Goal: Task Accomplishment & Management: Use online tool/utility

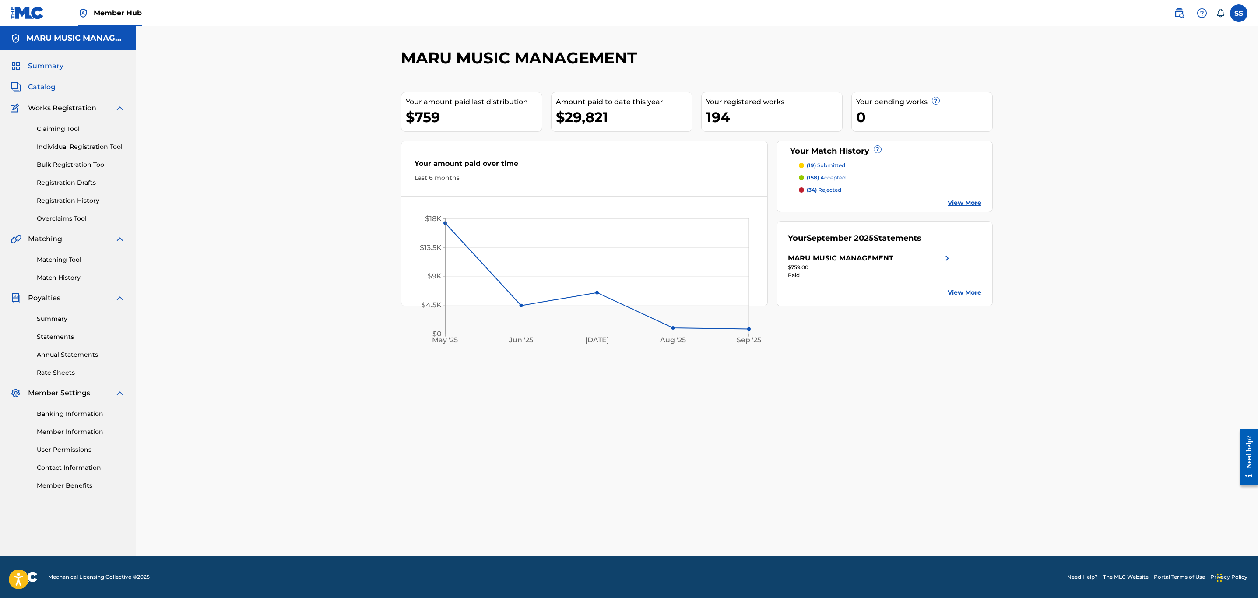
click at [41, 92] on span "Catalog" at bounding box center [42, 87] width 28 height 11
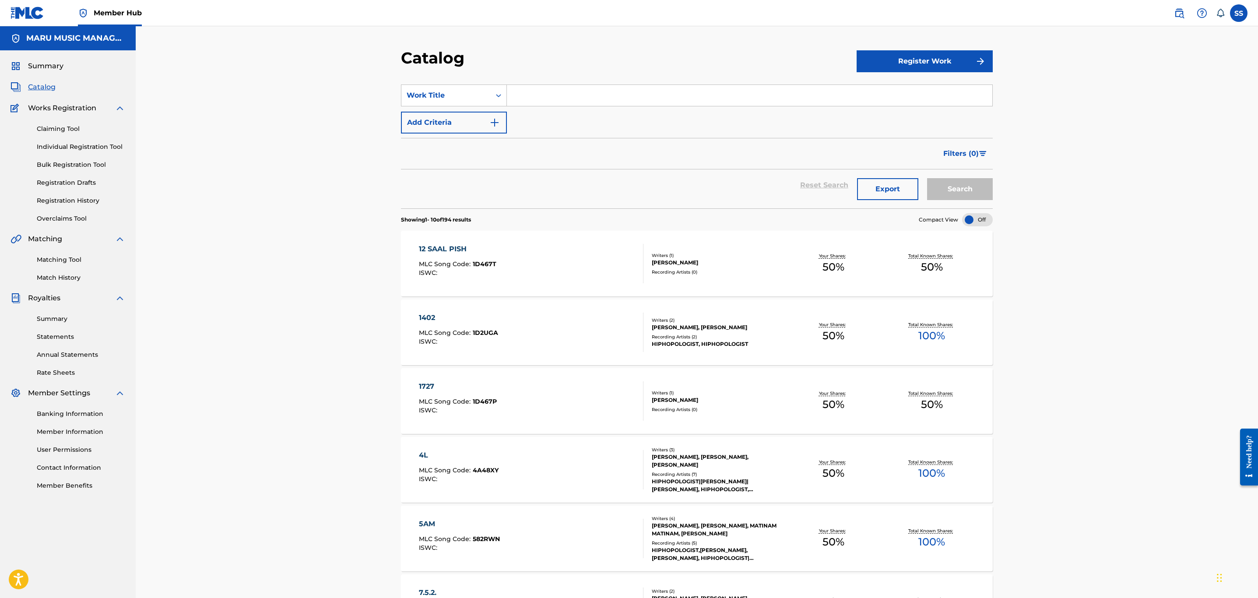
click at [41, 57] on div "Summary Catalog Works Registration Claiming Tool Individual Registration Tool B…" at bounding box center [68, 275] width 136 height 451
click at [55, 83] on span "Catalog" at bounding box center [42, 87] width 28 height 11
click at [56, 64] on span "Summary" at bounding box center [45, 66] width 35 height 11
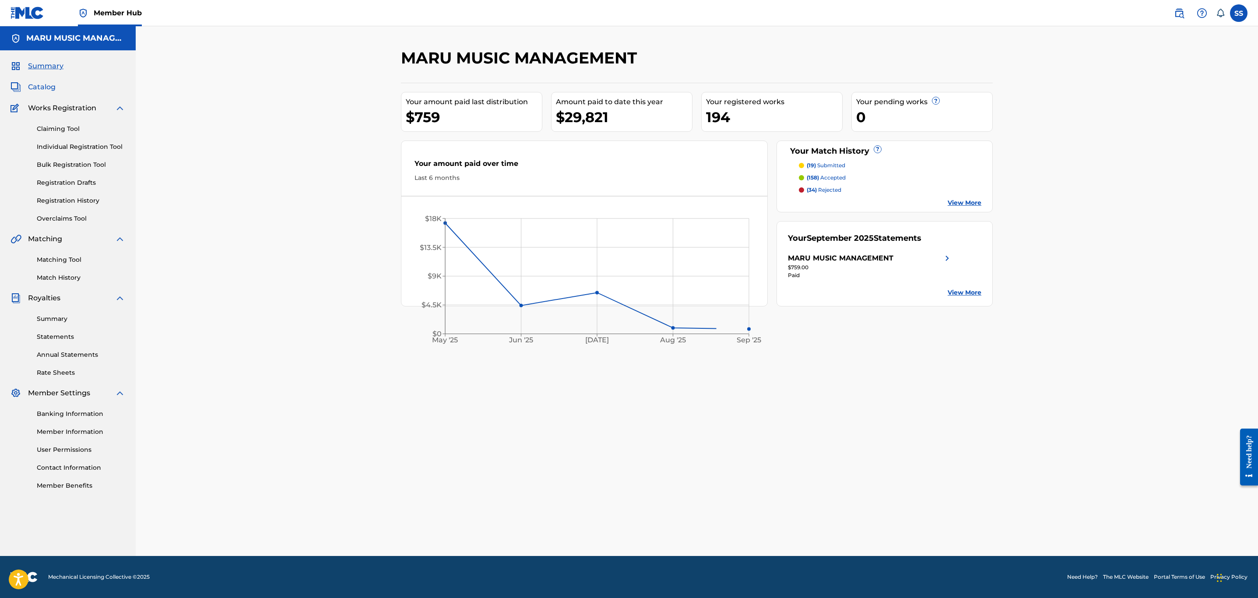
click at [53, 90] on span "Catalog" at bounding box center [42, 87] width 28 height 11
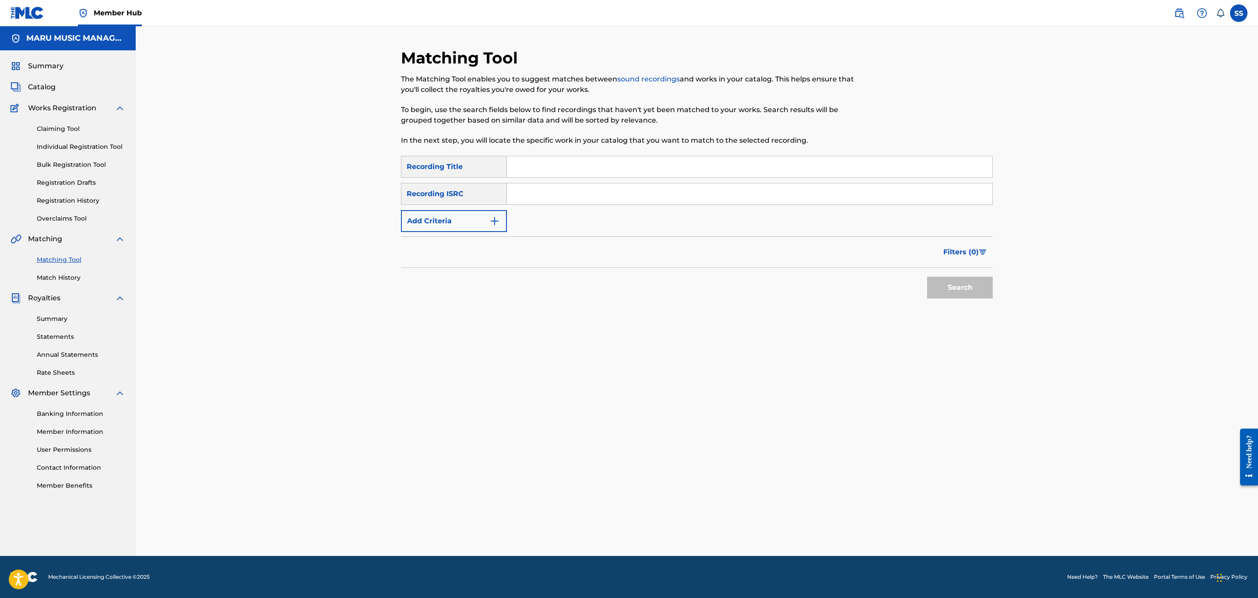
click at [674, 159] on input "Search Form" at bounding box center [750, 166] width 486 height 21
type input "foorootan baash"
click at [927, 277] on button "Search" at bounding box center [960, 288] width 66 height 22
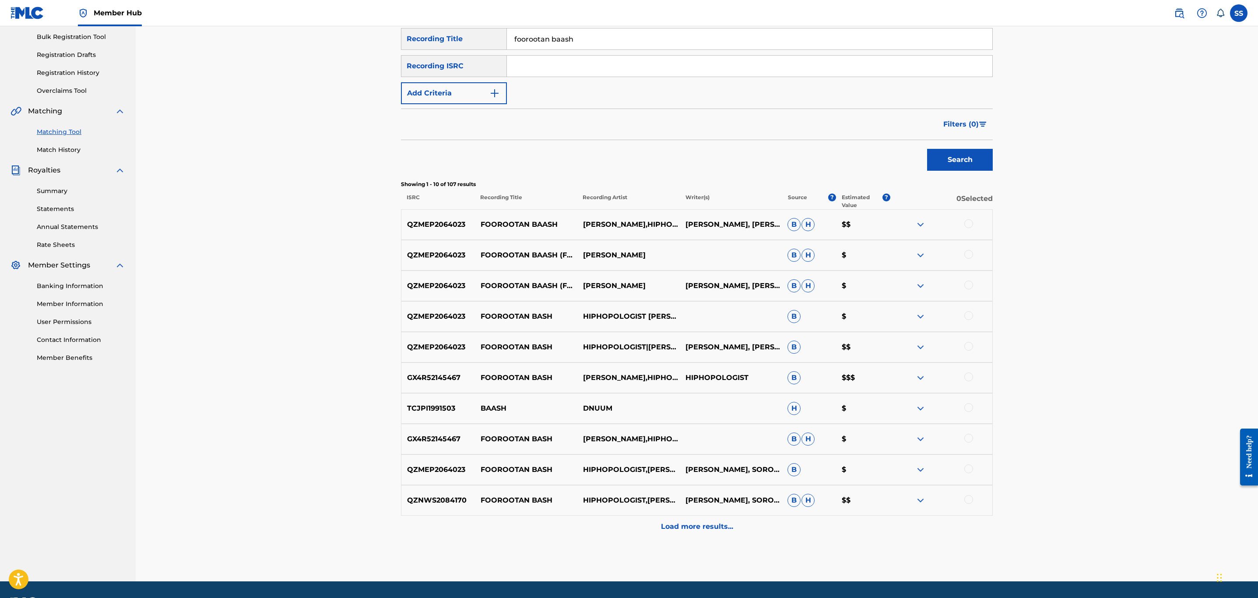
scroll to position [131, 0]
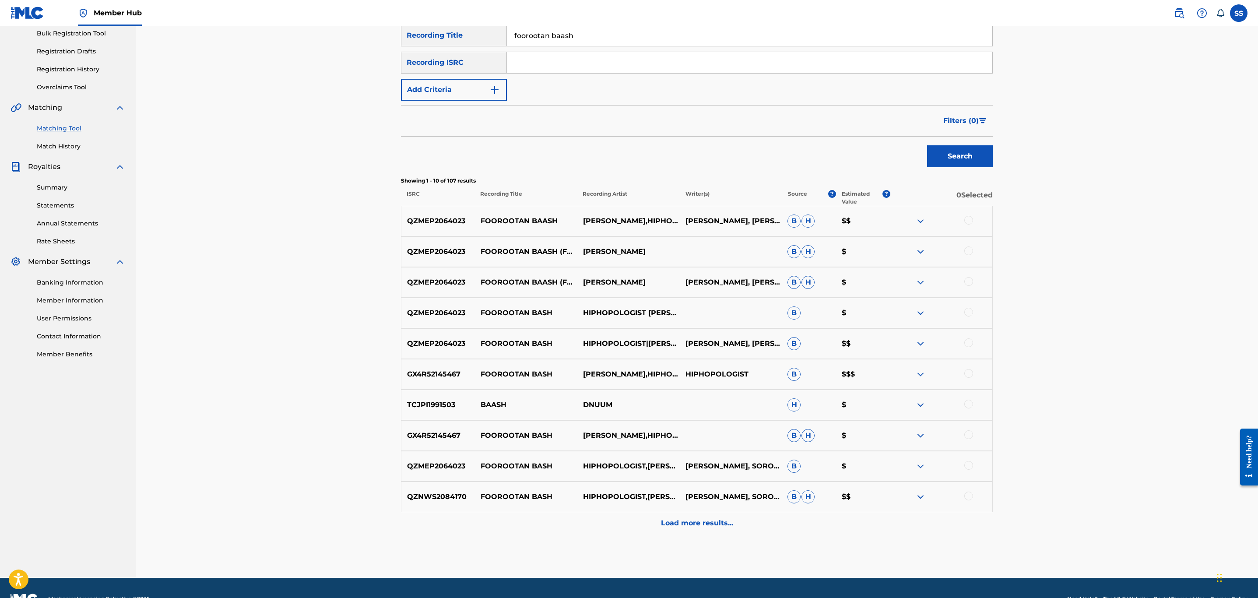
click at [969, 222] on div at bounding box center [969, 220] width 9 height 9
click at [968, 255] on div at bounding box center [969, 251] width 9 height 9
click at [967, 285] on div at bounding box center [969, 281] width 9 height 9
click at [971, 305] on div "QZMEP2064023 FOOROOTAN BASH HIPHOPOLOGIST ASHKAN KAGAN B $" at bounding box center [697, 313] width 592 height 31
click at [970, 309] on div at bounding box center [969, 312] width 9 height 9
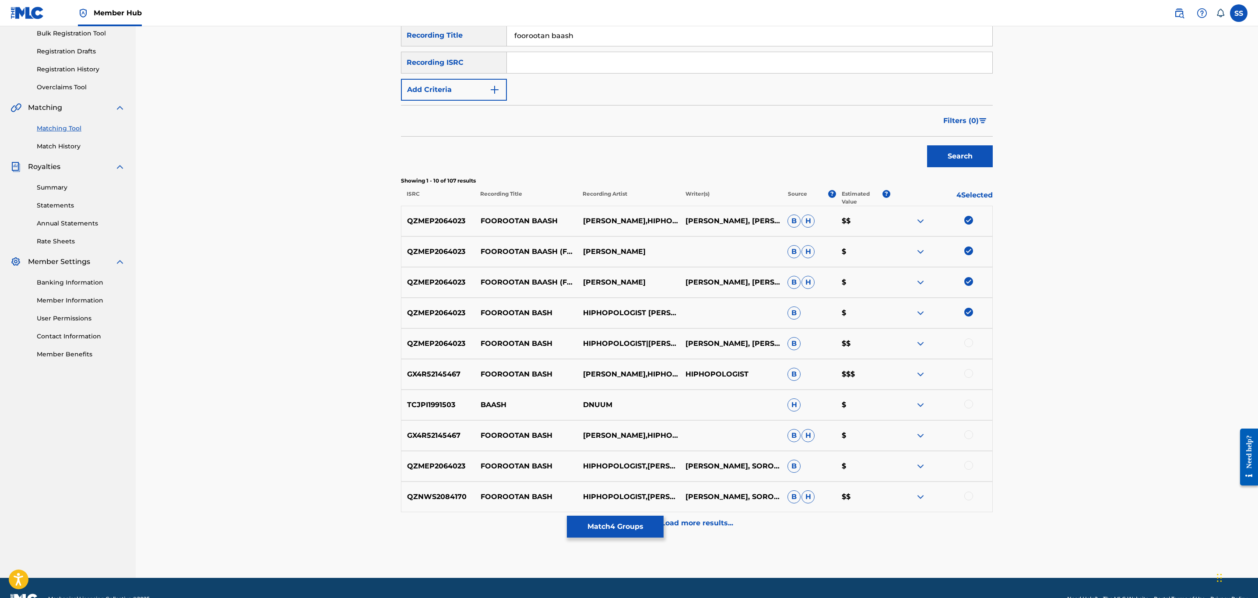
click at [967, 349] on div at bounding box center [941, 343] width 102 height 11
click at [970, 346] on div at bounding box center [969, 342] width 9 height 9
click at [967, 375] on div at bounding box center [969, 373] width 9 height 9
click at [972, 435] on div at bounding box center [969, 434] width 9 height 9
click at [967, 465] on div at bounding box center [969, 465] width 9 height 9
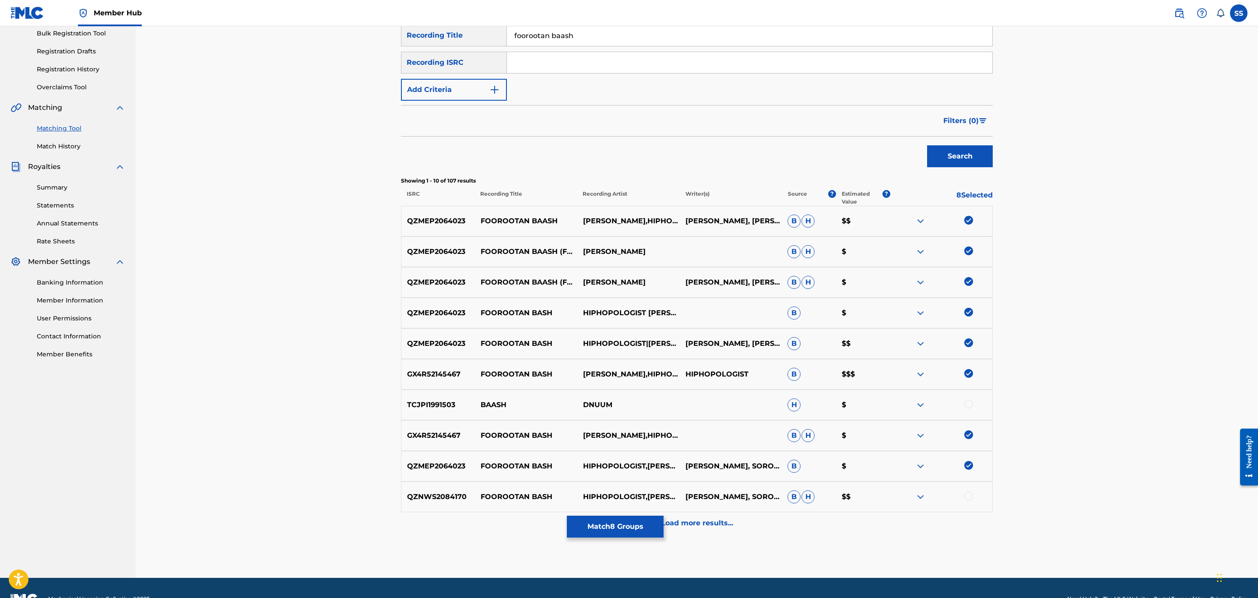
click at [966, 500] on div at bounding box center [941, 497] width 102 height 11
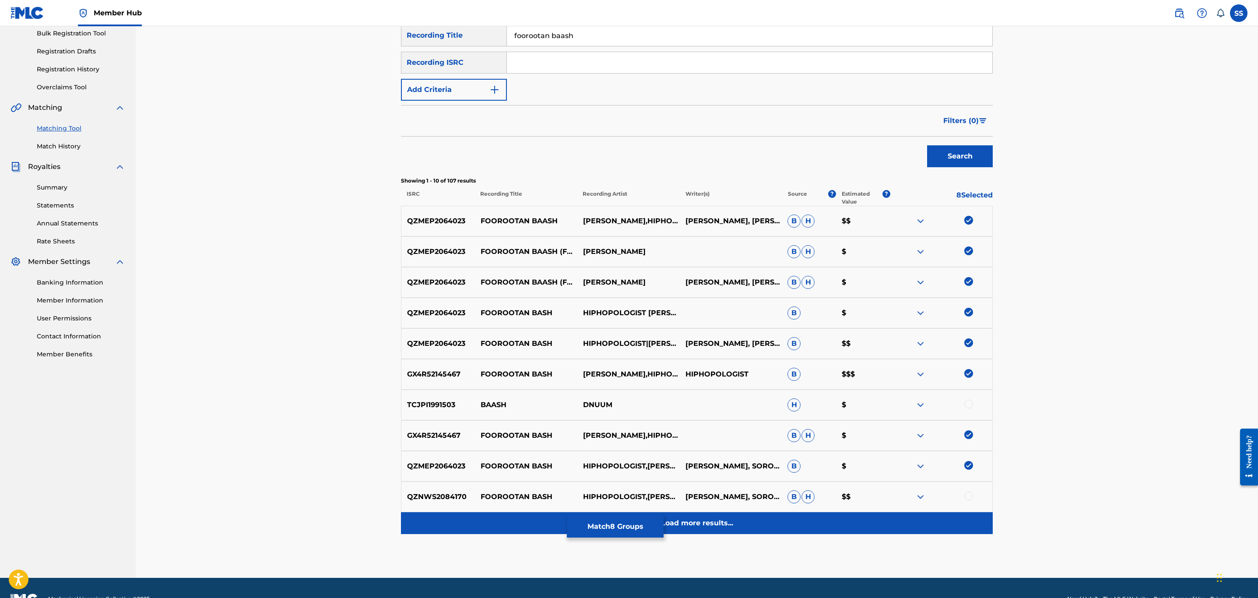
click at [747, 519] on div "Load more results..." at bounding box center [697, 523] width 592 height 22
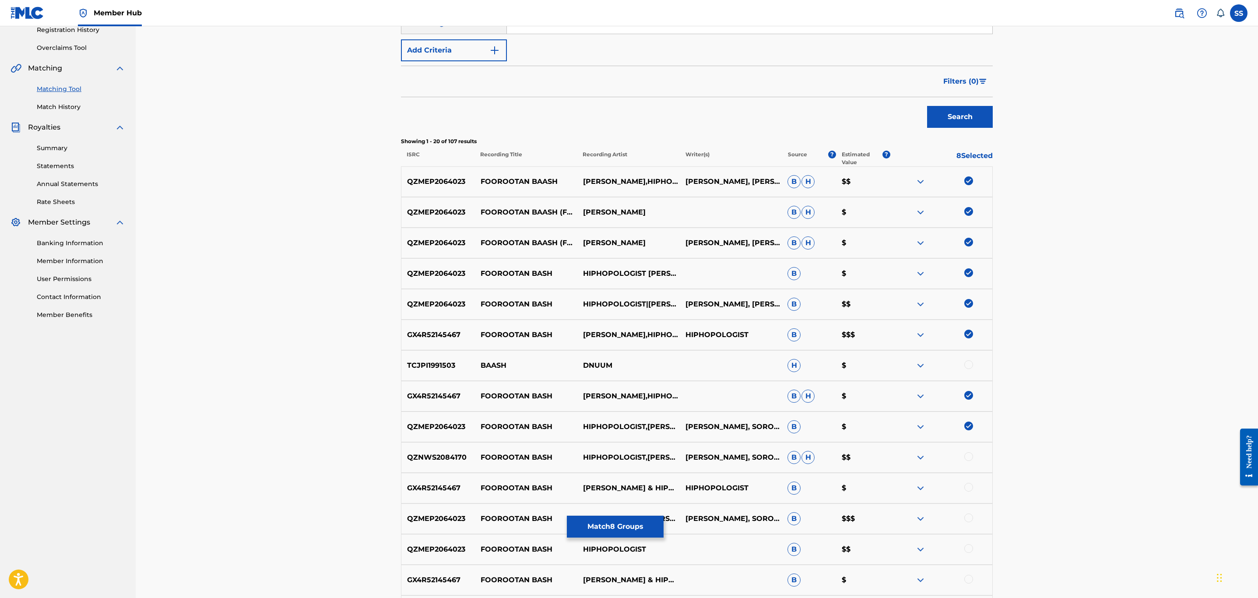
scroll to position [328, 0]
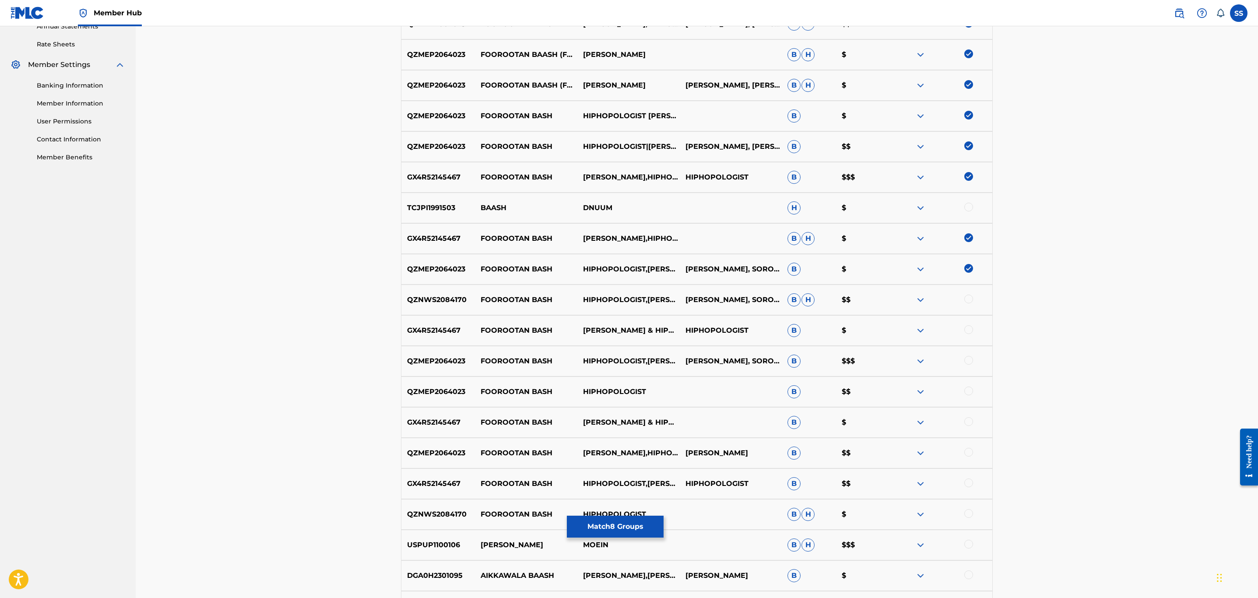
click at [972, 300] on div at bounding box center [969, 299] width 9 height 9
click at [968, 328] on div at bounding box center [969, 329] width 9 height 9
click at [969, 358] on div at bounding box center [969, 360] width 9 height 9
click at [969, 358] on img at bounding box center [969, 360] width 9 height 9
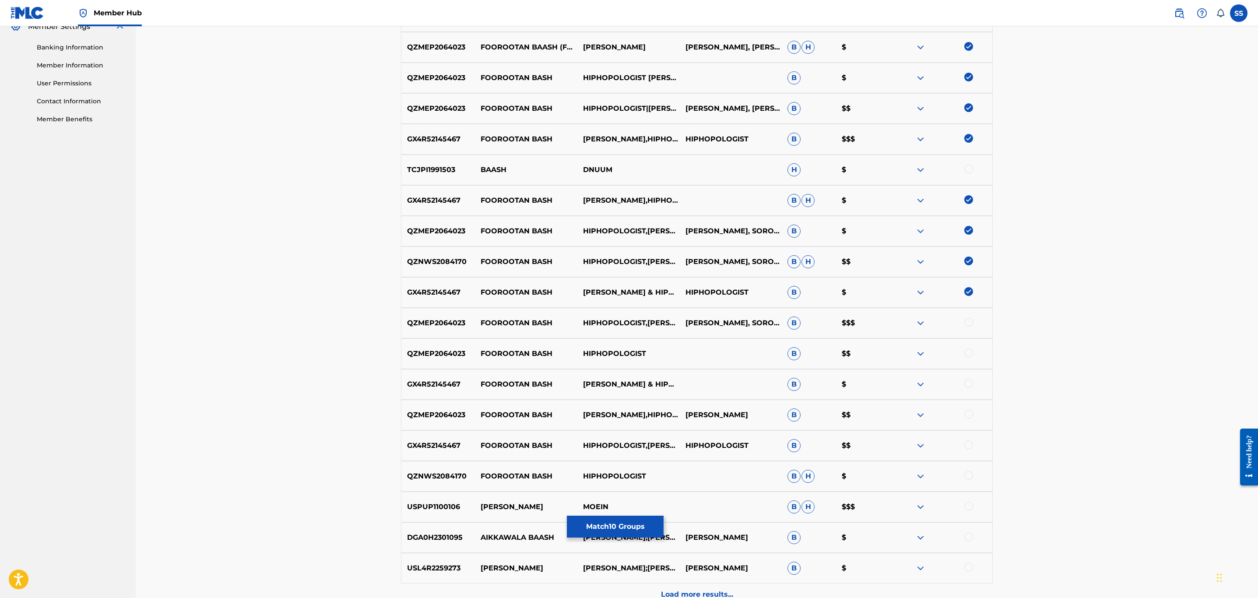
scroll to position [394, 0]
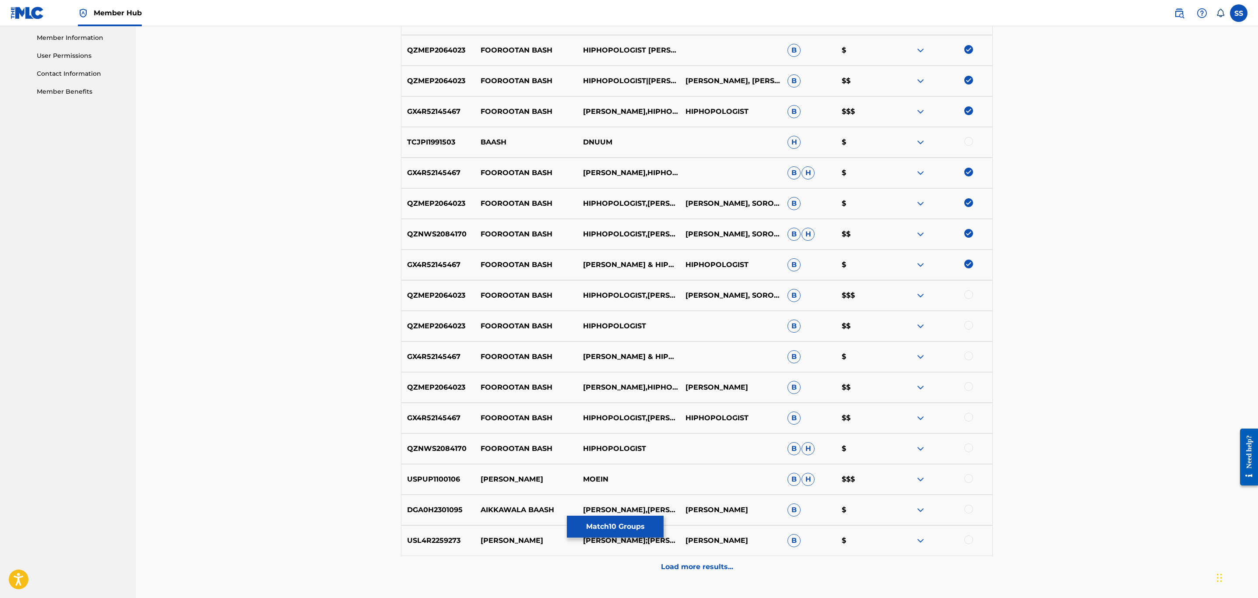
click at [970, 294] on div at bounding box center [969, 294] width 9 height 9
click at [973, 330] on div at bounding box center [941, 326] width 102 height 11
click at [969, 327] on div at bounding box center [969, 325] width 9 height 9
click at [971, 352] on div at bounding box center [941, 357] width 102 height 11
click at [973, 349] on div "GX4R52145467 FOOROOTAN BASH ASHKAN KAGAN & HIPHOPOLOGIST B $" at bounding box center [697, 357] width 592 height 31
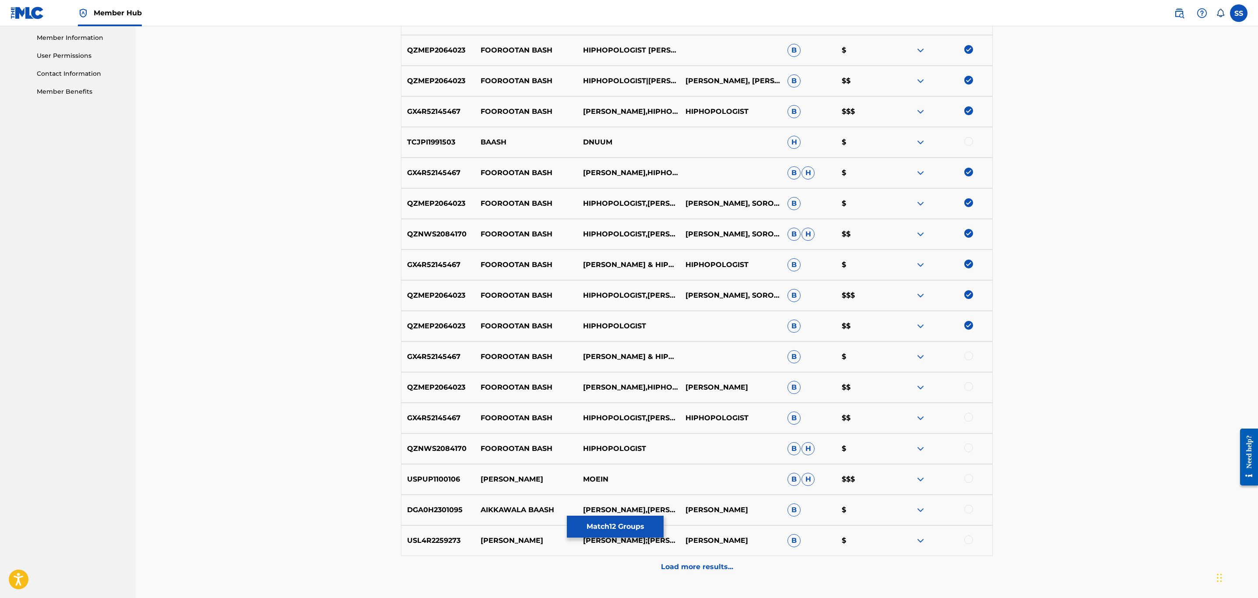
click at [969, 356] on div at bounding box center [969, 356] width 9 height 9
click at [969, 381] on div "QZMEP2064023 FOOROOTAN BASH ASHKAN KAGAN,HIPHOPOLOGIST ASHKAN BASHIRI B $$" at bounding box center [697, 387] width 592 height 31
click at [970, 387] on div at bounding box center [969, 386] width 9 height 9
click at [969, 421] on div at bounding box center [969, 417] width 9 height 9
click at [967, 447] on div at bounding box center [969, 448] width 9 height 9
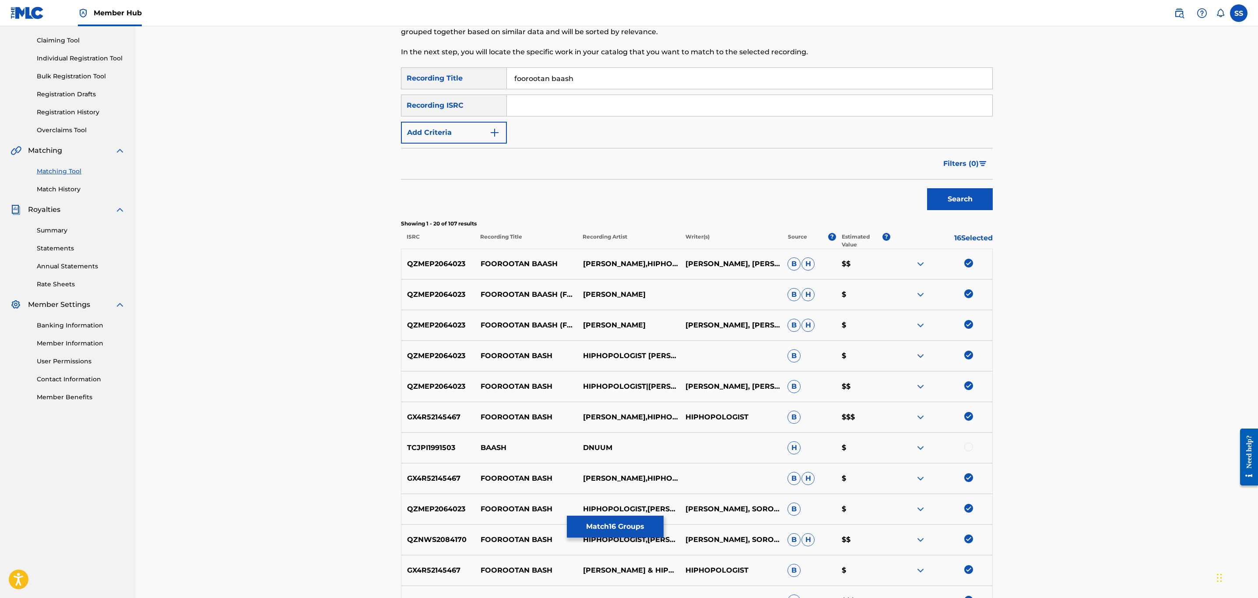
scroll to position [66, 0]
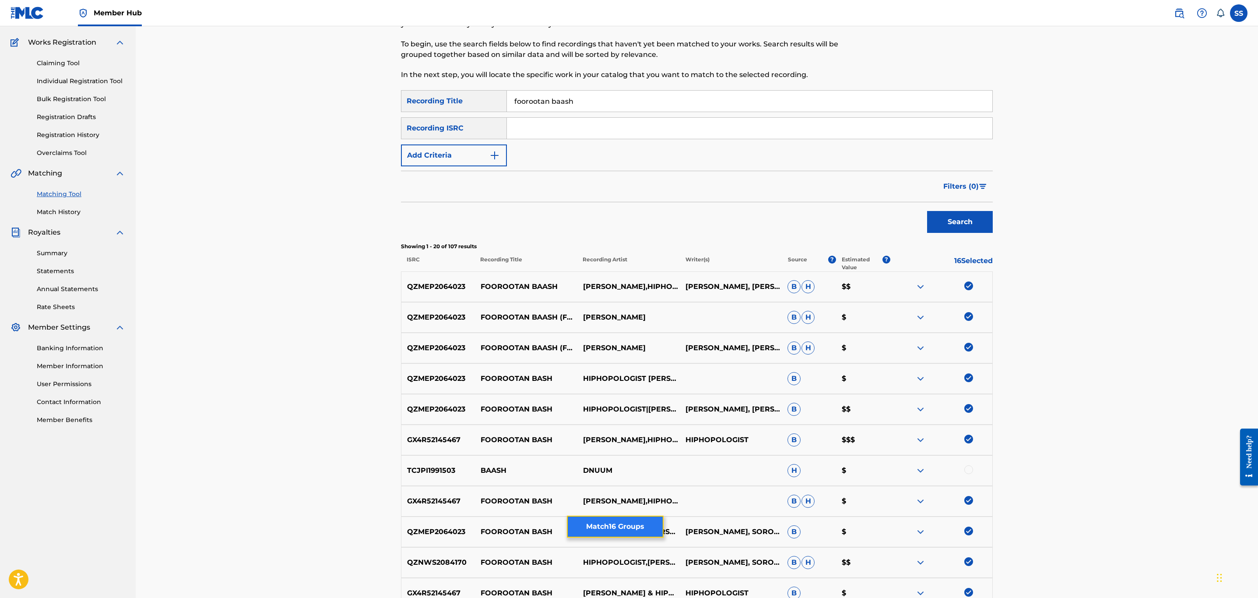
click at [640, 531] on button "Match 16 Groups" at bounding box center [615, 527] width 97 height 22
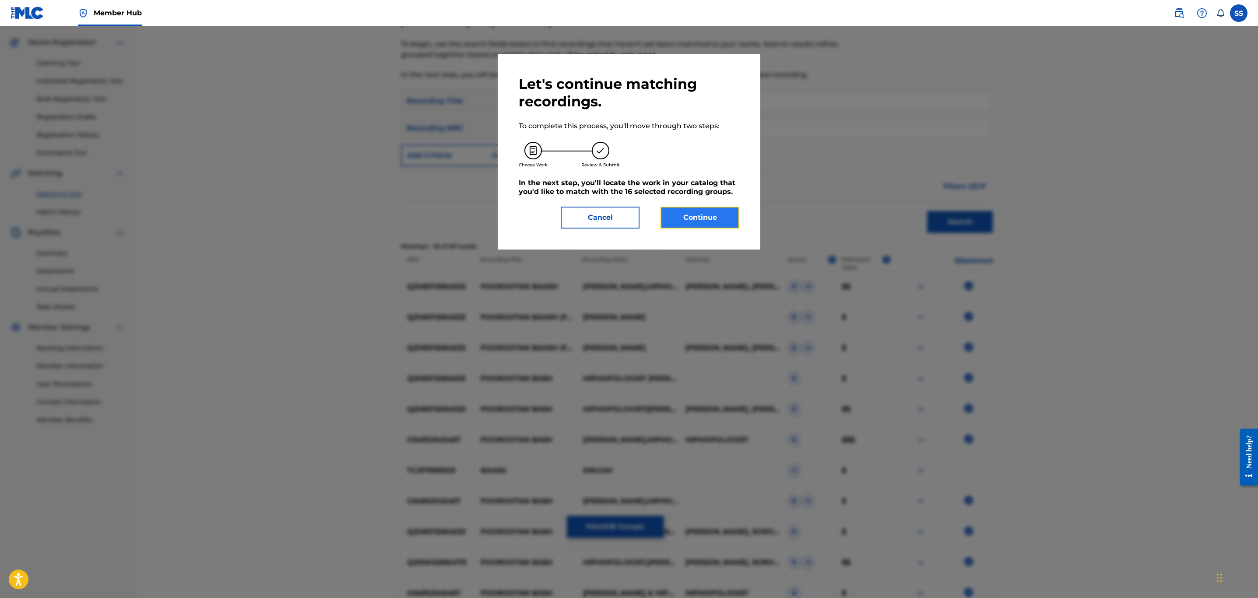
click at [699, 212] on button "Continue" at bounding box center [700, 218] width 79 height 22
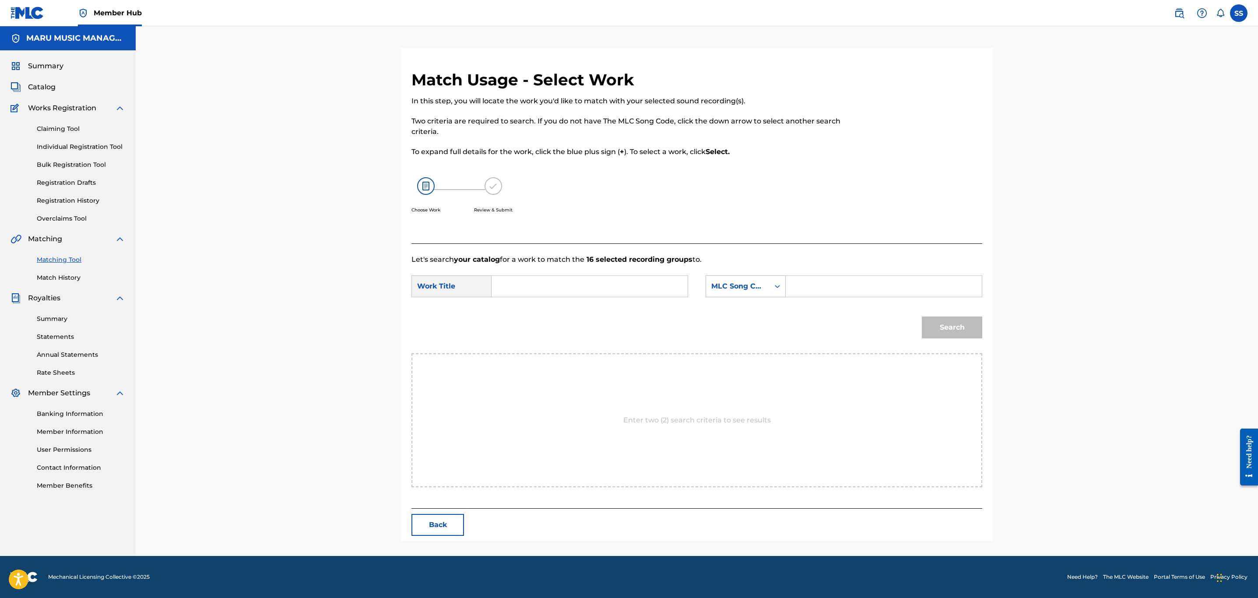
click at [550, 284] on input "Search Form" at bounding box center [589, 286] width 181 height 21
type input "foorootan baash"
click at [760, 278] on div "MLC Song Code" at bounding box center [737, 286] width 63 height 17
click at [755, 302] on div "Writer Name" at bounding box center [745, 308] width 79 height 22
click at [817, 280] on input "Search Form" at bounding box center [883, 286] width 181 height 21
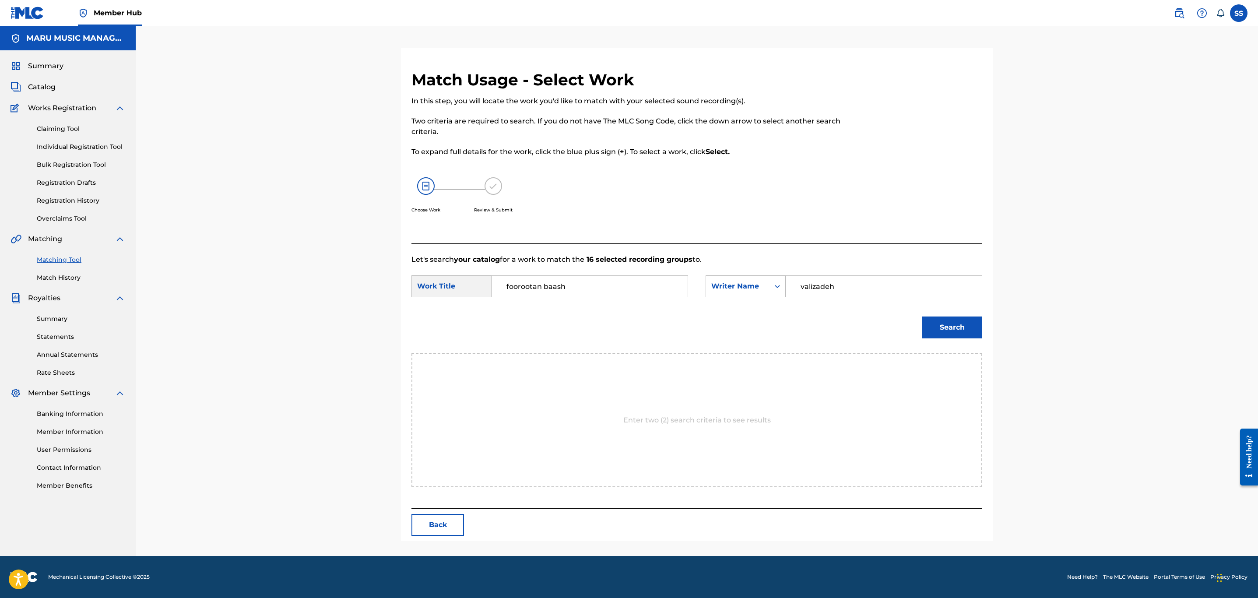
type input "valizadeh"
click at [922, 317] on button "Search" at bounding box center [952, 328] width 60 height 22
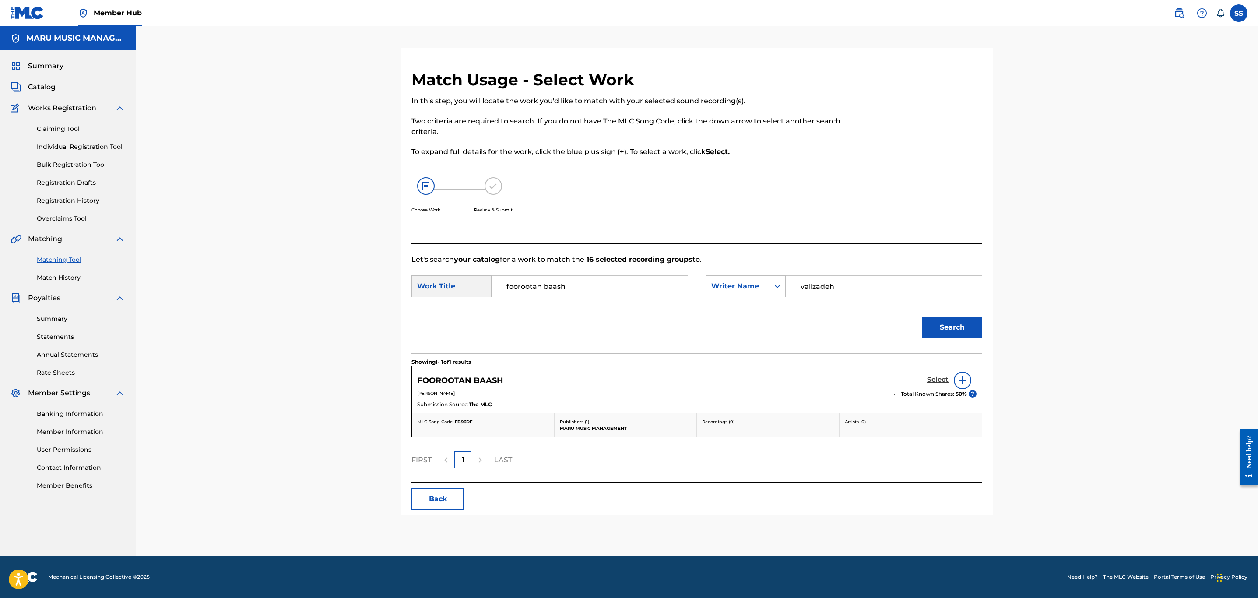
click at [939, 383] on h5 "Select" at bounding box center [937, 380] width 21 height 8
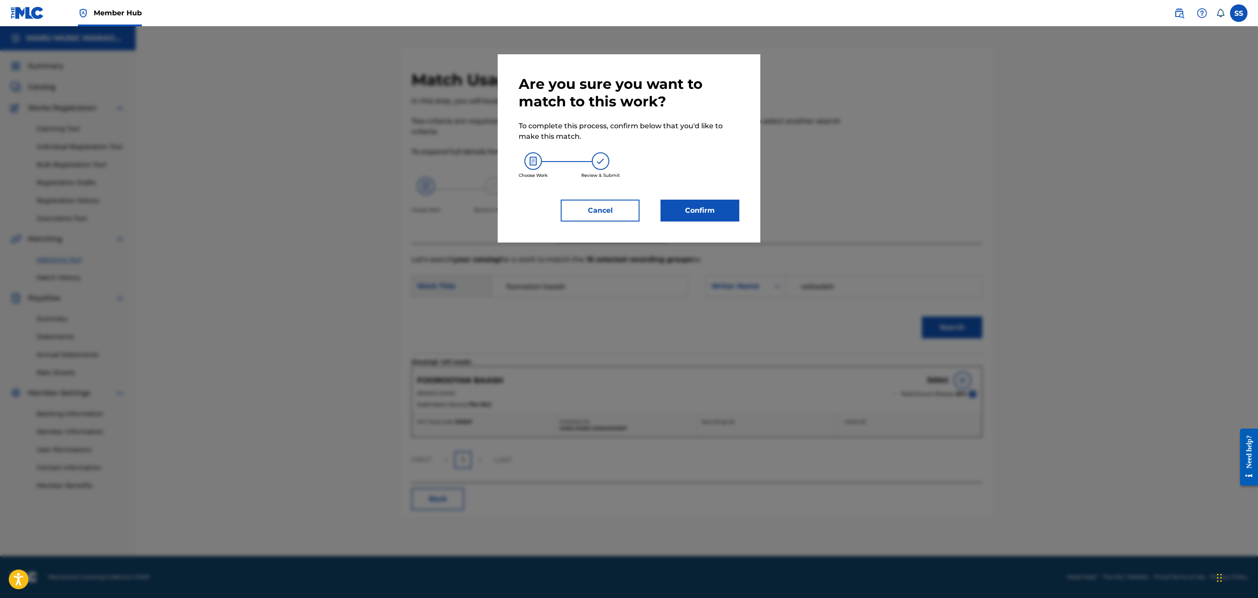
click at [686, 222] on div "Are you sure you want to match to this work? To complete this process, confirm …" at bounding box center [629, 148] width 263 height 188
click at [691, 212] on button "Confirm" at bounding box center [700, 211] width 79 height 22
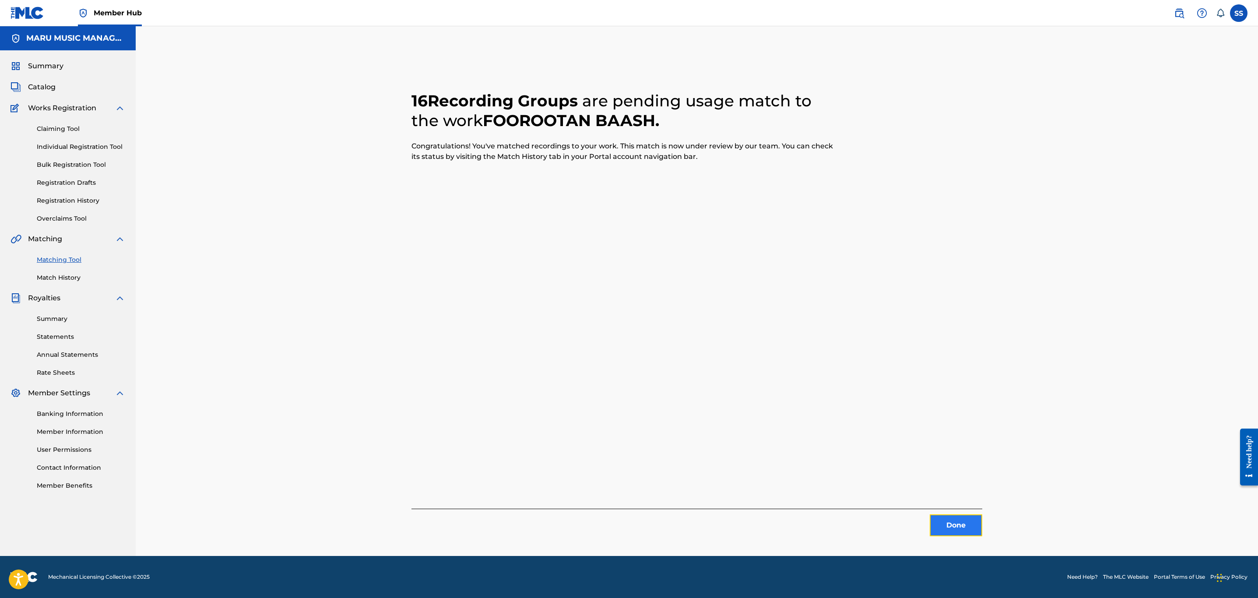
click at [974, 517] on button "Done" at bounding box center [956, 526] width 53 height 22
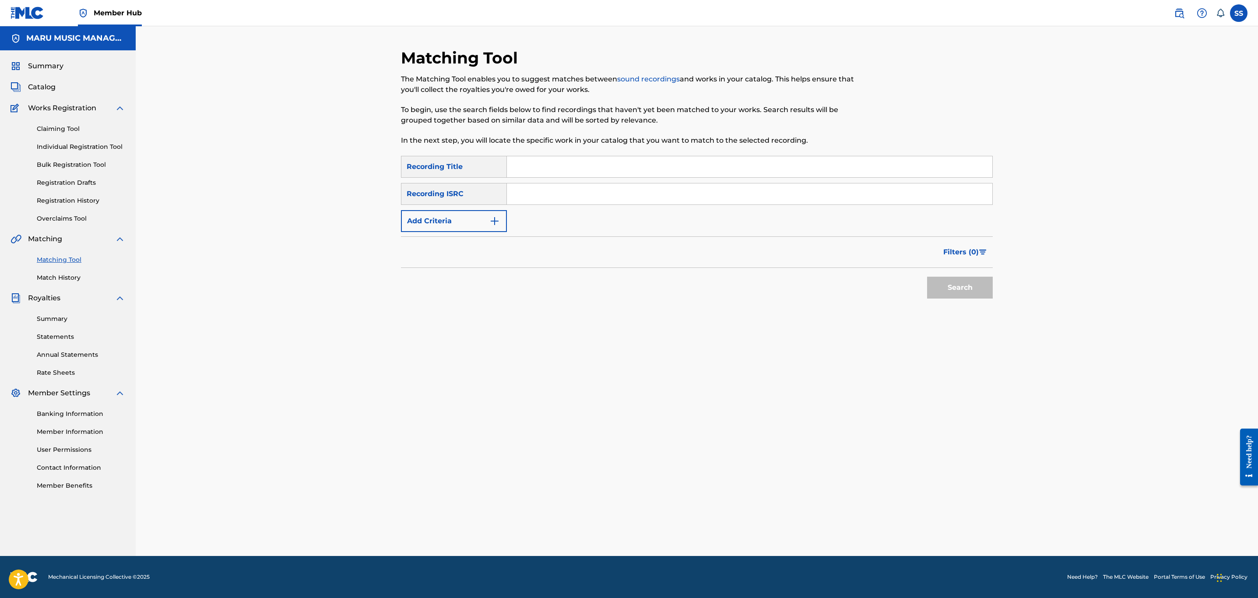
click at [657, 169] on input "Search Form" at bounding box center [750, 166] width 486 height 21
click at [927, 277] on button "Search" at bounding box center [960, 288] width 66 height 22
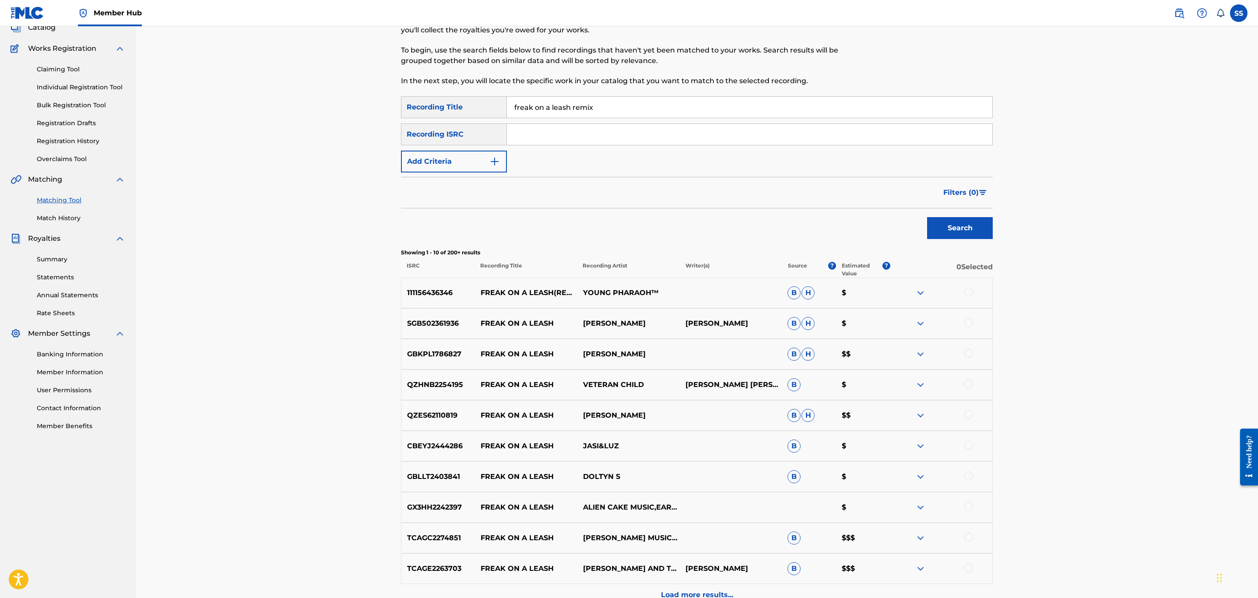
scroll to position [153, 0]
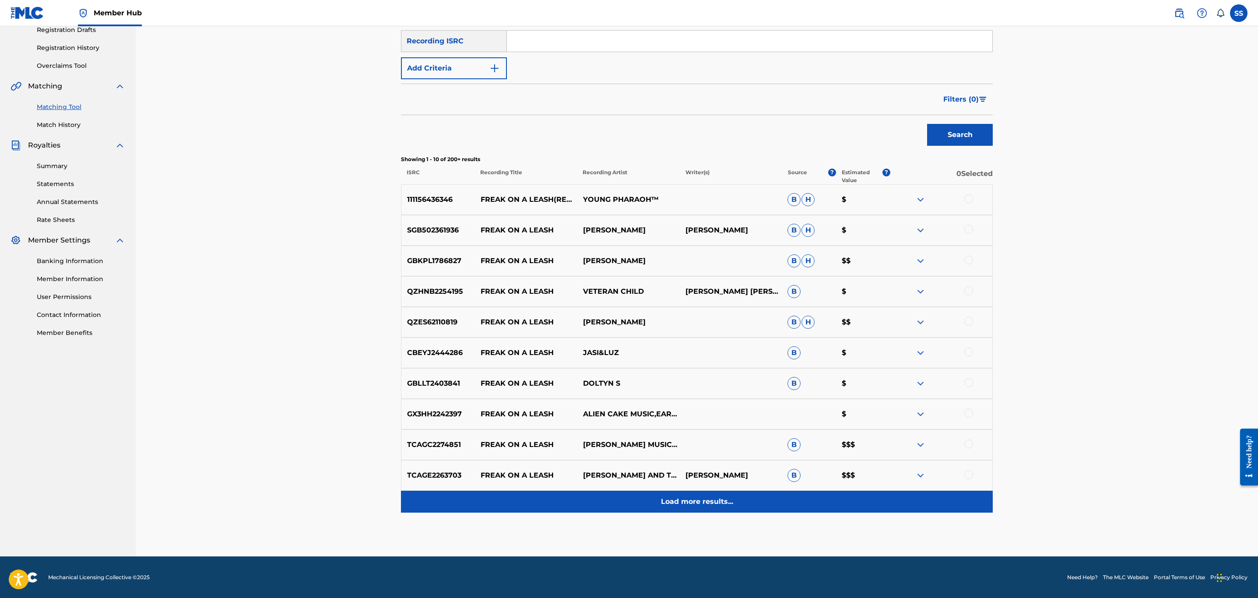
click at [670, 510] on div "Load more results..." at bounding box center [697, 502] width 592 height 22
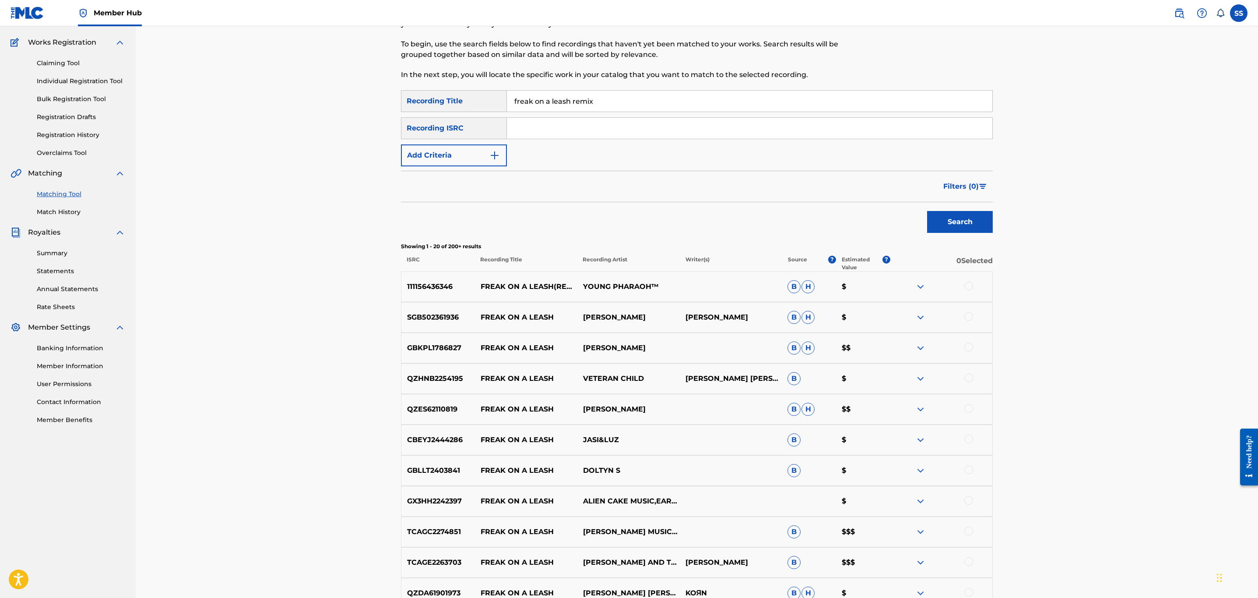
scroll to position [0, 0]
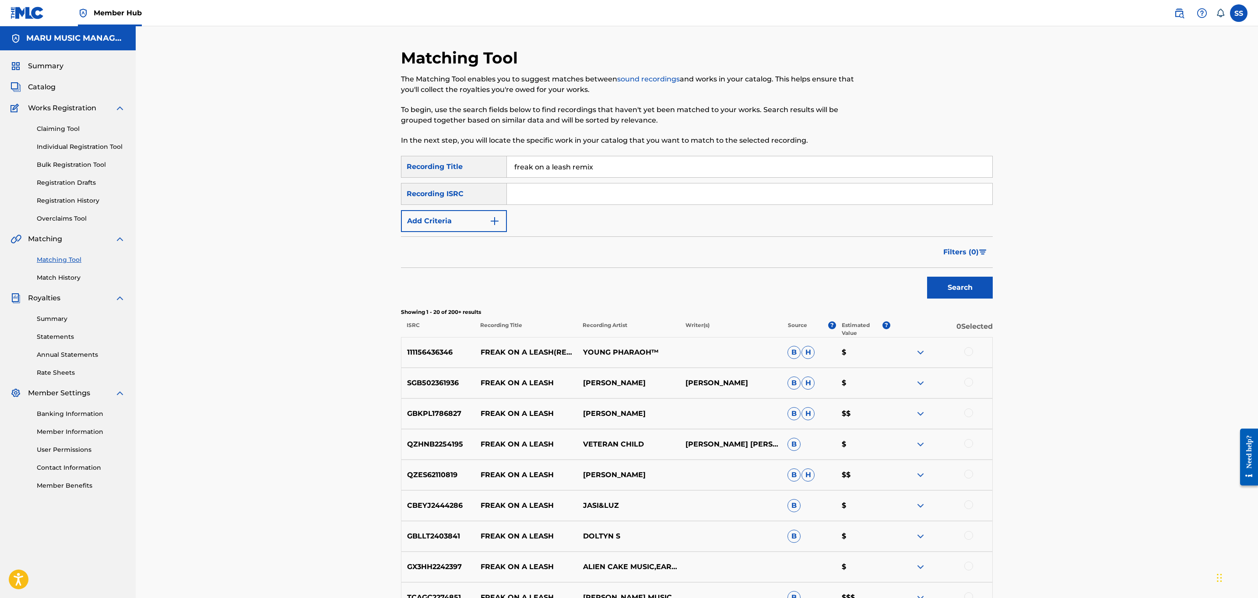
click at [570, 164] on input "freak on a leash remix" at bounding box center [750, 166] width 486 height 21
click at [927, 277] on button "Search" at bounding box center [960, 288] width 66 height 22
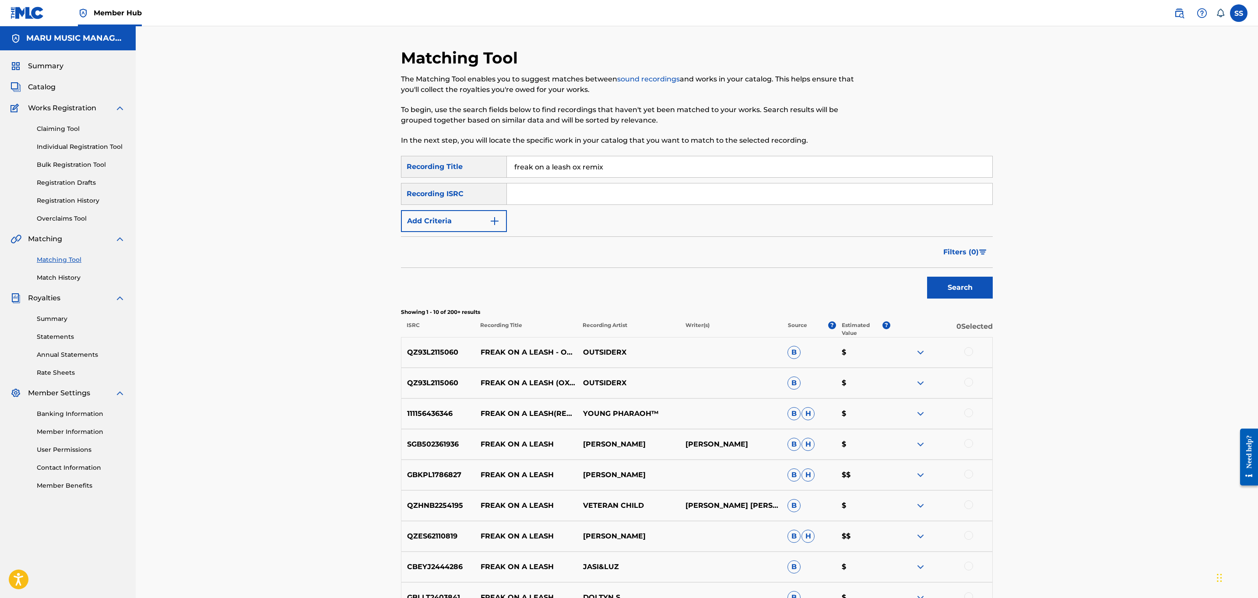
click at [966, 352] on div at bounding box center [969, 351] width 9 height 9
click at [967, 385] on div at bounding box center [969, 382] width 9 height 9
drag, startPoint x: 571, startPoint y: 165, endPoint x: 762, endPoint y: 196, distance: 193.9
click at [762, 196] on div "SearchWithCriteriaf5c3c6db-e852-4f24-aee5-19ab9189aa85 Recording Title freak on…" at bounding box center [697, 194] width 592 height 76
type input "freak on a leash"
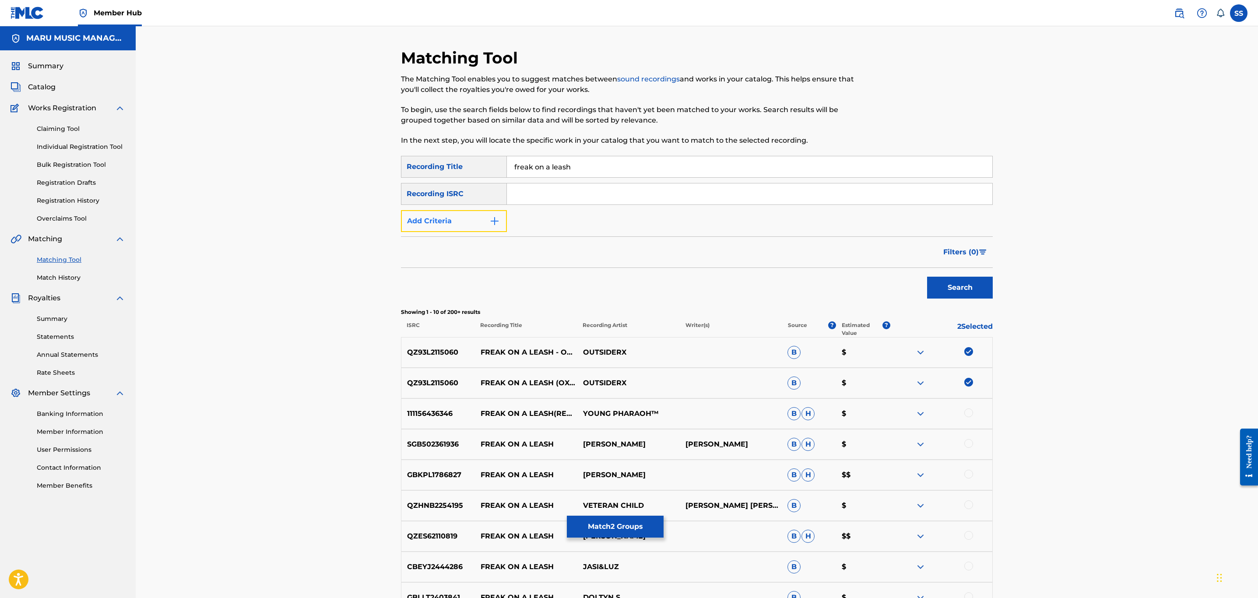
click at [441, 225] on button "Add Criteria" at bounding box center [454, 221] width 106 height 22
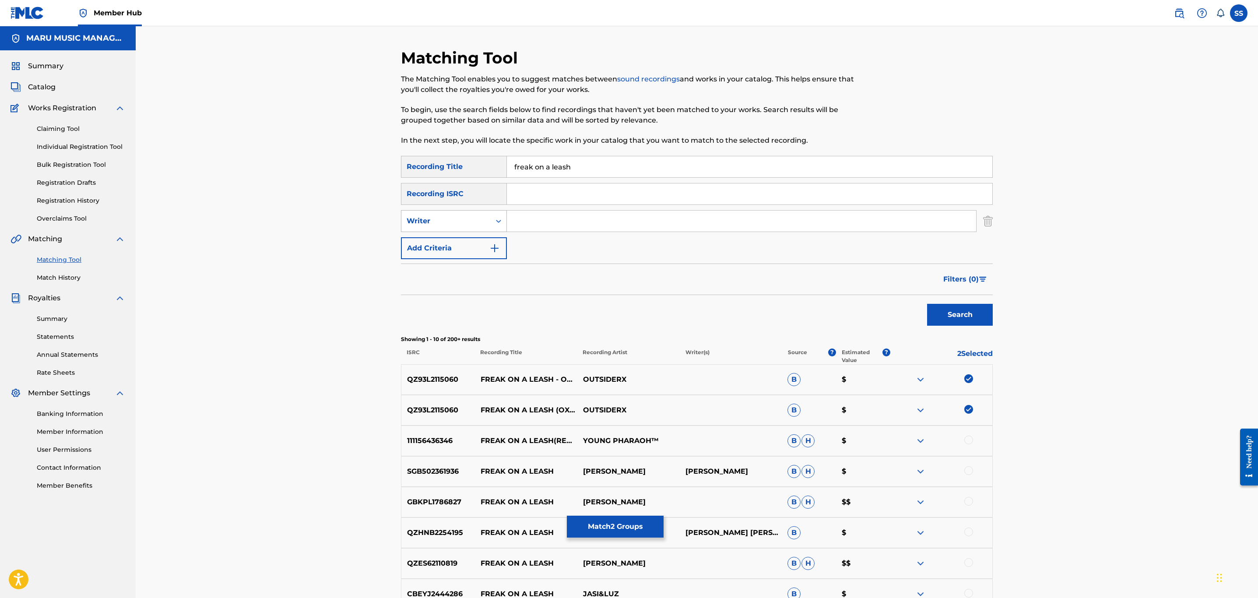
click at [455, 222] on div "Writer" at bounding box center [446, 221] width 79 height 11
click at [450, 241] on div "Recording Artist" at bounding box center [454, 243] width 105 height 22
click at [516, 220] on input "Search Form" at bounding box center [741, 221] width 469 height 21
type input "outsiderx"
click at [927, 304] on button "Search" at bounding box center [960, 315] width 66 height 22
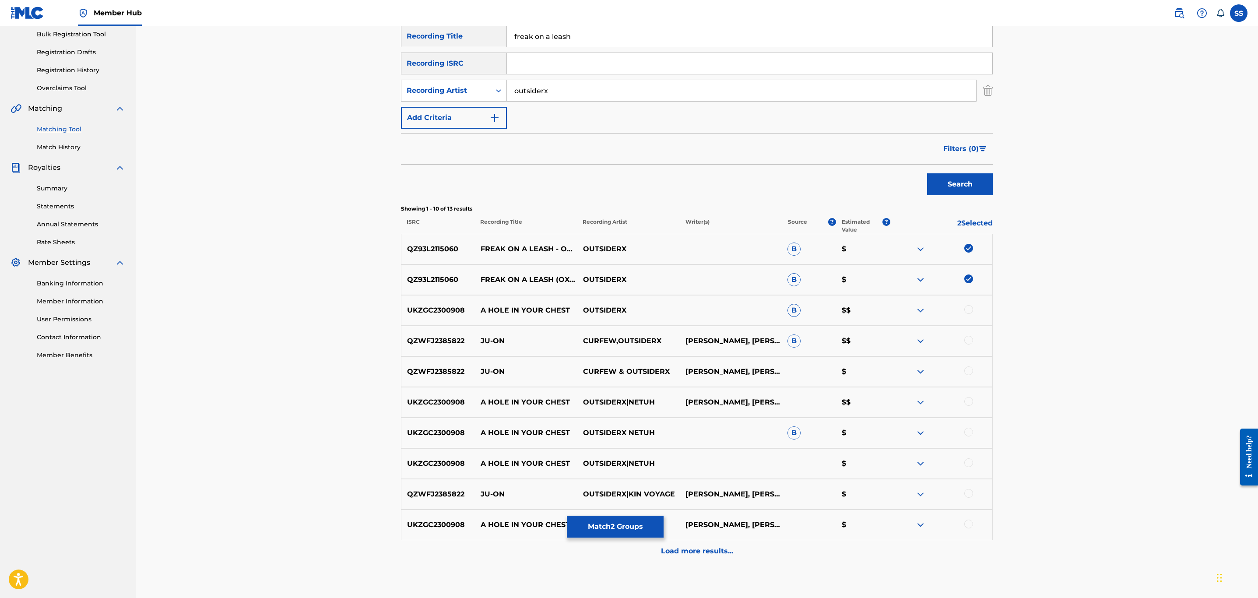
scroll to position [131, 0]
click at [598, 527] on button "Match 2 Groups" at bounding box center [615, 527] width 97 height 22
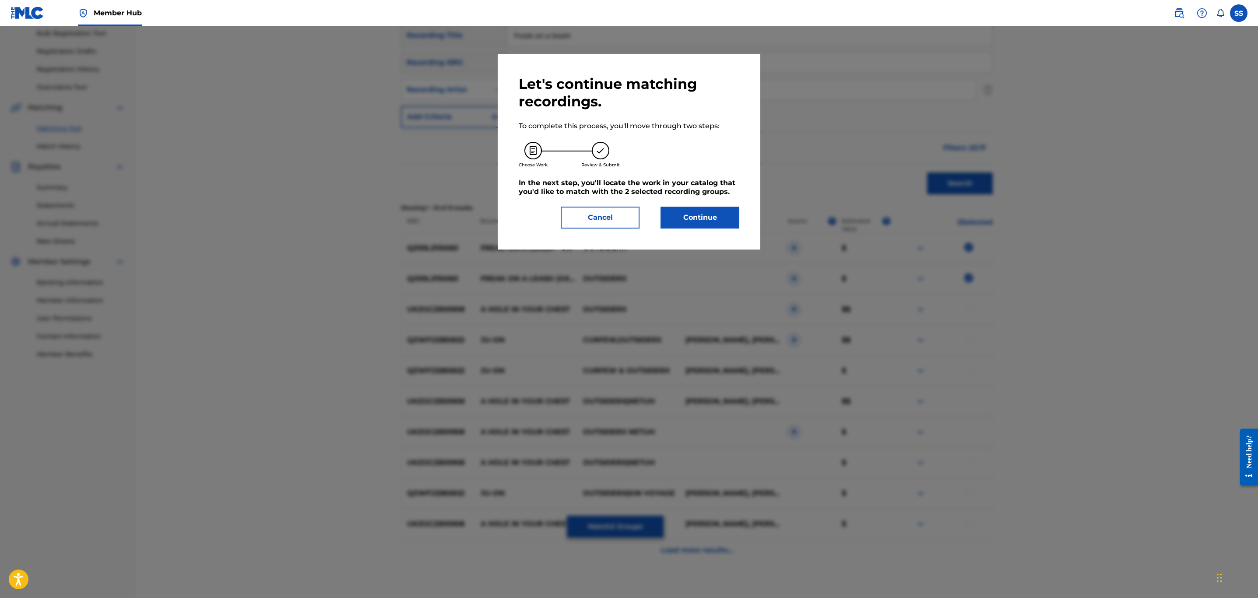
click at [691, 200] on div "Let's continue matching recordings. To complete this process, you'll move throu…" at bounding box center [629, 151] width 221 height 153
click at [694, 215] on button "Continue" at bounding box center [700, 218] width 79 height 22
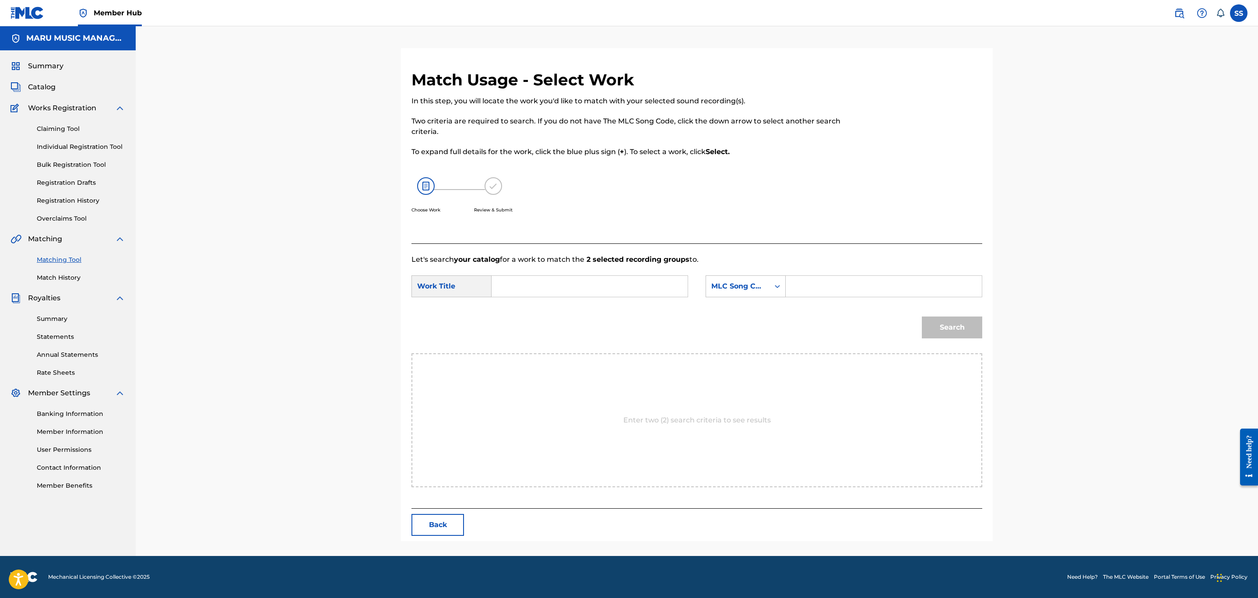
click at [557, 283] on input "Search Form" at bounding box center [589, 286] width 181 height 21
type input "freak on a leash"
click at [751, 282] on div "MLC Song Code" at bounding box center [738, 286] width 53 height 11
click at [749, 317] on div "Writer Name" at bounding box center [745, 308] width 79 height 22
click at [801, 288] on input "Search Form" at bounding box center [883, 286] width 181 height 21
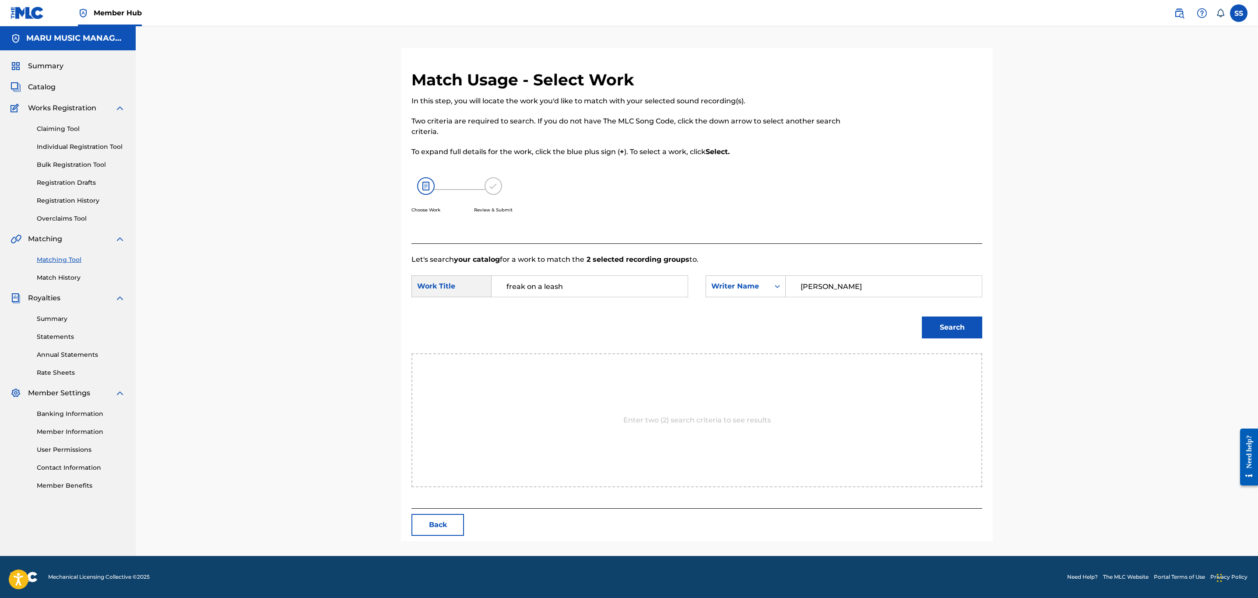
type input "[PERSON_NAME]"
click at [922, 317] on button "Search" at bounding box center [952, 328] width 60 height 22
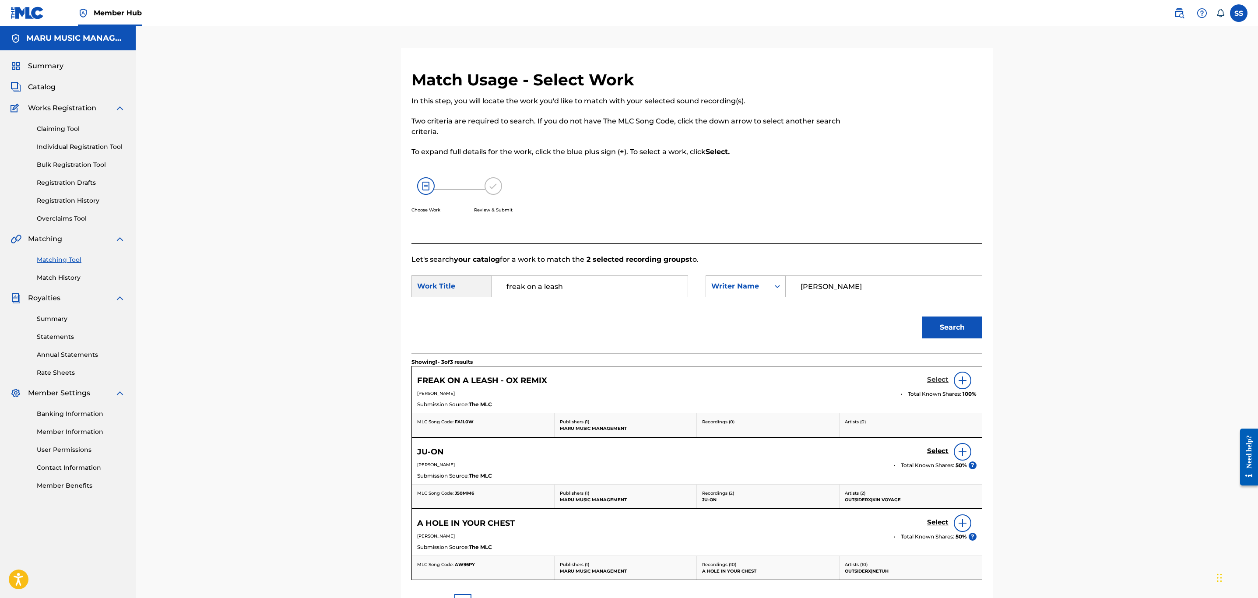
click at [934, 380] on h5 "Select" at bounding box center [937, 380] width 21 height 8
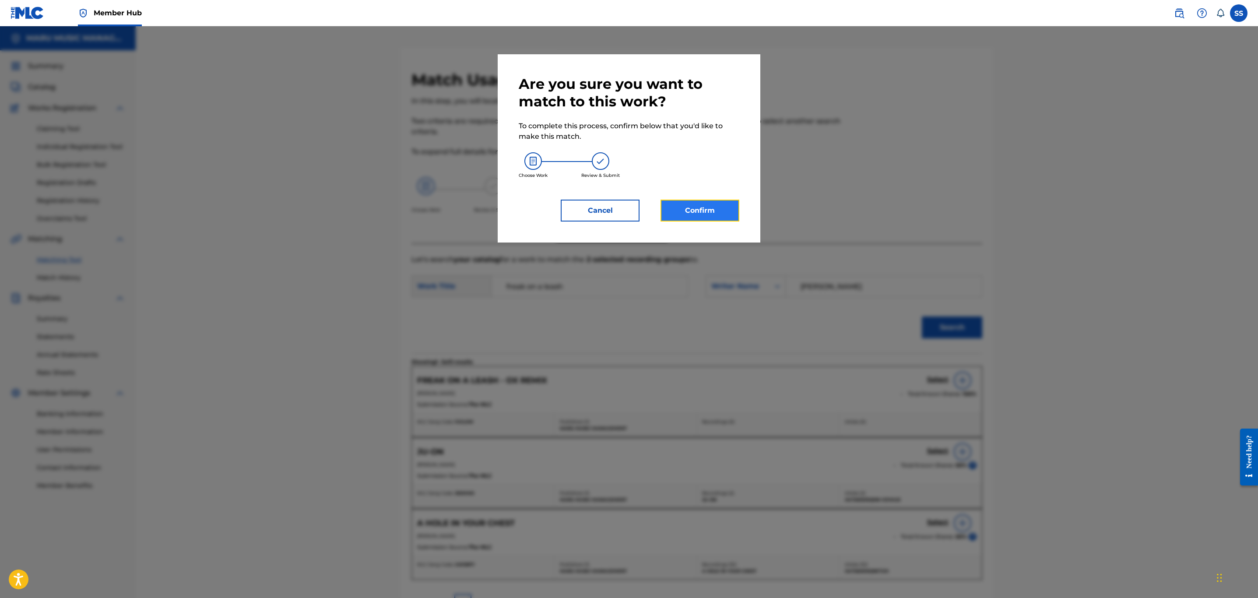
click at [700, 206] on button "Confirm" at bounding box center [700, 211] width 79 height 22
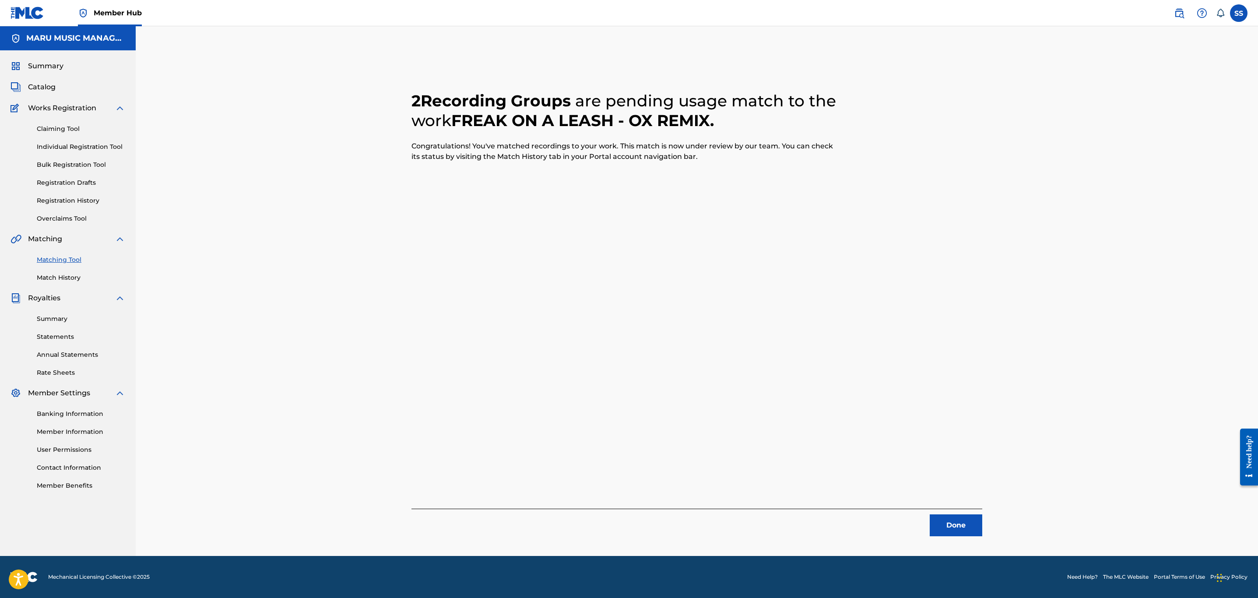
click at [941, 546] on div "2 Recording Groups are pending usage match to the work FREAK ON A LEASH - OX RE…" at bounding box center [697, 302] width 613 height 508
click at [946, 527] on button "Done" at bounding box center [956, 526] width 53 height 22
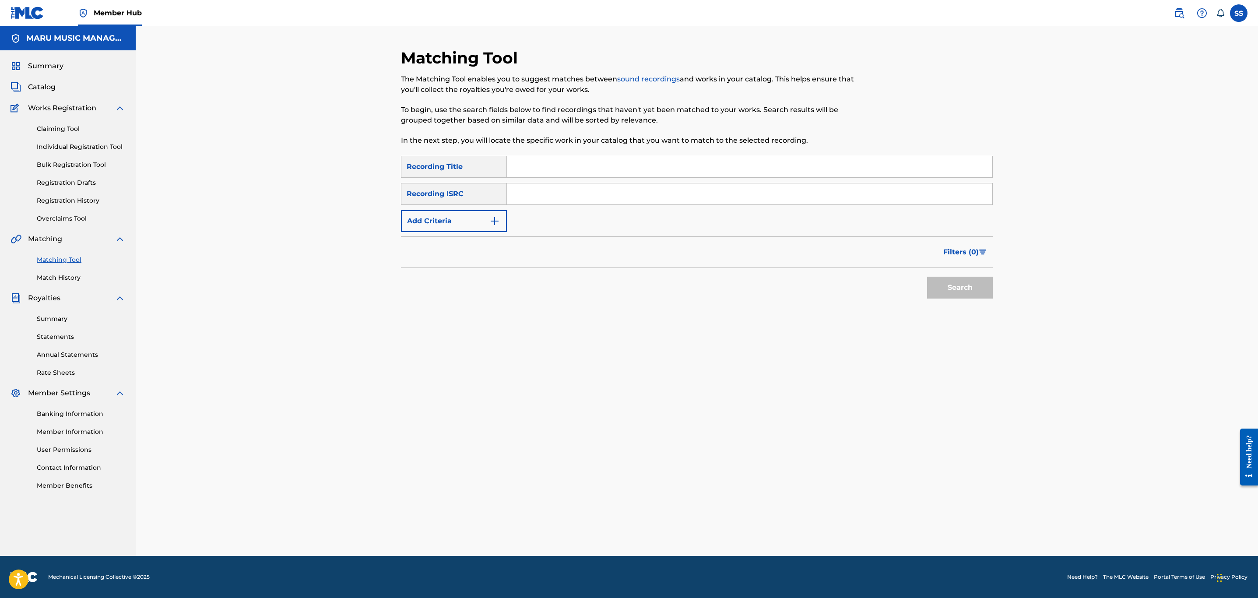
drag, startPoint x: 575, startPoint y: 162, endPoint x: 583, endPoint y: 177, distance: 17.6
click at [581, 161] on input "Search Form" at bounding box center [750, 166] width 486 height 21
type input "ghanooni"
click at [927, 277] on button "Search" at bounding box center [960, 288] width 66 height 22
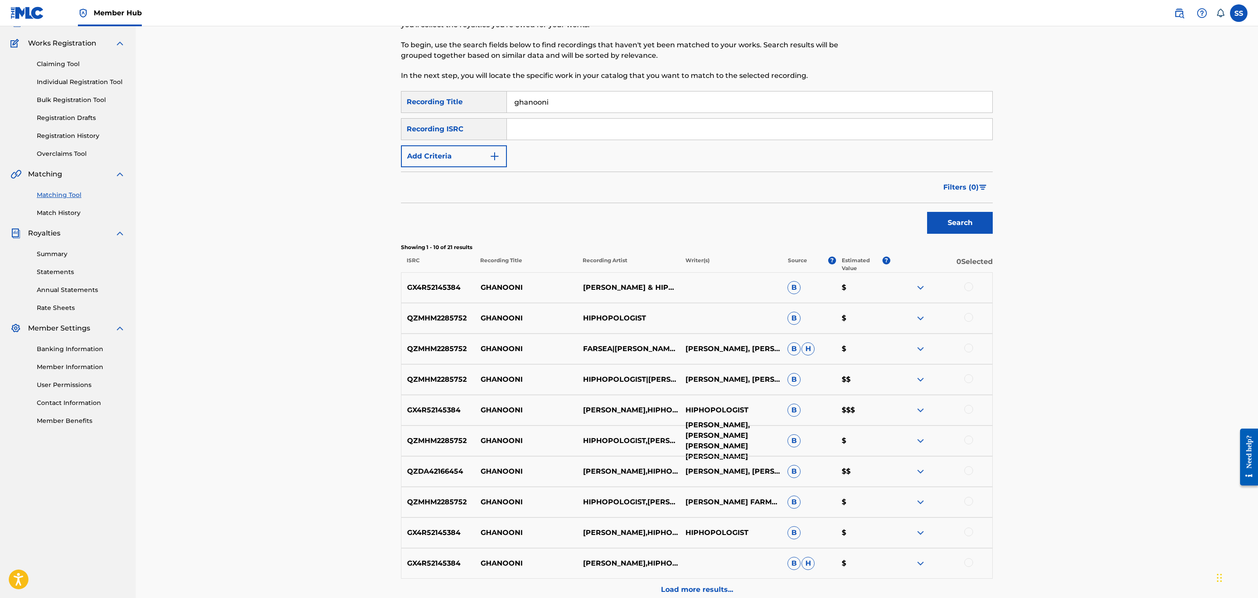
scroll to position [153, 0]
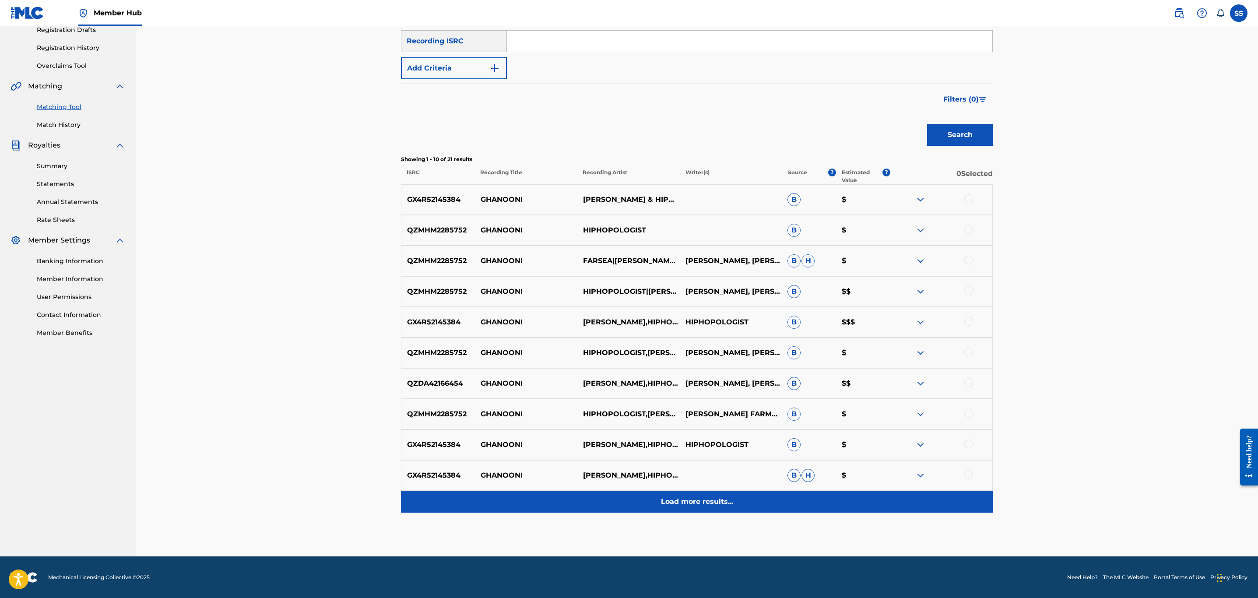
click at [663, 493] on div "Load more results..." at bounding box center [697, 502] width 592 height 22
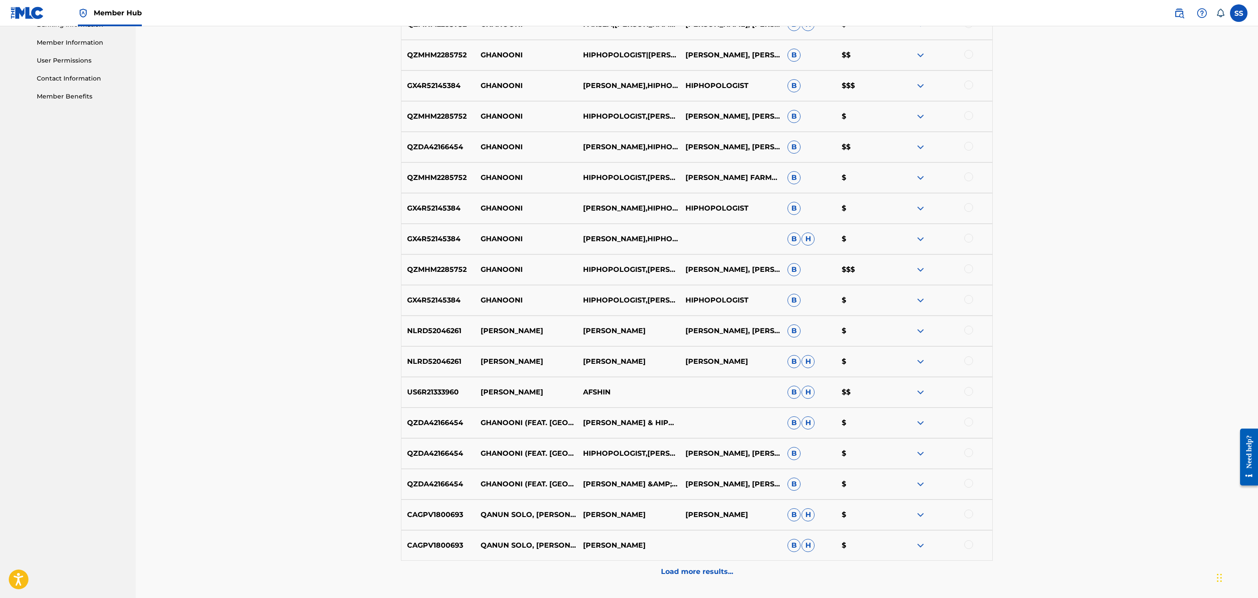
scroll to position [460, 0]
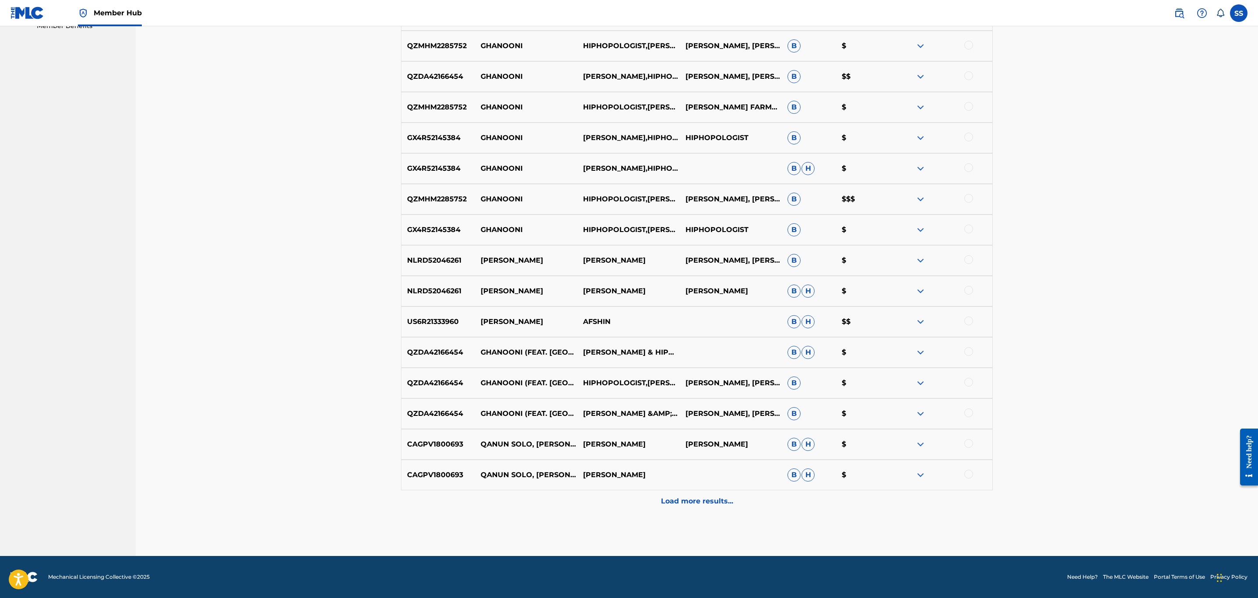
click at [965, 412] on div at bounding box center [969, 413] width 9 height 9
click at [974, 385] on div at bounding box center [941, 383] width 102 height 11
click at [972, 382] on div at bounding box center [969, 382] width 9 height 9
click at [973, 353] on div at bounding box center [941, 352] width 102 height 11
click at [972, 347] on div at bounding box center [941, 352] width 102 height 11
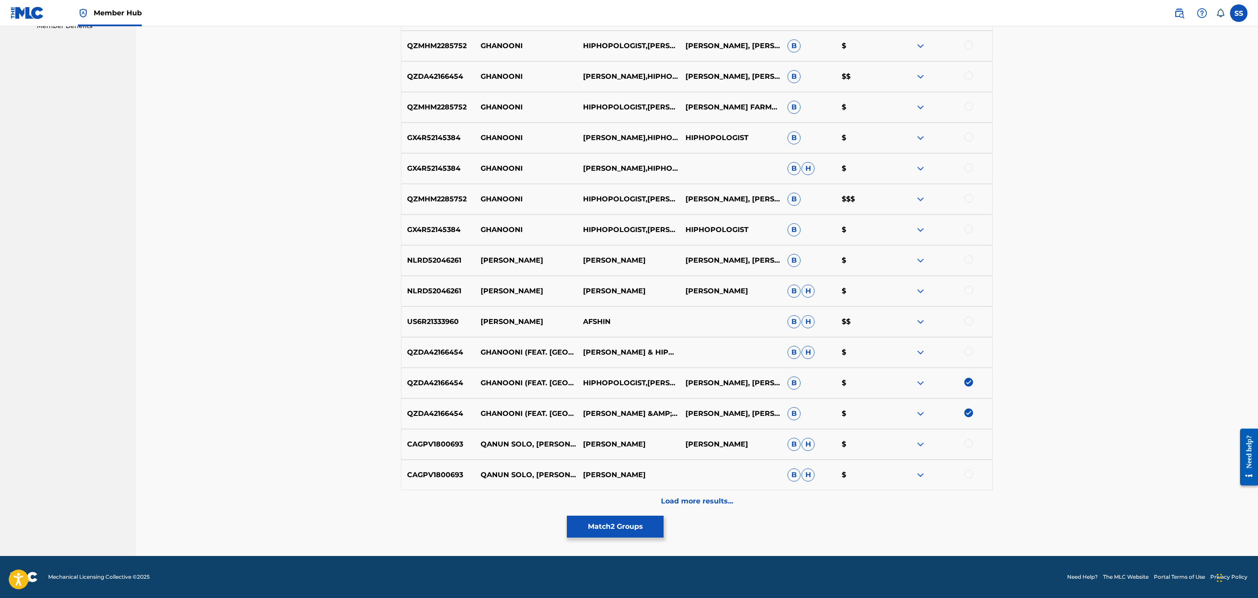
click at [966, 351] on div at bounding box center [969, 351] width 9 height 9
click at [965, 323] on div at bounding box center [969, 321] width 9 height 9
click at [967, 296] on div at bounding box center [941, 291] width 102 height 11
click at [967, 294] on div at bounding box center [969, 290] width 9 height 9
click at [968, 261] on div at bounding box center [969, 259] width 9 height 9
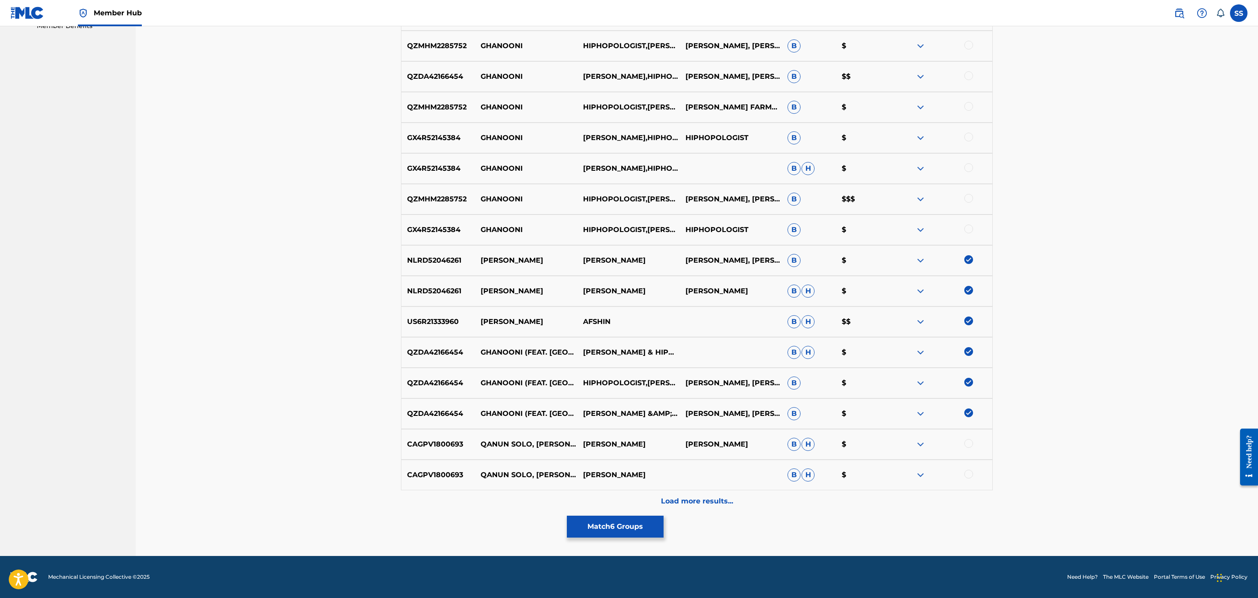
click at [969, 231] on div at bounding box center [969, 229] width 9 height 9
click at [970, 197] on div at bounding box center [969, 198] width 9 height 9
click at [965, 166] on div at bounding box center [969, 167] width 9 height 9
click at [969, 141] on div at bounding box center [969, 137] width 9 height 9
click at [967, 108] on div at bounding box center [969, 106] width 9 height 9
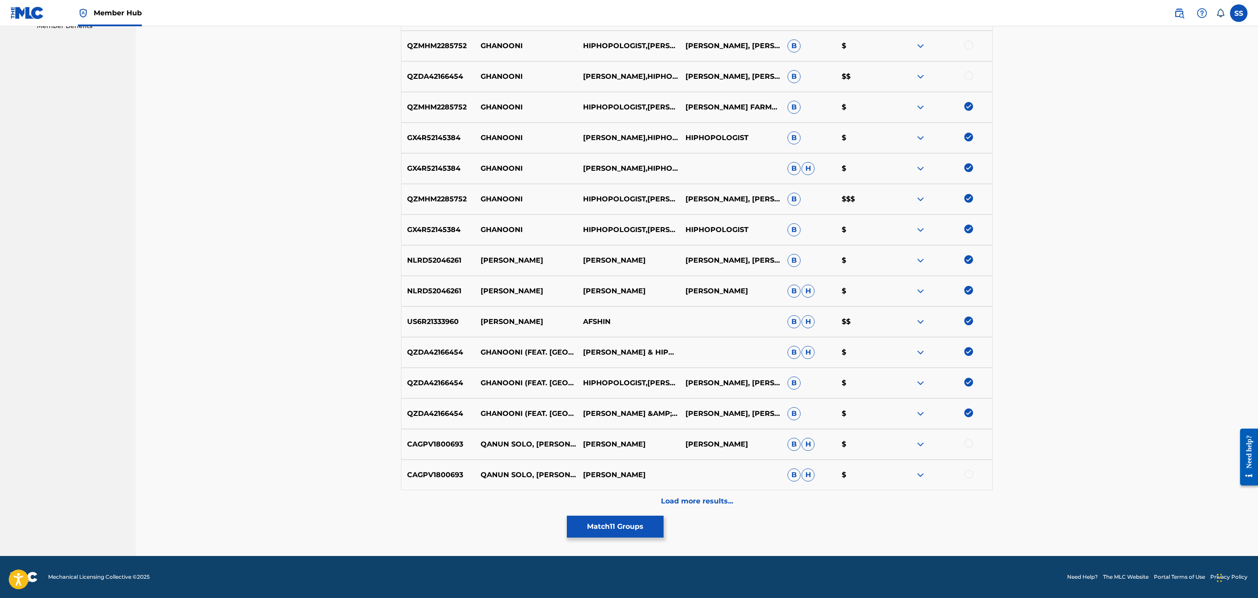
click at [972, 78] on div at bounding box center [969, 75] width 9 height 9
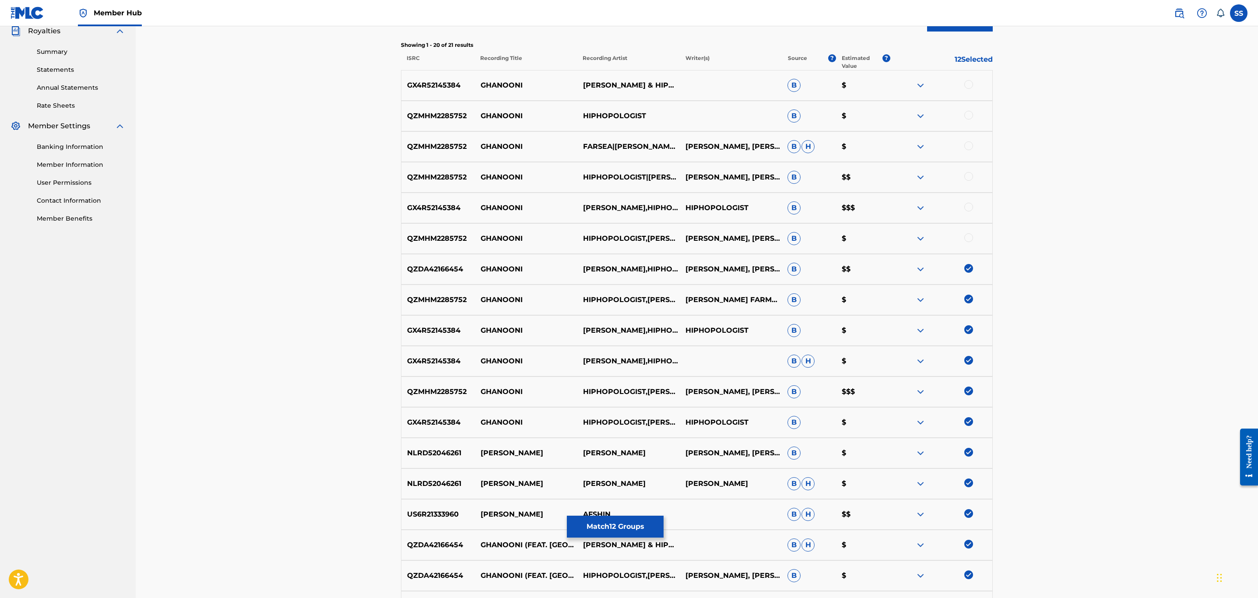
scroll to position [263, 0]
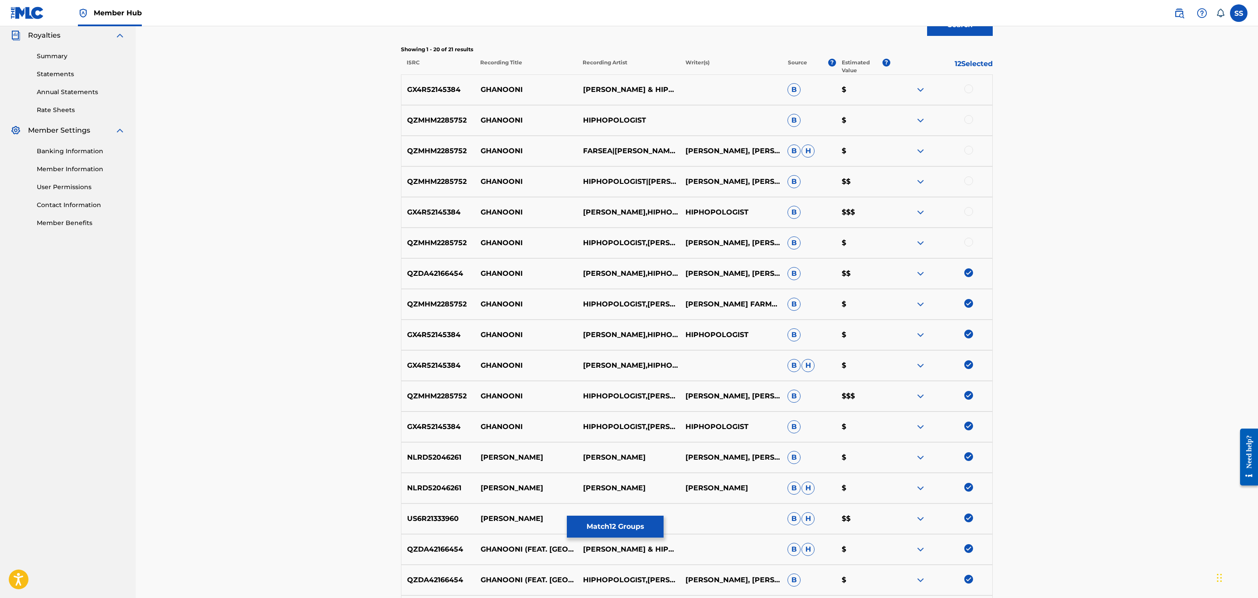
click at [966, 238] on div at bounding box center [969, 242] width 9 height 9
click at [971, 207] on div at bounding box center [941, 212] width 102 height 11
click at [969, 213] on div at bounding box center [969, 211] width 9 height 9
click at [967, 178] on div at bounding box center [969, 180] width 9 height 9
click at [967, 150] on div at bounding box center [969, 150] width 9 height 9
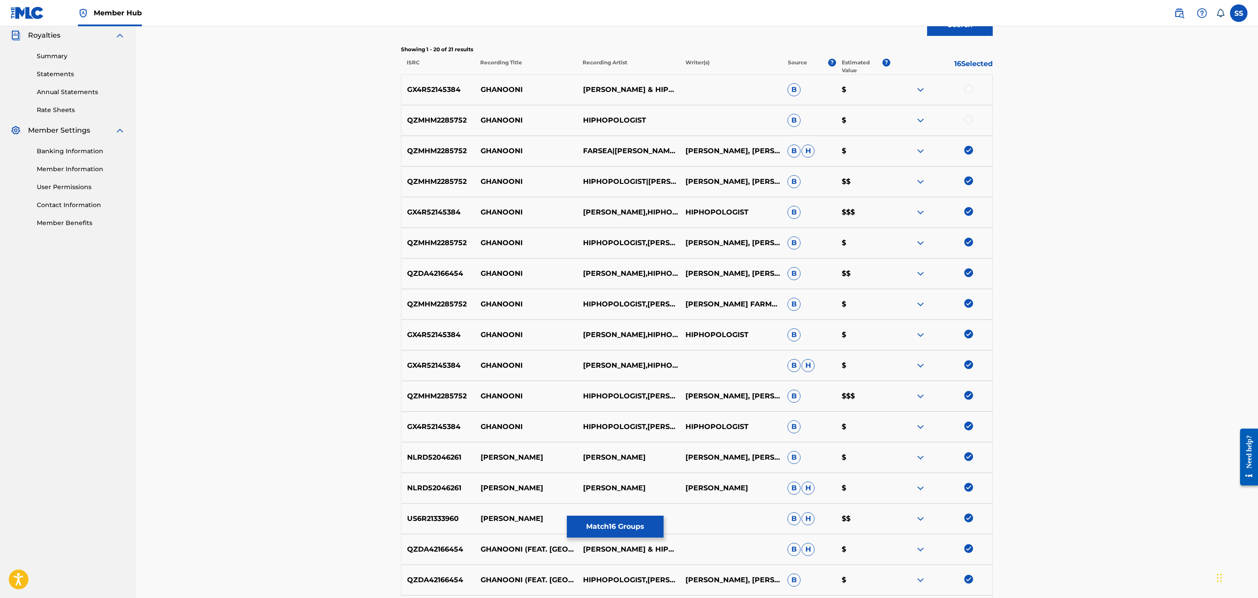
click at [971, 117] on div at bounding box center [969, 119] width 9 height 9
click at [968, 86] on div at bounding box center [969, 89] width 9 height 9
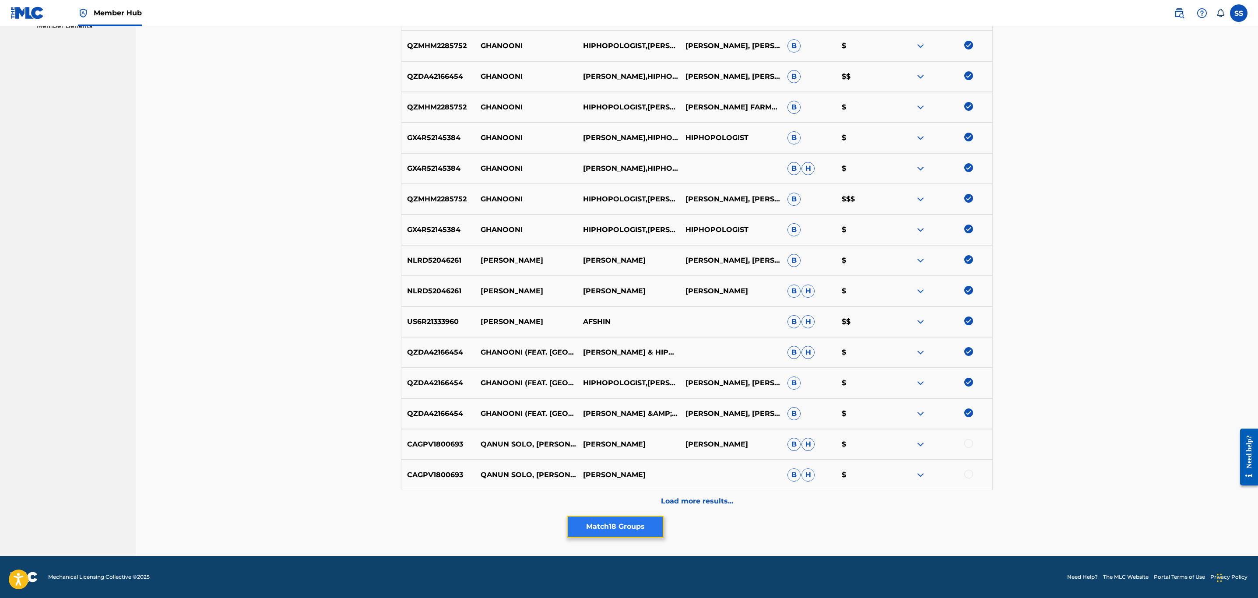
click at [616, 523] on button "Match 18 Groups" at bounding box center [615, 527] width 97 height 22
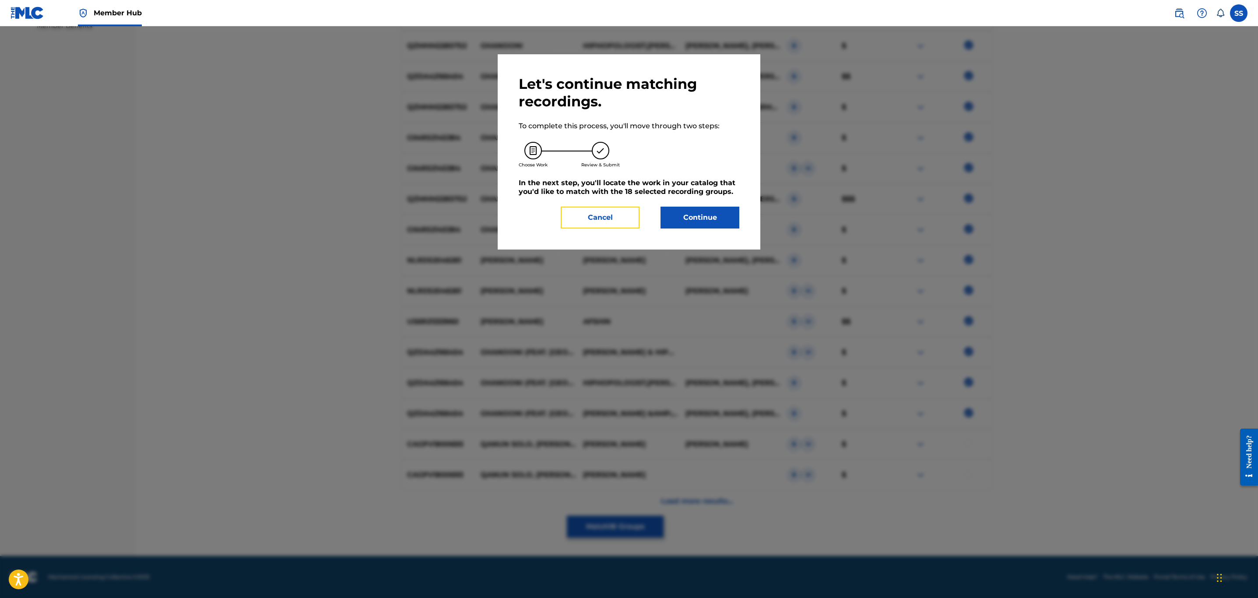
click at [614, 215] on button "Cancel" at bounding box center [600, 218] width 79 height 22
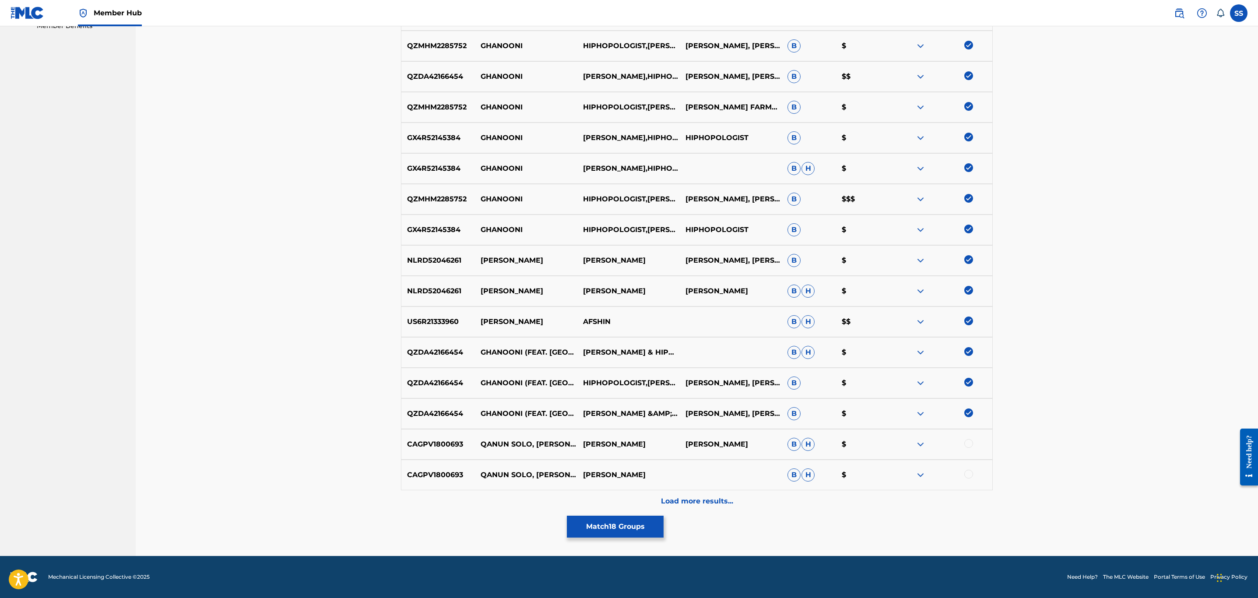
click at [966, 258] on img at bounding box center [969, 259] width 9 height 9
click at [967, 290] on img at bounding box center [969, 290] width 9 height 9
click at [964, 312] on div "US6R21333960 GHEIRE GHANOONI AFSHIN B H $$" at bounding box center [697, 322] width 592 height 31
click at [965, 320] on img at bounding box center [969, 321] width 9 height 9
click at [600, 523] on button "Match 15 Groups" at bounding box center [615, 527] width 97 height 22
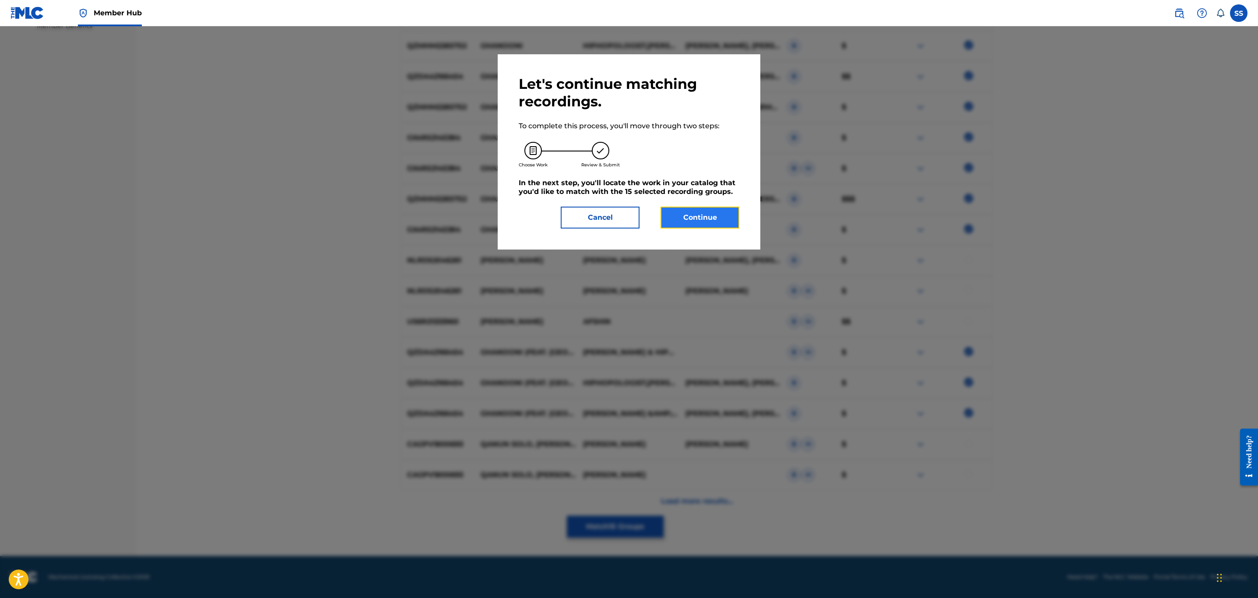
click at [693, 214] on button "Continue" at bounding box center [700, 218] width 79 height 22
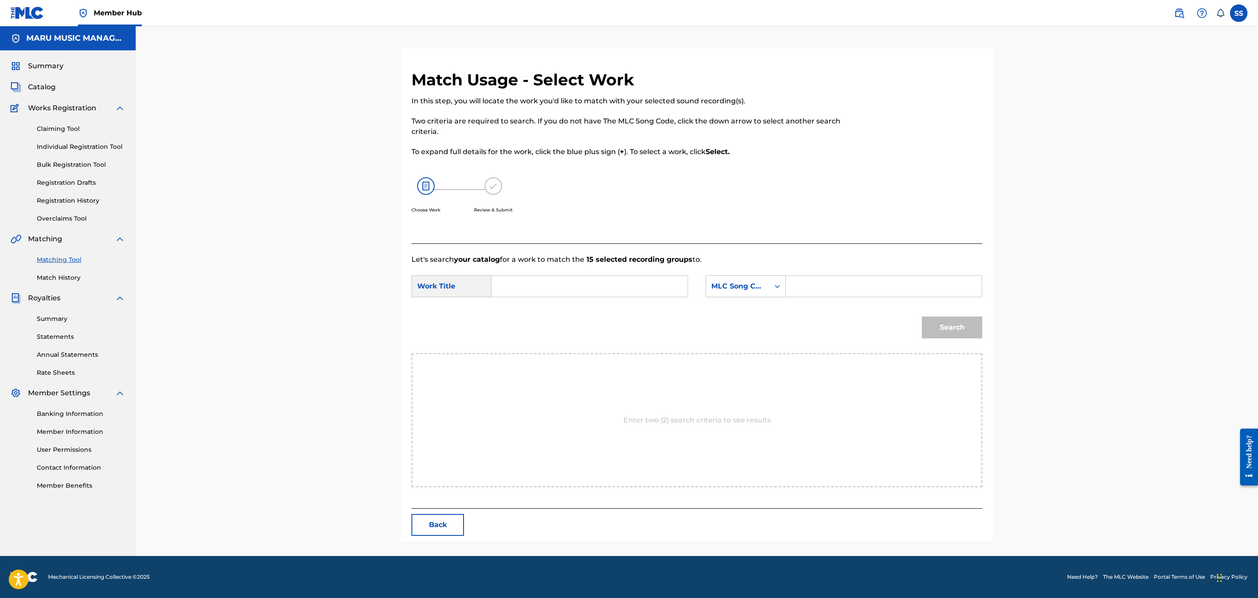
drag, startPoint x: 549, startPoint y: 290, endPoint x: 534, endPoint y: 239, distance: 53.5
click at [547, 289] on input "Search Form" at bounding box center [589, 286] width 181 height 21
type input "ghanooni"
drag, startPoint x: 714, startPoint y: 285, endPoint x: 726, endPoint y: 287, distance: 12.8
click at [716, 285] on div "MLC Song Code" at bounding box center [738, 286] width 53 height 11
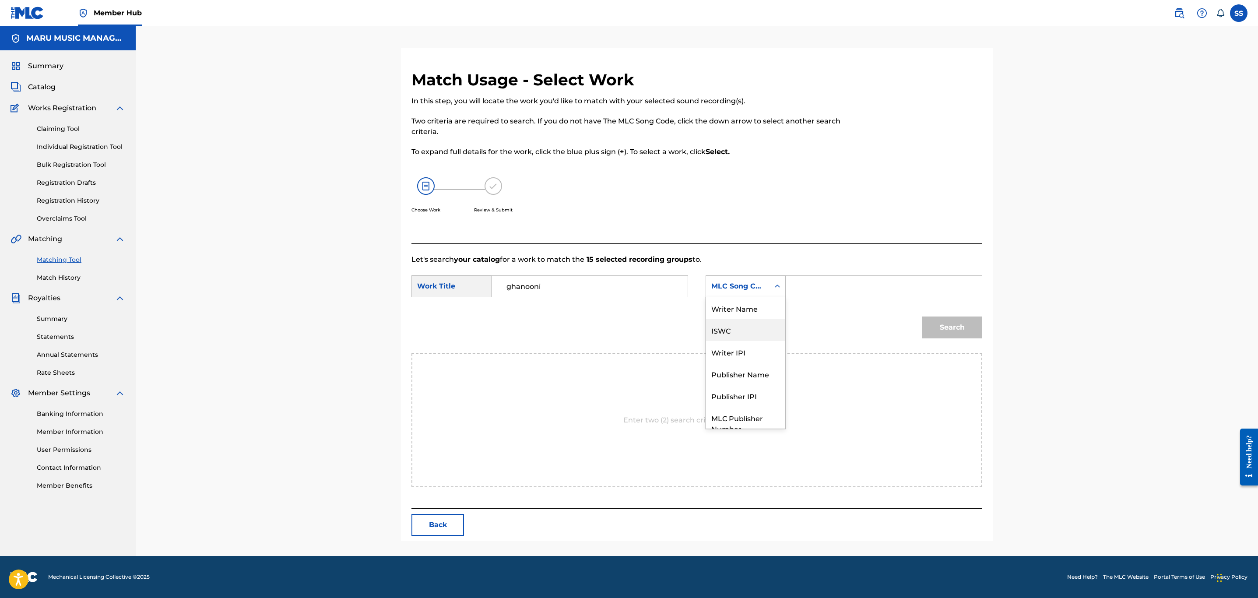
click at [754, 320] on div "ISWC" at bounding box center [745, 330] width 79 height 22
drag, startPoint x: 747, startPoint y: 286, endPoint x: 743, endPoint y: 296, distance: 10.0
click at [746, 288] on div "ISWC" at bounding box center [738, 286] width 53 height 11
click at [741, 304] on div "MLC Song Code" at bounding box center [745, 298] width 79 height 22
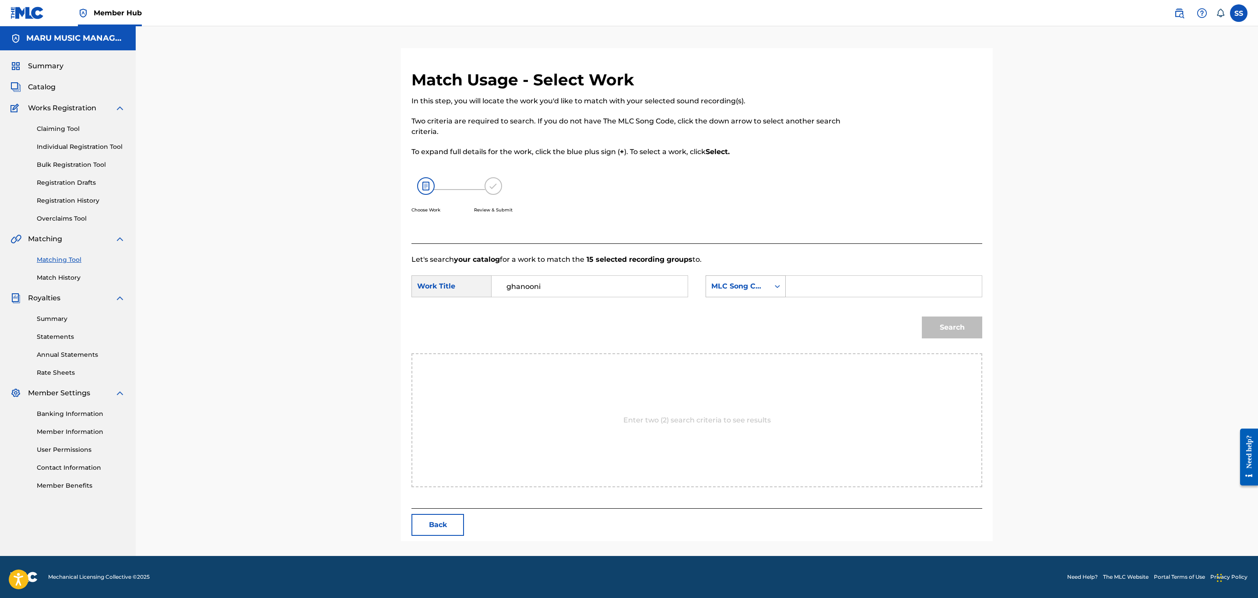
drag, startPoint x: 757, startPoint y: 275, endPoint x: 758, endPoint y: 284, distance: 9.2
click at [758, 279] on div "MLC Song Code" at bounding box center [746, 286] width 80 height 22
drag, startPoint x: 761, startPoint y: 308, endPoint x: 836, endPoint y: 293, distance: 76.3
click at [775, 305] on div "Writer Name ISWC Writer IPI Publisher Name Publisher IPI MLC Publisher Number M…" at bounding box center [745, 362] width 79 height 131
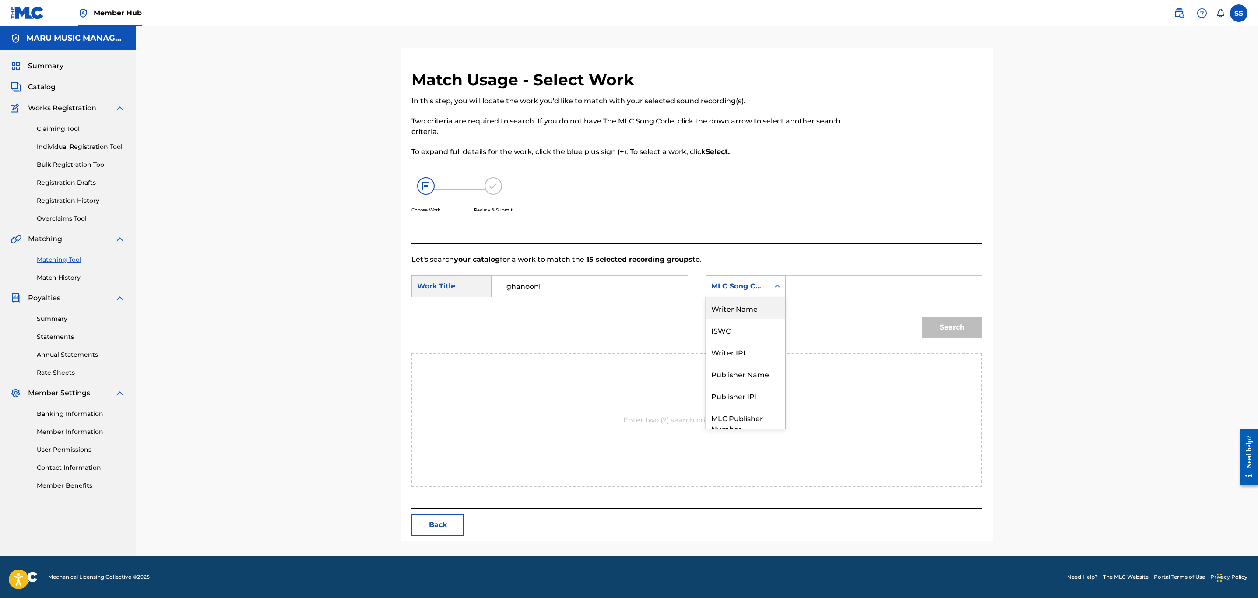
drag, startPoint x: 839, startPoint y: 289, endPoint x: 834, endPoint y: 335, distance: 45.8
click at [839, 289] on input "Search Form" at bounding box center [883, 286] width 181 height 21
type input "valizadeh"
click at [739, 284] on div "MLC Song Code" at bounding box center [738, 286] width 53 height 11
click at [749, 307] on div "Writer Name" at bounding box center [745, 308] width 79 height 22
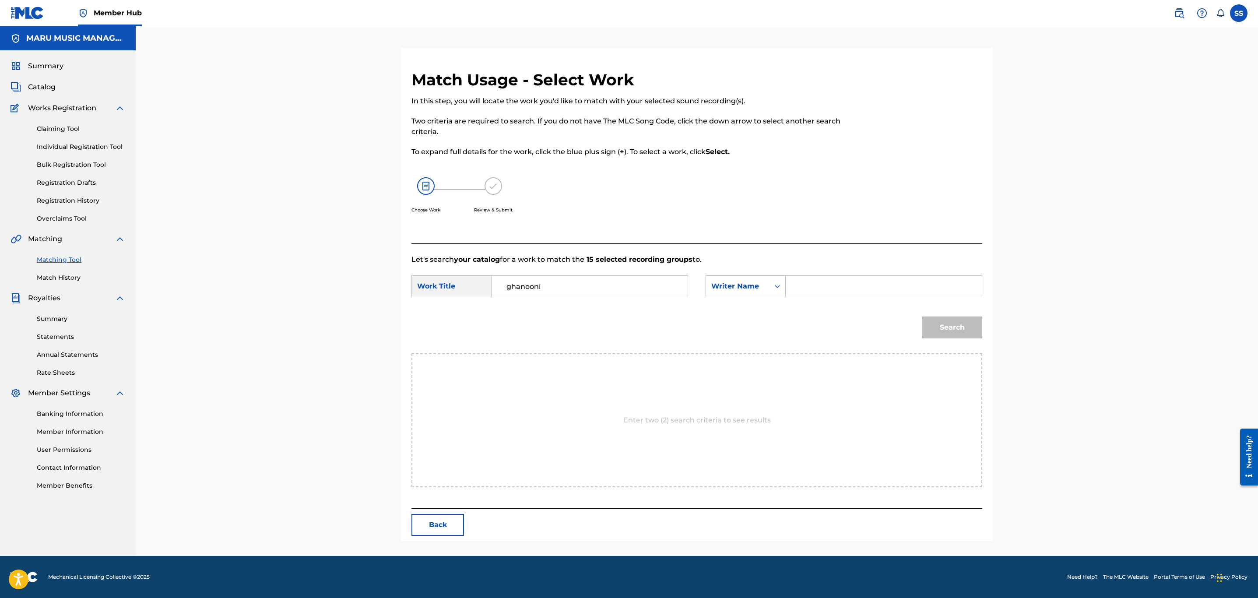
click at [933, 325] on div "Search" at bounding box center [950, 325] width 65 height 35
drag, startPoint x: 849, startPoint y: 301, endPoint x: 858, endPoint y: 264, distance: 37.4
click at [849, 297] on div "SearchWithCriteria305eb68d-704c-4b62-a8c3-bb7faceb879d Work Title ghanooni Sear…" at bounding box center [697, 288] width 571 height 27
click at [855, 270] on form "SearchWithCriteria305eb68d-704c-4b62-a8c3-bb7faceb879d Work Title ghanooni Sear…" at bounding box center [697, 309] width 571 height 88
click at [858, 283] on input "Search Form" at bounding box center [883, 286] width 181 height 21
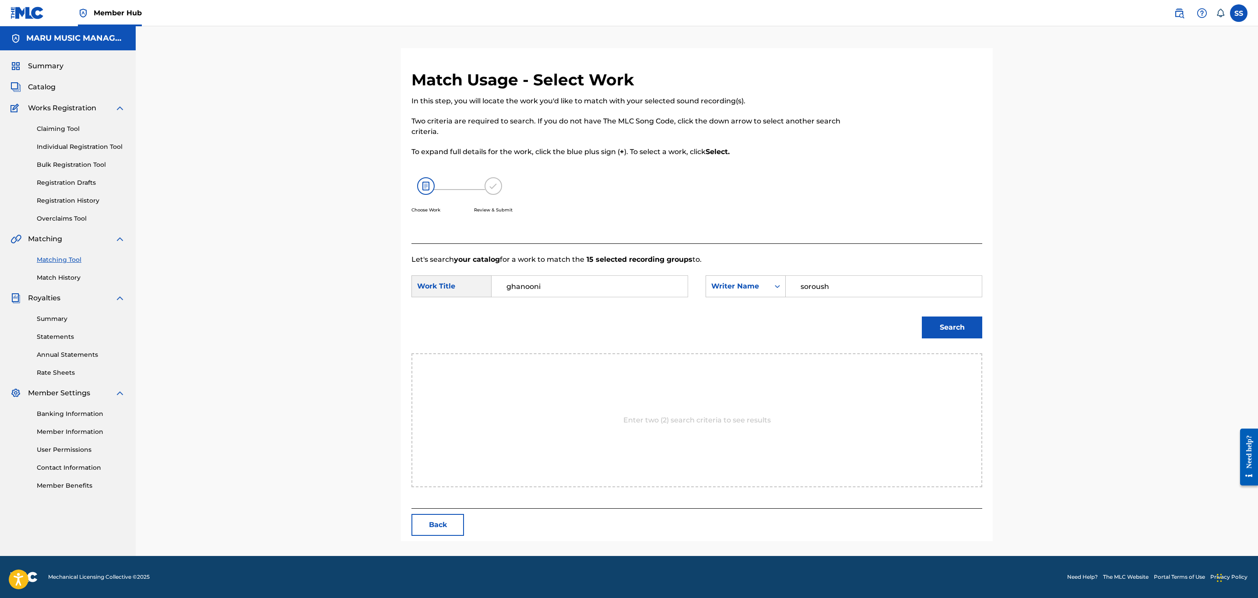
type input "soroush"
click at [922, 317] on button "Search" at bounding box center [952, 328] width 60 height 22
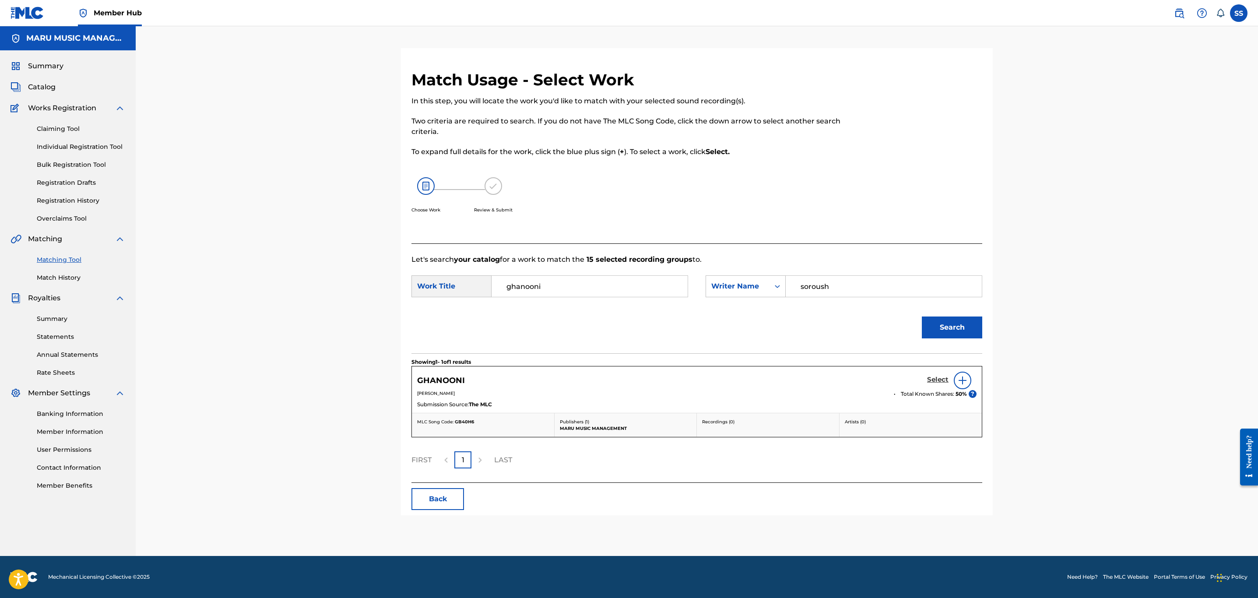
click at [927, 378] on h5 "Select" at bounding box center [937, 380] width 21 height 8
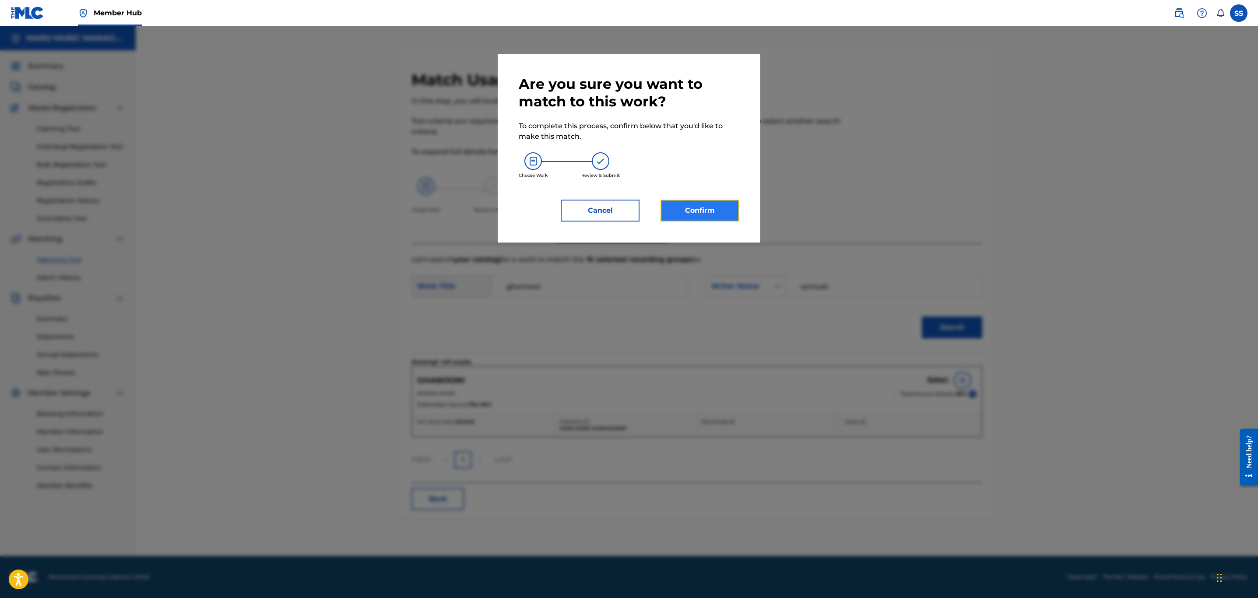
click at [705, 215] on button "Confirm" at bounding box center [700, 211] width 79 height 22
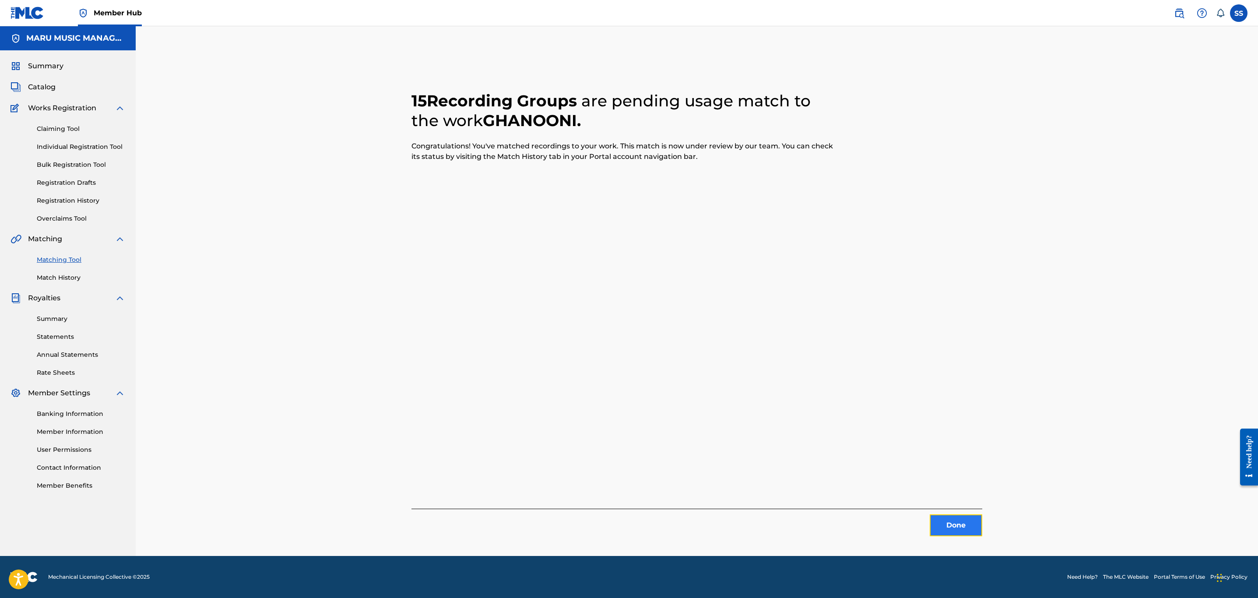
click at [945, 525] on button "Done" at bounding box center [956, 526] width 53 height 22
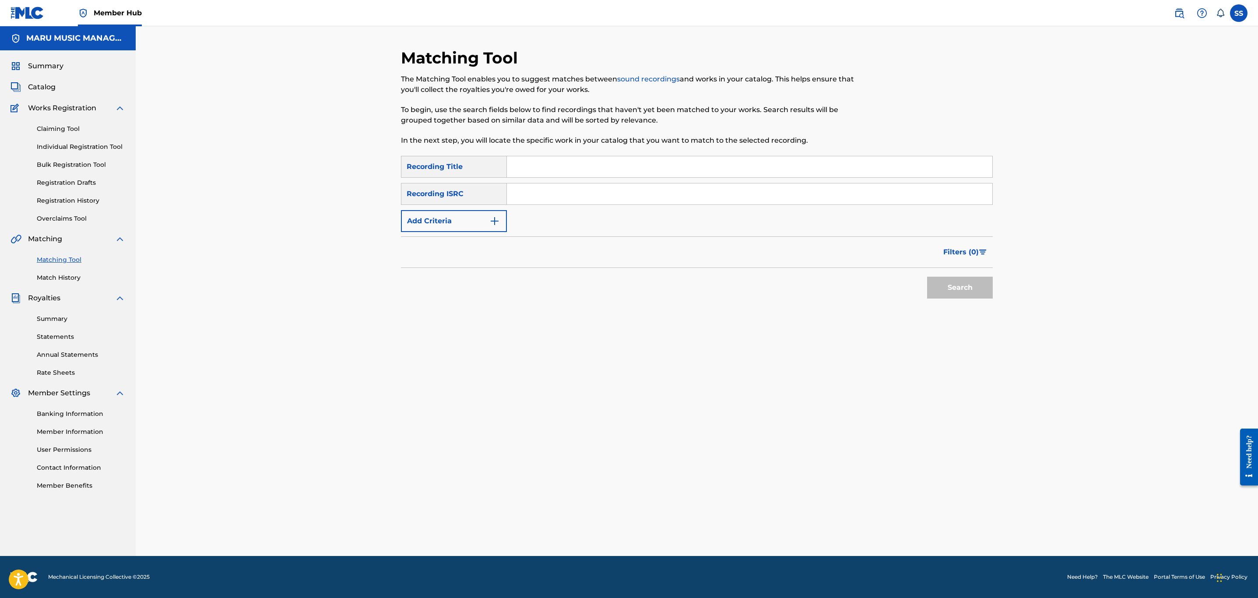
click at [544, 166] on input "Search Form" at bounding box center [750, 166] width 486 height 21
type input "haazeri"
click at [927, 277] on button "Search" at bounding box center [960, 288] width 66 height 22
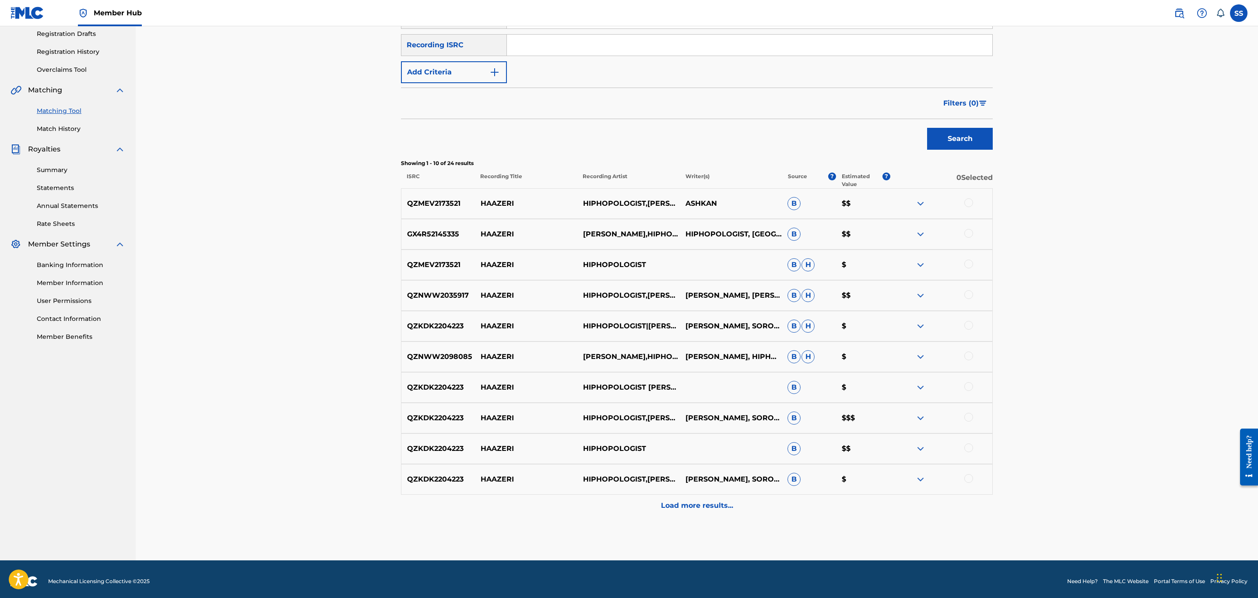
scroll to position [153, 0]
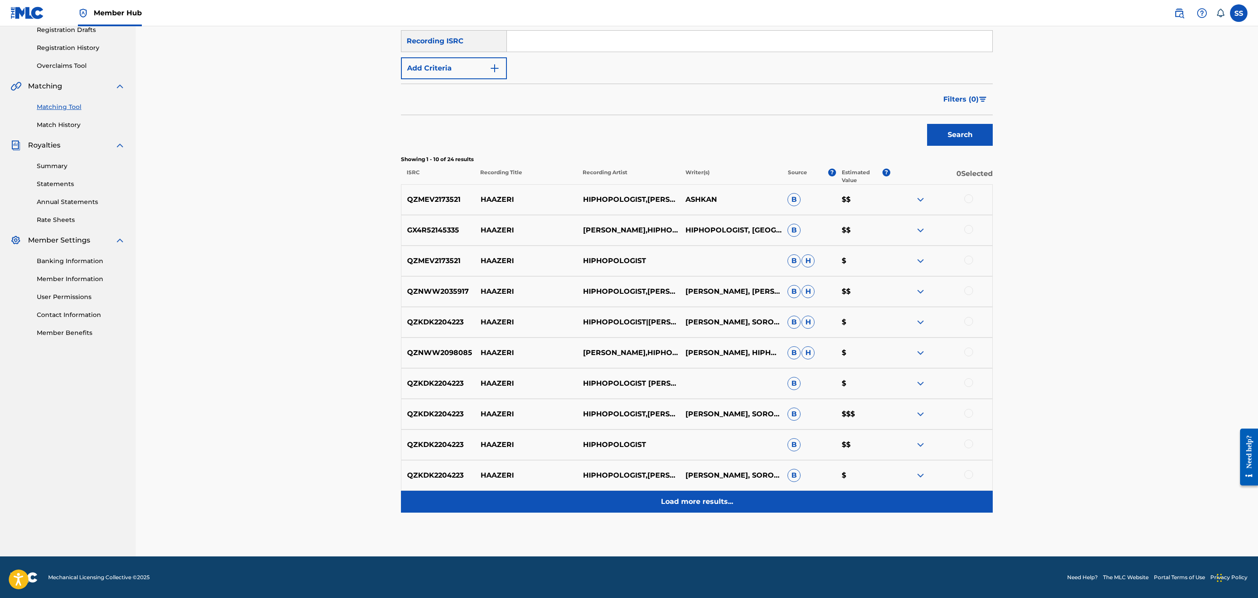
click at [639, 506] on div "Load more results..." at bounding box center [697, 502] width 592 height 22
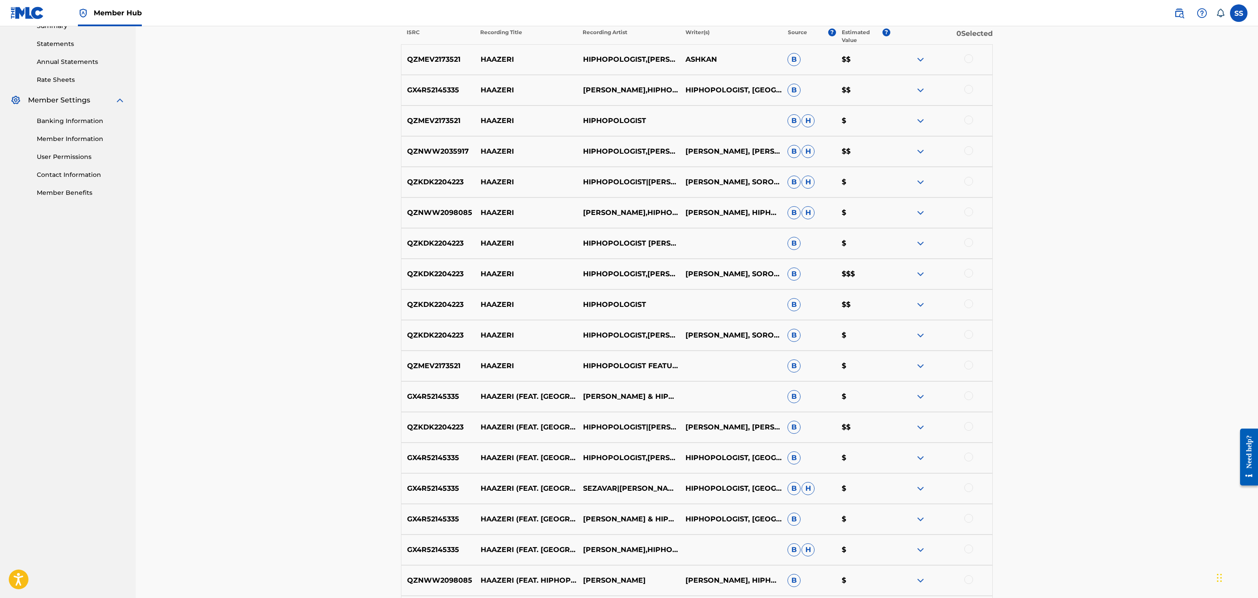
scroll to position [460, 0]
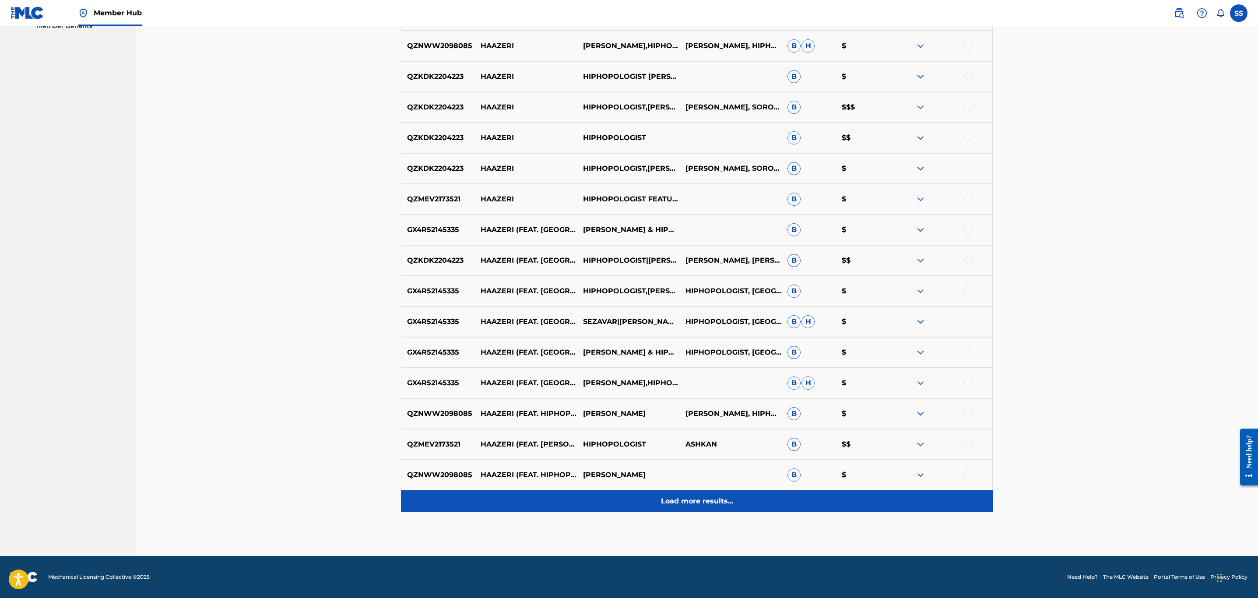
click at [667, 497] on p "Load more results..." at bounding box center [697, 501] width 72 height 11
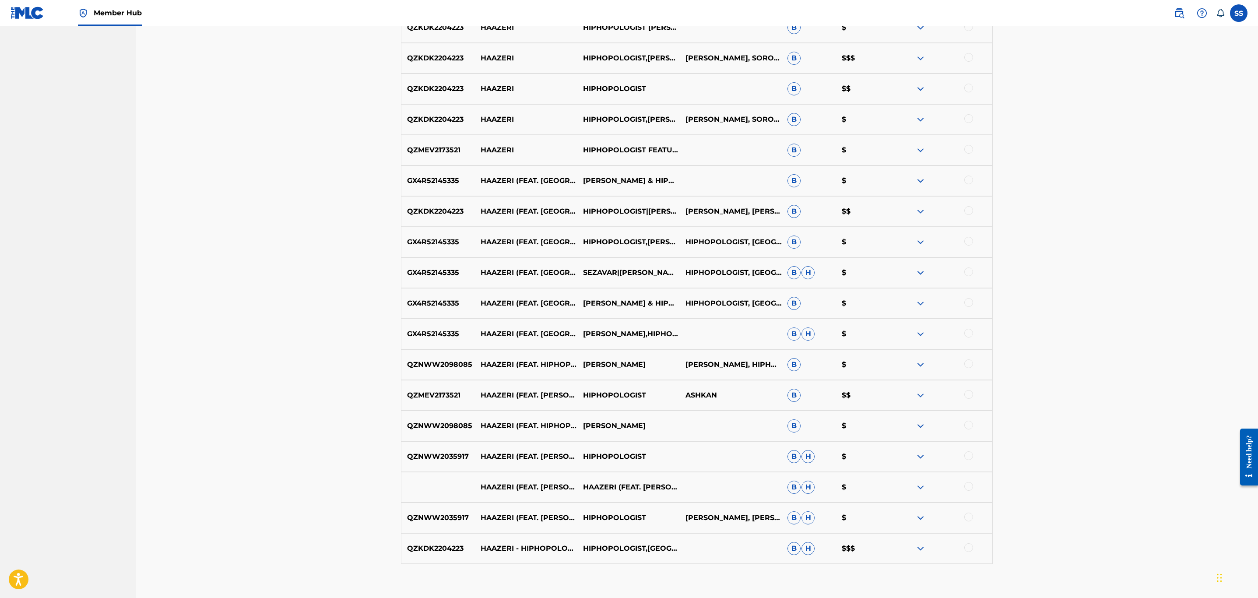
scroll to position [560, 0]
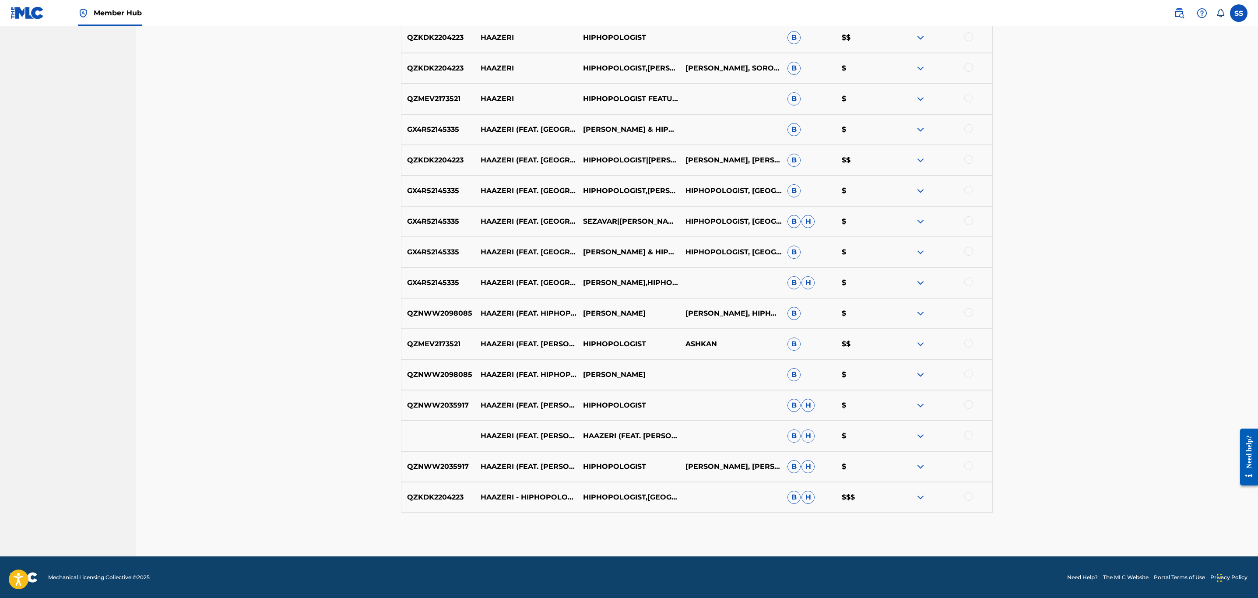
click at [974, 494] on div at bounding box center [941, 497] width 102 height 11
click at [967, 499] on div at bounding box center [969, 496] width 9 height 9
click at [965, 462] on div at bounding box center [969, 466] width 9 height 9
click at [967, 432] on div at bounding box center [969, 435] width 9 height 9
click at [971, 409] on div at bounding box center [941, 405] width 102 height 11
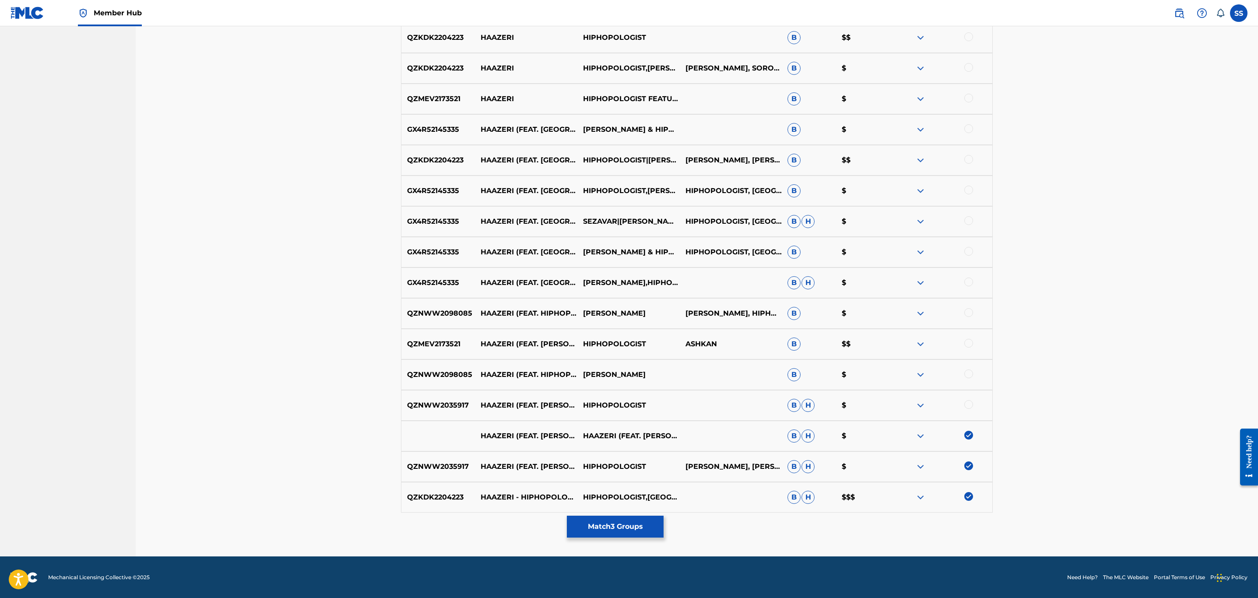
click at [971, 409] on div at bounding box center [941, 405] width 102 height 11
click at [971, 404] on div at bounding box center [969, 404] width 9 height 9
click at [972, 374] on div at bounding box center [969, 374] width 9 height 9
click at [971, 345] on div at bounding box center [969, 343] width 9 height 9
click at [969, 307] on div "QZNWW2098085 HAAZERI (FEAT. HIPHOPOLOGIST & SEZAVAR) ASHKAN KAGAN ASHKAN BASHIR…" at bounding box center [697, 313] width 592 height 31
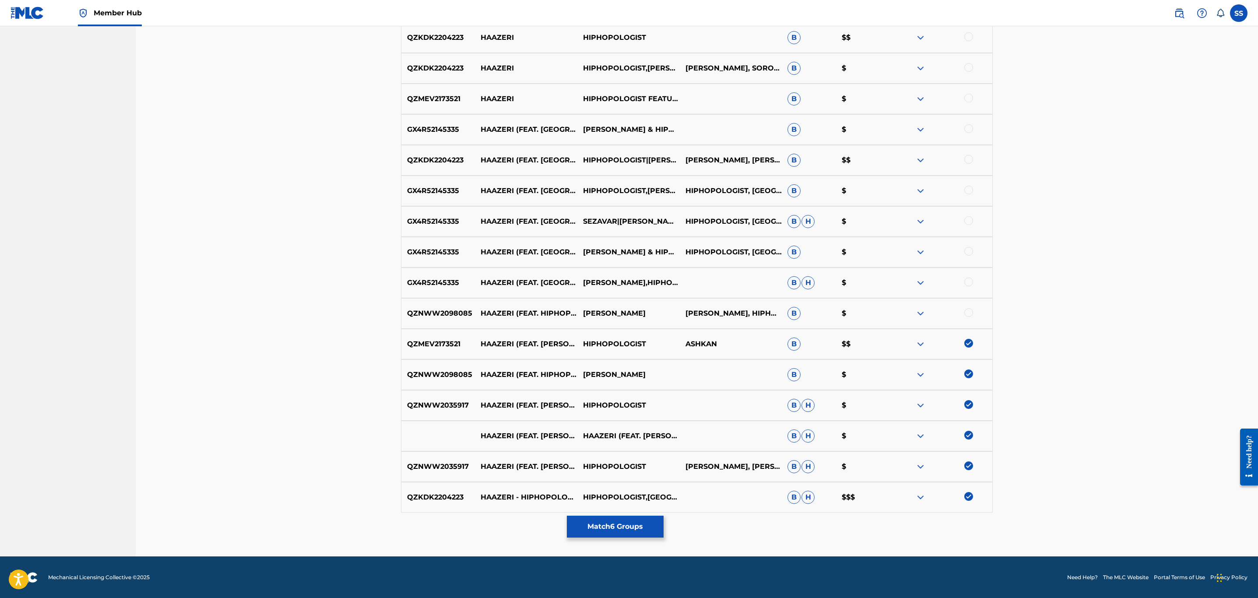
click at [969, 310] on div at bounding box center [969, 312] width 9 height 9
click at [965, 282] on div at bounding box center [969, 282] width 9 height 9
click at [969, 254] on div at bounding box center [969, 251] width 9 height 9
click at [973, 217] on div at bounding box center [941, 221] width 102 height 11
click at [971, 222] on div at bounding box center [969, 220] width 9 height 9
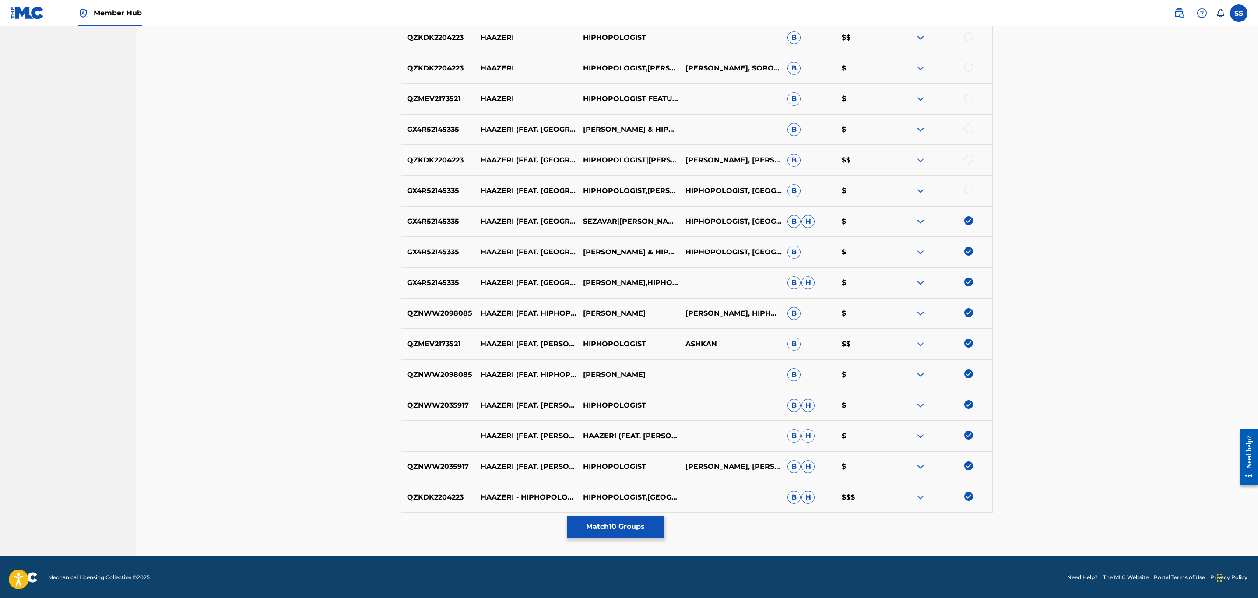
click at [971, 188] on div at bounding box center [969, 190] width 9 height 9
click at [969, 161] on div at bounding box center [969, 159] width 9 height 9
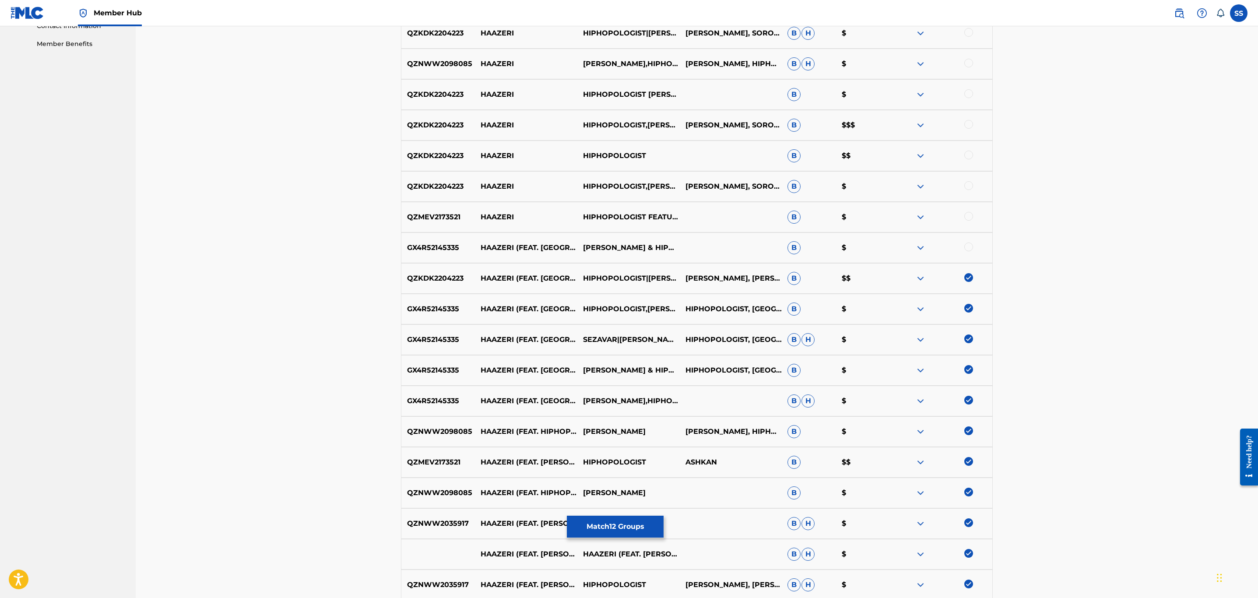
scroll to position [429, 0]
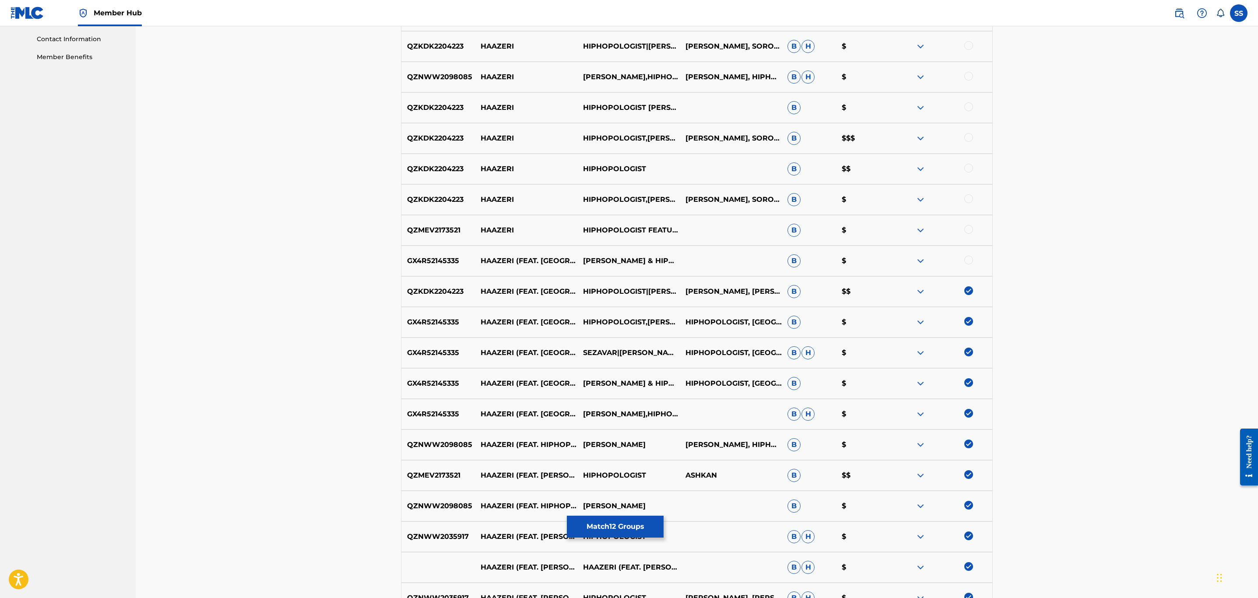
click at [966, 260] on div at bounding box center [969, 260] width 9 height 9
drag, startPoint x: 968, startPoint y: 233, endPoint x: 969, endPoint y: 219, distance: 13.6
click at [968, 233] on div at bounding box center [969, 229] width 9 height 9
click at [974, 192] on div "QZKDK2204223 HAAZERI HIPHOPOLOGIST,ASHKAN KAGAN ASHKAN BASHIRI, SOROUSH VALI ZA…" at bounding box center [697, 199] width 592 height 31
click at [968, 201] on div at bounding box center [969, 198] width 9 height 9
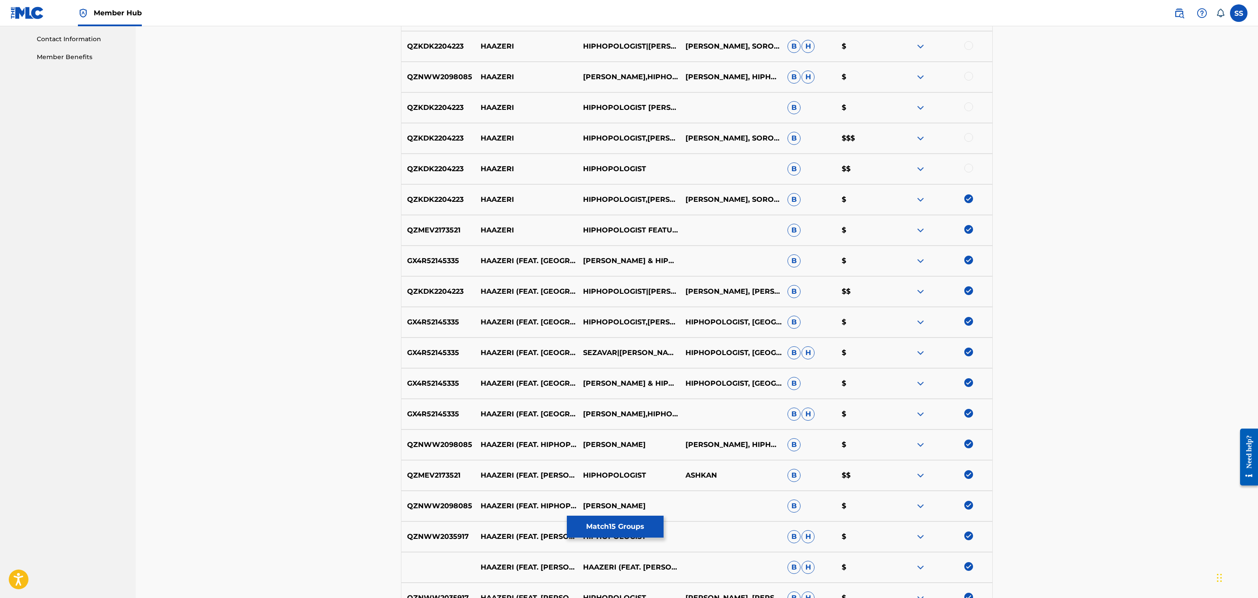
click at [969, 167] on div at bounding box center [969, 168] width 9 height 9
click at [966, 140] on div at bounding box center [969, 137] width 9 height 9
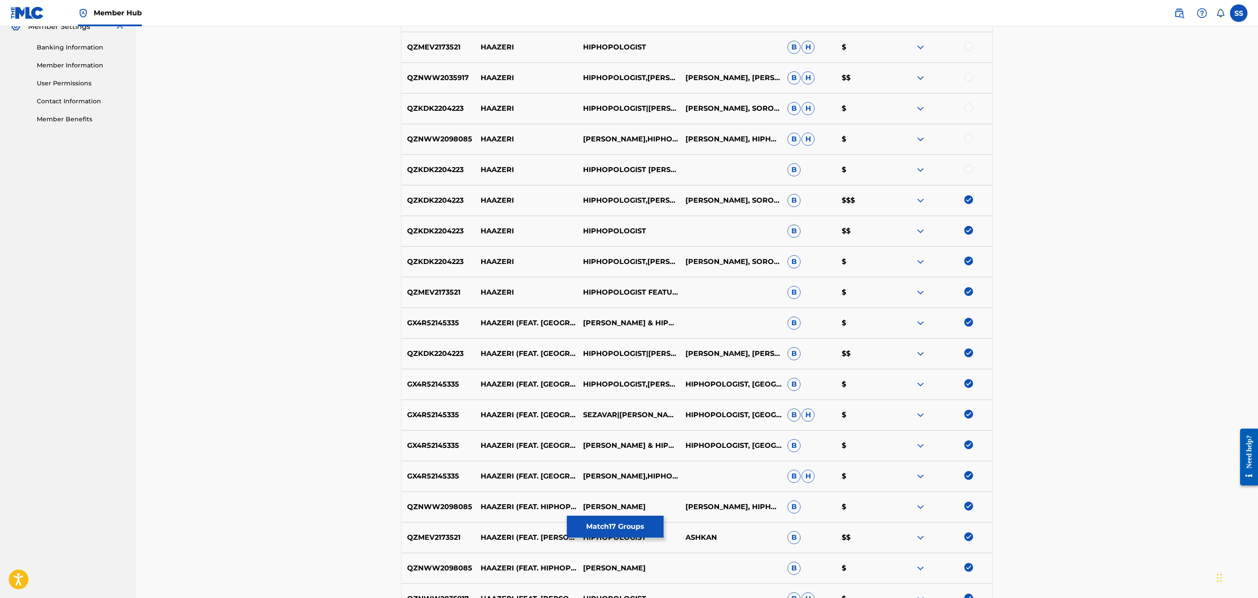
scroll to position [232, 0]
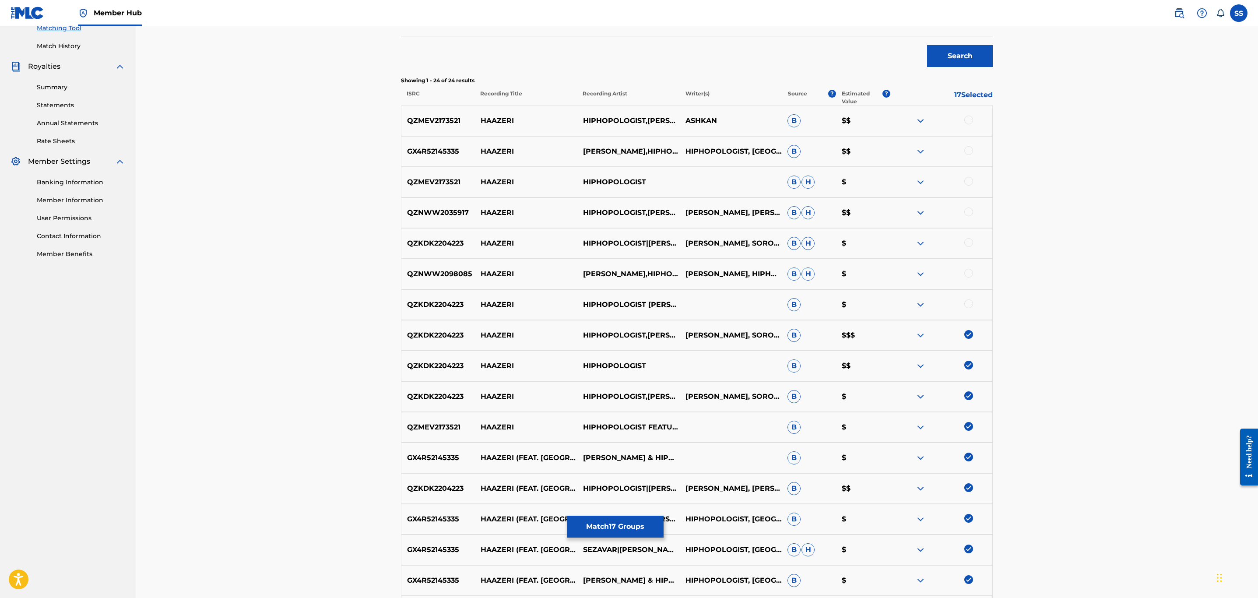
click at [967, 301] on div at bounding box center [969, 304] width 9 height 9
click at [966, 274] on div at bounding box center [969, 273] width 9 height 9
click at [967, 248] on div at bounding box center [941, 243] width 102 height 11
click at [969, 246] on div at bounding box center [969, 242] width 9 height 9
click at [971, 211] on div at bounding box center [969, 212] width 9 height 9
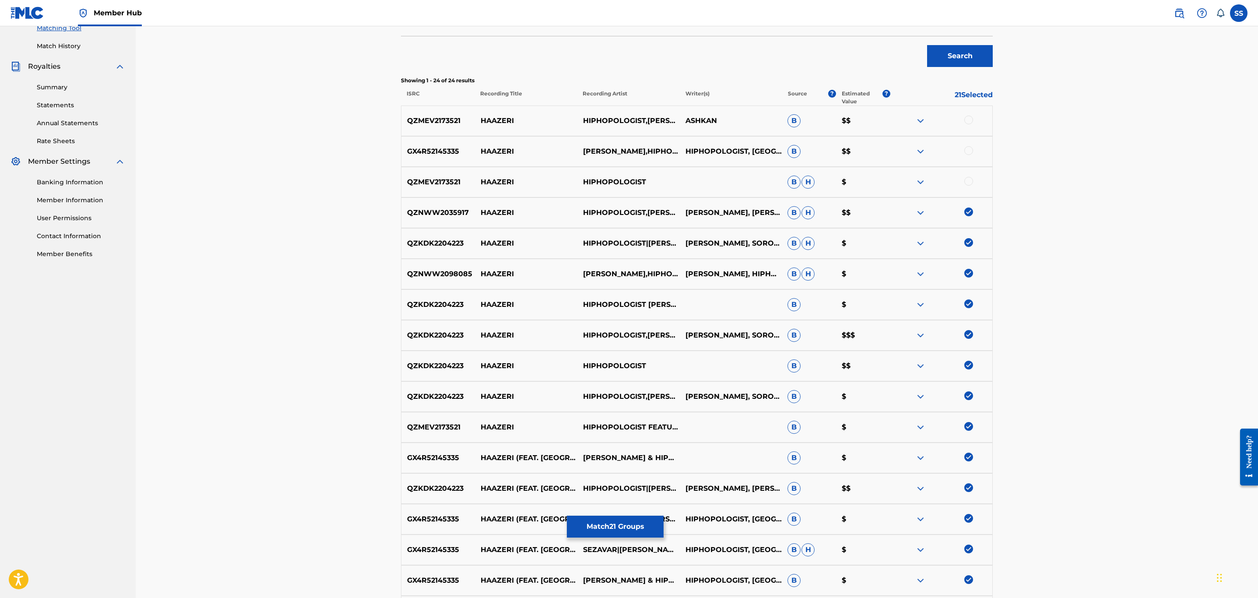
click at [967, 184] on div at bounding box center [969, 181] width 9 height 9
click at [970, 152] on div at bounding box center [969, 150] width 9 height 9
click at [972, 120] on div at bounding box center [969, 120] width 9 height 9
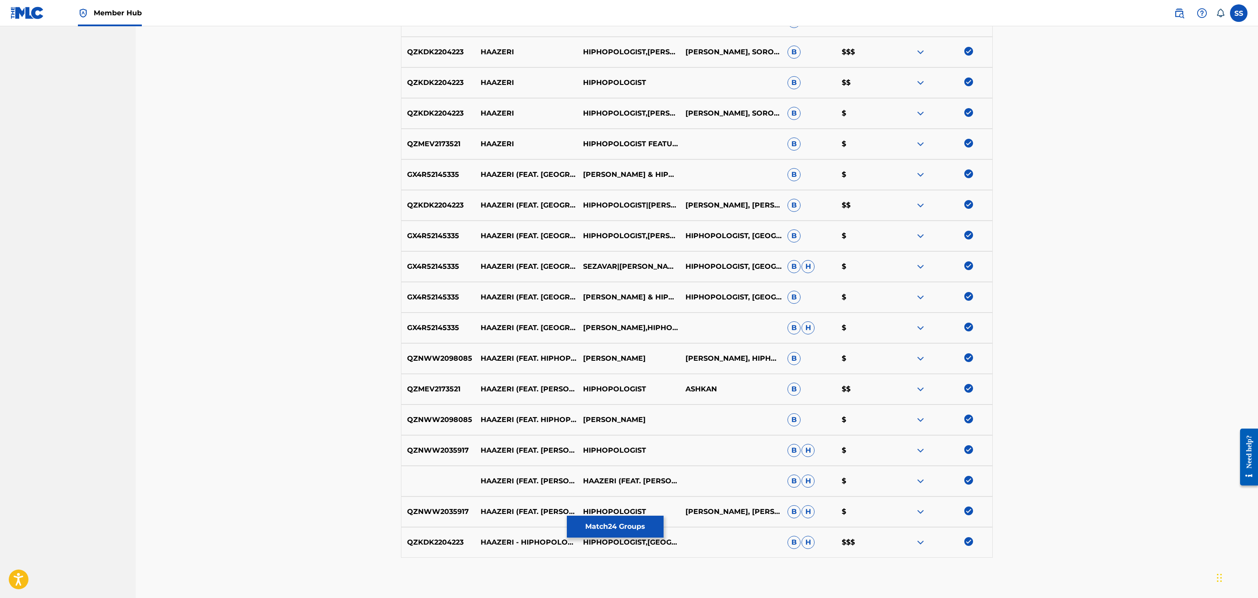
scroll to position [560, 0]
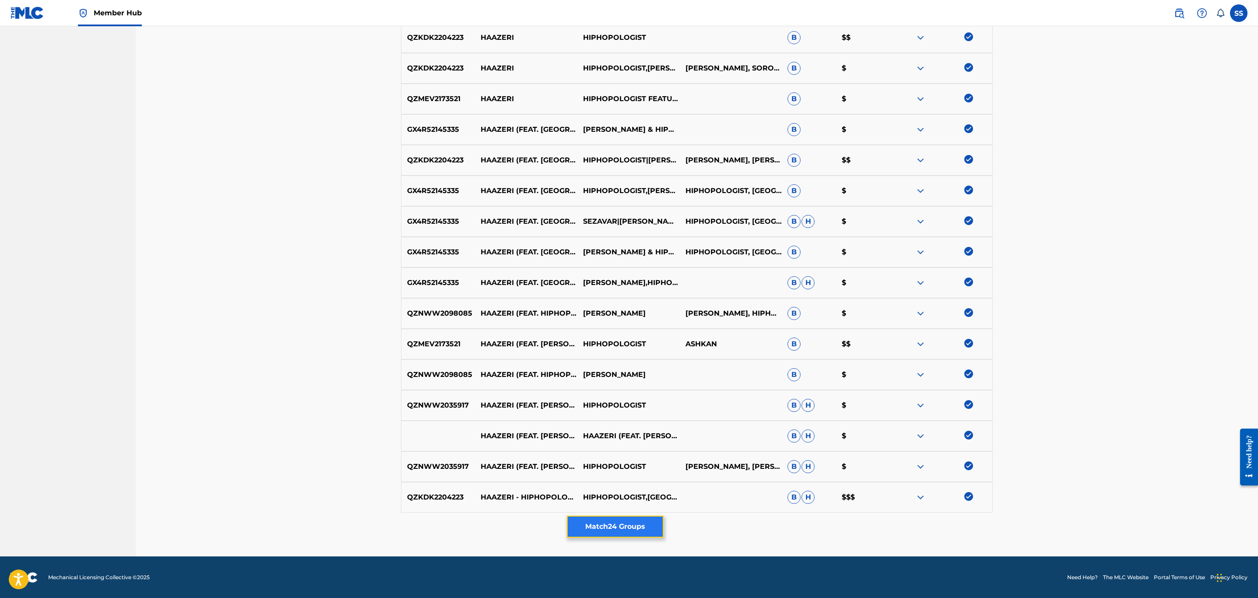
click at [585, 526] on button "Match 24 Groups" at bounding box center [615, 527] width 97 height 22
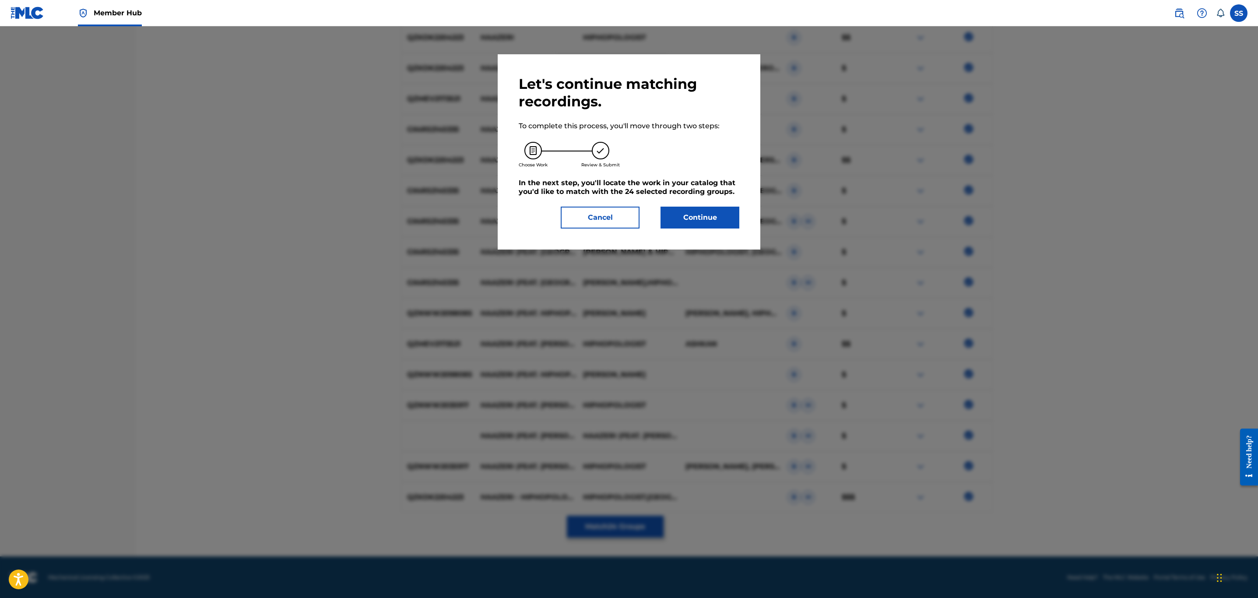
click at [730, 237] on div "Let's continue matching recordings. To complete this process, you'll move throu…" at bounding box center [629, 151] width 263 height 195
click at [732, 222] on button "Continue" at bounding box center [700, 218] width 79 height 22
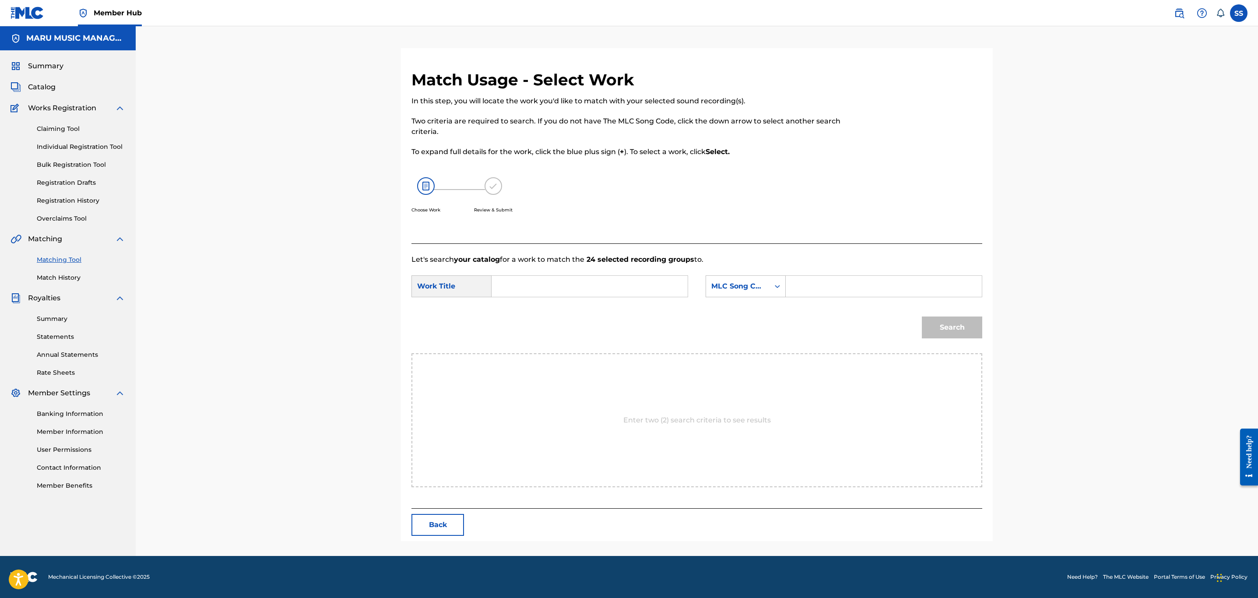
scroll to position [0, 0]
click at [553, 295] on input "Search Form" at bounding box center [589, 286] width 181 height 21
type input "haazeri"
click at [733, 289] on div "MLC Song Code" at bounding box center [738, 286] width 53 height 11
click at [761, 310] on div "Writer Name" at bounding box center [745, 308] width 79 height 22
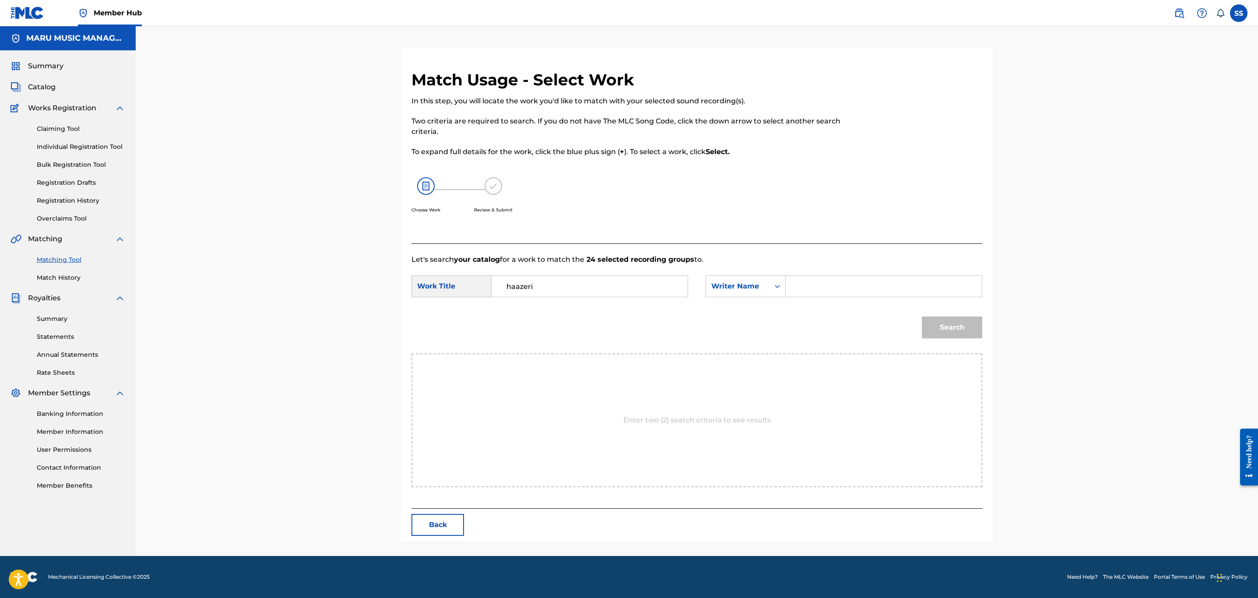
click at [822, 292] on input "Search Form" at bounding box center [883, 286] width 181 height 21
type input "soroush"
click at [922, 317] on button "Search" at bounding box center [952, 328] width 60 height 22
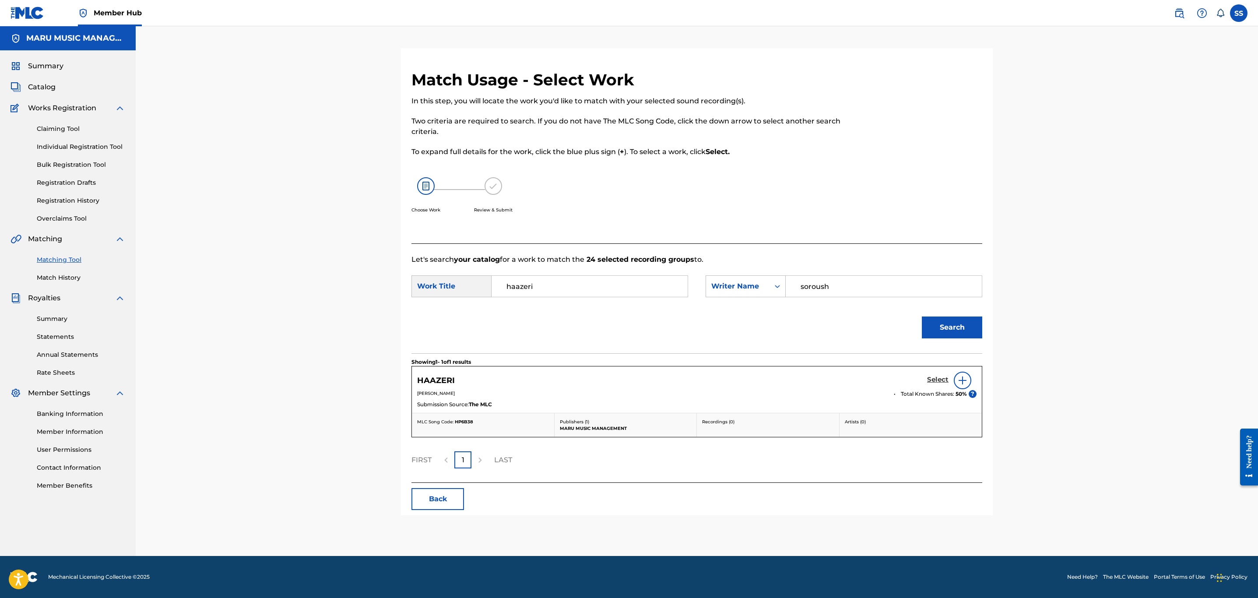
click at [938, 385] on link "Select" at bounding box center [937, 381] width 21 height 10
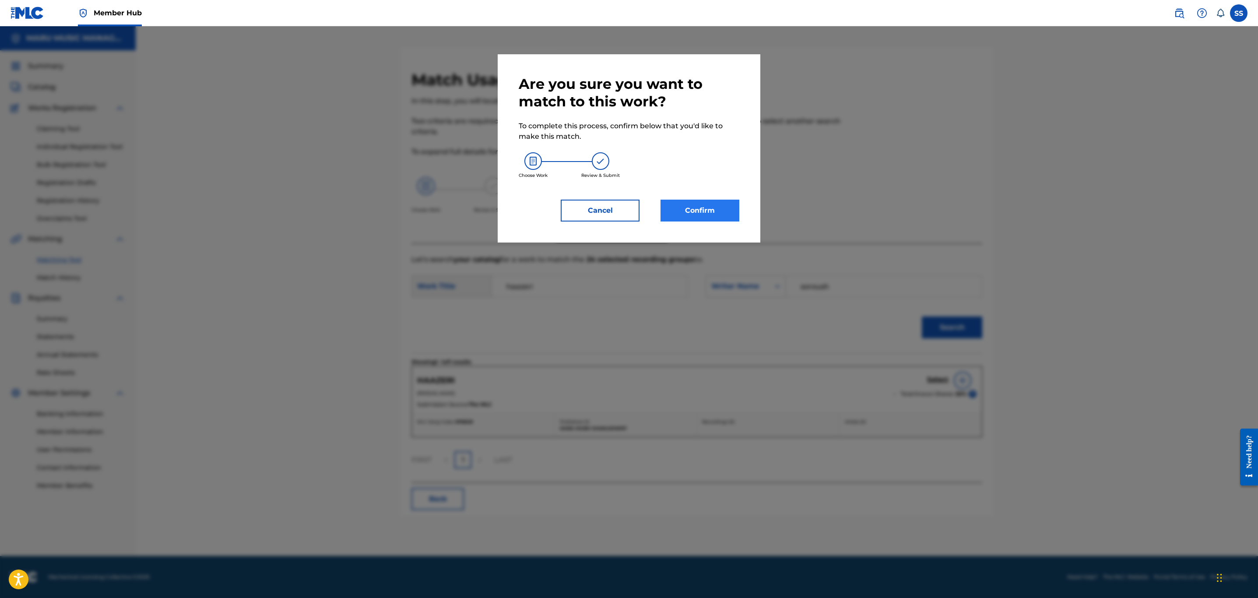
click at [705, 221] on div "Are you sure you want to match to this work? To complete this process, confirm …" at bounding box center [629, 148] width 263 height 188
click at [705, 221] on button "Confirm" at bounding box center [700, 211] width 79 height 22
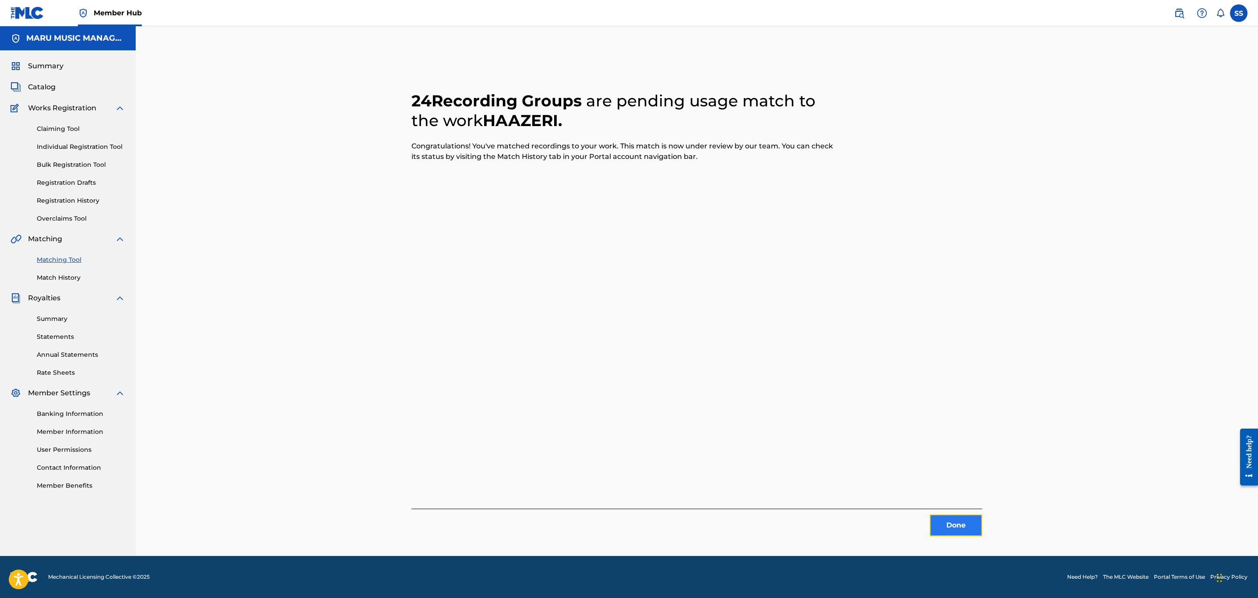
click at [956, 521] on button "Done" at bounding box center [956, 526] width 53 height 22
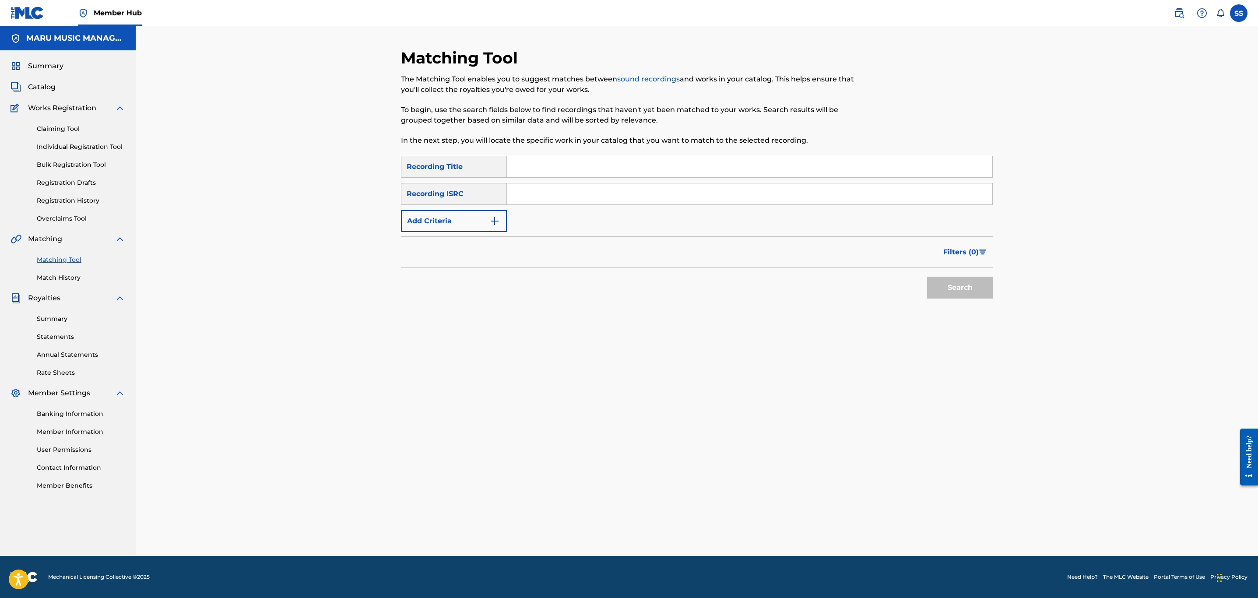
click at [677, 163] on input "Search Form" at bounding box center [750, 166] width 486 height 21
type input "insane ballistic suffering"
click at [445, 221] on button "Add Criteria" at bounding box center [454, 221] width 106 height 22
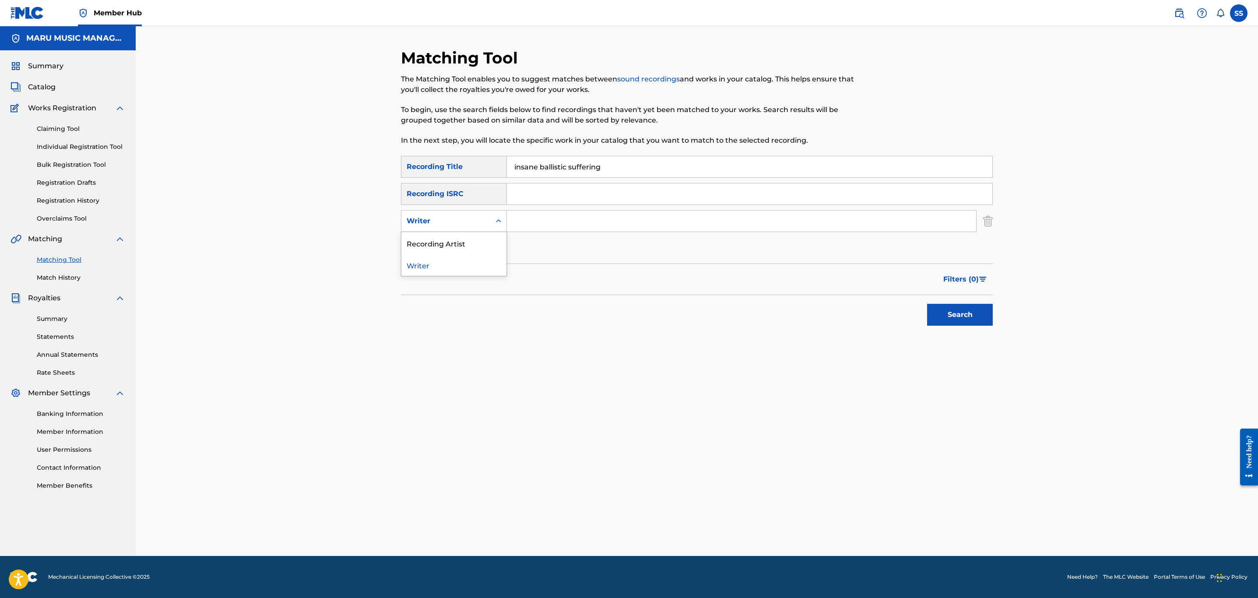
click at [448, 222] on div "Writer" at bounding box center [446, 221] width 79 height 11
click at [434, 246] on div "Recording Artist" at bounding box center [454, 243] width 105 height 22
drag, startPoint x: 514, startPoint y: 230, endPoint x: 527, endPoint y: 221, distance: 16.6
click at [513, 213] on input "Search Form" at bounding box center [741, 221] width 469 height 21
click at [927, 304] on button "Search" at bounding box center [960, 315] width 66 height 22
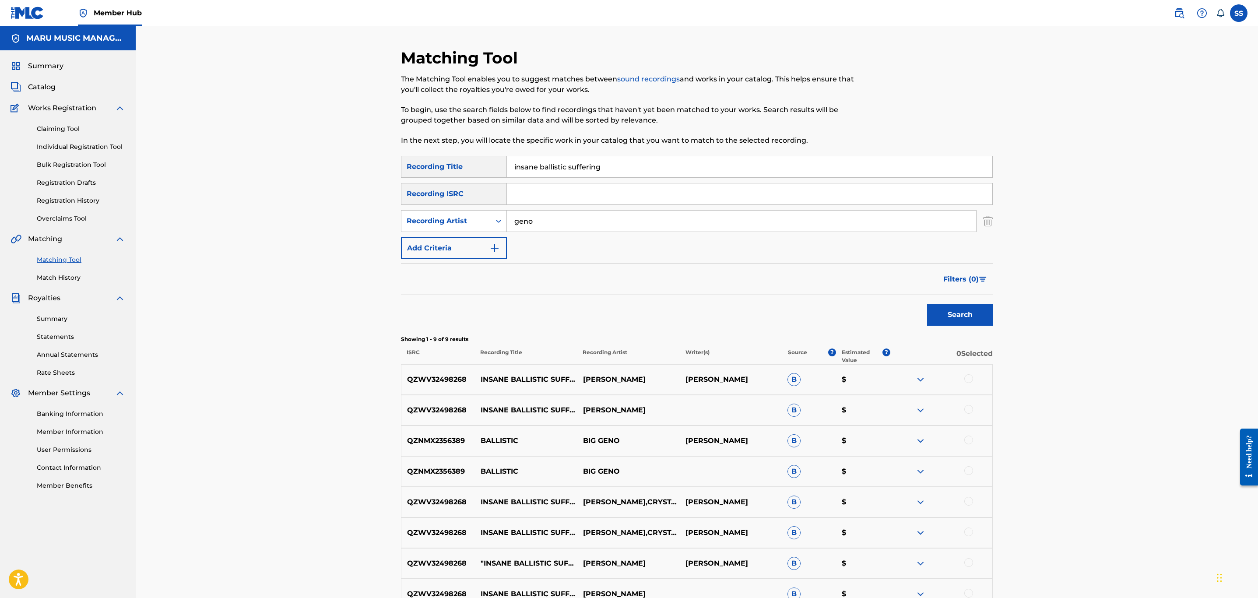
drag, startPoint x: 508, startPoint y: 218, endPoint x: 516, endPoint y: 221, distance: 9.1
click at [515, 220] on input "geno" at bounding box center [741, 221] width 469 height 21
type input "mike geno"
click at [927, 304] on button "Search" at bounding box center [960, 315] width 66 height 22
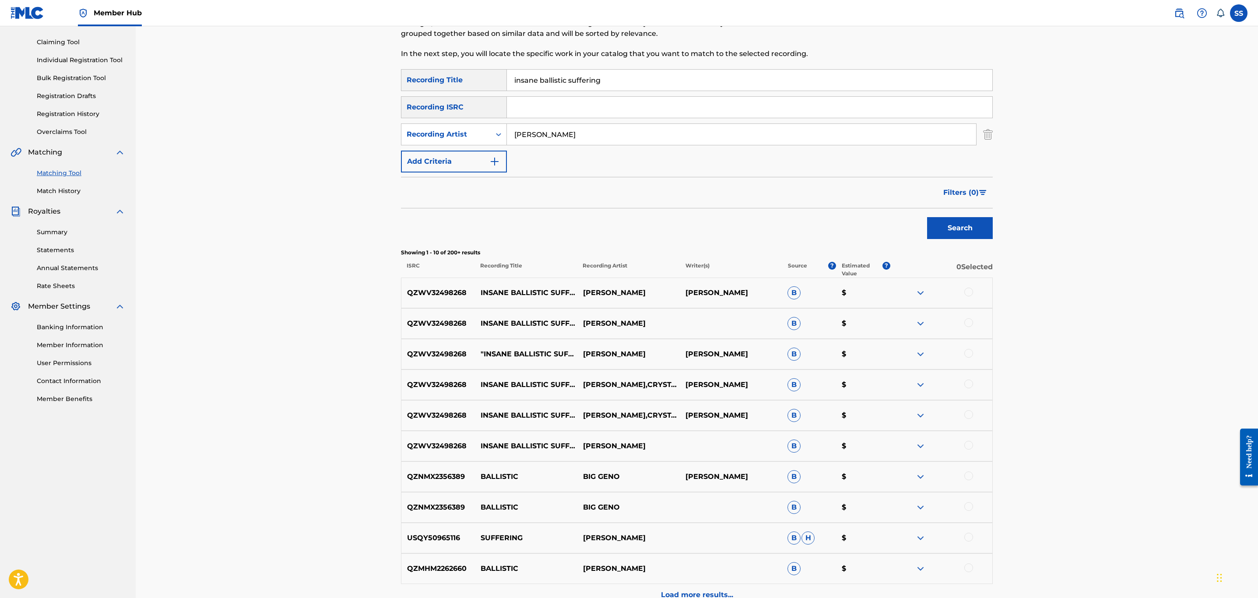
scroll to position [180, 0]
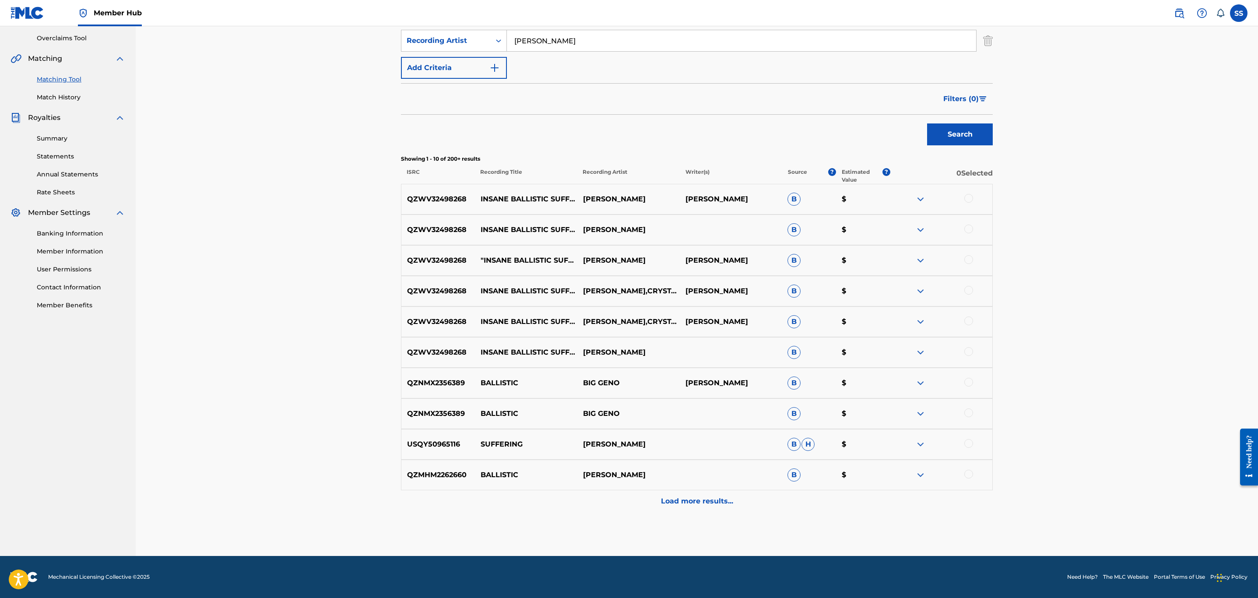
click at [968, 355] on div at bounding box center [969, 351] width 9 height 9
click at [969, 326] on div at bounding box center [941, 322] width 102 height 11
click at [969, 321] on div at bounding box center [969, 321] width 9 height 9
click at [971, 292] on div at bounding box center [969, 290] width 9 height 9
click at [969, 260] on div at bounding box center [969, 259] width 9 height 9
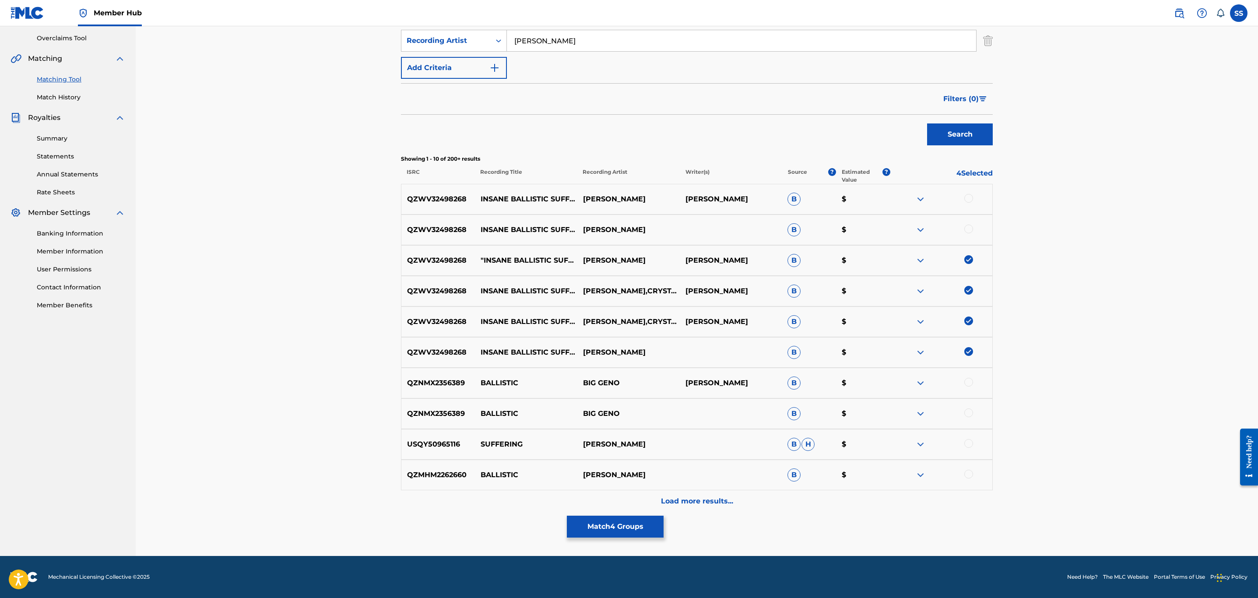
click at [971, 228] on div at bounding box center [969, 229] width 9 height 9
click at [969, 196] on div at bounding box center [969, 198] width 9 height 9
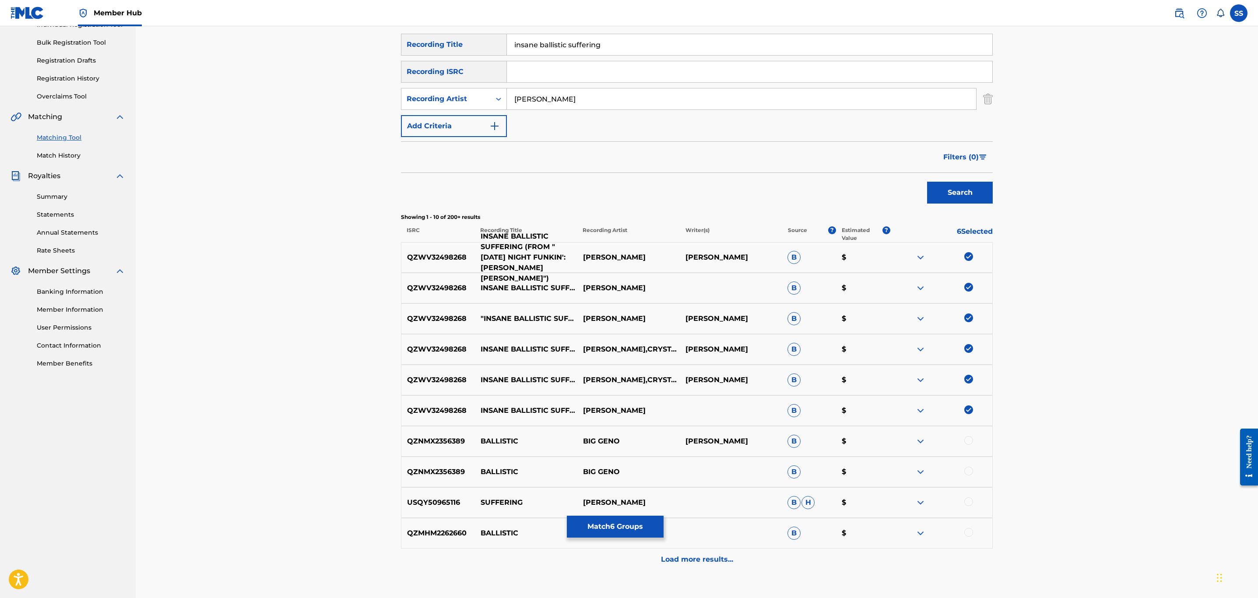
scroll to position [0, 0]
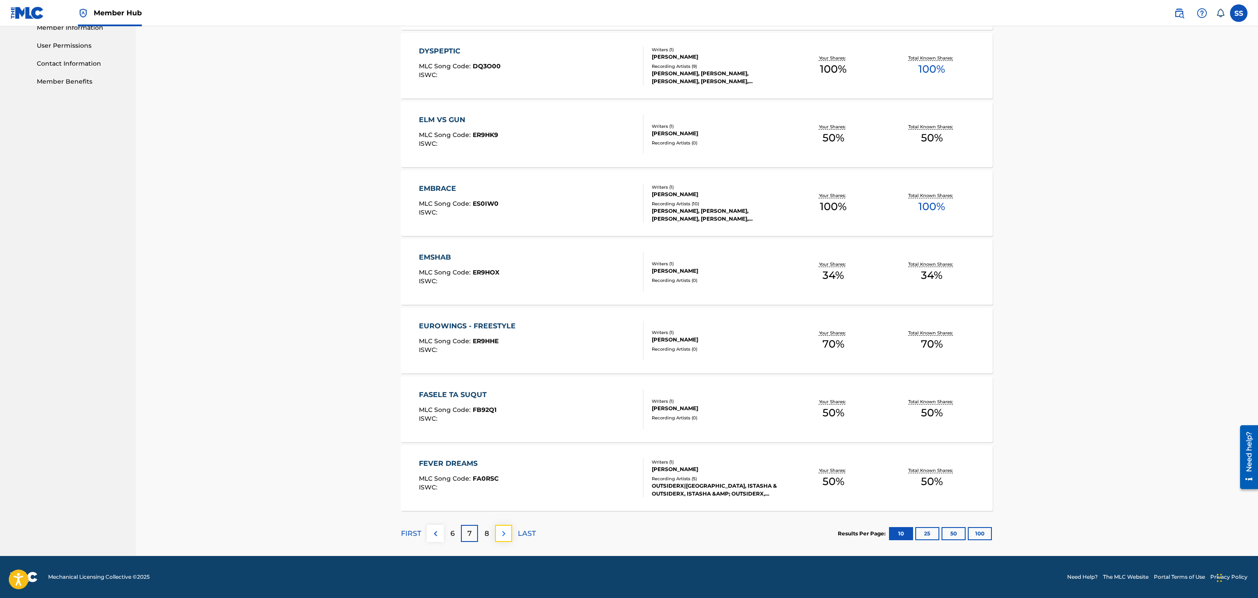
click at [499, 539] on img at bounding box center [504, 534] width 11 height 11
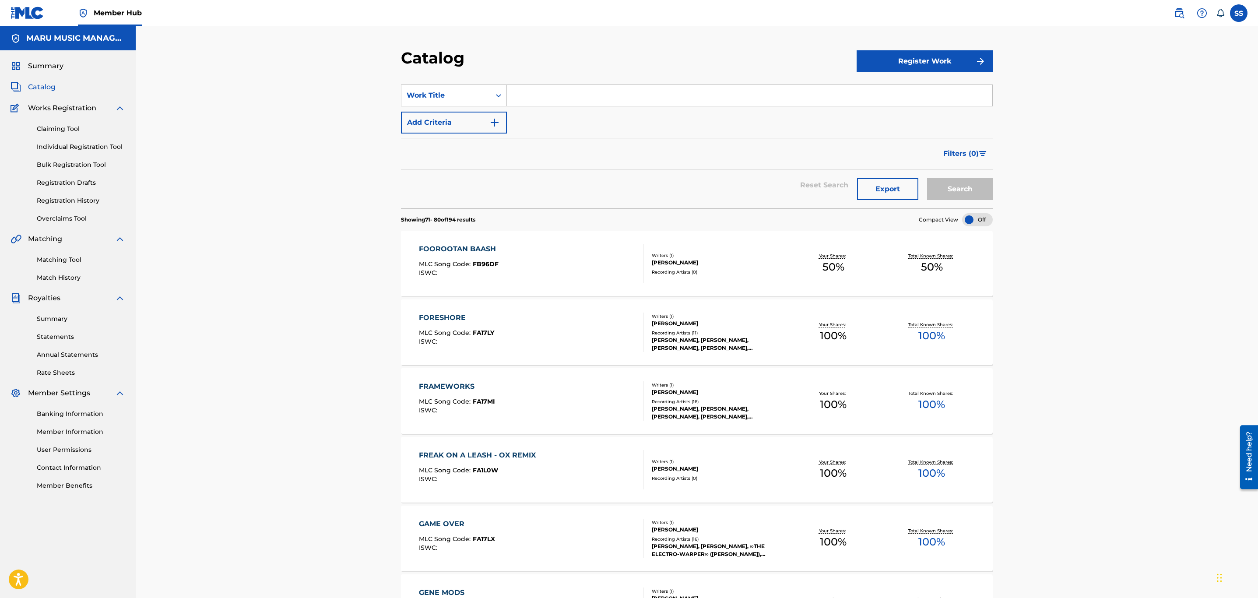
drag, startPoint x: 438, startPoint y: 250, endPoint x: 349, endPoint y: 324, distance: 115.6
click at [349, 324] on div "Catalog Register Work SearchWithCriteria823c1743-bf84-44ae-b37f-2f6e76da668a Wo…" at bounding box center [697, 493] width 1123 height 934
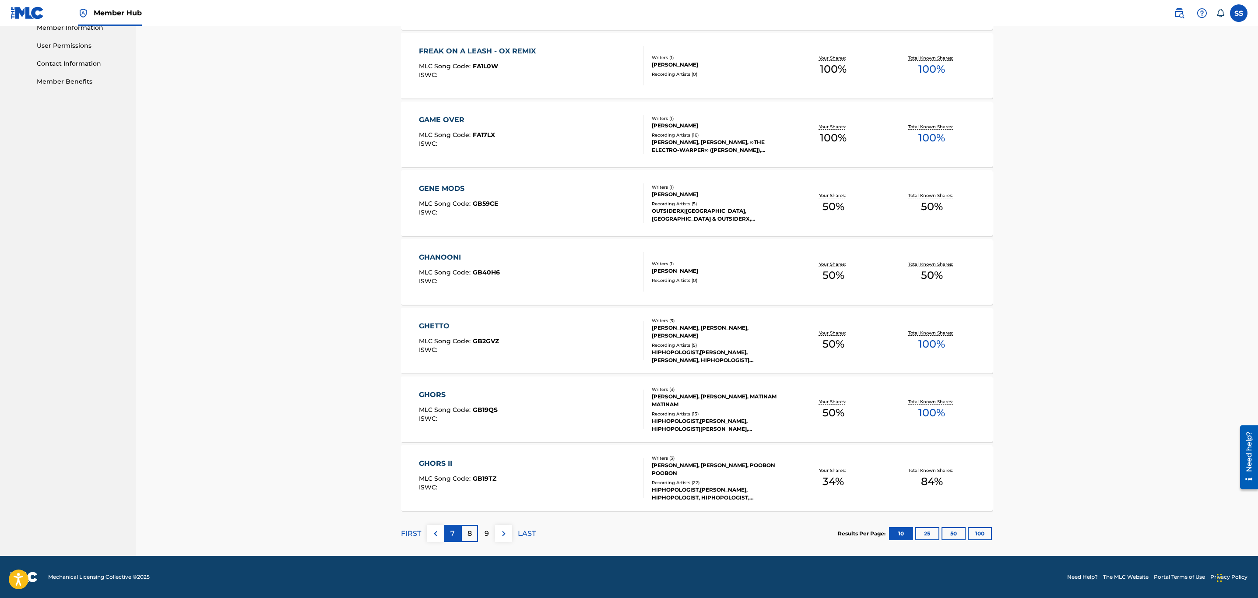
click at [455, 533] on p "7" at bounding box center [453, 534] width 4 height 11
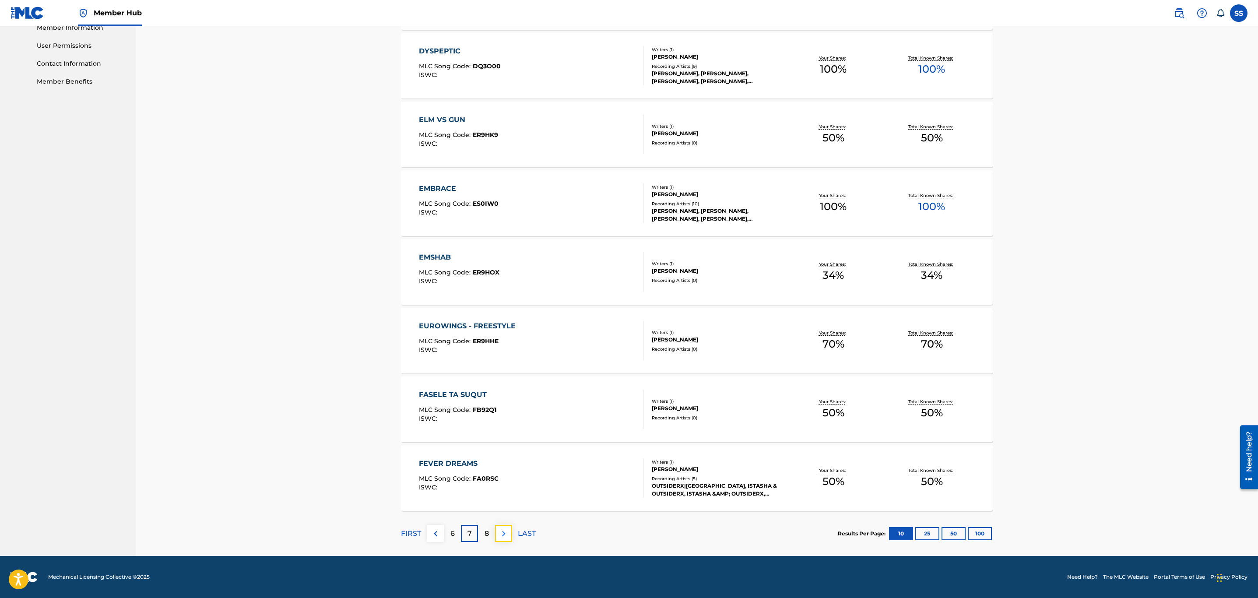
click at [500, 538] on img at bounding box center [504, 534] width 11 height 11
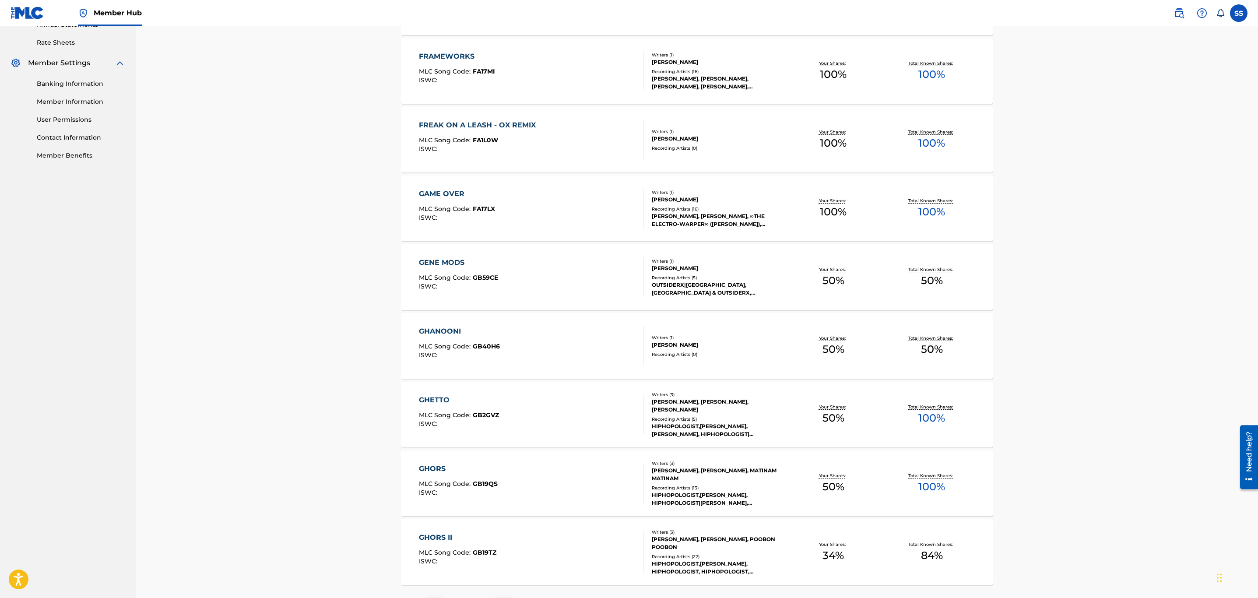
scroll to position [394, 0]
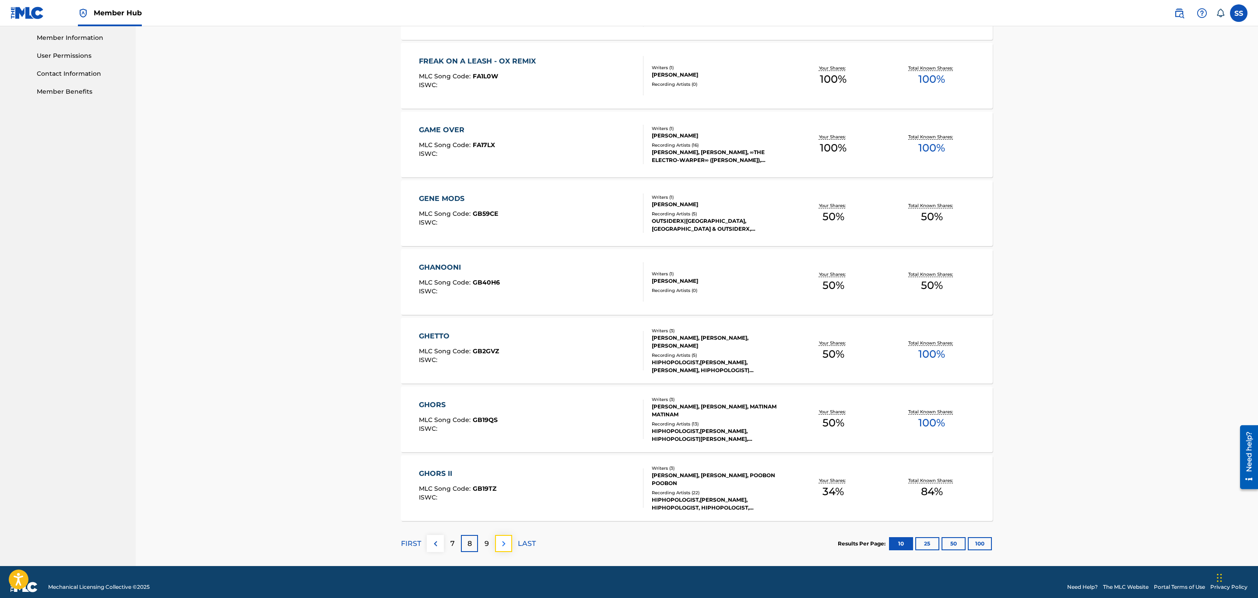
click at [502, 543] on img at bounding box center [504, 544] width 11 height 11
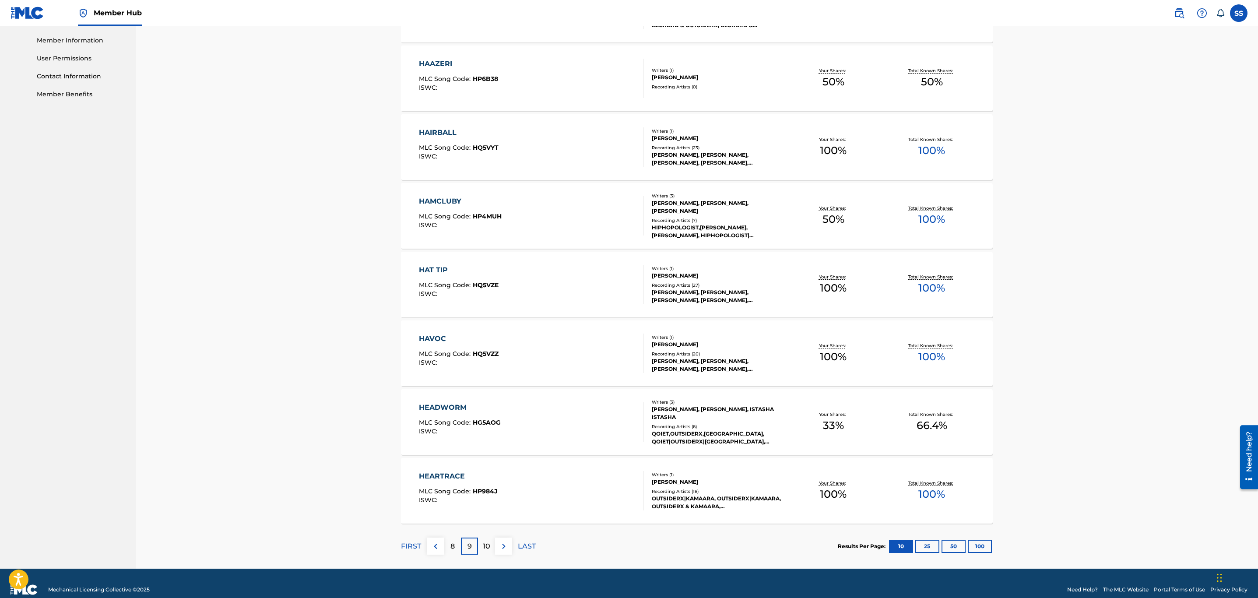
scroll to position [405, 0]
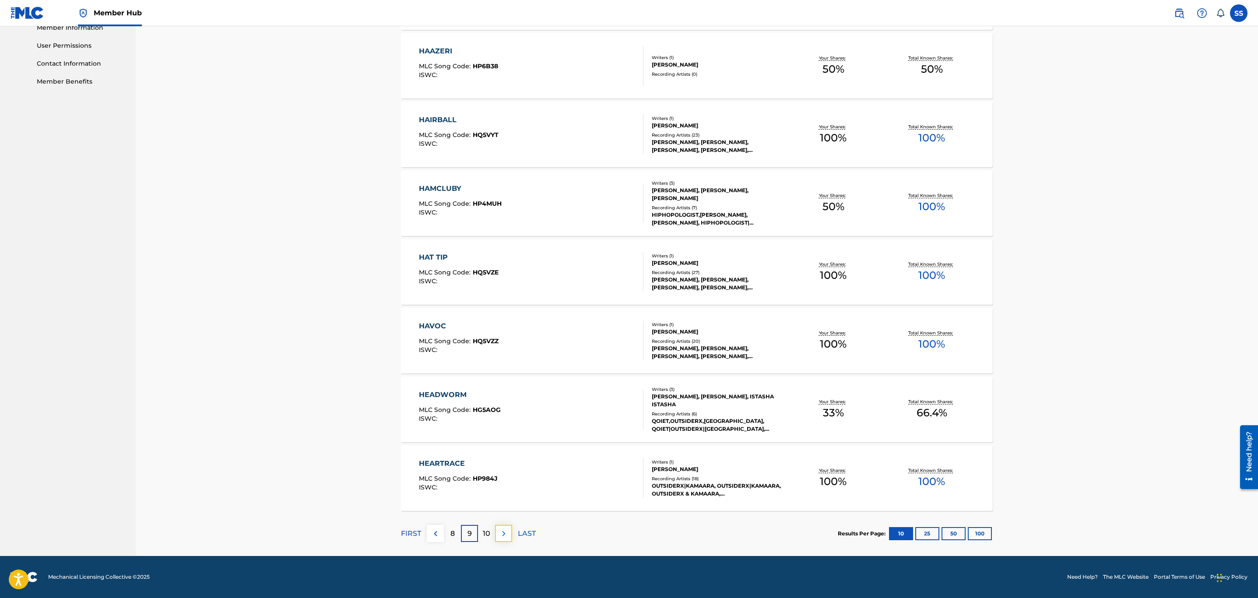
click at [502, 541] on button at bounding box center [503, 533] width 17 height 17
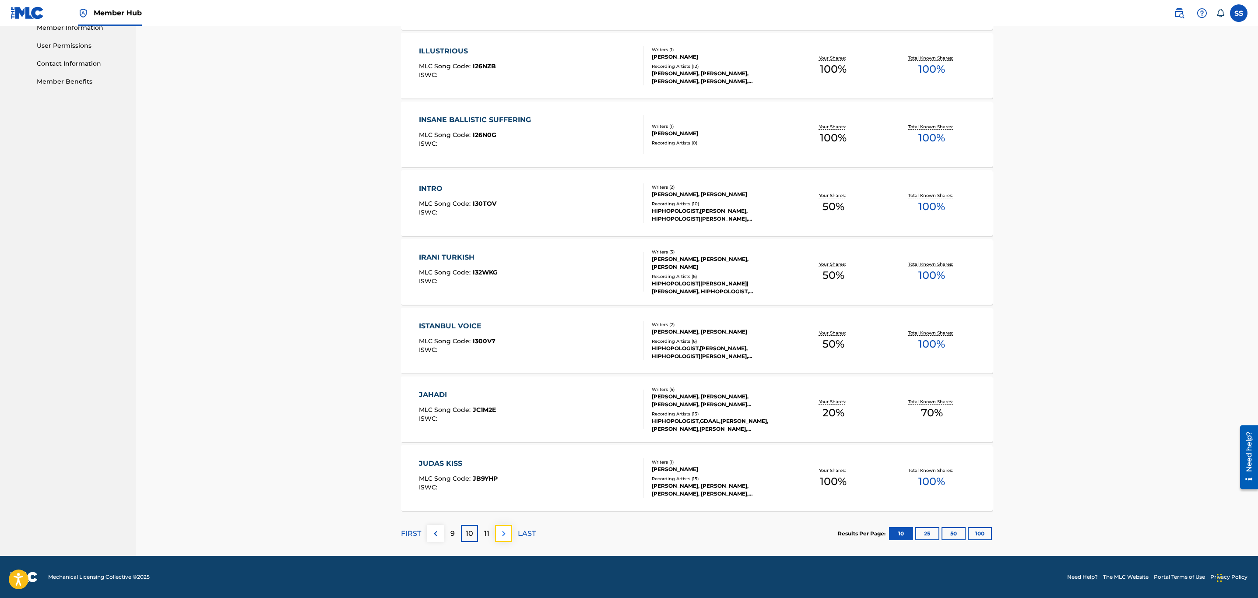
click at [505, 532] on img at bounding box center [504, 534] width 11 height 11
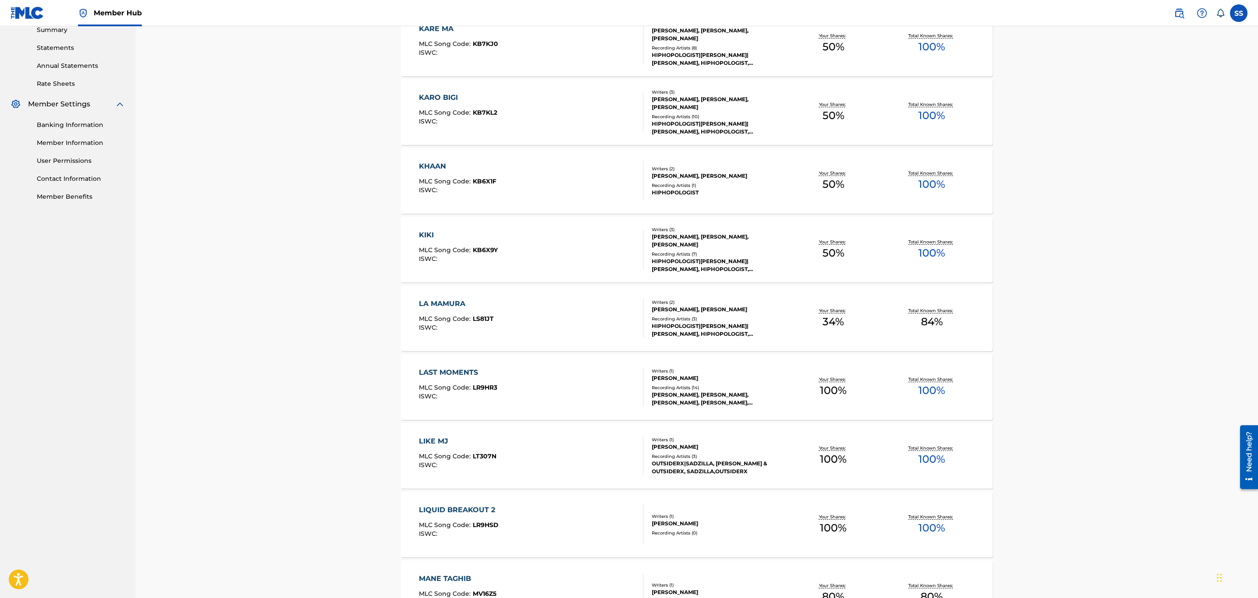
scroll to position [394, 0]
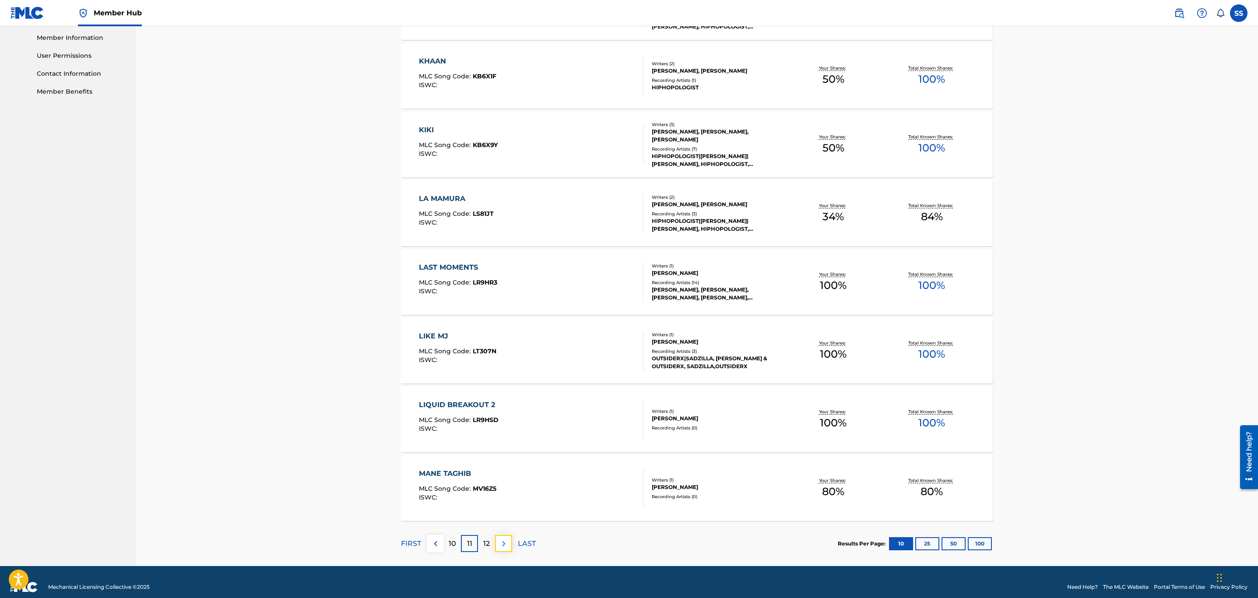
click at [502, 549] on img at bounding box center [504, 544] width 11 height 11
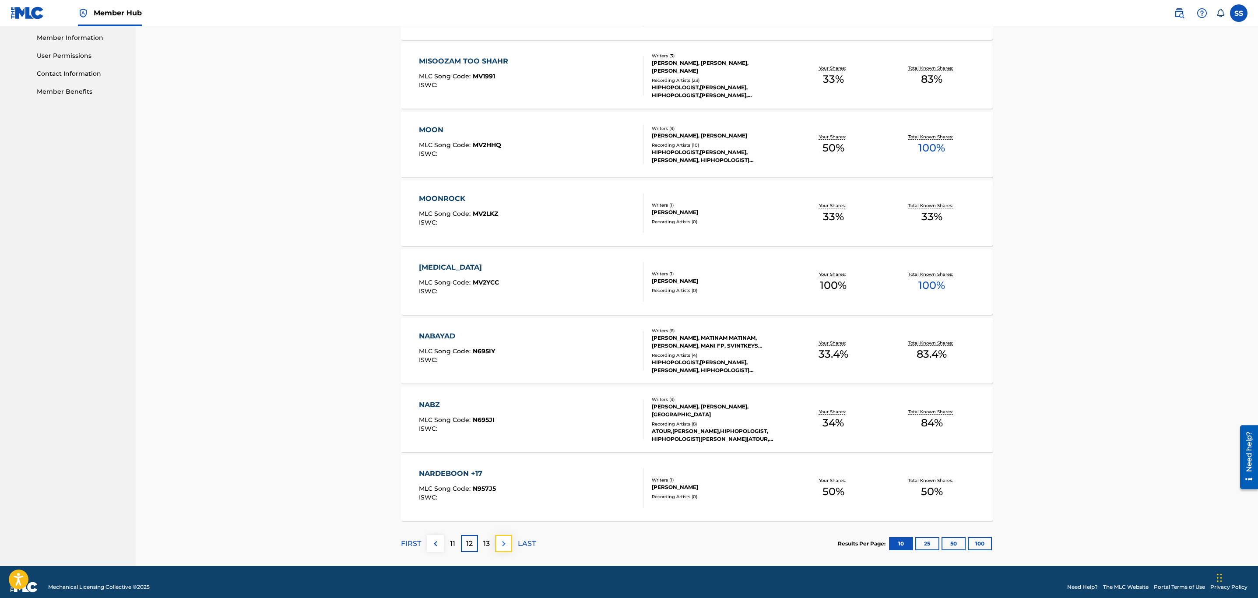
click at [506, 540] on img at bounding box center [504, 544] width 11 height 11
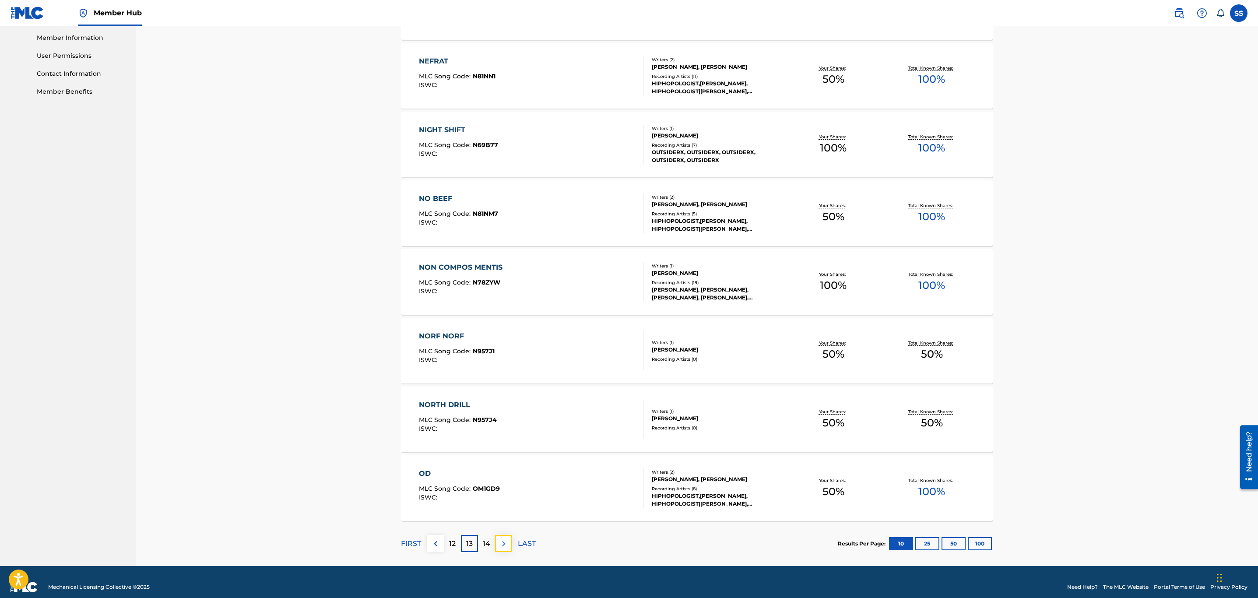
click at [509, 547] on button at bounding box center [503, 543] width 17 height 17
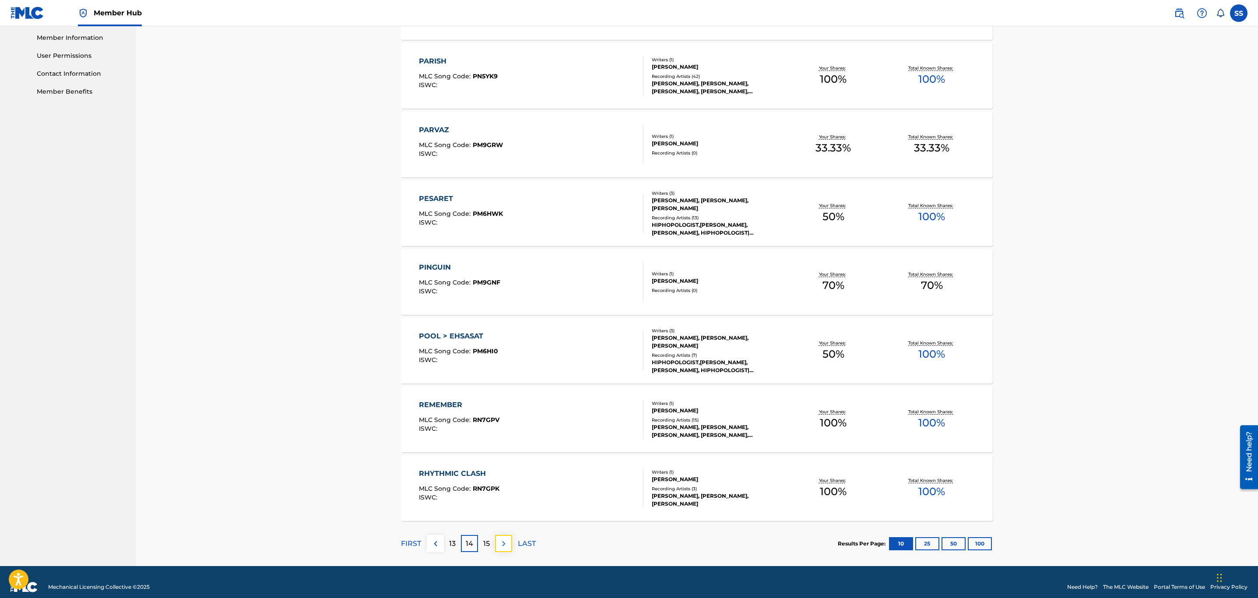
click at [501, 540] on img at bounding box center [504, 544] width 11 height 11
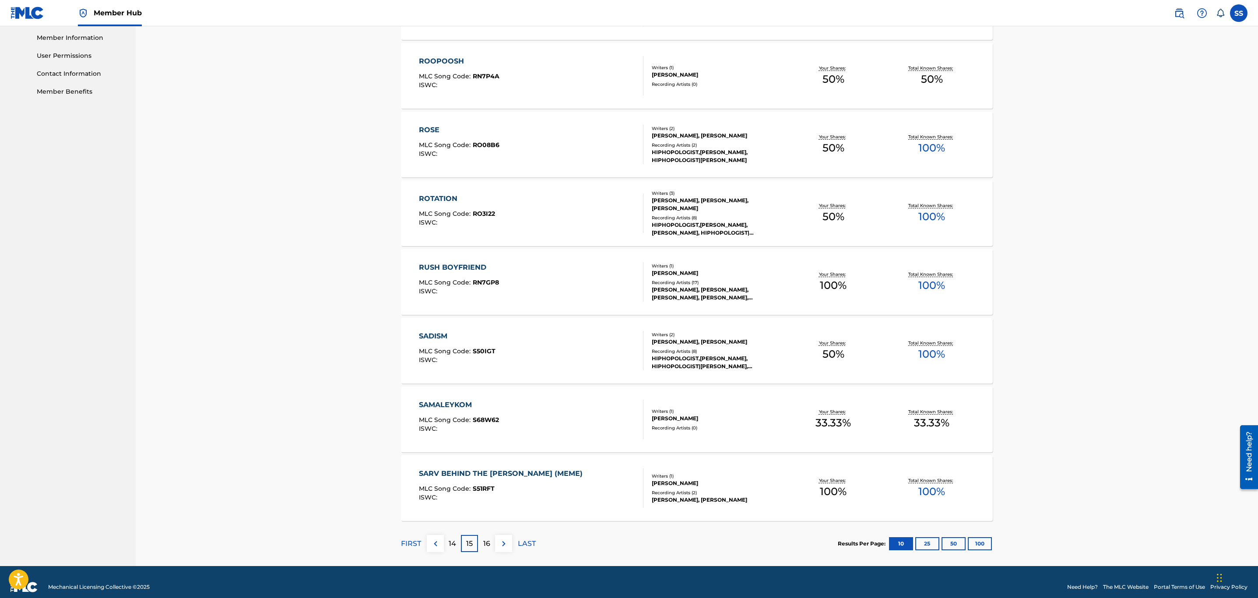
drag, startPoint x: 439, startPoint y: 409, endPoint x: 305, endPoint y: 393, distance: 134.9
click at [305, 393] on div "Catalog Register Work SearchWithCriteria823c1743-bf84-44ae-b37f-2f6e76da668a Wo…" at bounding box center [697, 99] width 1123 height 934
click at [508, 549] on img at bounding box center [504, 544] width 11 height 11
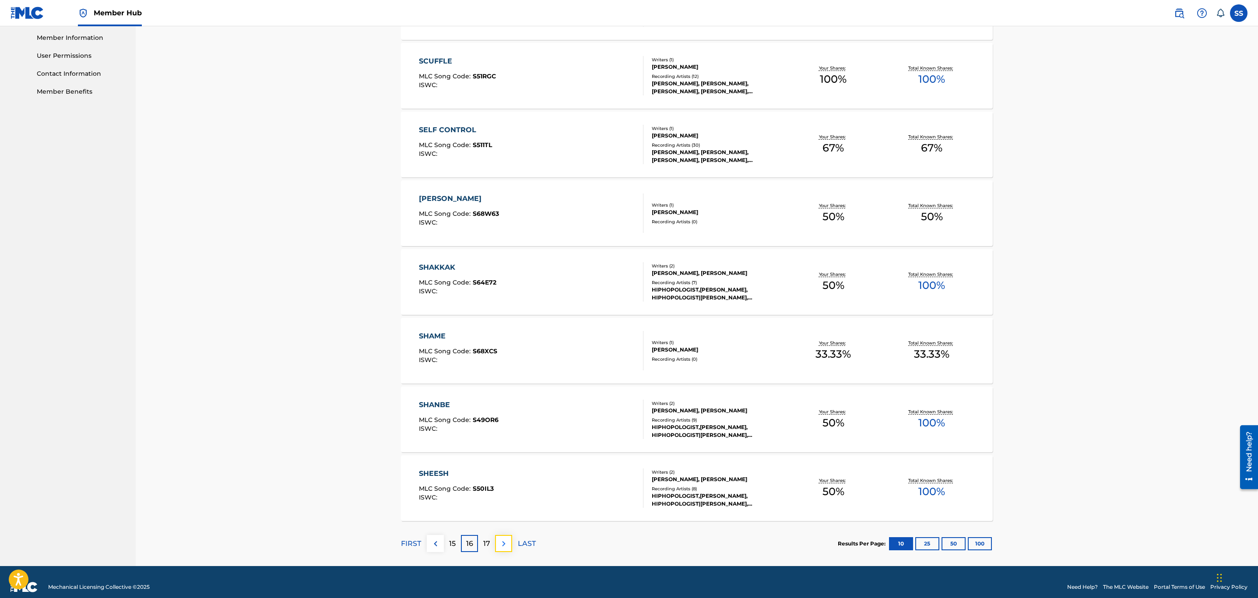
click at [506, 548] on img at bounding box center [504, 544] width 11 height 11
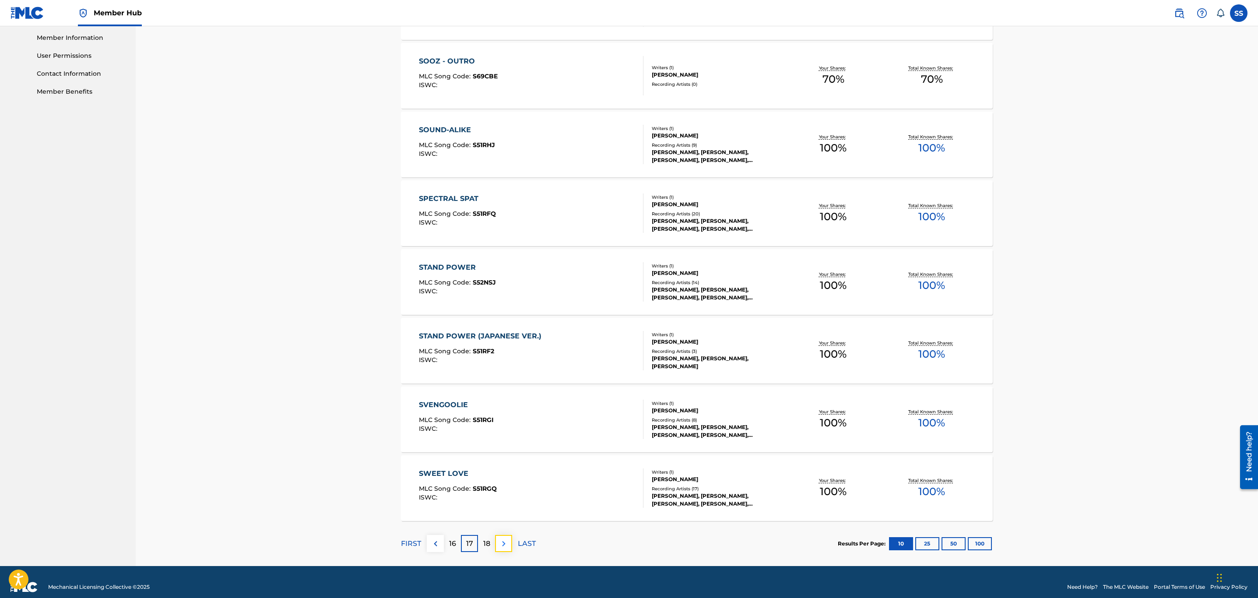
click at [508, 548] on img at bounding box center [504, 544] width 11 height 11
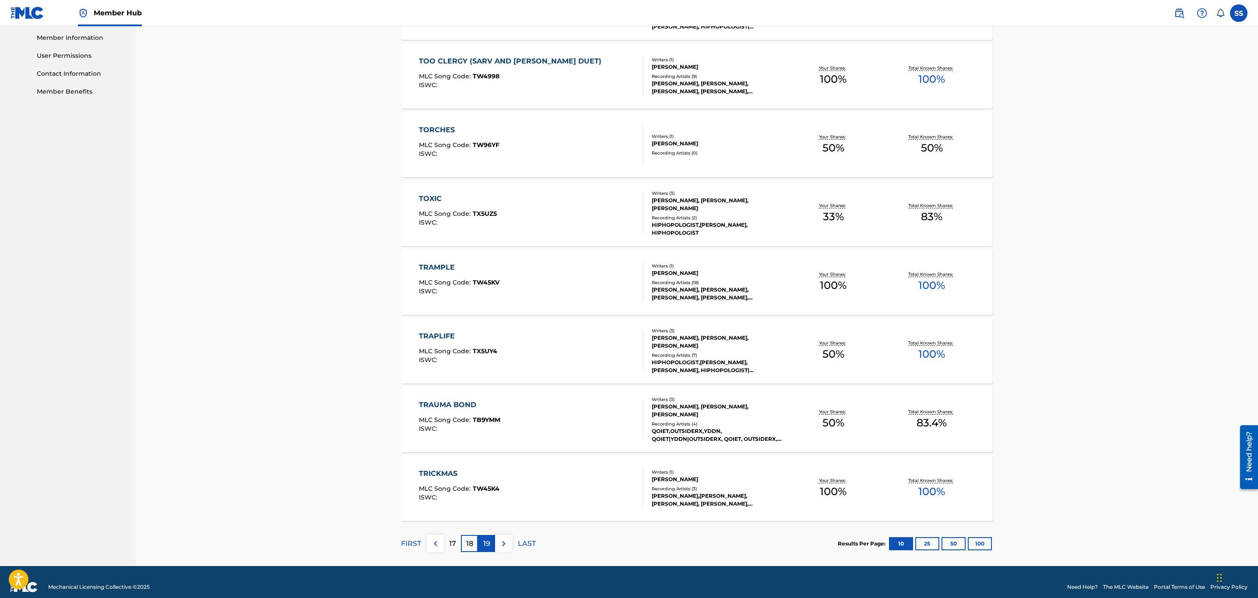
click at [493, 540] on div "19" at bounding box center [486, 543] width 17 height 17
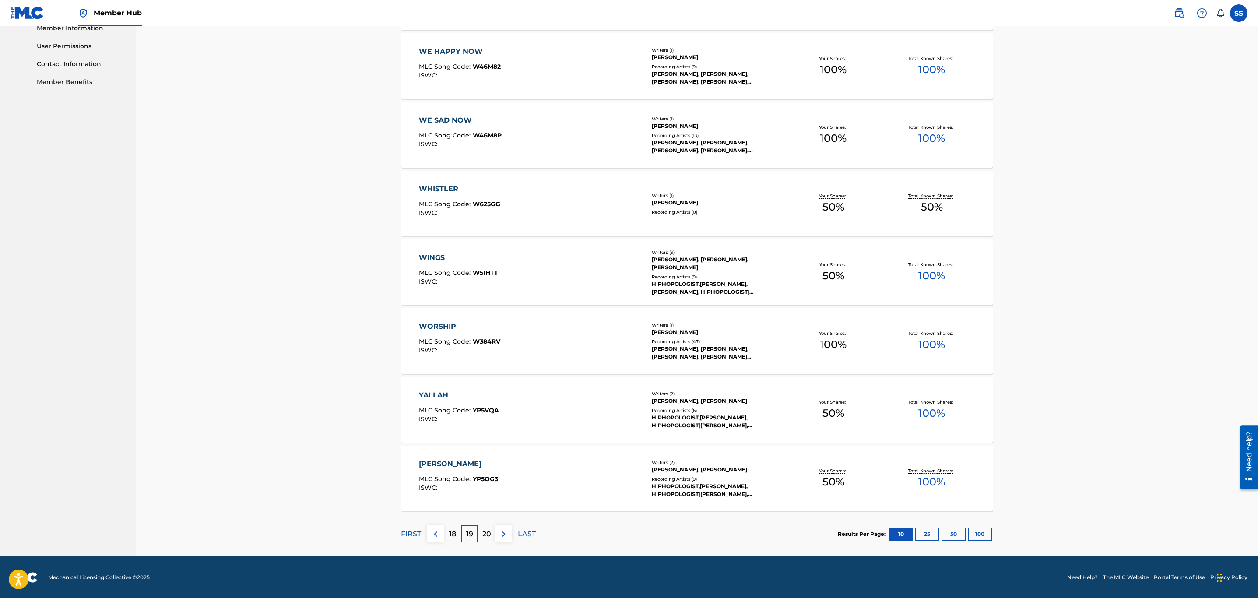
scroll to position [405, 0]
click at [504, 530] on img at bounding box center [504, 534] width 11 height 11
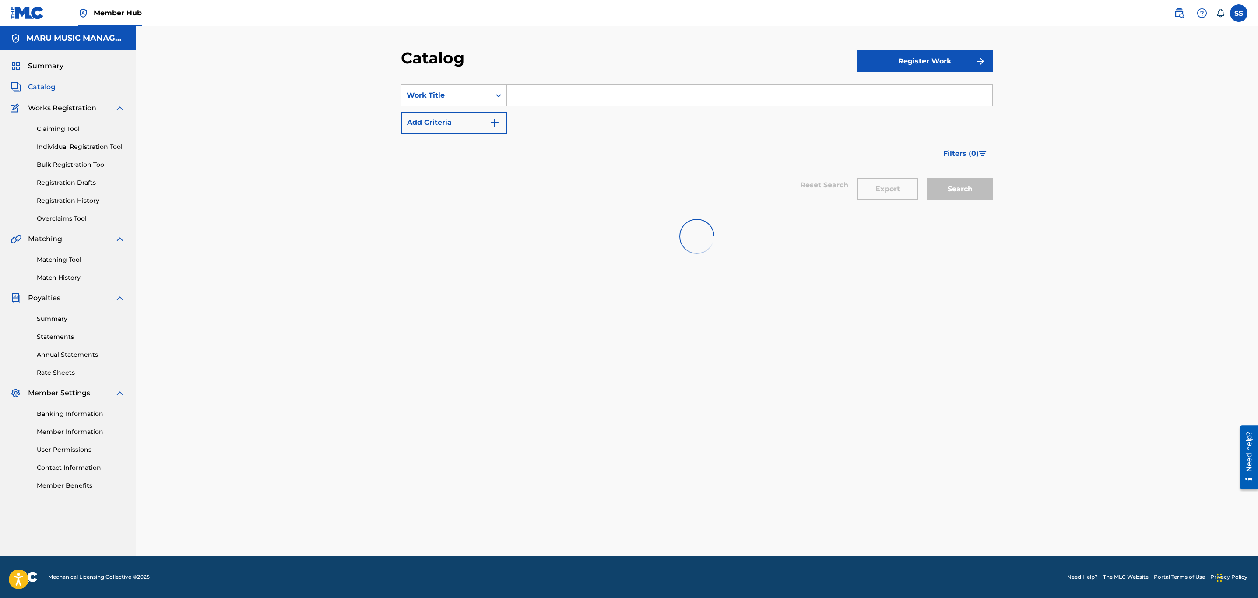
scroll to position [0, 0]
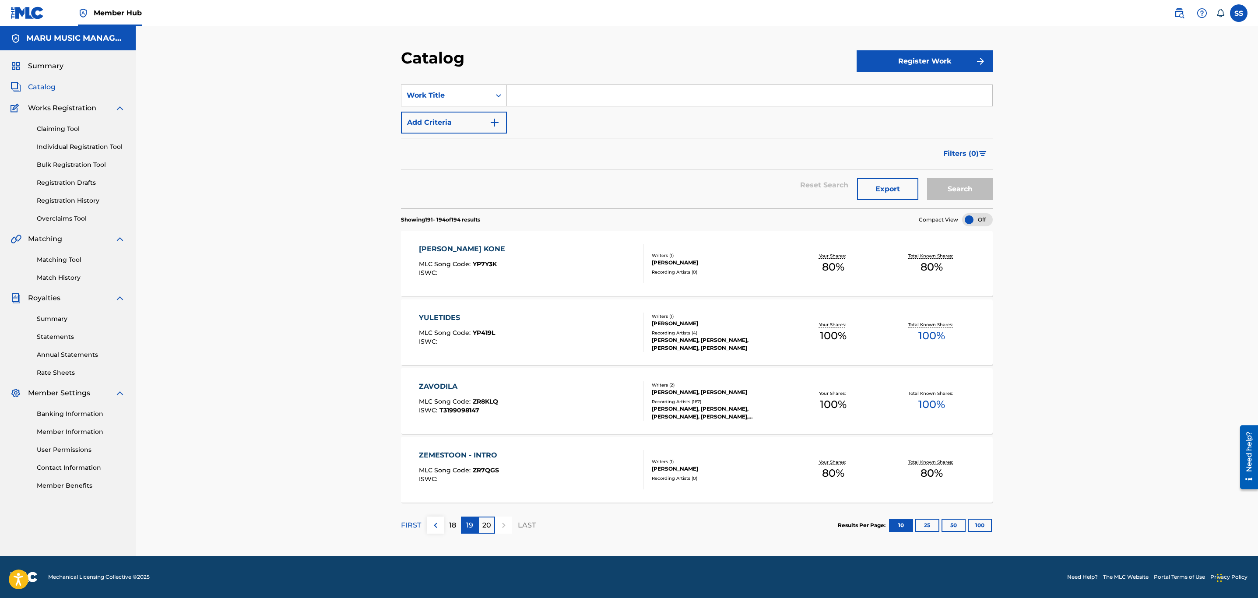
click at [472, 526] on p "19" at bounding box center [469, 525] width 7 height 11
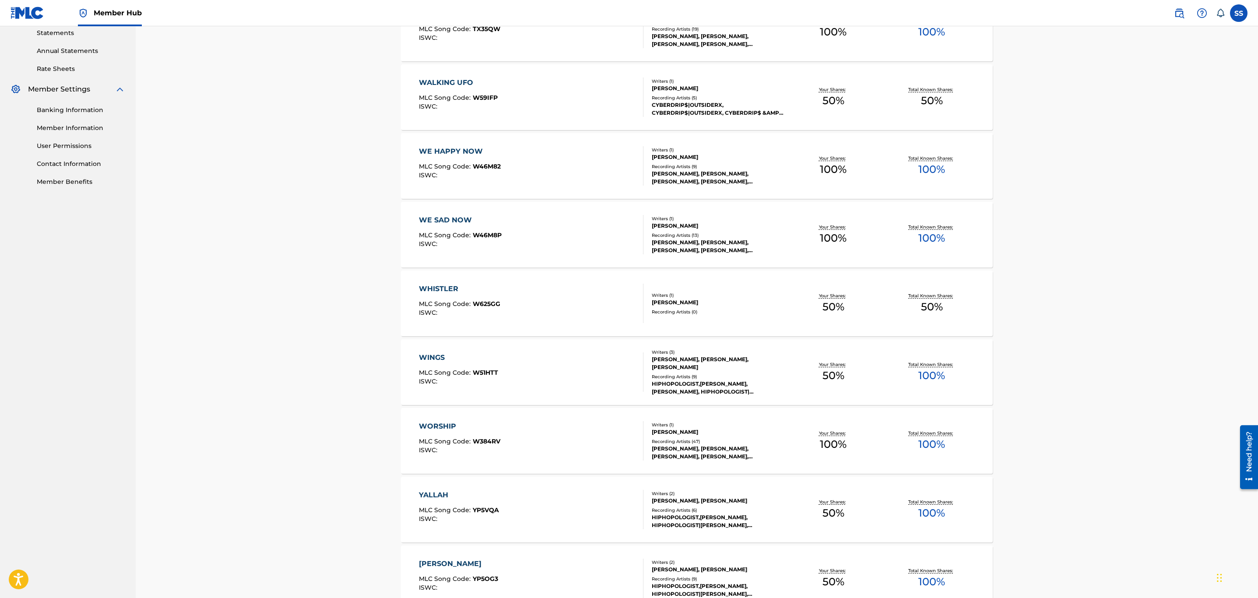
scroll to position [405, 0]
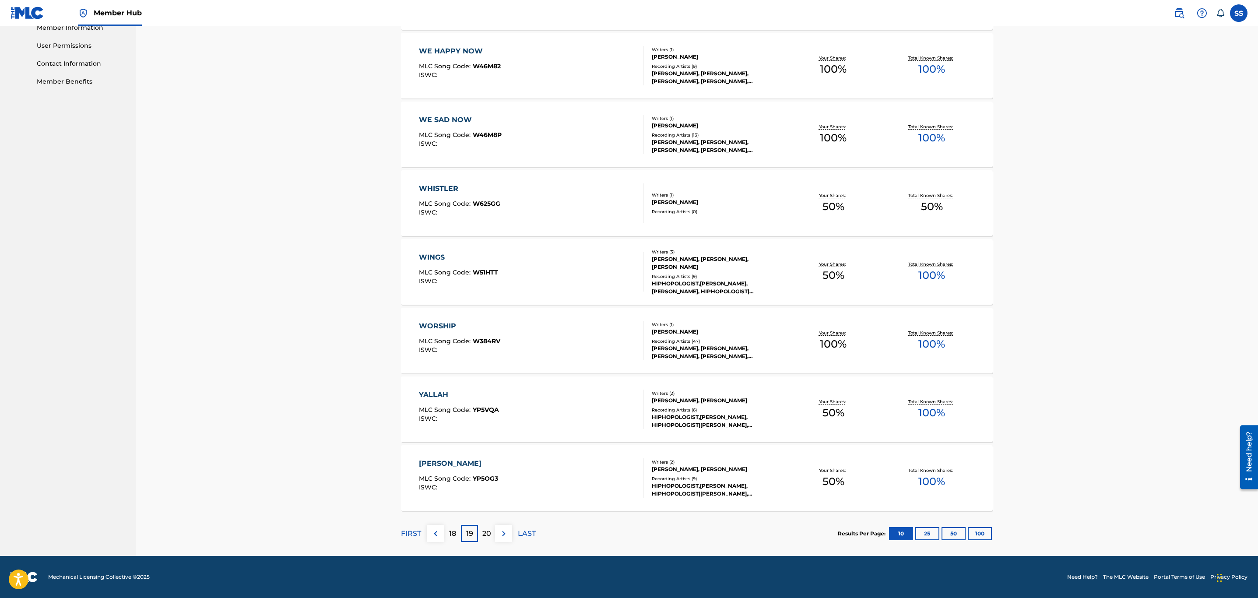
click at [632, 473] on div "YEKI DAR MIZANE MLC Song Code : YP5OG3 ISWC :" at bounding box center [531, 477] width 225 height 39
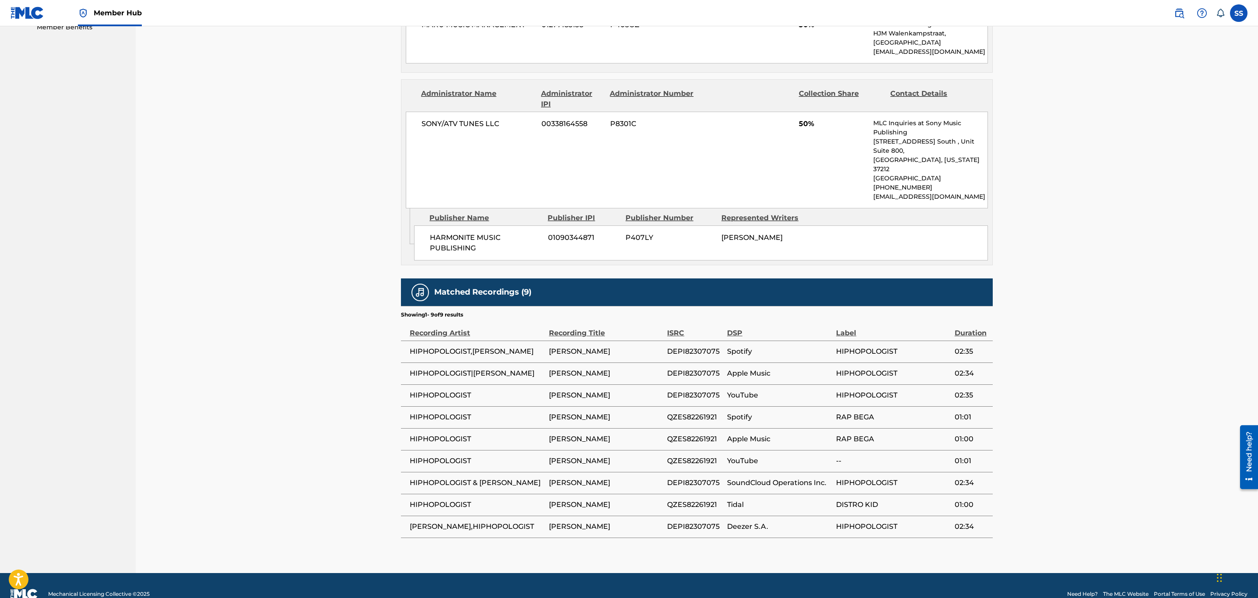
scroll to position [460, 0]
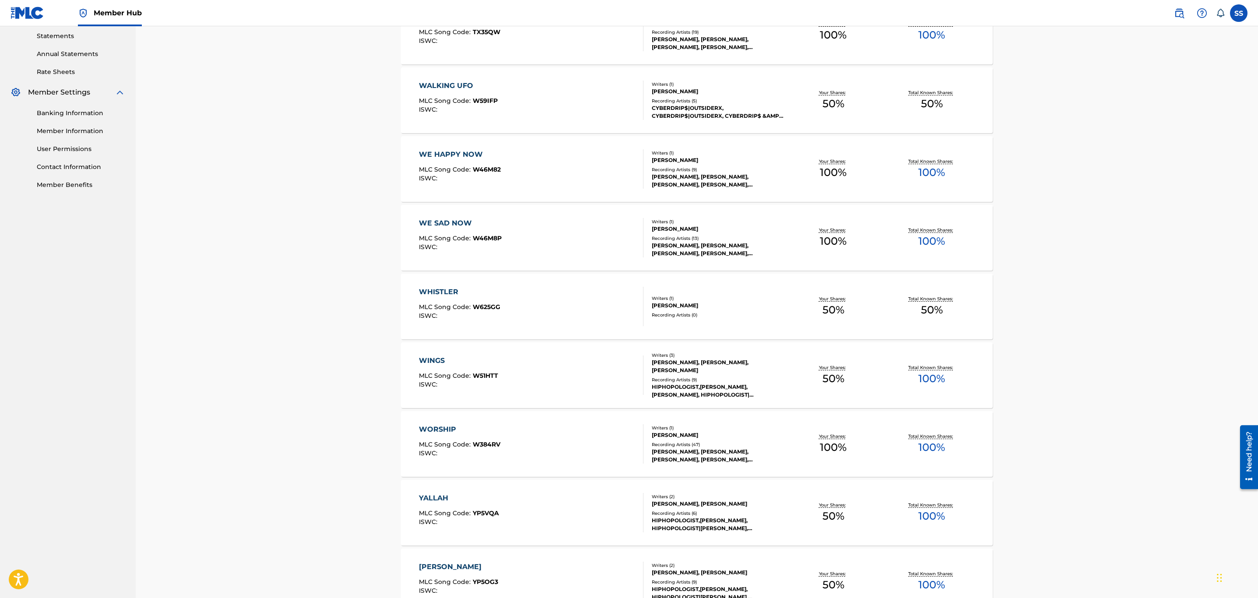
scroll to position [405, 0]
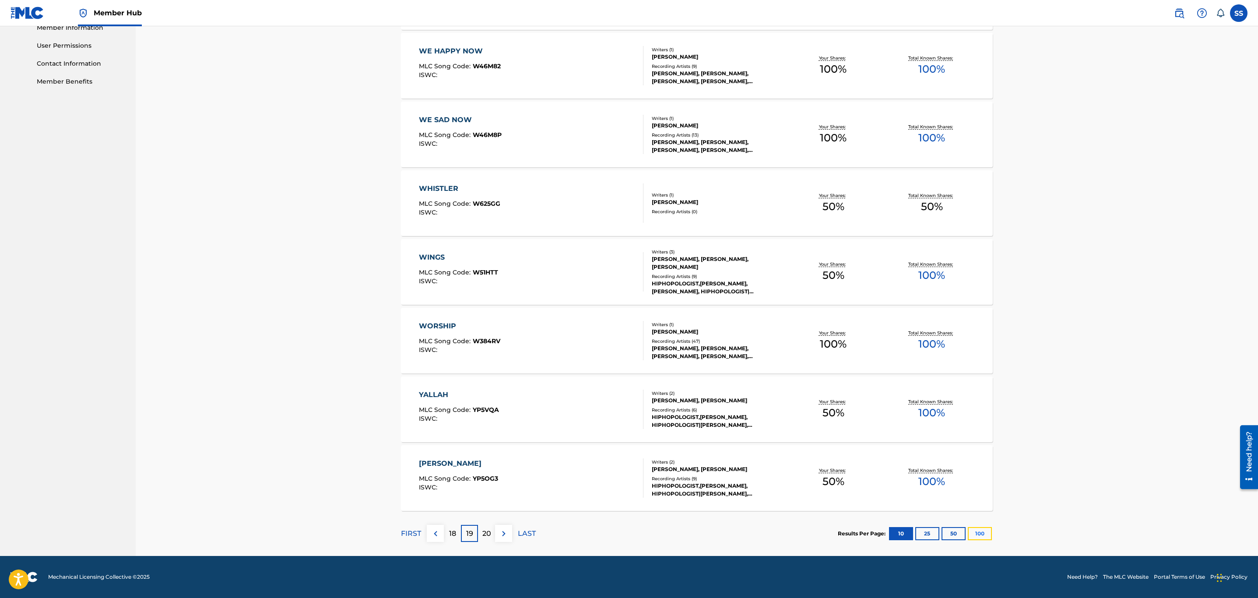
click at [977, 536] on button "100" at bounding box center [980, 533] width 24 height 13
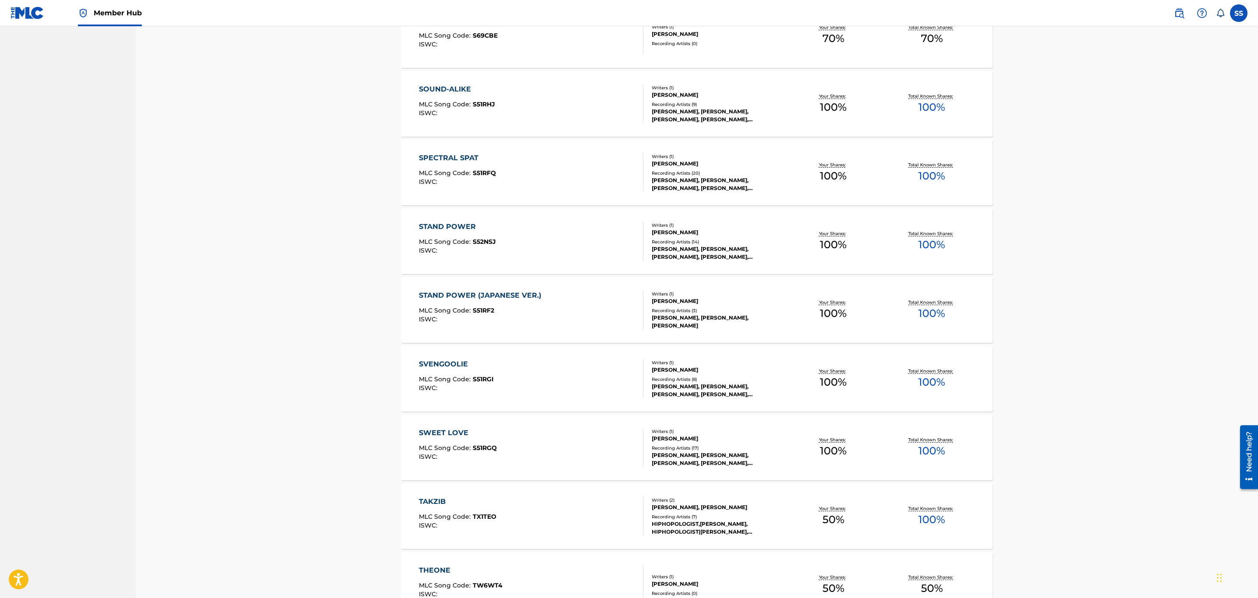
scroll to position [4339, 0]
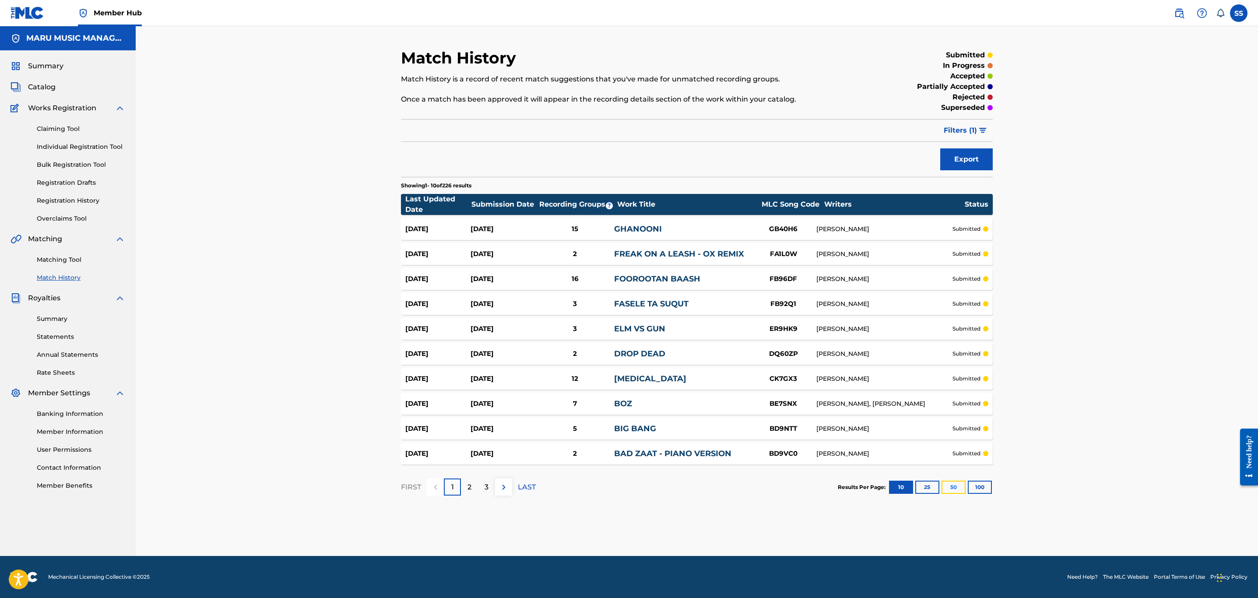
click at [963, 487] on button "50" at bounding box center [954, 487] width 24 height 13
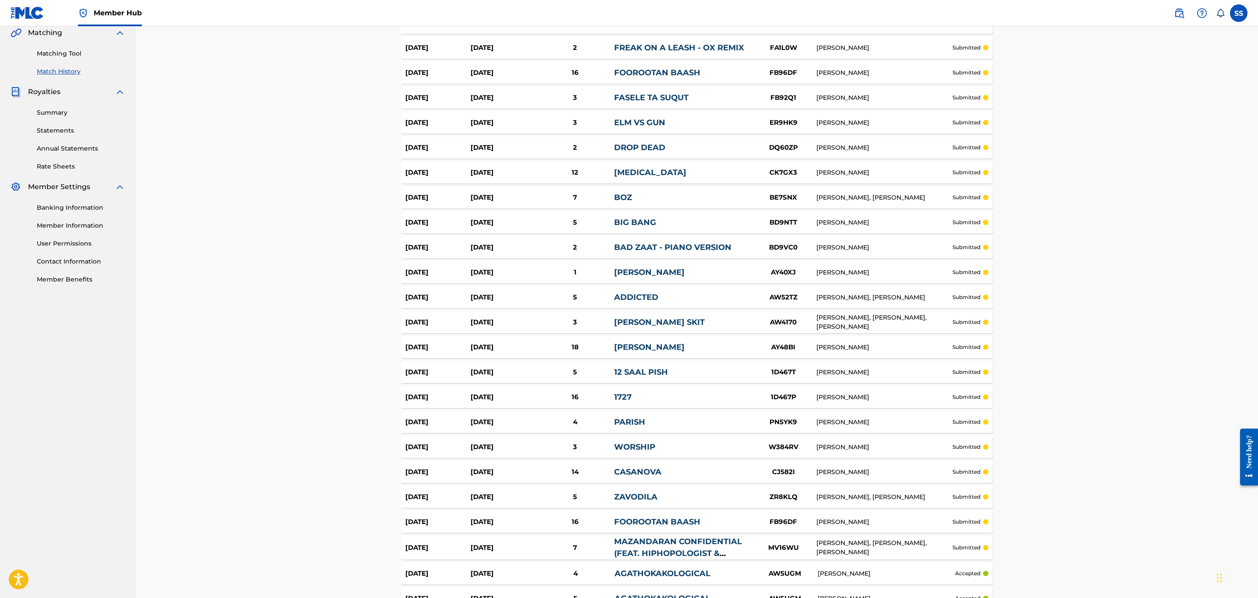
scroll to position [131, 0]
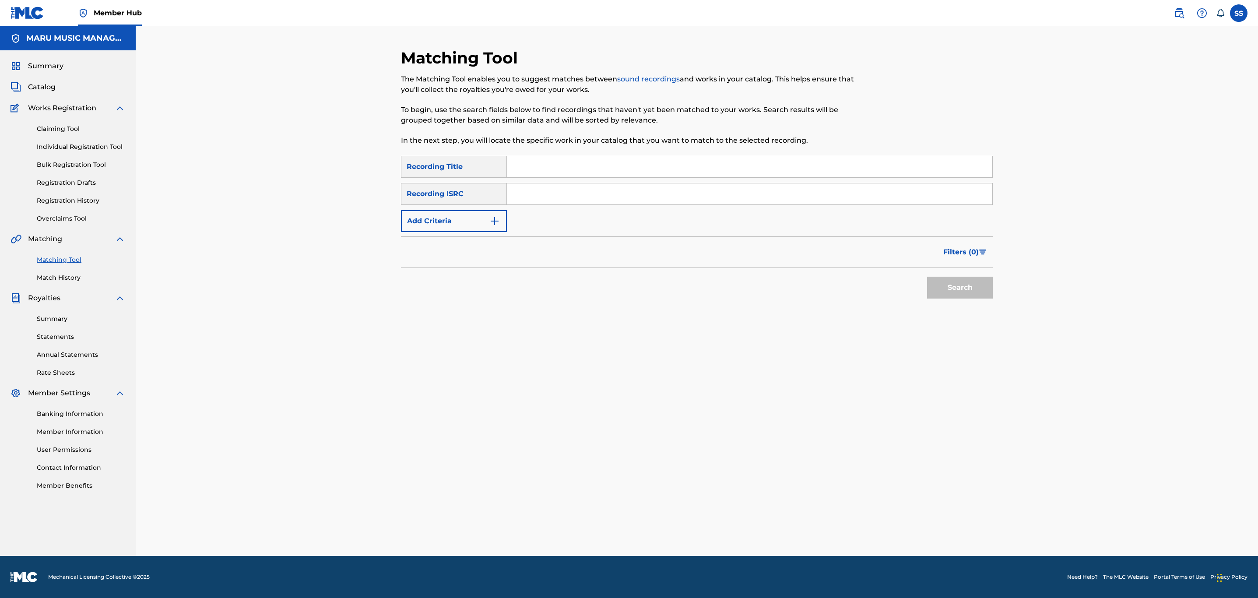
click at [565, 159] on input "Search Form" at bounding box center [750, 166] width 486 height 21
type input "khaan"
click at [487, 228] on button "Add Criteria" at bounding box center [454, 221] width 106 height 22
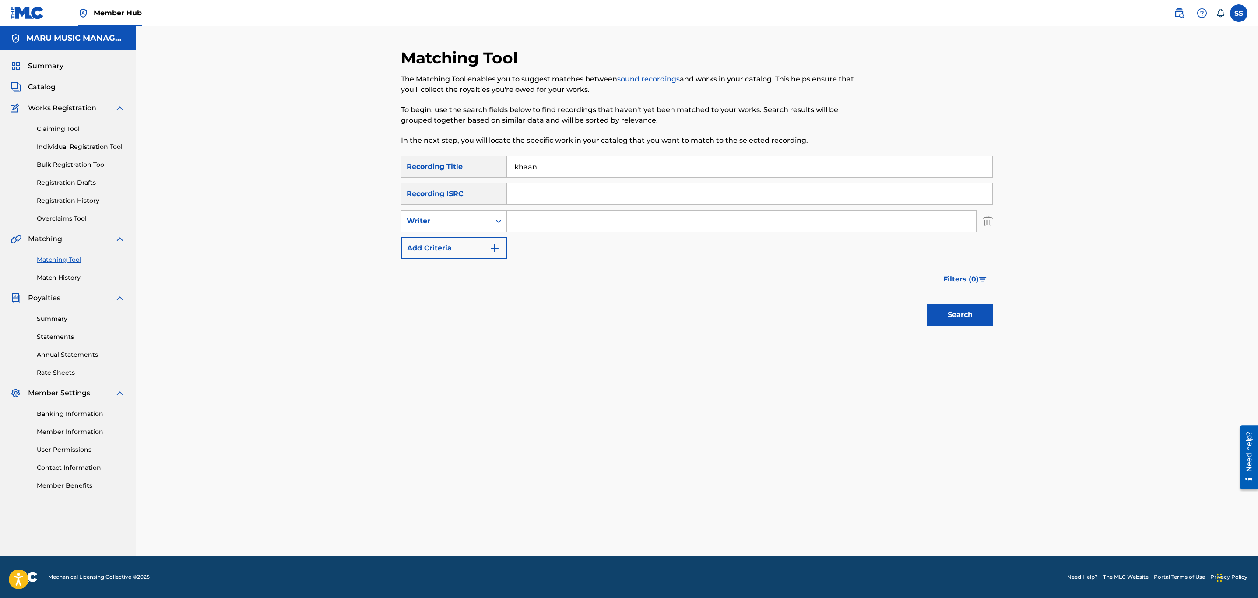
click at [534, 219] on input "Search Form" at bounding box center [741, 221] width 469 height 21
click at [927, 304] on button "Search" at bounding box center [960, 315] width 66 height 22
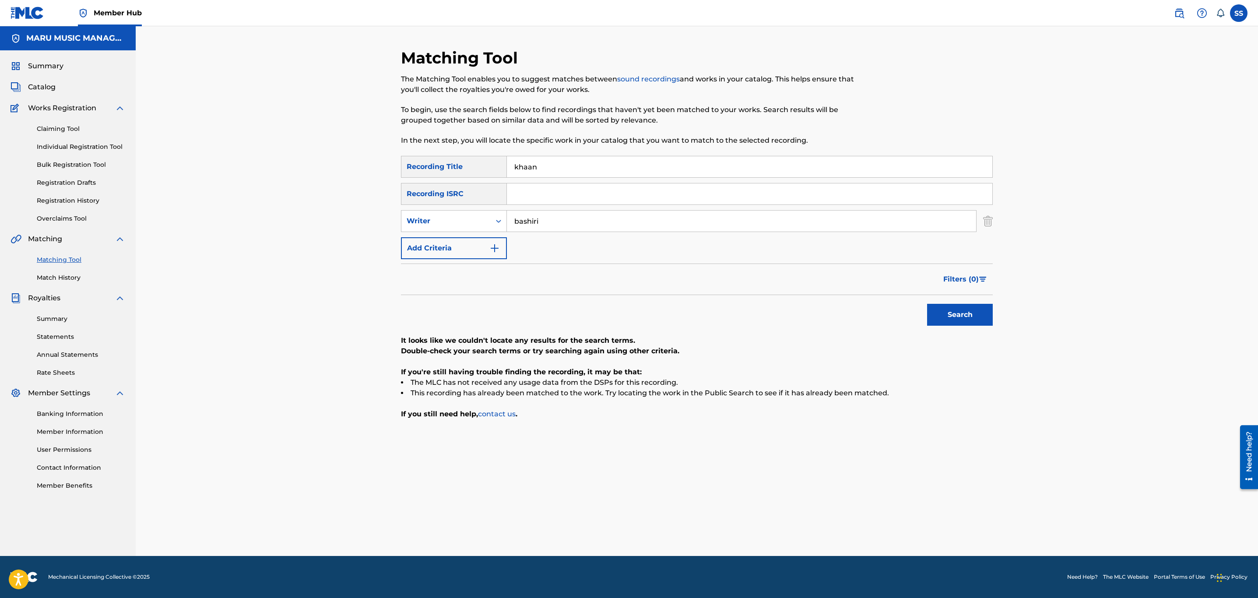
click at [534, 219] on input "bashiri" at bounding box center [741, 221] width 469 height 21
type input "kagan"
click at [927, 304] on button "Search" at bounding box center [960, 315] width 66 height 22
click at [467, 223] on div "Writer" at bounding box center [446, 221] width 79 height 11
click at [460, 247] on div "Recording Artist" at bounding box center [454, 243] width 105 height 22
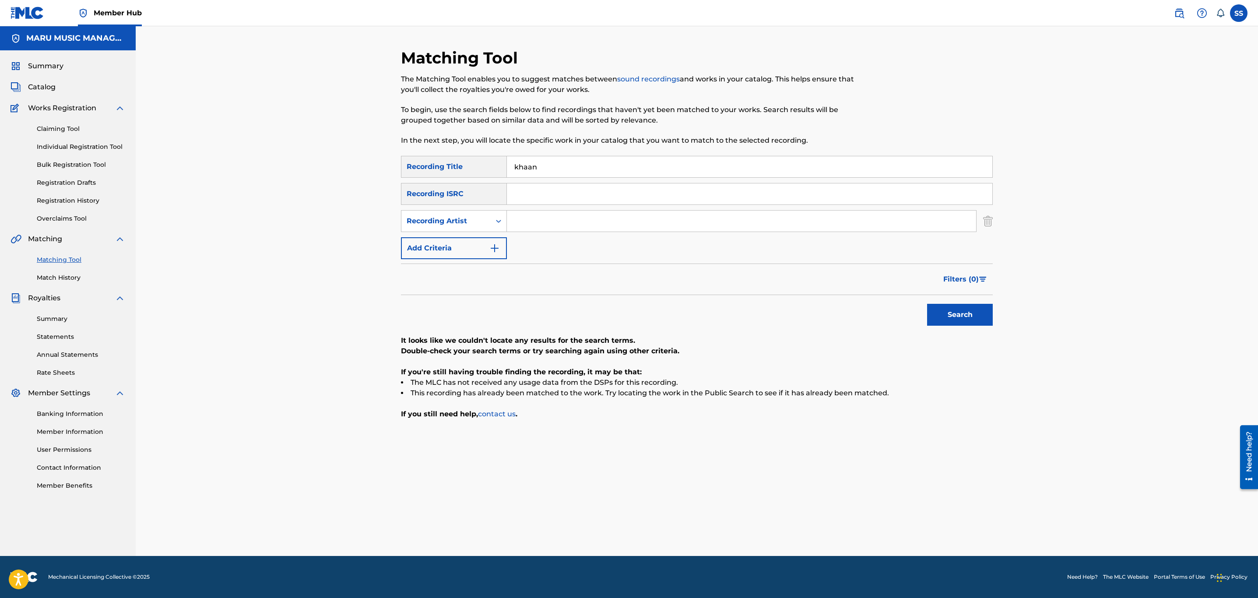
drag, startPoint x: 555, startPoint y: 213, endPoint x: 557, endPoint y: 222, distance: 9.5
click at [553, 219] on input "Search Form" at bounding box center [741, 221] width 469 height 21
type input "kagan"
click at [927, 304] on button "Search" at bounding box center [960, 315] width 66 height 22
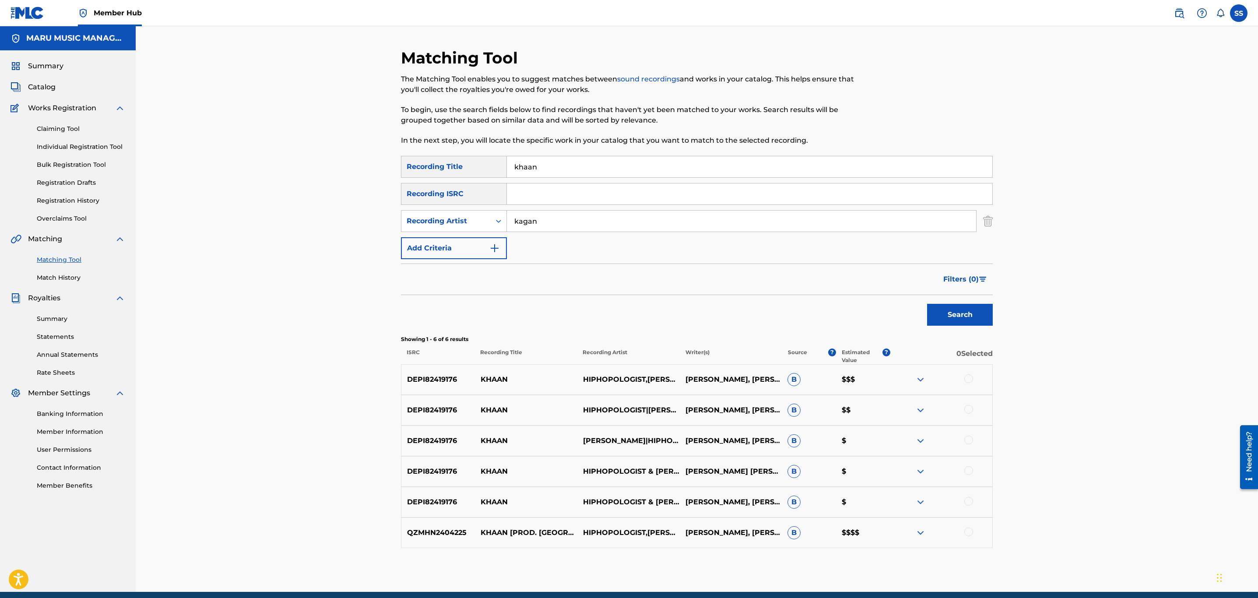
click at [970, 378] on div at bounding box center [969, 378] width 9 height 9
click at [966, 412] on div at bounding box center [969, 409] width 9 height 9
click at [966, 434] on div "DEPI82419176 KHAAN ASHKAN KAGAN|HIPHOPOLOGIST ARSAM KAVIANPOOR, CHRISTIAN DIETR…" at bounding box center [697, 441] width 592 height 31
click at [966, 439] on div at bounding box center [969, 440] width 9 height 9
click at [973, 472] on div at bounding box center [969, 470] width 9 height 9
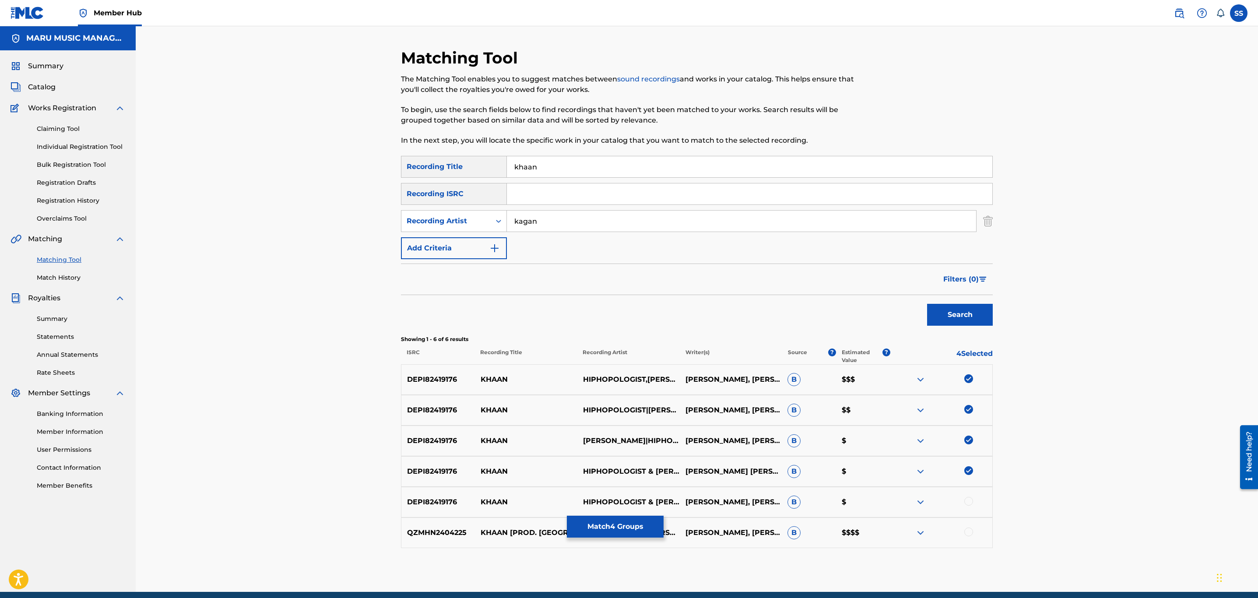
click at [973, 496] on div "DEPI82419176 KHAAN HIPHOPOLOGIST & ASHKAN KAGAN ARSAM KAVIANPOOR, CHRISTIAN DIE…" at bounding box center [697, 502] width 592 height 31
drag, startPoint x: 973, startPoint y: 499, endPoint x: 966, endPoint y: 506, distance: 9.9
click at [973, 502] on div at bounding box center [969, 501] width 9 height 9
click at [967, 531] on div at bounding box center [969, 532] width 9 height 9
click at [493, 223] on div "Search Form" at bounding box center [499, 221] width 16 height 16
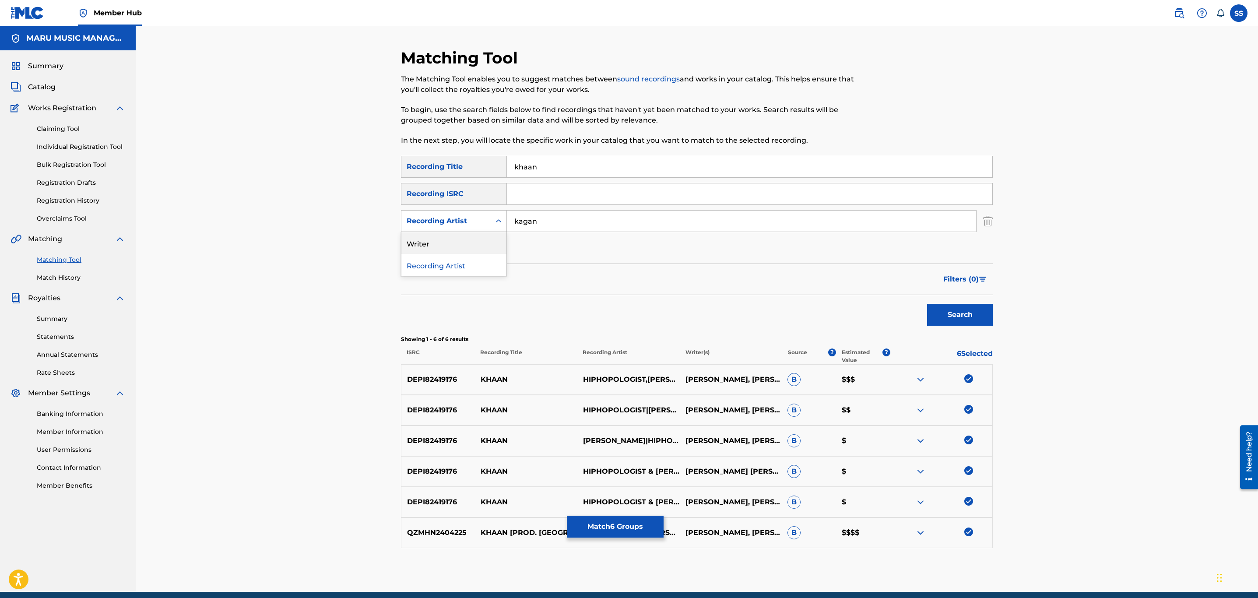
drag, startPoint x: 469, startPoint y: 248, endPoint x: 524, endPoint y: 233, distance: 57.4
click at [469, 248] on div "Writer" at bounding box center [454, 243] width 105 height 22
drag, startPoint x: 524, startPoint y: 233, endPoint x: 535, endPoint y: 230, distance: 10.7
click at [535, 230] on input "Search Form" at bounding box center [741, 221] width 469 height 21
click at [927, 304] on button "Search" at bounding box center [960, 315] width 66 height 22
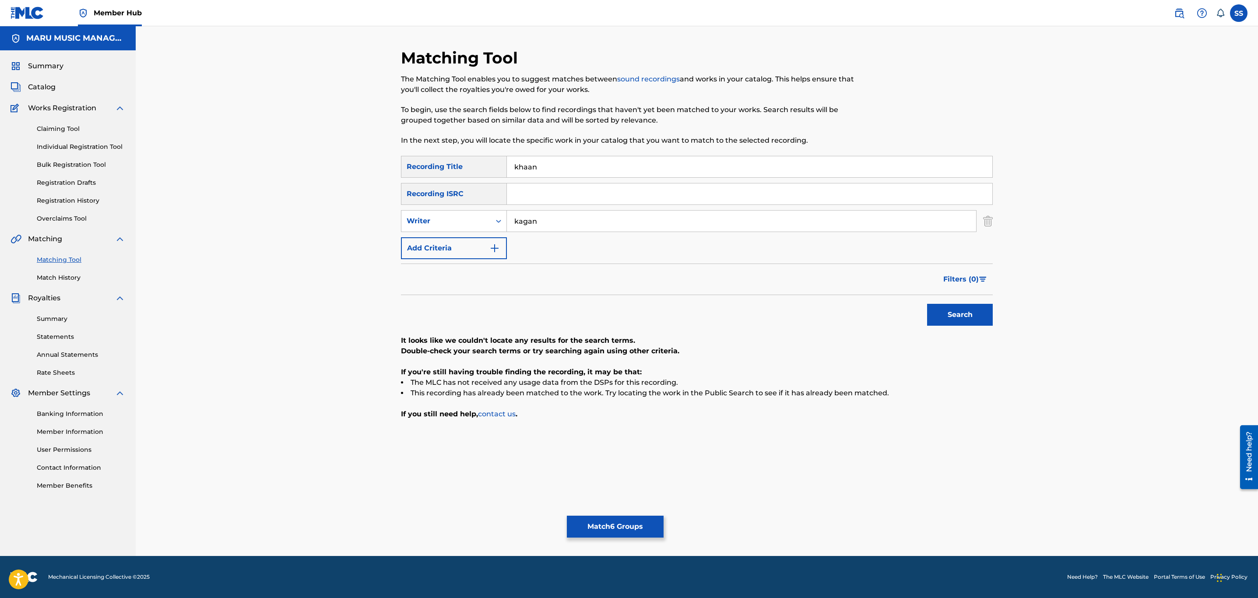
drag, startPoint x: 550, startPoint y: 222, endPoint x: 333, endPoint y: 188, distance: 220.3
click at [333, 188] on div "Matching Tool The Matching Tool enables you to suggest matches between sound re…" at bounding box center [697, 291] width 1123 height 530
type input "hiphopologist"
click at [927, 304] on button "Search" at bounding box center [960, 315] width 66 height 22
click at [544, 219] on input "hiphopologist" at bounding box center [741, 221] width 469 height 21
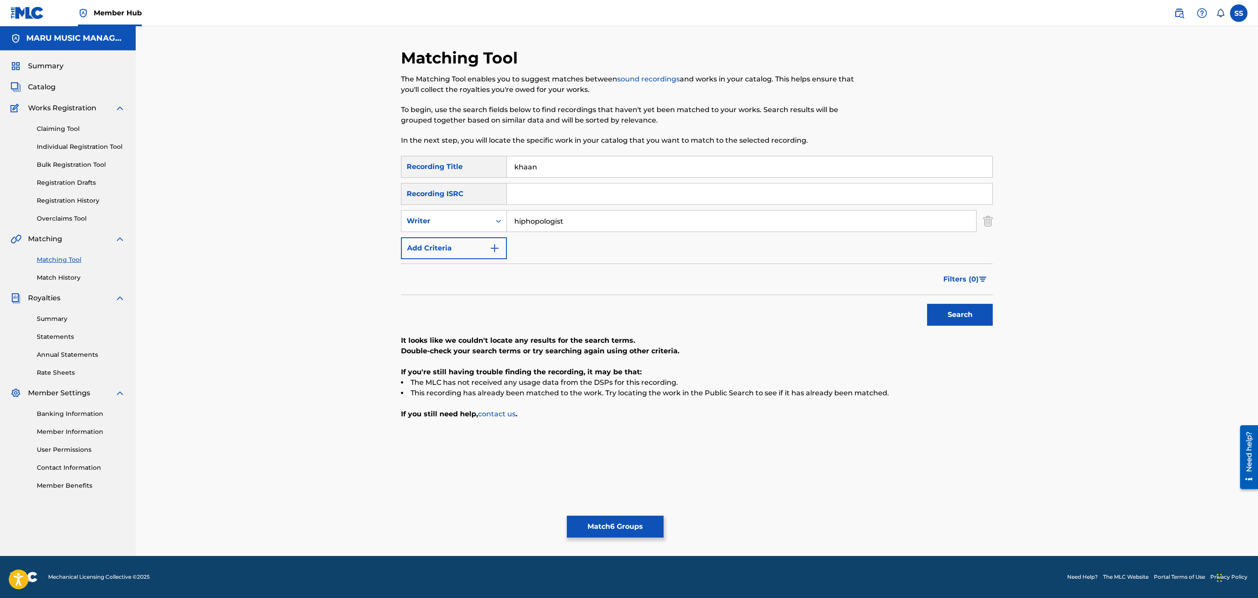
click at [544, 219] on input "hiphopologist" at bounding box center [741, 221] width 469 height 21
click at [499, 225] on icon "Search Form" at bounding box center [498, 221] width 9 height 9
click at [494, 238] on div "Recording Artist" at bounding box center [454, 243] width 105 height 22
click at [538, 220] on input "Search Form" at bounding box center [741, 221] width 469 height 21
click at [927, 304] on button "Search" at bounding box center [960, 315] width 66 height 22
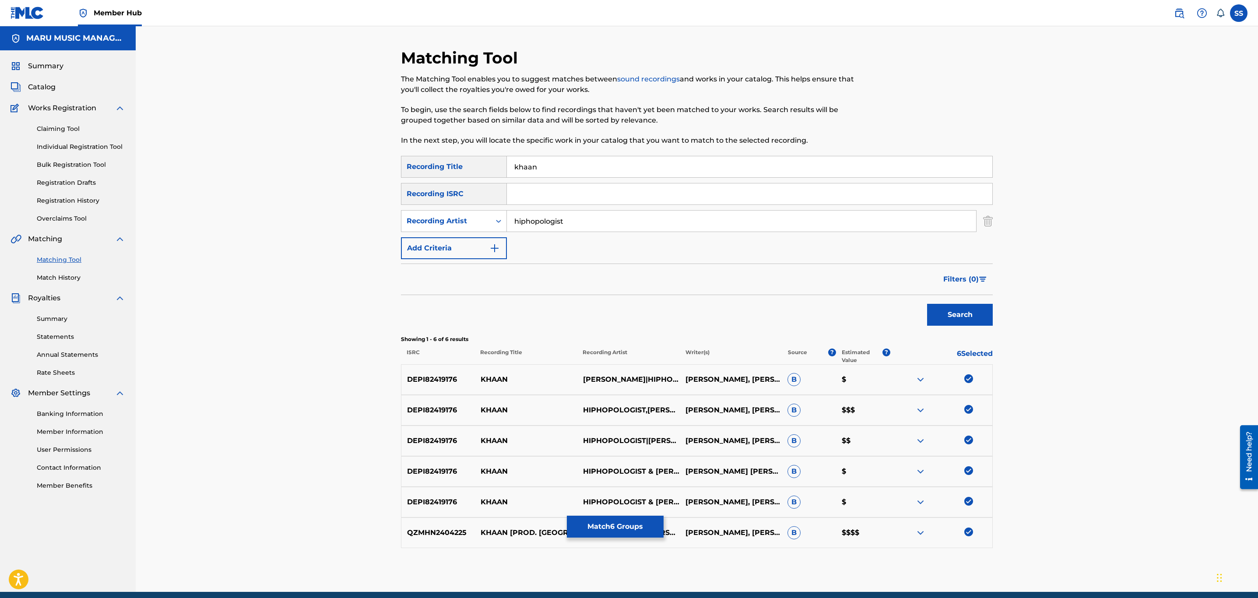
click at [543, 214] on input "hiphopologist" at bounding box center [741, 221] width 469 height 21
click at [927, 304] on button "Search" at bounding box center [960, 315] width 66 height 22
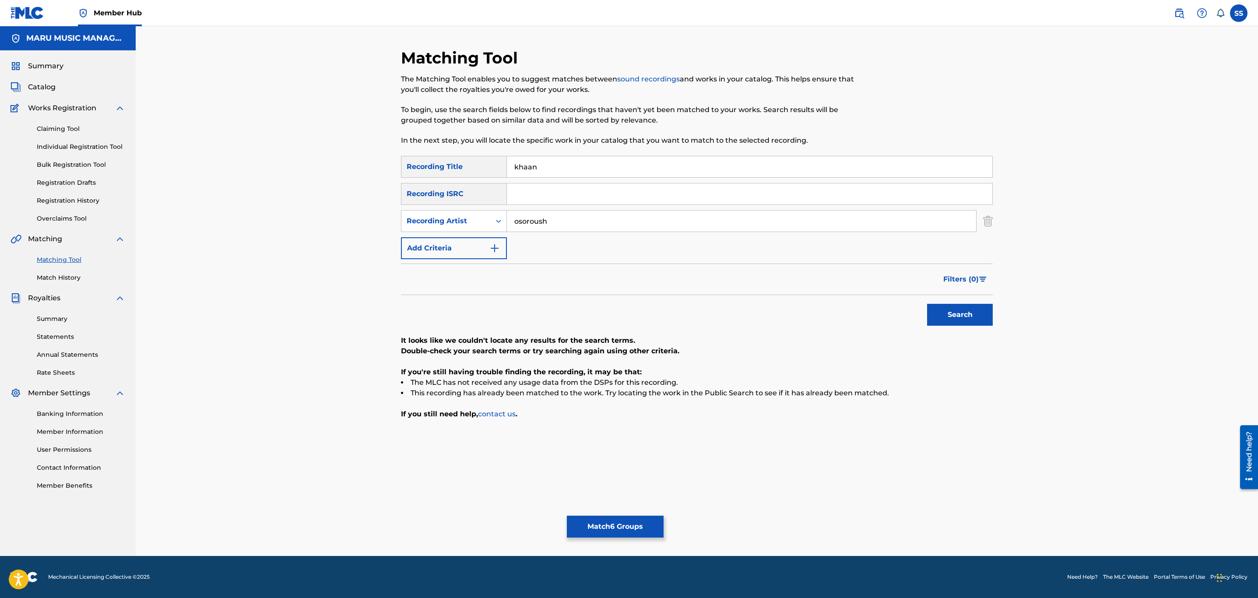
click at [528, 222] on input "osoroush" at bounding box center [741, 221] width 469 height 21
type input "soroush"
click at [927, 304] on button "Search" at bounding box center [960, 315] width 66 height 22
click at [418, 229] on div "Recording Artist" at bounding box center [446, 221] width 89 height 17
click at [423, 247] on div "Writer" at bounding box center [454, 243] width 105 height 22
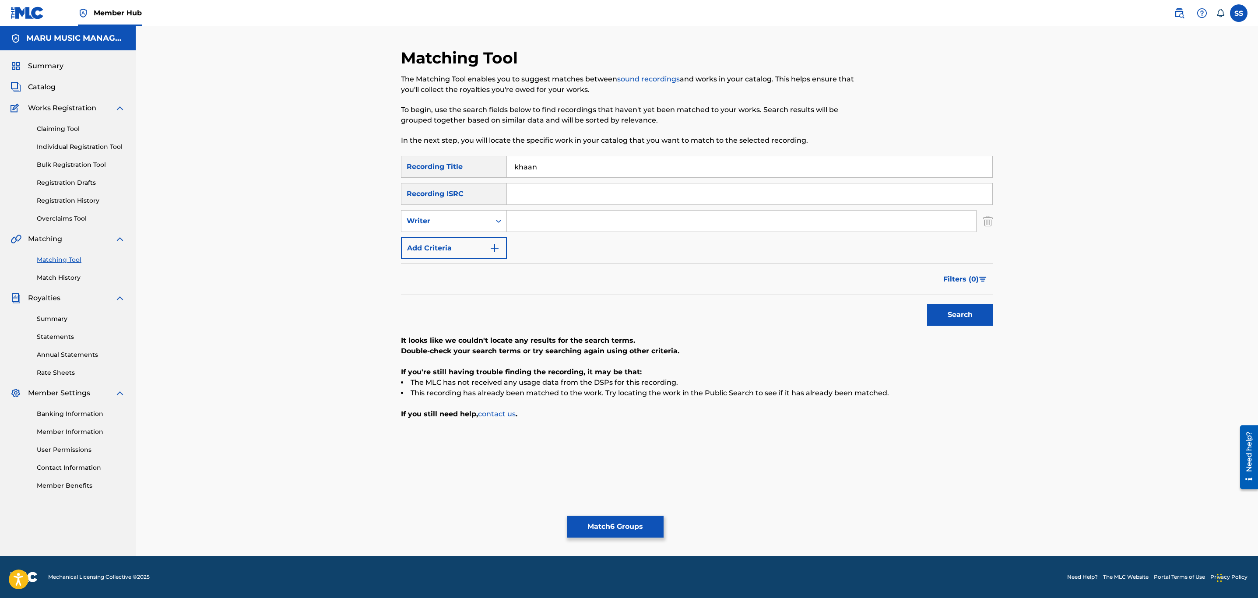
click at [577, 236] on div "SearchWithCriteria2de853c1-4f35-4ef2-b106-7caa8acd474c Recording Title khaan Se…" at bounding box center [697, 207] width 592 height 103
drag, startPoint x: 583, startPoint y: 221, endPoint x: 568, endPoint y: 256, distance: 38.2
click at [582, 222] on input "Search Form" at bounding box center [741, 221] width 469 height 21
type input "soroush"
click at [927, 304] on button "Search" at bounding box center [960, 315] width 66 height 22
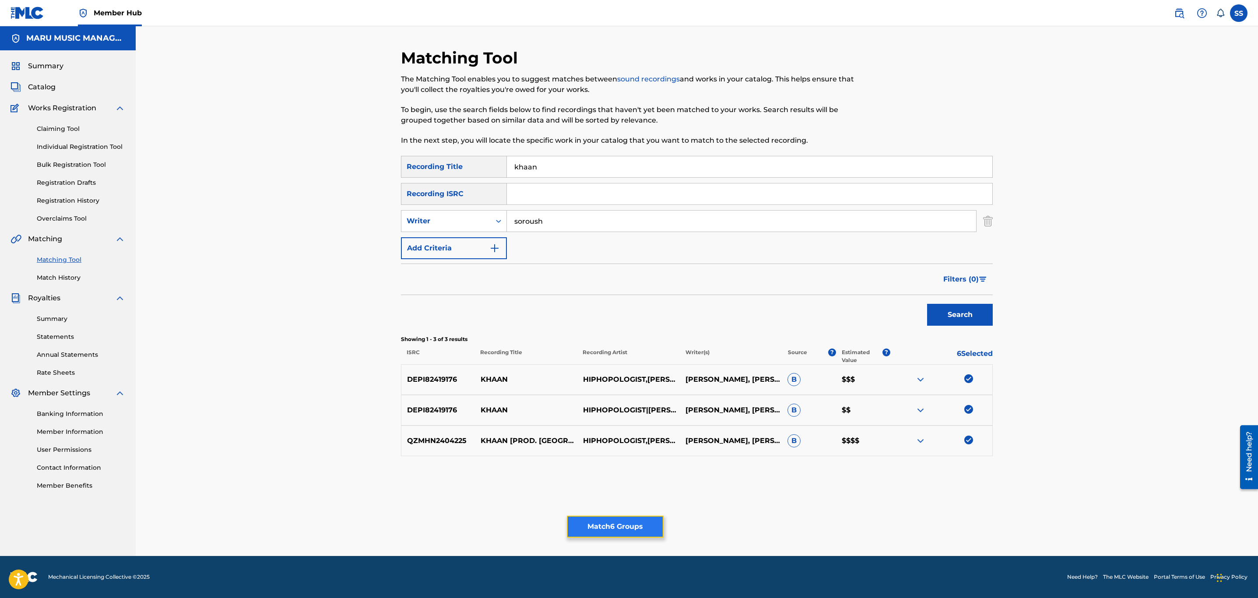
click at [604, 520] on button "Match 6 Groups" at bounding box center [615, 527] width 97 height 22
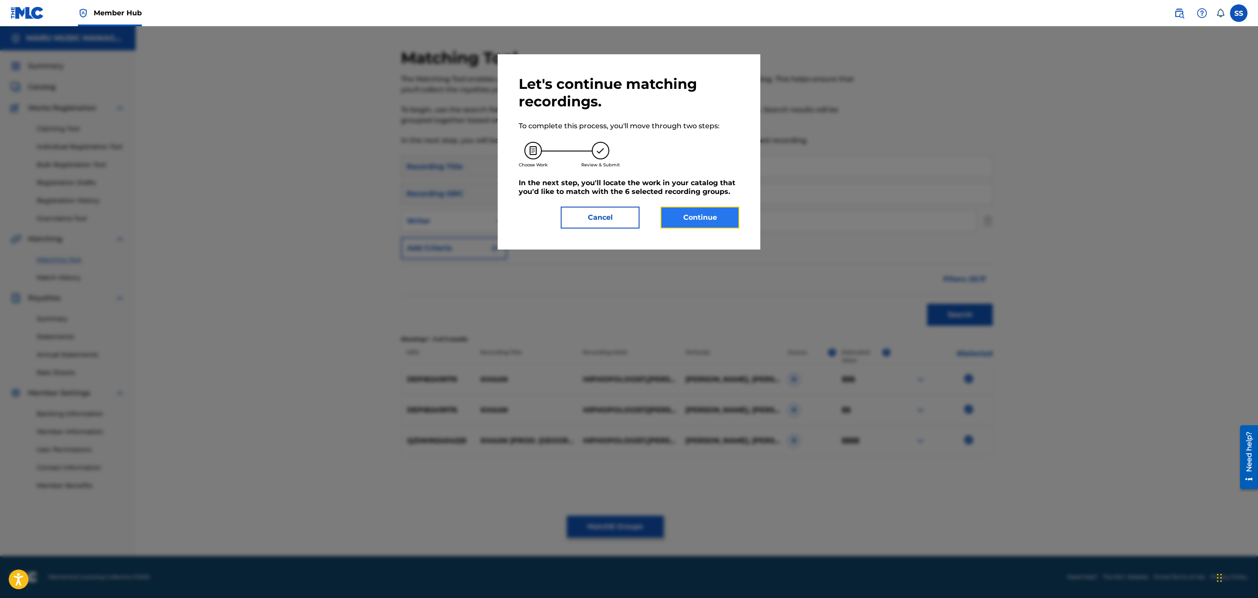
click at [685, 218] on button "Continue" at bounding box center [700, 218] width 79 height 22
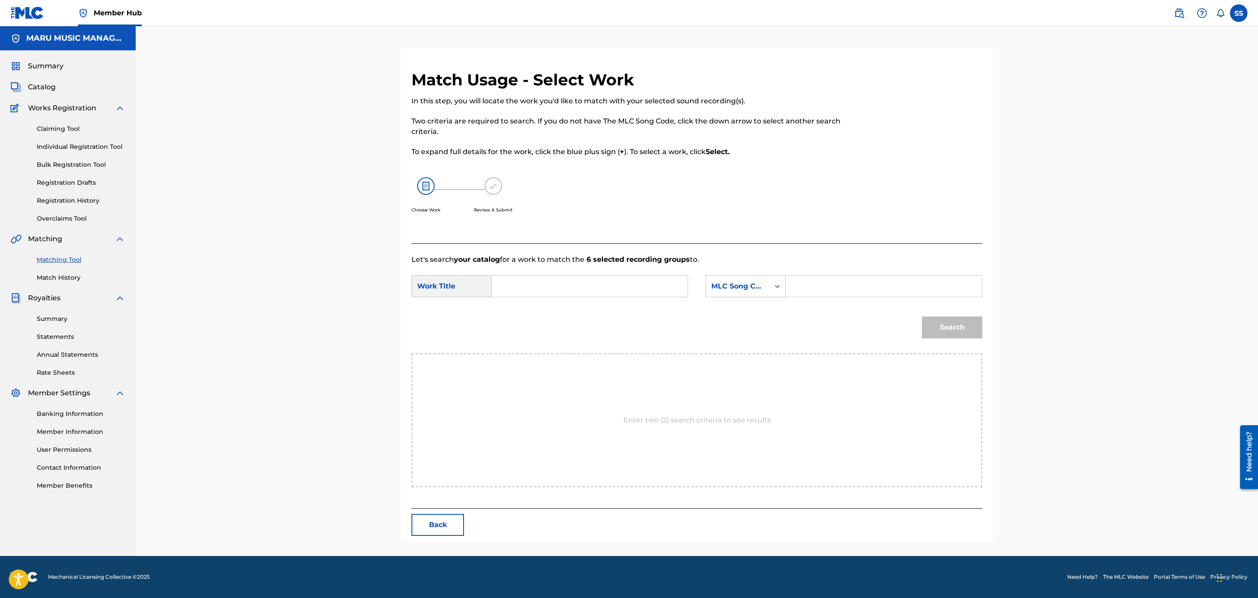
drag, startPoint x: 594, startPoint y: 289, endPoint x: 590, endPoint y: 264, distance: 25.2
click at [594, 274] on form "SearchWithCriteriac1e8e767-7d61-46f8-8b01-3f4a8b57f7e0 Work Title SearchWithCri…" at bounding box center [697, 309] width 571 height 88
type input "khaan"
click at [748, 280] on div "MLC Song Code" at bounding box center [737, 286] width 63 height 17
click at [745, 313] on div "Writer Name" at bounding box center [745, 308] width 79 height 22
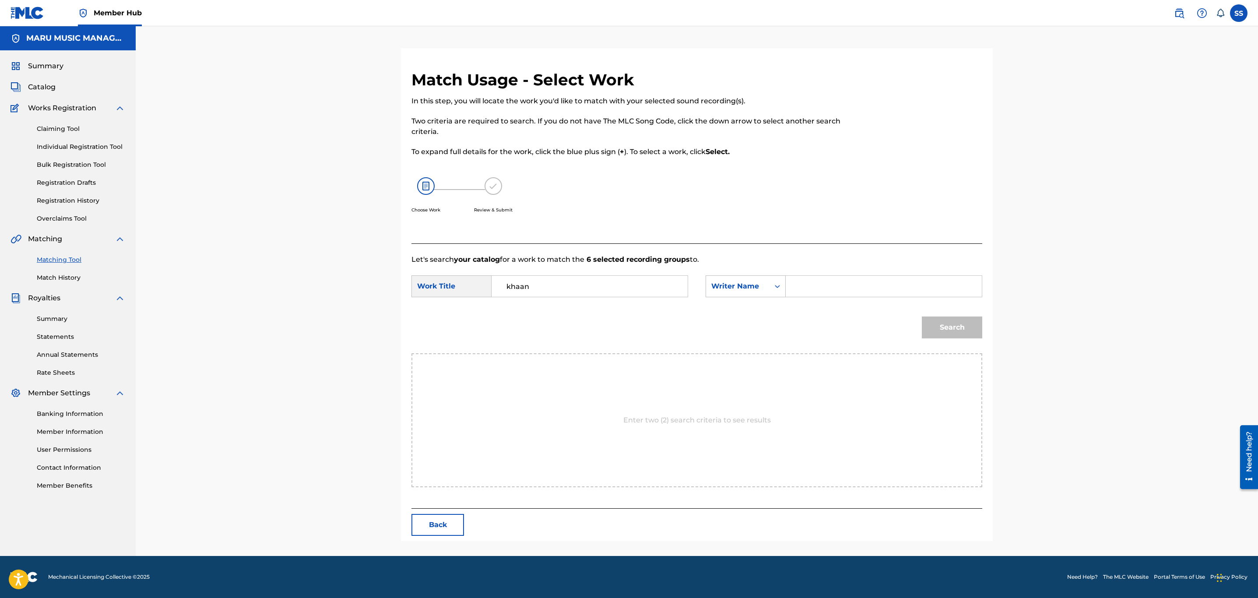
click at [842, 286] on input "Search Form" at bounding box center [883, 286] width 181 height 21
type input "soroush"
click at [922, 317] on button "Search" at bounding box center [952, 328] width 60 height 22
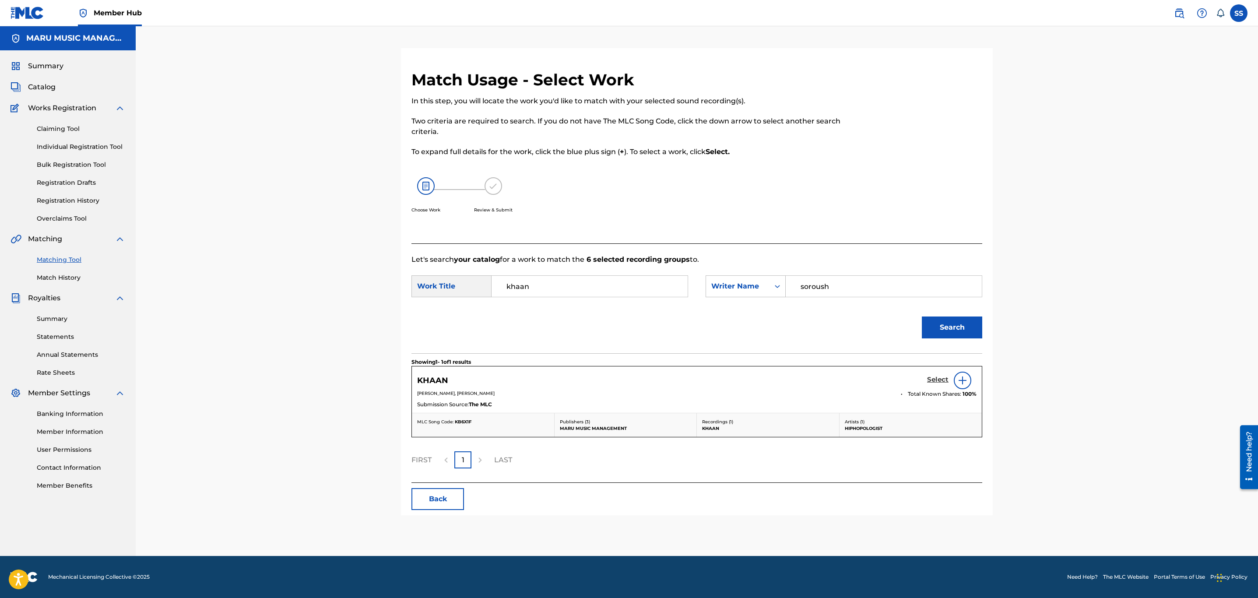
click at [942, 377] on h5 "Select" at bounding box center [937, 380] width 21 height 8
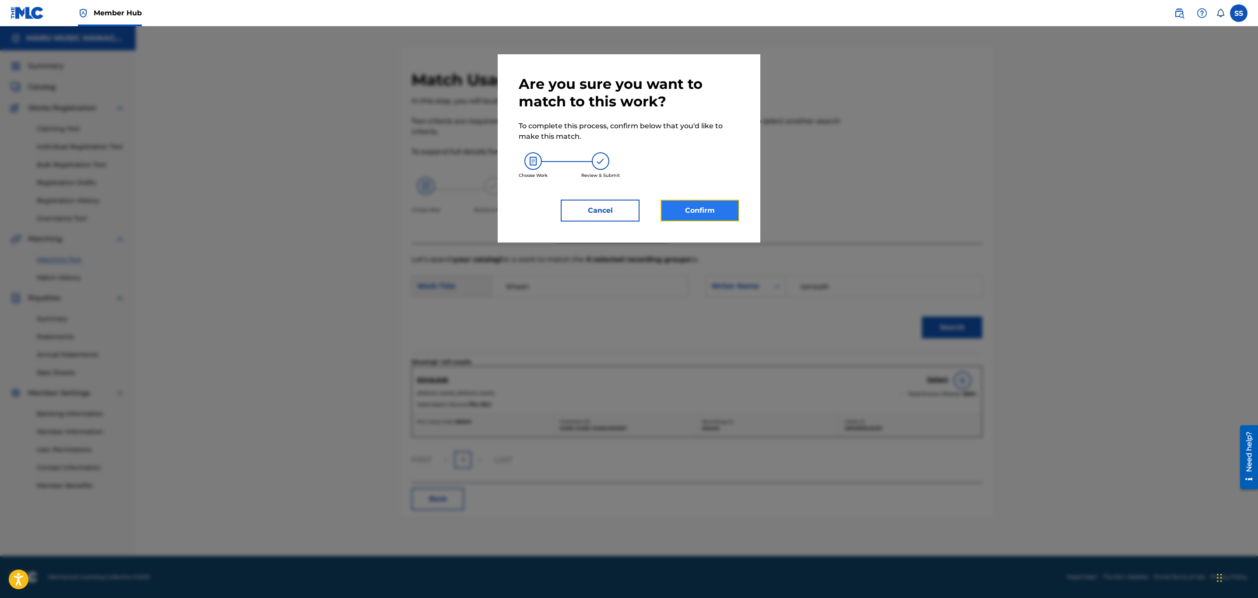
click at [712, 219] on button "Confirm" at bounding box center [700, 211] width 79 height 22
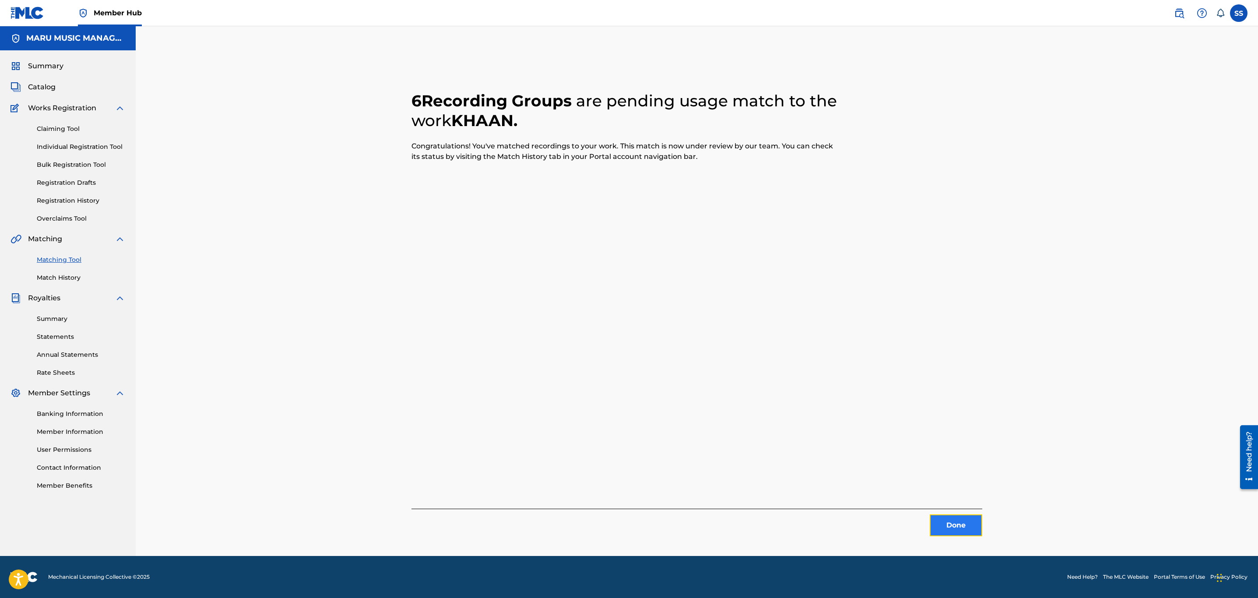
click at [969, 529] on button "Done" at bounding box center [956, 526] width 53 height 22
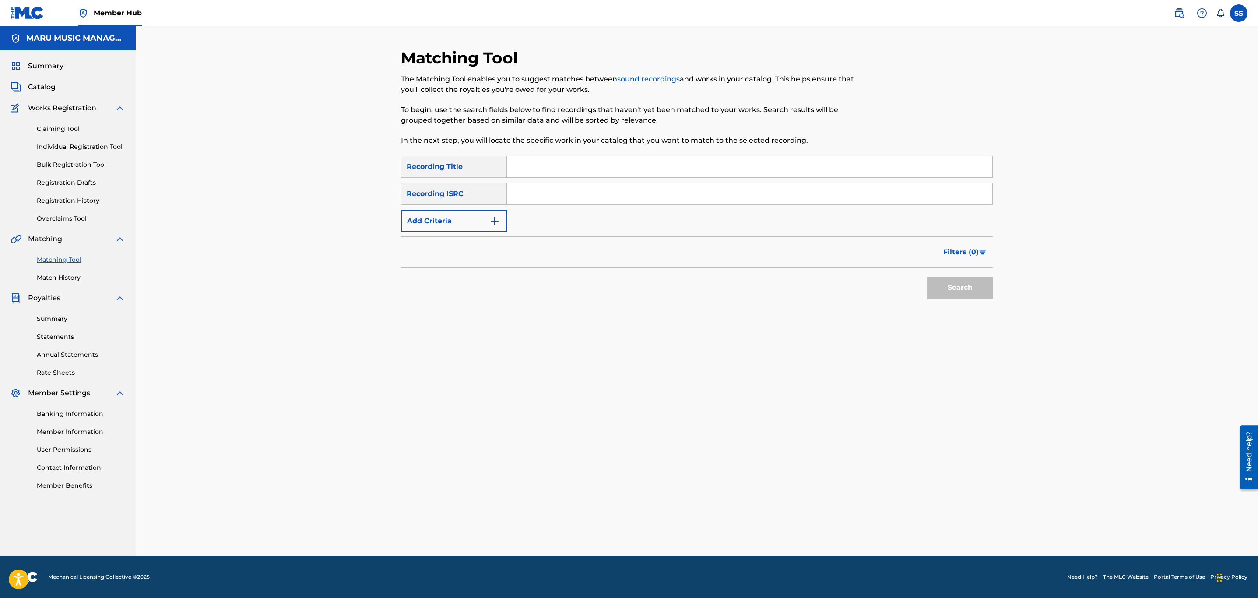
click at [615, 167] on input "Search Form" at bounding box center [750, 166] width 486 height 21
type input "mane taghib"
click at [927, 277] on button "Search" at bounding box center [960, 288] width 66 height 22
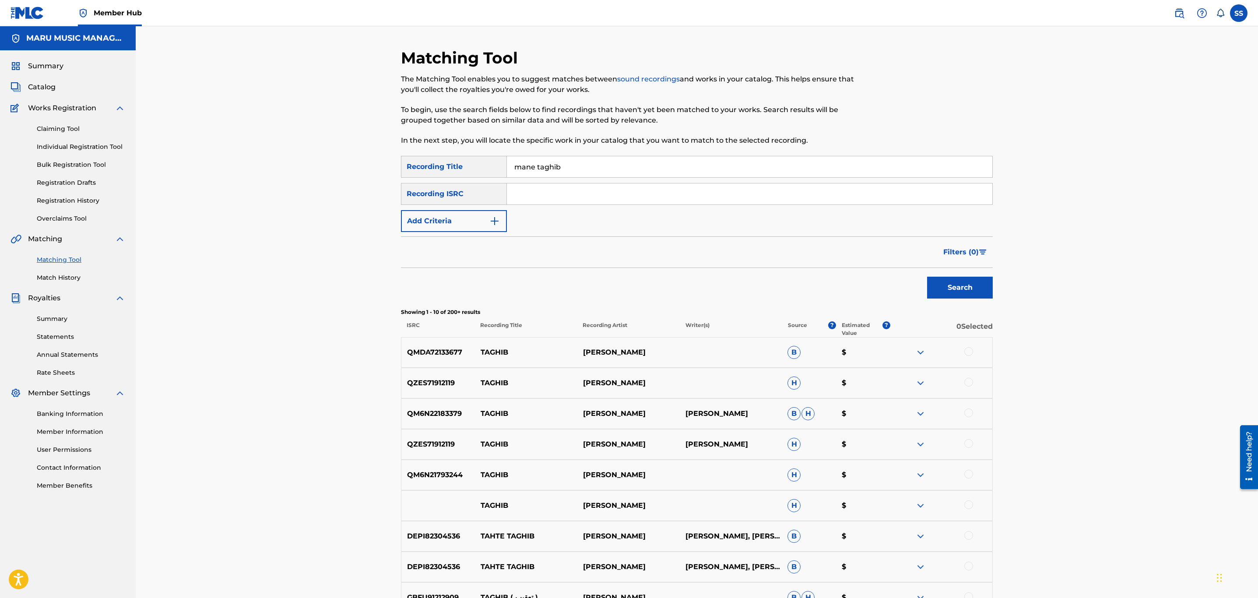
click at [992, 200] on div "Search Form" at bounding box center [750, 194] width 486 height 22
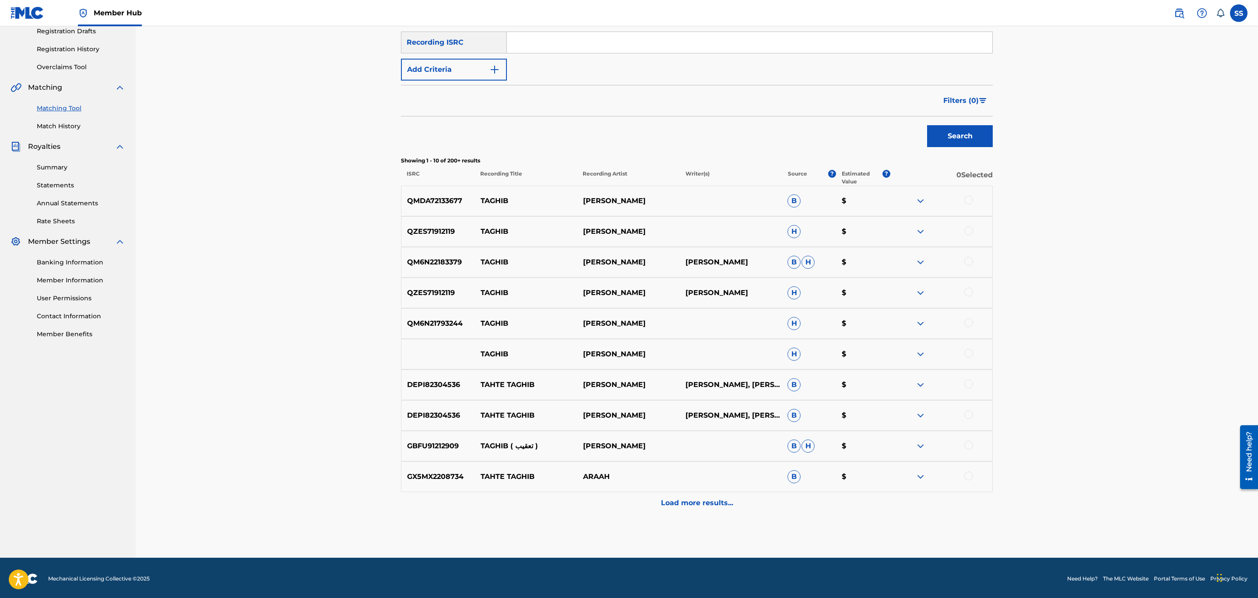
scroll to position [153, 0]
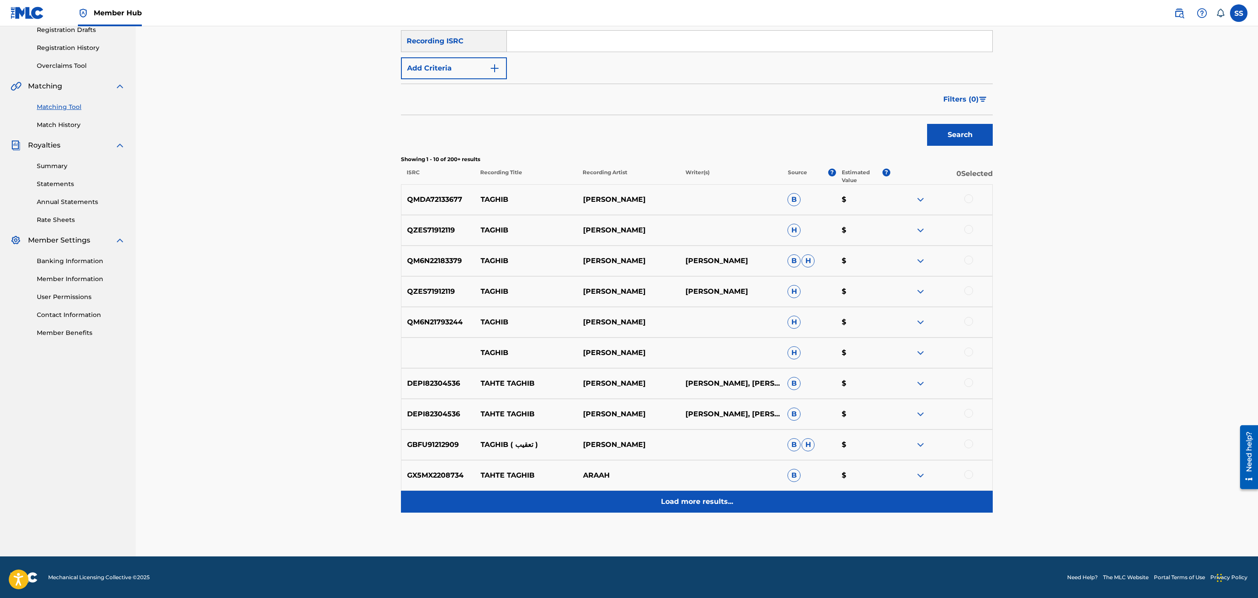
click at [615, 506] on div "Load more results..." at bounding box center [697, 502] width 592 height 22
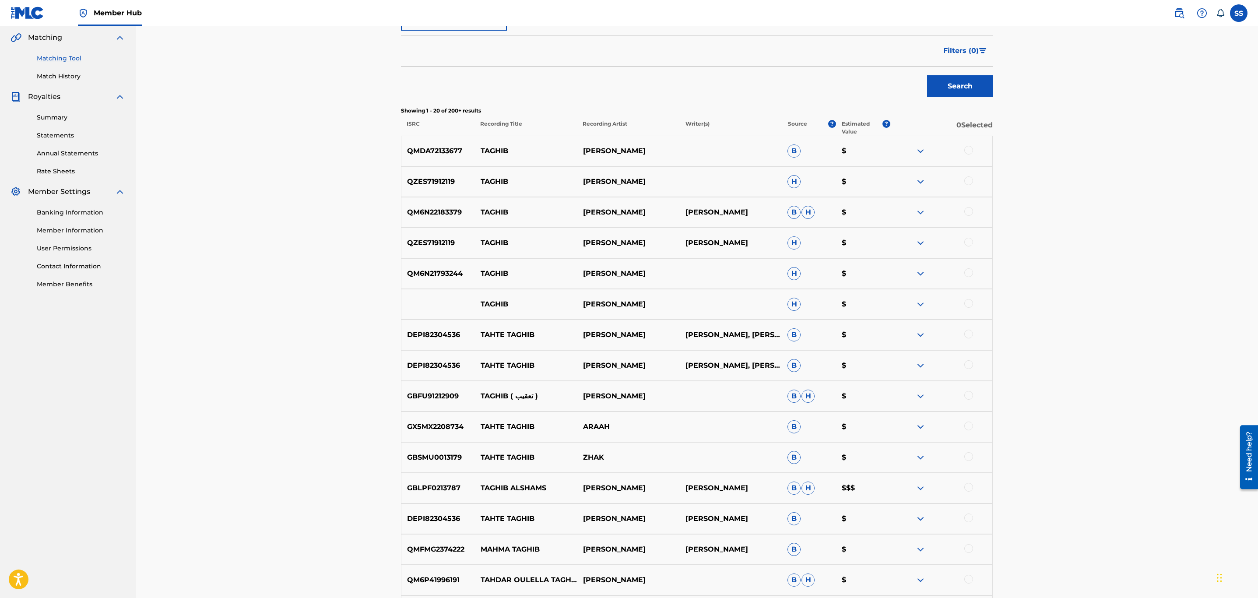
scroll to position [0, 0]
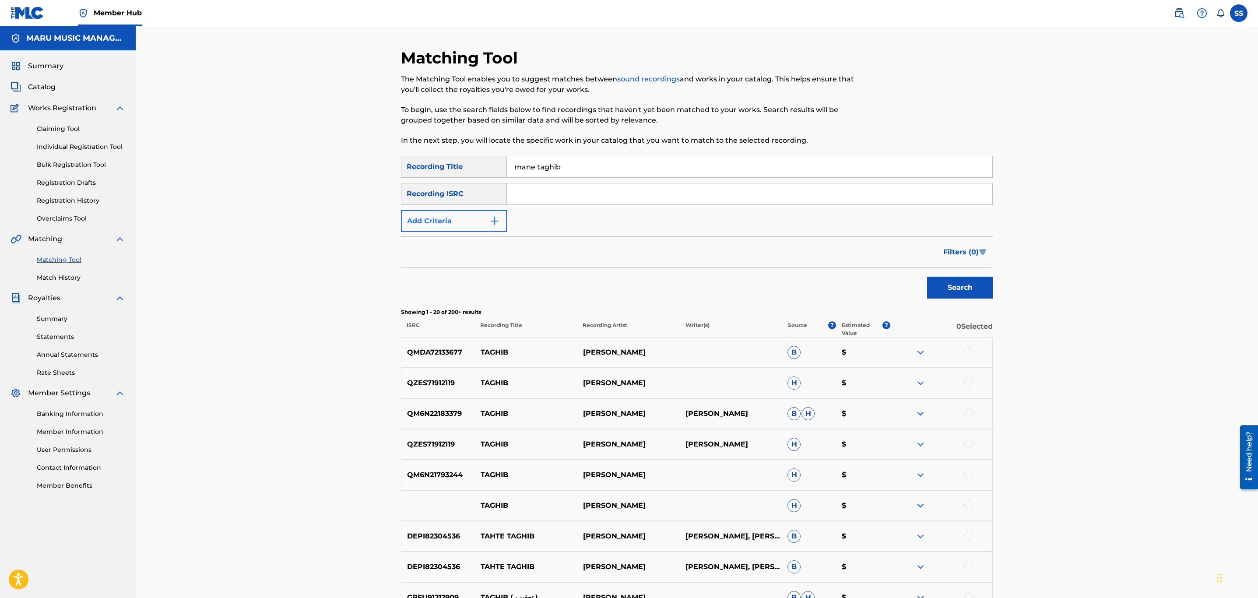
drag, startPoint x: 443, startPoint y: 234, endPoint x: 472, endPoint y: 231, distance: 28.6
click at [444, 234] on form "SearchWithCriteria2de853c1-4f35-4ef2-b106-7caa8acd474c Recording Title mane tag…" at bounding box center [697, 229] width 592 height 147
click at [473, 231] on button "Add Criteria" at bounding box center [454, 221] width 106 height 22
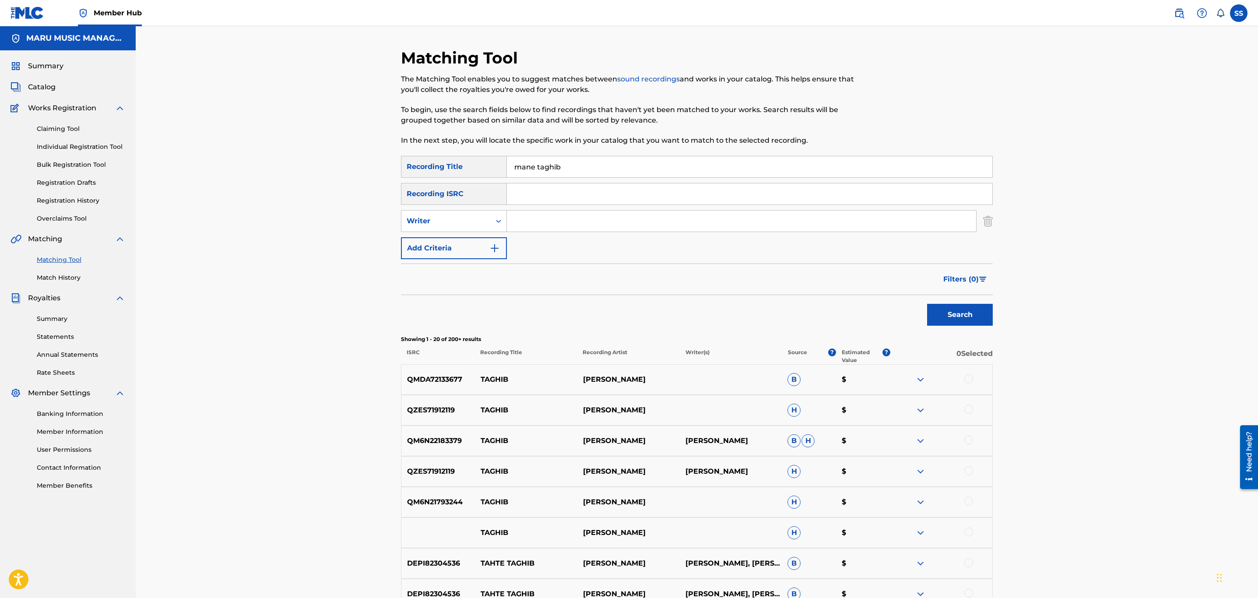
click at [525, 225] on input "Search Form" at bounding box center [741, 221] width 469 height 21
click at [462, 219] on div "Writer" at bounding box center [446, 221] width 79 height 11
click at [452, 236] on div "Recording Artist" at bounding box center [454, 243] width 105 height 22
click at [522, 215] on input "Search Form" at bounding box center [741, 221] width 469 height 21
click at [927, 304] on button "Search" at bounding box center [960, 315] width 66 height 22
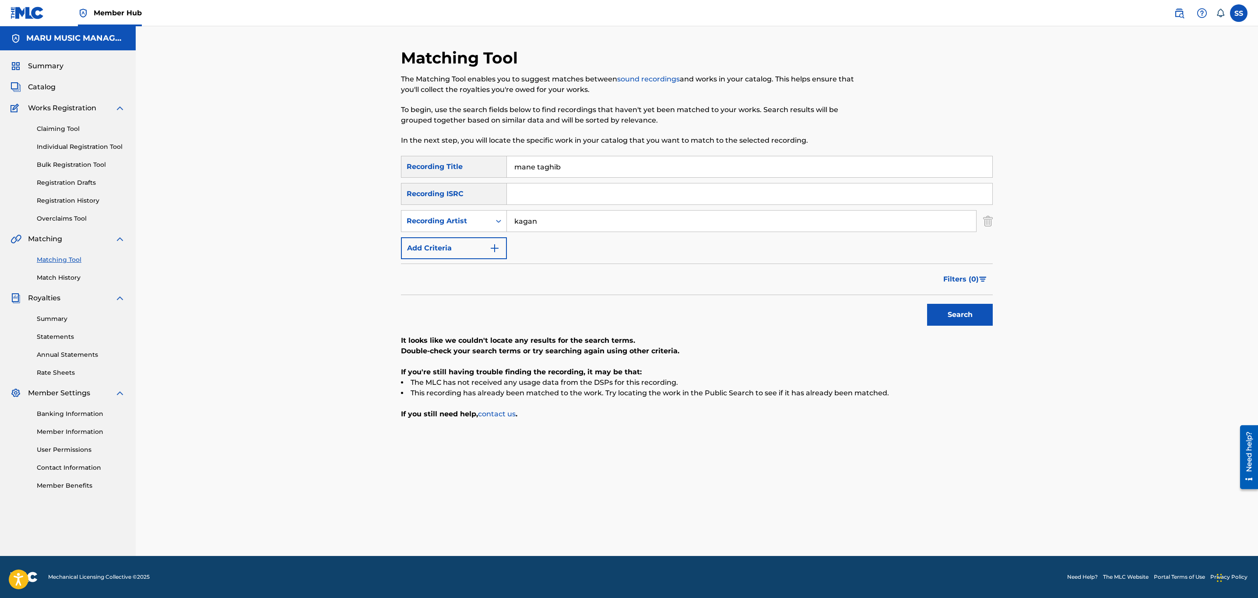
type input "kagan"
click at [927, 304] on button "Search" at bounding box center [960, 315] width 66 height 22
drag, startPoint x: 552, startPoint y: 220, endPoint x: 423, endPoint y: 205, distance: 129.6
click at [423, 205] on div "SearchWithCriteria2de853c1-4f35-4ef2-b106-7caa8acd474c Recording Title mane tag…" at bounding box center [697, 207] width 592 height 103
click at [435, 151] on div "Matching Tool The Matching Tool enables you to suggest matches between sound re…" at bounding box center [697, 302] width 592 height 508
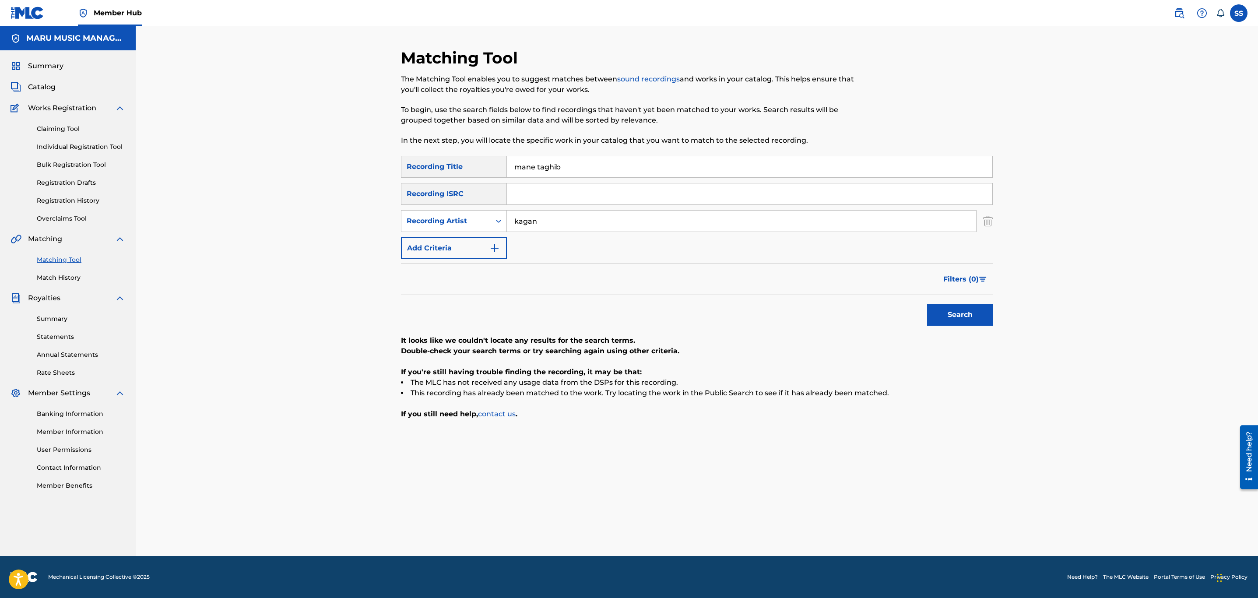
click at [553, 225] on input "kagan" at bounding box center [741, 221] width 469 height 21
drag, startPoint x: 573, startPoint y: 166, endPoint x: 370, endPoint y: 148, distance: 203.9
click at [370, 148] on div "Matching Tool The Matching Tool enables you to suggest matches between sound re…" at bounding box center [697, 291] width 1123 height 530
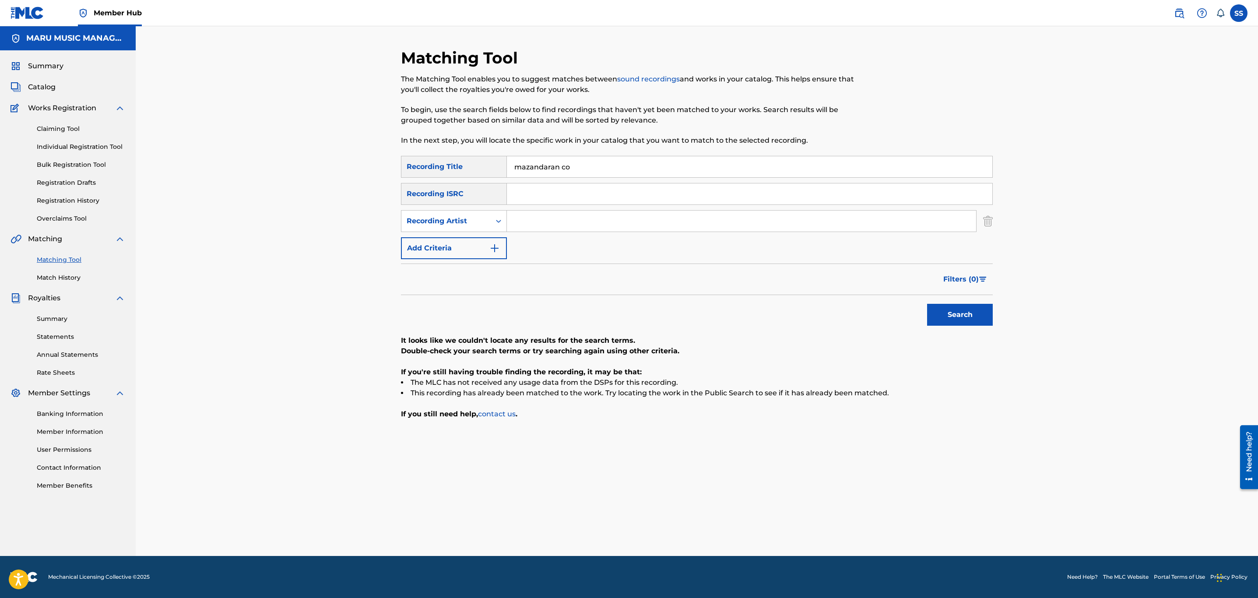
type input "Mazandaran Confidential"
click at [927, 304] on button "Search" at bounding box center [960, 315] width 66 height 22
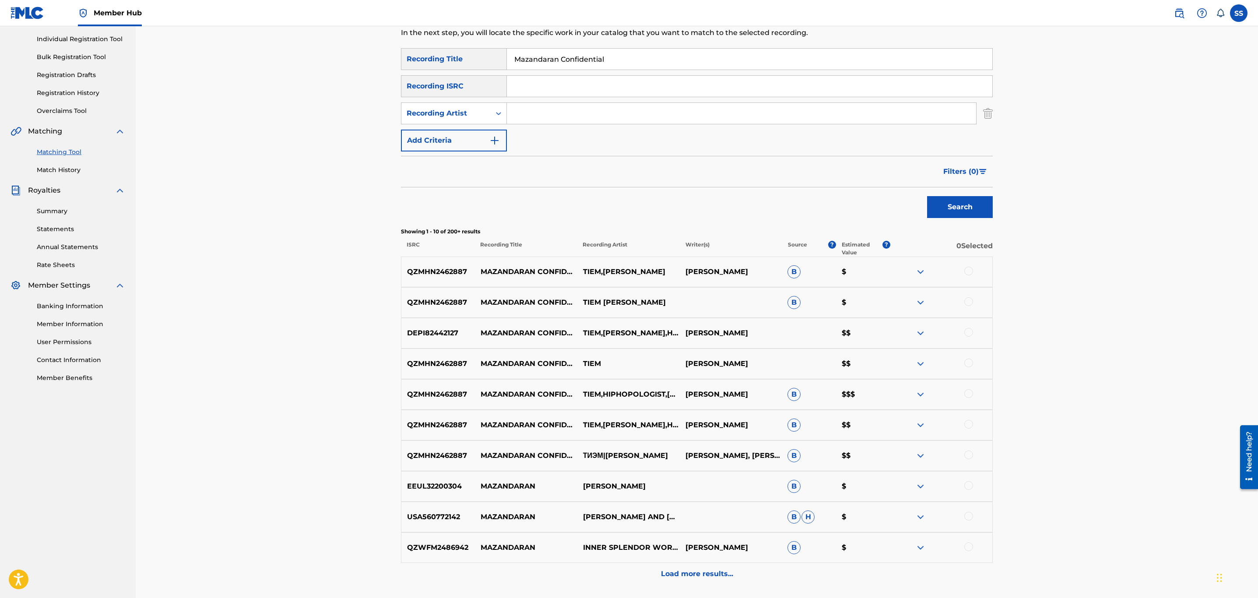
scroll to position [180, 0]
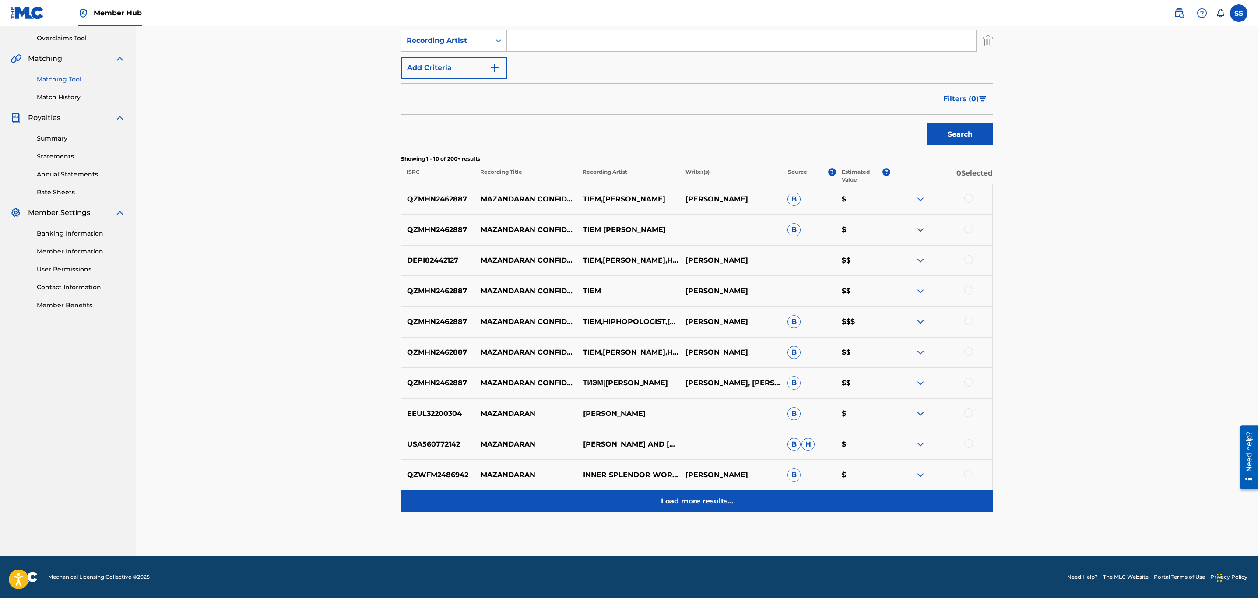
click at [686, 510] on div "Load more results..." at bounding box center [697, 501] width 592 height 22
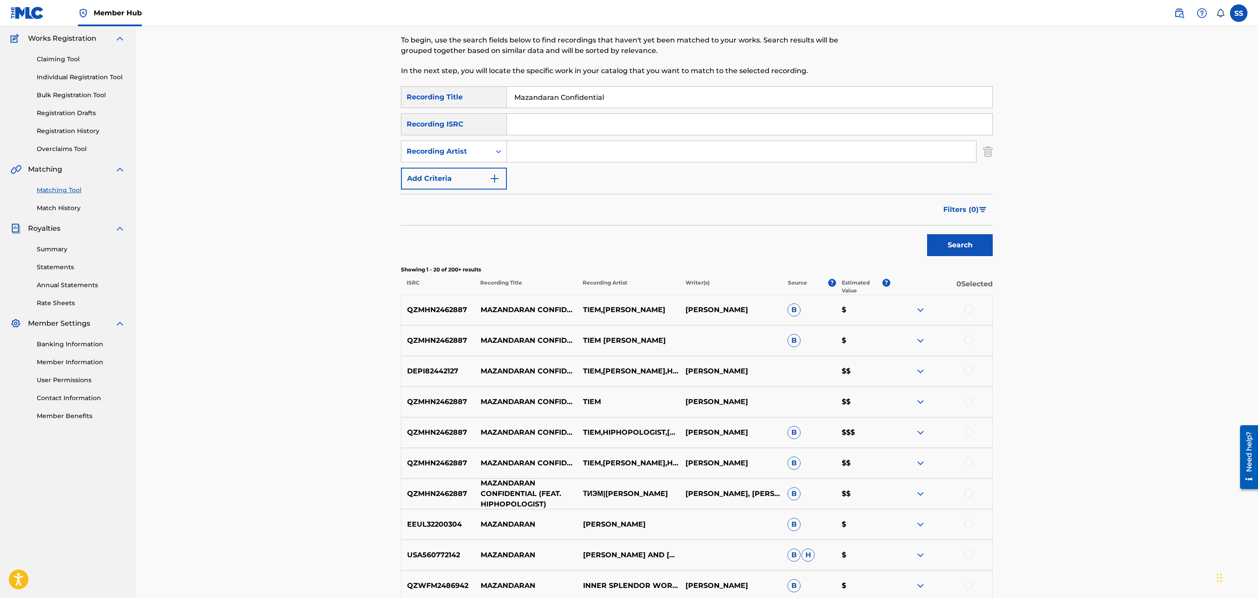
scroll to position [197, 0]
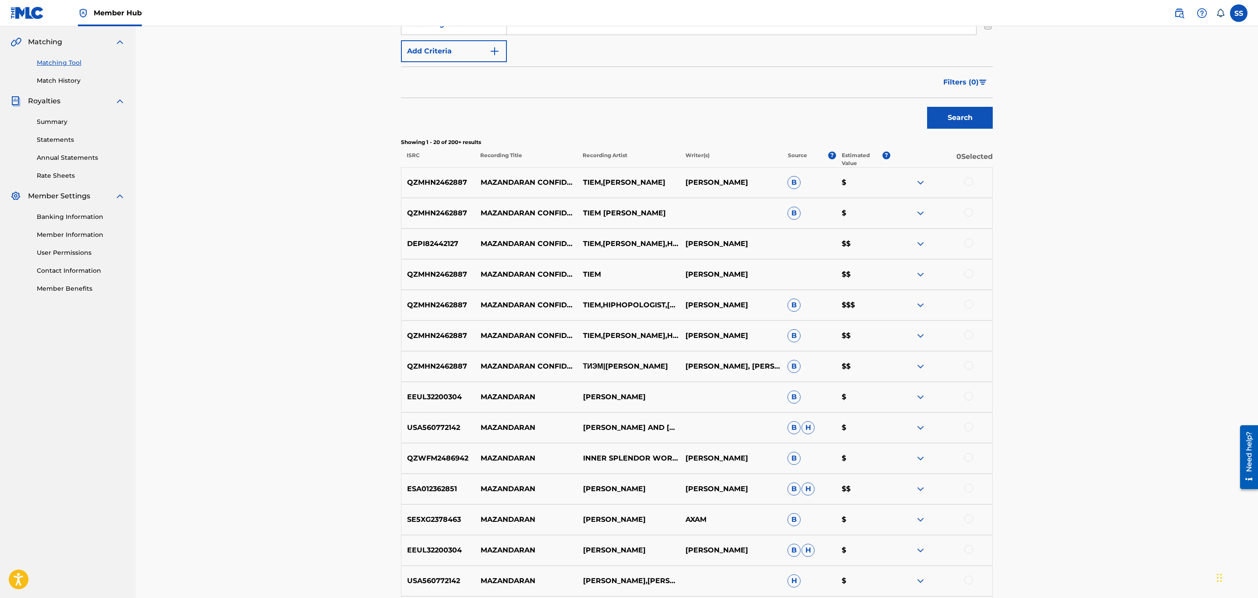
click at [968, 366] on div at bounding box center [969, 365] width 9 height 9
click at [966, 334] on div at bounding box center [969, 335] width 9 height 9
click at [966, 306] on div at bounding box center [969, 304] width 9 height 9
click at [967, 273] on div at bounding box center [969, 273] width 9 height 9
click at [968, 243] on div at bounding box center [969, 243] width 9 height 9
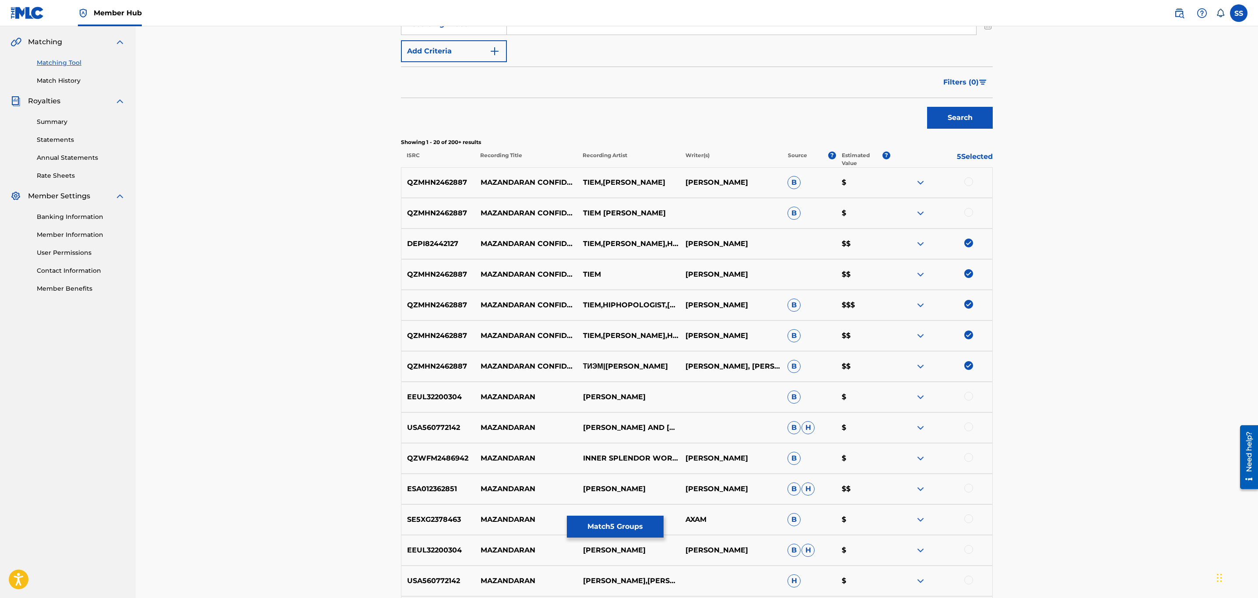
click at [967, 211] on div at bounding box center [969, 212] width 9 height 9
click at [968, 182] on div at bounding box center [969, 181] width 9 height 9
click at [610, 525] on button "Match 7 Groups" at bounding box center [615, 527] width 97 height 22
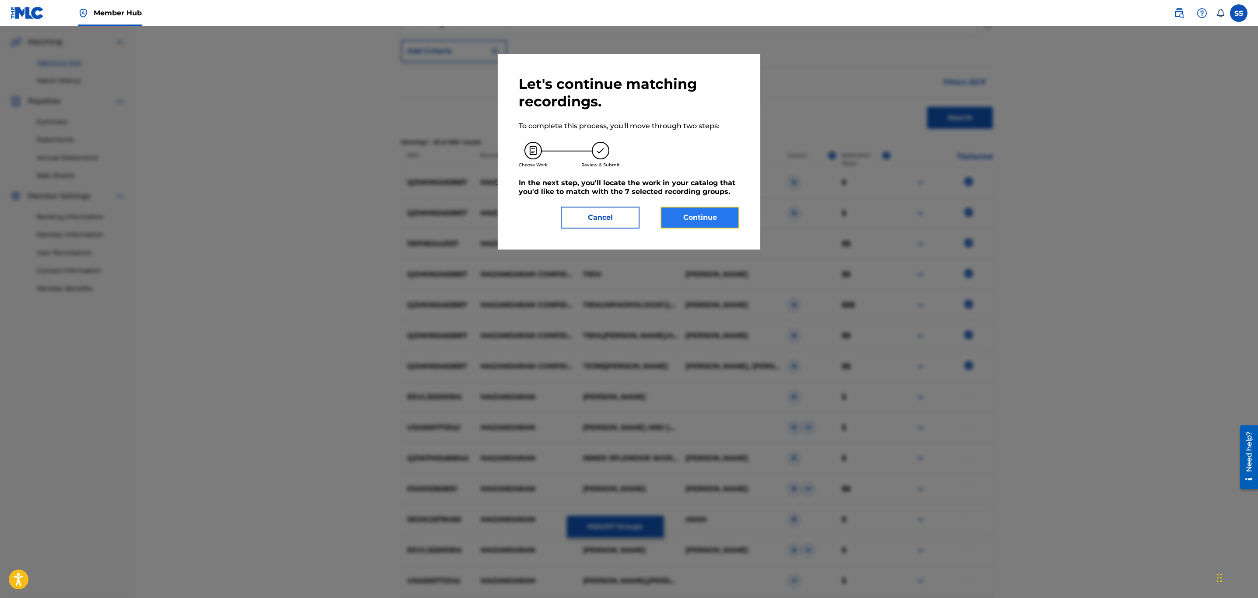
click at [695, 225] on button "Continue" at bounding box center [700, 218] width 79 height 22
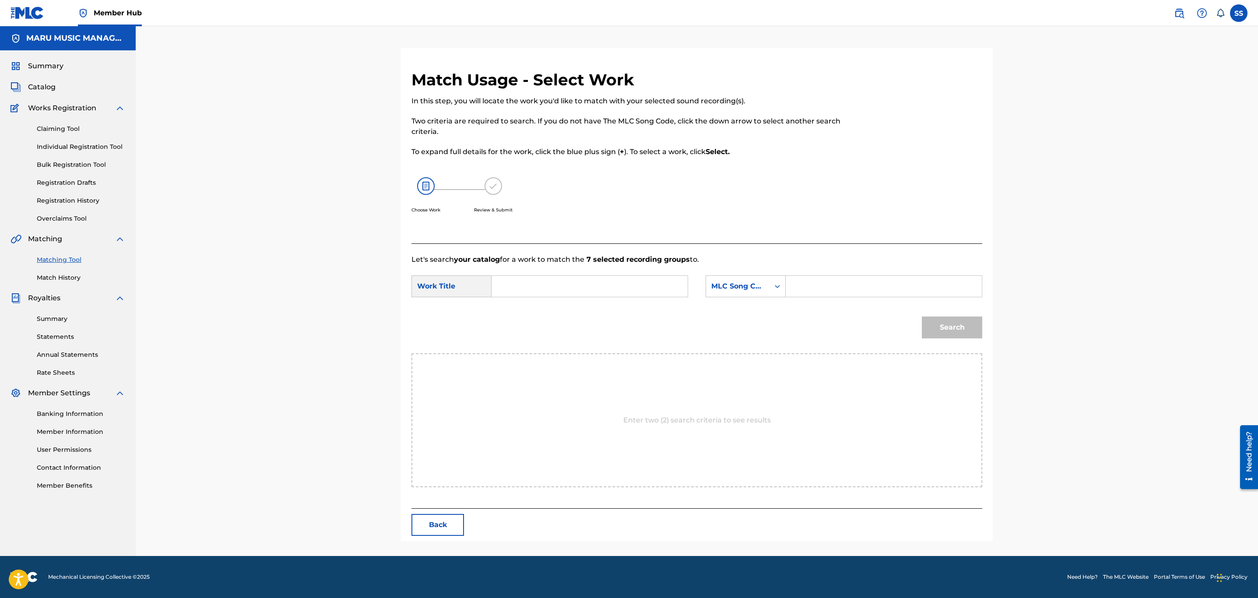
click at [624, 284] on input "Search Form" at bounding box center [589, 286] width 181 height 21
type input "mazandaran"
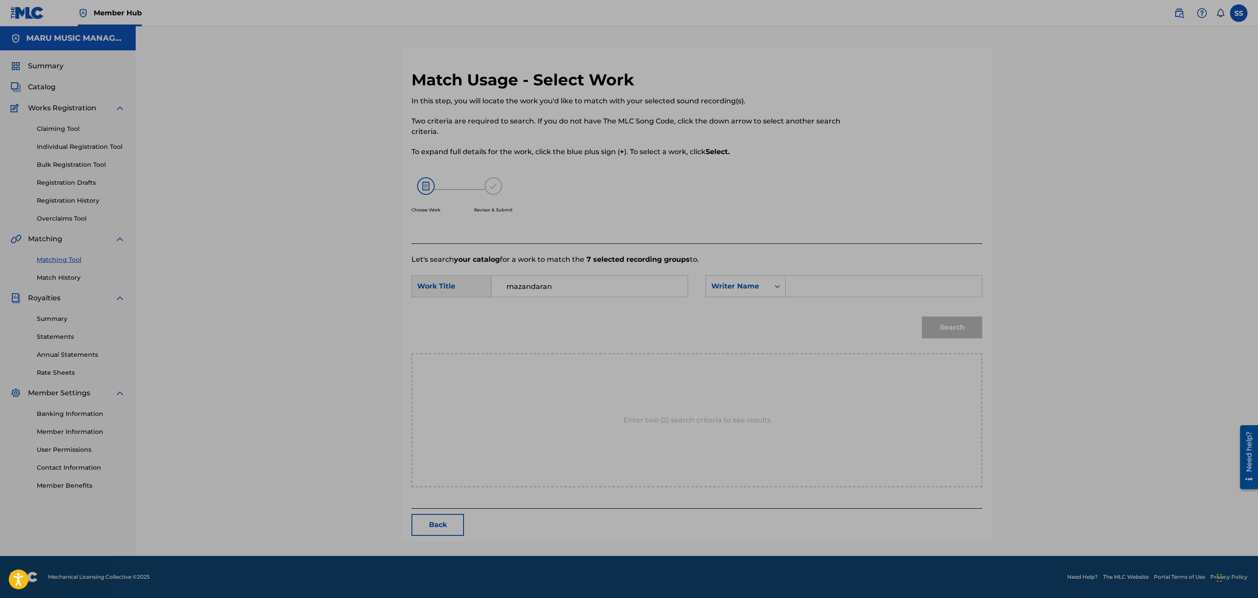
drag, startPoint x: 785, startPoint y: 318, endPoint x: 796, endPoint y: 317, distance: 11.4
click at [785, 318] on div "Search" at bounding box center [697, 331] width 571 height 46
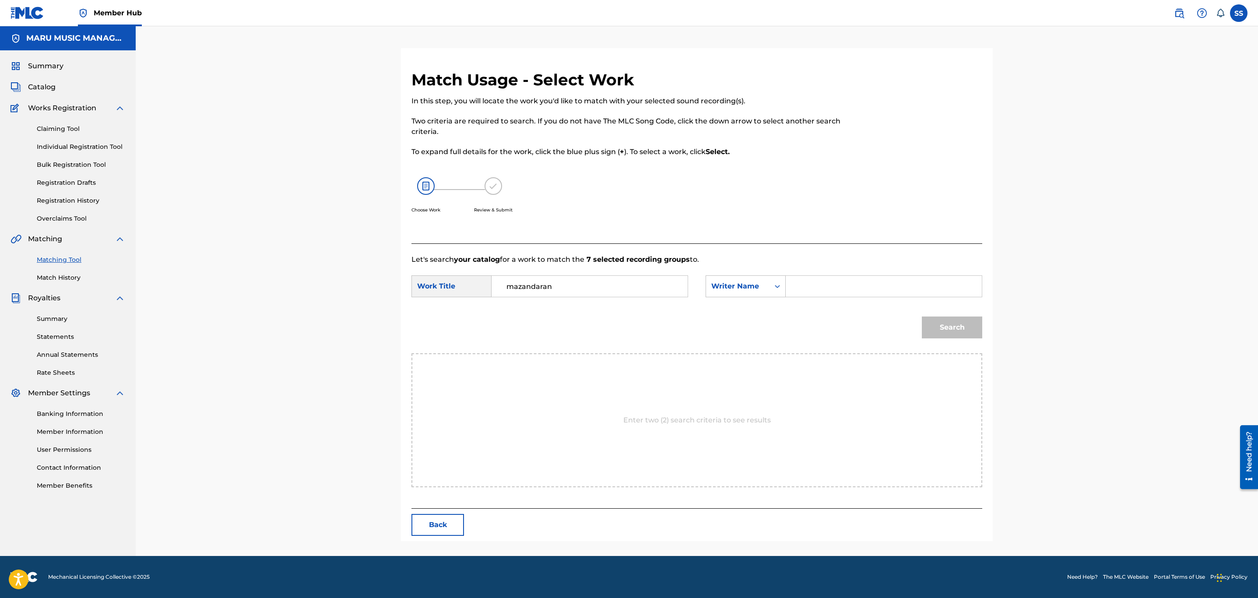
click at [858, 281] on input "Search Form" at bounding box center [883, 286] width 181 height 21
type input "soroush"
click at [922, 317] on button "Search" at bounding box center [952, 328] width 60 height 22
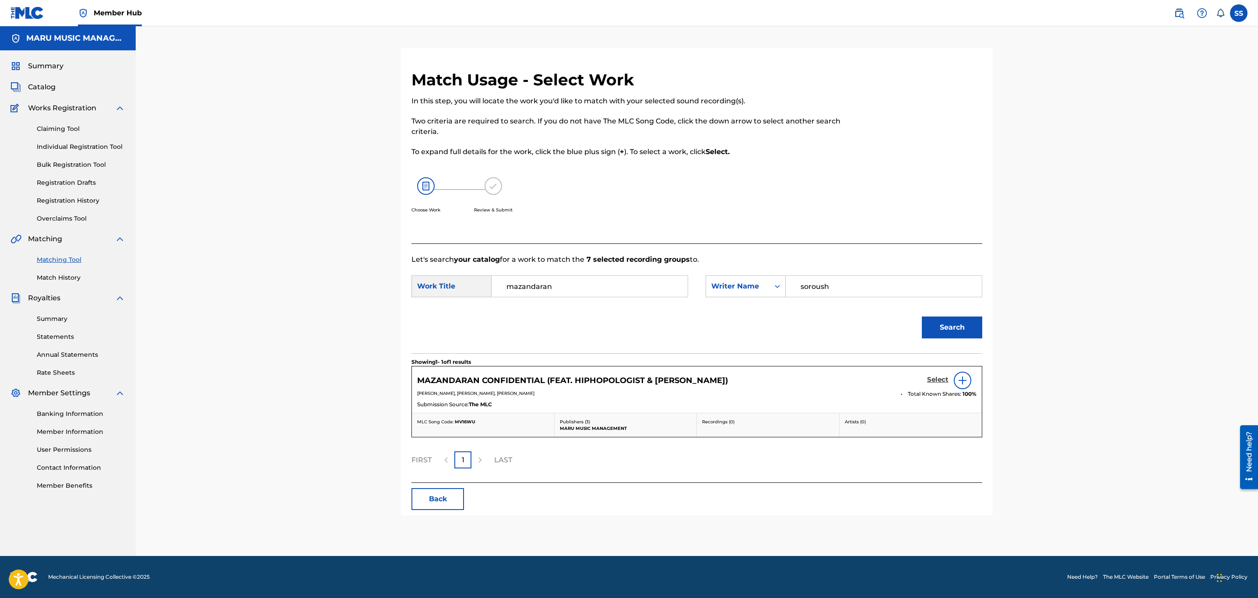
click at [938, 381] on h5 "Select" at bounding box center [937, 380] width 21 height 8
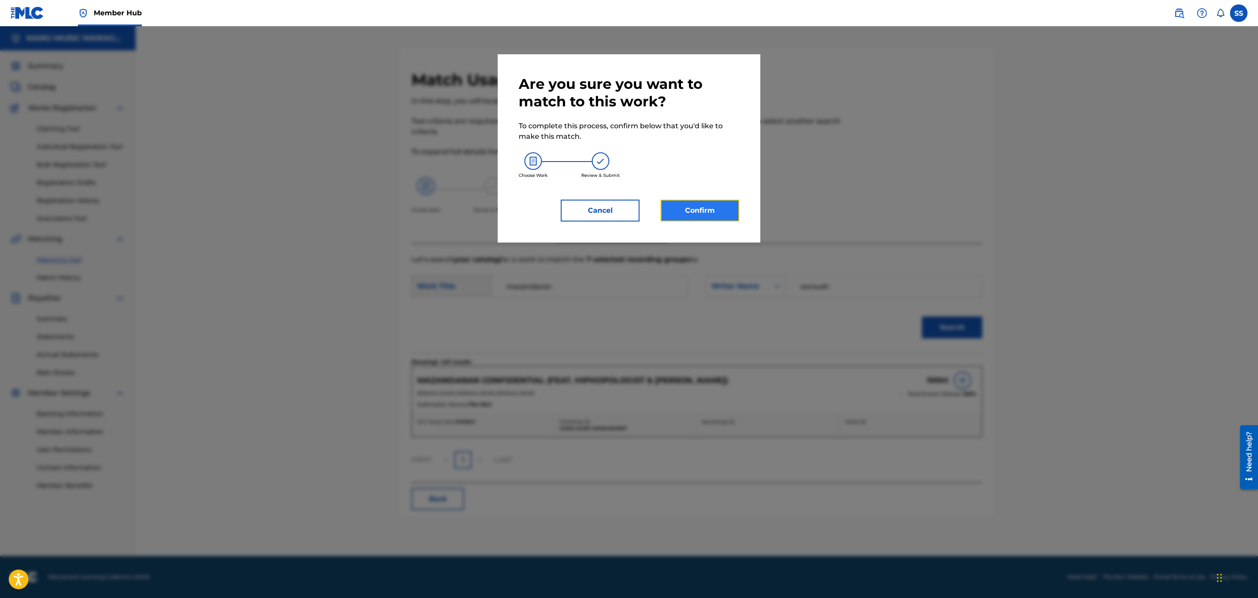
click at [725, 200] on button "Confirm" at bounding box center [700, 211] width 79 height 22
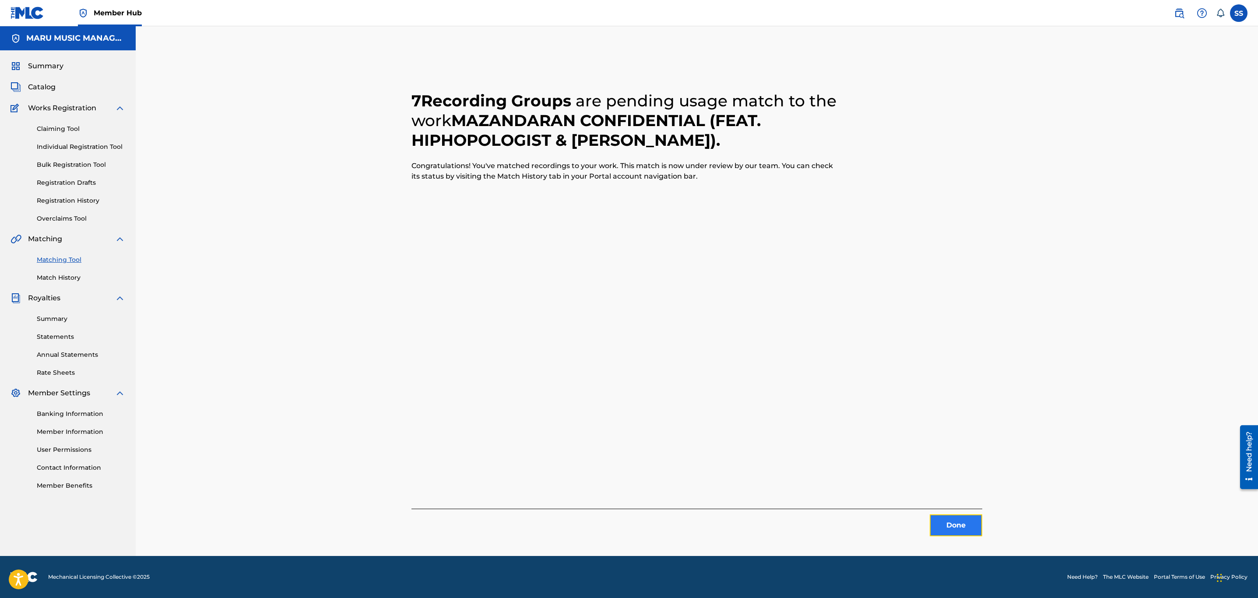
click at [932, 529] on button "Done" at bounding box center [956, 526] width 53 height 22
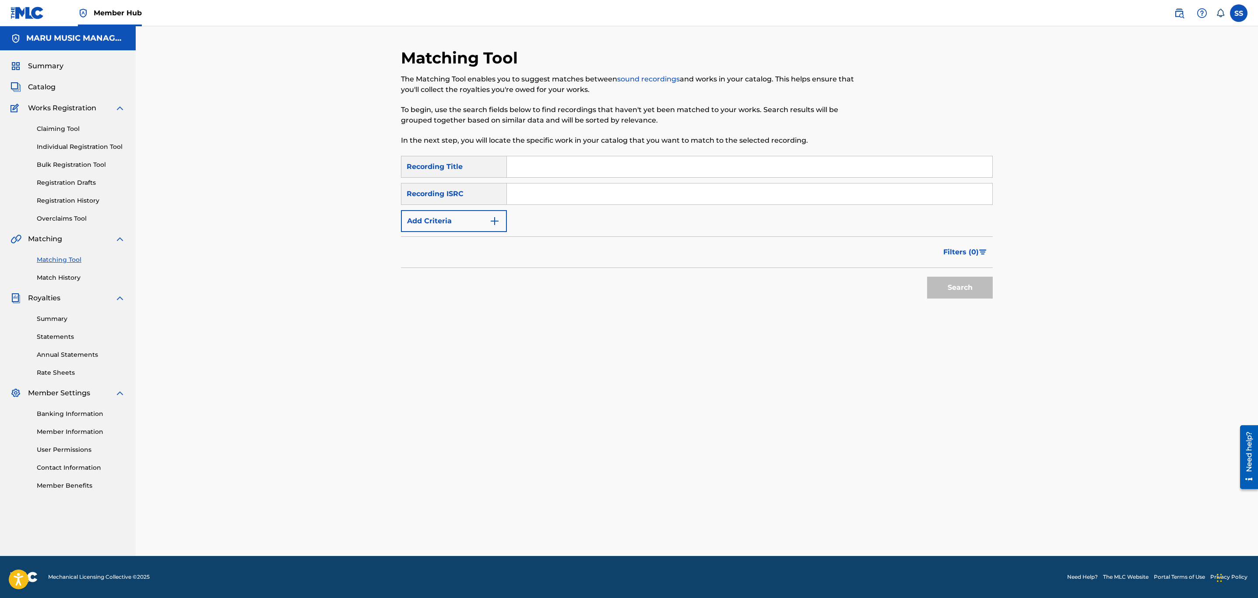
click at [584, 169] on input "Search Form" at bounding box center [750, 166] width 486 height 21
type input "mexico"
click at [445, 216] on button "Add Criteria" at bounding box center [454, 221] width 106 height 22
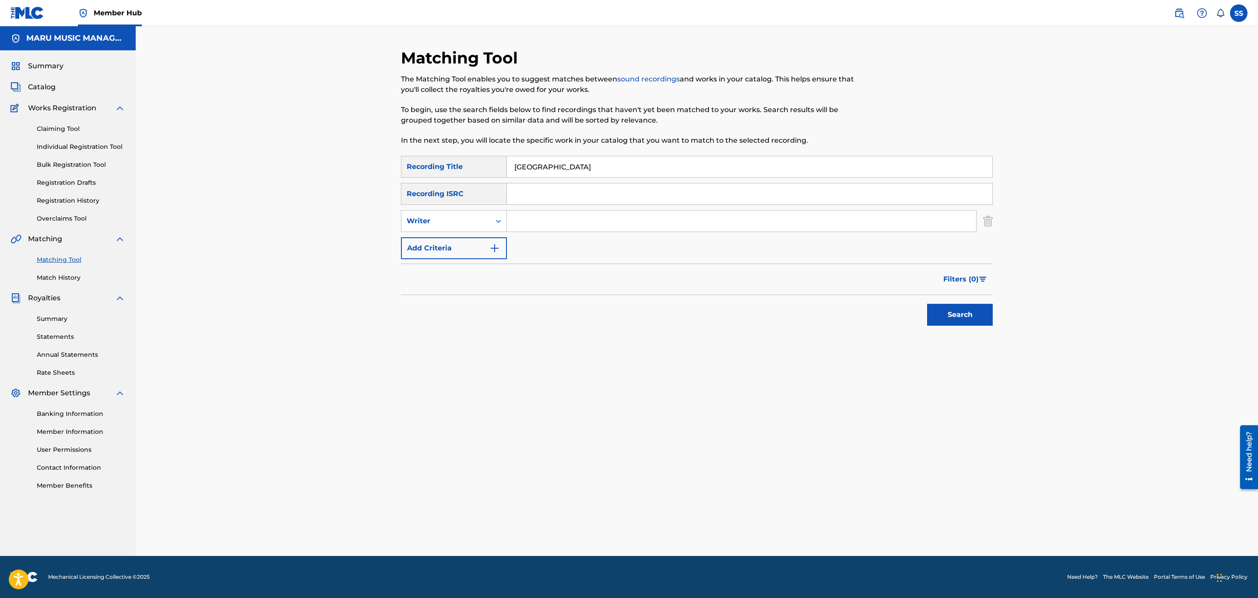
click at [541, 219] on input "Search Form" at bounding box center [741, 221] width 469 height 21
drag, startPoint x: 455, startPoint y: 225, endPoint x: 449, endPoint y: 247, distance: 23.5
click at [455, 225] on div "Writer" at bounding box center [446, 221] width 79 height 11
click at [449, 247] on div "Recording Artist" at bounding box center [454, 243] width 105 height 22
click at [550, 227] on input "Search Form" at bounding box center [741, 221] width 469 height 21
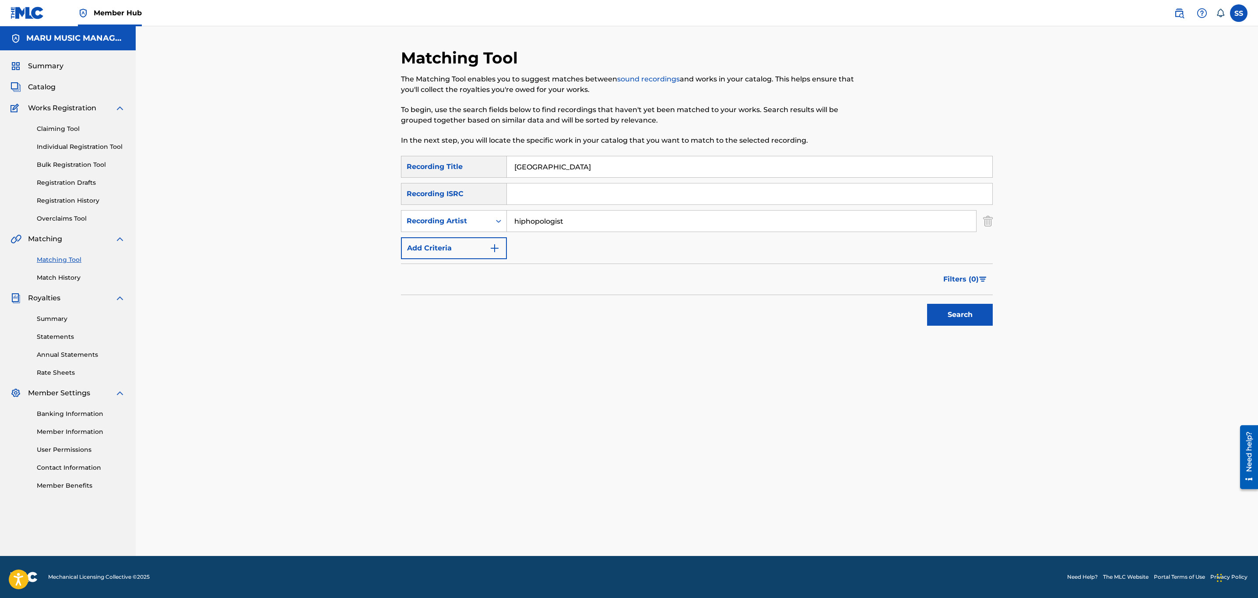
type input "hiphopologist"
click at [927, 304] on button "Search" at bounding box center [960, 315] width 66 height 22
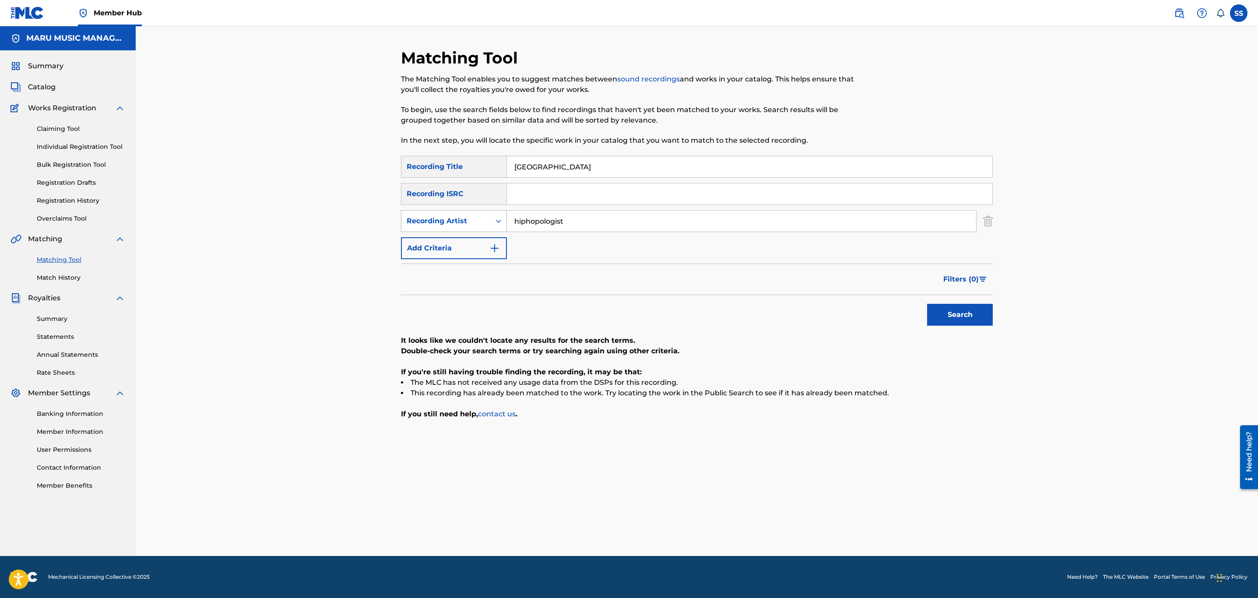
click at [408, 218] on div "Recording Artist" at bounding box center [446, 221] width 79 height 11
drag, startPoint x: 434, startPoint y: 243, endPoint x: 458, endPoint y: 235, distance: 25.1
click at [436, 243] on div "Writer" at bounding box center [454, 243] width 105 height 22
drag, startPoint x: 458, startPoint y: 235, endPoint x: 552, endPoint y: 214, distance: 96.5
click at [552, 214] on input "Search Form" at bounding box center [741, 221] width 469 height 21
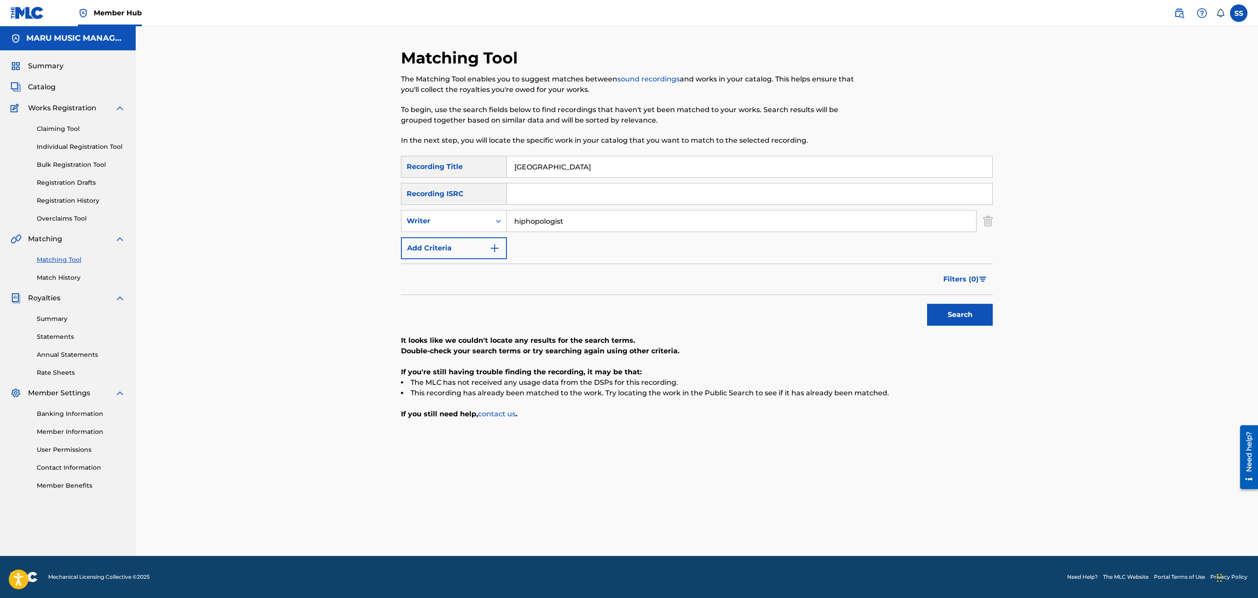
click at [927, 304] on button "Search" at bounding box center [960, 315] width 66 height 22
click at [447, 224] on div "Writer" at bounding box center [446, 221] width 79 height 11
click at [560, 223] on input "hiphopologist" at bounding box center [741, 221] width 469 height 21
click at [560, 224] on input "hiphopologist" at bounding box center [741, 221] width 469 height 21
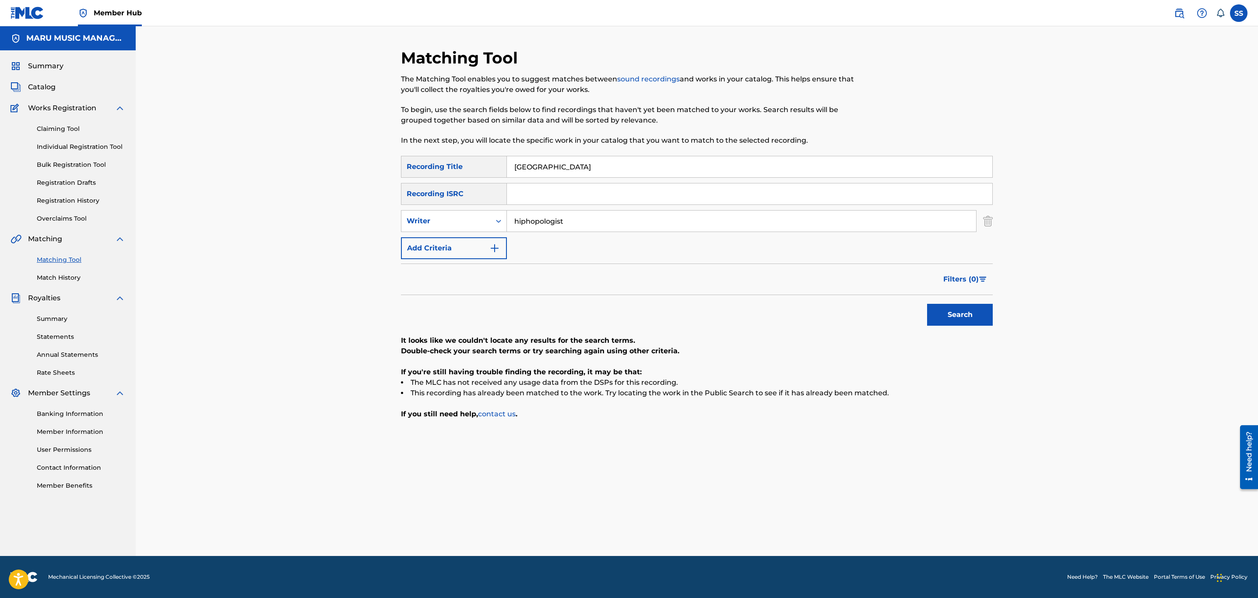
click at [560, 224] on input "hiphopologist" at bounding box center [741, 221] width 469 height 21
click at [927, 304] on button "Search" at bounding box center [960, 315] width 66 height 22
type input "kagan"
click at [927, 304] on button "Search" at bounding box center [960, 315] width 66 height 22
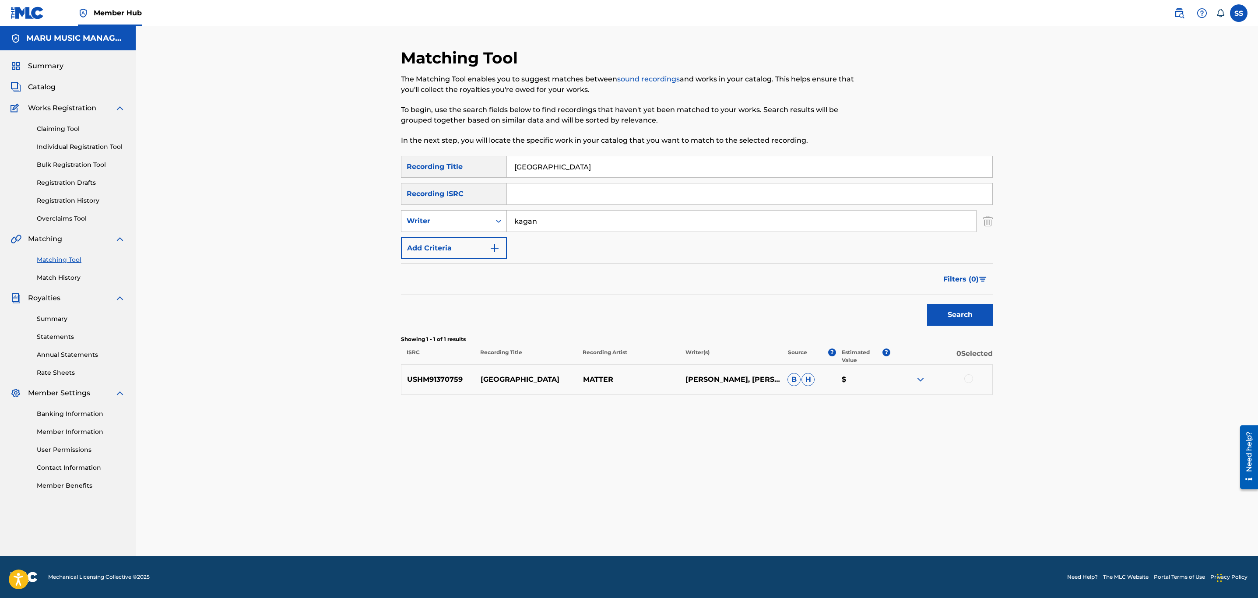
click at [471, 222] on div "Writer" at bounding box center [446, 221] width 79 height 11
click at [471, 246] on div "Recording Artist" at bounding box center [454, 243] width 105 height 22
drag, startPoint x: 495, startPoint y: 235, endPoint x: 548, endPoint y: 221, distance: 54.5
click at [550, 221] on input "Search Form" at bounding box center [741, 221] width 469 height 21
type input "kagan"
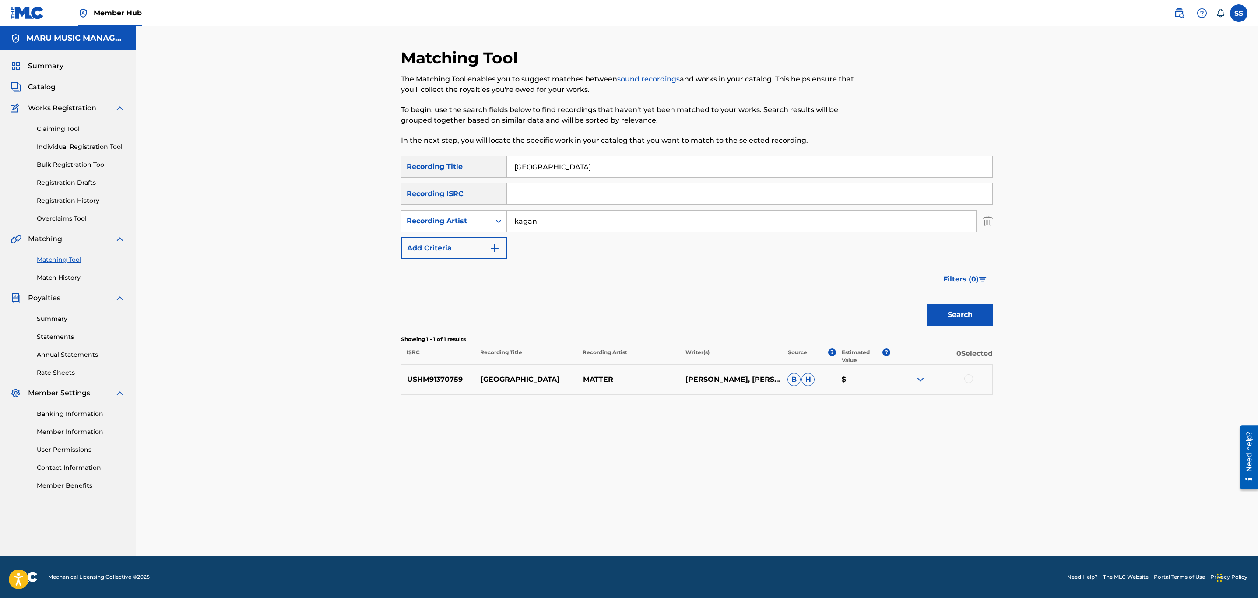
click at [927, 304] on button "Search" at bounding box center [960, 315] width 66 height 22
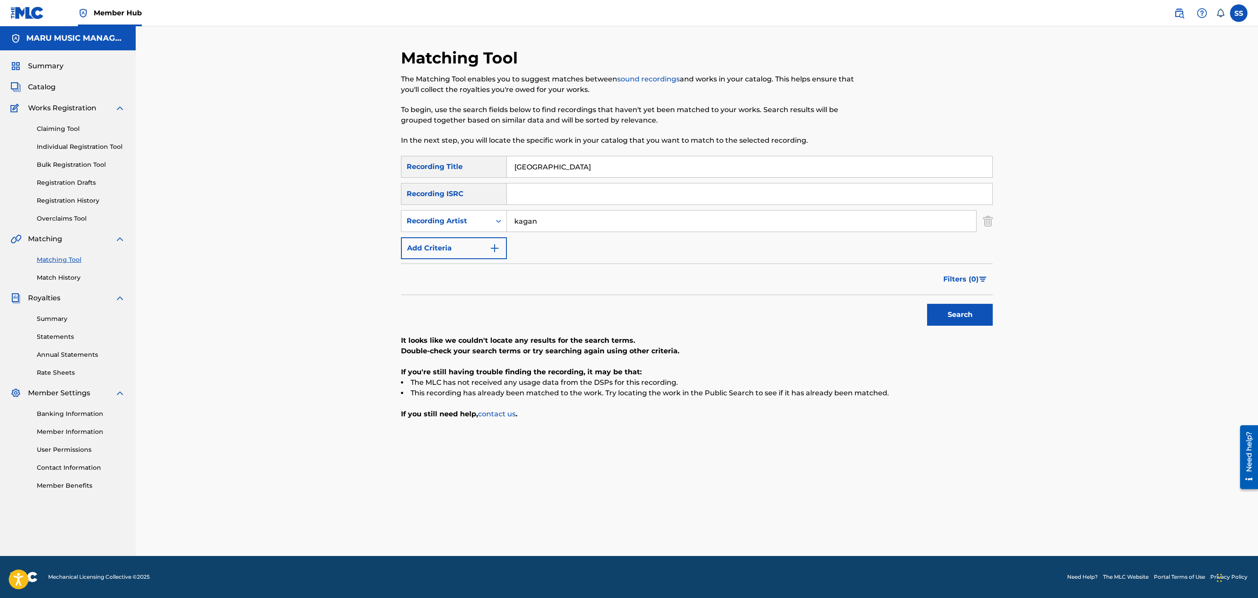
drag, startPoint x: 460, startPoint y: 152, endPoint x: 385, endPoint y: 124, distance: 79.4
click at [395, 144] on div "Matching Tool The Matching Tool enables you to suggest matches between sound re…" at bounding box center [697, 302] width 613 height 508
type input "moonrock"
click at [927, 304] on button "Search" at bounding box center [960, 315] width 66 height 22
click at [519, 215] on input "kagan" at bounding box center [741, 221] width 469 height 21
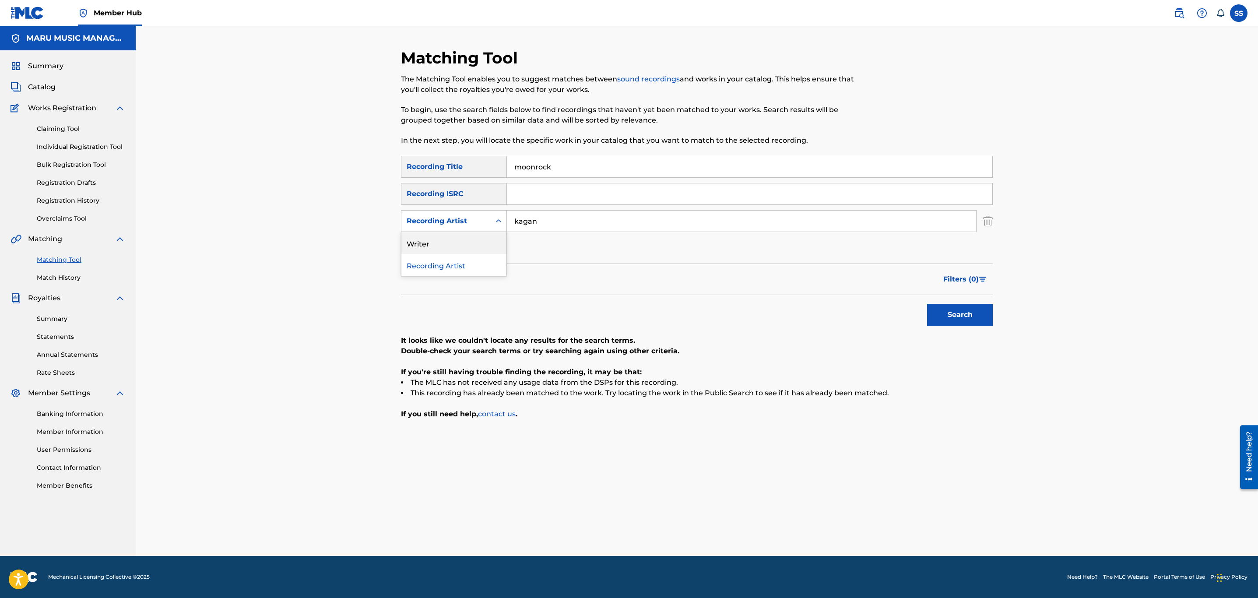
click at [464, 232] on div "2 results available. Use Up and Down to choose options, press Enter to select t…" at bounding box center [454, 221] width 106 height 22
click at [471, 246] on div "Writer" at bounding box center [454, 243] width 105 height 22
drag, startPoint x: 447, startPoint y: 219, endPoint x: 447, endPoint y: 244, distance: 25.0
click at [447, 223] on div "Writer" at bounding box center [446, 221] width 79 height 11
click at [447, 243] on div "Recording Artist" at bounding box center [454, 243] width 105 height 22
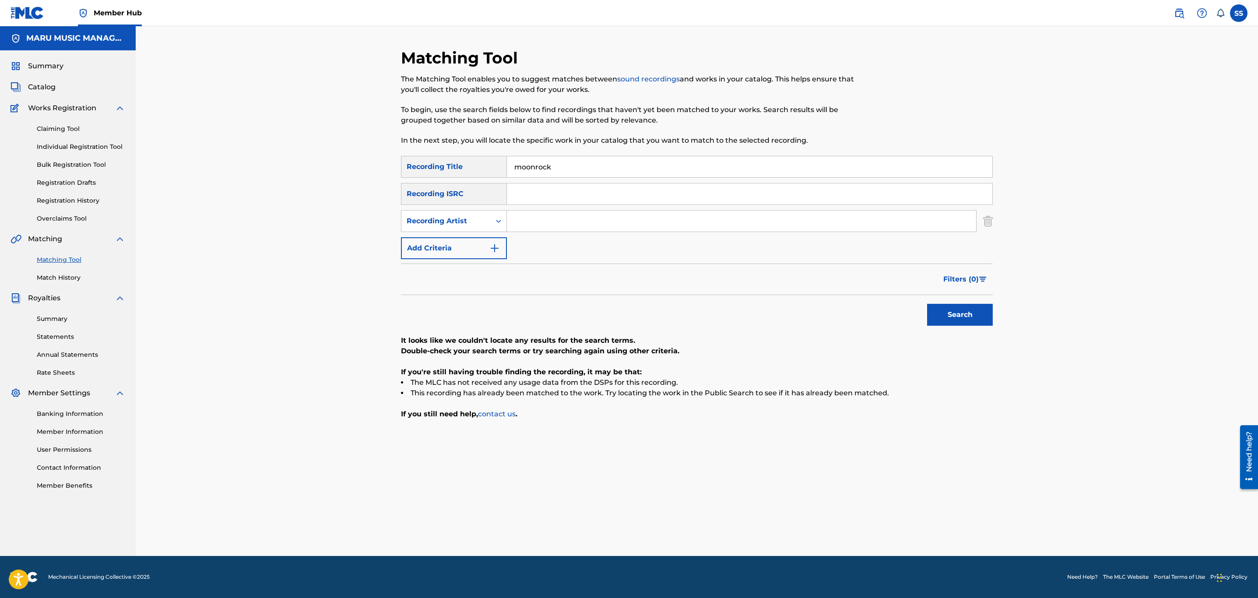
click at [545, 225] on input "Search Form" at bounding box center [741, 221] width 469 height 21
type input "hiphopologist"
click at [971, 324] on button "Search" at bounding box center [960, 315] width 66 height 22
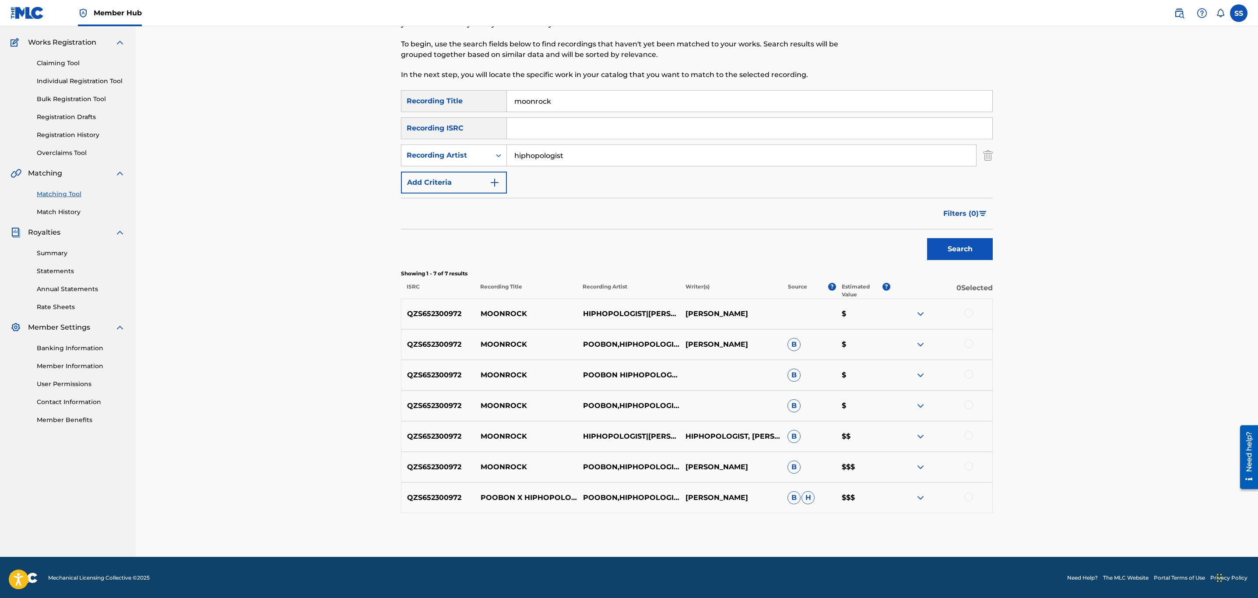
scroll to position [66, 0]
click at [969, 499] on div at bounding box center [969, 496] width 9 height 9
click at [970, 472] on div "QZS652300972 MOONROCK POOBON,HIPHOPOLOGIST POURYA BONAKDARI B $$$" at bounding box center [697, 466] width 592 height 31
click at [970, 472] on div at bounding box center [941, 467] width 102 height 11
click at [963, 466] on div at bounding box center [941, 467] width 102 height 11
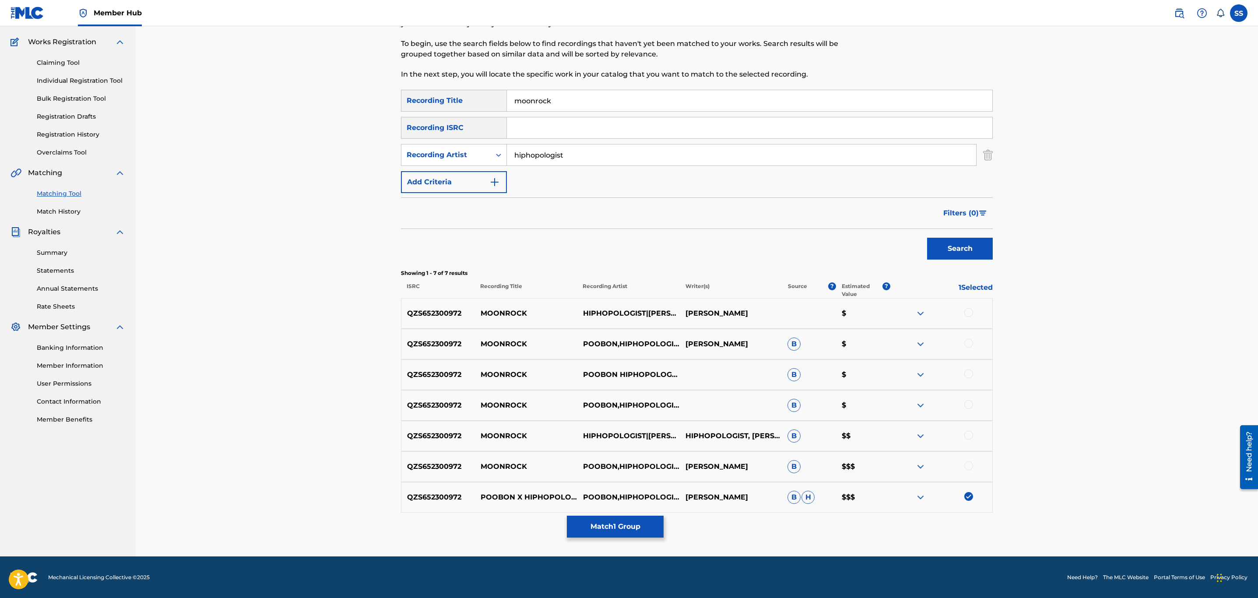
click at [967, 468] on div at bounding box center [969, 466] width 9 height 9
click at [969, 441] on div at bounding box center [941, 436] width 102 height 11
click at [969, 437] on div at bounding box center [969, 435] width 9 height 9
click at [969, 410] on div at bounding box center [941, 405] width 102 height 11
click at [967, 405] on div at bounding box center [969, 404] width 9 height 9
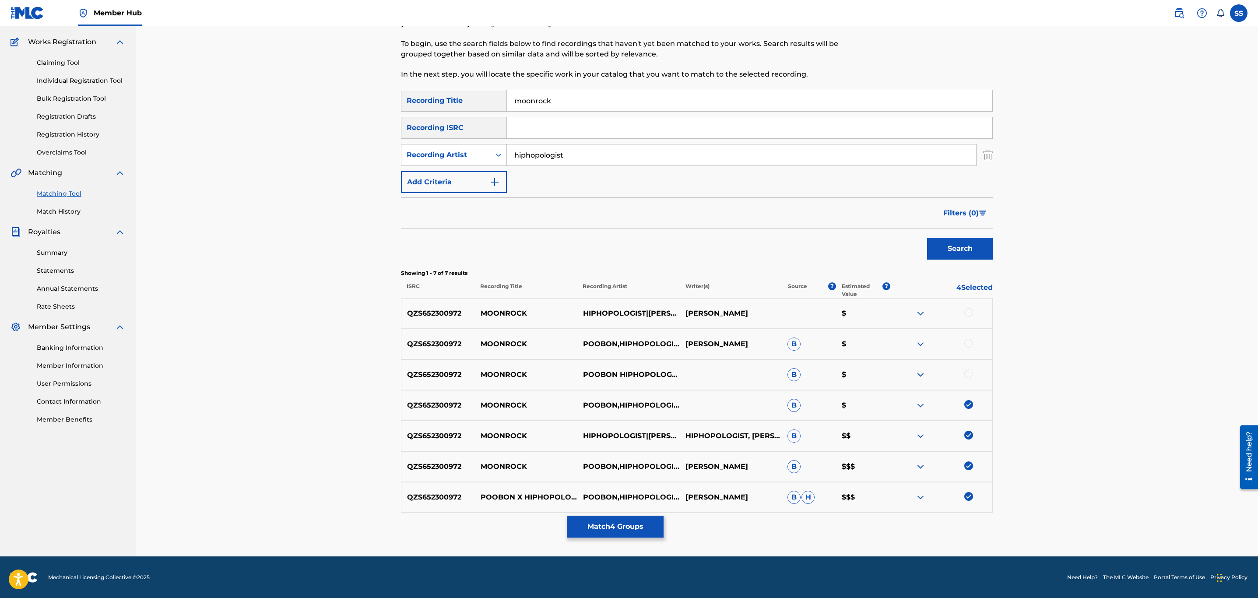
click at [969, 377] on div at bounding box center [969, 374] width 9 height 9
click at [969, 343] on div at bounding box center [969, 343] width 9 height 9
click at [969, 313] on div at bounding box center [969, 312] width 9 height 9
click at [538, 152] on input "hiphopologist" at bounding box center [741, 155] width 469 height 21
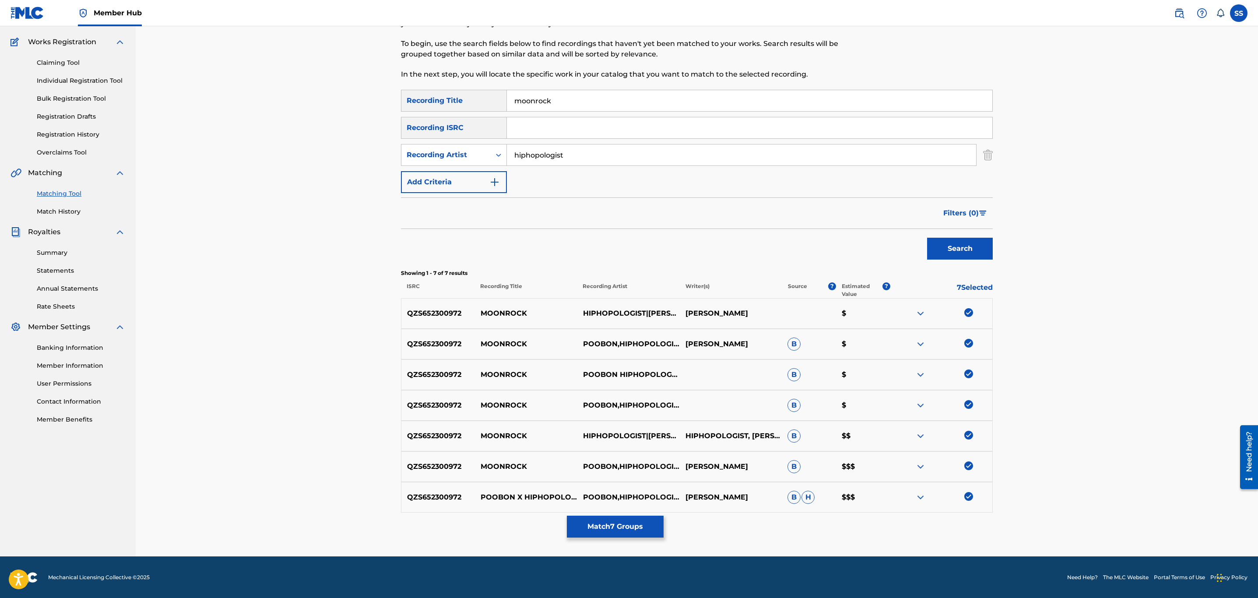
click at [538, 152] on input "hiphopologist" at bounding box center [741, 155] width 469 height 21
click at [452, 153] on div "Recording Artist" at bounding box center [446, 155] width 79 height 11
drag, startPoint x: 447, startPoint y: 176, endPoint x: 596, endPoint y: 166, distance: 149.2
click at [456, 177] on div "Writer" at bounding box center [454, 177] width 105 height 22
click at [596, 166] on div "SearchWithCriteria2de853c1-4f35-4ef2-b106-7caa8acd474c Recording Title moonrock…" at bounding box center [697, 141] width 592 height 103
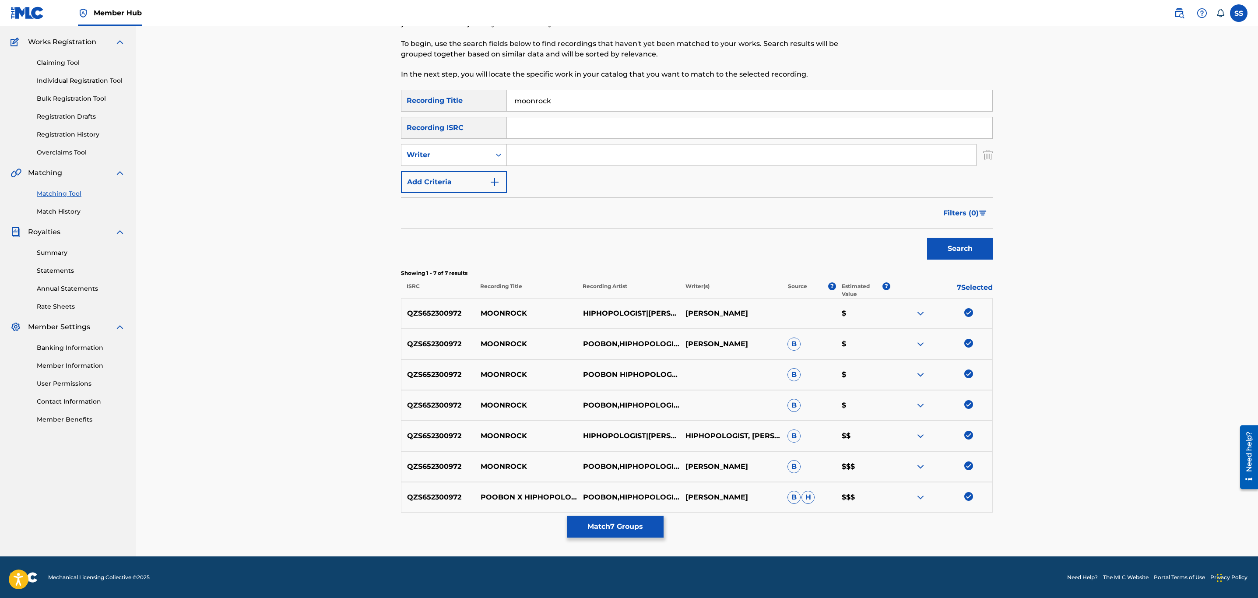
click at [596, 154] on input "Search Form" at bounding box center [741, 155] width 469 height 21
paste input "hiphopologist"
click at [927, 238] on button "Search" at bounding box center [960, 249] width 66 height 22
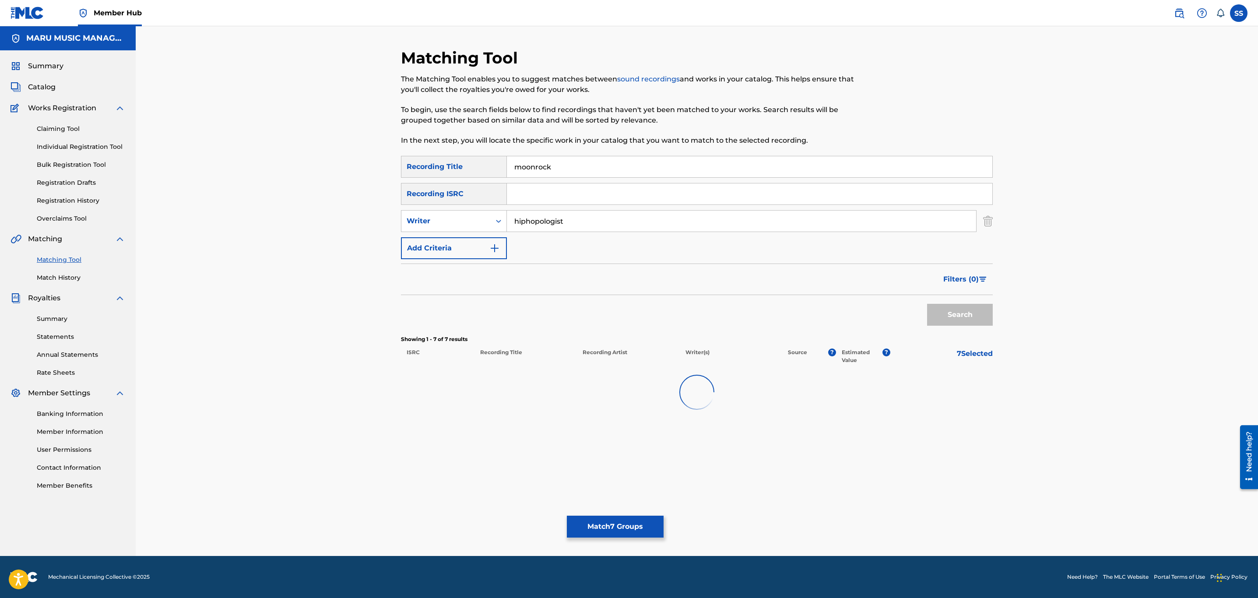
scroll to position [0, 0]
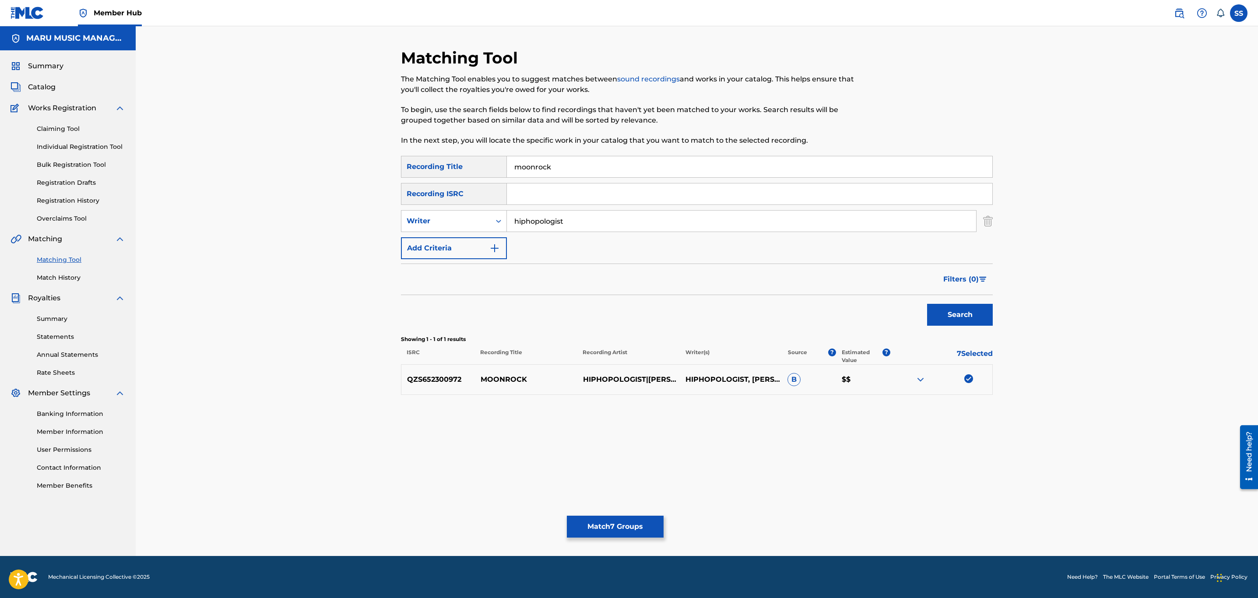
click at [572, 220] on input "hiphopologist" at bounding box center [741, 221] width 469 height 21
type input "soroush"
click at [927, 304] on button "Search" at bounding box center [960, 315] width 66 height 22
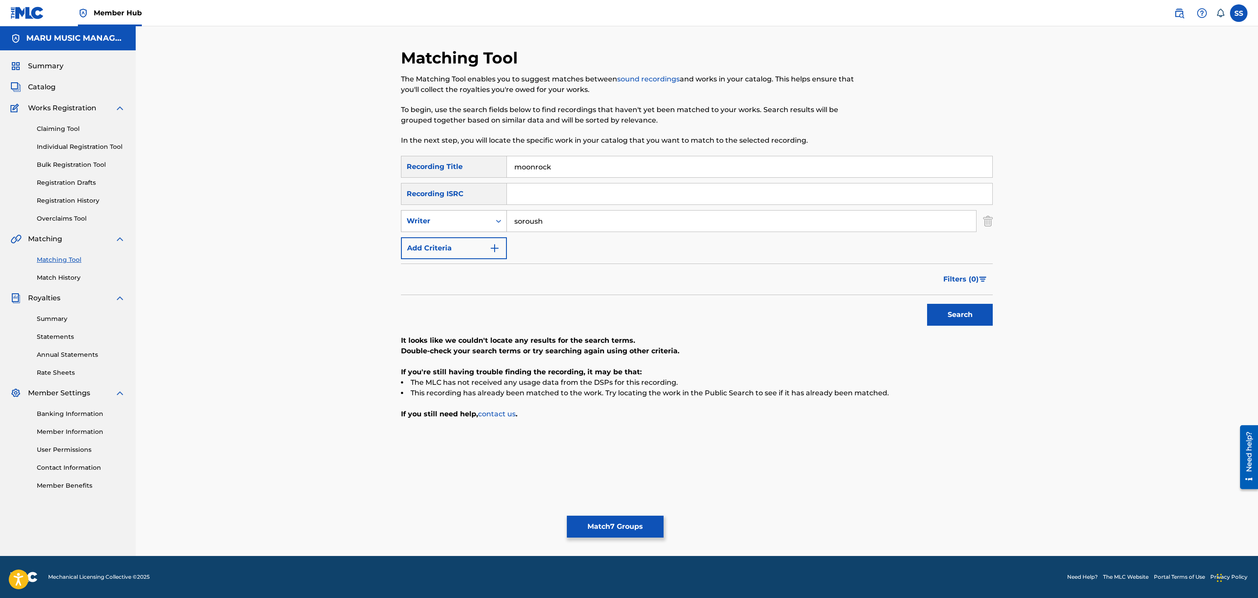
click at [463, 229] on div "Writer" at bounding box center [446, 221] width 89 height 17
click at [462, 243] on div "Recording Artist" at bounding box center [454, 243] width 105 height 22
drag, startPoint x: 548, startPoint y: 215, endPoint x: 540, endPoint y: 222, distance: 11.5
click at [548, 214] on input "Search Form" at bounding box center [741, 221] width 469 height 21
type input "soroush"
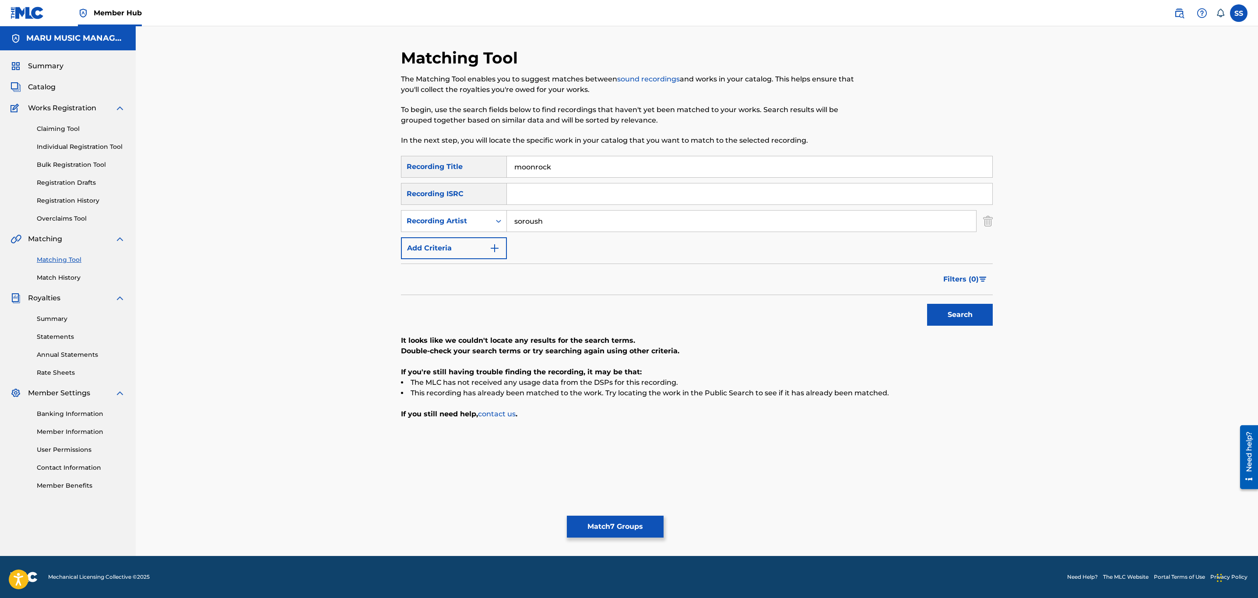
click at [927, 304] on button "Search" at bounding box center [960, 315] width 66 height 22
click at [631, 528] on button "Match 7 Groups" at bounding box center [615, 527] width 97 height 22
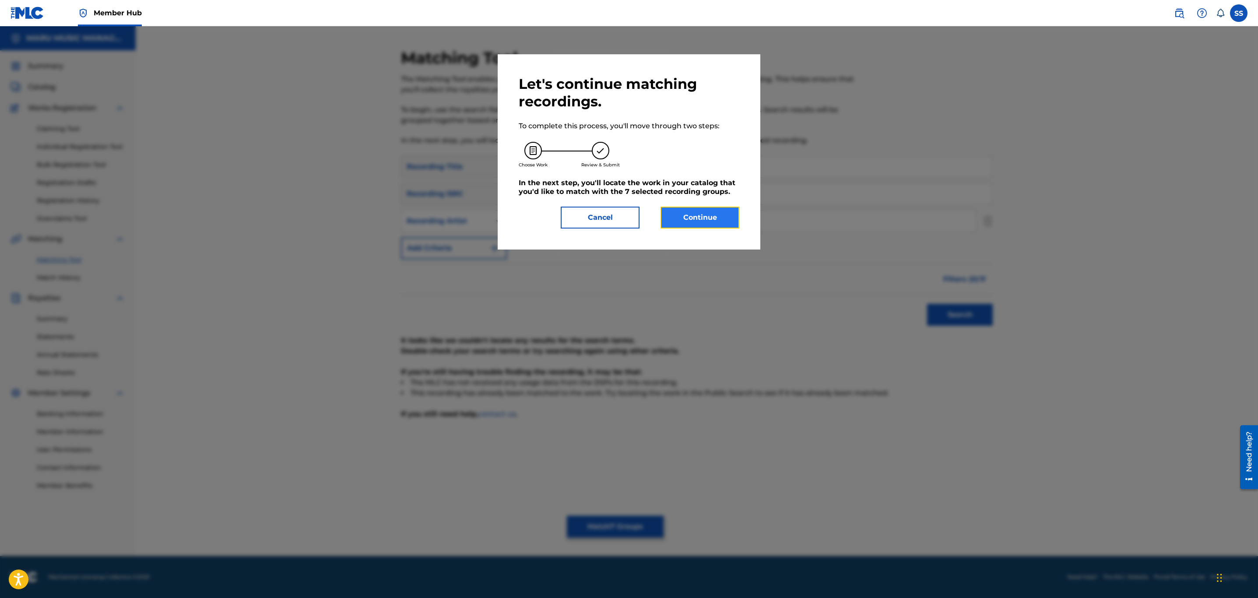
click at [689, 214] on button "Continue" at bounding box center [700, 218] width 79 height 22
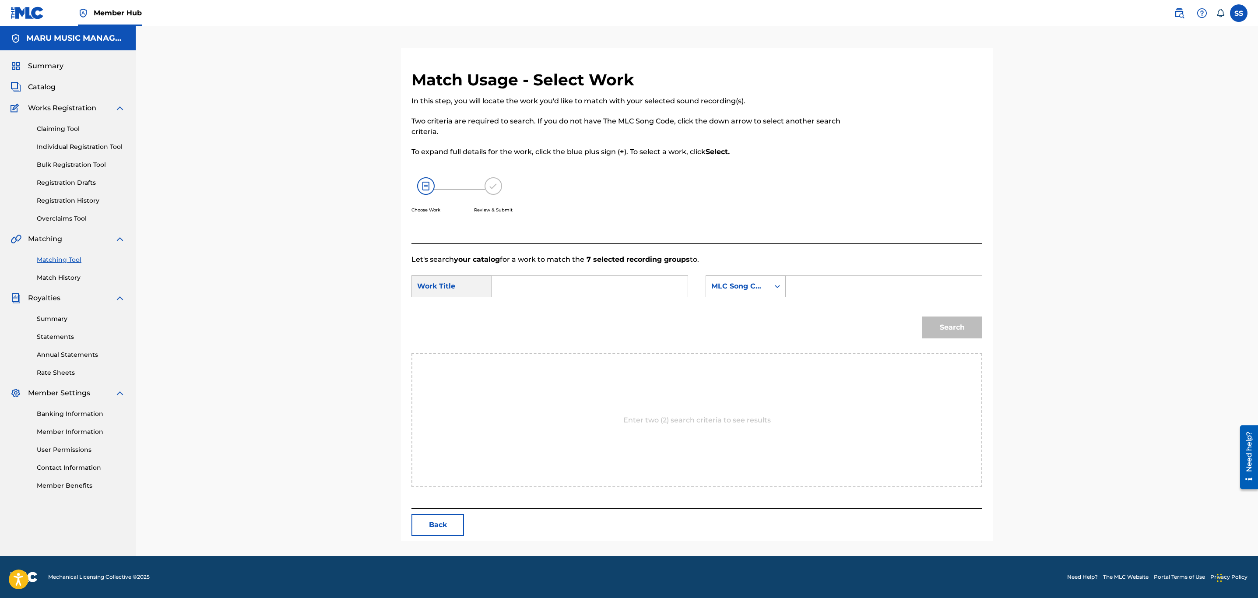
click at [644, 292] on input "Search Form" at bounding box center [589, 286] width 181 height 21
type input "moonrock"
click at [730, 285] on div "MLC Song Code" at bounding box center [738, 286] width 53 height 11
click at [733, 305] on div "Writer Name" at bounding box center [745, 308] width 79 height 22
click at [841, 282] on input "Search Form" at bounding box center [883, 286] width 181 height 21
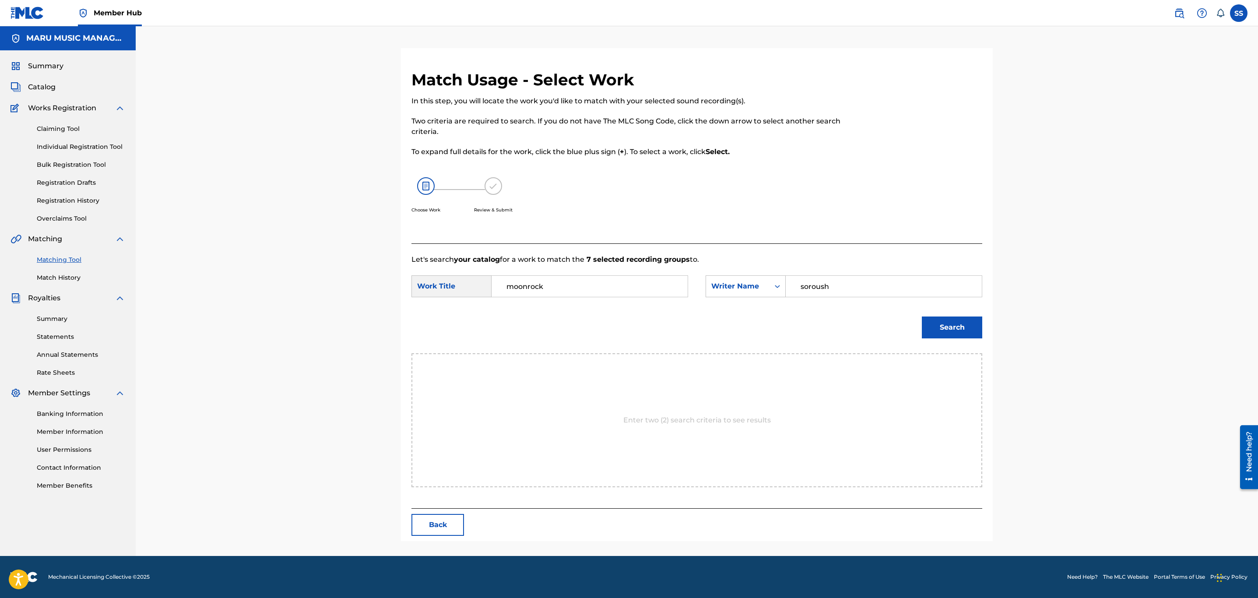
type input "soroush"
click at [922, 317] on button "Search" at bounding box center [952, 328] width 60 height 22
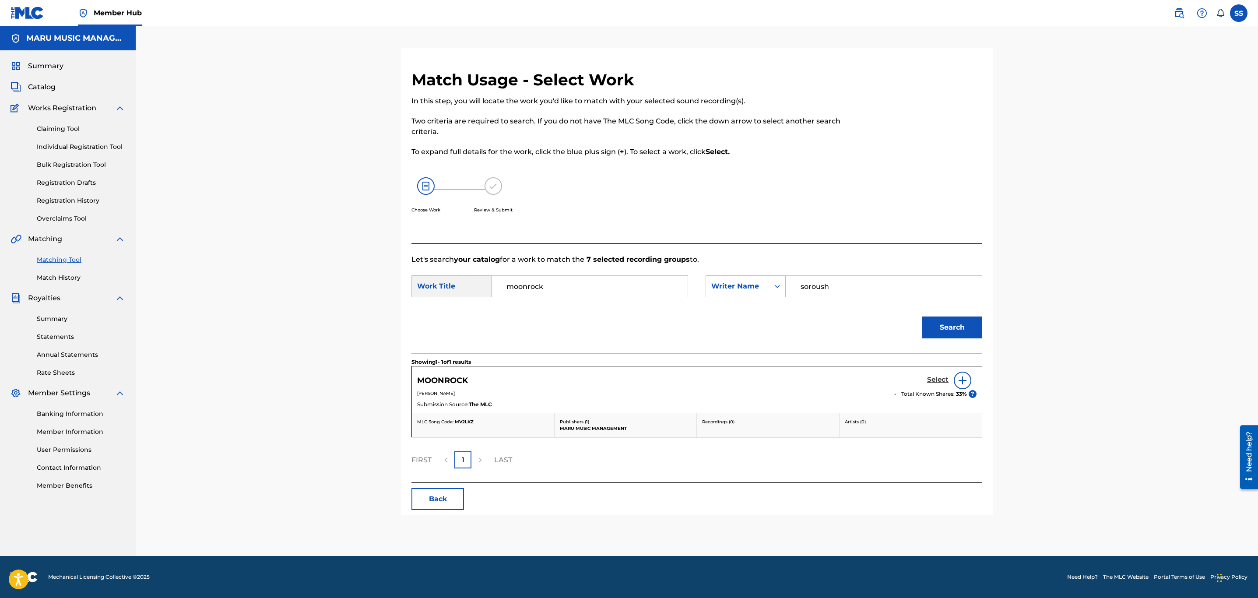
click at [933, 385] on link "Select" at bounding box center [937, 381] width 21 height 10
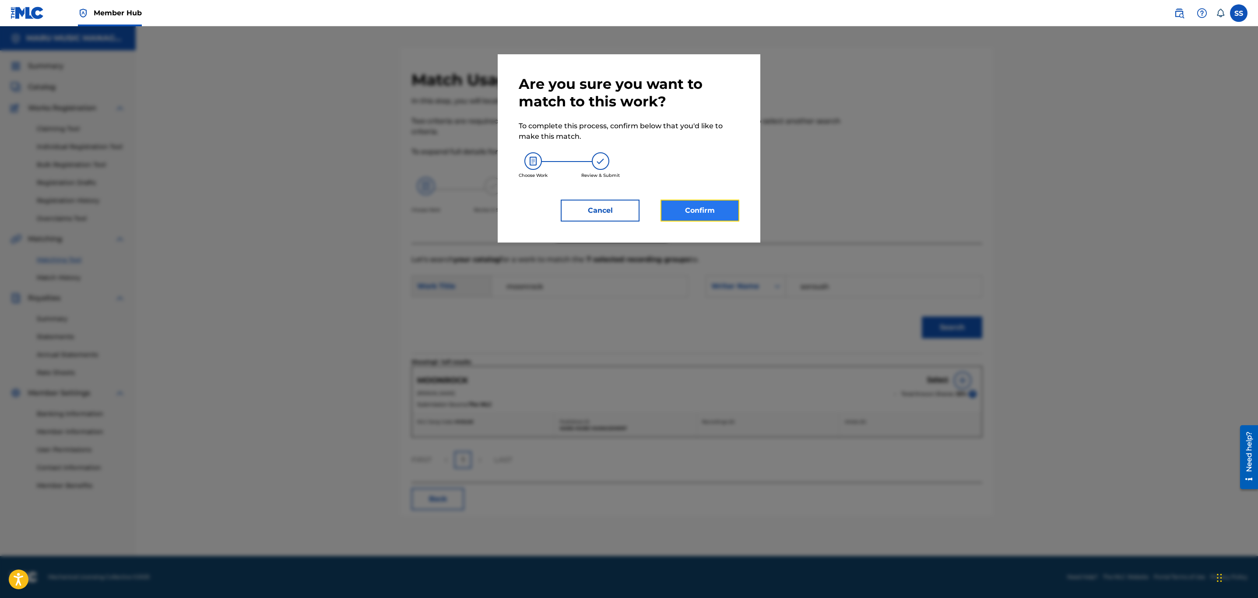
click at [685, 206] on button "Confirm" at bounding box center [700, 211] width 79 height 22
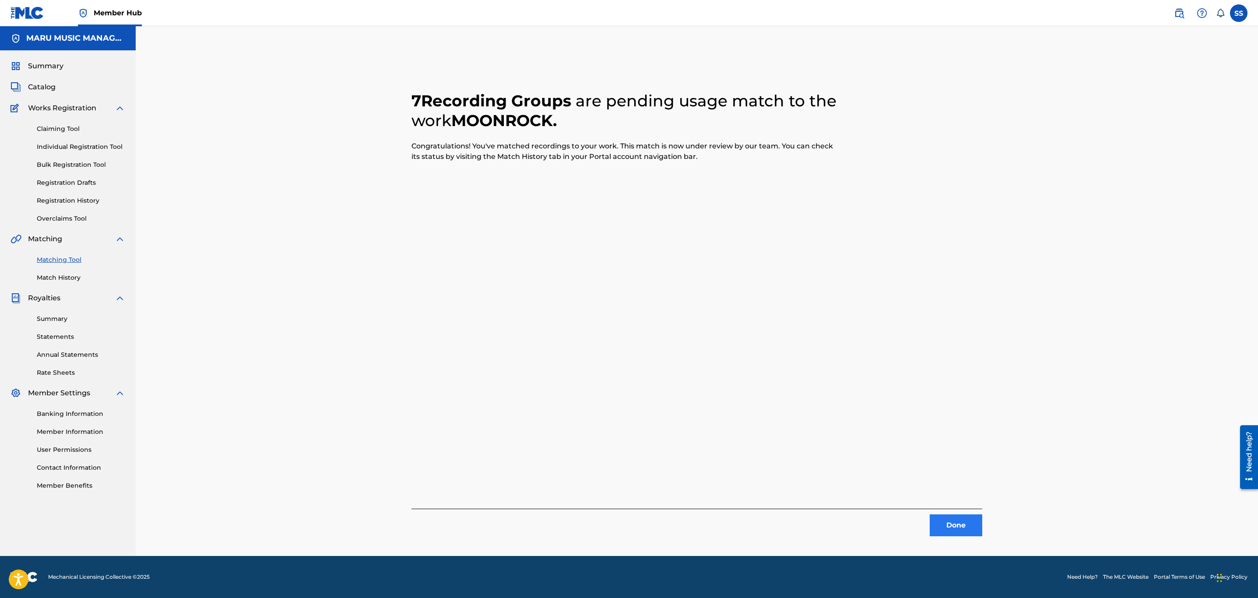
drag, startPoint x: 922, startPoint y: 505, endPoint x: 937, endPoint y: 518, distance: 19.6
click at [922, 506] on div "7 Recording Groups are pending usage match to the work MOONROCK . Congratulatio…" at bounding box center [697, 303] width 571 height 466
click at [942, 527] on button "Done" at bounding box center [956, 526] width 53 height 22
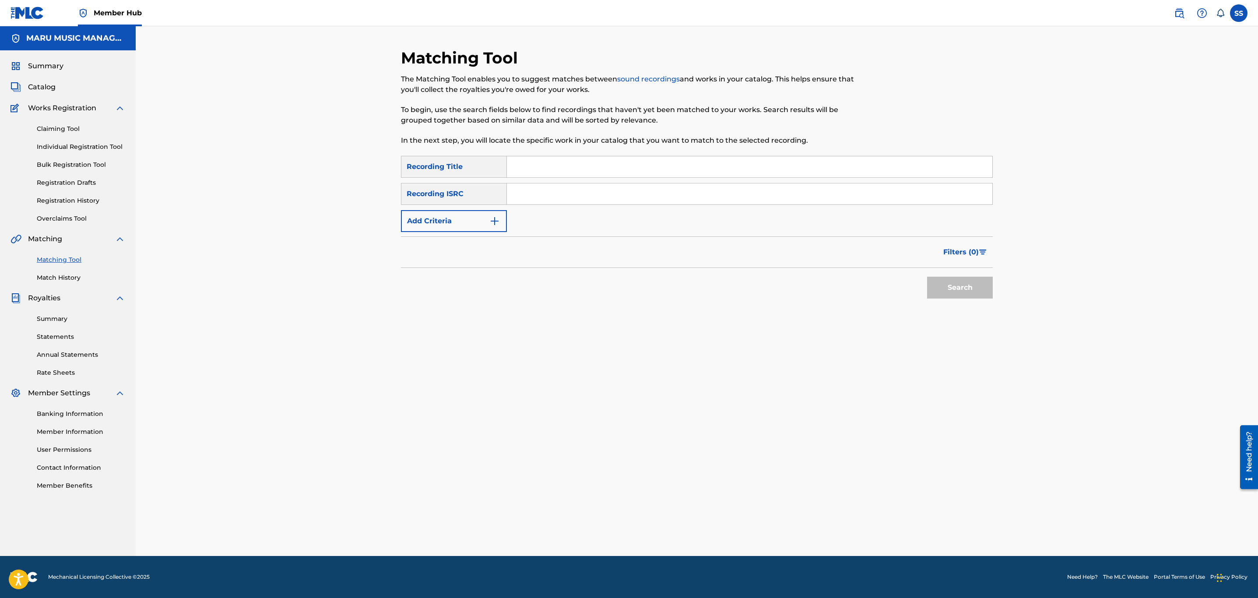
click at [584, 174] on input "Search Form" at bounding box center [750, 166] width 486 height 21
type input "morphine"
click at [415, 233] on form "SearchWithCriteria2de853c1-4f35-4ef2-b106-7caa8acd474c Recording Title morphine…" at bounding box center [697, 229] width 592 height 147
click at [448, 225] on button "Add Criteria" at bounding box center [454, 221] width 106 height 22
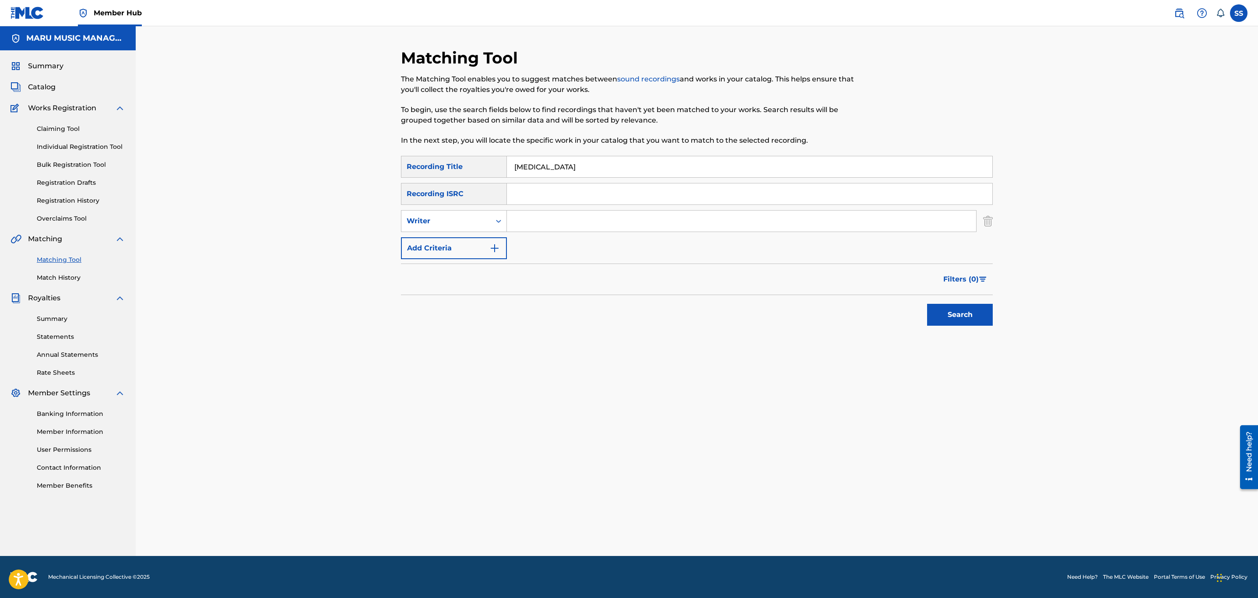
click at [556, 221] on input "Search Form" at bounding box center [741, 221] width 469 height 21
type input "[PERSON_NAME]"
click at [927, 304] on button "Search" at bounding box center [960, 315] width 66 height 22
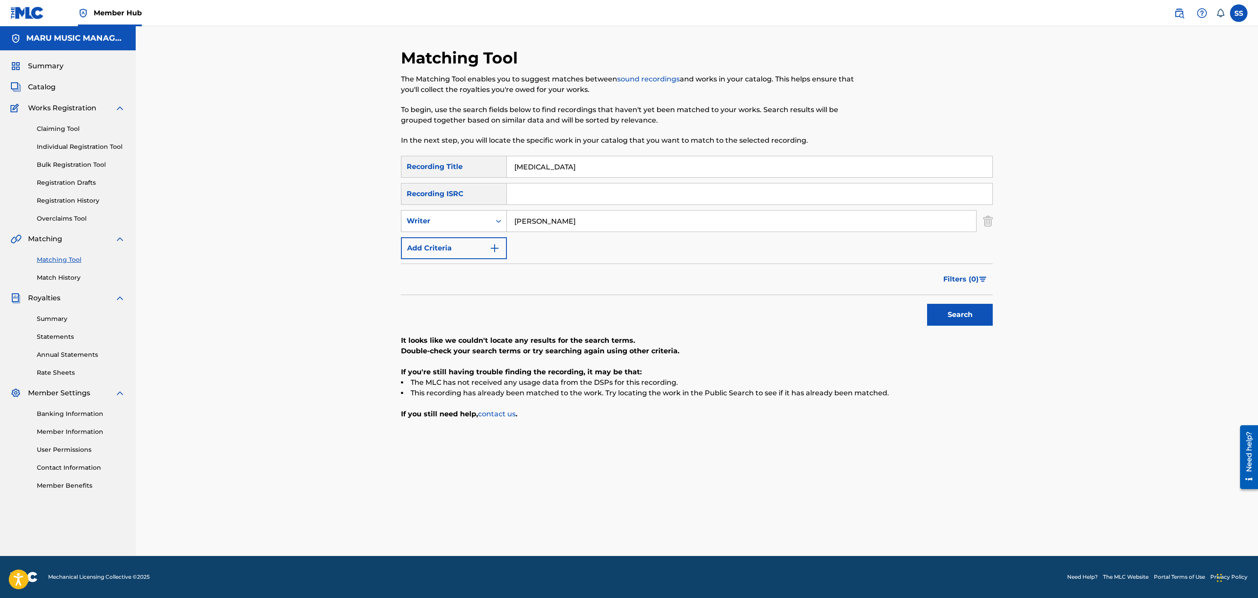
click at [456, 230] on div "Writer" at bounding box center [454, 221] width 106 height 22
click at [448, 240] on div "Recording Artist" at bounding box center [454, 243] width 105 height 22
click at [544, 226] on input "Search Form" at bounding box center [741, 221] width 469 height 21
click at [927, 304] on button "Search" at bounding box center [960, 315] width 66 height 22
drag, startPoint x: 472, startPoint y: 208, endPoint x: 455, endPoint y: 219, distance: 20.3
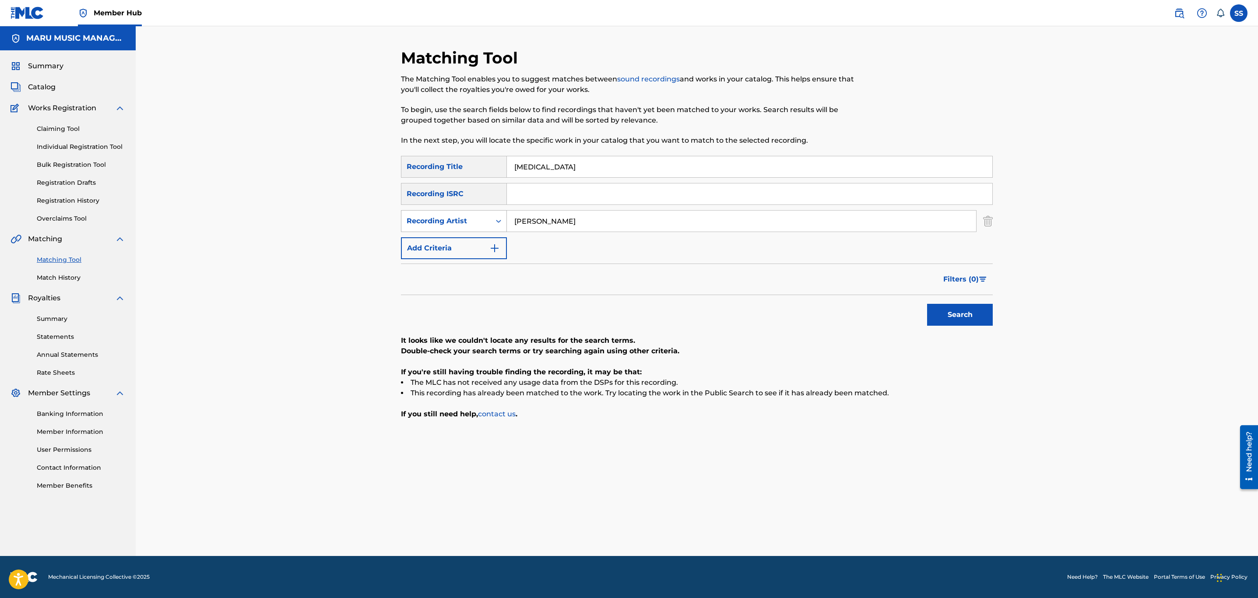
click at [465, 211] on div "SearchWithCriteria2de853c1-4f35-4ef2-b106-7caa8acd474c Recording Title morphine…" at bounding box center [697, 207] width 592 height 103
click at [453, 220] on div "Recording Artist" at bounding box center [446, 221] width 79 height 11
click at [529, 219] on input "[PERSON_NAME]" at bounding box center [741, 221] width 469 height 21
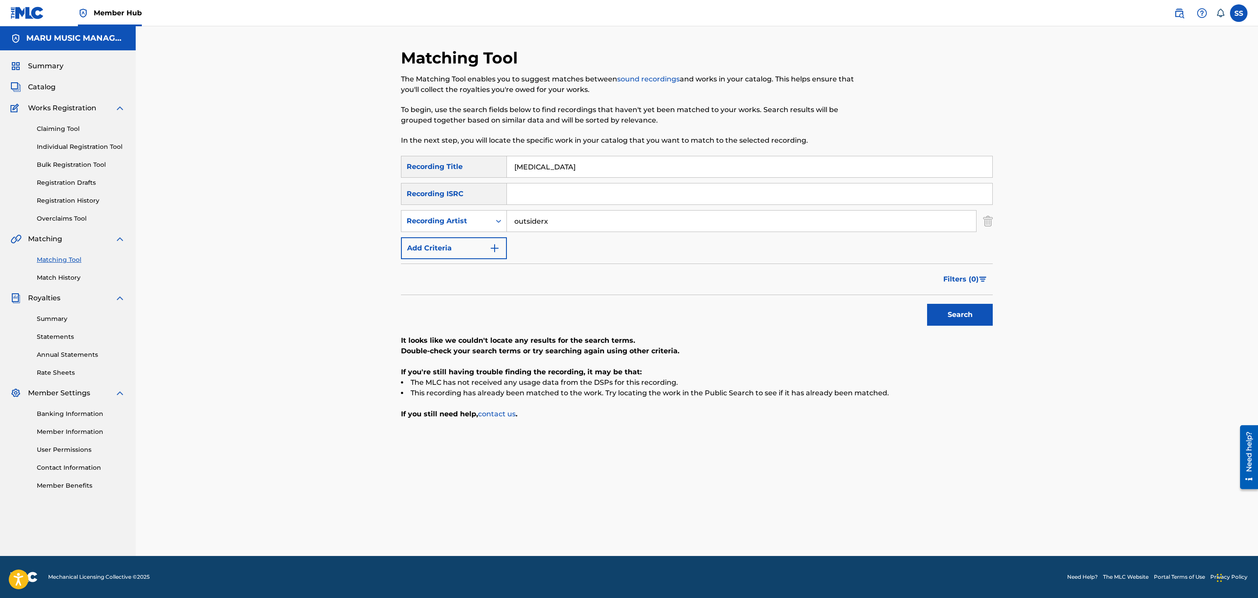
type input "outsiderx"
click at [927, 304] on button "Search" at bounding box center [960, 315] width 66 height 22
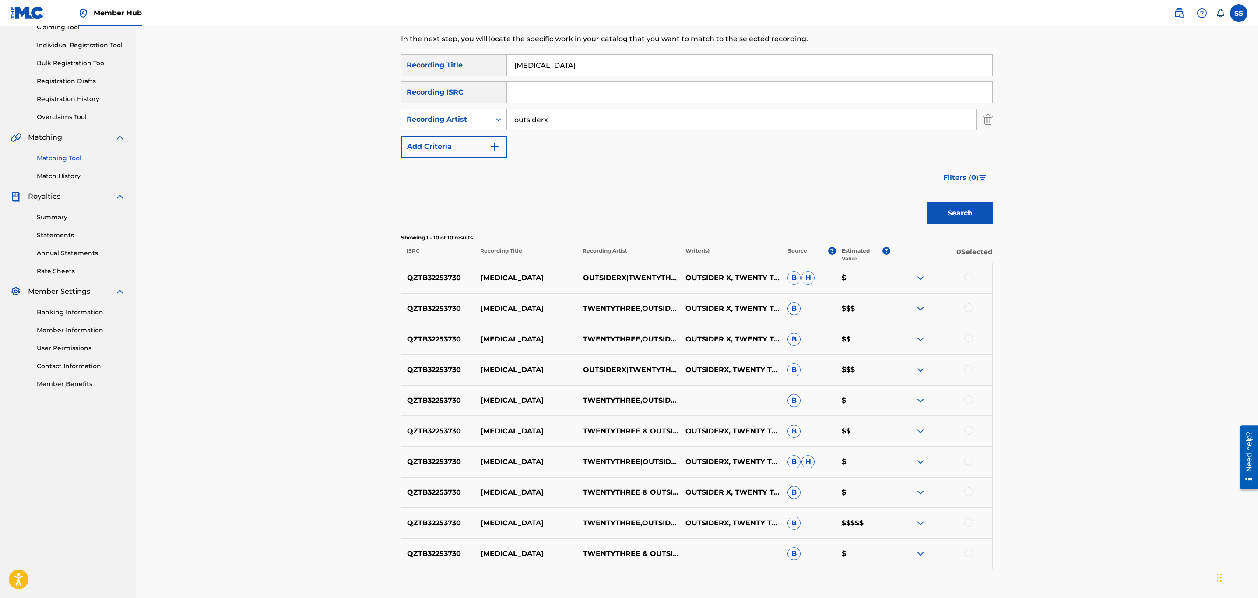
scroll to position [158, 0]
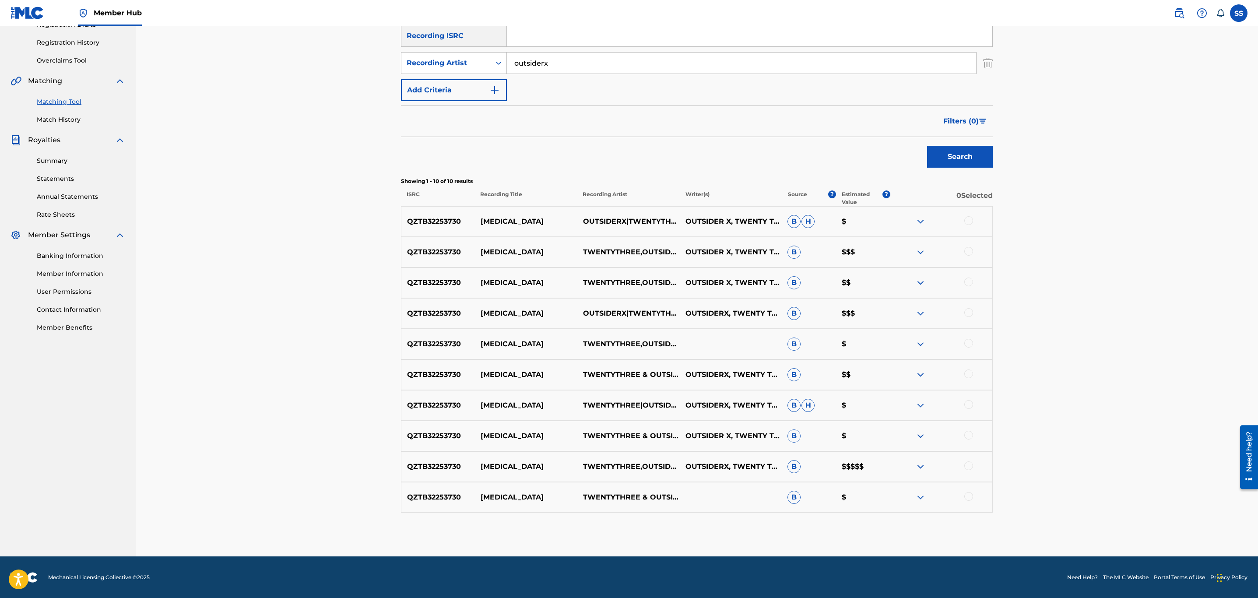
click at [970, 498] on div at bounding box center [969, 496] width 9 height 9
click at [970, 472] on div "QZTB32253730 MORPHINE TWENTYTHREE,OUTSIDERX OUTSIDERX, TWENTY THREE B $$$$$" at bounding box center [697, 466] width 592 height 31
click at [970, 464] on div at bounding box center [969, 466] width 9 height 9
click at [970, 439] on div at bounding box center [941, 436] width 102 height 11
click at [970, 428] on div "QZTB32253730 MORPHINE TWENTYTHREE & OUTSIDERX OUTSIDER X, TWENTY THREE B $" at bounding box center [697, 436] width 592 height 31
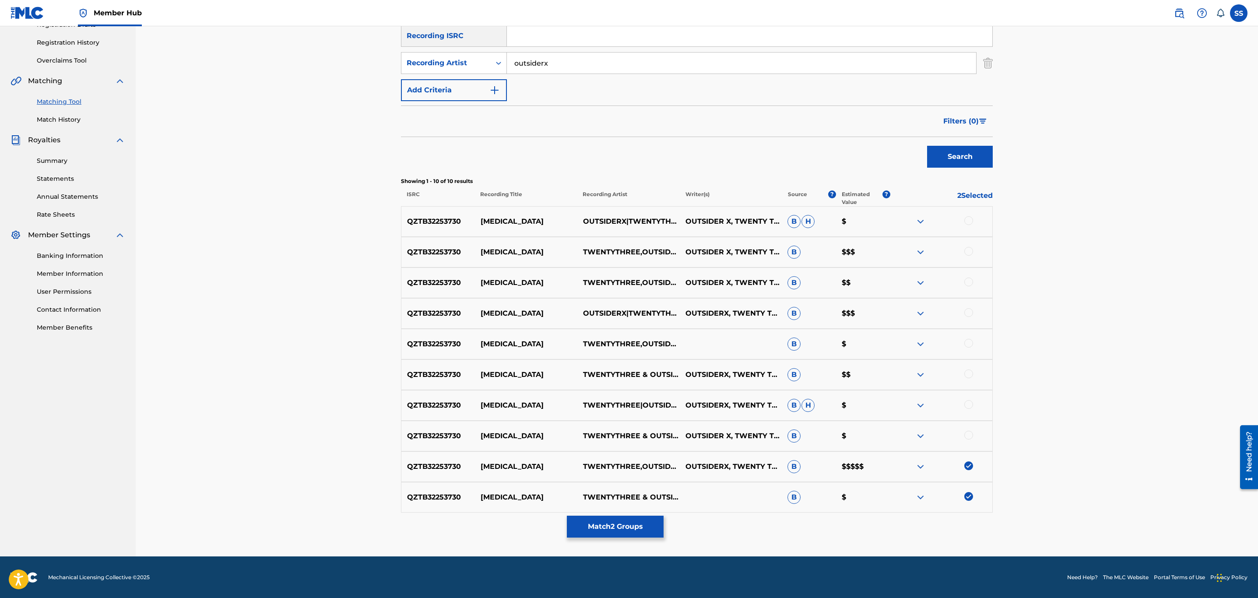
click at [968, 437] on div at bounding box center [969, 435] width 9 height 9
click at [967, 405] on div at bounding box center [969, 404] width 9 height 9
click at [970, 376] on div at bounding box center [969, 374] width 9 height 9
click at [967, 338] on div "QZTB32253730 MORPHINE TWENTYTHREE,OUTSIDERX B $" at bounding box center [697, 344] width 592 height 31
click at [966, 344] on div at bounding box center [969, 343] width 9 height 9
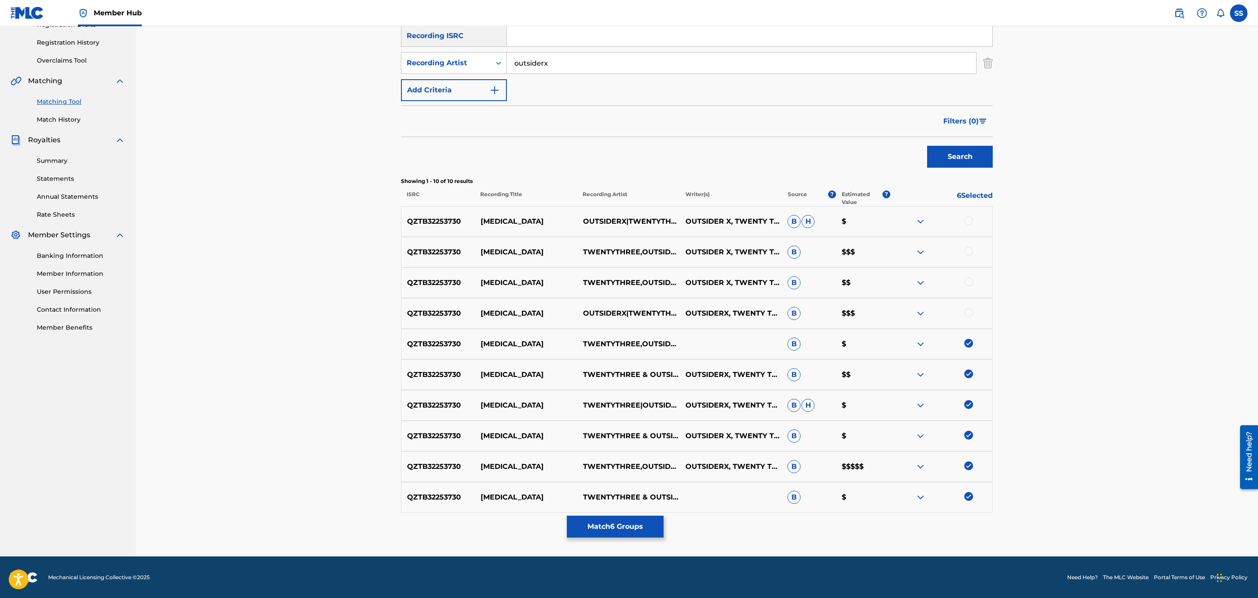
click at [967, 318] on div at bounding box center [941, 313] width 102 height 11
click at [968, 314] on div at bounding box center [969, 312] width 9 height 9
click at [965, 280] on div at bounding box center [969, 282] width 9 height 9
click at [971, 250] on div at bounding box center [969, 251] width 9 height 9
click at [968, 221] on div at bounding box center [969, 220] width 9 height 9
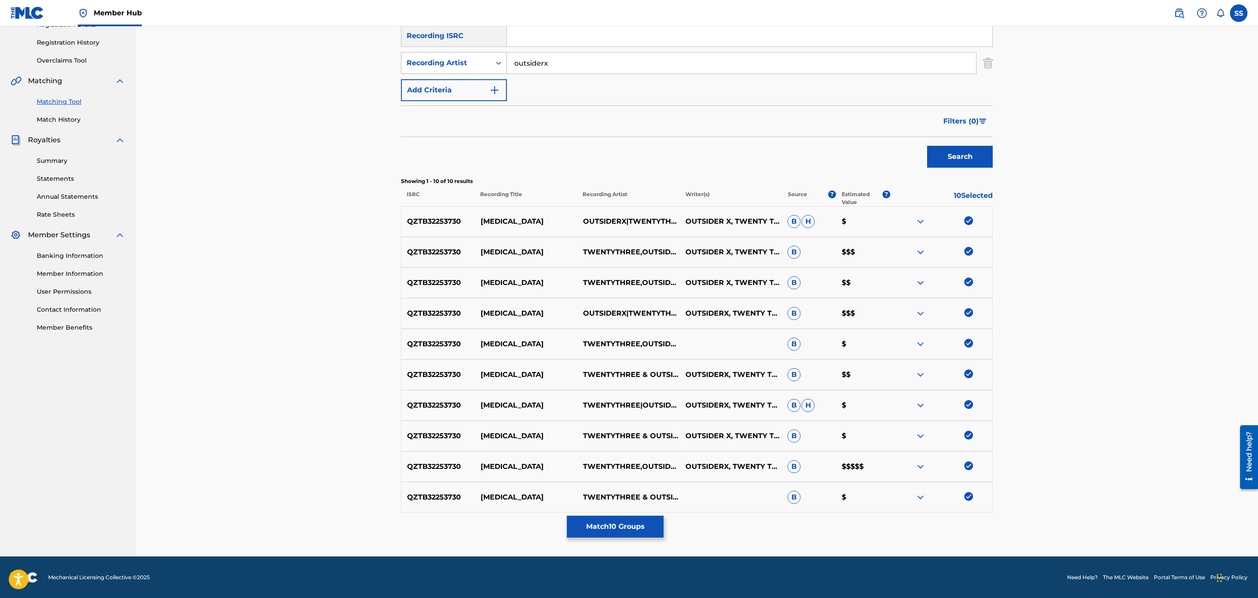
click at [458, 61] on div "Recording Artist" at bounding box center [446, 63] width 79 height 11
click at [456, 81] on div "Writer" at bounding box center [454, 85] width 105 height 22
drag, startPoint x: 579, startPoint y: 63, endPoint x: 572, endPoint y: 60, distance: 7.9
click at [579, 63] on input "Search Form" at bounding box center [741, 63] width 469 height 21
type input "outsider"
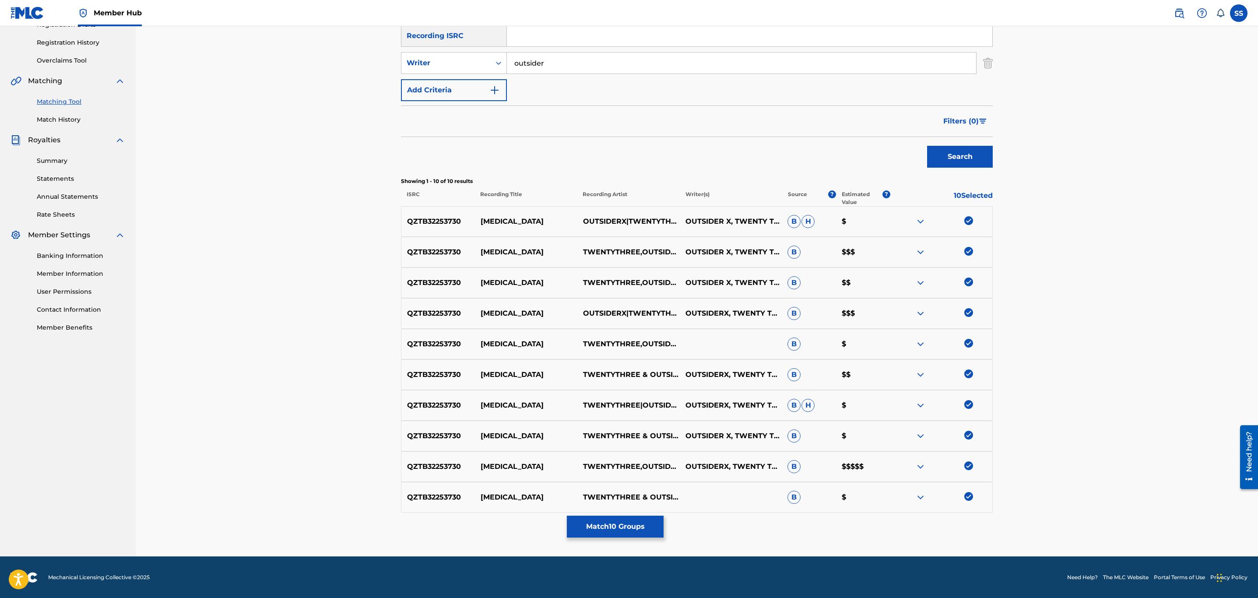
click at [927, 146] on button "Search" at bounding box center [960, 157] width 66 height 22
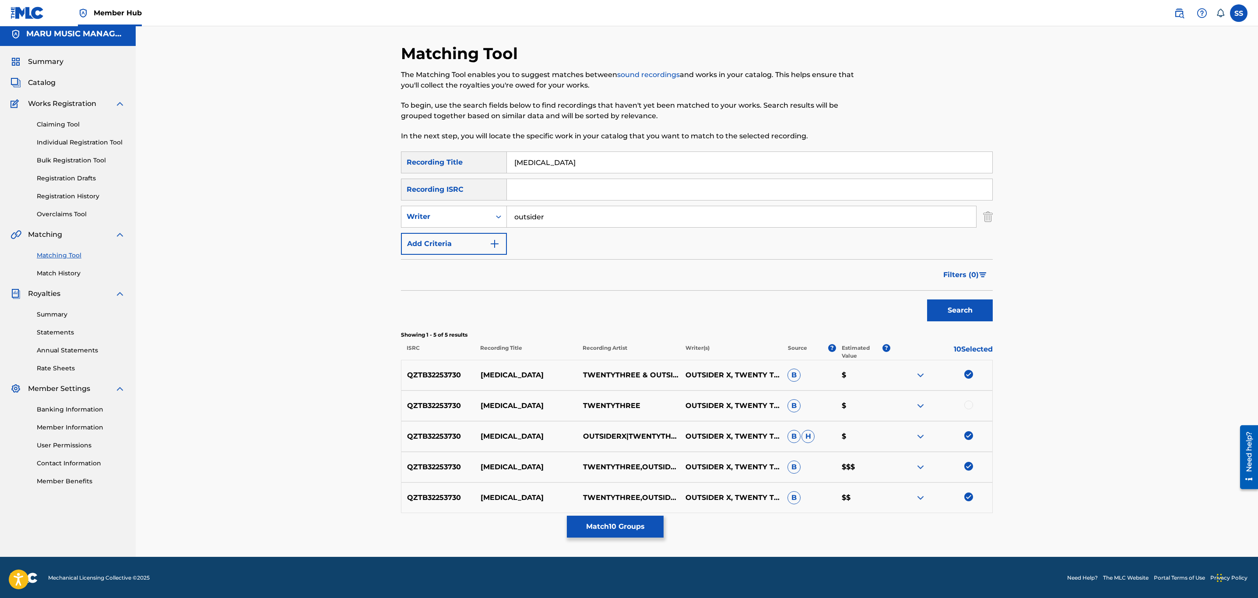
scroll to position [5, 0]
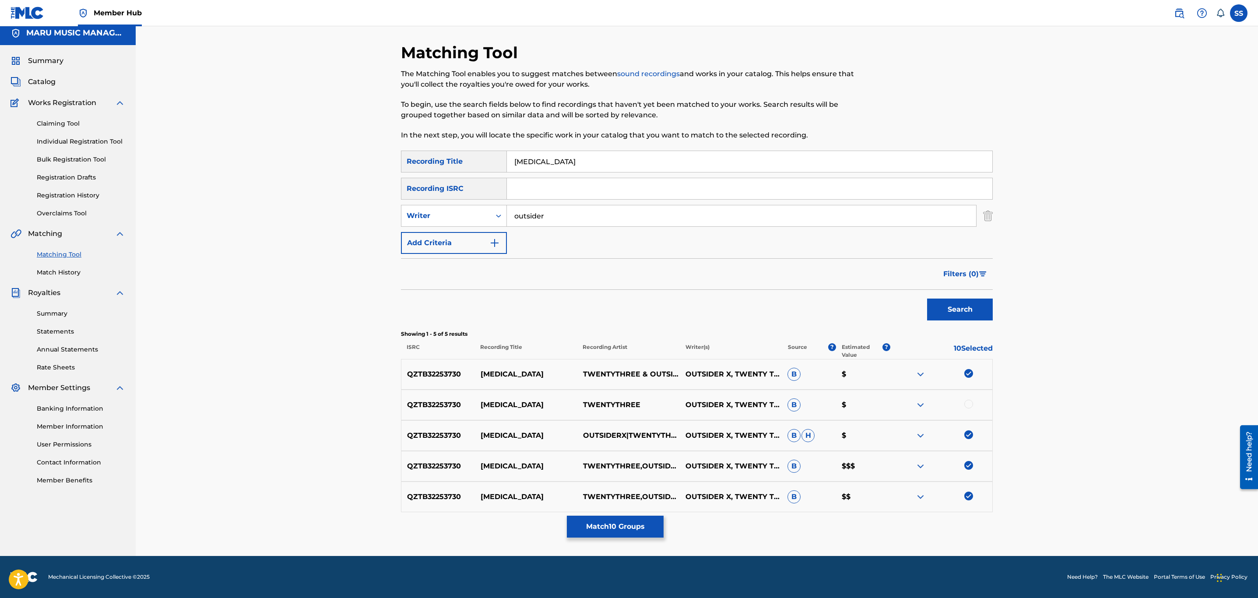
click at [973, 402] on div at bounding box center [941, 405] width 102 height 11
click at [969, 406] on div at bounding box center [969, 404] width 9 height 9
click at [599, 527] on button "Match 11 Groups" at bounding box center [615, 527] width 97 height 22
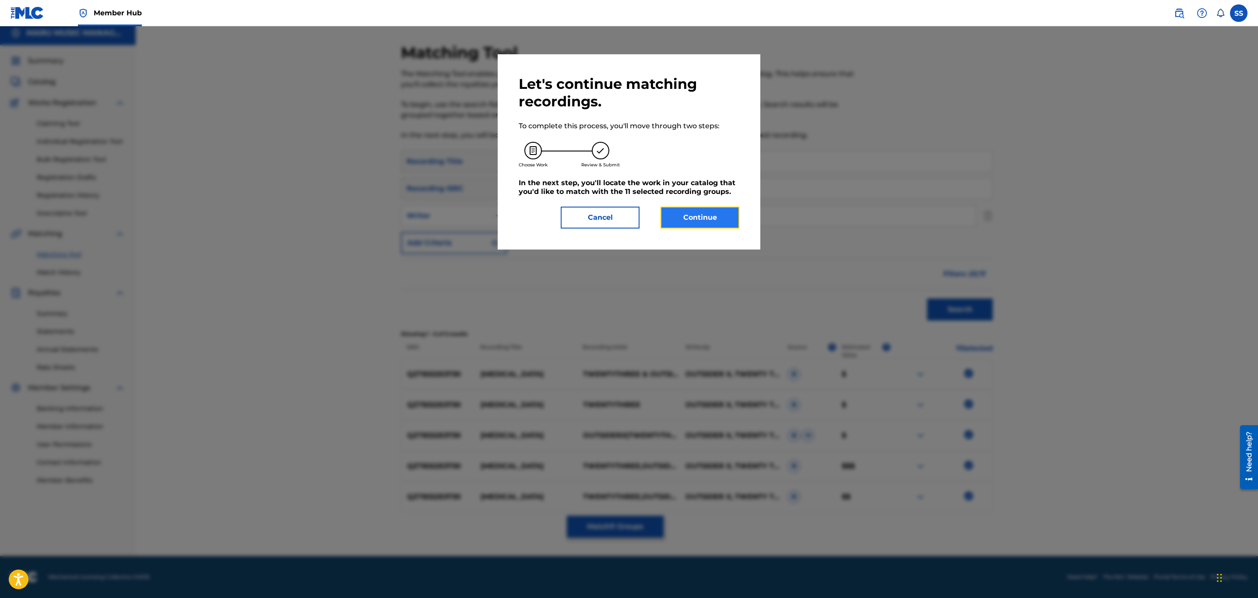
click at [704, 215] on button "Continue" at bounding box center [700, 218] width 79 height 22
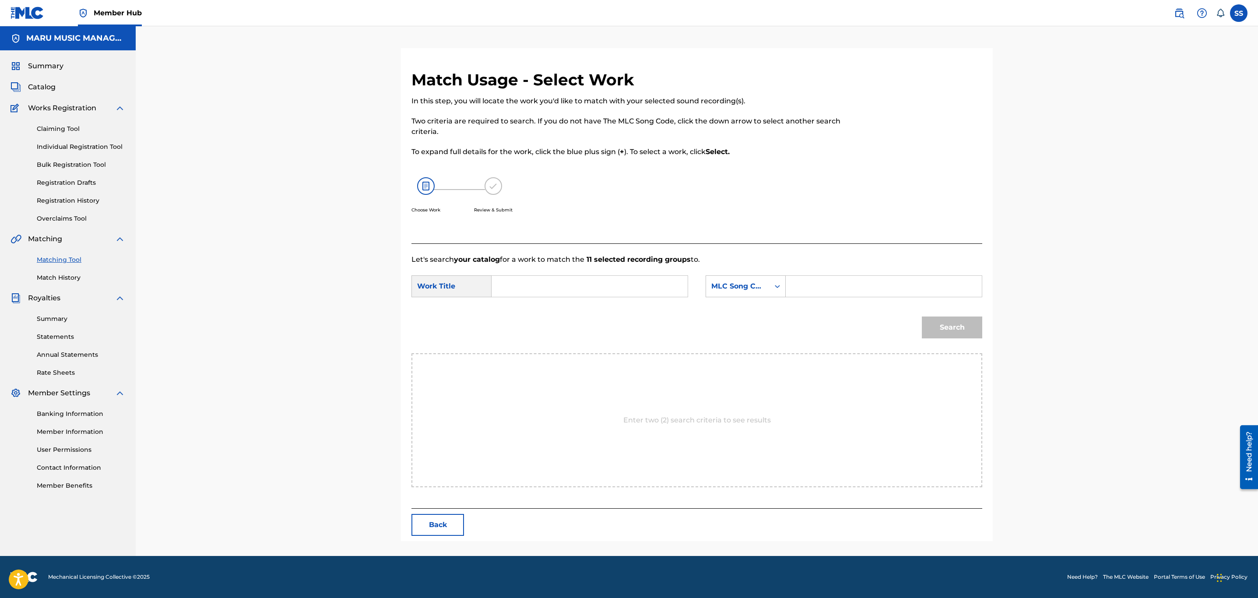
scroll to position [0, 0]
click at [583, 288] on input "Search Form" at bounding box center [589, 286] width 181 height 21
type input "m"
type input "morphine"
click at [726, 301] on div "SearchWithCriteriac1e8e767-7d61-46f8-8b01-3f4a8b57f7e0 Work Title morphine Sear…" at bounding box center [697, 288] width 571 height 27
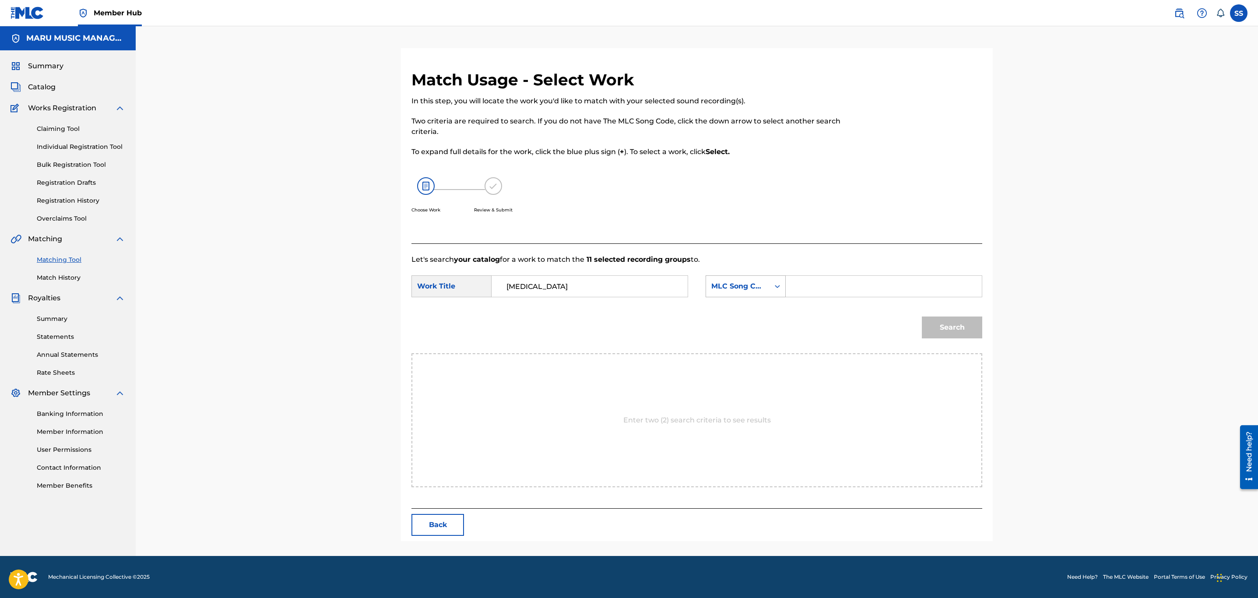
click at [739, 291] on div "MLC Song Code" at bounding box center [738, 286] width 53 height 11
drag, startPoint x: 761, startPoint y: 313, endPoint x: 775, endPoint y: 300, distance: 19.2
click at [761, 312] on div "Writer Name" at bounding box center [745, 308] width 79 height 22
click at [839, 275] on div "Search Form" at bounding box center [884, 286] width 197 height 22
drag, startPoint x: 828, startPoint y: 274, endPoint x: 854, endPoint y: 278, distance: 26.6
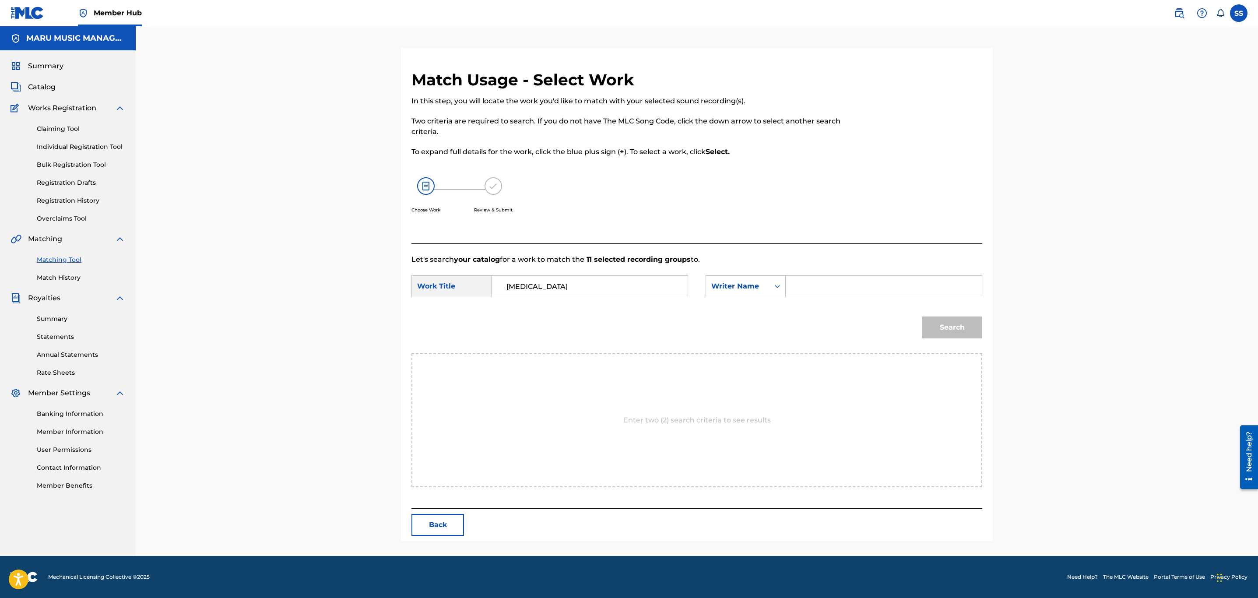
click at [828, 272] on form "SearchWithCriteriac1e8e767-7d61-46f8-8b01-3f4a8b57f7e0 Work Title morphine Sear…" at bounding box center [697, 309] width 571 height 88
click at [868, 278] on input "Search Form" at bounding box center [883, 286] width 181 height 21
type input "[PERSON_NAME]"
click at [922, 317] on button "Search" at bounding box center [952, 328] width 60 height 22
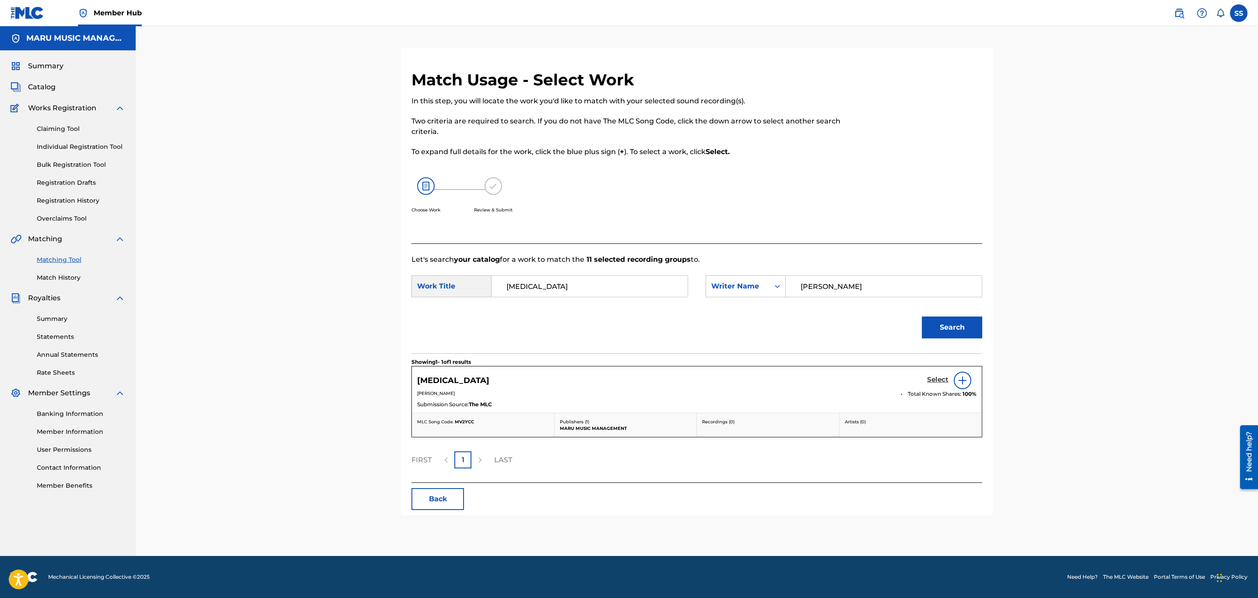
click at [930, 380] on h5 "Select" at bounding box center [937, 380] width 21 height 8
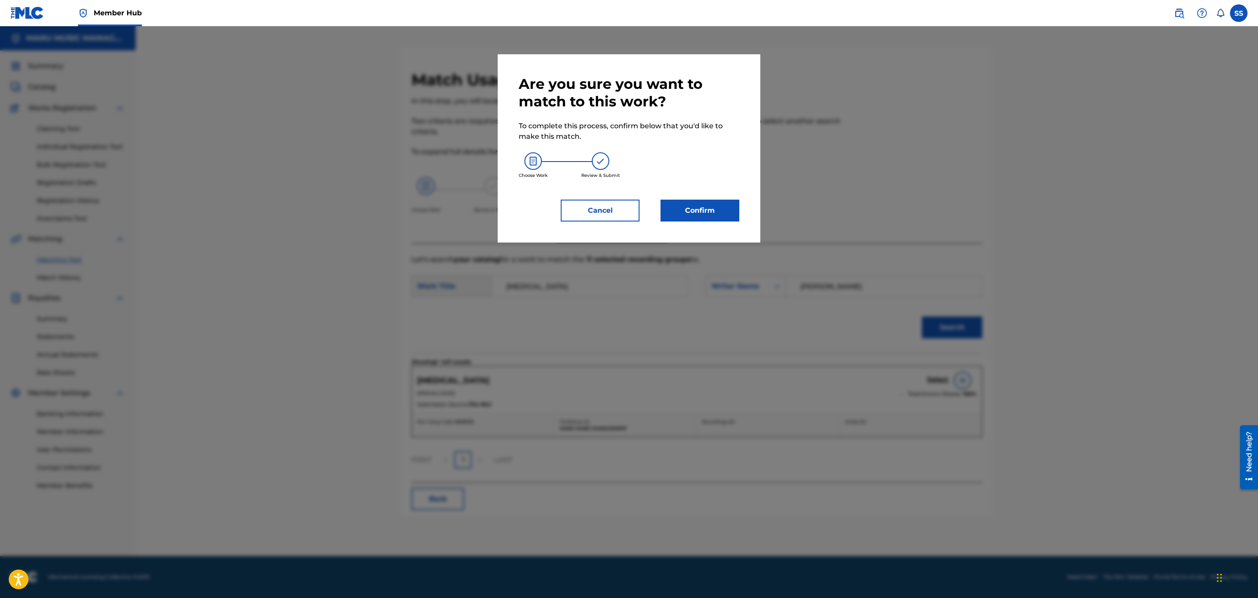
click at [694, 226] on div "Are you sure you want to match to this work? To complete this process, confirm …" at bounding box center [629, 148] width 263 height 188
click at [723, 207] on button "Confirm" at bounding box center [700, 211] width 79 height 22
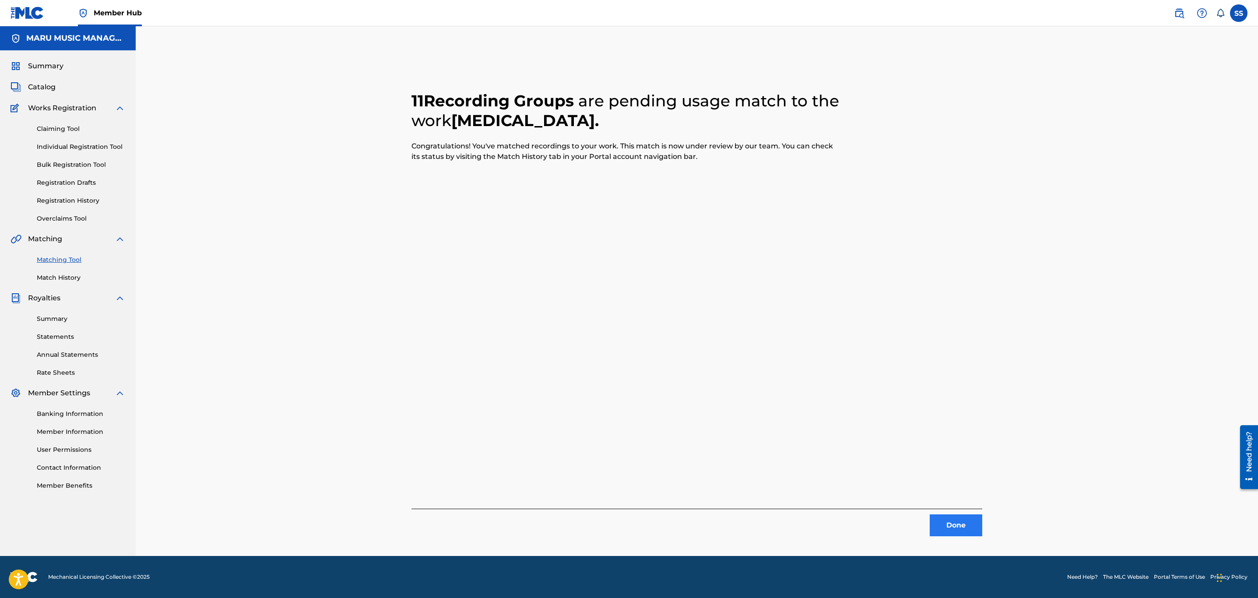
drag, startPoint x: 983, startPoint y: 523, endPoint x: 969, endPoint y: 531, distance: 15.7
click at [980, 524] on div "11 Recording Groups are pending usage match to the work MORPHINE . Congratulati…" at bounding box center [697, 303] width 592 height 466
click at [964, 535] on button "Done" at bounding box center [956, 526] width 53 height 22
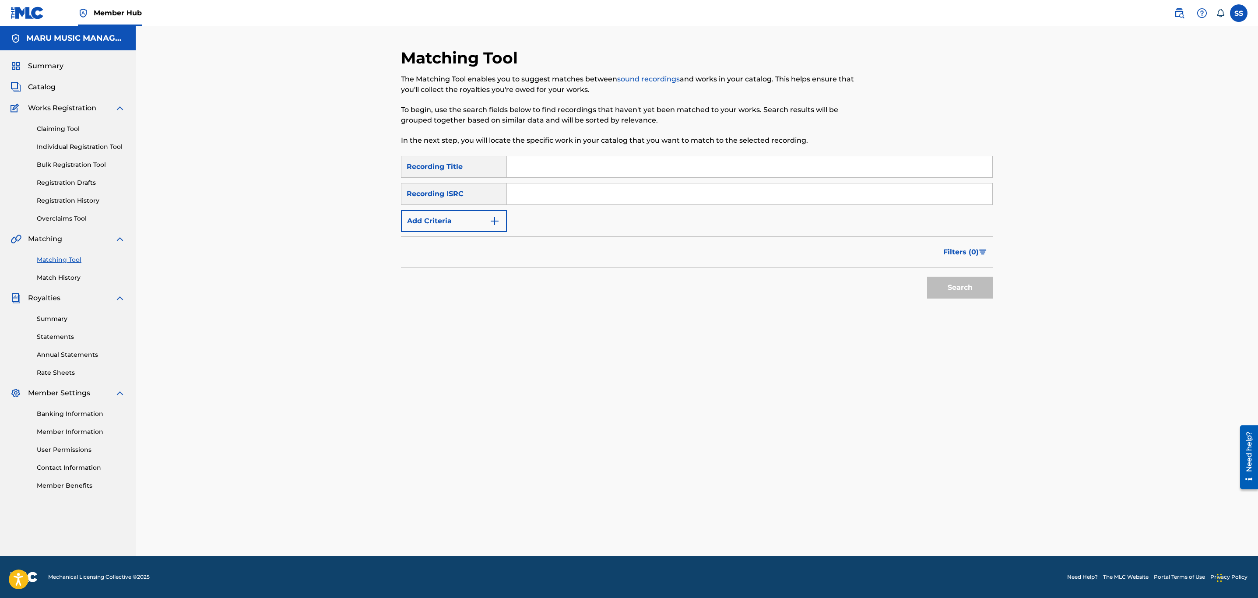
drag, startPoint x: 551, startPoint y: 175, endPoint x: 558, endPoint y: 142, distance: 33.7
click at [551, 175] on input "Search Form" at bounding box center [750, 166] width 486 height 21
click at [927, 277] on button "Search" at bounding box center [960, 288] width 66 height 22
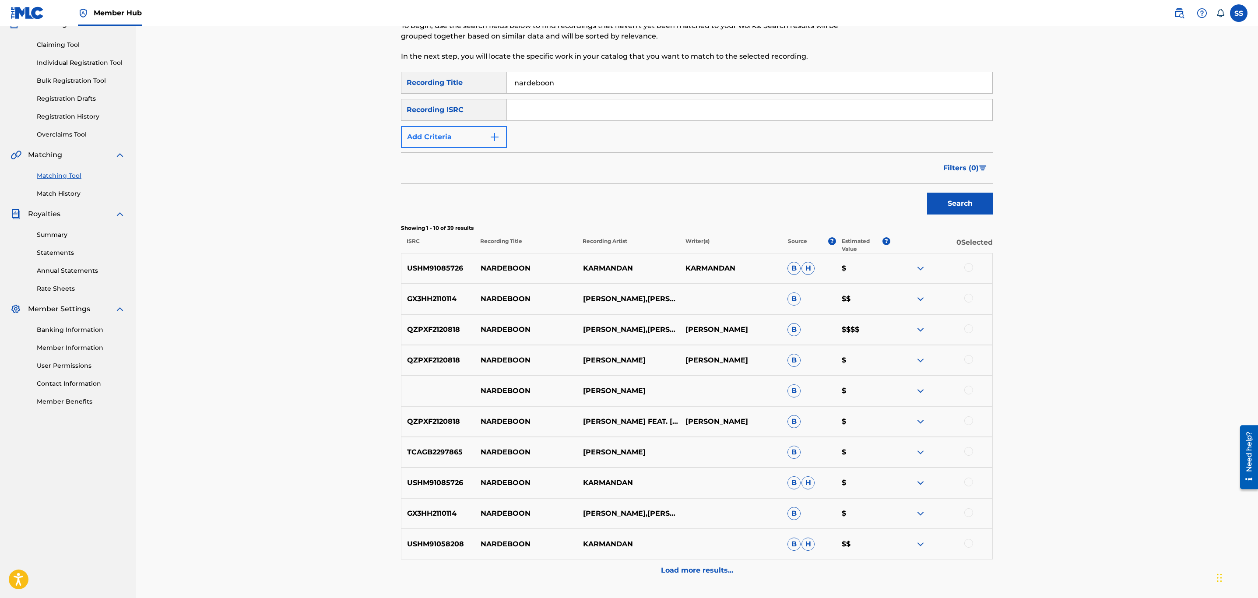
scroll to position [153, 0]
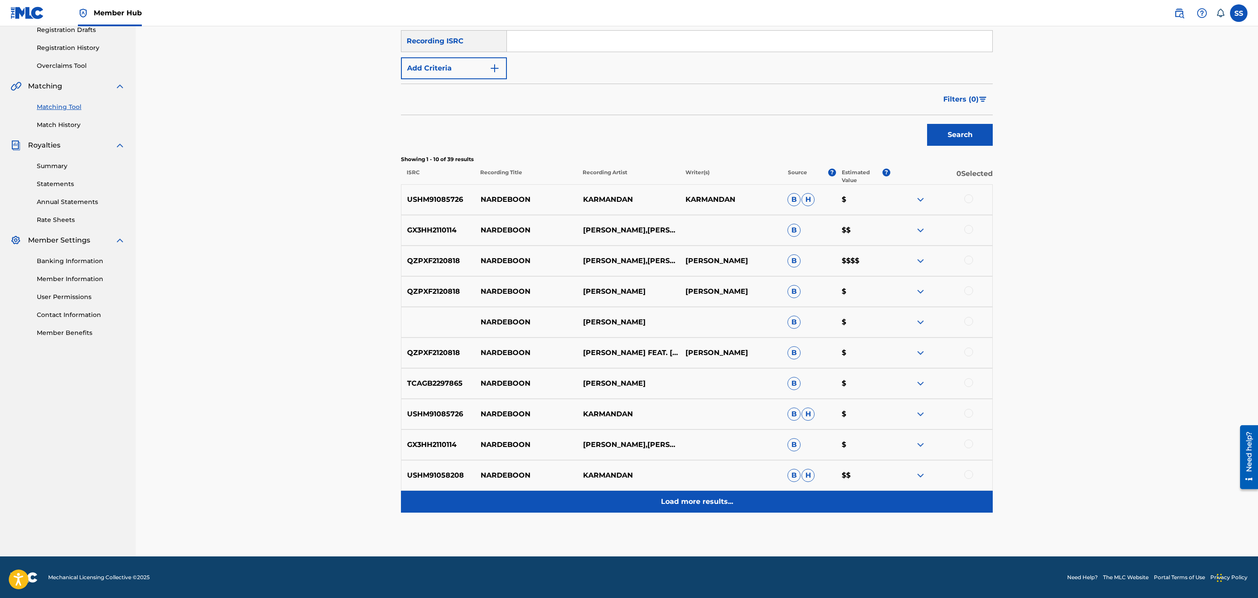
click at [694, 508] on div "Load more results..." at bounding box center [697, 502] width 592 height 22
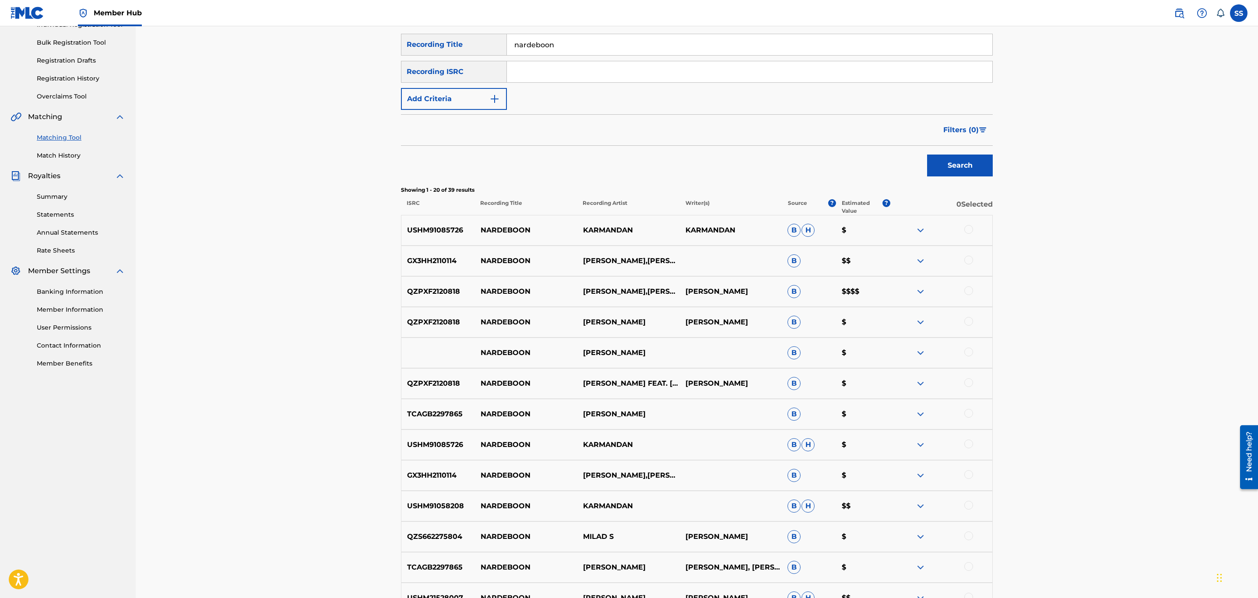
scroll to position [0, 0]
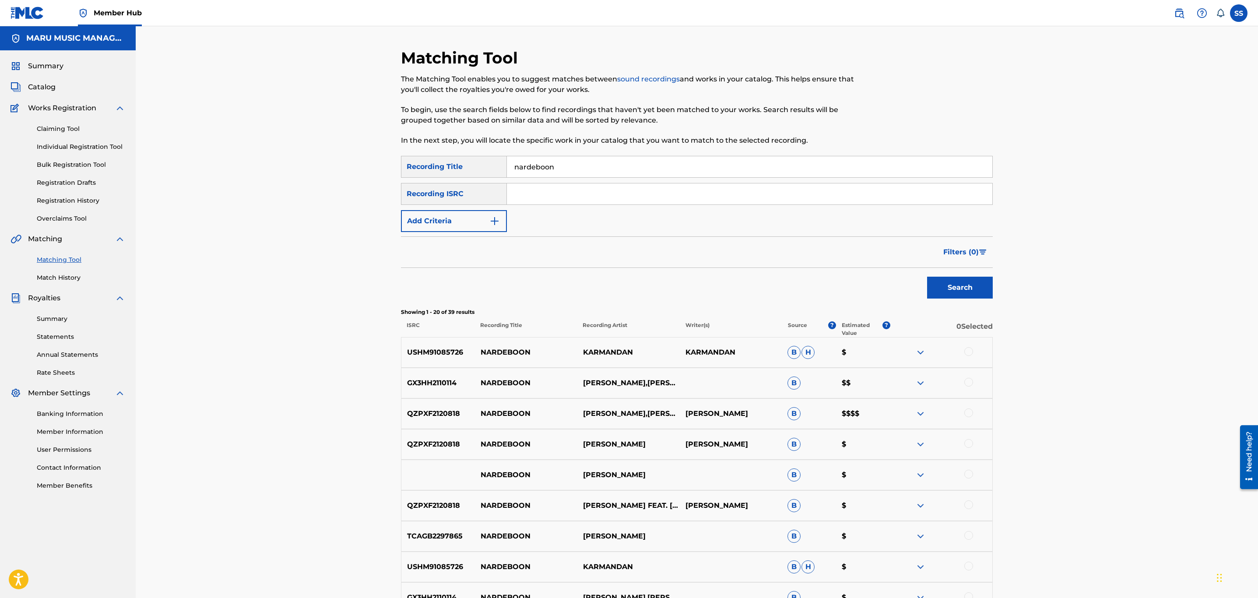
drag, startPoint x: 601, startPoint y: 167, endPoint x: 596, endPoint y: 158, distance: 10.6
click at [596, 162] on input "nardeboon" at bounding box center [750, 166] width 486 height 21
type input "nardeboon 17"
click at [927, 277] on button "Search" at bounding box center [960, 288] width 66 height 22
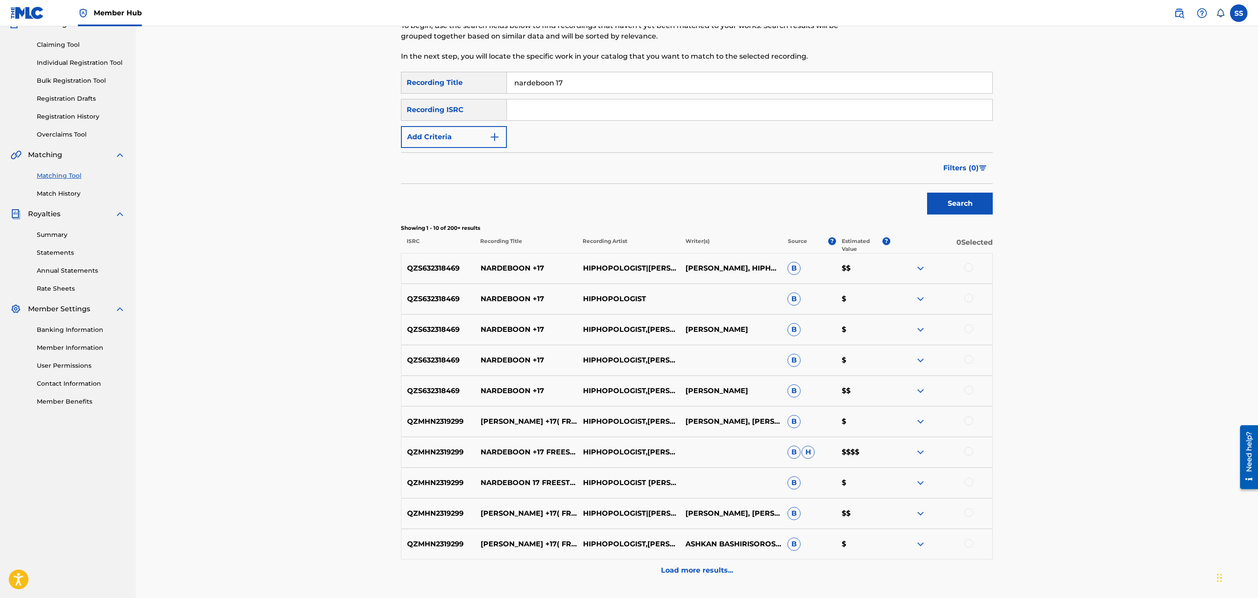
scroll to position [153, 0]
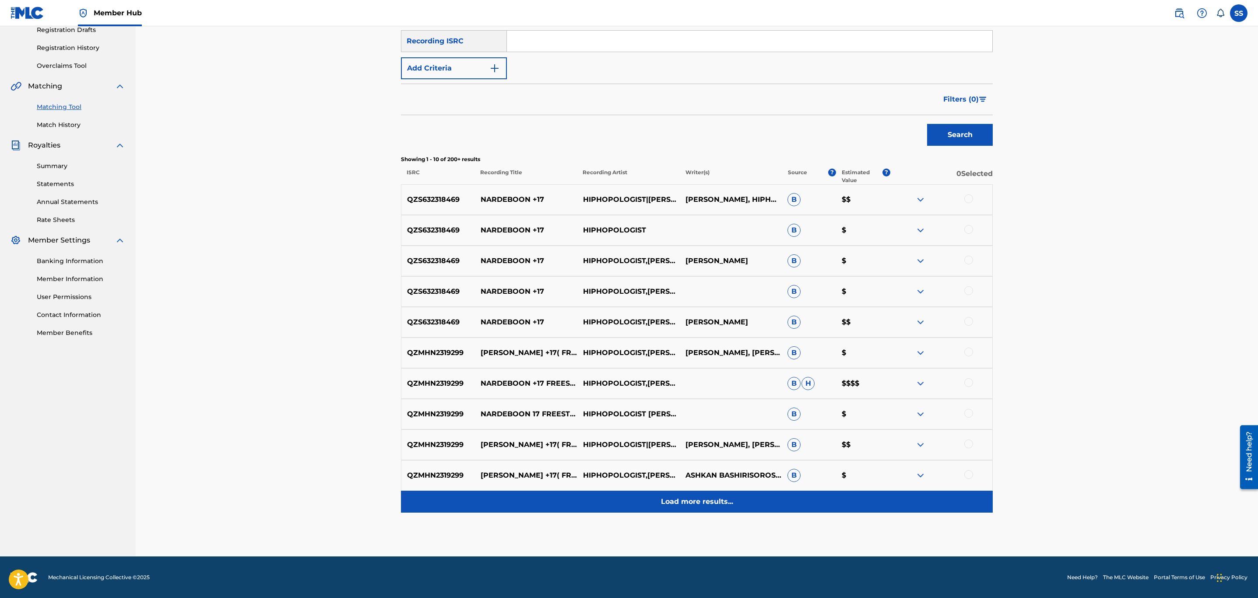
click at [667, 504] on p "Load more results..." at bounding box center [697, 502] width 72 height 11
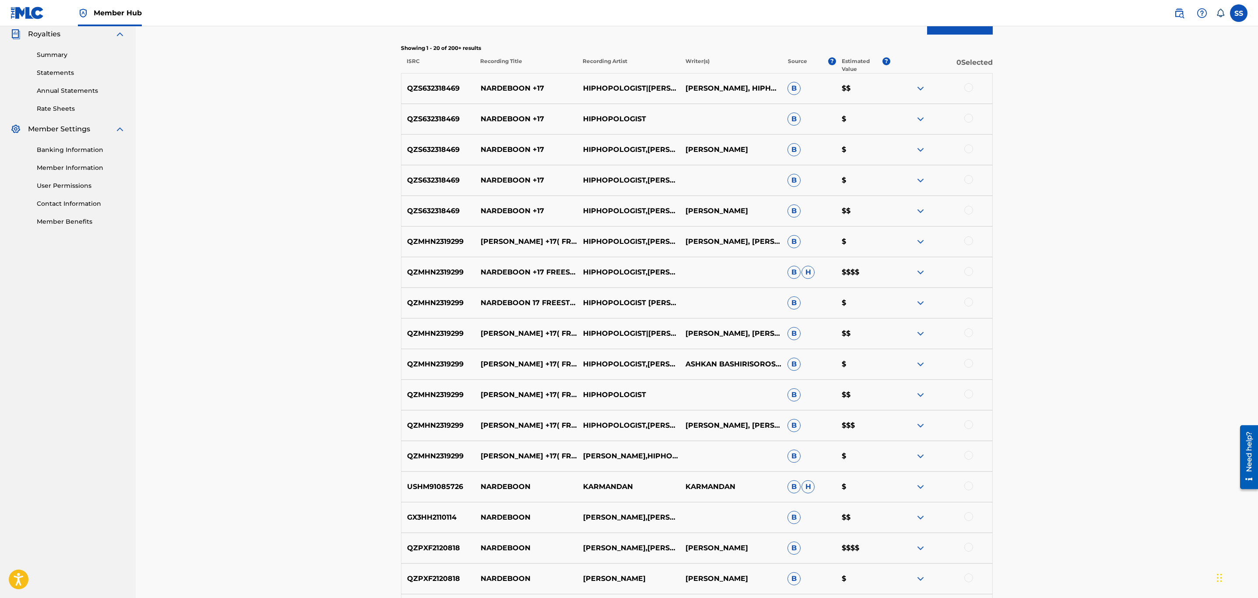
scroll to position [263, 0]
click at [967, 456] on div at bounding box center [969, 456] width 9 height 9
click at [966, 426] on div at bounding box center [969, 426] width 9 height 9
click at [971, 390] on div "QZMHN2319299 NARDEBOON +17( FREESTYLE) HIPHOPOLOGIST B $$" at bounding box center [697, 396] width 592 height 31
click at [971, 398] on div at bounding box center [969, 395] width 9 height 9
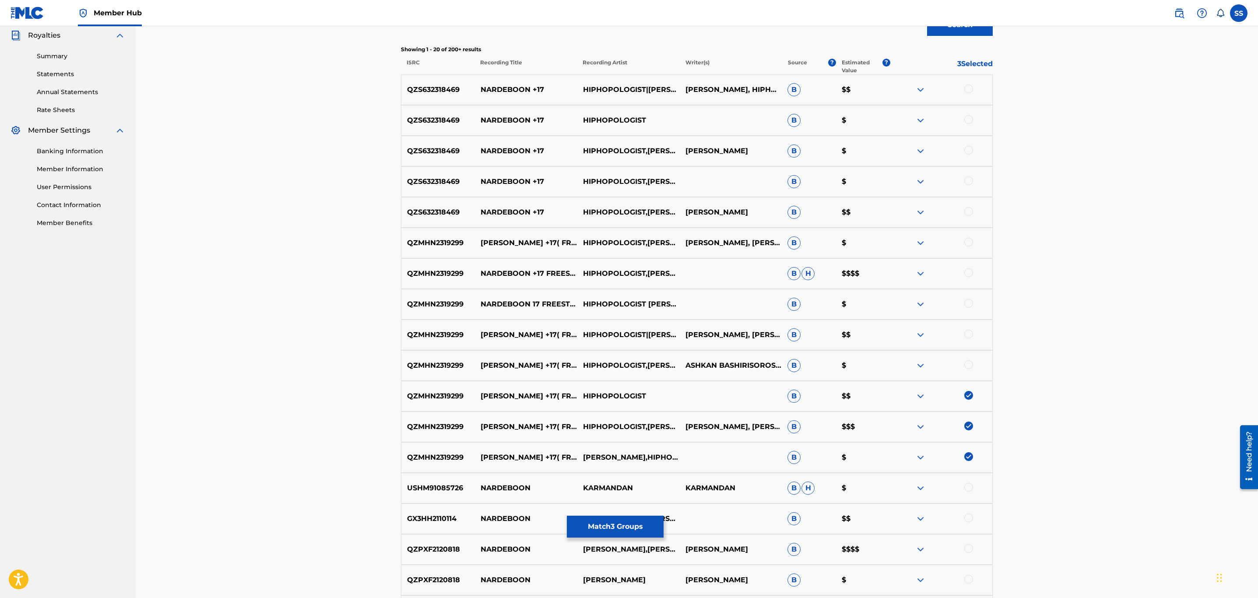
click at [967, 362] on div at bounding box center [969, 364] width 9 height 9
click at [968, 334] on div at bounding box center [969, 334] width 9 height 9
click at [971, 305] on div at bounding box center [969, 303] width 9 height 9
click at [967, 274] on div at bounding box center [969, 272] width 9 height 9
click at [971, 240] on div at bounding box center [969, 242] width 9 height 9
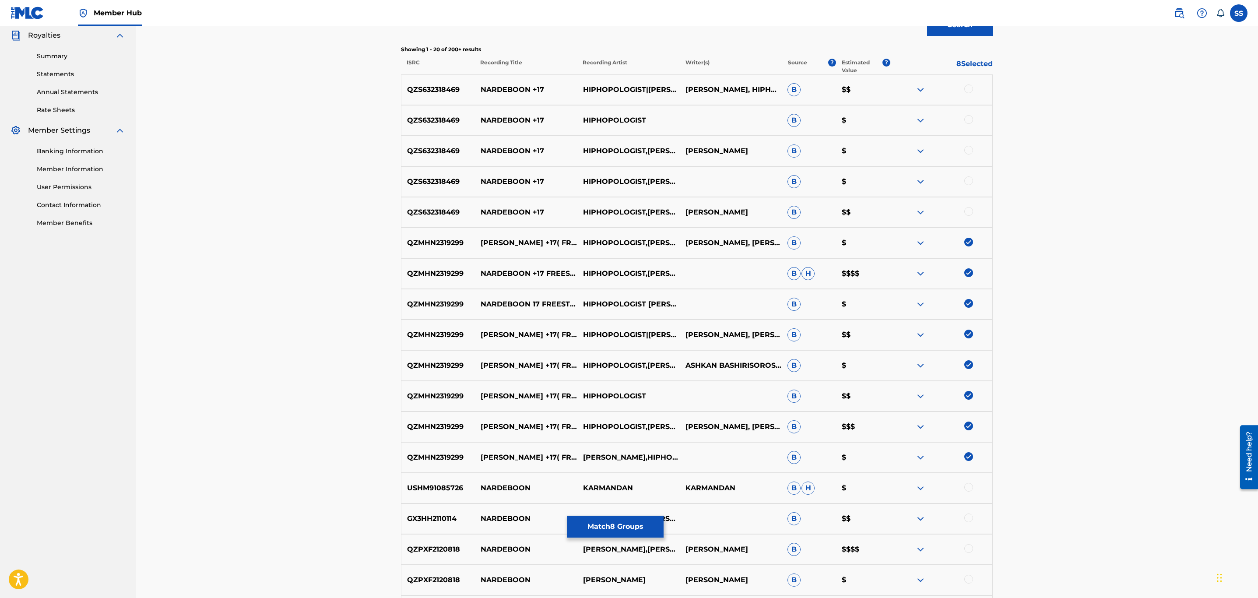
click at [971, 209] on div at bounding box center [969, 211] width 9 height 9
click at [971, 183] on div at bounding box center [969, 180] width 9 height 9
click at [971, 153] on div at bounding box center [969, 150] width 9 height 9
click at [972, 121] on div at bounding box center [969, 119] width 9 height 9
click at [967, 91] on div at bounding box center [969, 89] width 9 height 9
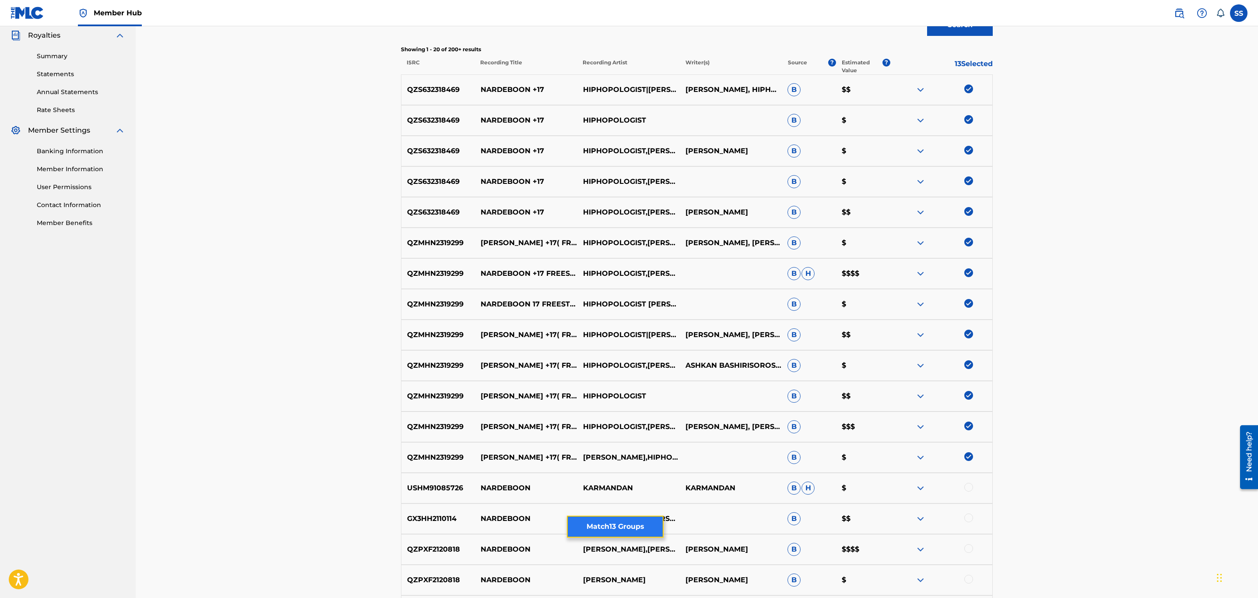
click at [645, 528] on button "Match 13 Groups" at bounding box center [615, 527] width 97 height 22
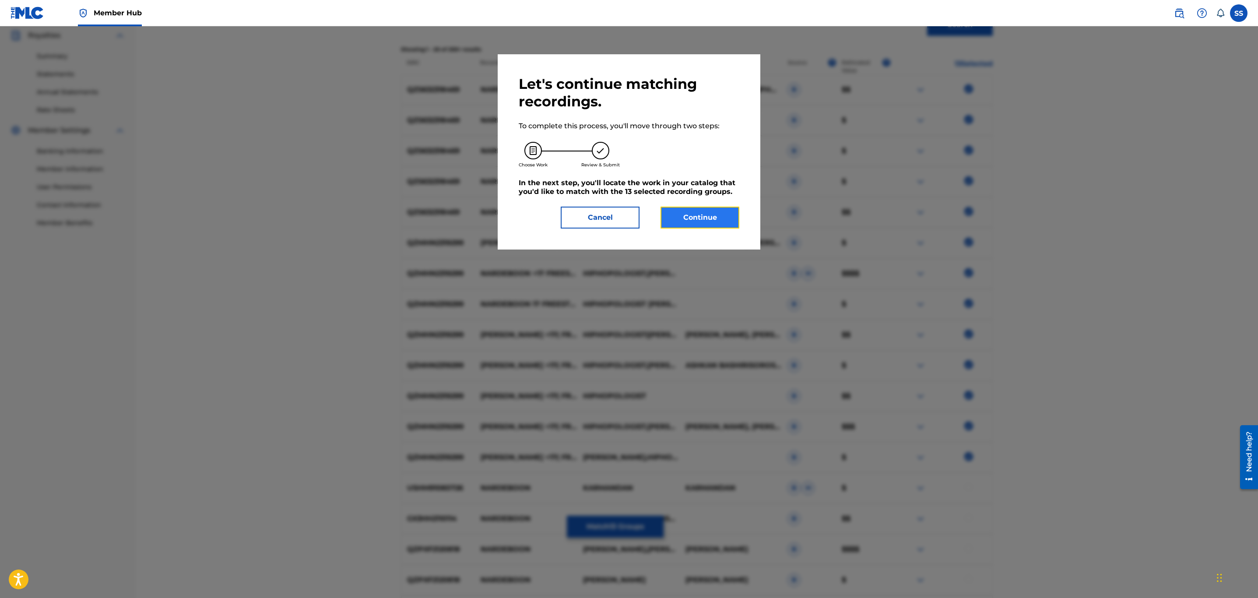
click at [716, 209] on button "Continue" at bounding box center [700, 218] width 79 height 22
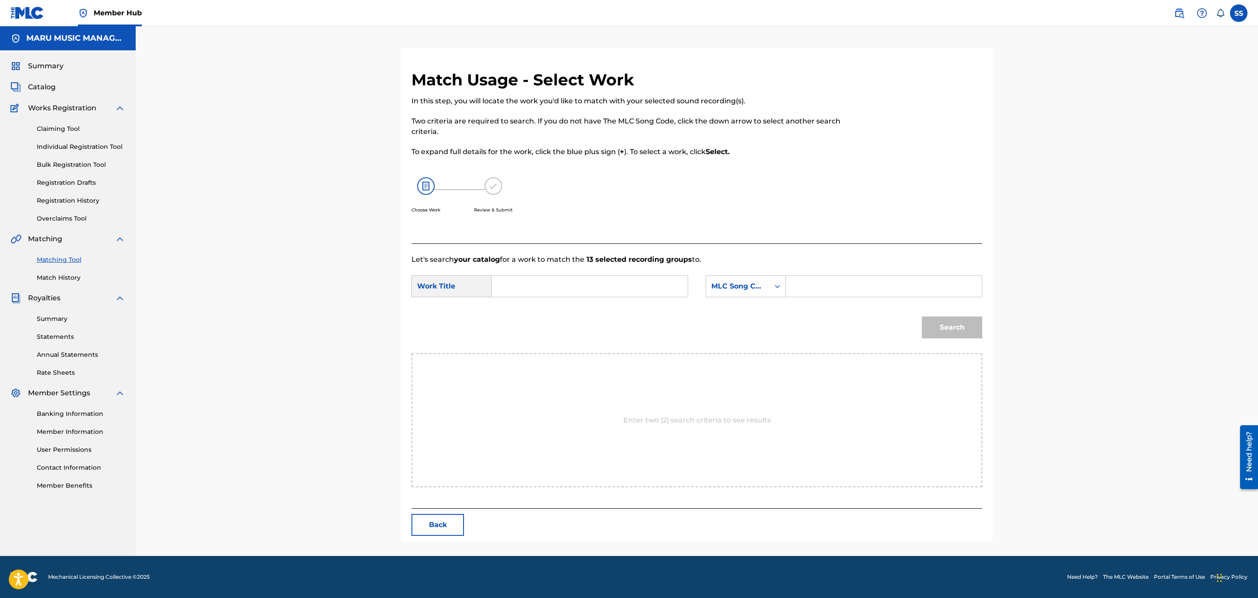
drag, startPoint x: 557, startPoint y: 285, endPoint x: 554, endPoint y: 295, distance: 9.7
click at [554, 293] on input "Search Form" at bounding box center [589, 286] width 181 height 21
type input "nardeboon"
click at [726, 285] on div "MLC Song Code" at bounding box center [738, 286] width 53 height 11
drag, startPoint x: 753, startPoint y: 301, endPoint x: 768, endPoint y: 294, distance: 16.1
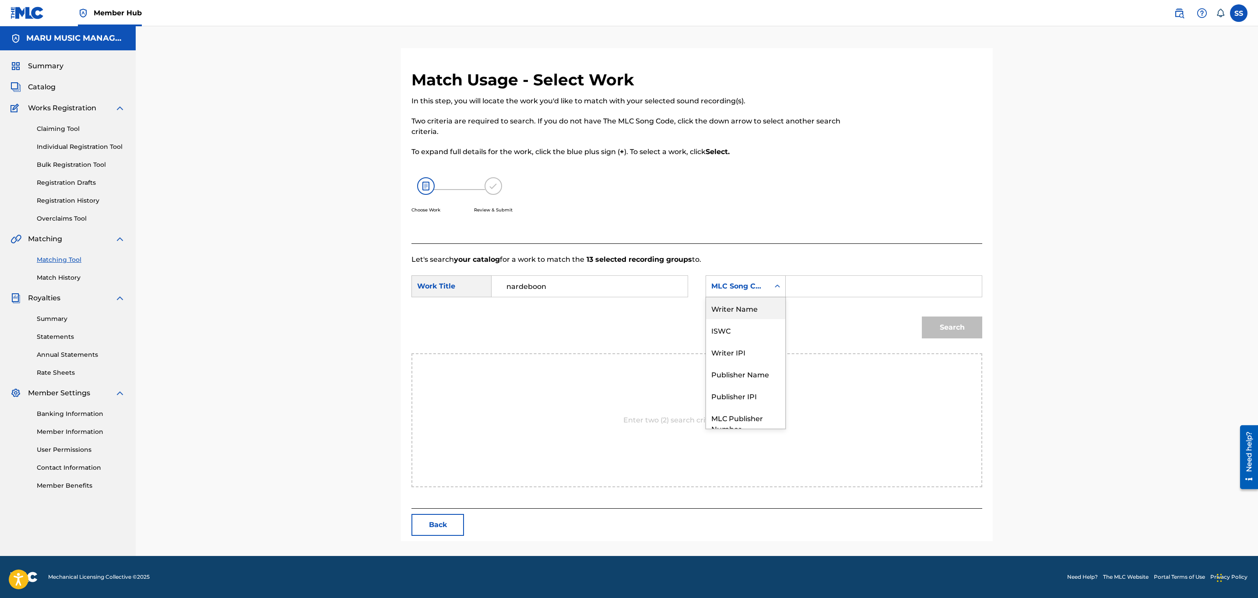
click at [756, 301] on div "Writer Name" at bounding box center [745, 308] width 79 height 22
click at [813, 275] on div "Search Form" at bounding box center [884, 286] width 197 height 22
drag, startPoint x: 818, startPoint y: 282, endPoint x: 824, endPoint y: 296, distance: 15.1
click at [824, 296] on input "Search Form" at bounding box center [883, 286] width 181 height 21
type input "soroush"
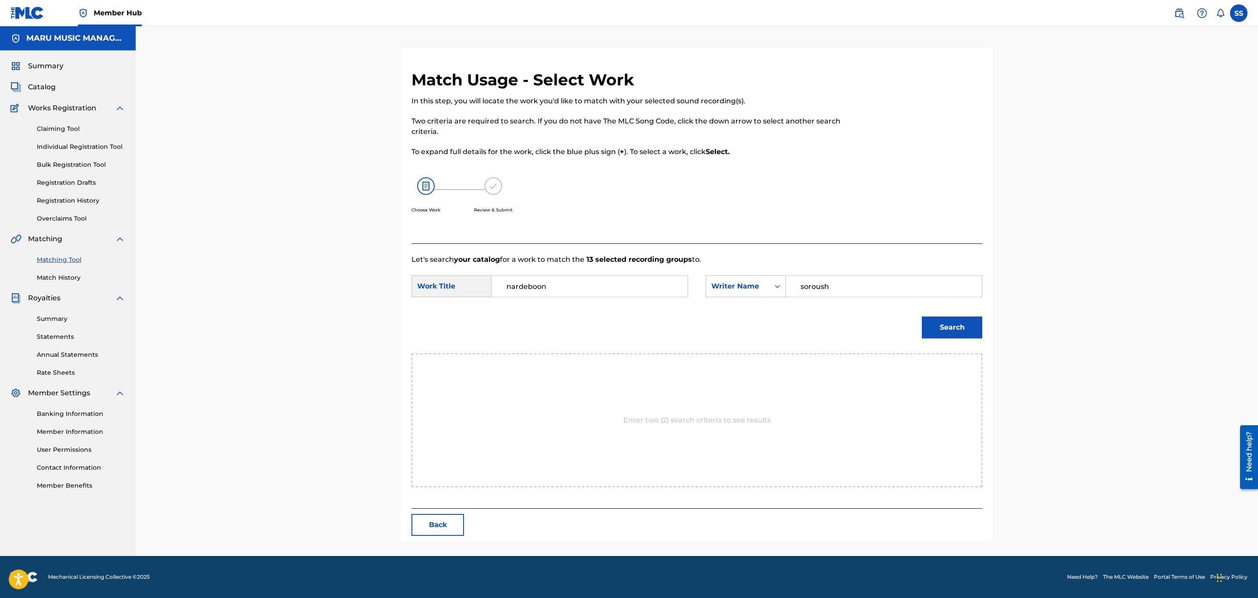
click at [922, 317] on button "Search" at bounding box center [952, 328] width 60 height 22
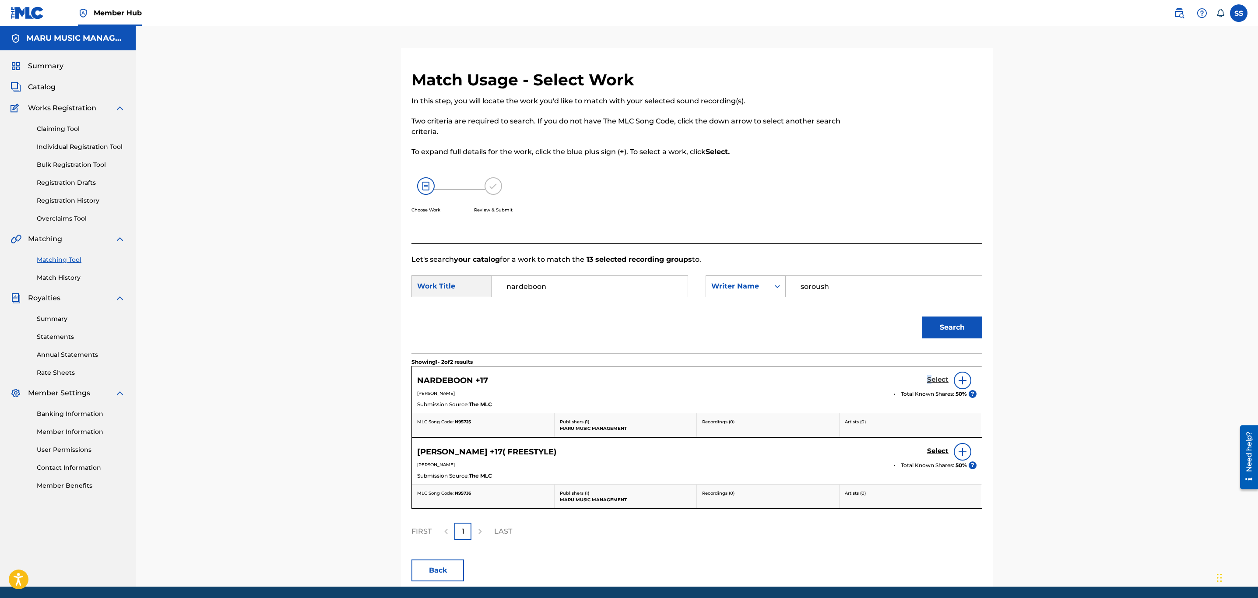
click at [930, 379] on div "Select" at bounding box center [951, 381] width 49 height 18
click at [934, 381] on h5 "Select" at bounding box center [937, 380] width 21 height 8
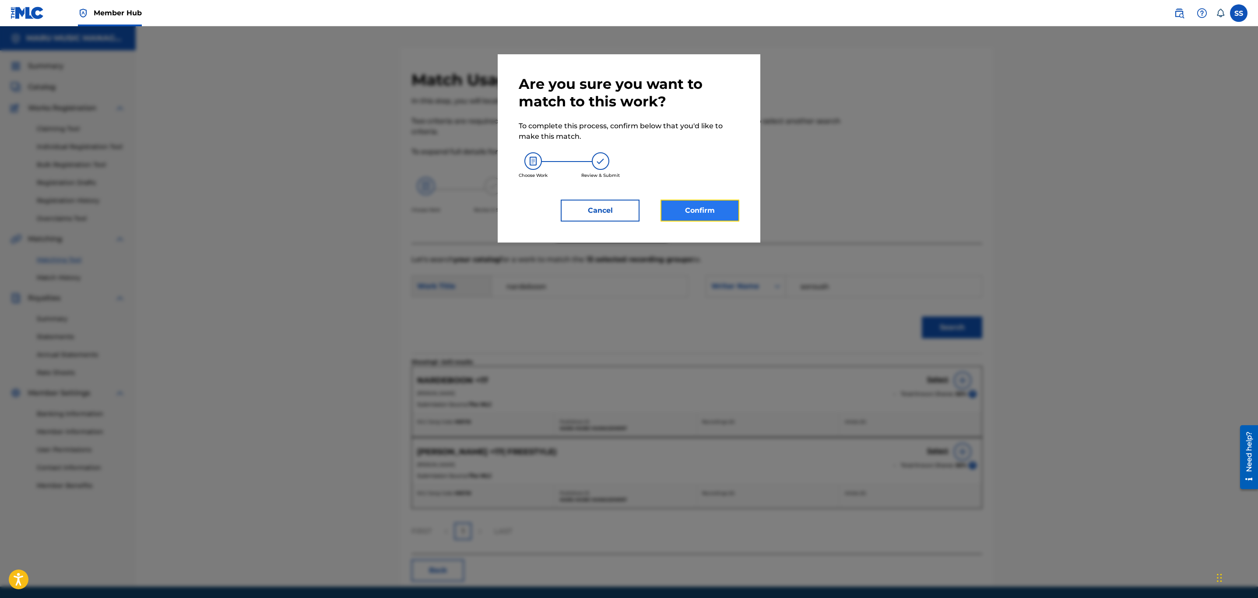
click at [705, 209] on button "Confirm" at bounding box center [700, 211] width 79 height 22
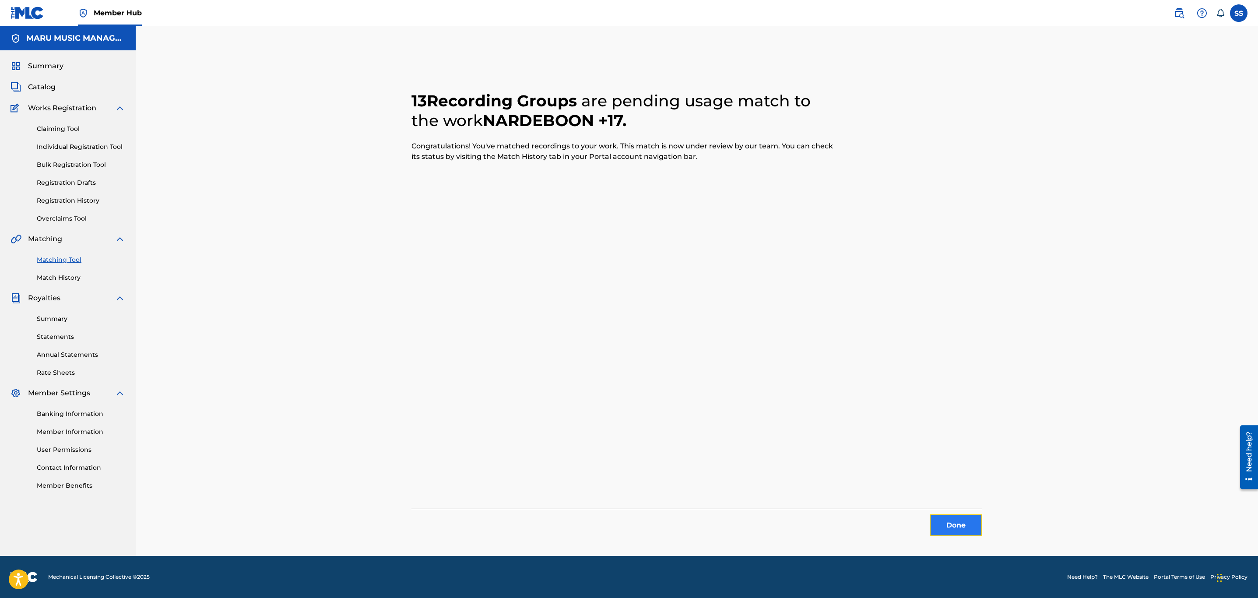
click at [979, 531] on button "Done" at bounding box center [956, 526] width 53 height 22
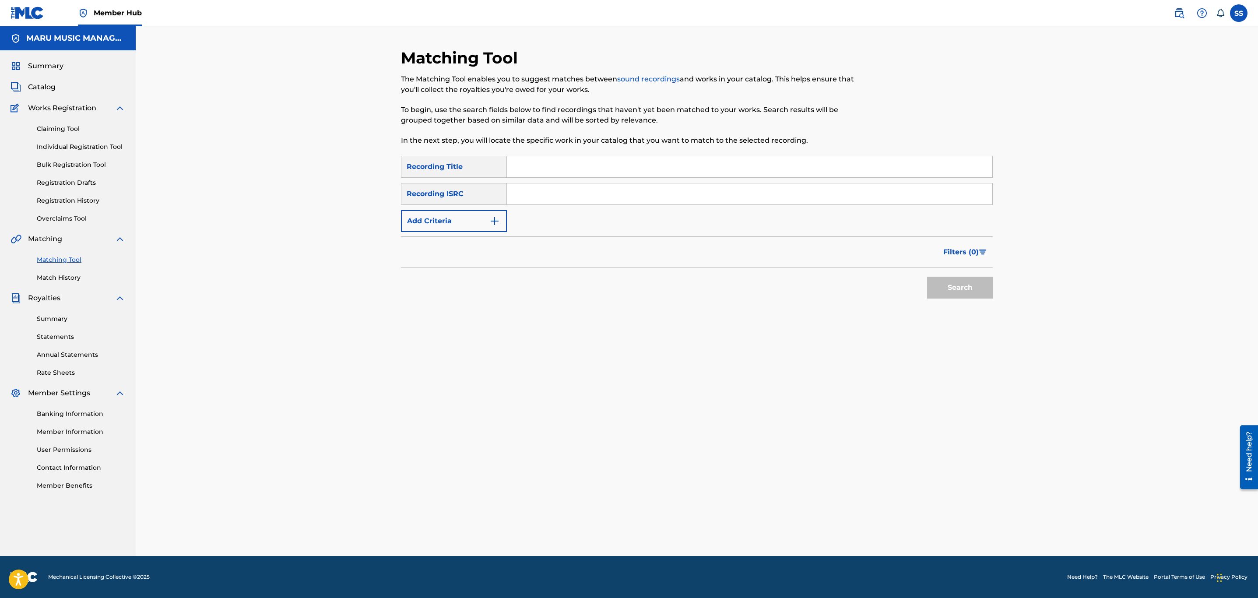
click at [619, 162] on input "Search Form" at bounding box center [750, 166] width 486 height 21
type input "norf norf"
click at [927, 277] on button "Search" at bounding box center [960, 288] width 66 height 22
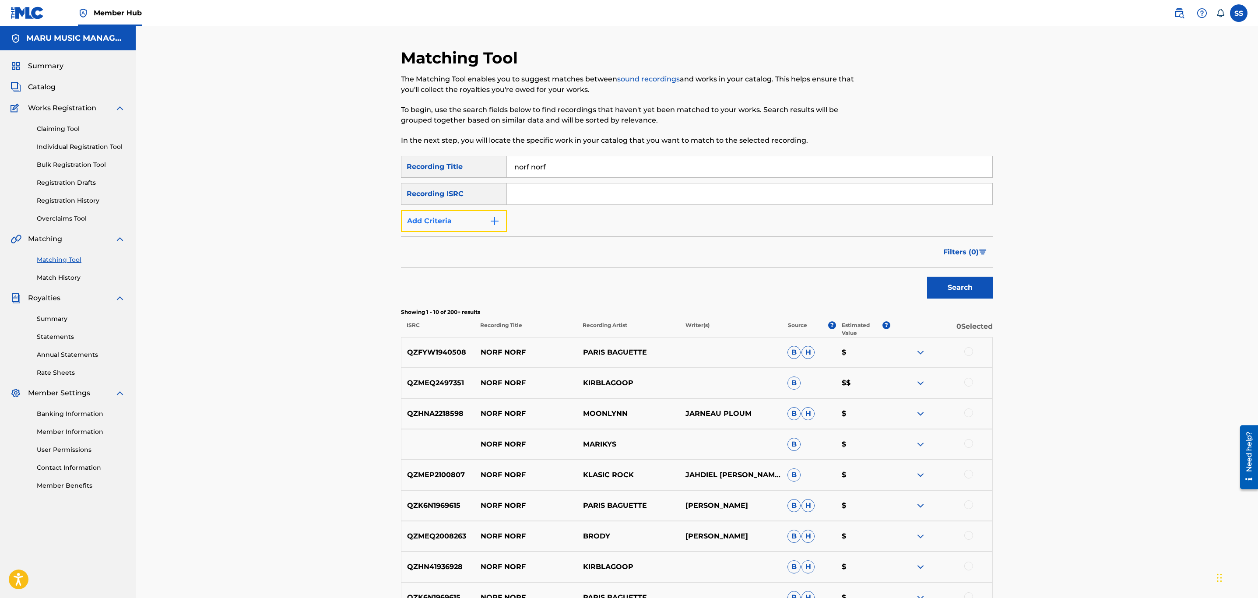
click at [466, 213] on button "Add Criteria" at bounding box center [454, 221] width 106 height 22
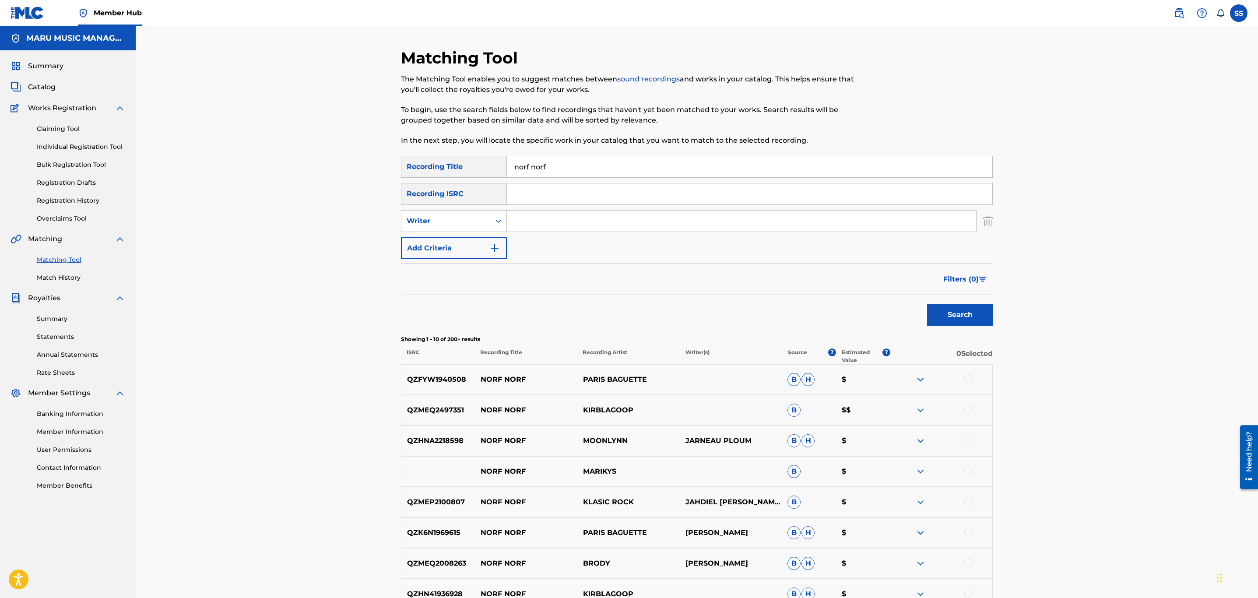
click at [533, 224] on input "Search Form" at bounding box center [741, 221] width 469 height 21
type input "hiphopologist"
click at [927, 304] on button "Search" at bounding box center [960, 315] width 66 height 22
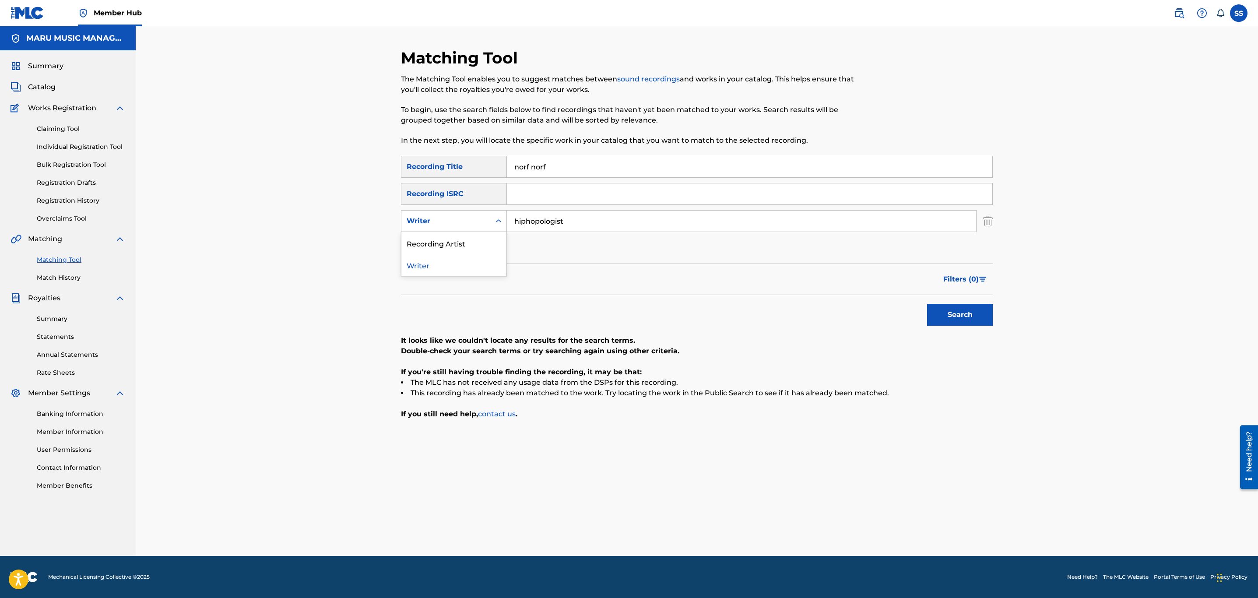
click at [416, 218] on div "Writer" at bounding box center [446, 221] width 79 height 11
click at [419, 242] on div "Recording Artist" at bounding box center [454, 243] width 105 height 22
click at [552, 215] on input "Search Form" at bounding box center [741, 221] width 469 height 21
click at [927, 304] on button "Search" at bounding box center [960, 315] width 66 height 22
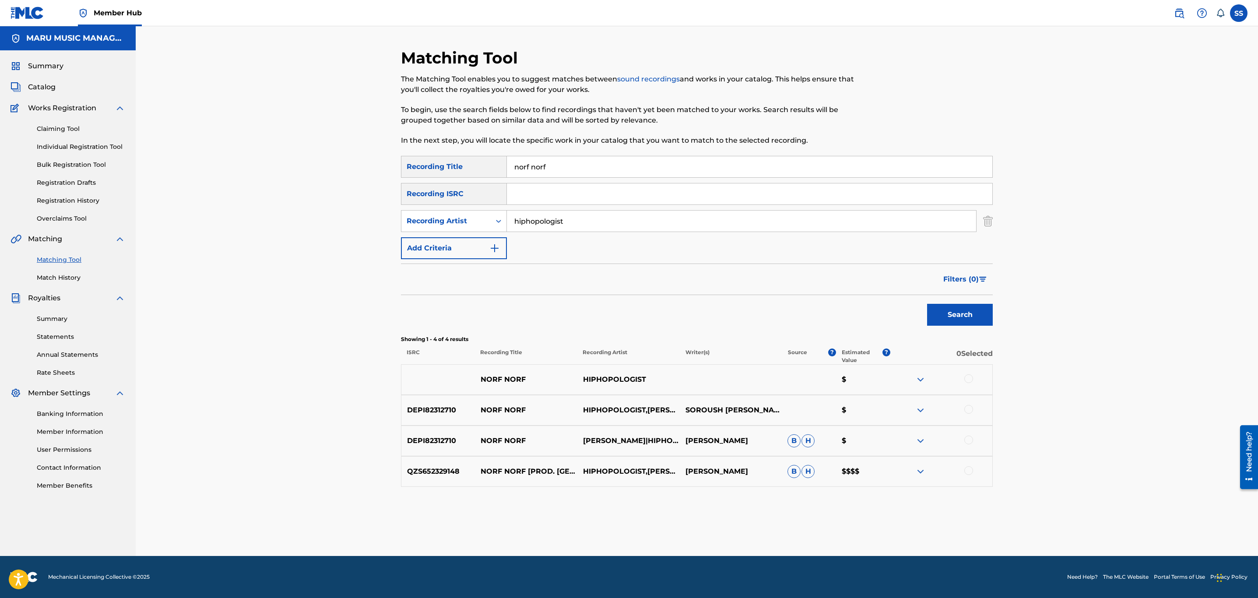
click at [967, 472] on div at bounding box center [969, 470] width 9 height 9
click at [971, 441] on div at bounding box center [969, 440] width 9 height 9
click at [971, 413] on div at bounding box center [969, 409] width 9 height 9
click at [969, 384] on div at bounding box center [941, 379] width 102 height 11
drag, startPoint x: 974, startPoint y: 375, endPoint x: 971, endPoint y: 380, distance: 5.9
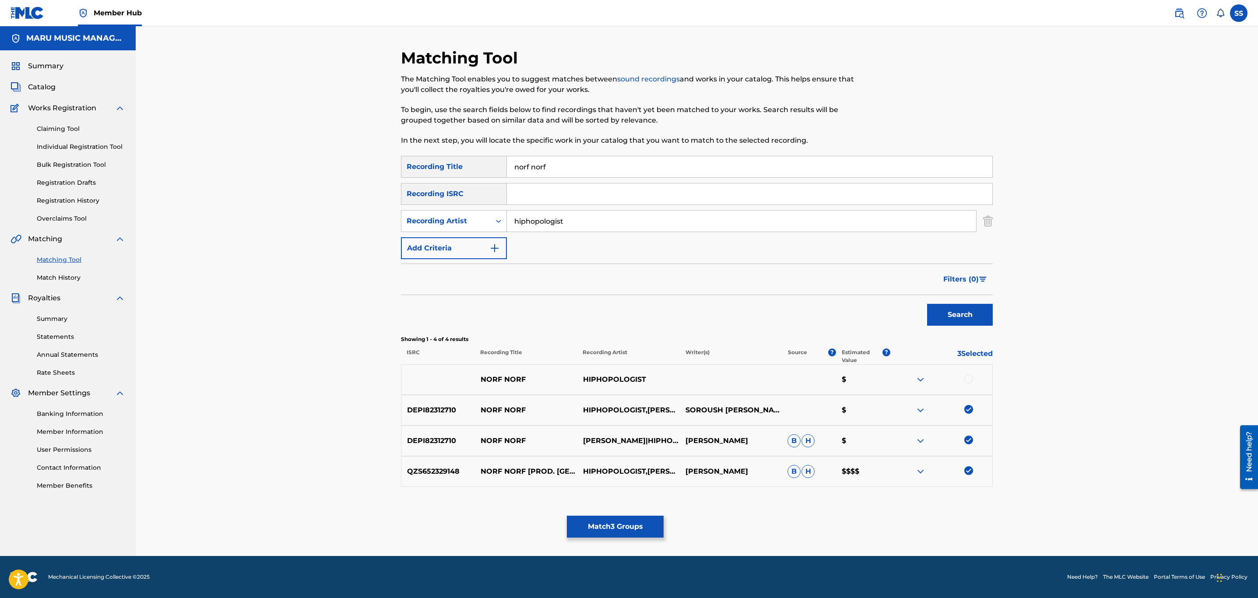
click at [974, 376] on div at bounding box center [941, 379] width 102 height 11
click at [963, 378] on div at bounding box center [941, 379] width 102 height 11
click at [966, 380] on div at bounding box center [969, 378] width 9 height 9
click at [551, 225] on input "hiphopologist" at bounding box center [741, 221] width 469 height 21
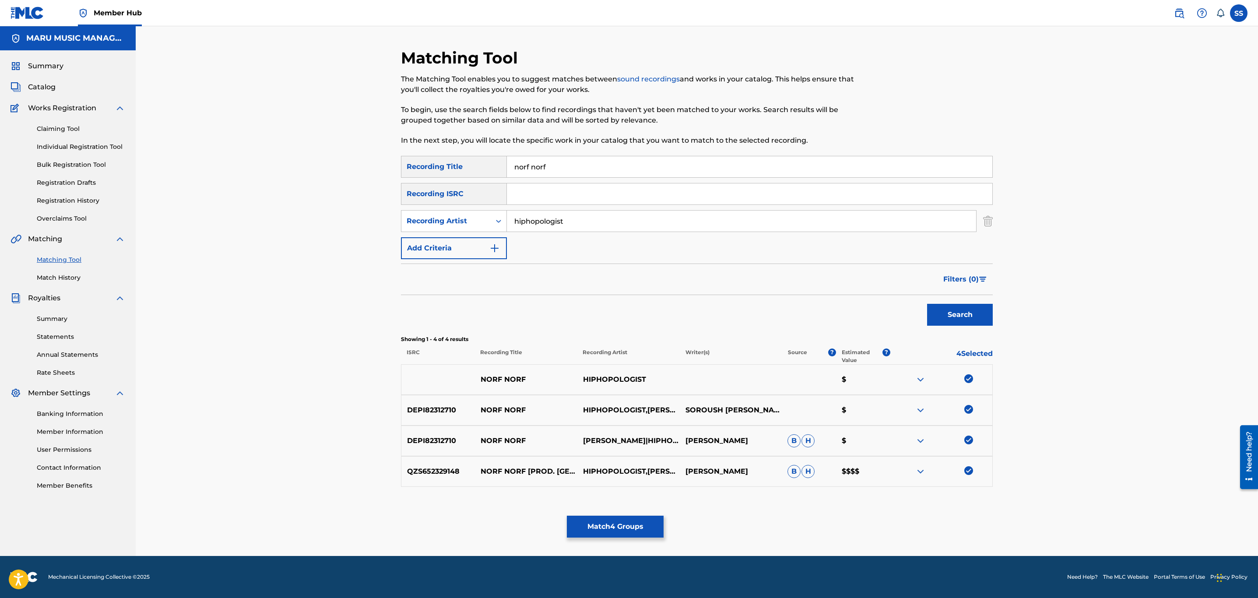
click at [551, 225] on input "hiphopologist" at bounding box center [741, 221] width 469 height 21
type input "kagan"
click at [927, 304] on button "Search" at bounding box center [960, 315] width 66 height 22
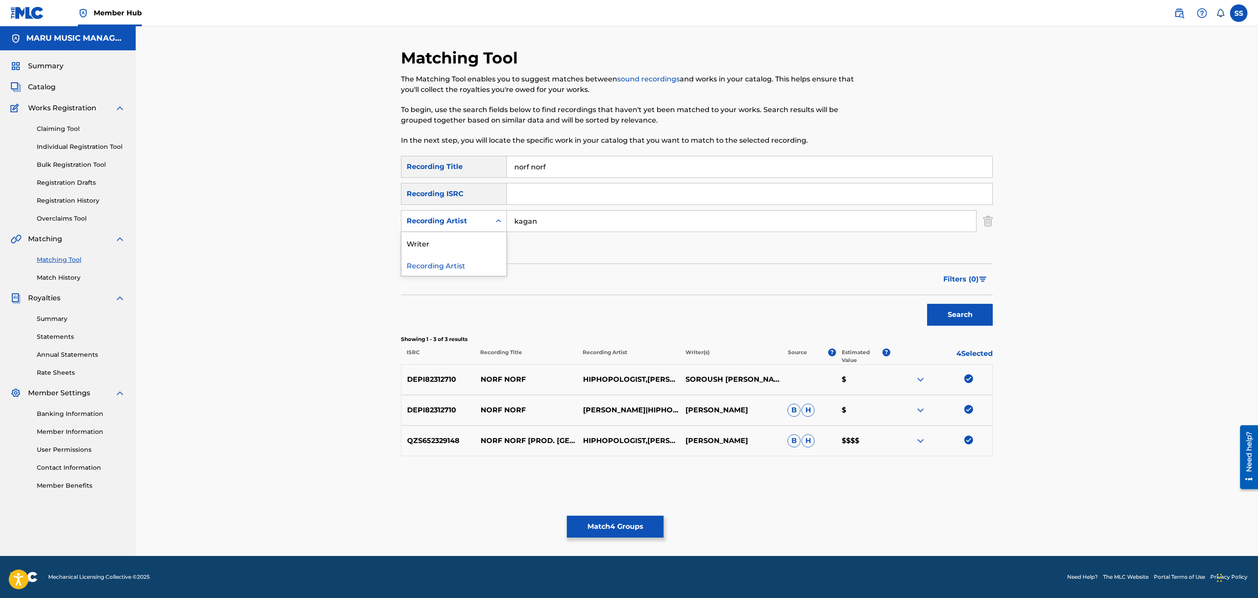
click at [447, 227] on div "Recording Artist" at bounding box center [446, 221] width 89 height 17
click at [456, 239] on div "Writer" at bounding box center [454, 243] width 105 height 22
click at [572, 225] on input "Search Form" at bounding box center [741, 221] width 469 height 21
click at [927, 304] on button "Search" at bounding box center [960, 315] width 66 height 22
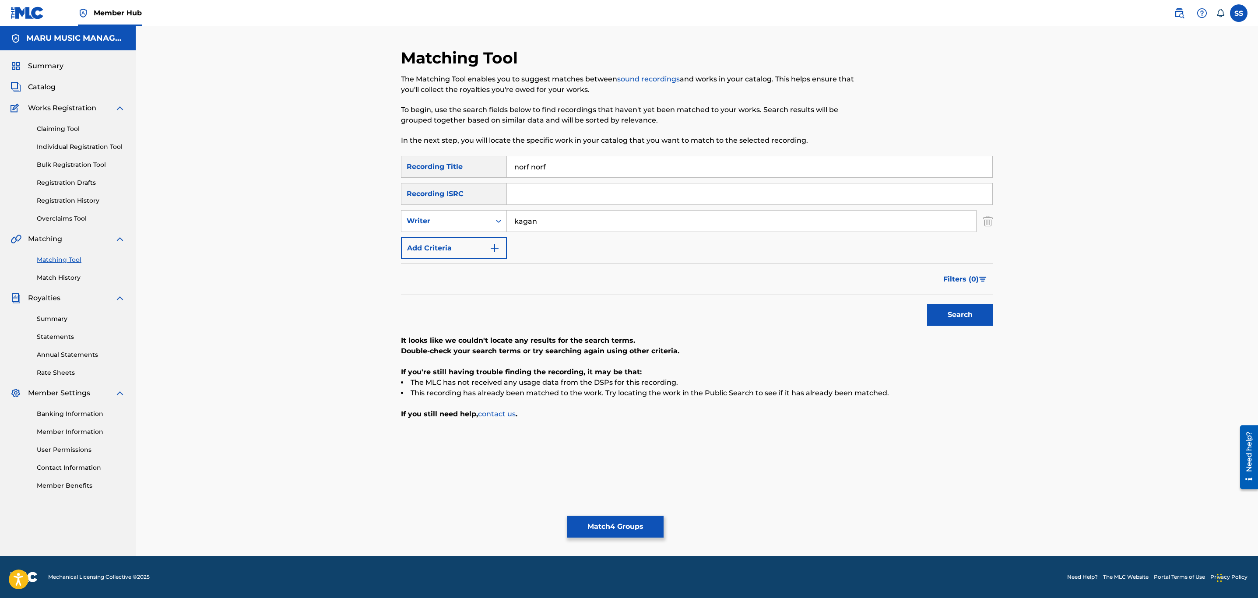
drag, startPoint x: 549, startPoint y: 217, endPoint x: 532, endPoint y: 222, distance: 17.6
click at [544, 215] on input "kagan" at bounding box center [741, 221] width 469 height 21
type input "bashiri"
click at [927, 304] on button "Search" at bounding box center [960, 315] width 66 height 22
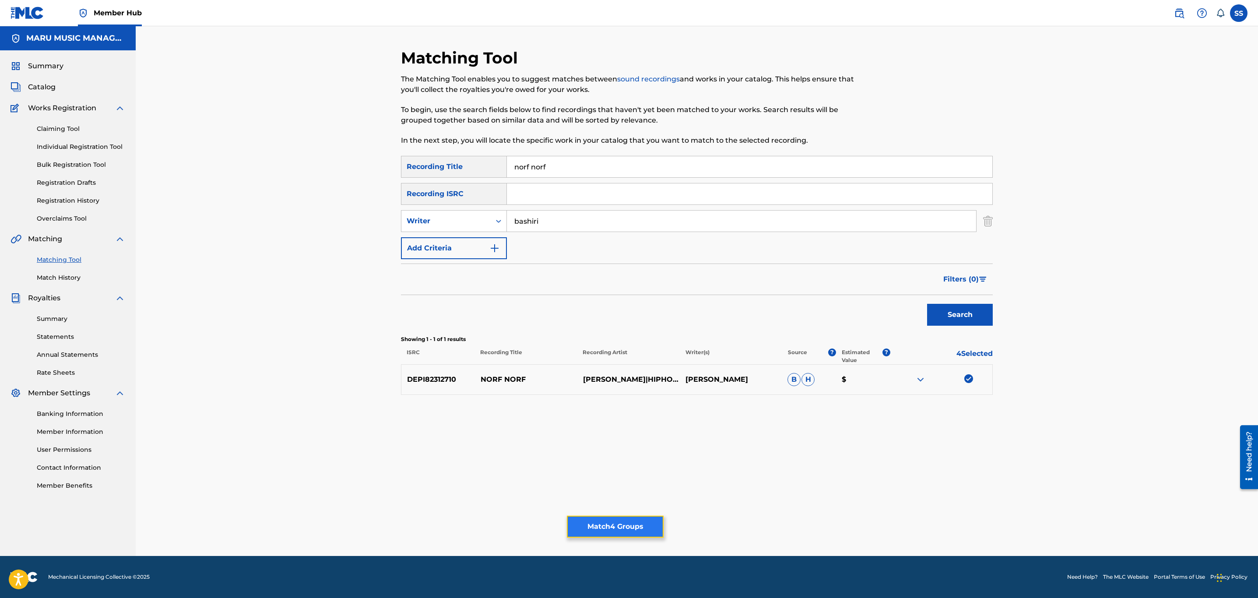
click at [627, 525] on button "Match 4 Groups" at bounding box center [615, 527] width 97 height 22
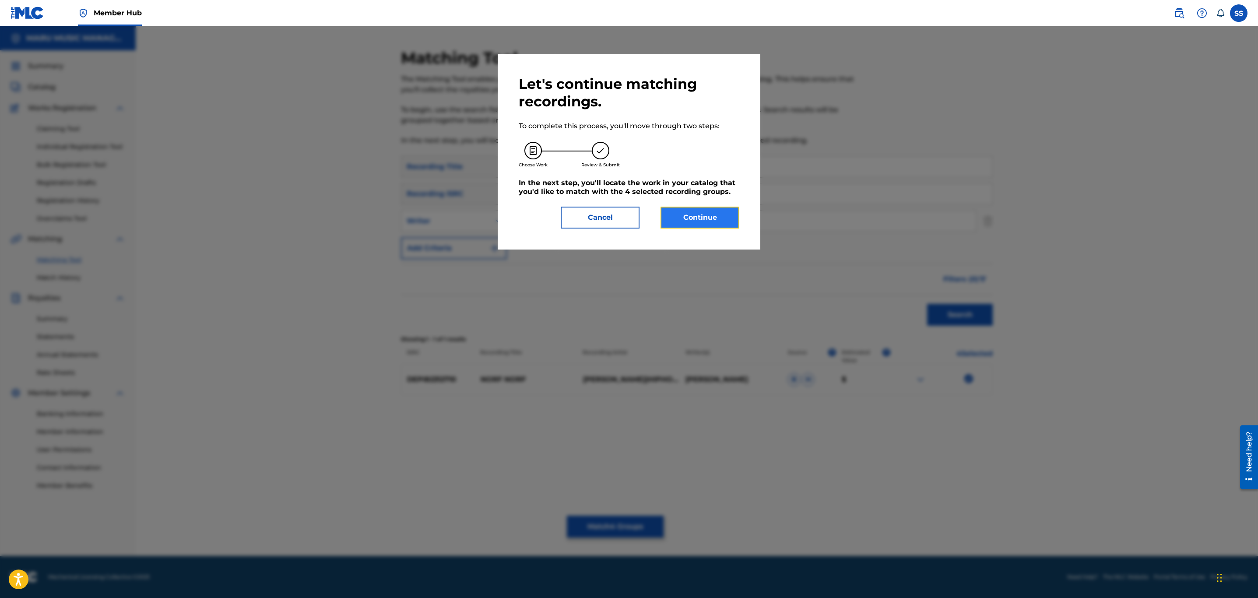
click at [691, 221] on button "Continue" at bounding box center [700, 218] width 79 height 22
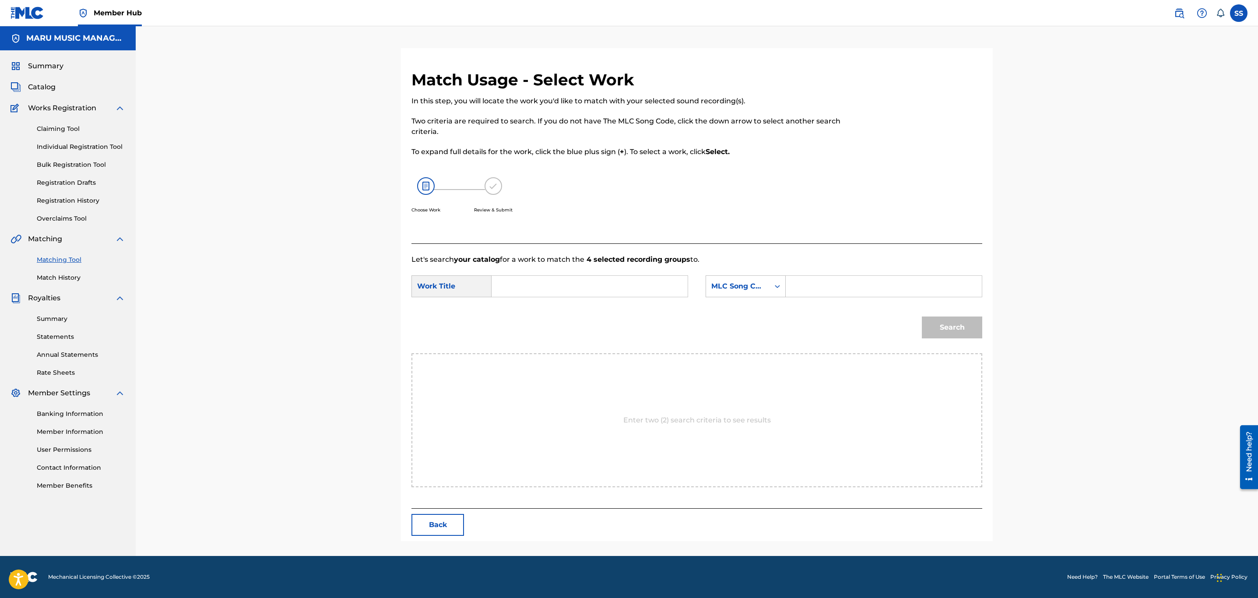
click at [610, 289] on input "Search Form" at bounding box center [589, 286] width 181 height 21
type input "norf norf"
click at [758, 261] on p "Let's search your catalog for a work to match the 4 selected recording groups t…" at bounding box center [697, 259] width 571 height 11
click at [755, 283] on div "MLC Song Code" at bounding box center [738, 286] width 53 height 11
drag, startPoint x: 755, startPoint y: 309, endPoint x: 852, endPoint y: 297, distance: 97.0
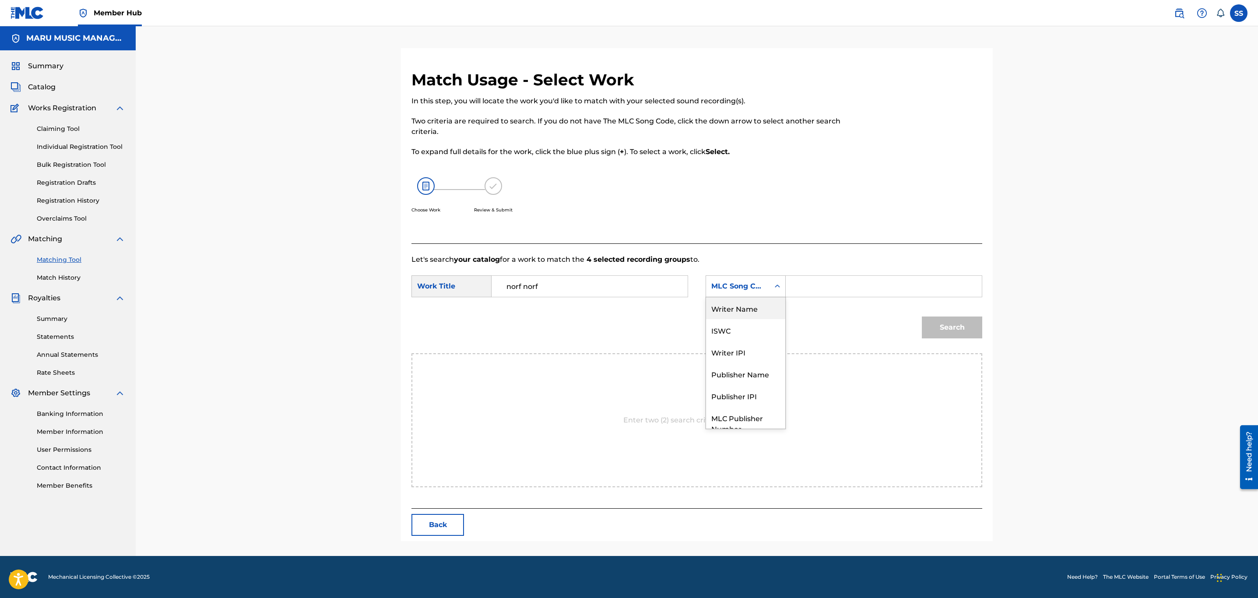
click at [757, 309] on div "Writer Name" at bounding box center [745, 308] width 79 height 22
click at [864, 286] on input "Search Form" at bounding box center [883, 286] width 181 height 21
type input "soroush"
click at [922, 317] on button "Search" at bounding box center [952, 328] width 60 height 22
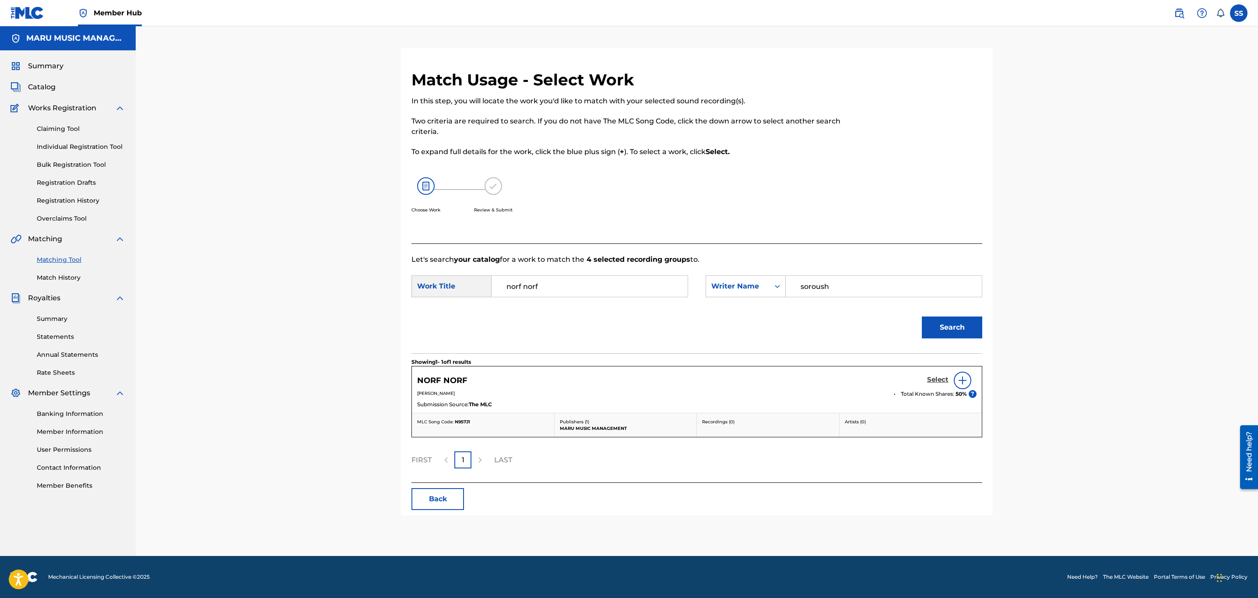
click at [933, 379] on h5 "Select" at bounding box center [937, 380] width 21 height 8
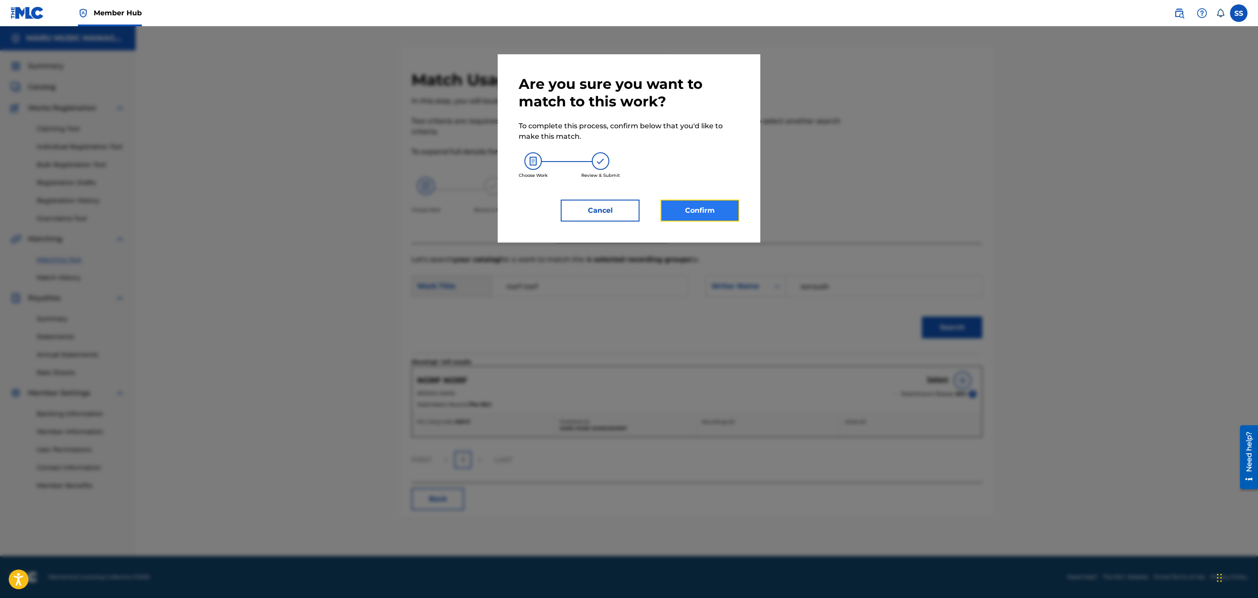
click at [699, 209] on button "Confirm" at bounding box center [700, 211] width 79 height 22
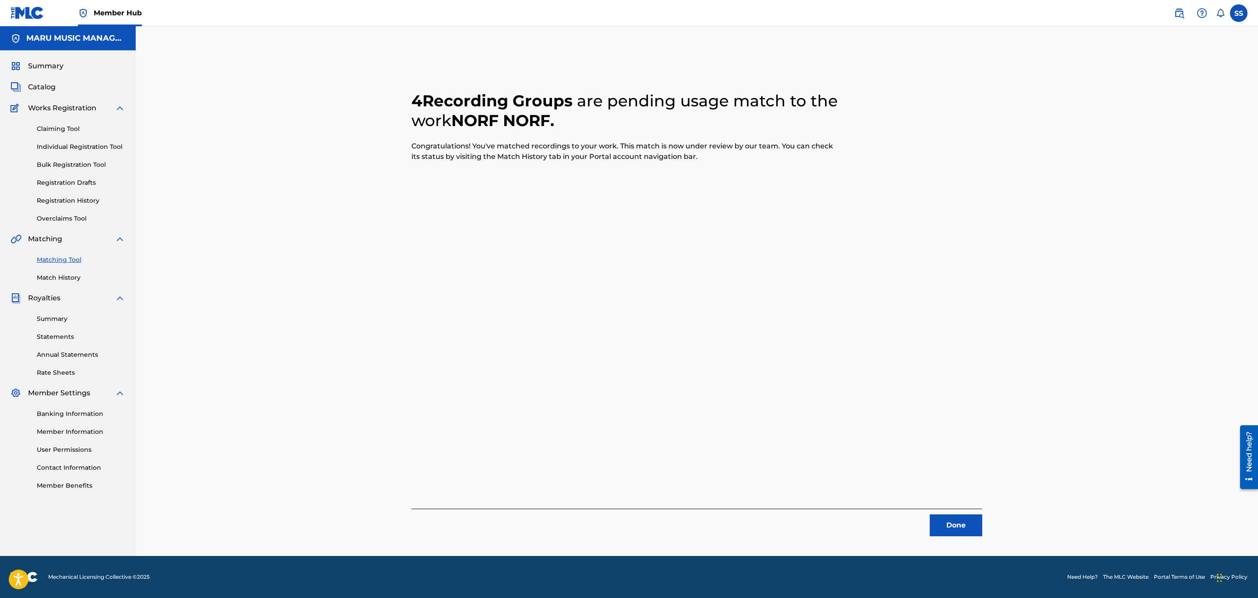
click at [962, 513] on div "Done" at bounding box center [697, 523] width 571 height 28
click at [958, 522] on button "Done" at bounding box center [956, 526] width 53 height 22
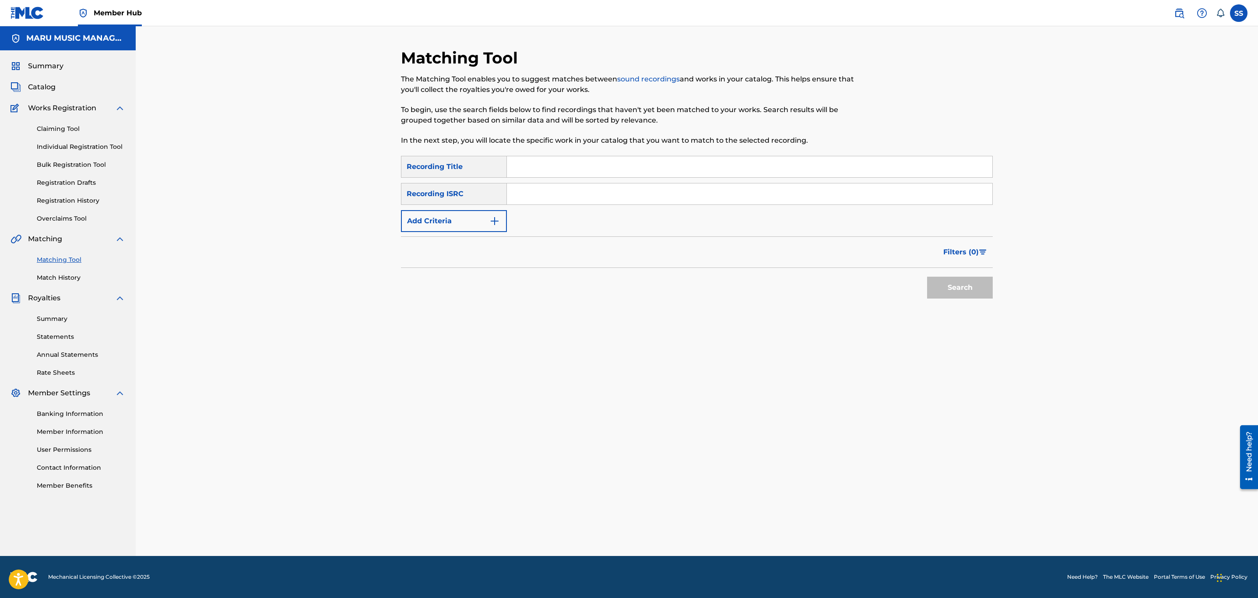
click at [517, 173] on input "Search Form" at bounding box center [750, 166] width 486 height 21
type input "north drill"
click at [927, 277] on button "Search" at bounding box center [960, 288] width 66 height 22
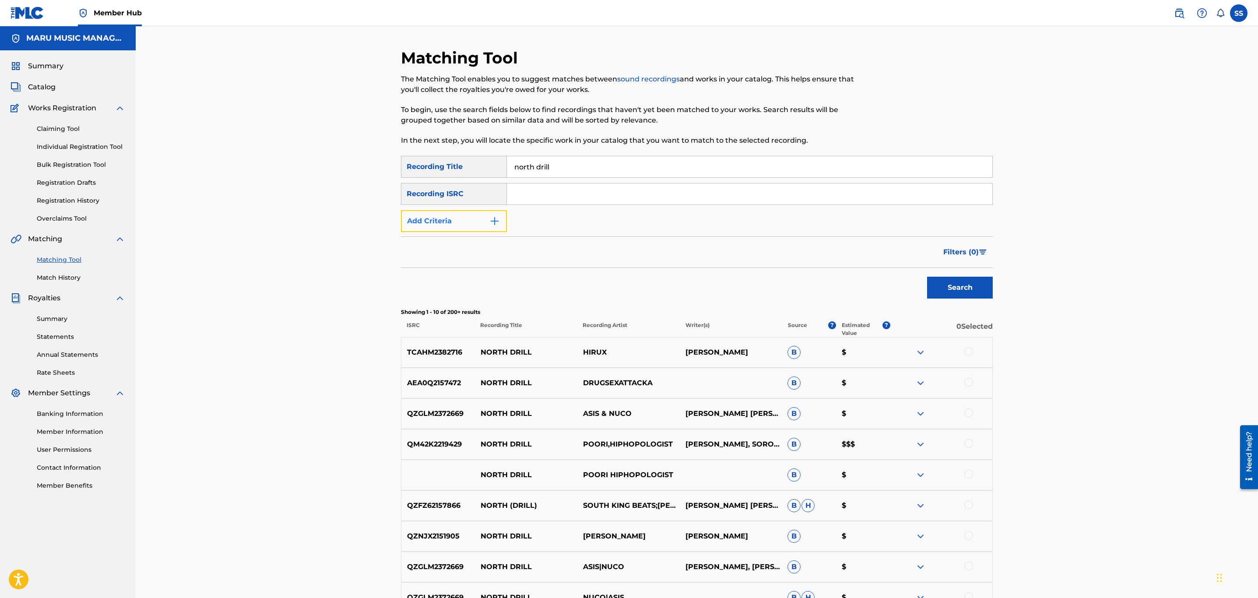
click at [446, 222] on button "Add Criteria" at bounding box center [454, 221] width 106 height 22
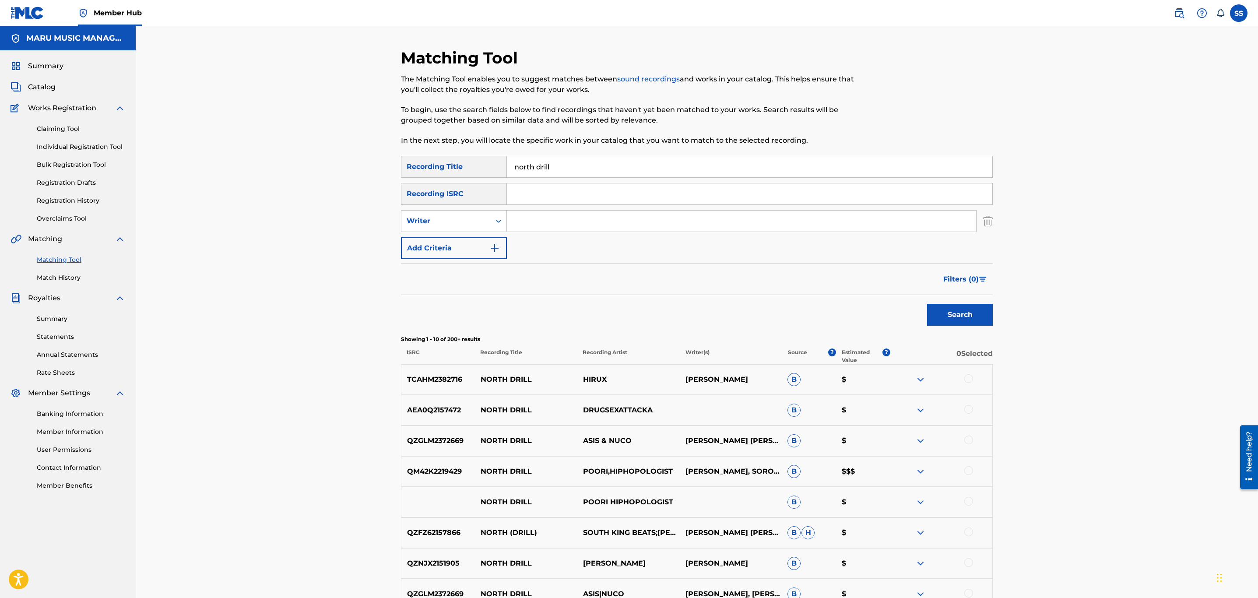
click at [582, 208] on div "SearchWithCriteria2de853c1-4f35-4ef2-b106-7caa8acd474c Recording Title north dr…" at bounding box center [697, 207] width 592 height 103
click at [582, 220] on input "Search Form" at bounding box center [741, 221] width 469 height 21
type input "soroush"
click at [927, 304] on button "Search" at bounding box center [960, 315] width 66 height 22
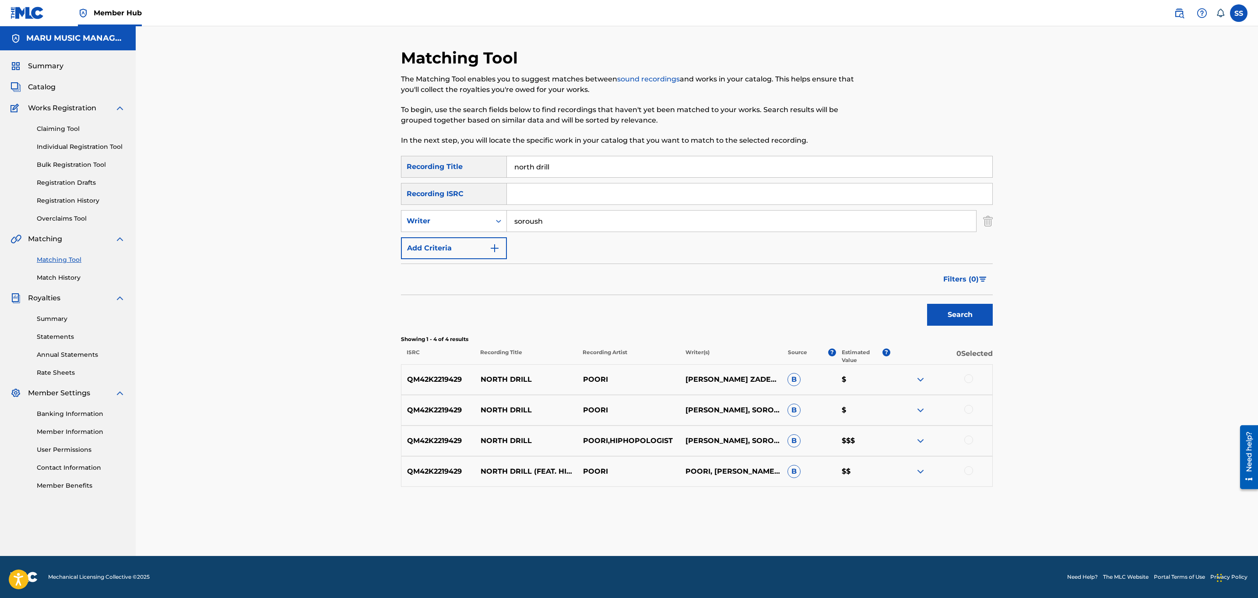
click at [966, 468] on div at bounding box center [969, 470] width 9 height 9
click at [971, 443] on div at bounding box center [969, 440] width 9 height 9
click at [969, 409] on div at bounding box center [969, 409] width 9 height 9
click at [967, 380] on div at bounding box center [969, 378] width 9 height 9
click at [493, 211] on div "Search Form" at bounding box center [499, 221] width 16 height 21
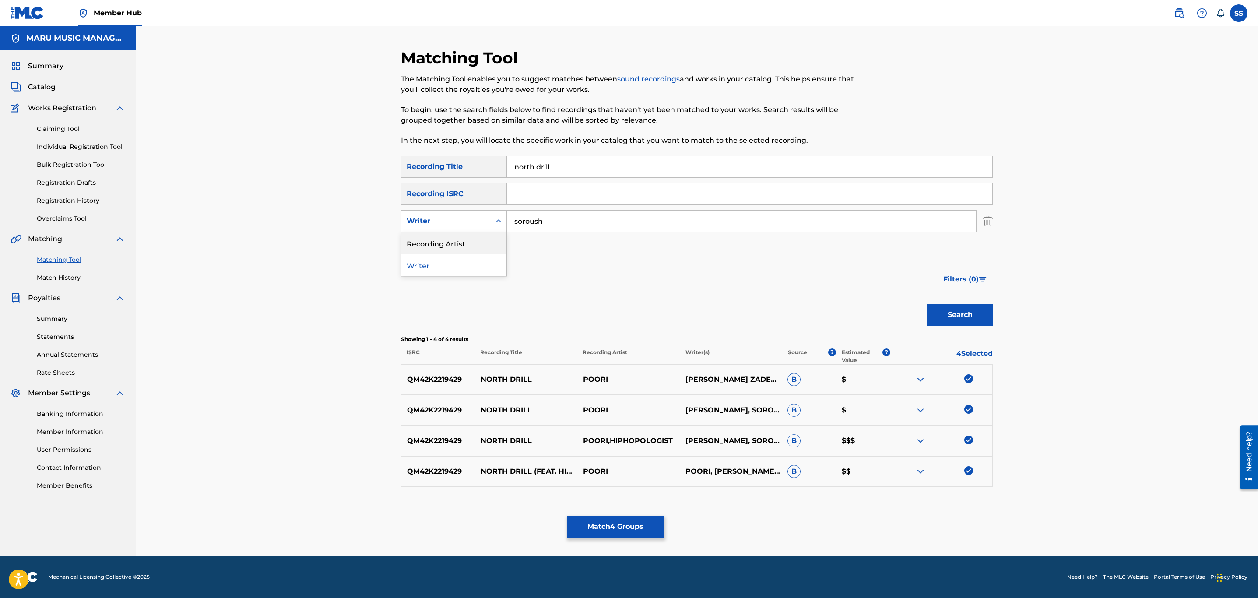
drag, startPoint x: 491, startPoint y: 236, endPoint x: 497, endPoint y: 234, distance: 5.8
click at [492, 237] on div "Recording Artist" at bounding box center [454, 243] width 105 height 22
click at [542, 215] on input "Search Form" at bounding box center [741, 221] width 469 height 21
click at [927, 304] on button "Search" at bounding box center [960, 315] width 66 height 22
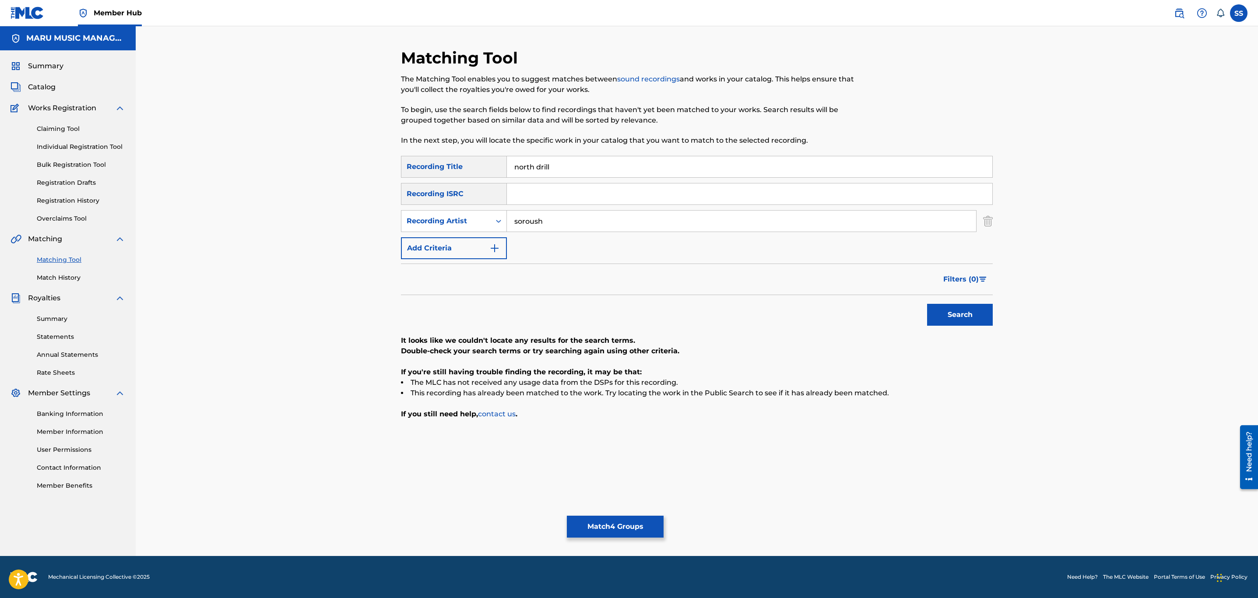
drag, startPoint x: 542, startPoint y: 215, endPoint x: 546, endPoint y: 212, distance: 5.5
click at [544, 213] on input "soroush" at bounding box center [741, 221] width 469 height 21
type input "hiphopologist"
click at [944, 315] on button "Search" at bounding box center [960, 315] width 66 height 22
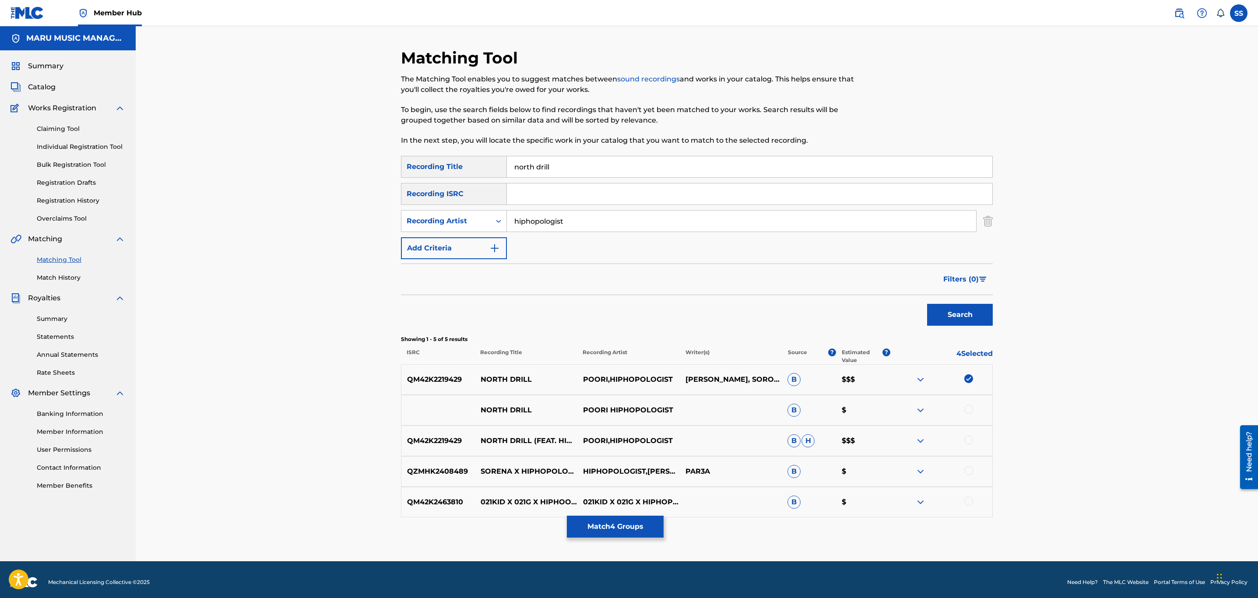
click at [975, 410] on div at bounding box center [941, 410] width 102 height 11
click at [969, 415] on div at bounding box center [941, 410] width 102 height 11
click at [964, 443] on div at bounding box center [941, 441] width 102 height 11
drag, startPoint x: 968, startPoint y: 412, endPoint x: 966, endPoint y: 434, distance: 21.1
click at [967, 415] on div at bounding box center [941, 410] width 102 height 11
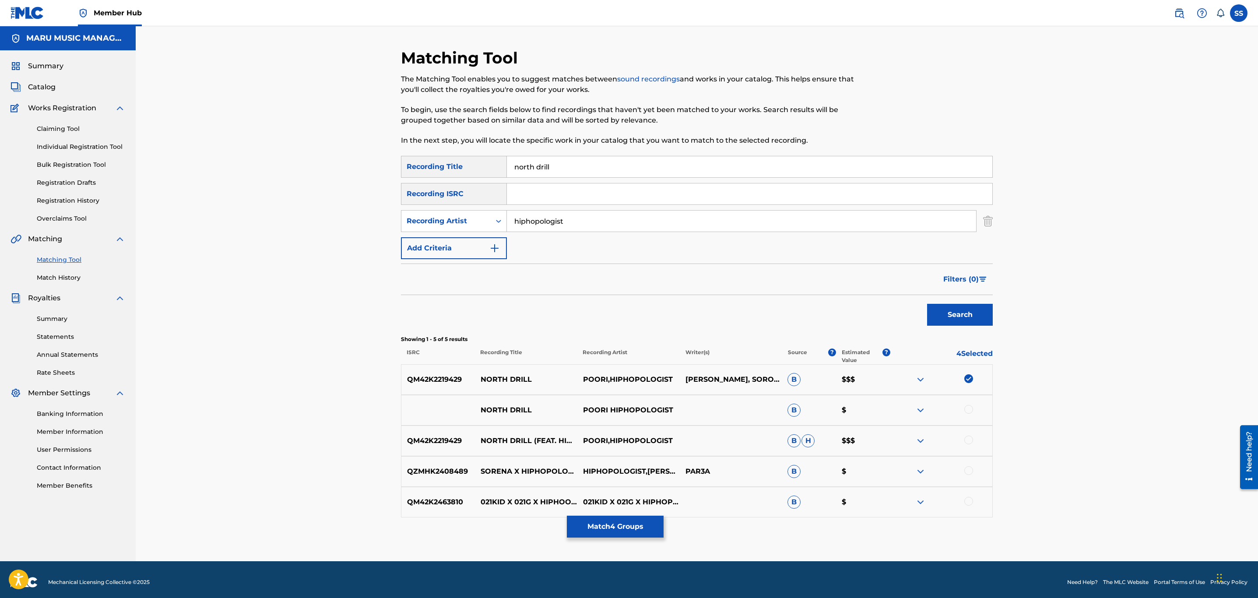
click at [968, 435] on div "QM42K2219429 NORTH DRILL (FEAT. HIPHOPOLOGIST) POORI,HIPHOPOLOGIST B H $$$" at bounding box center [697, 441] width 592 height 31
drag, startPoint x: 968, startPoint y: 439, endPoint x: 965, endPoint y: 423, distance: 16.1
click at [968, 440] on div at bounding box center [969, 440] width 9 height 9
click at [969, 409] on div at bounding box center [969, 409] width 9 height 9
click at [458, 221] on div "Recording Artist" at bounding box center [446, 221] width 79 height 11
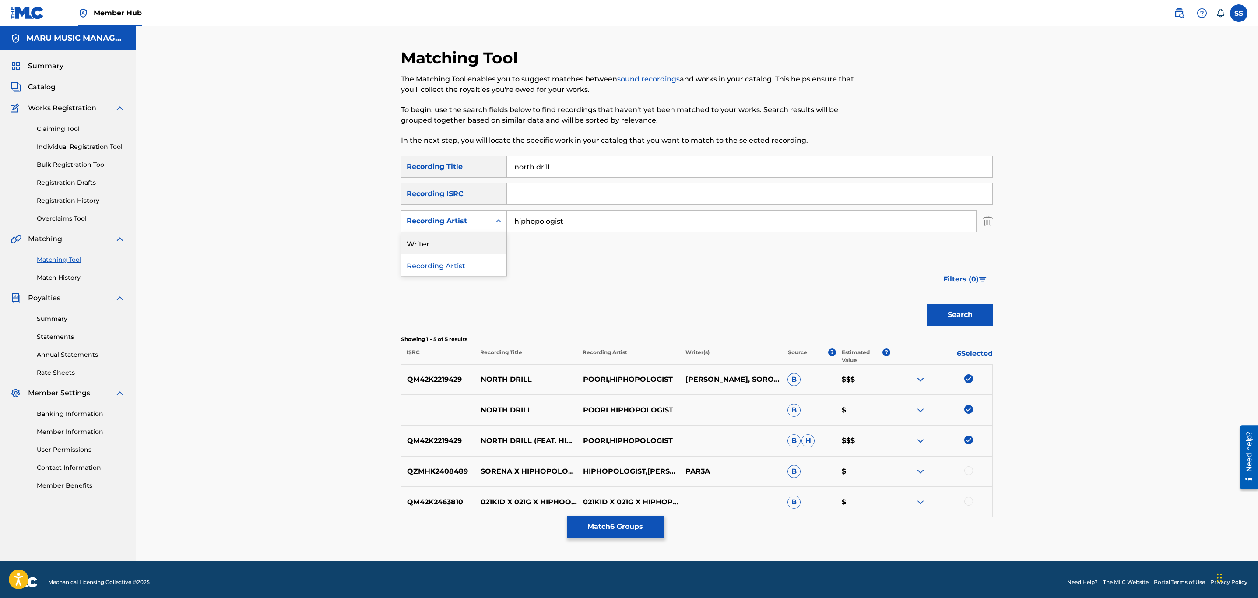
drag, startPoint x: 468, startPoint y: 238, endPoint x: 479, endPoint y: 235, distance: 10.9
click at [470, 238] on div "Writer" at bounding box center [454, 243] width 105 height 22
click at [557, 209] on div "SearchWithCriteria2de853c1-4f35-4ef2-b106-7caa8acd474c Recording Title north dr…" at bounding box center [697, 207] width 592 height 103
click at [555, 224] on input "Search Form" at bounding box center [741, 221] width 469 height 21
click at [713, 293] on div "Filters ( 0 )" at bounding box center [697, 280] width 592 height 32
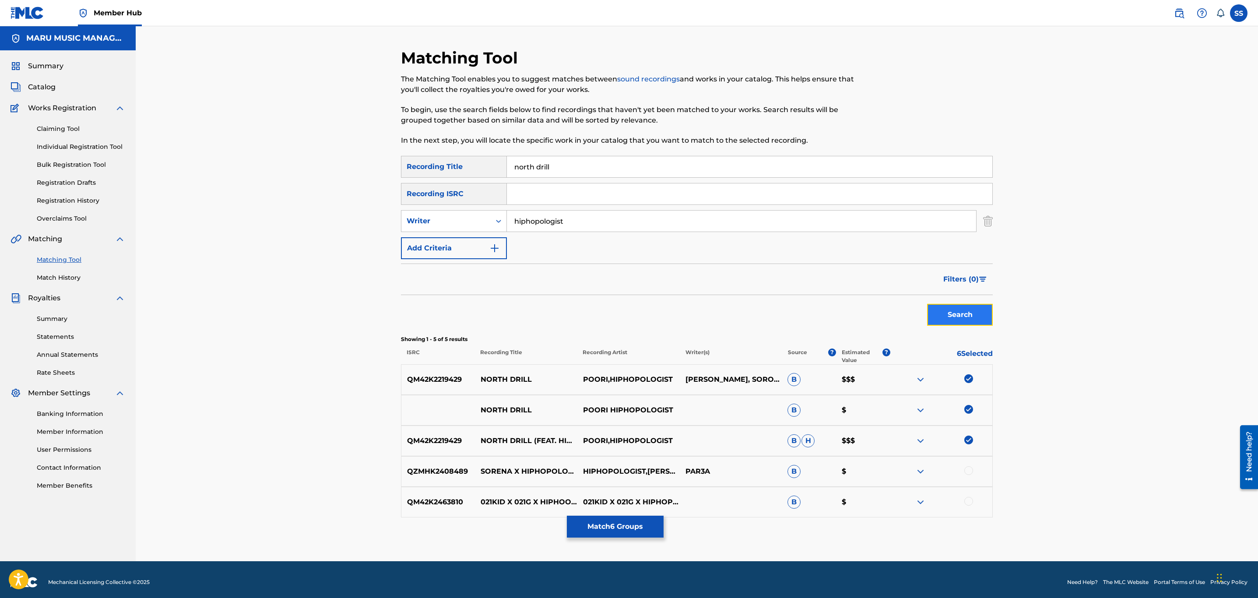
click at [957, 313] on button "Search" at bounding box center [960, 315] width 66 height 22
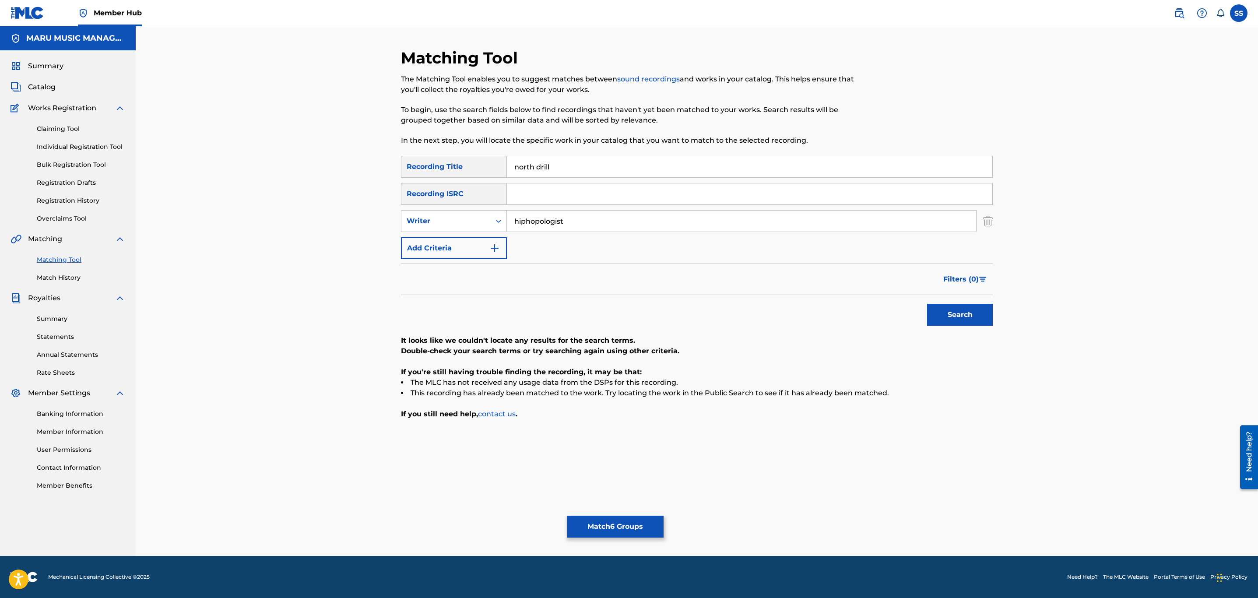
drag, startPoint x: 581, startPoint y: 225, endPoint x: 385, endPoint y: 200, distance: 196.9
click at [385, 200] on div "Matching Tool The Matching Tool enables you to suggest matches between sound re…" at bounding box center [697, 291] width 1123 height 530
type input "kagan"
click at [927, 304] on button "Search" at bounding box center [960, 315] width 66 height 22
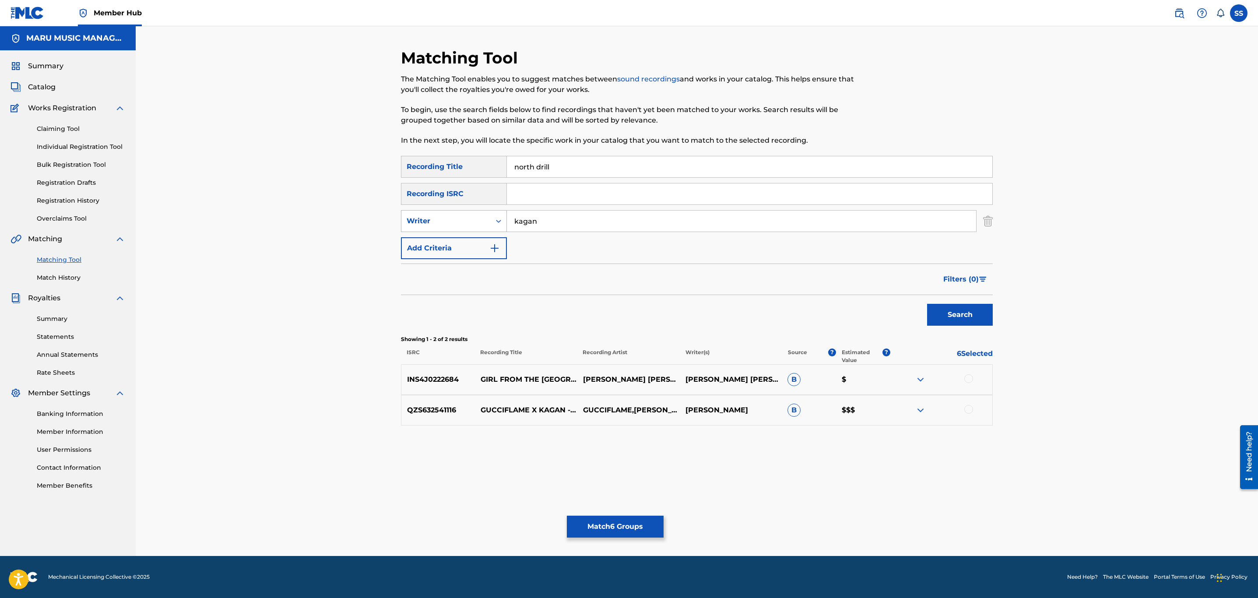
click at [464, 221] on div "Writer" at bounding box center [446, 221] width 79 height 11
drag, startPoint x: 456, startPoint y: 240, endPoint x: 540, endPoint y: 233, distance: 84.3
click at [458, 240] on div "Recording Artist" at bounding box center [454, 243] width 105 height 22
click at [548, 226] on input "Search Form" at bounding box center [741, 221] width 469 height 21
type input "kagan"
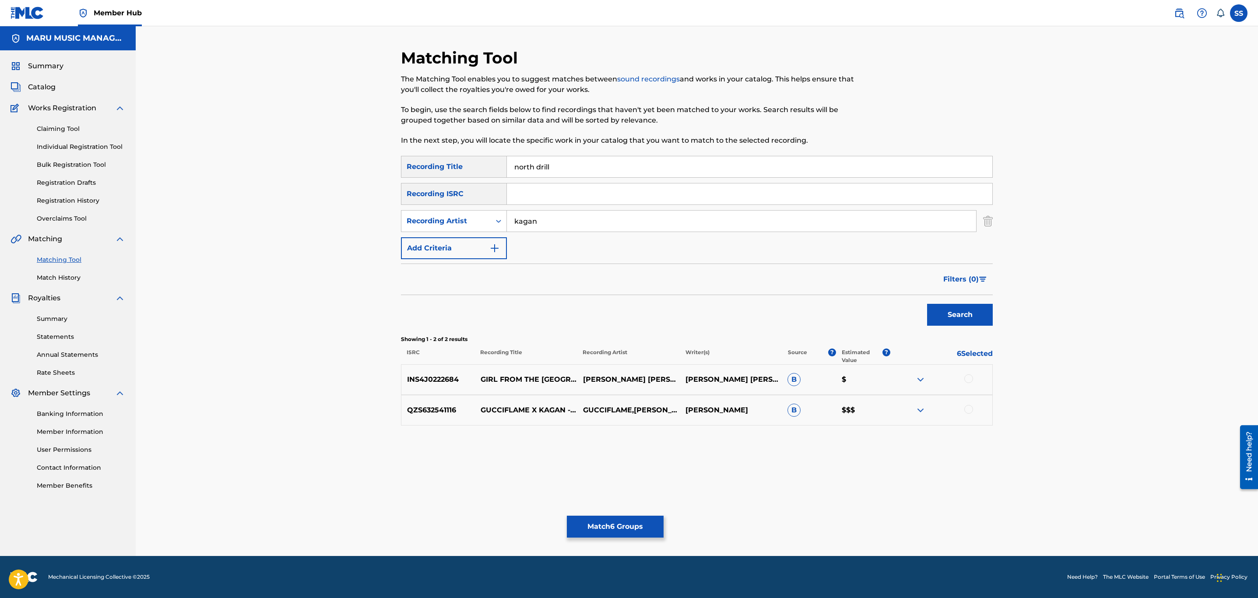
click at [927, 304] on button "Search" at bounding box center [960, 315] width 66 height 22
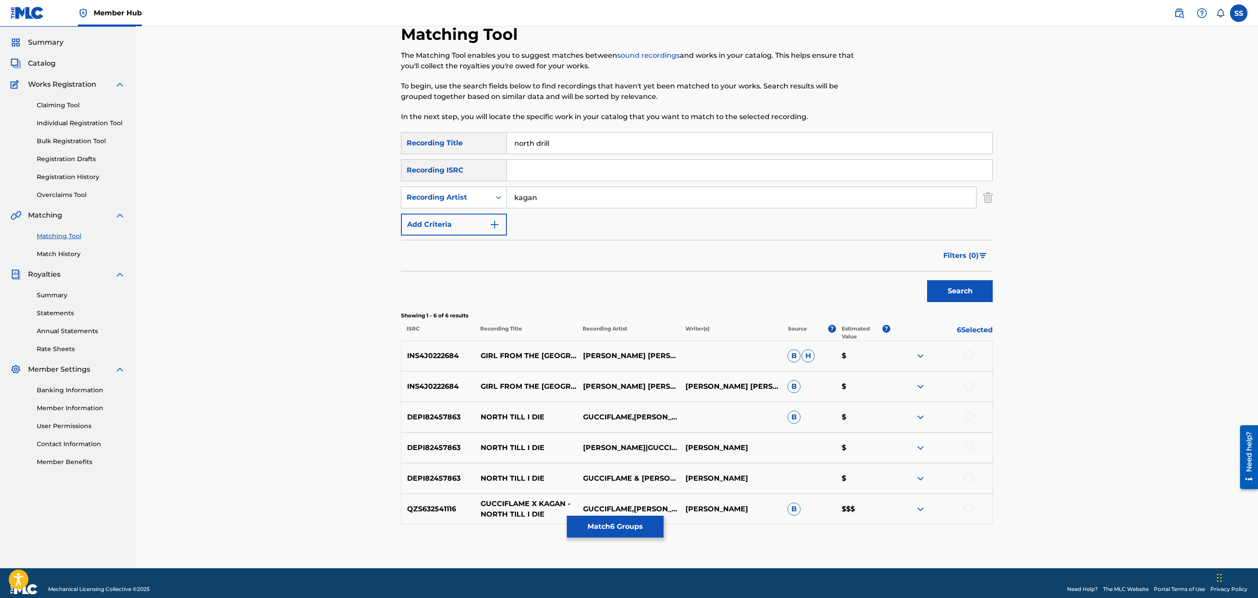
scroll to position [36, 0]
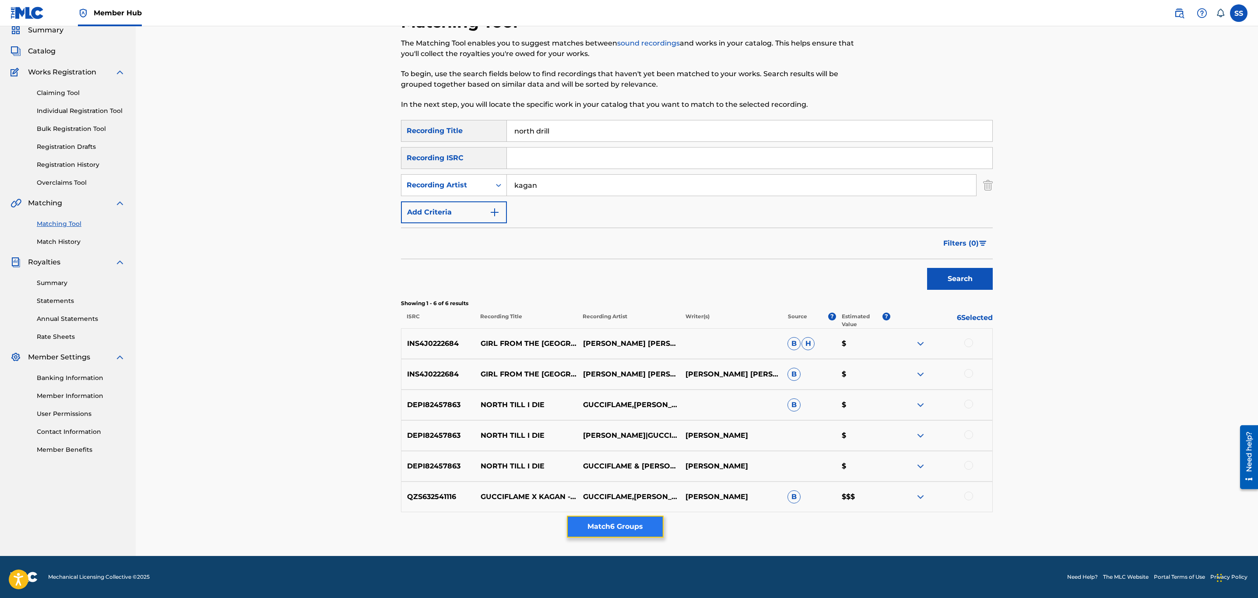
click at [619, 527] on button "Match 6 Groups" at bounding box center [615, 527] width 97 height 22
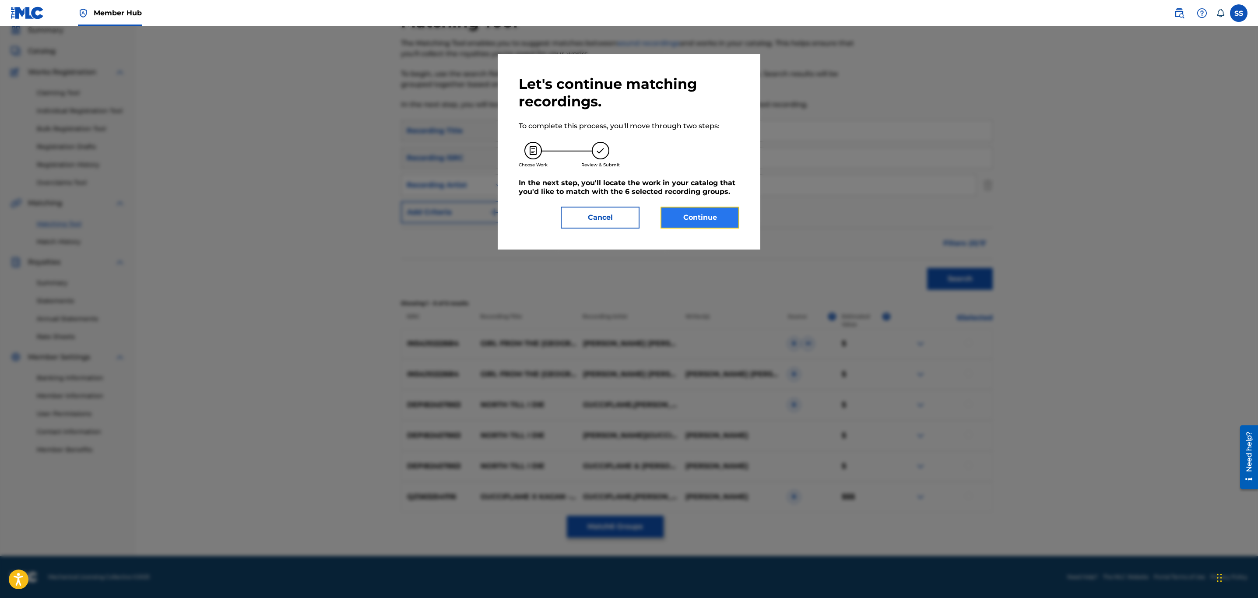
click at [687, 214] on button "Continue" at bounding box center [700, 218] width 79 height 22
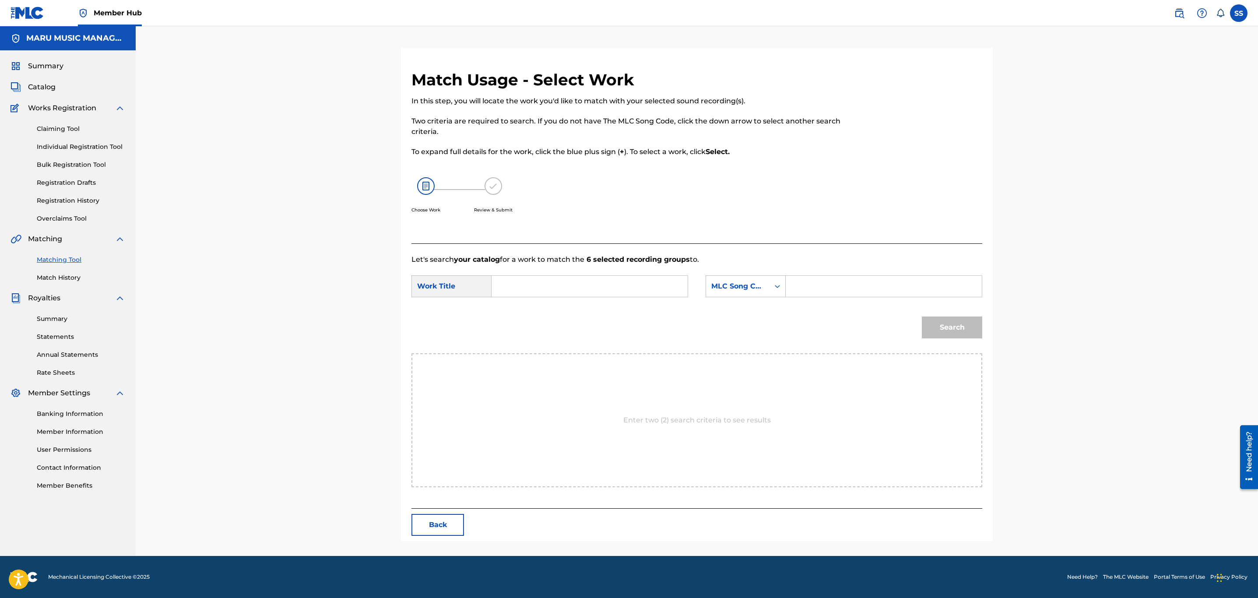
scroll to position [0, 0]
click at [588, 299] on div "SearchWithCriteriac1e8e767-7d61-46f8-8b01-3f4a8b57f7e0 Work Title SearchWithCri…" at bounding box center [697, 288] width 571 height 27
click at [617, 286] on input "Search Form" at bounding box center [589, 286] width 181 height 21
type input "north drill"
click at [770, 298] on div "SearchWithCriteriac1e8e767-7d61-46f8-8b01-3f4a8b57f7e0 Work Title north drill n…" at bounding box center [697, 288] width 571 height 27
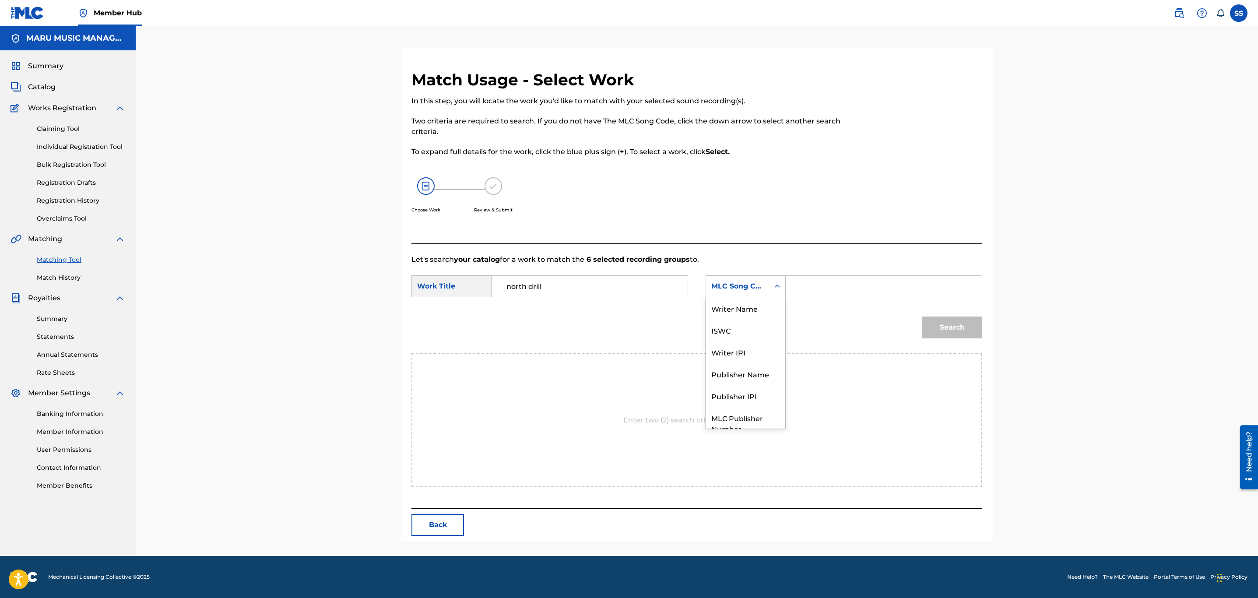
click at [766, 288] on div "MLC Song Code" at bounding box center [737, 286] width 63 height 17
click at [758, 313] on div "Writer Name" at bounding box center [745, 308] width 79 height 22
drag, startPoint x: 791, startPoint y: 300, endPoint x: 780, endPoint y: 358, distance: 59.2
click at [807, 289] on input "Search Form" at bounding box center [883, 286] width 181 height 21
type input "soroush"
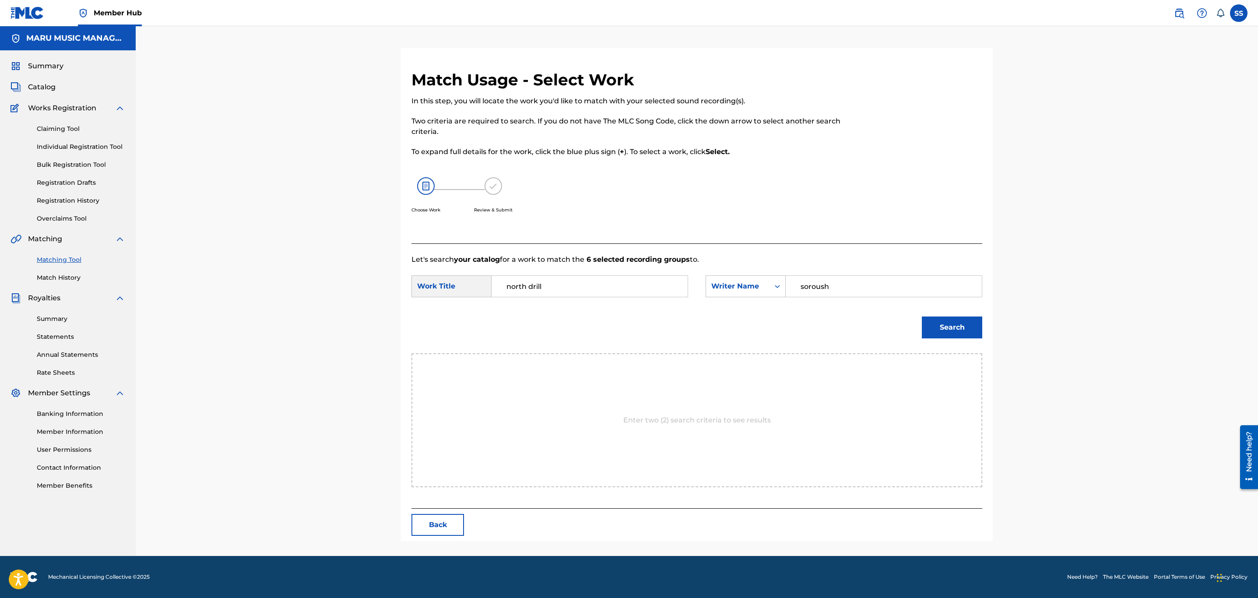
click at [922, 317] on button "Search" at bounding box center [952, 328] width 60 height 22
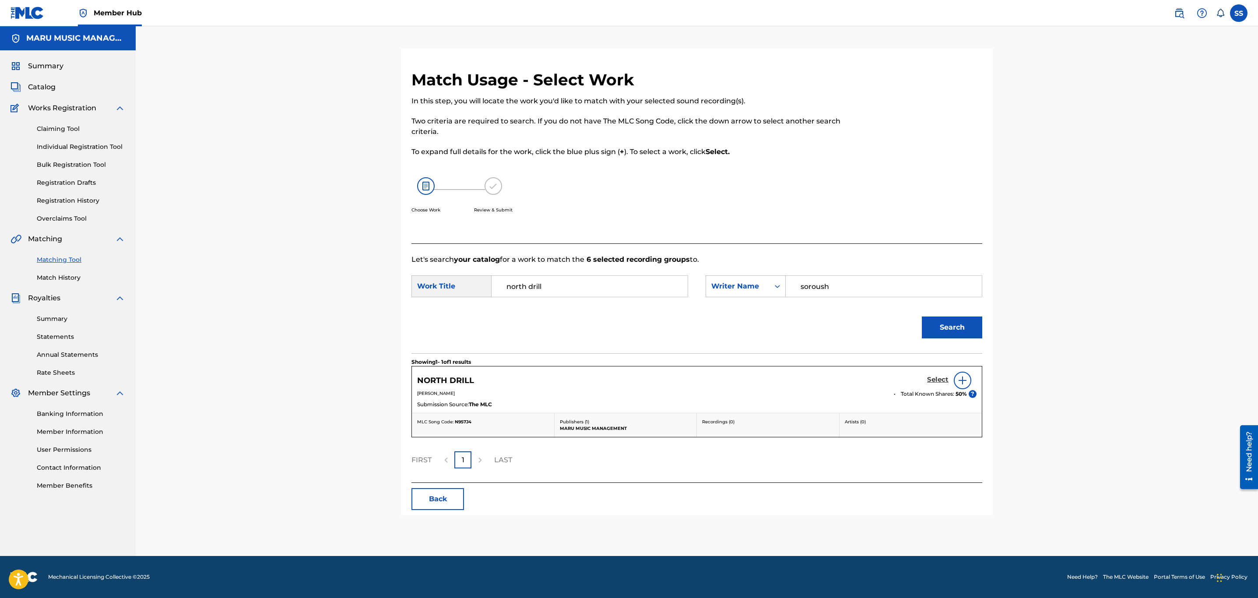
click at [942, 376] on h5 "Select" at bounding box center [937, 380] width 21 height 8
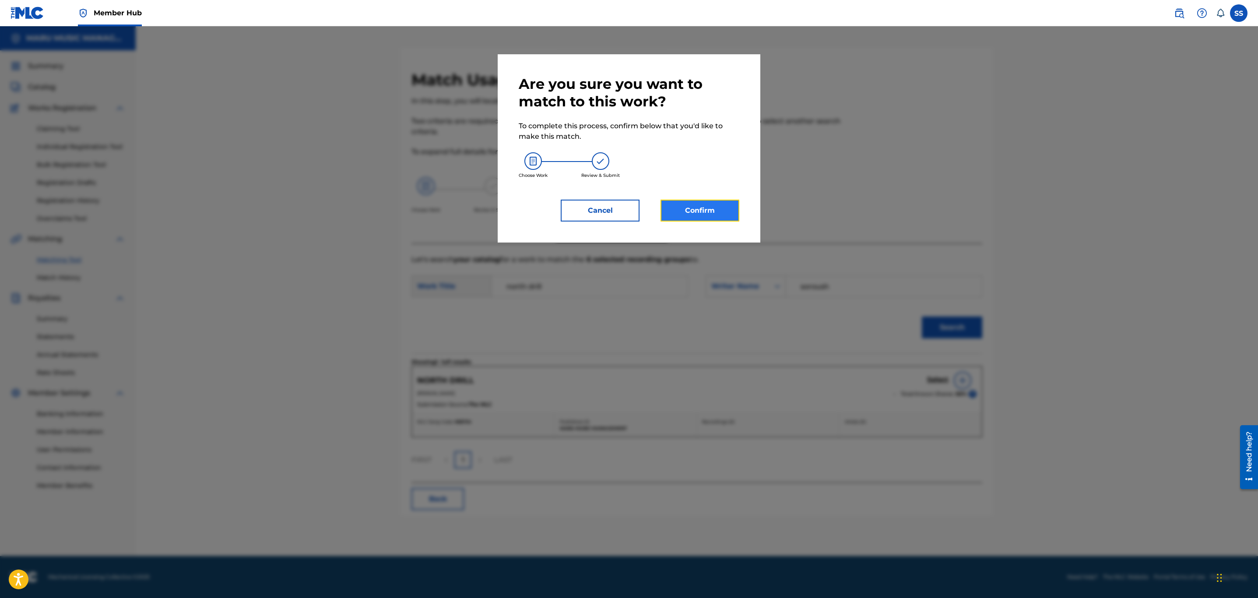
click at [687, 209] on button "Confirm" at bounding box center [700, 211] width 79 height 22
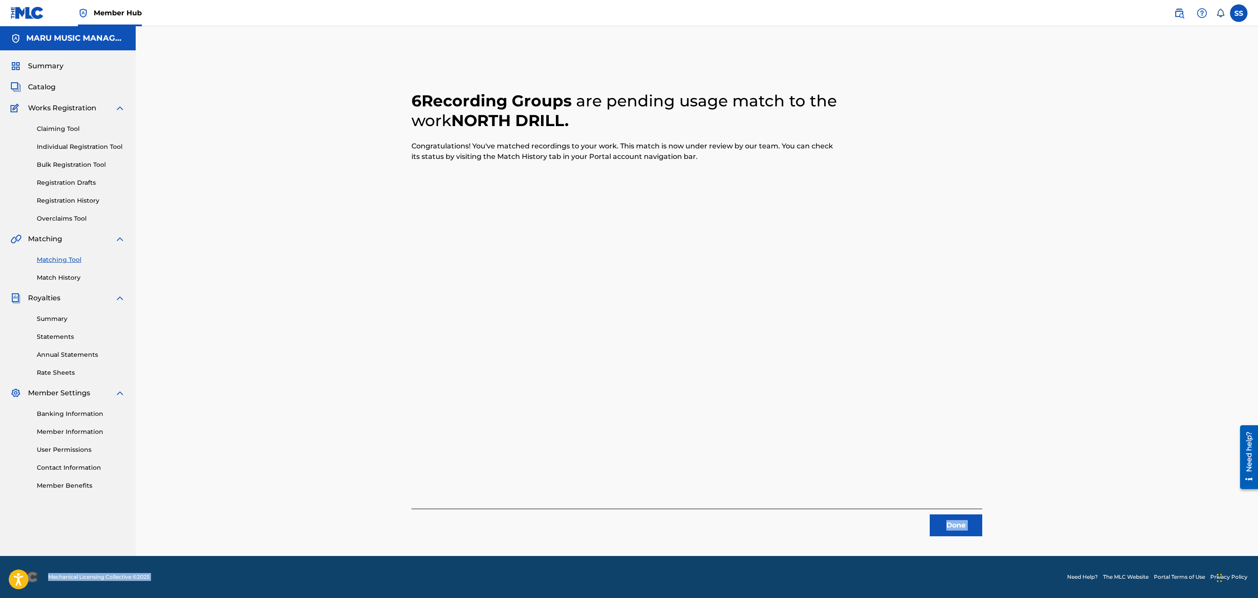
click at [986, 560] on div "Member Hub SS SS Sean Stockdale sean@marumusic.net Notification Preferences Pro…" at bounding box center [629, 299] width 1258 height 598
click at [922, 508] on div "6 Recording Groups are pending usage match to the work NORTH DRILL . Congratula…" at bounding box center [697, 303] width 571 height 466
drag, startPoint x: 948, startPoint y: 522, endPoint x: 937, endPoint y: 568, distance: 47.3
click at [948, 522] on button "Done" at bounding box center [956, 526] width 53 height 22
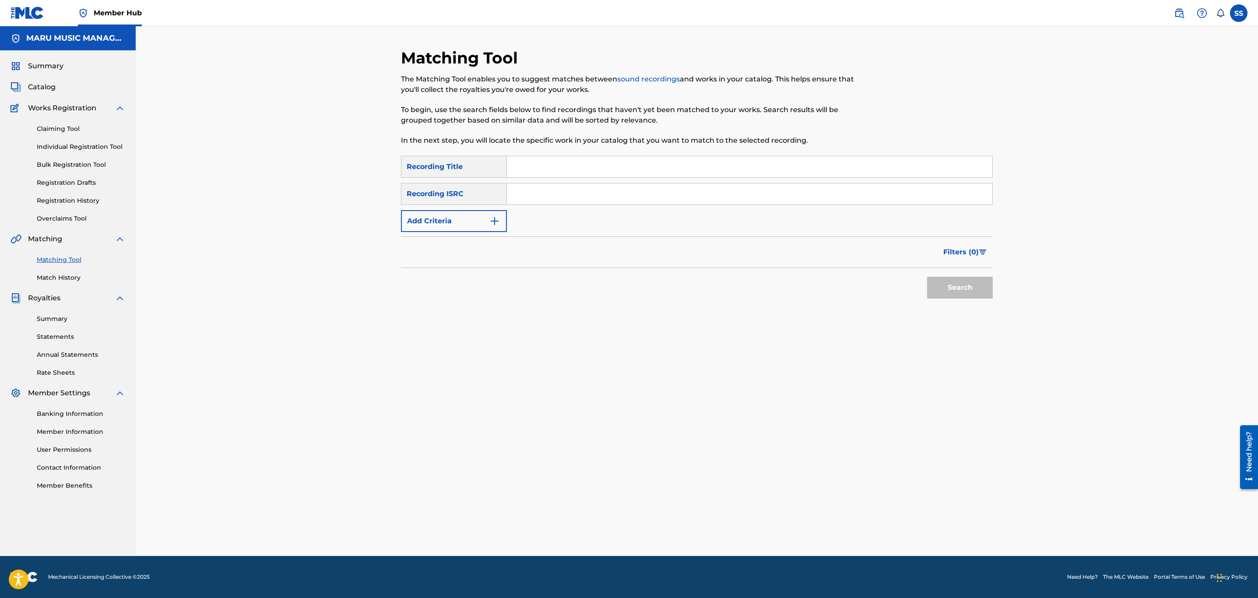
click at [639, 165] on input "Search Form" at bounding box center [750, 166] width 486 height 21
type input "parvaz"
click at [427, 225] on button "Add Criteria" at bounding box center [454, 221] width 106 height 22
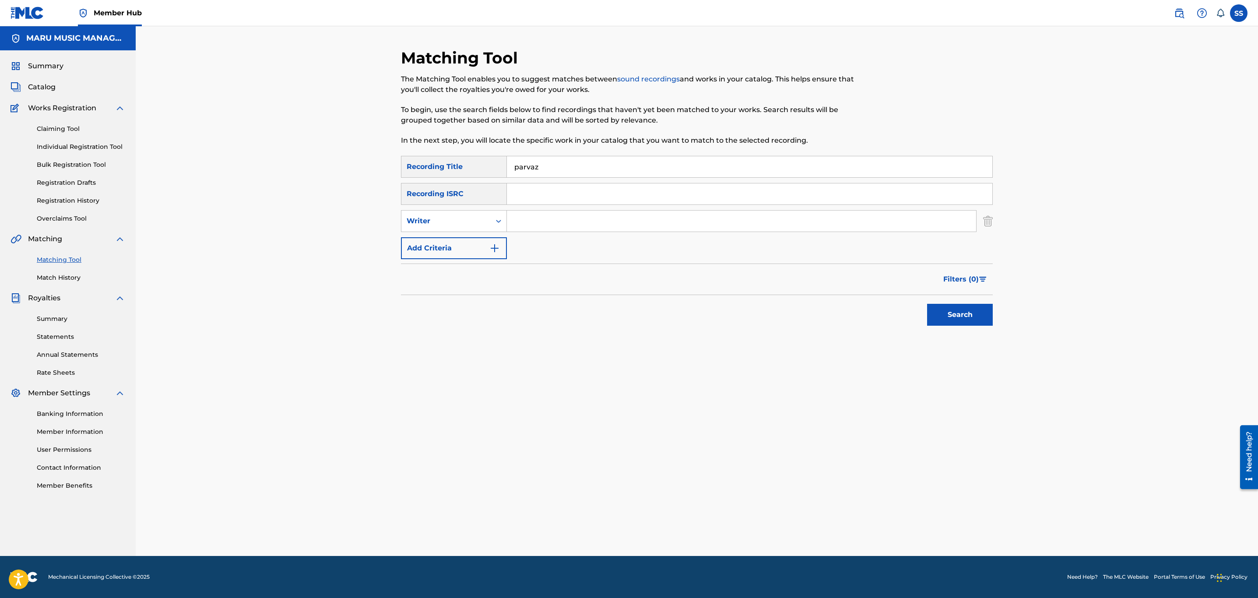
click at [558, 219] on input "Search Form" at bounding box center [741, 221] width 469 height 21
type input "hiphopologist"
click at [987, 317] on button "Search" at bounding box center [960, 315] width 66 height 22
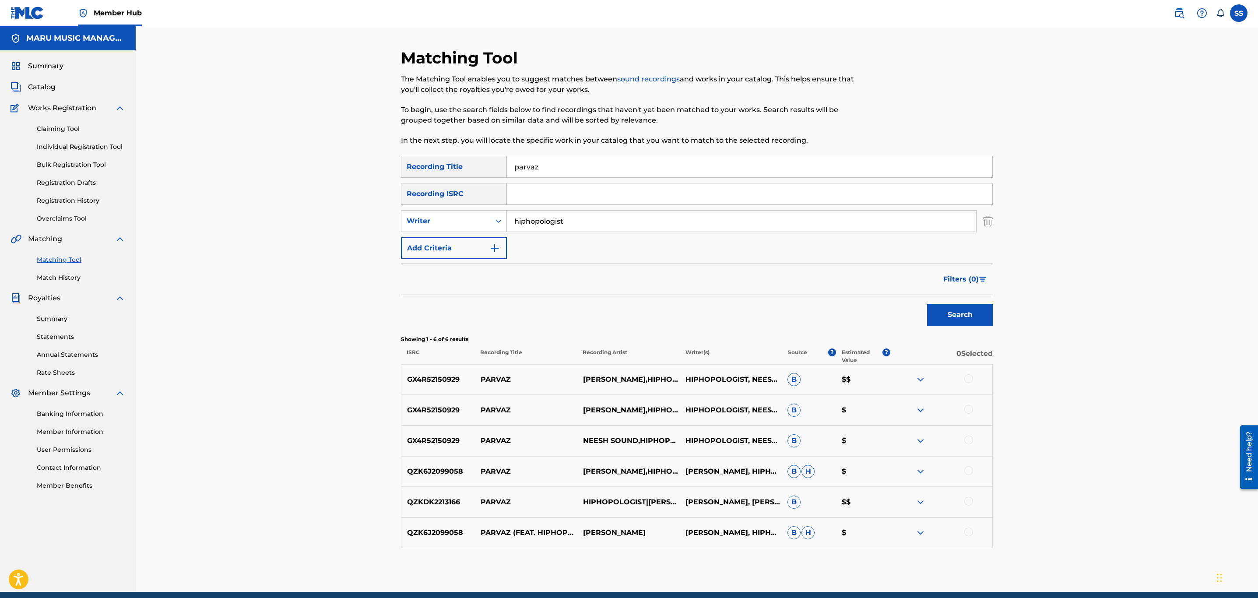
click at [971, 378] on div at bounding box center [969, 378] width 9 height 9
click at [972, 413] on div at bounding box center [941, 410] width 102 height 11
click at [968, 406] on div at bounding box center [969, 409] width 9 height 9
click at [968, 437] on div at bounding box center [969, 440] width 9 height 9
click at [967, 471] on div at bounding box center [969, 470] width 9 height 9
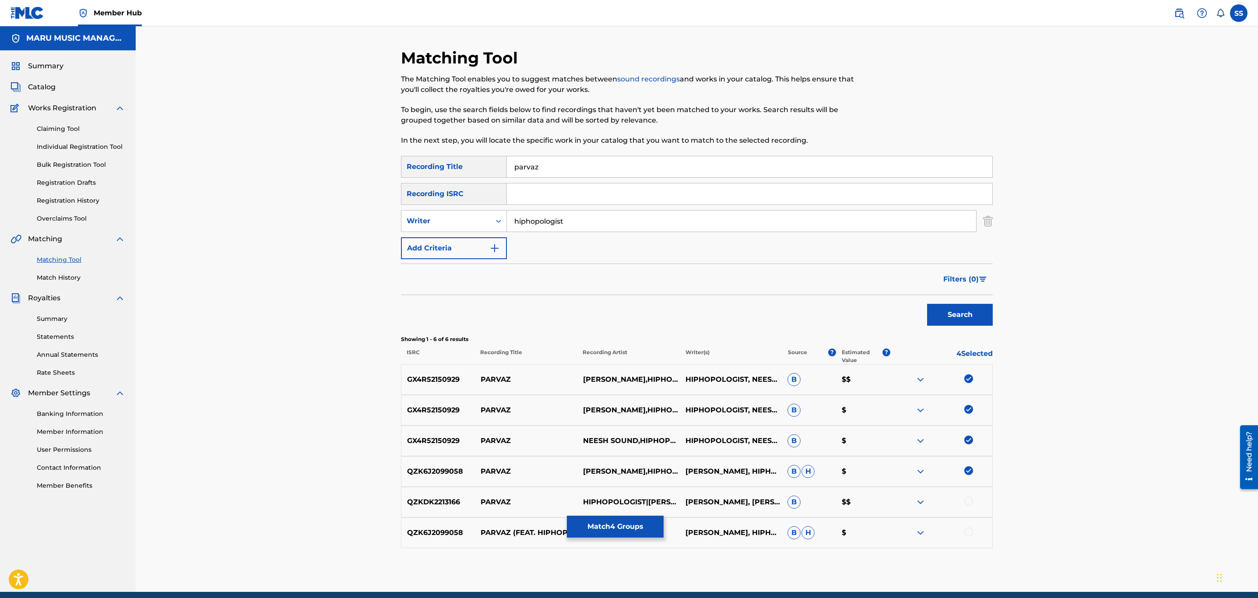
click at [967, 500] on div at bounding box center [969, 501] width 9 height 9
click at [967, 532] on div at bounding box center [969, 532] width 9 height 9
click at [479, 224] on div "Writer" at bounding box center [446, 221] width 79 height 11
drag, startPoint x: 486, startPoint y: 241, endPoint x: 494, endPoint y: 241, distance: 7.4
click at [488, 241] on div "Recording Artist" at bounding box center [454, 243] width 105 height 22
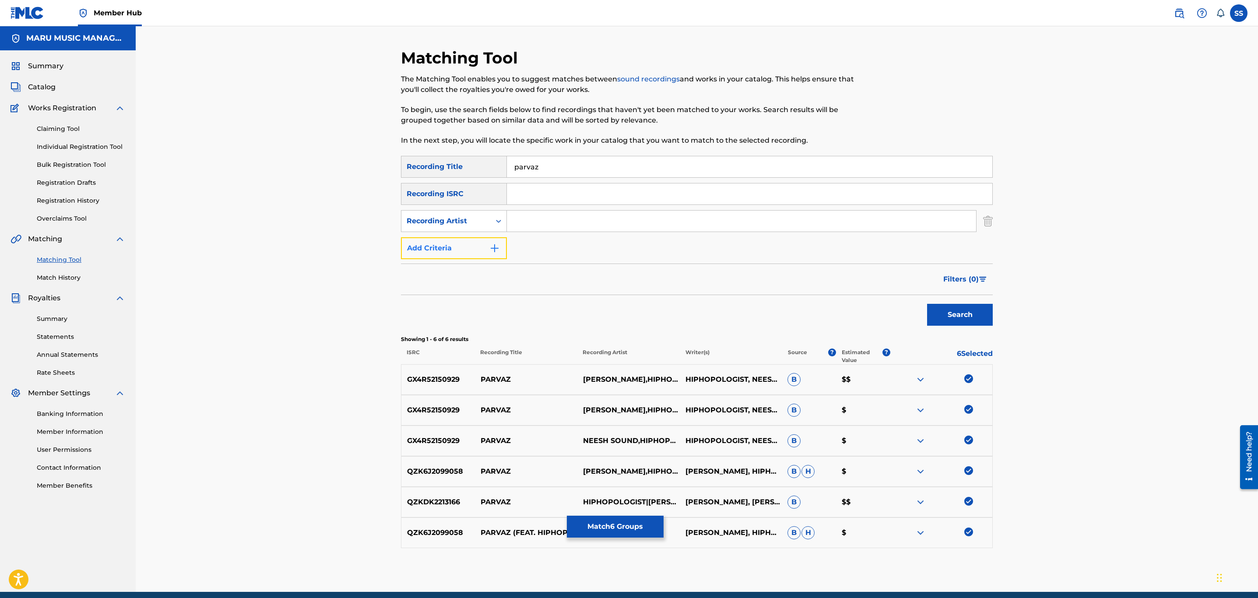
click at [494, 241] on button "Add Criteria" at bounding box center [454, 248] width 106 height 22
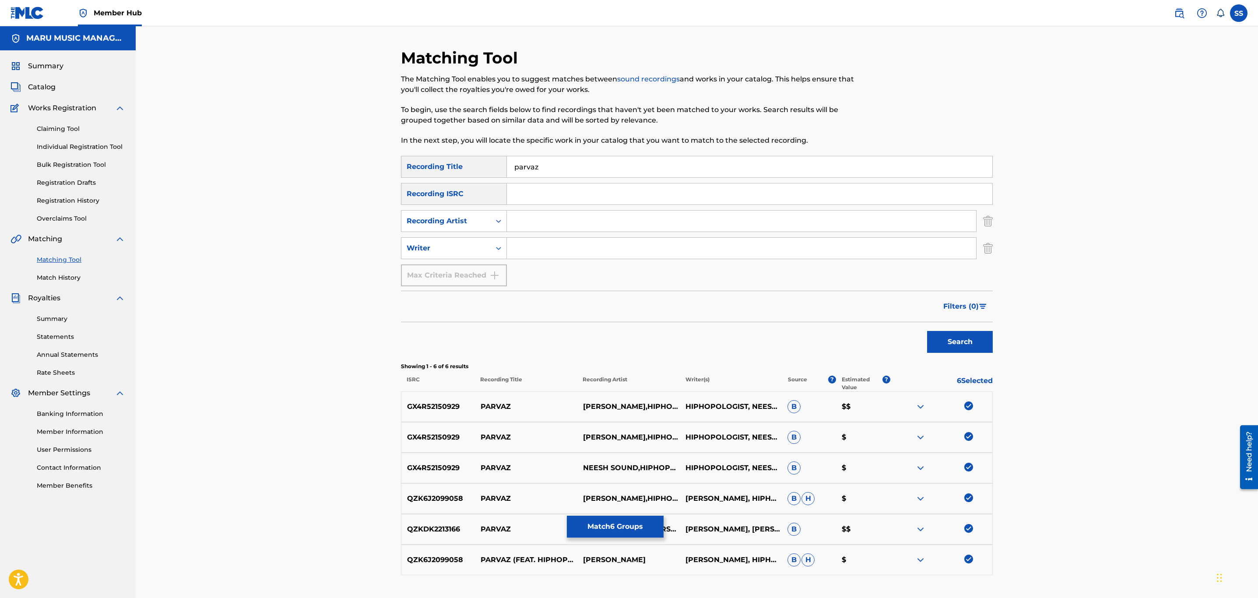
click at [538, 221] on input "Search Form" at bounding box center [741, 221] width 469 height 21
click at [628, 221] on input "hiphopologist" at bounding box center [741, 221] width 469 height 21
click at [927, 331] on button "Search" at bounding box center [960, 342] width 66 height 22
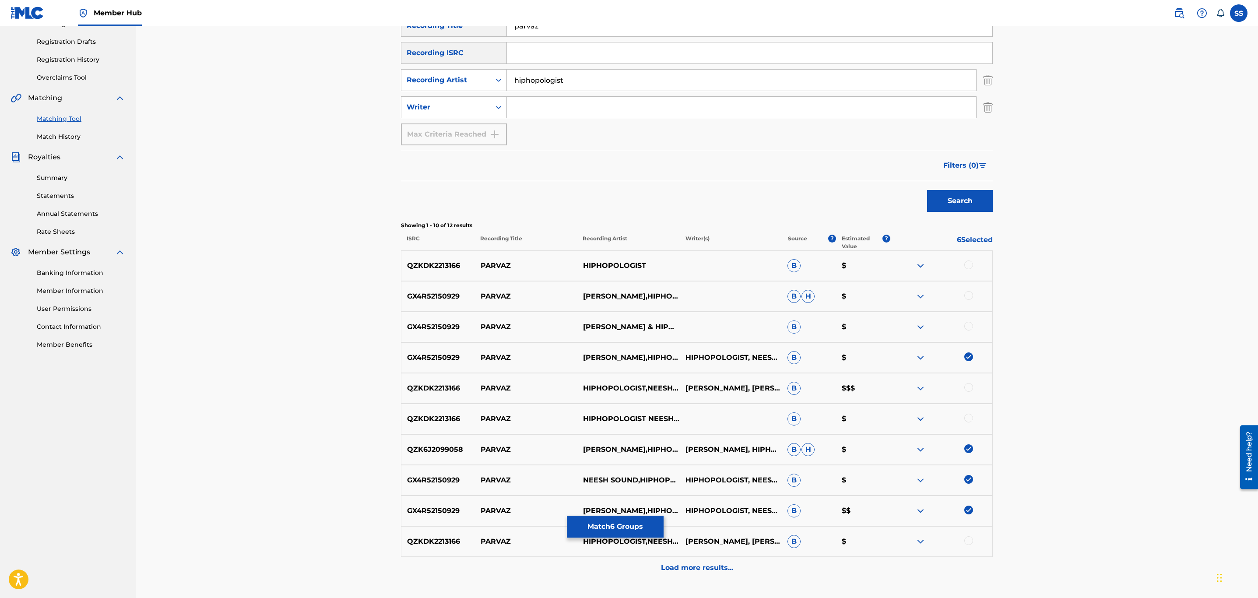
scroll to position [197, 0]
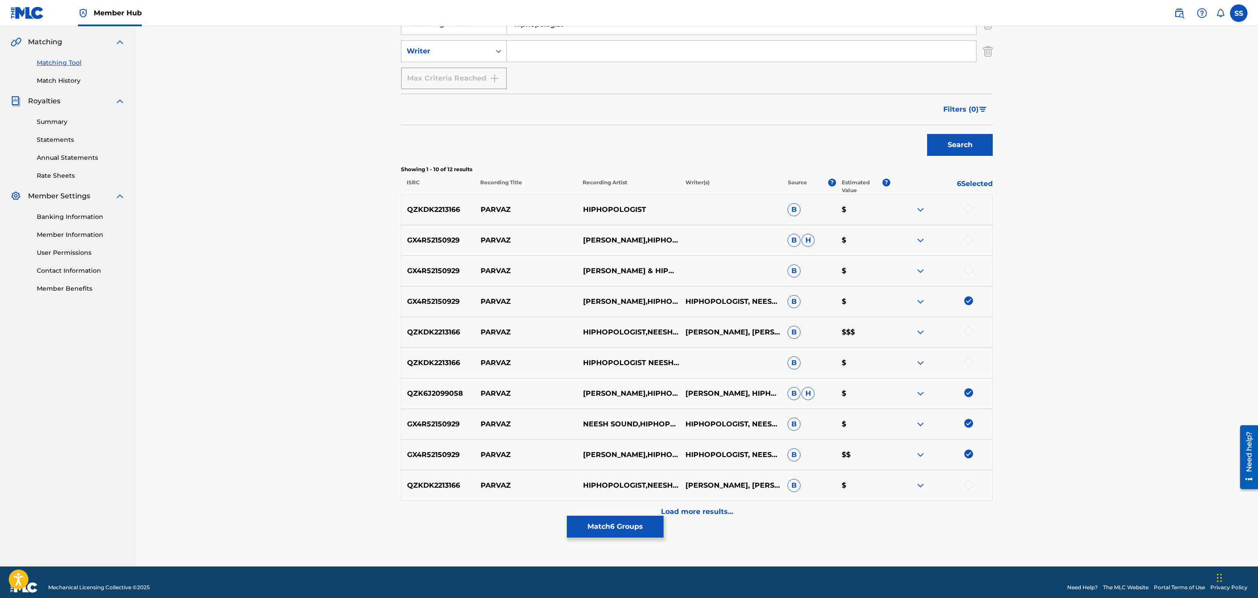
click at [972, 209] on div at bounding box center [969, 208] width 9 height 9
click at [972, 240] on div at bounding box center [969, 239] width 9 height 9
click at [966, 267] on div at bounding box center [969, 270] width 9 height 9
click at [970, 330] on div at bounding box center [969, 331] width 9 height 9
click at [973, 364] on div at bounding box center [969, 362] width 9 height 9
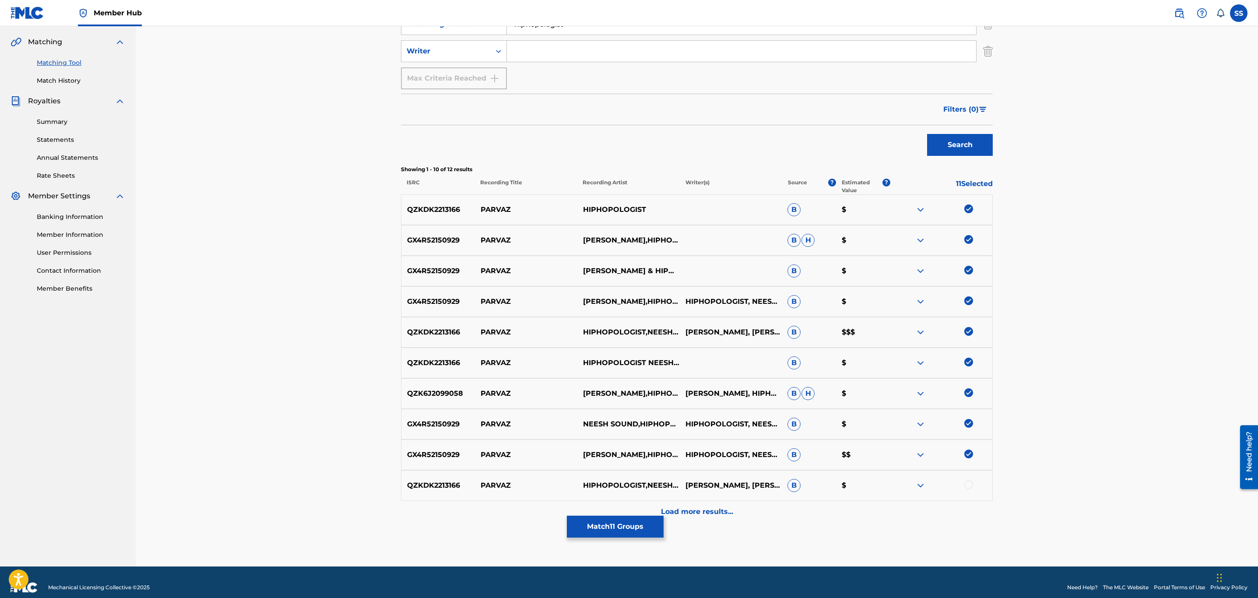
click at [966, 484] on div at bounding box center [969, 484] width 9 height 9
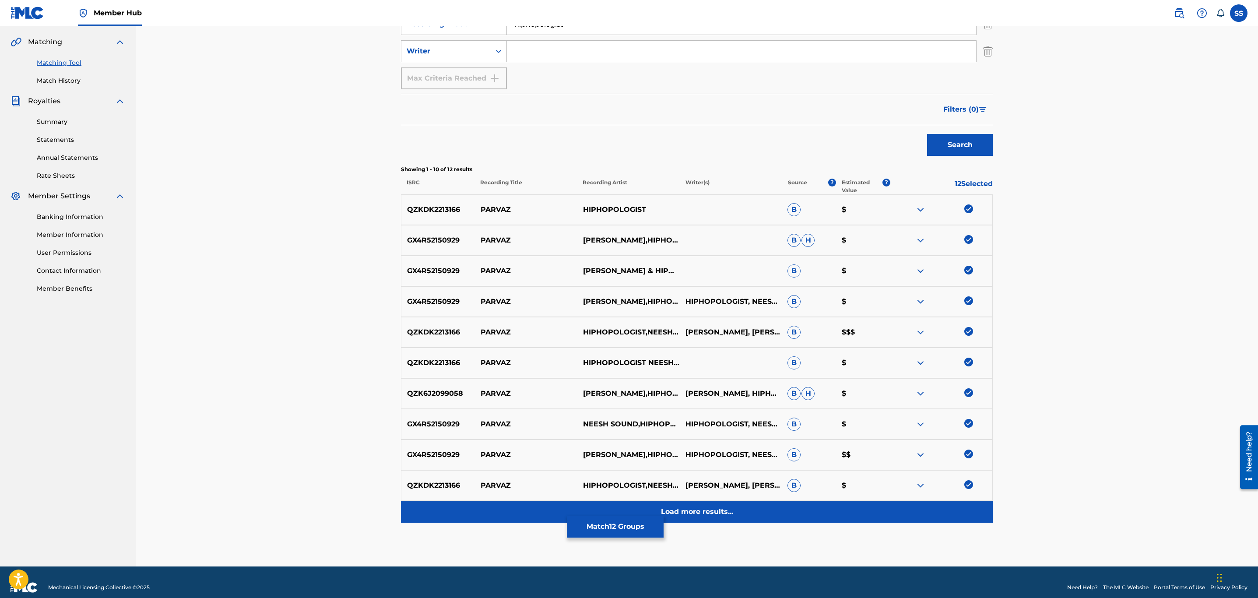
click at [715, 506] on div "Load more results..." at bounding box center [697, 512] width 592 height 22
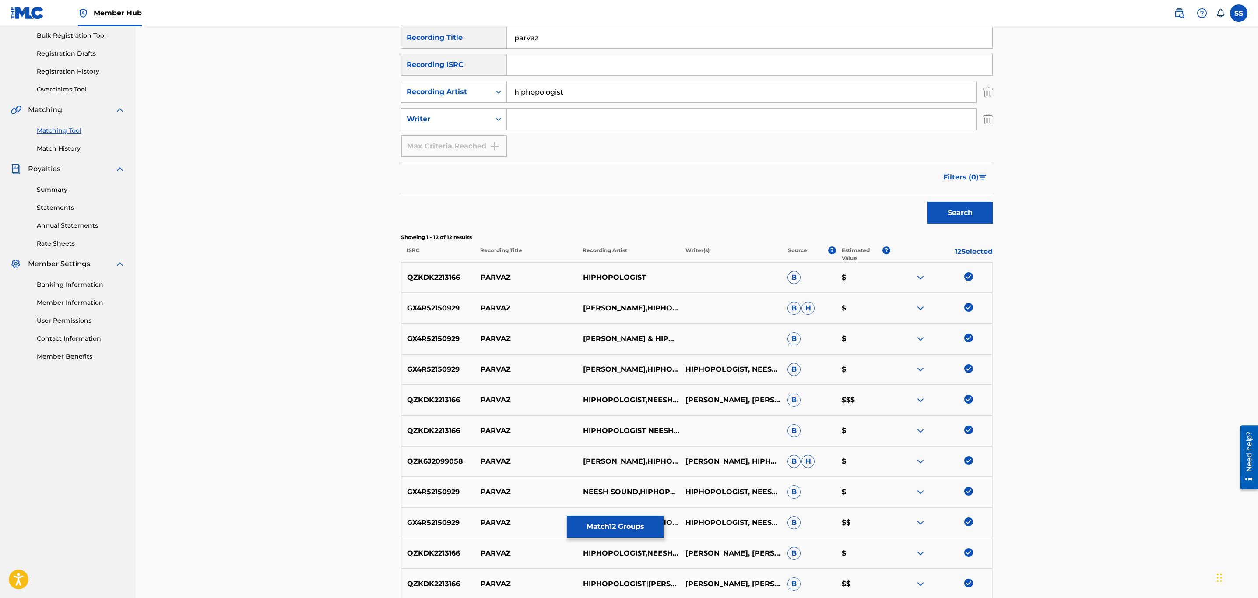
scroll to position [247, 0]
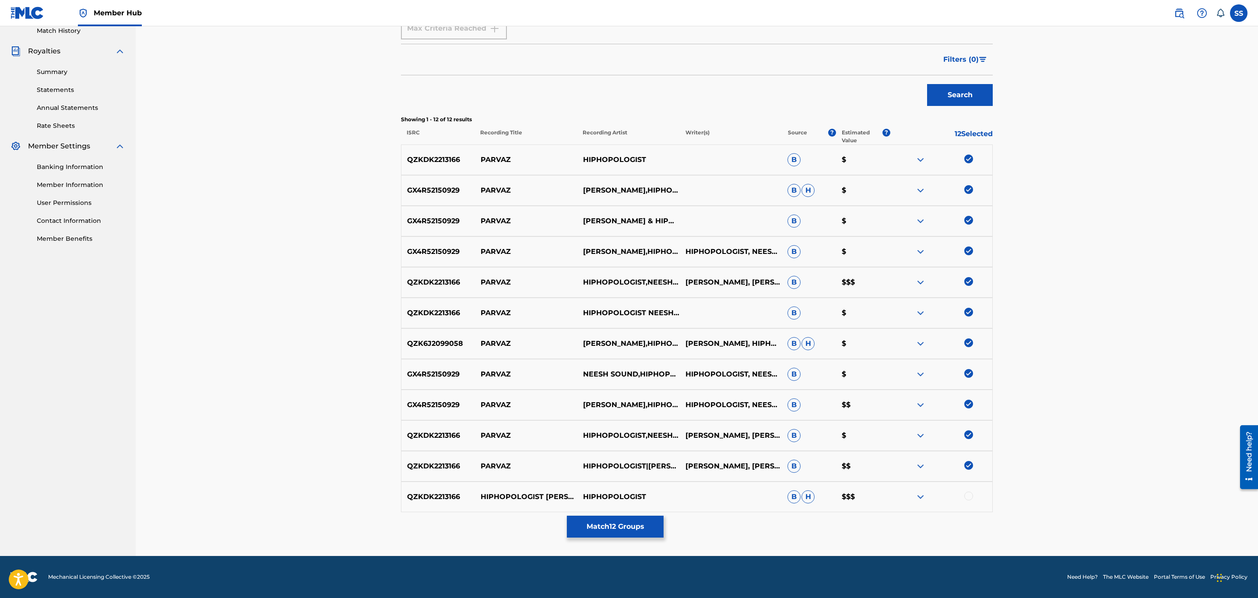
click at [966, 497] on div at bounding box center [969, 496] width 9 height 9
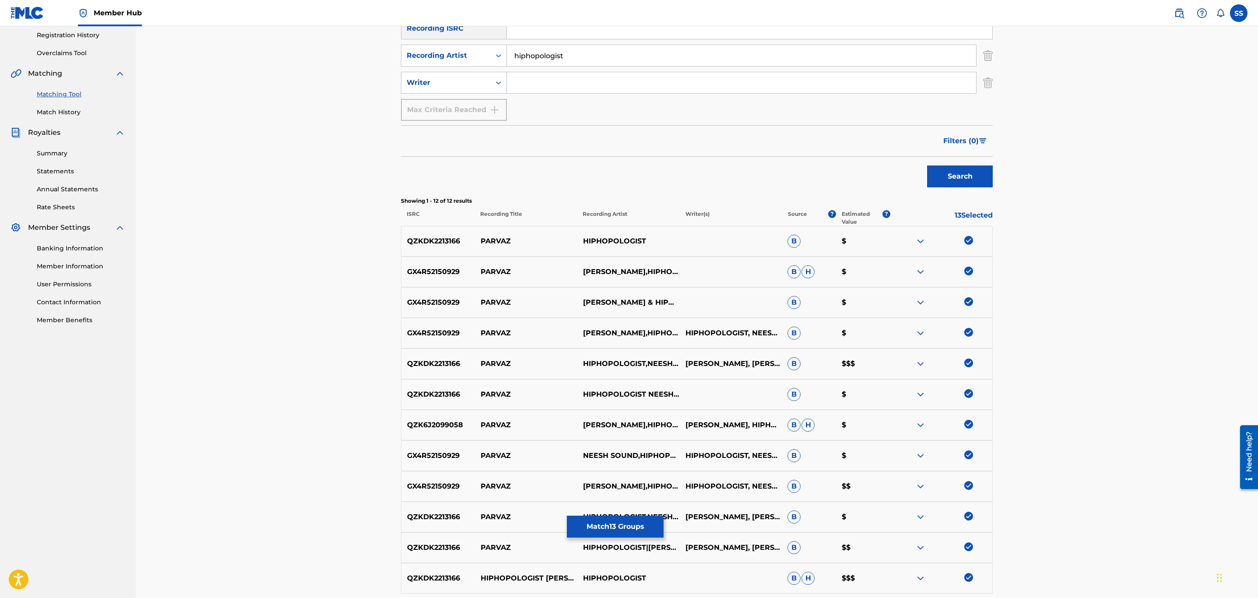
scroll to position [0, 0]
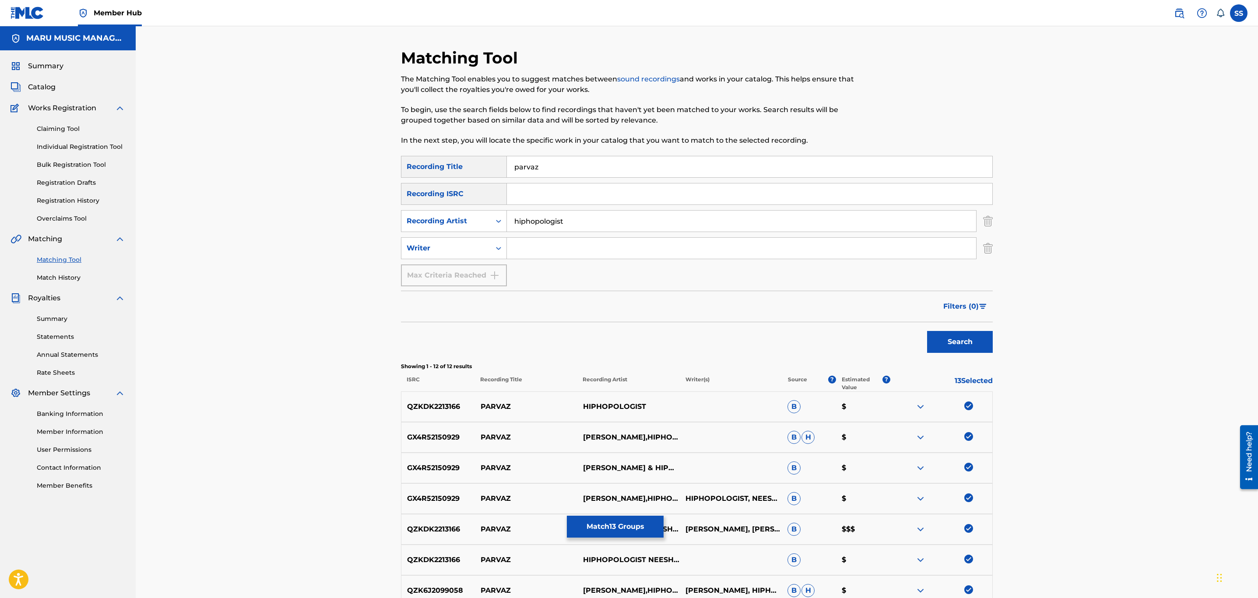
click at [541, 219] on input "hiphopologist" at bounding box center [741, 221] width 469 height 21
click at [543, 221] on input "hiphopologist" at bounding box center [741, 221] width 469 height 21
type input "kagan"
click at [927, 331] on button "Search" at bounding box center [960, 342] width 66 height 22
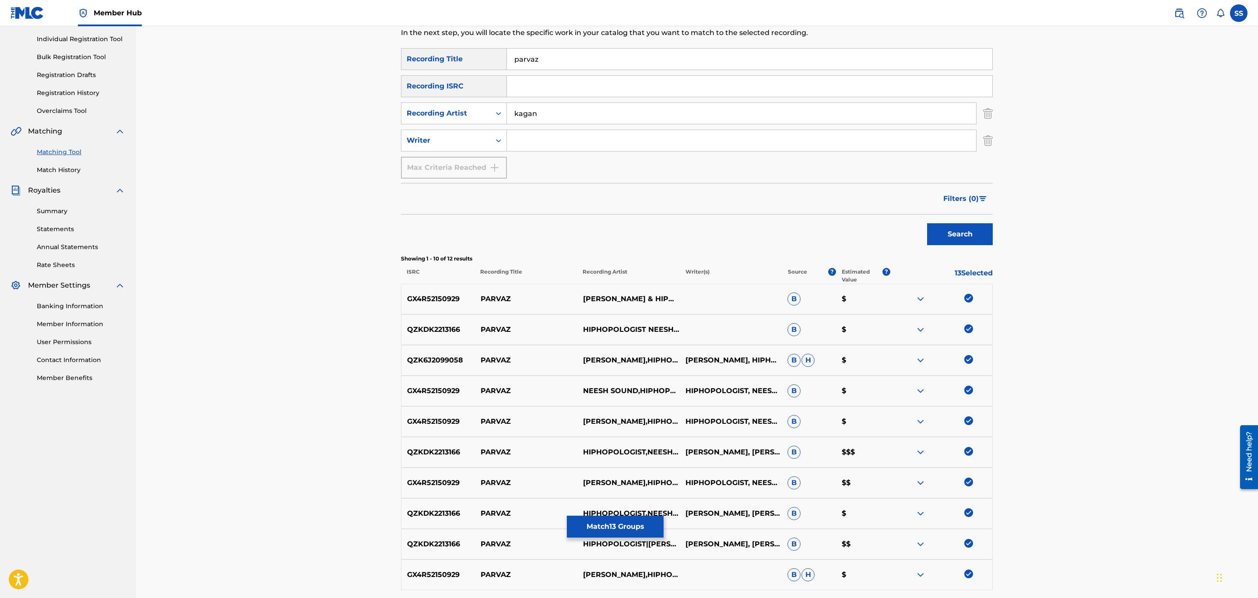
scroll to position [208, 0]
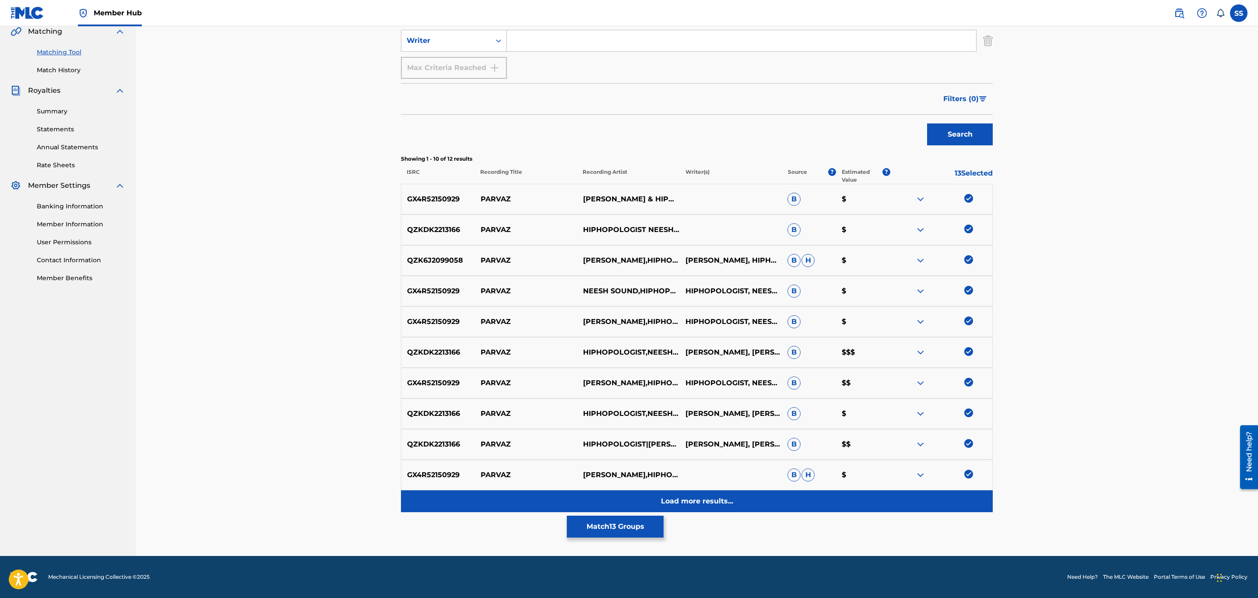
click at [689, 502] on p "Load more results..." at bounding box center [697, 501] width 72 height 11
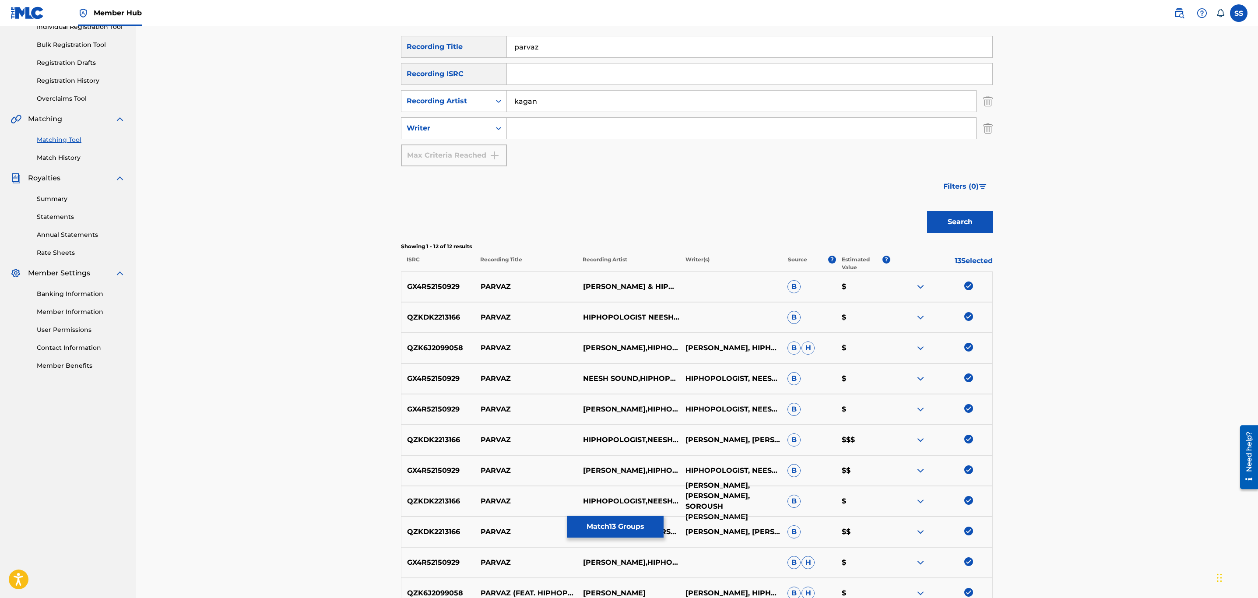
scroll to position [247, 0]
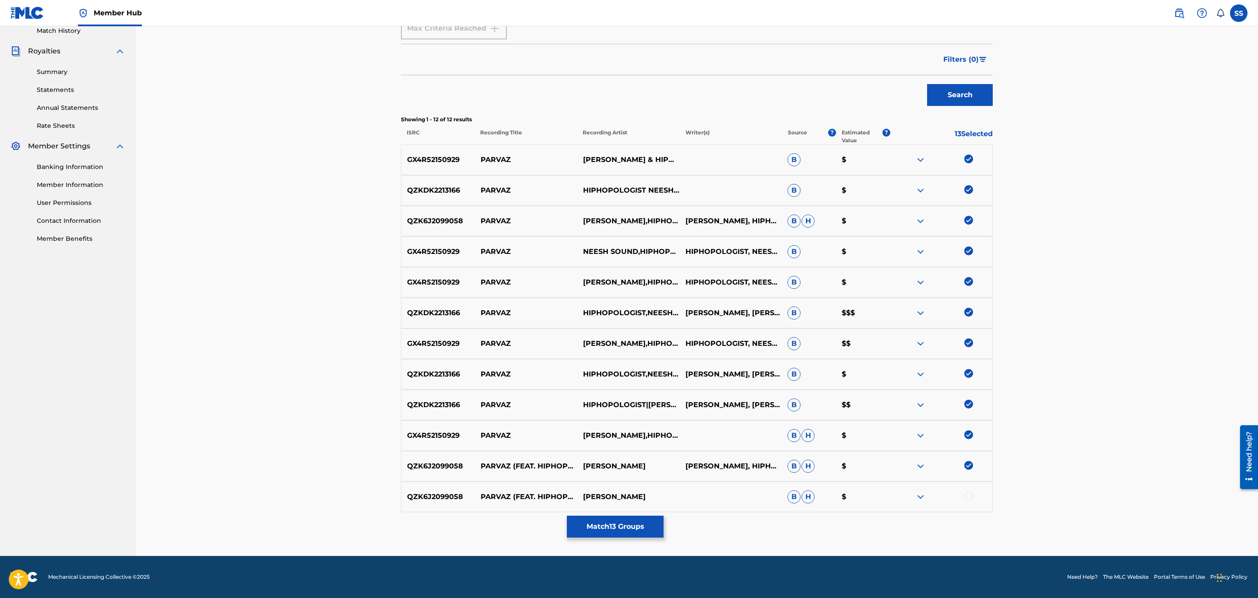
click at [971, 494] on div at bounding box center [969, 496] width 9 height 9
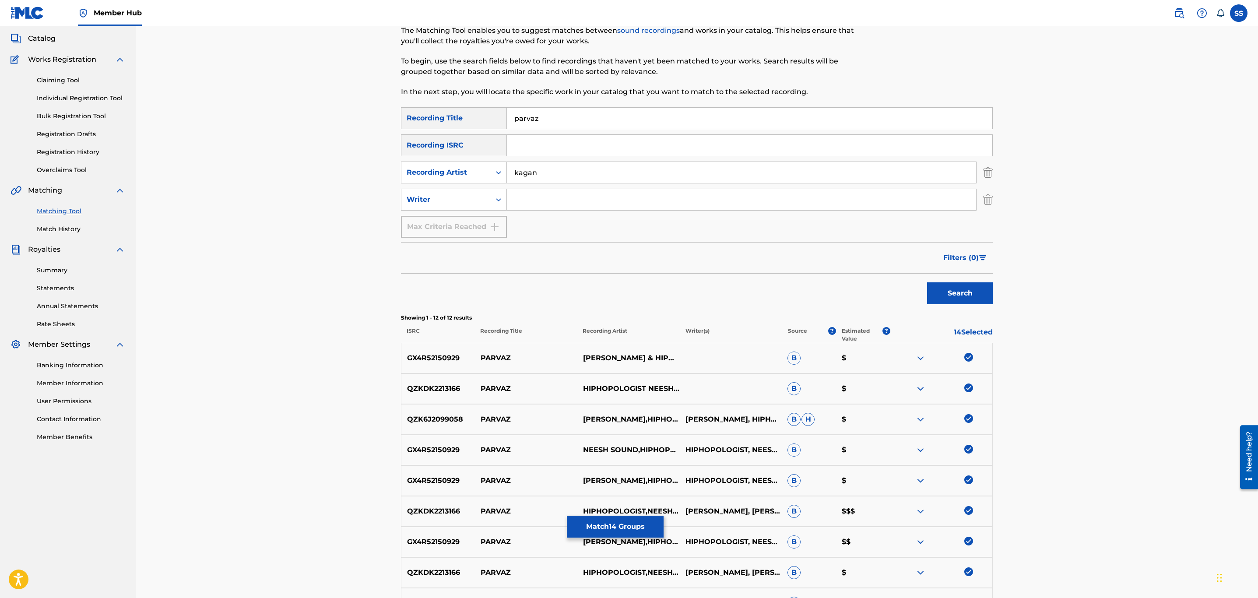
scroll to position [0, 0]
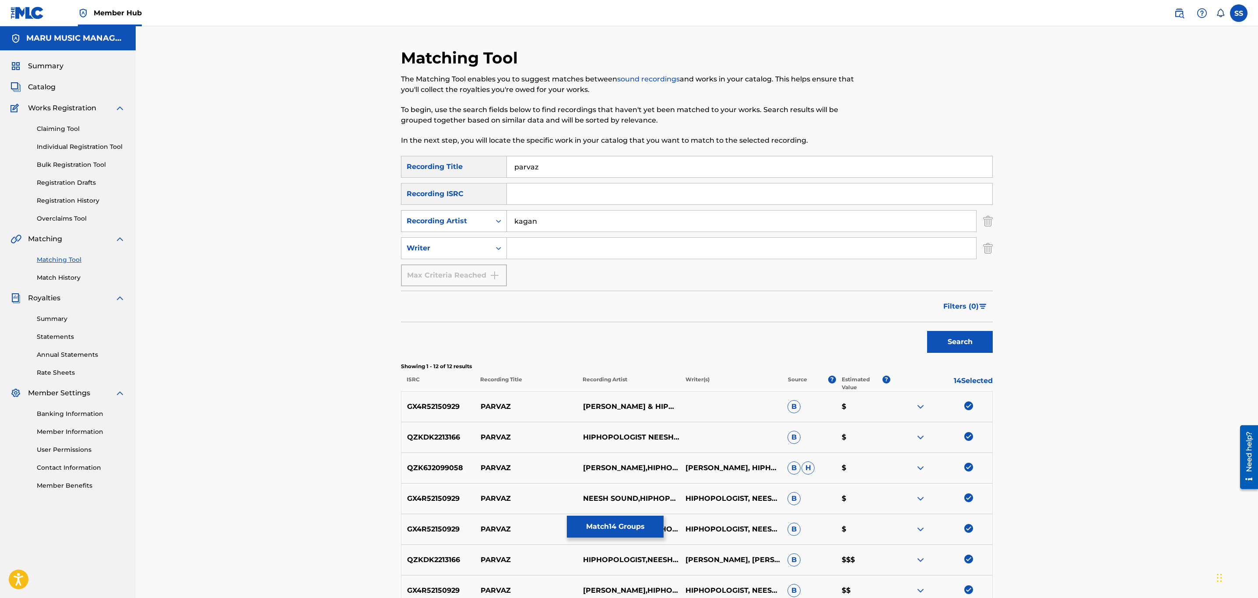
click at [491, 229] on div "Search Form" at bounding box center [499, 221] width 16 height 16
click at [494, 222] on icon "Search Form" at bounding box center [498, 221] width 9 height 9
drag, startPoint x: 992, startPoint y: 252, endPoint x: 984, endPoint y: 247, distance: 9.6
click at [993, 253] on div "Matching Tool The Matching Tool enables you to suggest matches between sound re…" at bounding box center [697, 425] width 613 height 755
click at [990, 250] on img "Search Form" at bounding box center [988, 248] width 10 height 22
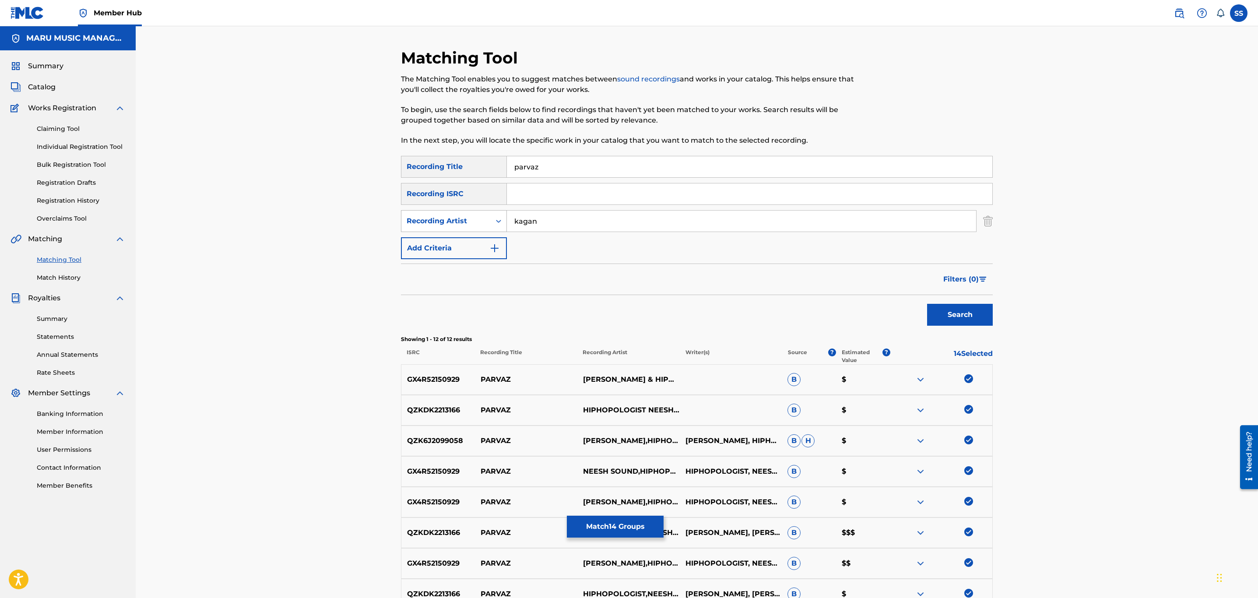
click at [492, 230] on div "Search Form" at bounding box center [499, 221] width 16 height 21
click at [487, 241] on div "Writer" at bounding box center [454, 243] width 105 height 22
drag, startPoint x: 490, startPoint y: 241, endPoint x: 561, endPoint y: 211, distance: 76.8
click at [561, 211] on input "Search Form" at bounding box center [741, 221] width 469 height 21
type input "kagan"
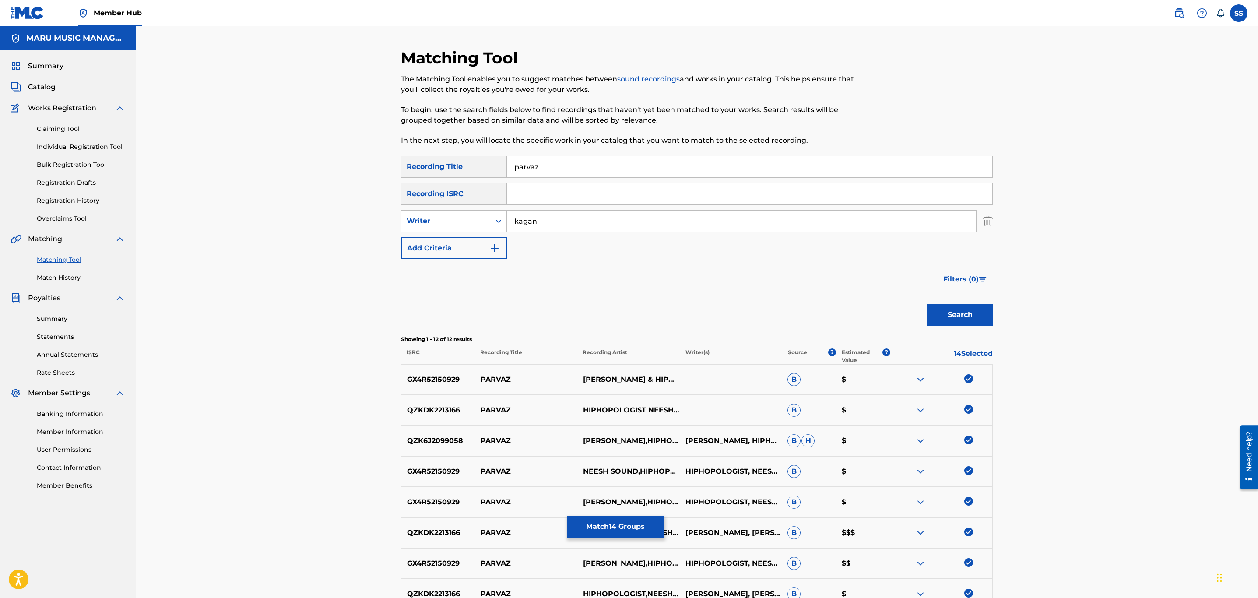
click at [927, 304] on button "Search" at bounding box center [960, 315] width 66 height 22
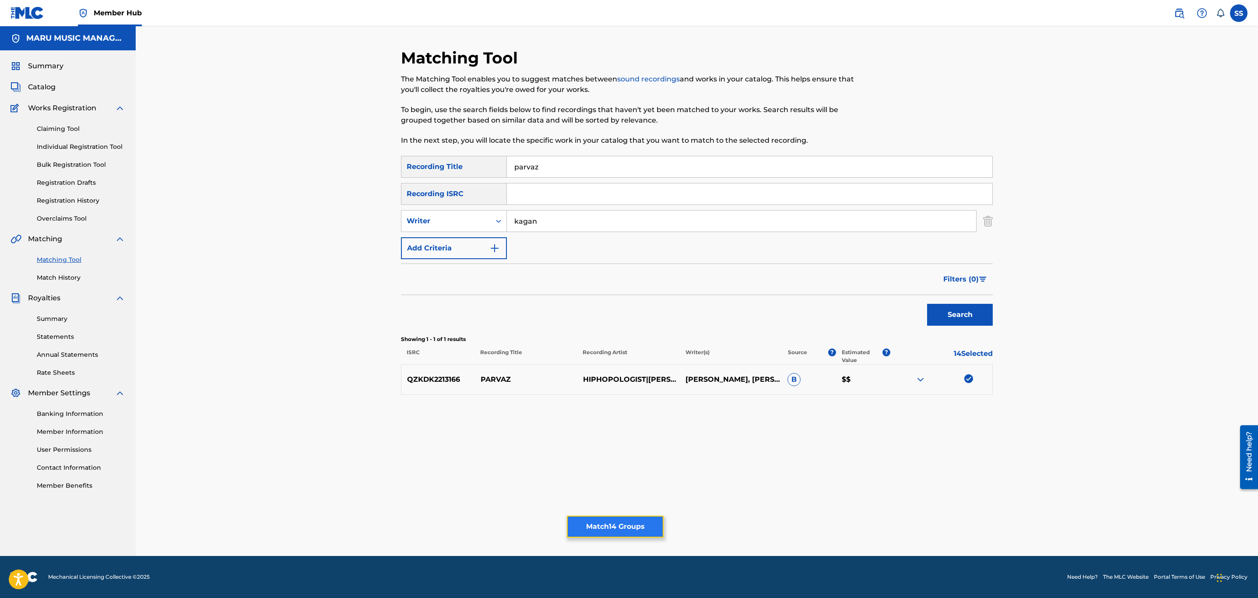
click at [627, 519] on button "Match 14 Groups" at bounding box center [615, 527] width 97 height 22
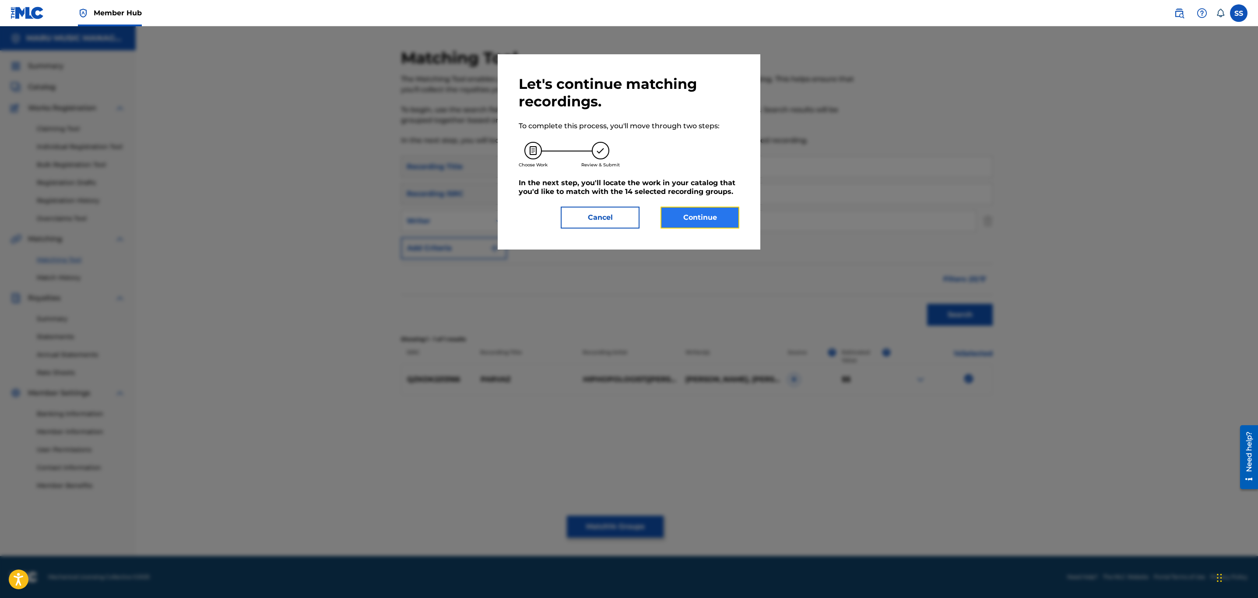
click at [698, 218] on button "Continue" at bounding box center [700, 218] width 79 height 22
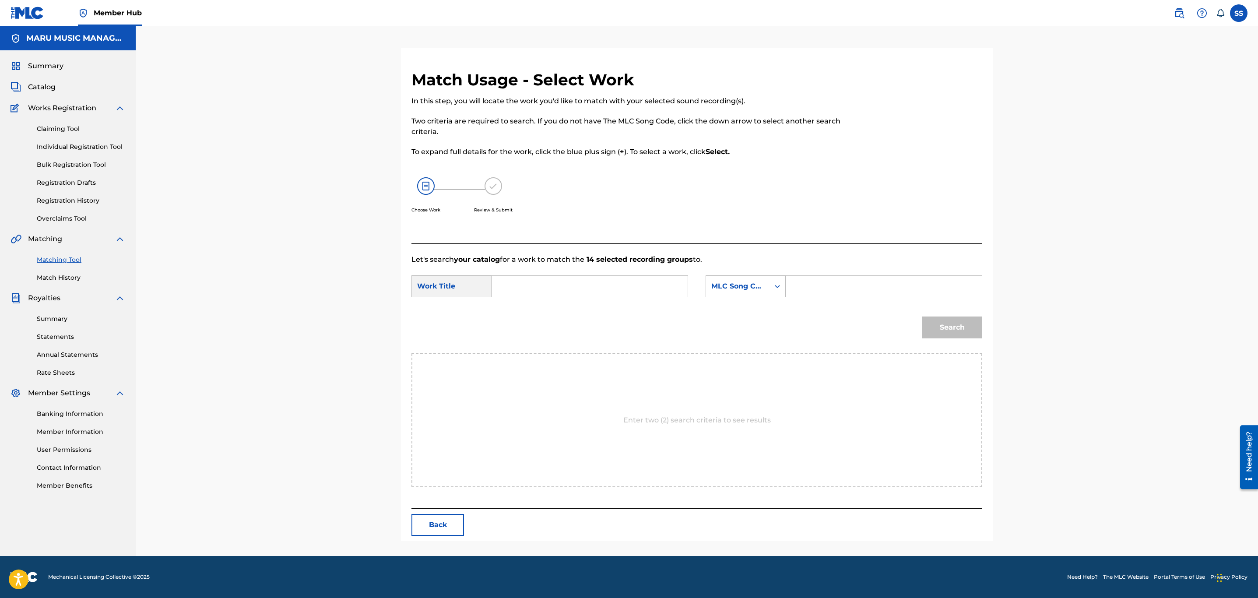
click at [577, 282] on input "Search Form" at bounding box center [589, 286] width 181 height 21
type input "parvaz"
click at [591, 319] on div "Search" at bounding box center [697, 331] width 571 height 46
click at [748, 285] on div "MLC Song Code" at bounding box center [738, 286] width 53 height 11
click at [752, 301] on div "Writer Name" at bounding box center [745, 308] width 79 height 22
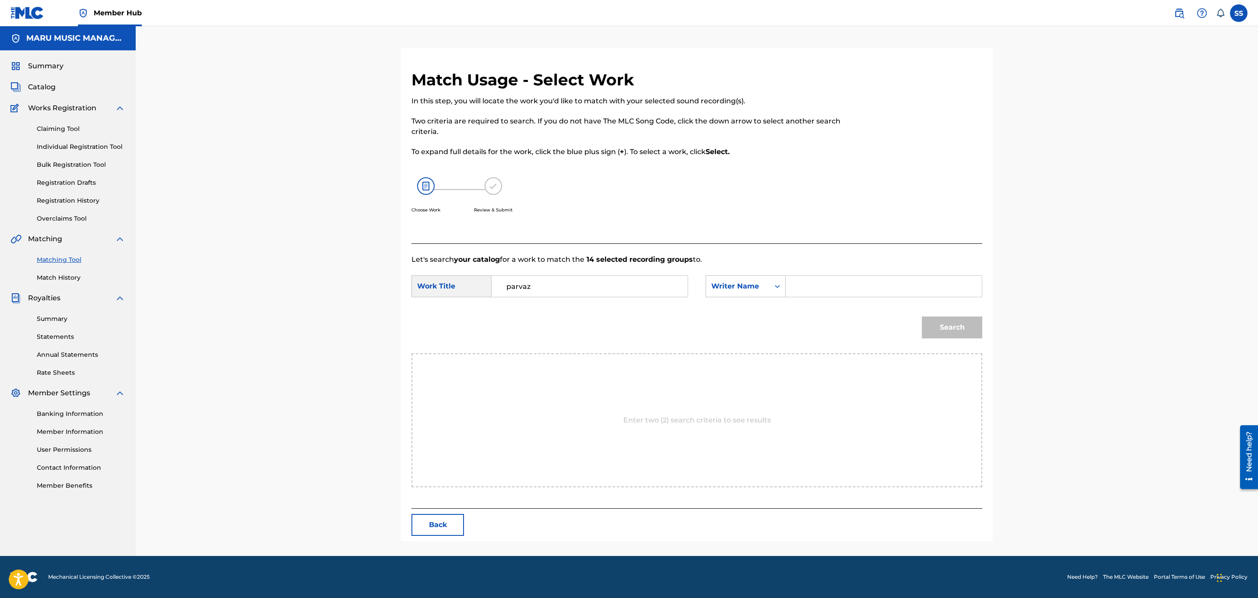
click at [833, 295] on input "Search Form" at bounding box center [883, 286] width 181 height 21
type input "soroush"
click at [922, 317] on button "Search" at bounding box center [952, 328] width 60 height 22
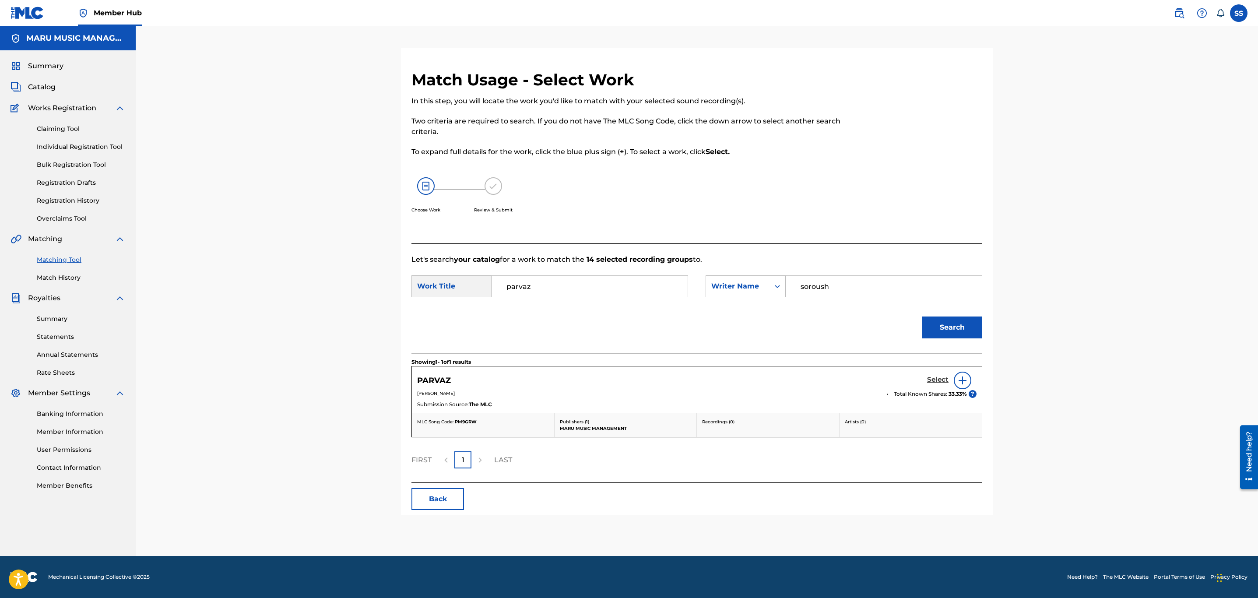
click at [945, 382] on h5 "Select" at bounding box center [937, 380] width 21 height 8
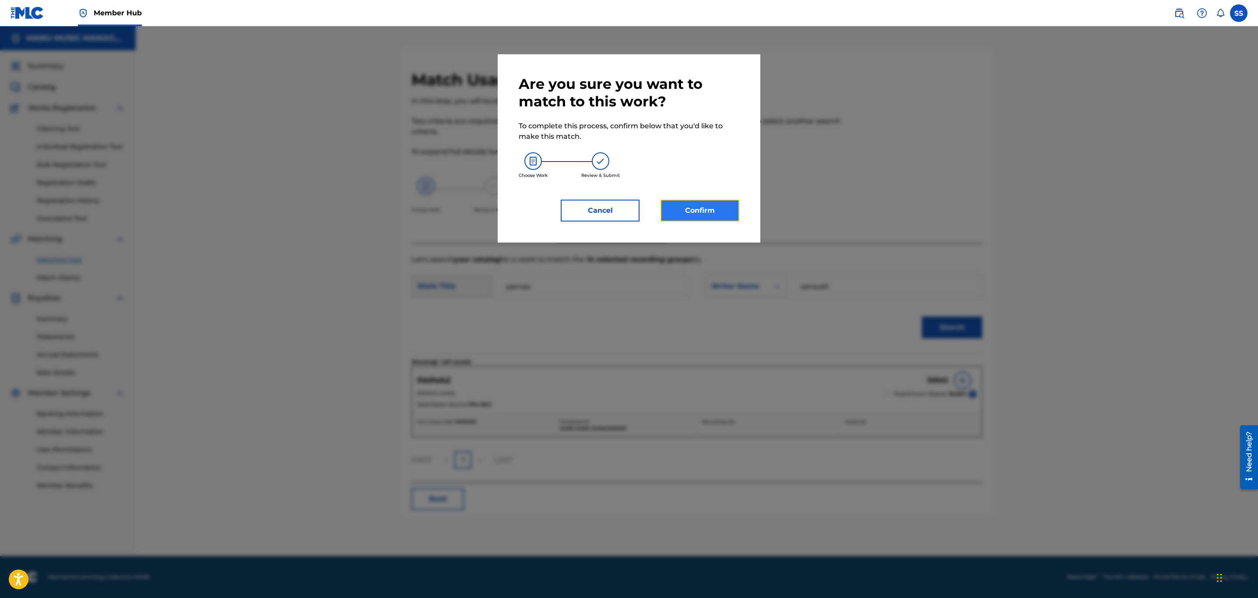
click at [714, 220] on button "Confirm" at bounding box center [700, 211] width 79 height 22
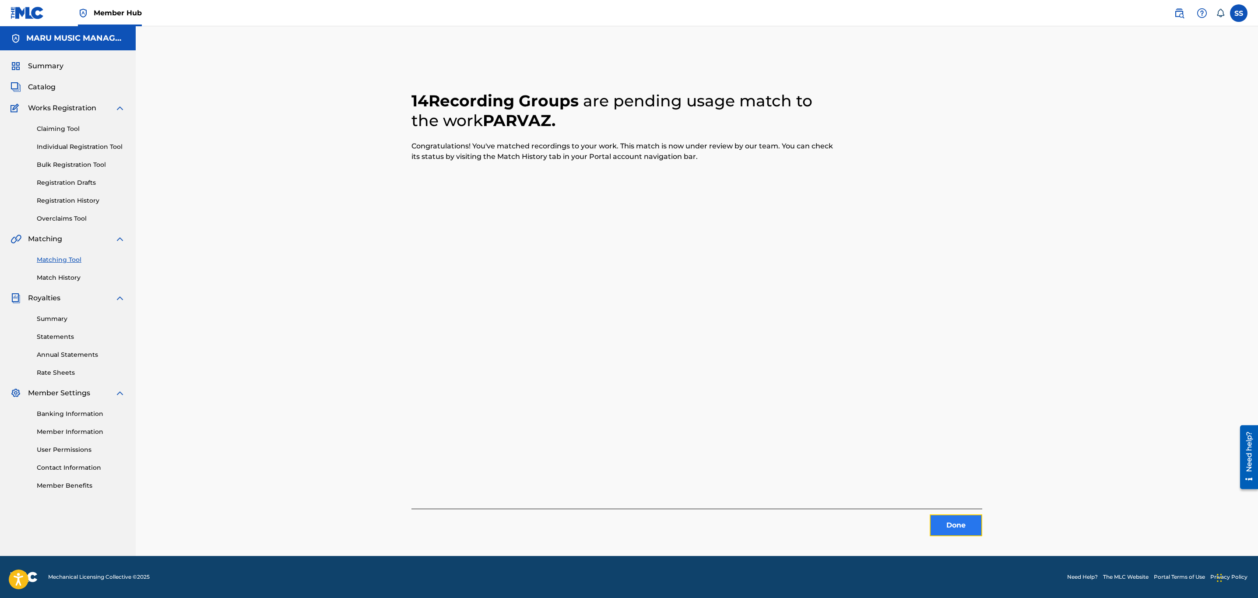
click at [966, 534] on button "Done" at bounding box center [956, 526] width 53 height 22
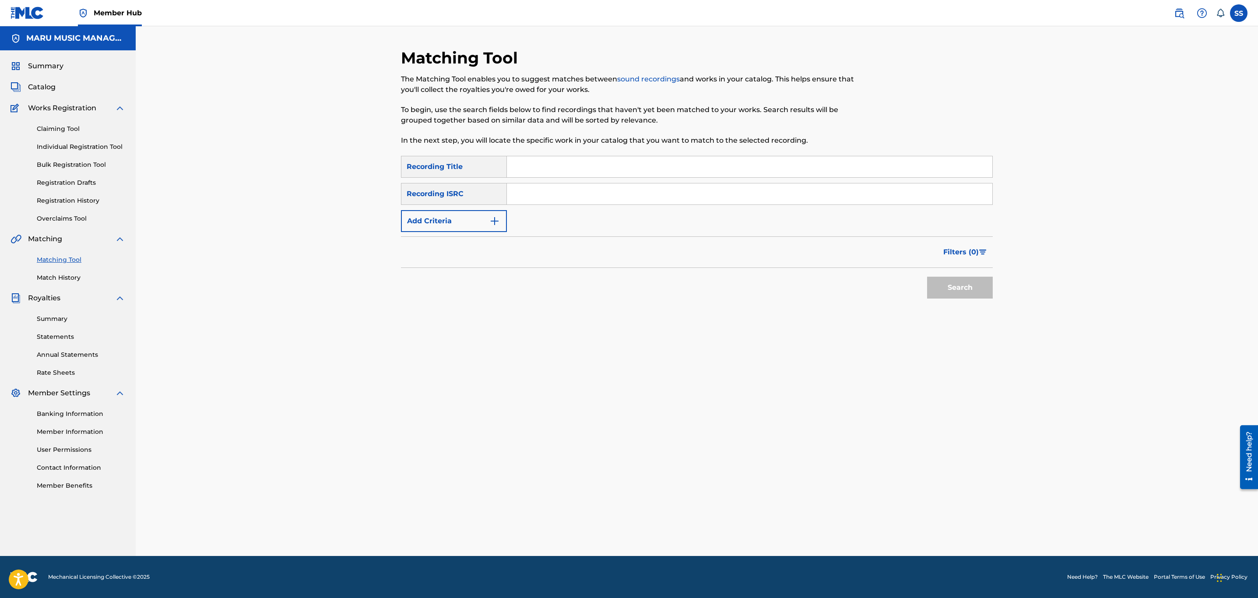
click at [677, 167] on input "Search Form" at bounding box center [750, 166] width 486 height 21
type input "pinguin"
click at [460, 221] on button "Add Criteria" at bounding box center [454, 221] width 106 height 22
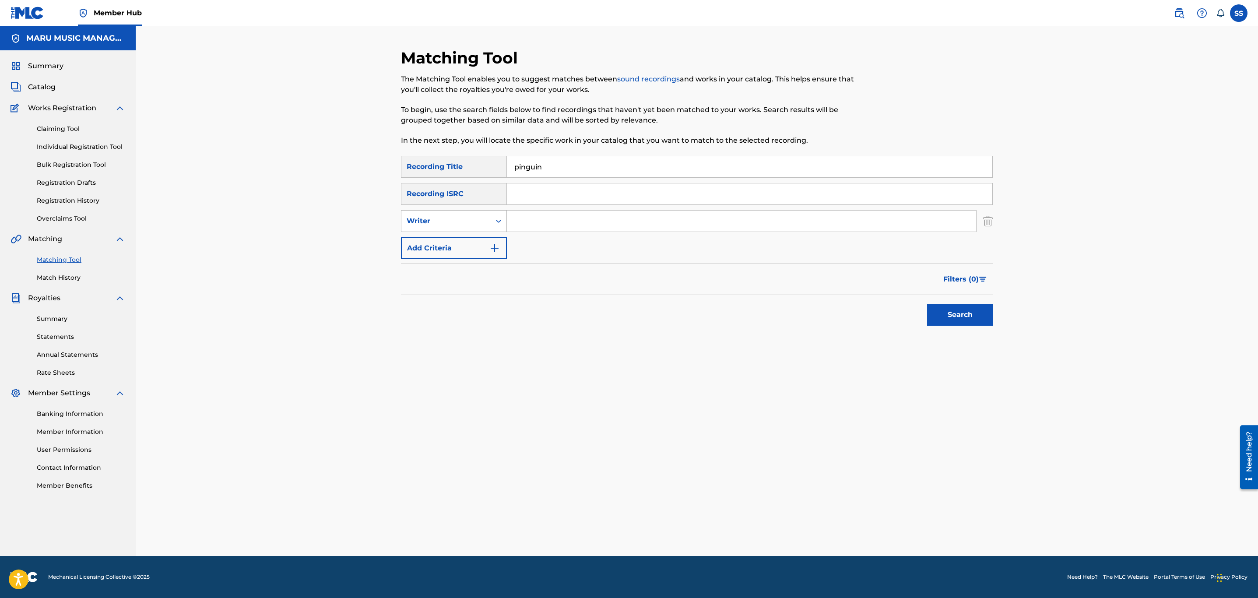
click at [470, 216] on div "Writer" at bounding box center [446, 221] width 79 height 11
click at [479, 242] on div "Recording Artist" at bounding box center [454, 243] width 105 height 22
click at [549, 219] on input "Search Form" at bounding box center [741, 221] width 469 height 21
type input "hiphopologist"
click at [942, 317] on button "Search" at bounding box center [960, 315] width 66 height 22
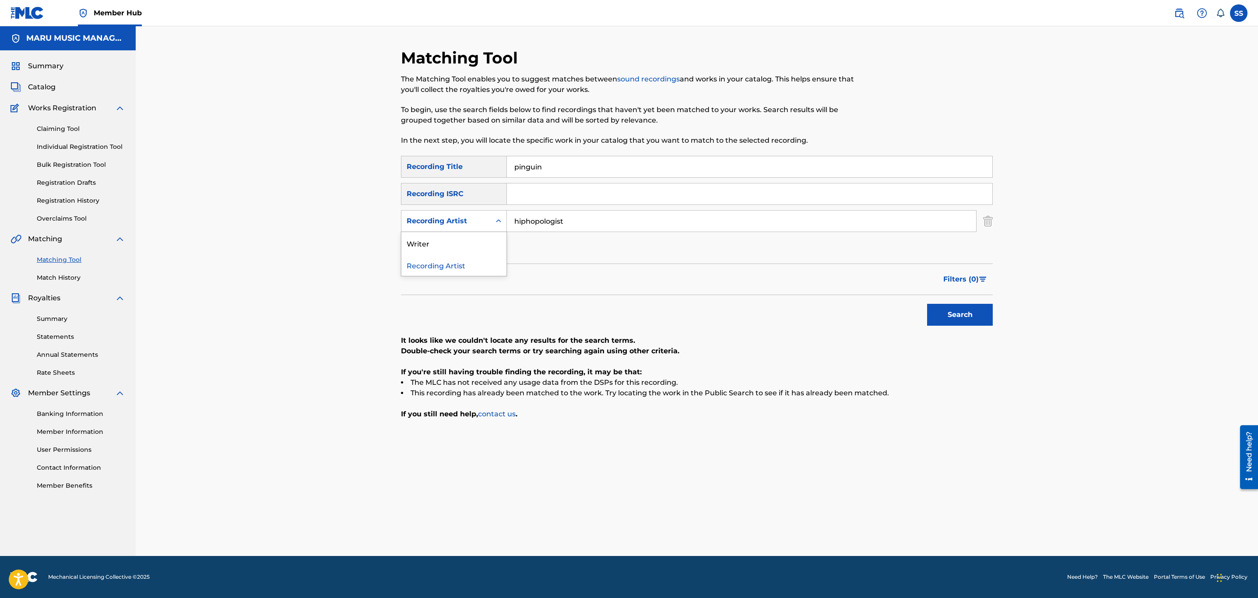
click at [475, 217] on div "Recording Artist" at bounding box center [446, 221] width 79 height 11
click at [482, 242] on div "Writer" at bounding box center [454, 243] width 105 height 22
drag, startPoint x: 493, startPoint y: 234, endPoint x: 518, endPoint y: 222, distance: 28.0
click at [518, 222] on input "Search Form" at bounding box center [741, 221] width 469 height 21
click at [962, 323] on button "Search" at bounding box center [960, 315] width 66 height 22
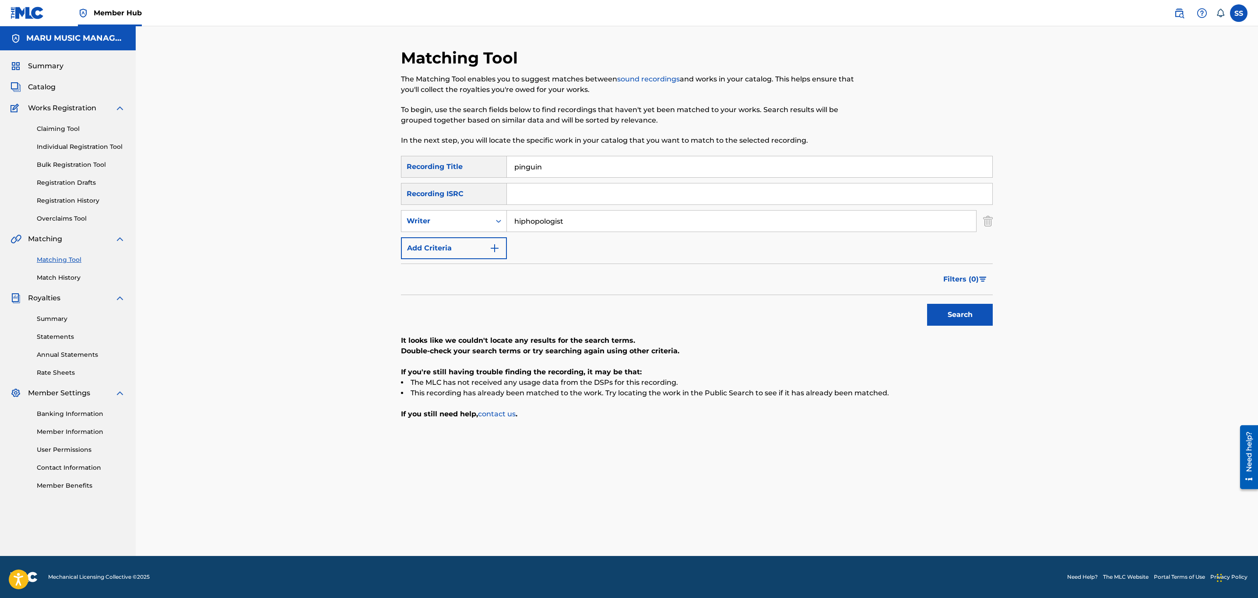
click at [561, 225] on input "hiphopologist" at bounding box center [741, 221] width 469 height 21
click at [560, 225] on input "hiphopologist" at bounding box center [741, 221] width 469 height 21
type input "soroush"
click at [927, 304] on button "Search" at bounding box center [960, 315] width 66 height 22
click at [449, 214] on div "Writer" at bounding box center [446, 221] width 89 height 17
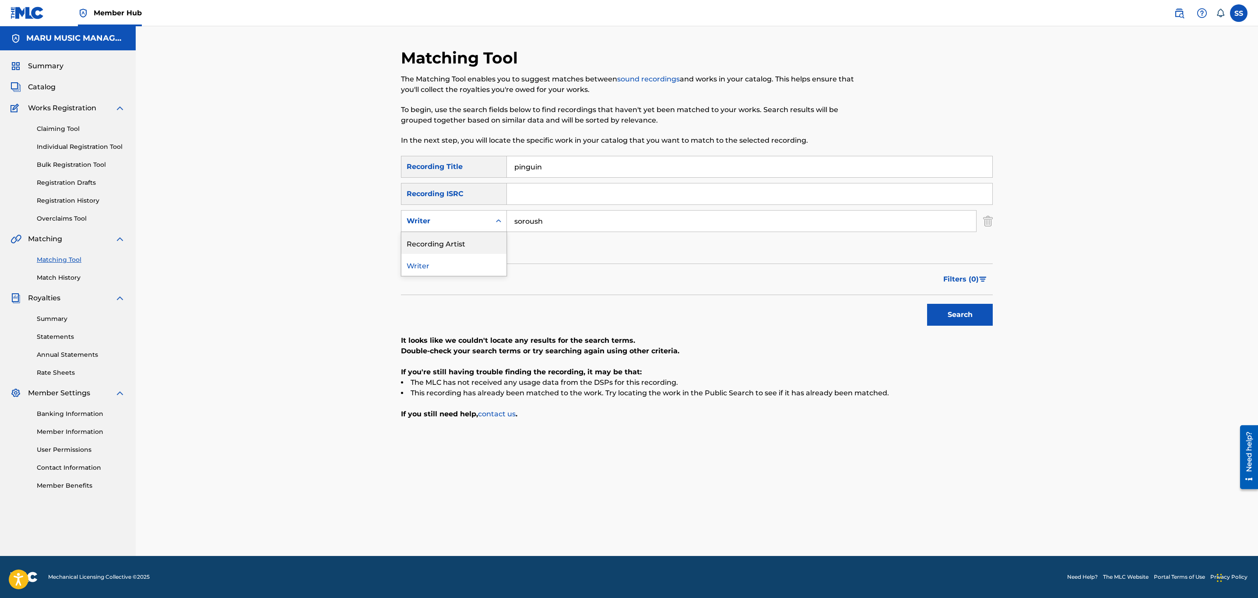
drag, startPoint x: 454, startPoint y: 242, endPoint x: 474, endPoint y: 238, distance: 21.0
click at [455, 246] on div "Recording Artist" at bounding box center [454, 243] width 105 height 22
drag, startPoint x: 484, startPoint y: 233, endPoint x: 564, endPoint y: 214, distance: 82.3
click at [564, 214] on input "Search Form" at bounding box center [741, 221] width 469 height 21
click at [927, 304] on button "Search" at bounding box center [960, 315] width 66 height 22
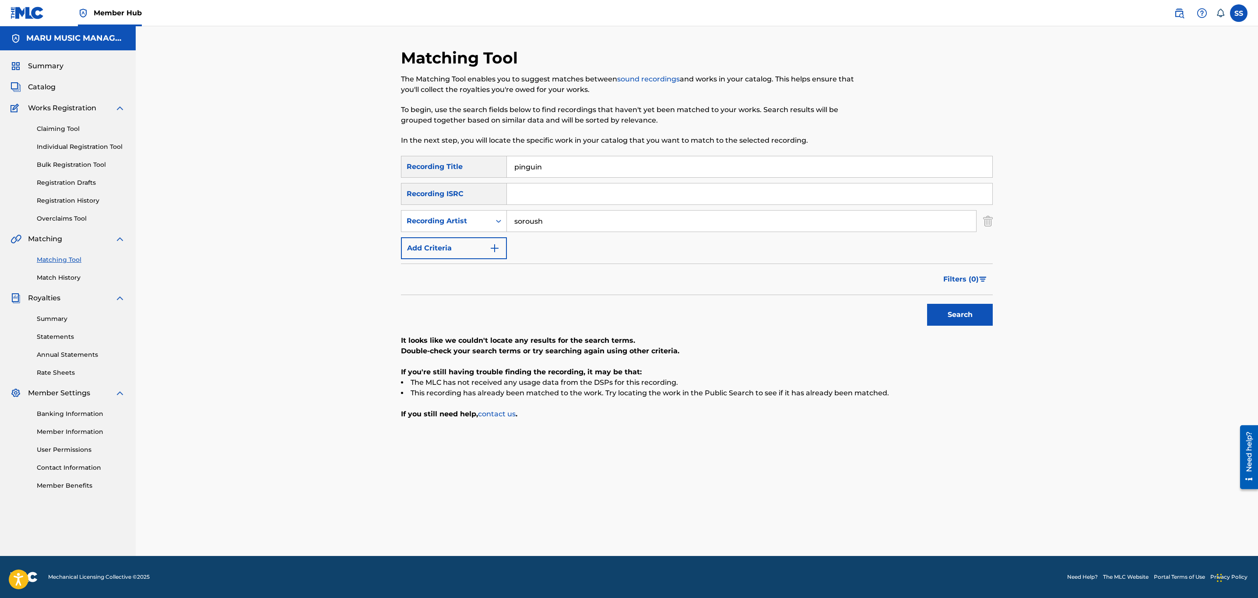
click at [545, 228] on input "soroush" at bounding box center [741, 221] width 469 height 21
type input "kagan"
click at [927, 304] on button "Search" at bounding box center [960, 315] width 66 height 22
click at [471, 229] on div "Recording Artist" at bounding box center [446, 221] width 89 height 17
drag, startPoint x: 456, startPoint y: 245, endPoint x: 490, endPoint y: 233, distance: 36.6
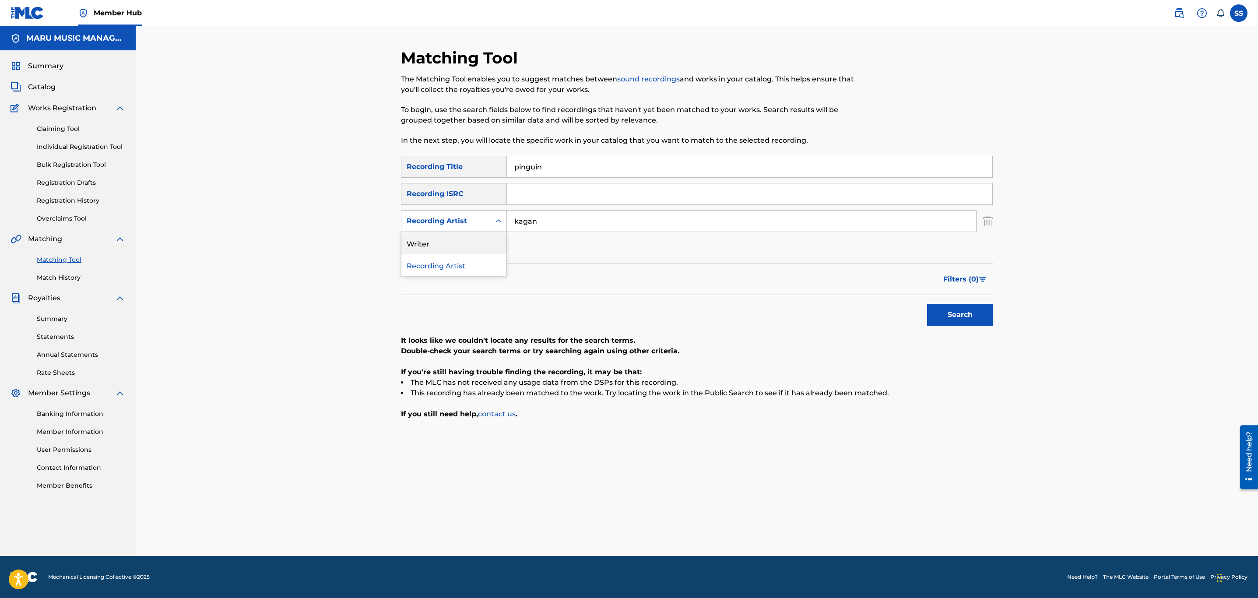
click at [457, 245] on div "Writer" at bounding box center [454, 243] width 105 height 22
drag, startPoint x: 539, startPoint y: 220, endPoint x: 531, endPoint y: 228, distance: 11.1
click at [539, 220] on input "Search Form" at bounding box center [741, 221] width 469 height 21
type input "kagan"
click at [927, 304] on button "Search" at bounding box center [960, 315] width 66 height 22
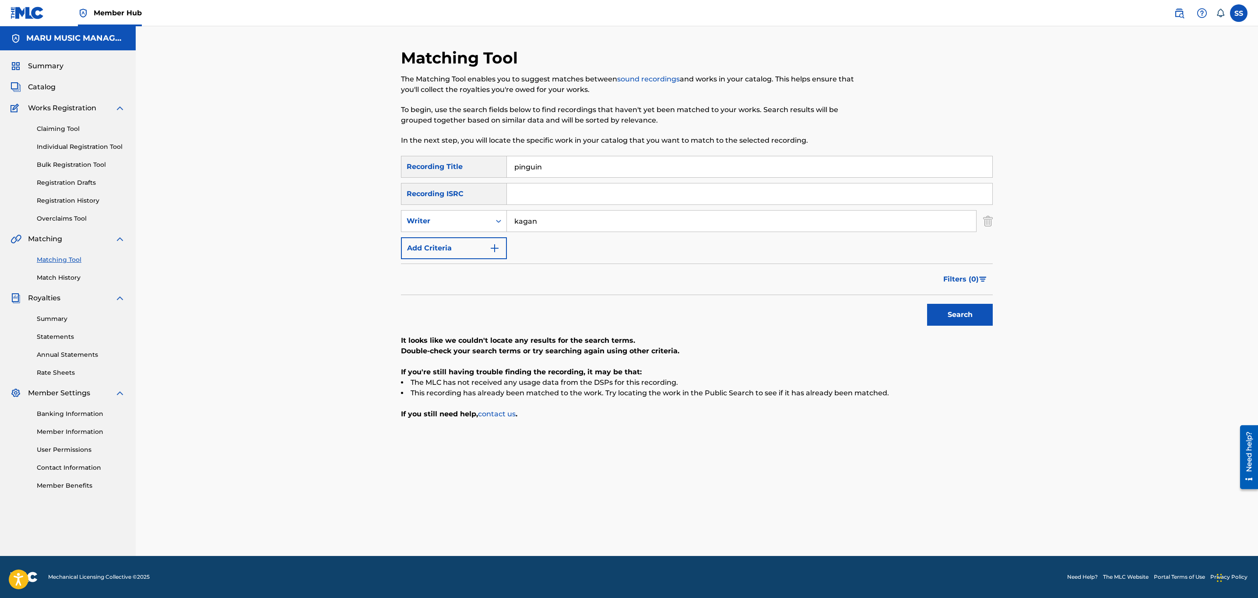
click at [515, 227] on input "kagan" at bounding box center [741, 221] width 469 height 21
drag, startPoint x: 943, startPoint y: 310, endPoint x: 944, endPoint y: 315, distance: 4.8
click at [944, 318] on button "Search" at bounding box center [960, 315] width 66 height 22
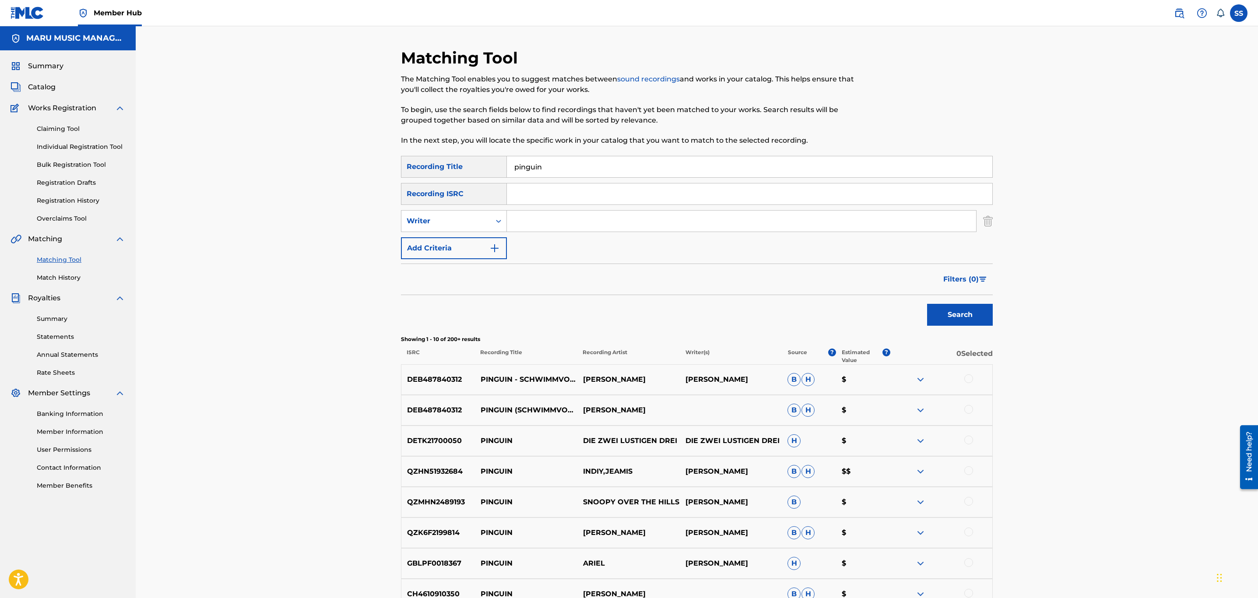
drag, startPoint x: 595, startPoint y: 166, endPoint x: 163, endPoint y: 107, distance: 435.7
click at [163, 106] on div "Matching Tool The Matching Tool enables you to suggest matches between sound re…" at bounding box center [697, 381] width 1123 height 710
click at [927, 304] on button "Search" at bounding box center [960, 315] width 66 height 22
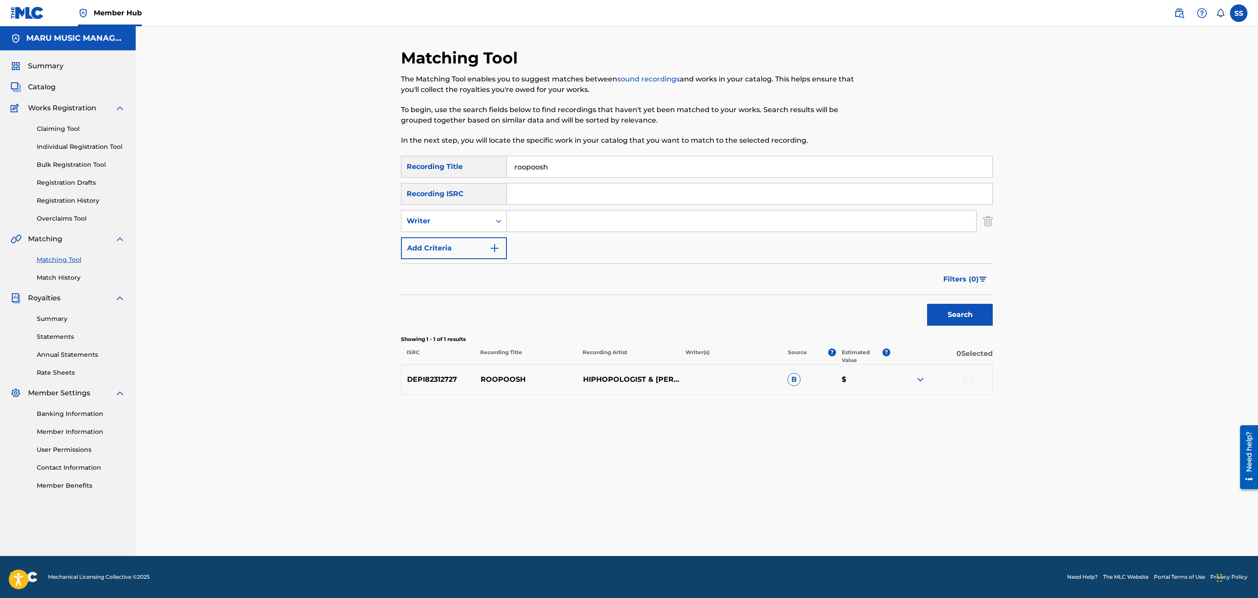
click at [1086, 439] on div "Matching Tool The Matching Tool enables you to suggest matches between sound re…" at bounding box center [697, 291] width 1123 height 530
click at [966, 377] on div at bounding box center [969, 378] width 9 height 9
click at [539, 169] on input "roopoosh" at bounding box center [750, 166] width 486 height 21
type input "rooposh"
click at [927, 304] on button "Search" at bounding box center [960, 315] width 66 height 22
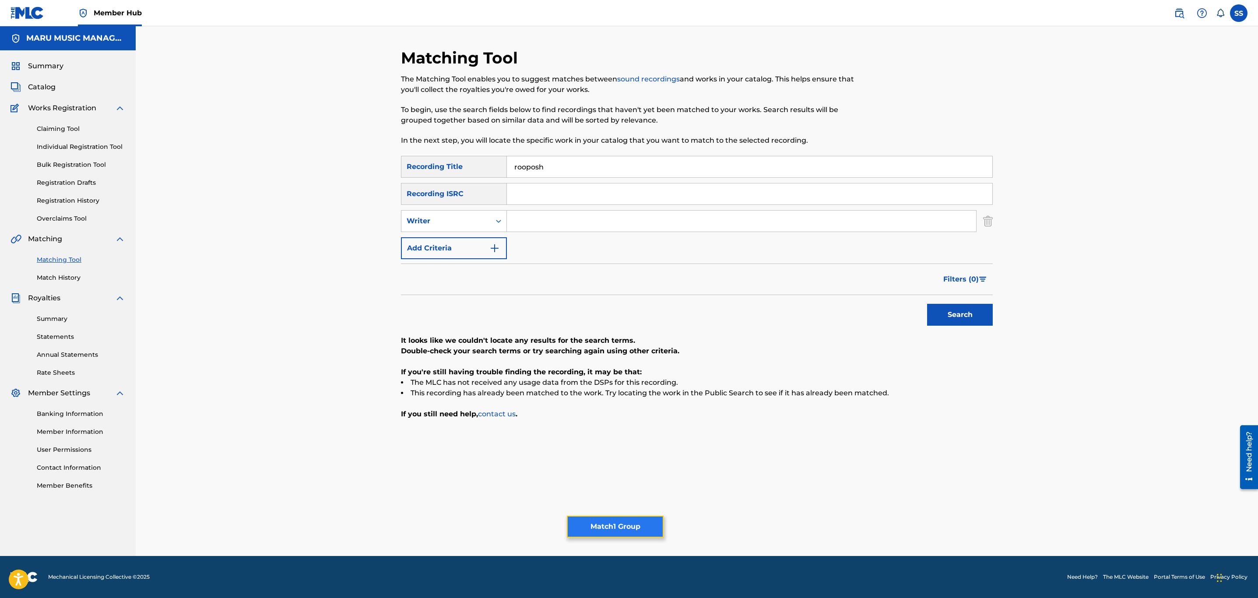
click at [615, 523] on button "Match 1 Group" at bounding box center [615, 527] width 97 height 22
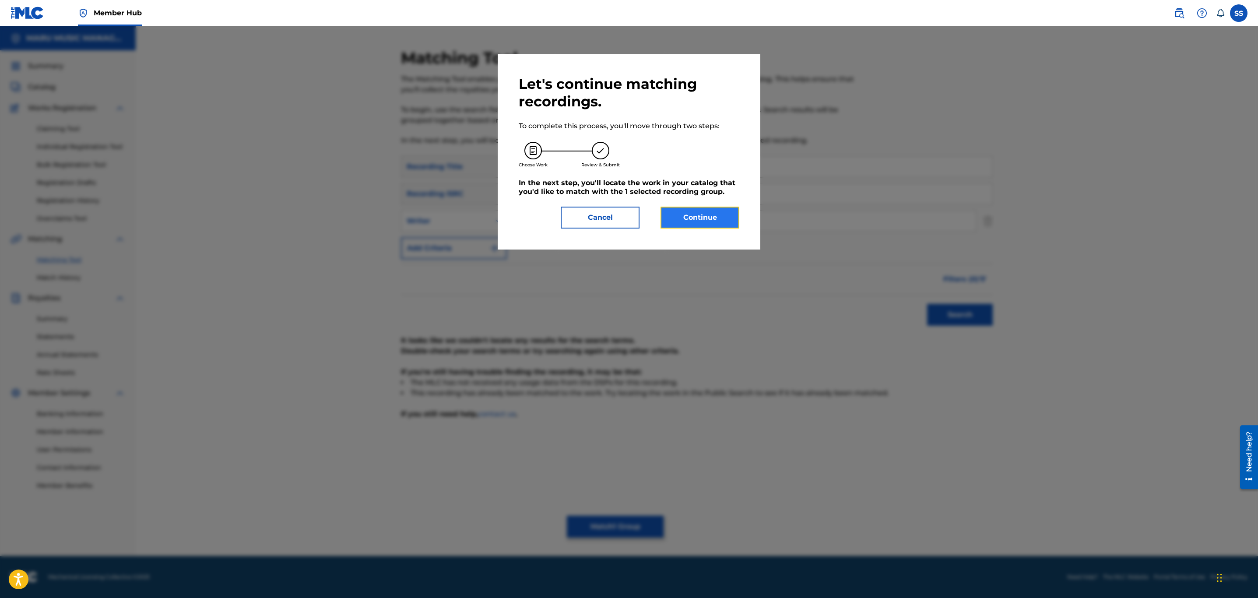
click at [715, 210] on button "Continue" at bounding box center [700, 218] width 79 height 22
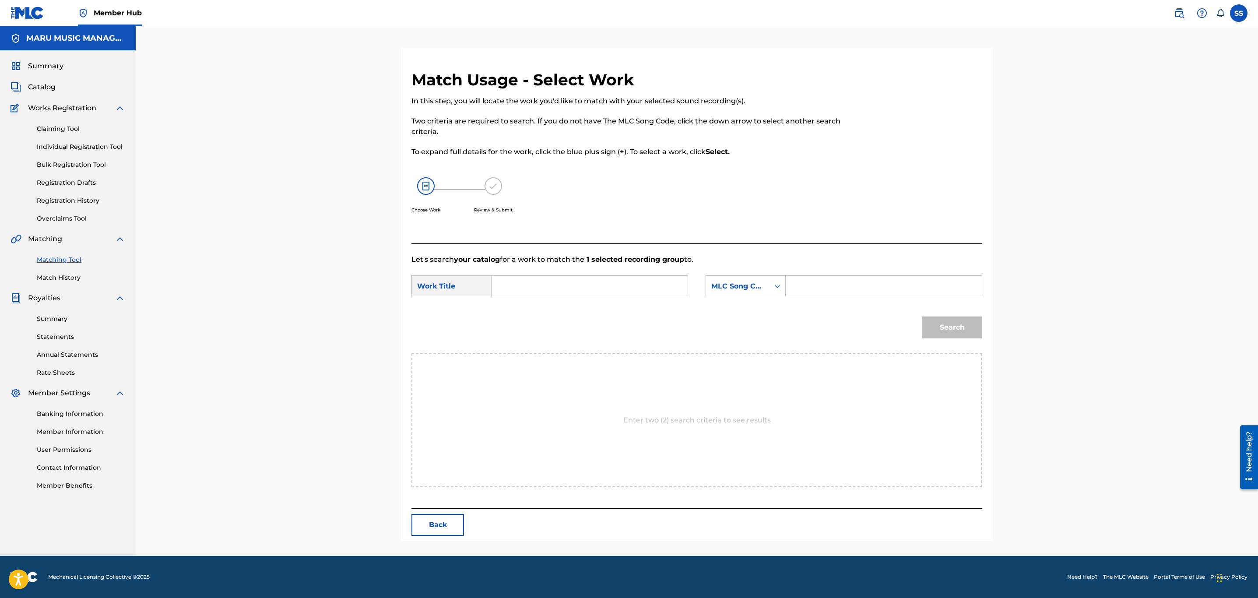
click at [565, 279] on input "Search Form" at bounding box center [589, 286] width 181 height 21
type input "roopoosh"
click at [692, 305] on form "SearchWithCriteriac1e8e767-7d61-46f8-8b01-3f4a8b57f7e0 Work Title roopoosh roop…" at bounding box center [697, 309] width 571 height 88
click at [729, 298] on div "SearchWithCriteriac1e8e767-7d61-46f8-8b01-3f4a8b57f7e0 Work Title roopoosh Sear…" at bounding box center [697, 288] width 571 height 27
click at [736, 288] on div "MLC Song Code" at bounding box center [738, 286] width 53 height 11
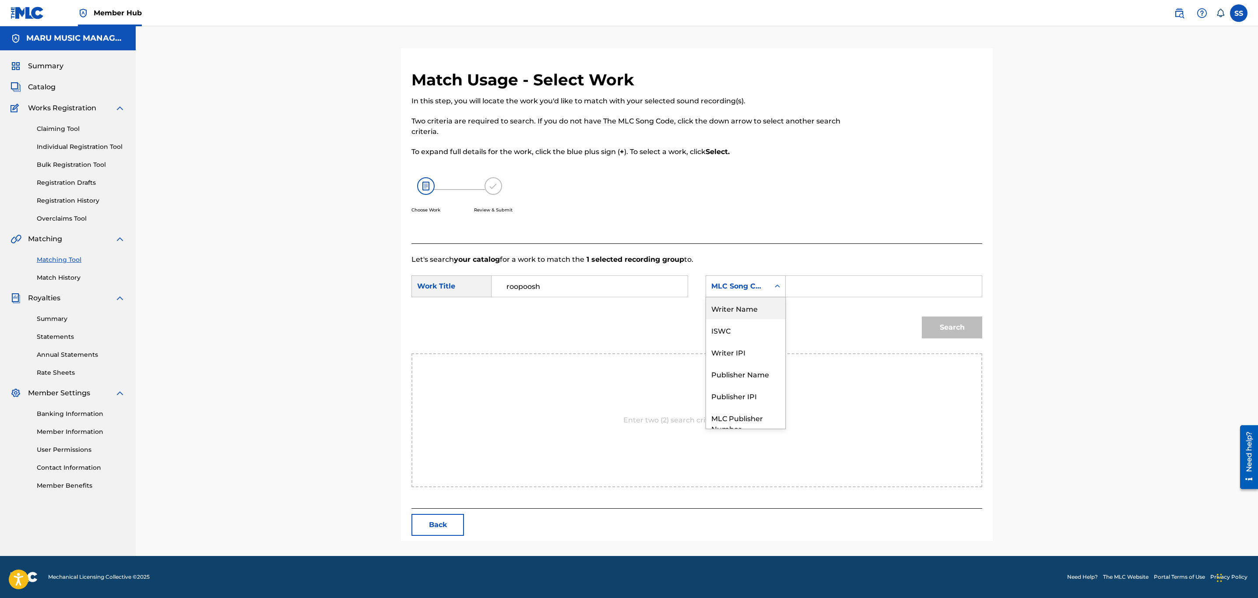
click at [742, 307] on div "Writer Name" at bounding box center [745, 308] width 79 height 22
click at [814, 287] on input "Search Form" at bounding box center [883, 286] width 181 height 21
type input "soroush"
click at [922, 317] on button "Search" at bounding box center [952, 328] width 60 height 22
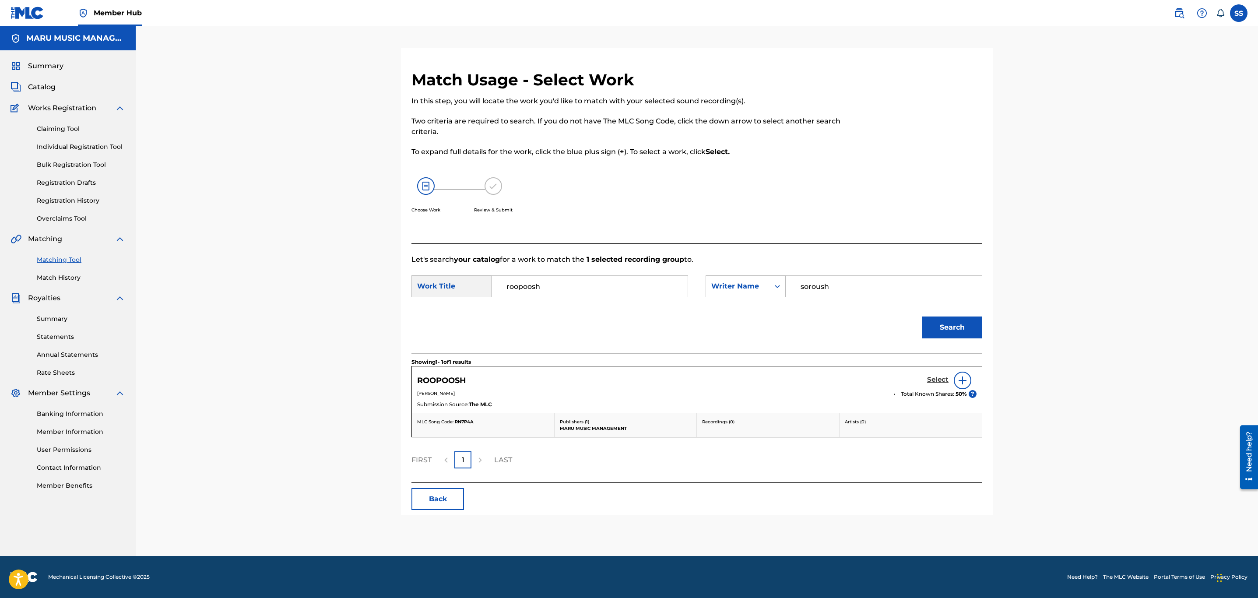
click at [928, 380] on h5 "Select" at bounding box center [937, 380] width 21 height 8
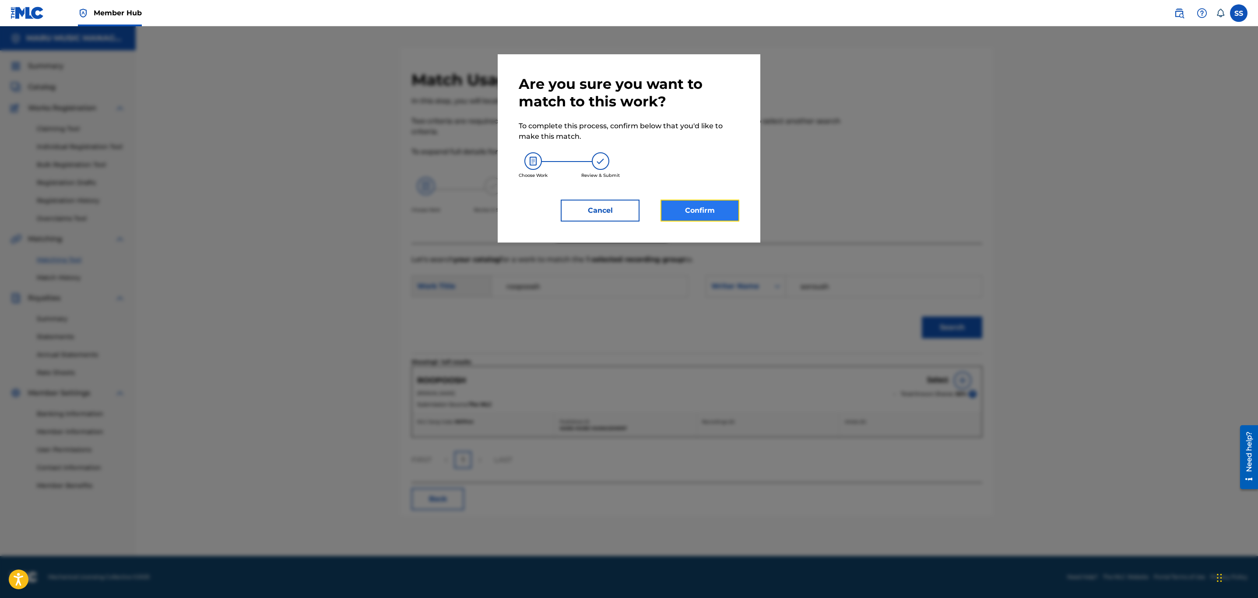
click at [719, 206] on button "Confirm" at bounding box center [700, 211] width 79 height 22
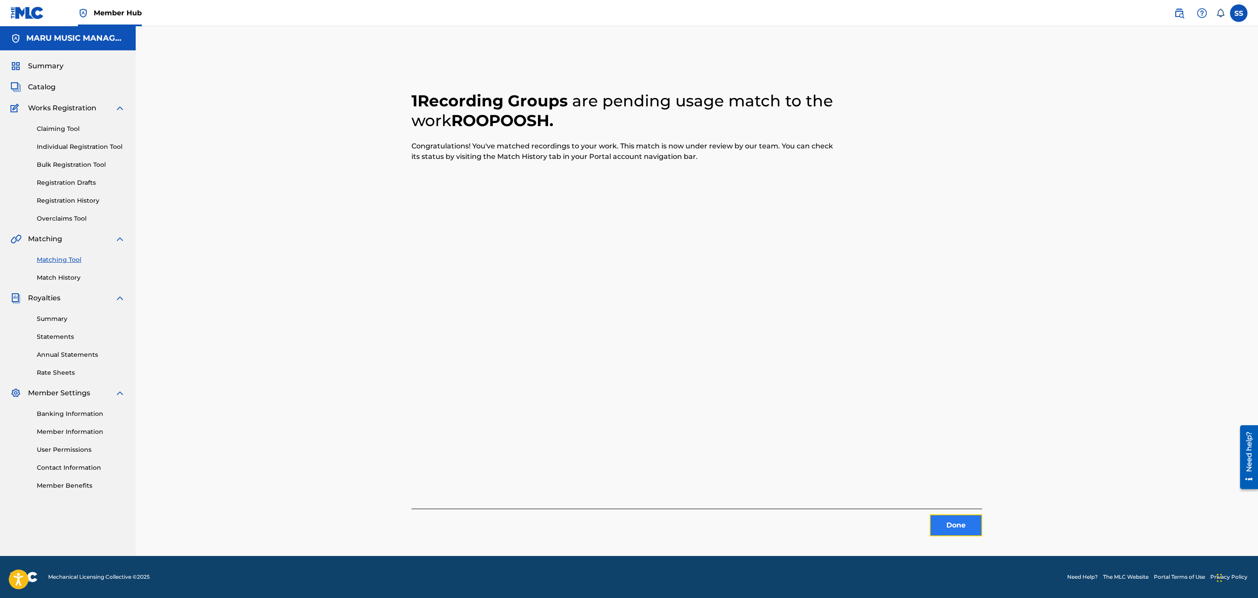
click at [963, 522] on button "Done" at bounding box center [956, 526] width 53 height 22
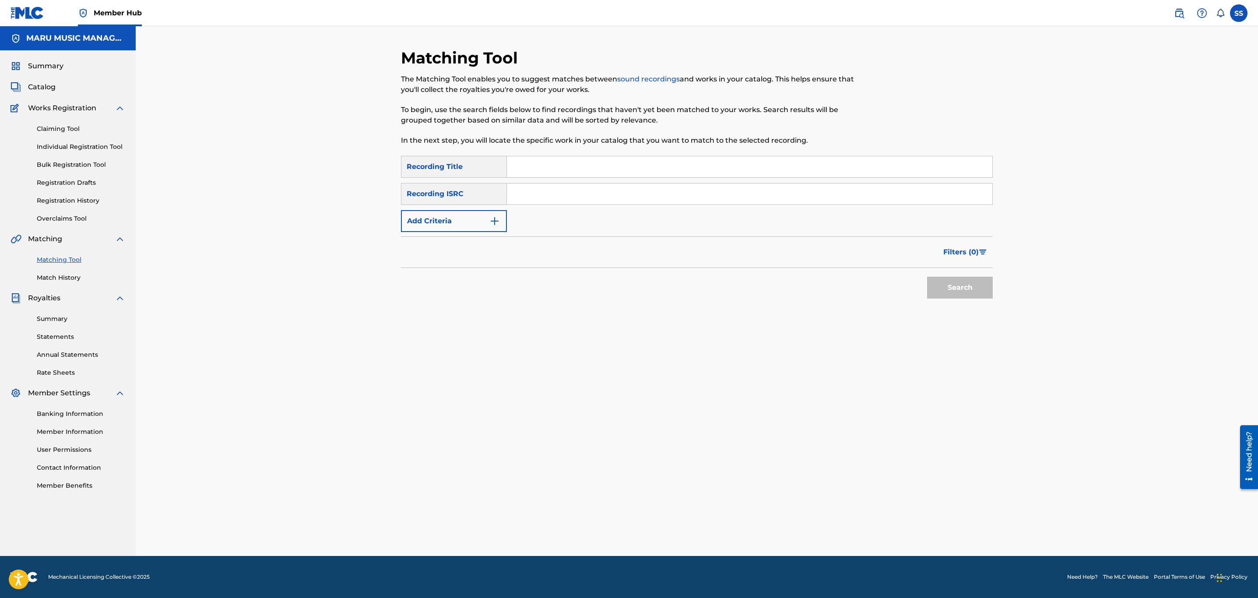
drag, startPoint x: 651, startPoint y: 167, endPoint x: 639, endPoint y: 158, distance: 14.7
click at [651, 167] on input "Search Form" at bounding box center [750, 166] width 486 height 21
type input "samaleykom"
click at [927, 277] on button "Search" at bounding box center [960, 288] width 66 height 22
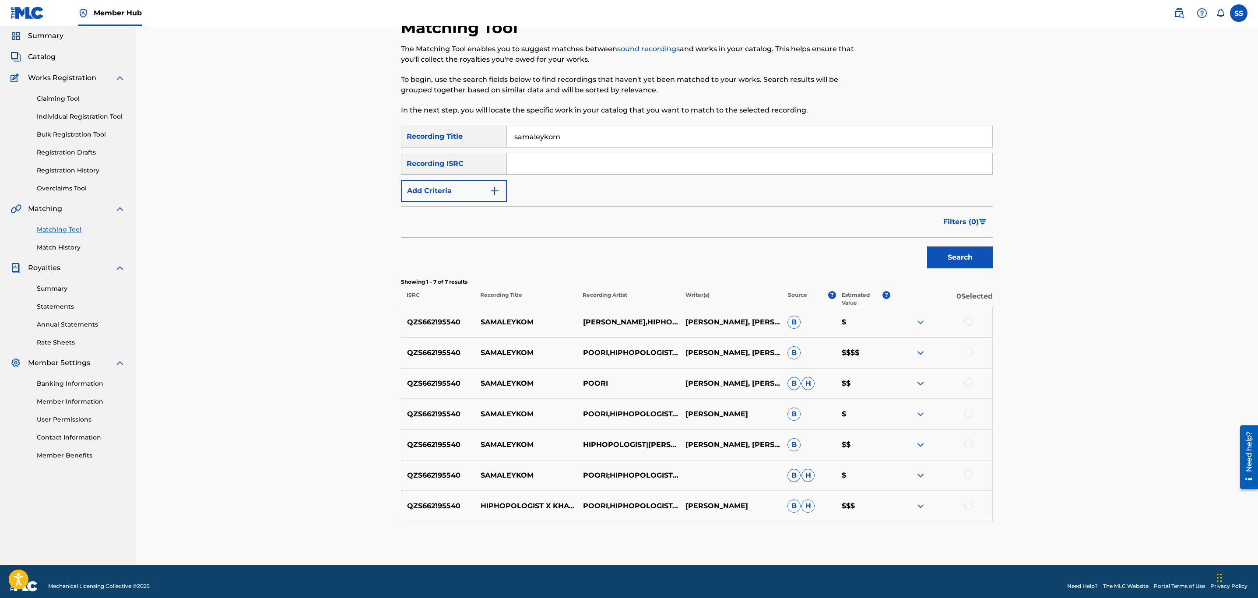
scroll to position [39, 0]
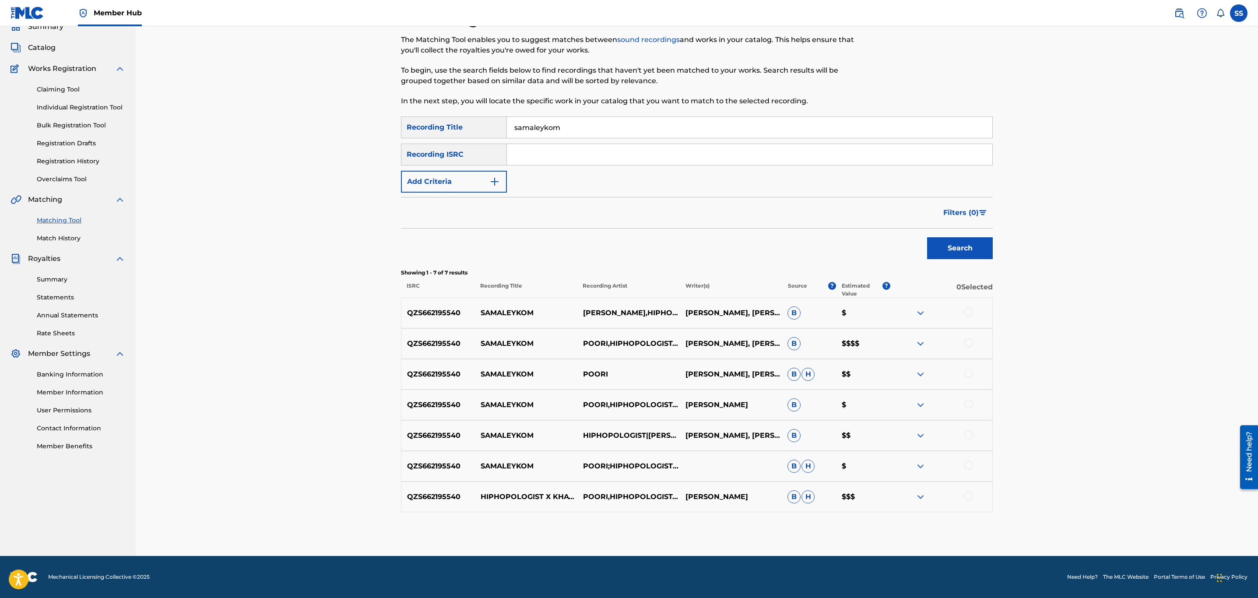
click at [972, 494] on div at bounding box center [969, 496] width 9 height 9
click at [974, 468] on div at bounding box center [941, 466] width 102 height 11
drag, startPoint x: 962, startPoint y: 460, endPoint x: 968, endPoint y: 464, distance: 7.3
click at [963, 460] on div "QZS662195540 SAMALEYKOM POORI;HIPHOPOLOGIST;ASHKAN KAGAN B H $" at bounding box center [697, 466] width 592 height 31
drag, startPoint x: 971, startPoint y: 464, endPoint x: 968, endPoint y: 460, distance: 5.1
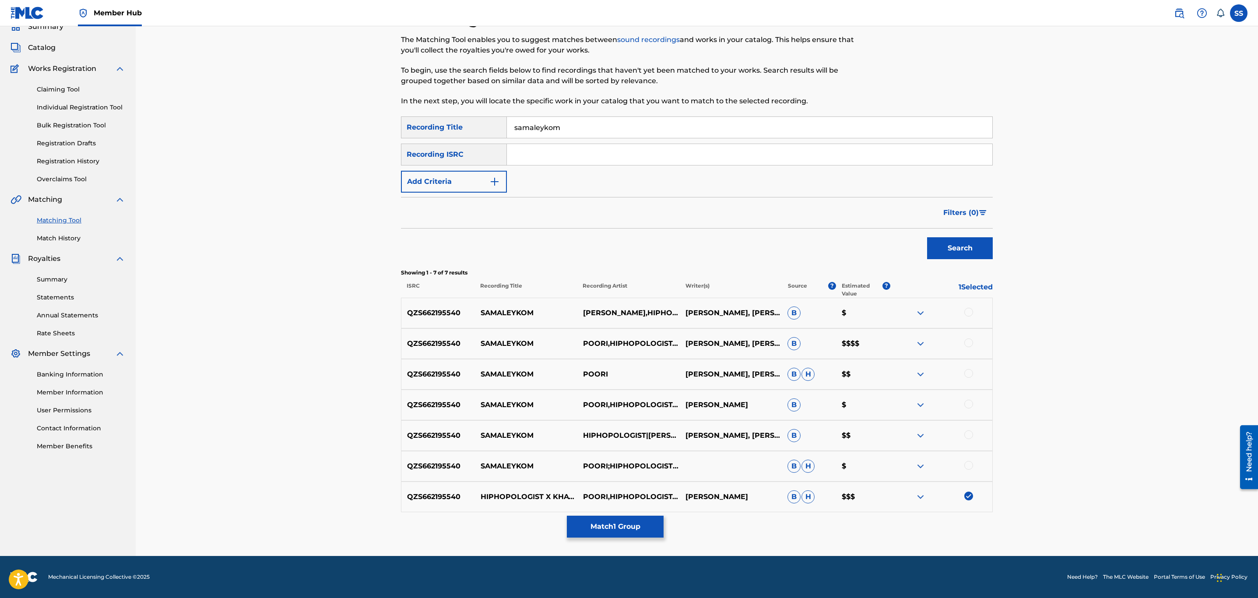
click at [969, 464] on div at bounding box center [969, 465] width 9 height 9
click at [968, 434] on div at bounding box center [969, 434] width 9 height 9
click at [970, 407] on div at bounding box center [969, 404] width 9 height 9
click at [970, 376] on div at bounding box center [941, 374] width 102 height 11
click at [970, 376] on div at bounding box center [969, 373] width 9 height 9
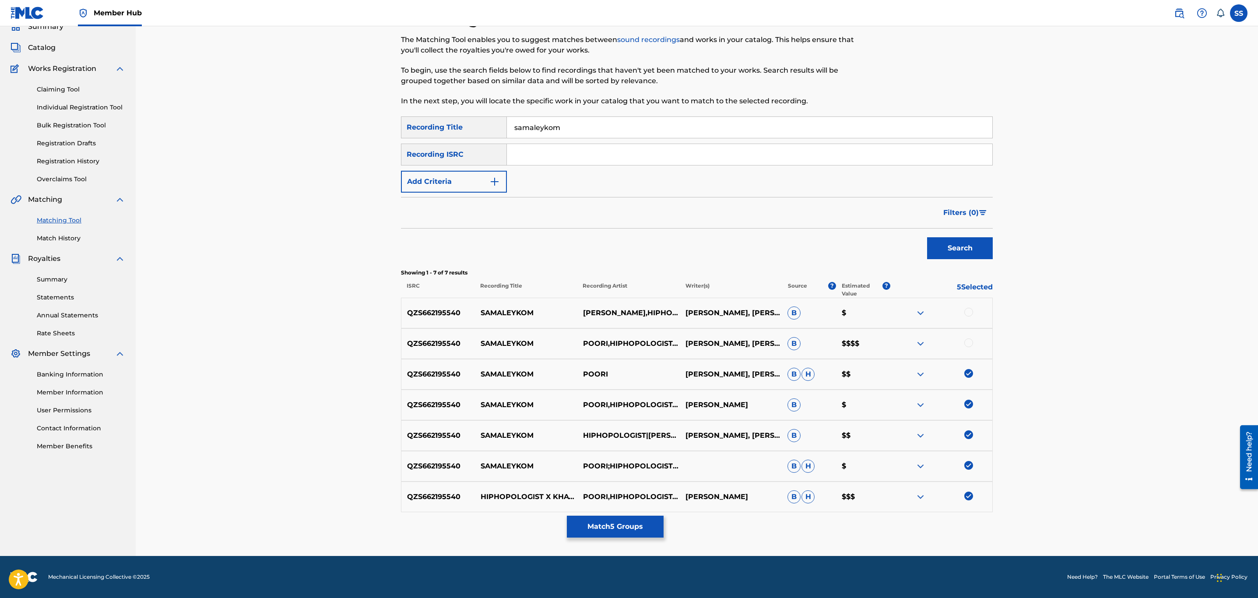
click at [972, 340] on div at bounding box center [969, 342] width 9 height 9
click at [969, 314] on div at bounding box center [969, 312] width 9 height 9
click at [612, 522] on button "Match 7 Groups" at bounding box center [615, 527] width 97 height 22
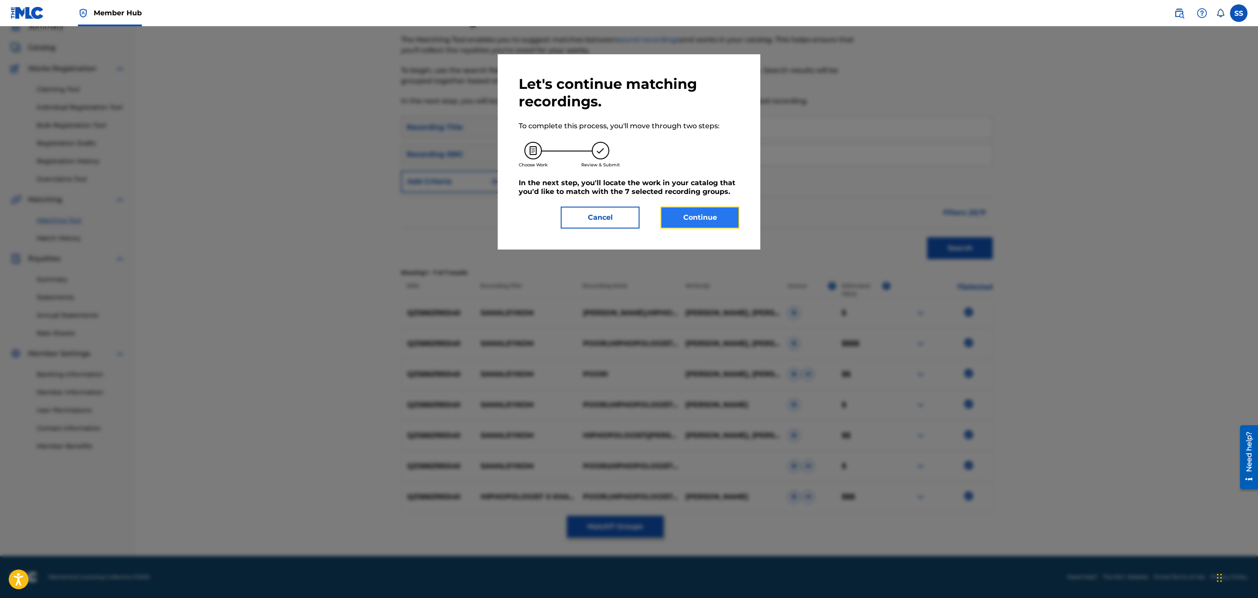
click at [723, 211] on button "Continue" at bounding box center [700, 218] width 79 height 22
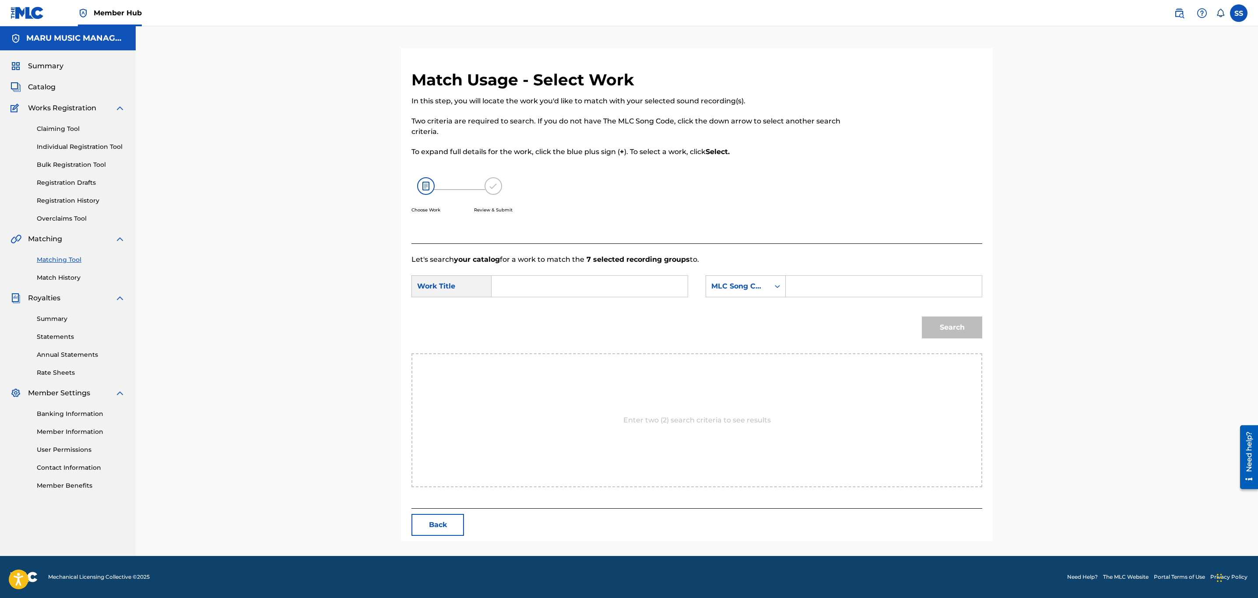
click at [589, 297] on div "Search Form" at bounding box center [590, 286] width 197 height 22
click at [588, 277] on input "Search Form" at bounding box center [589, 286] width 181 height 21
type input "samaleykom"
click at [701, 284] on div "SearchWithCriteriac1e8e767-7d61-46f8-8b01-3f4a8b57f7e0 Work Title samaleykom sa…" at bounding box center [697, 288] width 571 height 27
click at [736, 290] on div "MLC Song Code" at bounding box center [738, 286] width 53 height 11
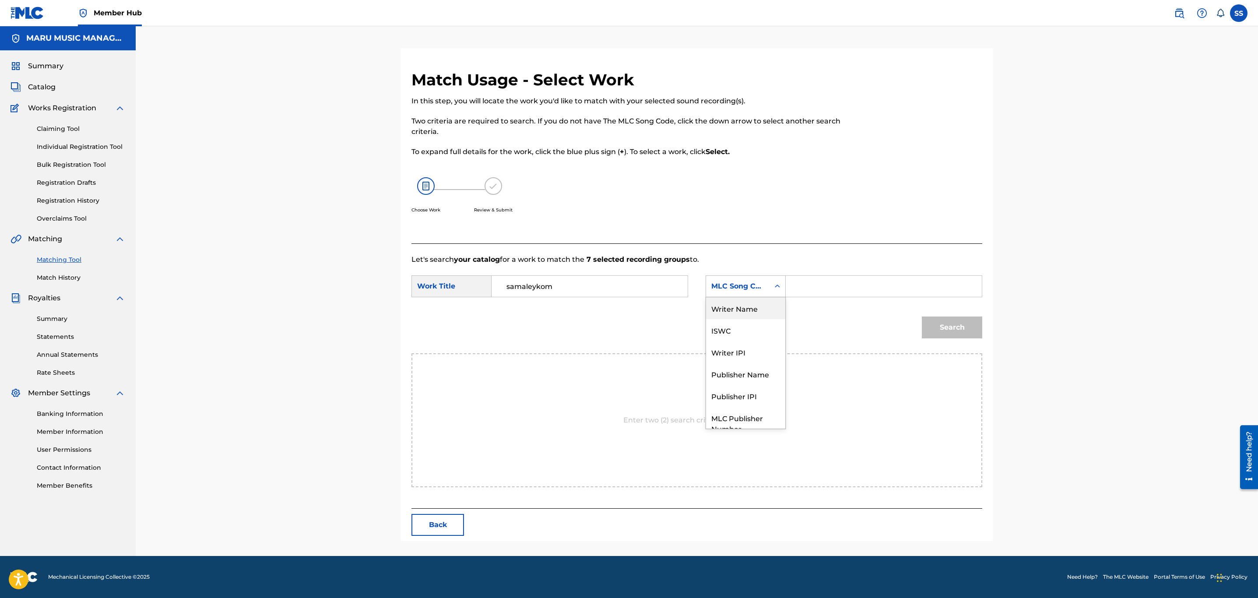
click at [733, 300] on div "Writer Name" at bounding box center [745, 308] width 79 height 22
click at [815, 292] on input "Search Form" at bounding box center [883, 286] width 181 height 21
type input "soroush"
click at [922, 317] on button "Search" at bounding box center [952, 328] width 60 height 22
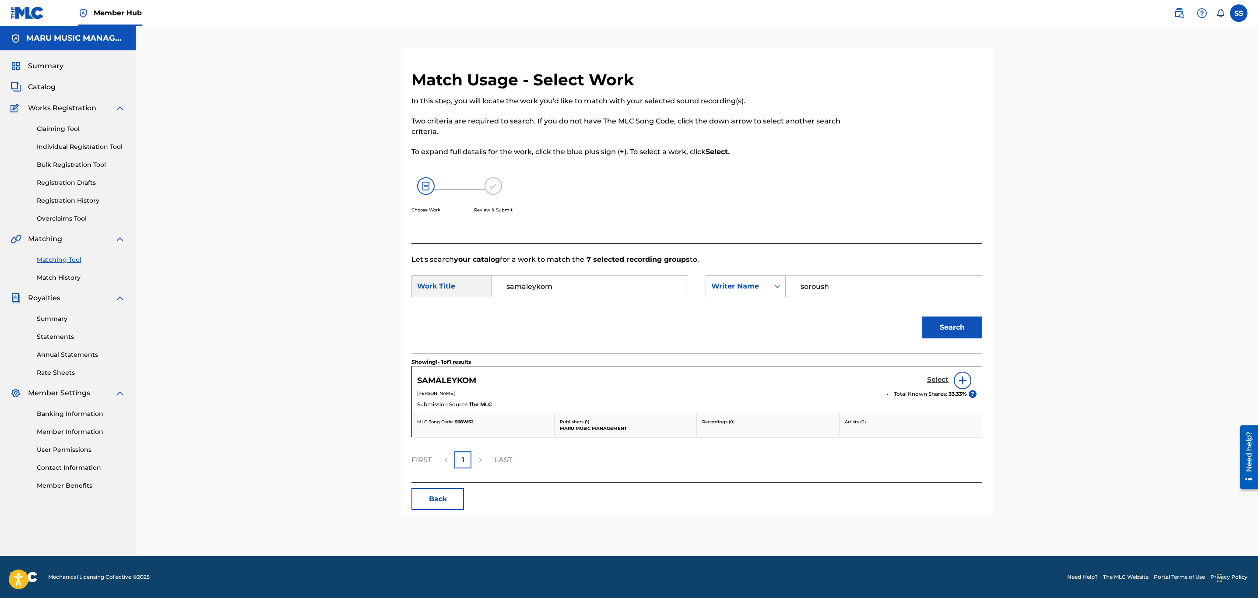
click at [942, 381] on h5 "Select" at bounding box center [937, 380] width 21 height 8
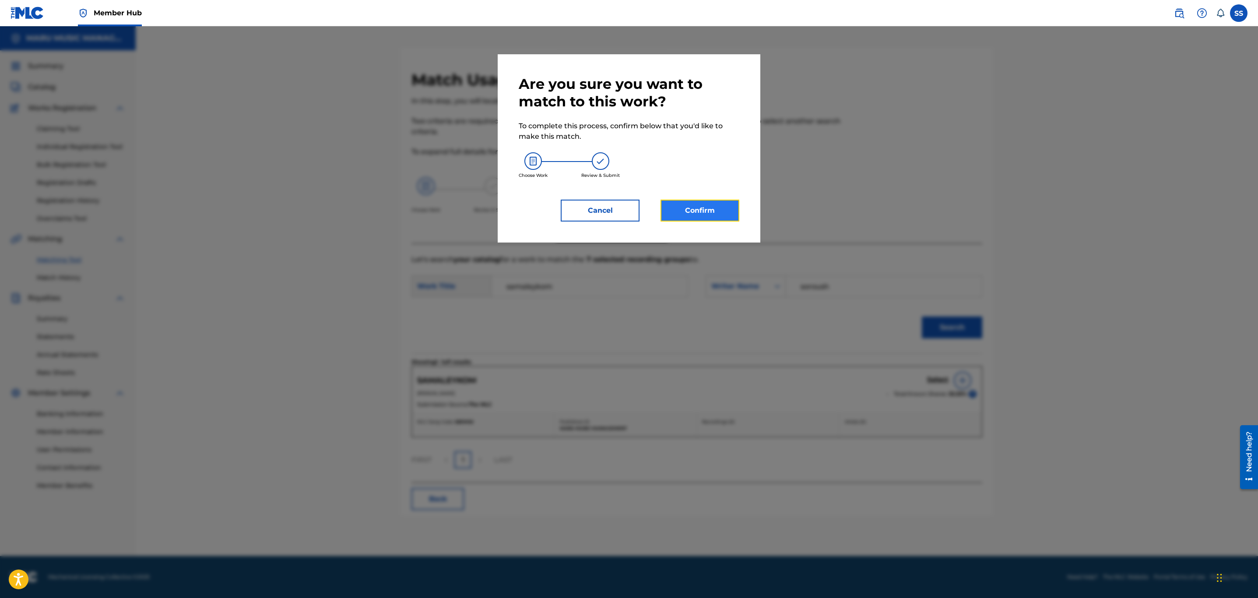
click at [686, 204] on button "Confirm" at bounding box center [700, 211] width 79 height 22
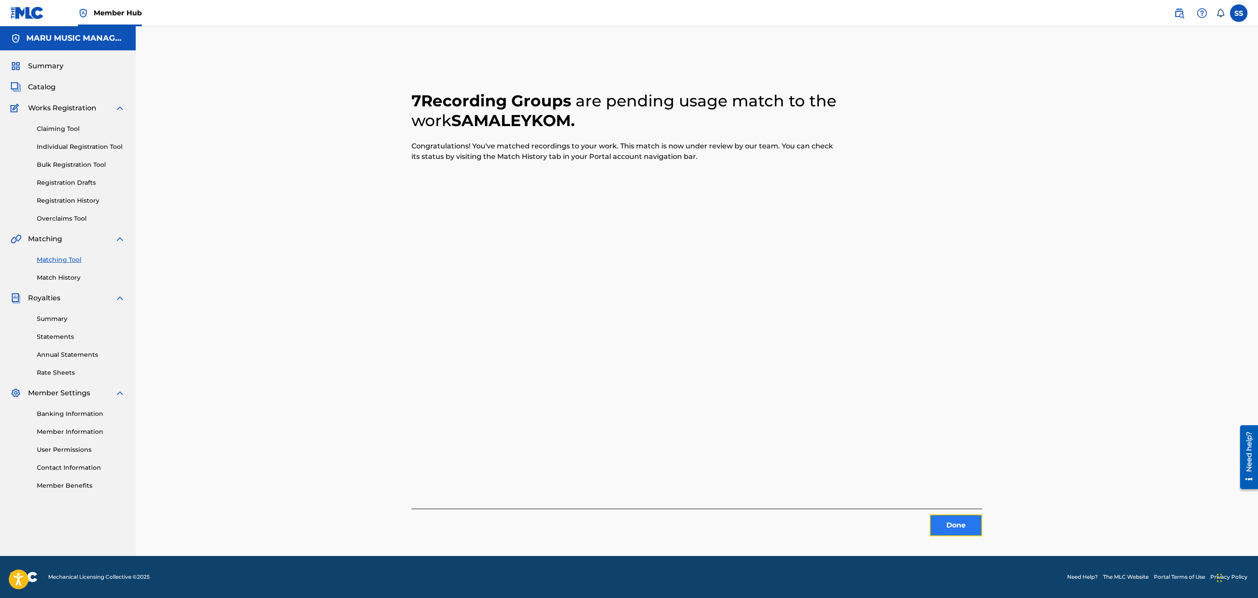
click at [968, 518] on button "Done" at bounding box center [956, 526] width 53 height 22
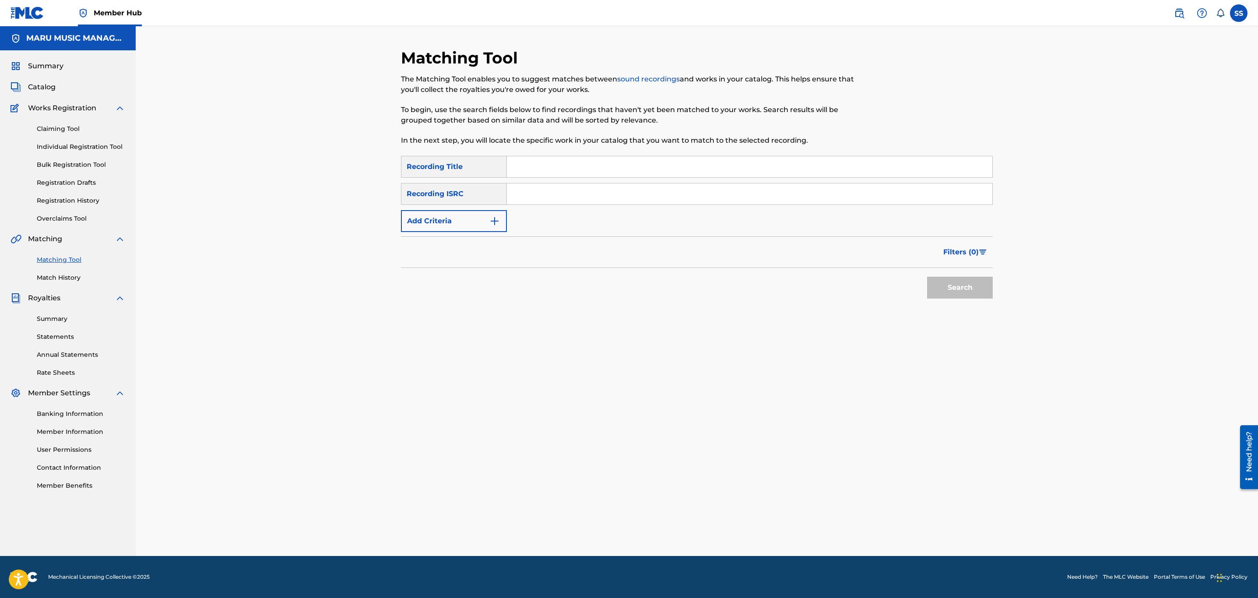
click at [679, 173] on input "Search Form" at bounding box center [750, 166] width 486 height 21
type input "scar"
drag, startPoint x: 679, startPoint y: 322, endPoint x: 509, endPoint y: 259, distance: 181.8
click at [679, 322] on div "Matching Tool The Matching Tool enables you to suggest matches between sound re…" at bounding box center [697, 302] width 592 height 508
click at [450, 225] on button "Add Criteria" at bounding box center [454, 221] width 106 height 22
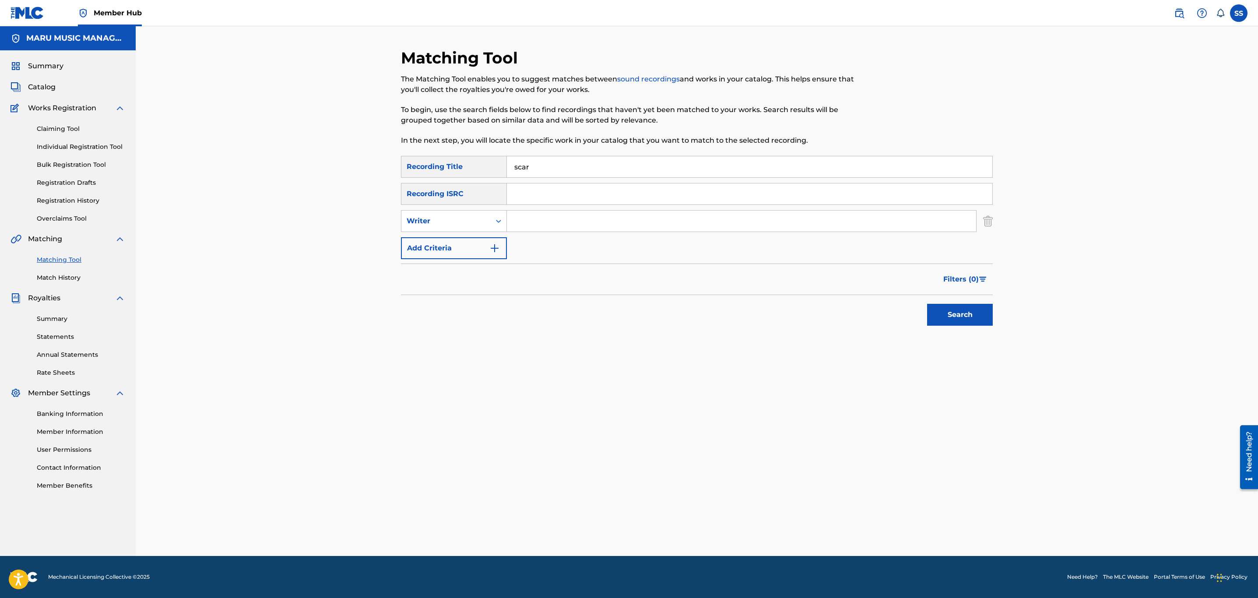
click at [448, 209] on div "SearchWithCriteria2de853c1-4f35-4ef2-b106-7caa8acd474c Recording Title scar Sea…" at bounding box center [697, 207] width 592 height 103
click at [452, 224] on div "Writer" at bounding box center [446, 221] width 79 height 11
click at [460, 243] on div "Recording Artist" at bounding box center [454, 243] width 105 height 22
click at [539, 224] on input "Search Form" at bounding box center [741, 221] width 469 height 21
click at [568, 208] on div "SearchWithCriteria2de853c1-4f35-4ef2-b106-7caa8acd474c Recording Title scar Sea…" at bounding box center [697, 207] width 592 height 103
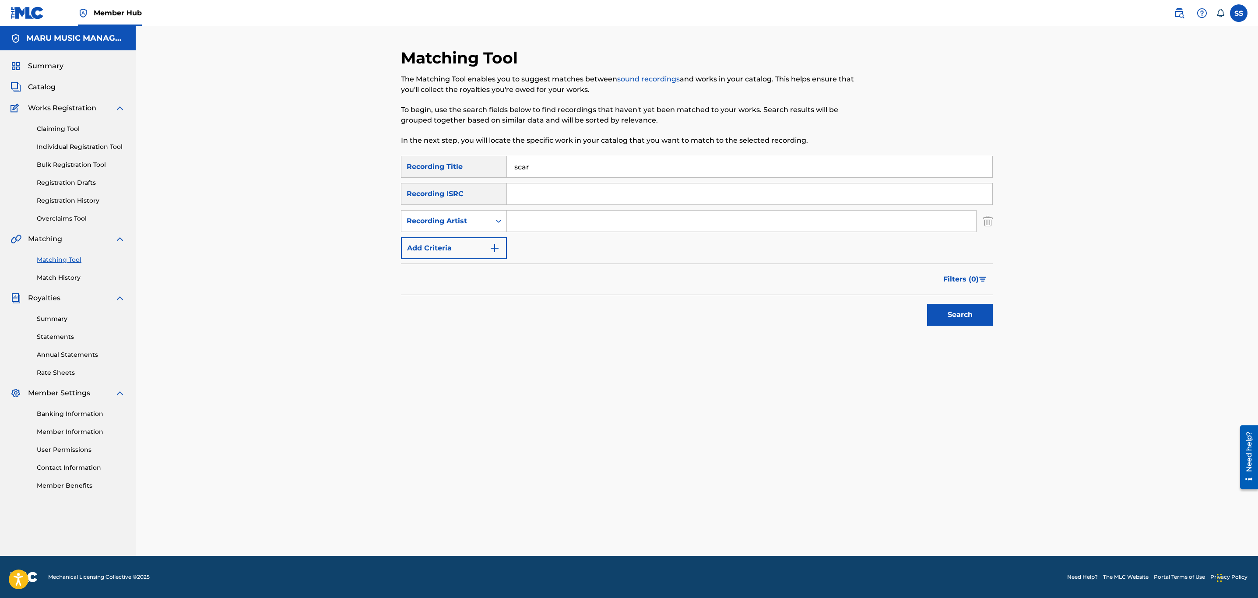
click at [581, 219] on input "Search Form" at bounding box center [741, 221] width 469 height 21
click at [560, 235] on div "SearchWithCriteria2de853c1-4f35-4ef2-b106-7caa8acd474c Recording Title scar Sea…" at bounding box center [697, 207] width 592 height 103
click at [564, 221] on input "Search Form" at bounding box center [741, 221] width 469 height 21
type input "hiphopologist"
click at [939, 314] on button "Search" at bounding box center [960, 315] width 66 height 22
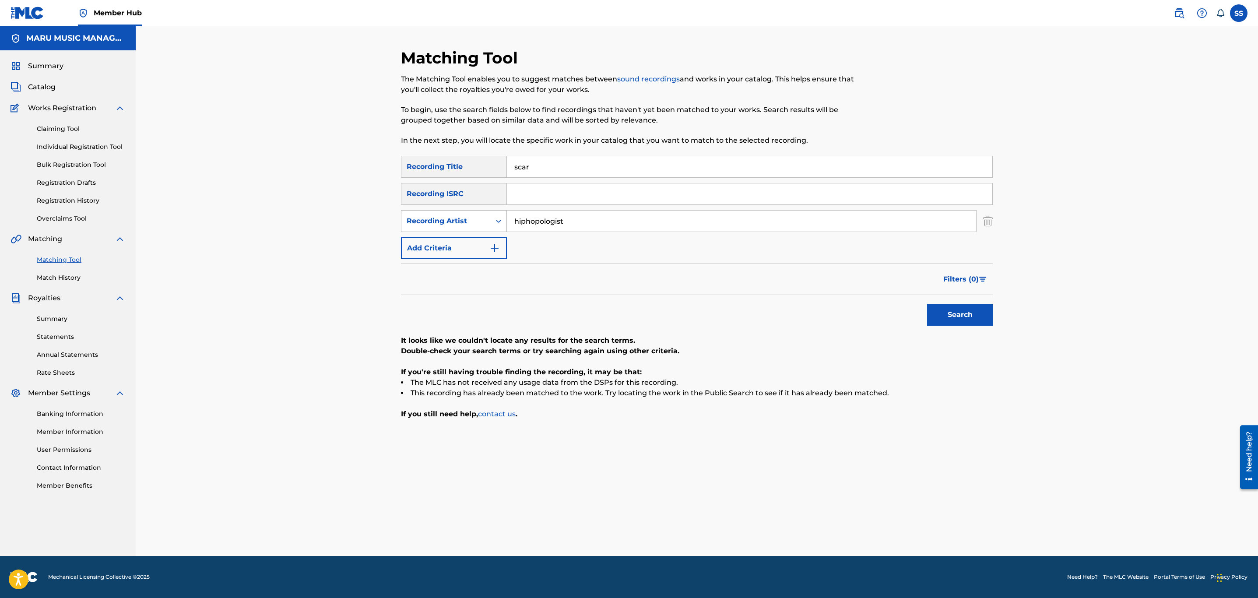
click at [460, 229] on div "Recording Artist" at bounding box center [446, 221] width 89 height 17
drag, startPoint x: 455, startPoint y: 240, endPoint x: 469, endPoint y: 232, distance: 16.9
click at [466, 233] on div "Writer" at bounding box center [454, 243] width 105 height 22
drag, startPoint x: 572, startPoint y: 221, endPoint x: 577, endPoint y: 222, distance: 5.0
click at [572, 221] on input "Search Form" at bounding box center [741, 221] width 469 height 21
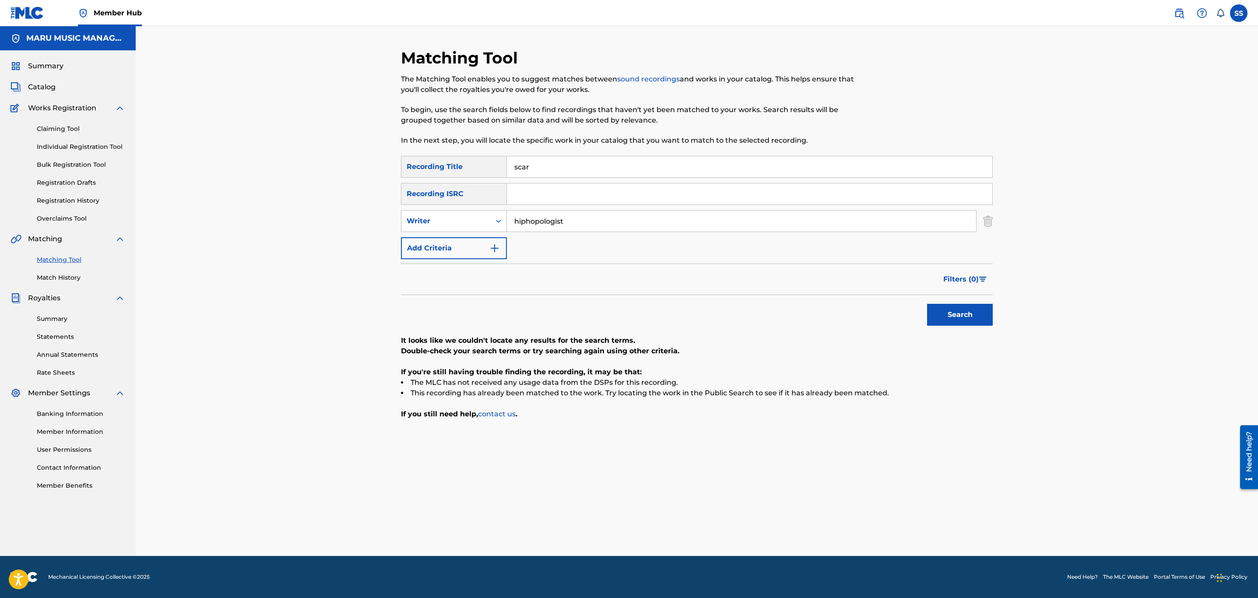
click at [927, 304] on button "Search" at bounding box center [960, 315] width 66 height 22
click at [543, 226] on input "hiphopologist" at bounding box center [741, 221] width 469 height 21
type input "soroush"
click at [927, 304] on button "Search" at bounding box center [960, 315] width 66 height 22
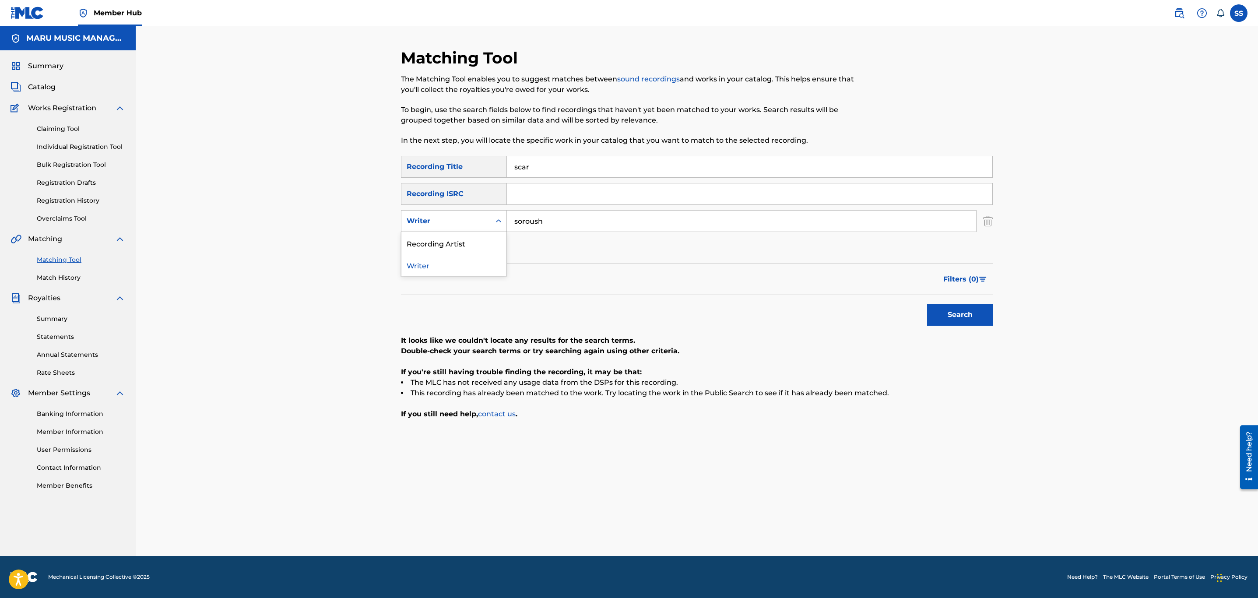
click at [439, 222] on div "Writer" at bounding box center [446, 221] width 79 height 11
drag, startPoint x: 452, startPoint y: 242, endPoint x: 472, endPoint y: 234, distance: 21.6
click at [455, 241] on div "Recording Artist" at bounding box center [454, 243] width 105 height 22
click at [563, 219] on input "Search Form" at bounding box center [741, 221] width 469 height 21
type input "o"
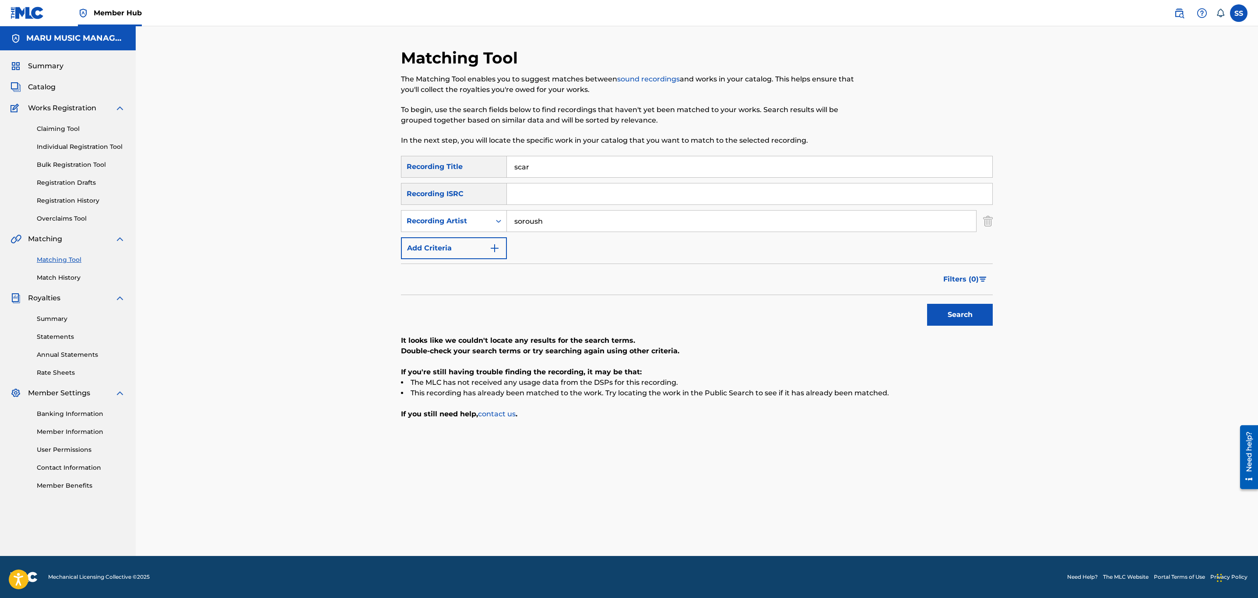
click at [927, 304] on button "Search" at bounding box center [960, 315] width 66 height 22
click at [567, 219] on input "soroush" at bounding box center [741, 221] width 469 height 21
type input "kagan"
click at [927, 304] on button "Search" at bounding box center [960, 315] width 66 height 22
click at [476, 219] on div "Recording Artist" at bounding box center [446, 221] width 79 height 11
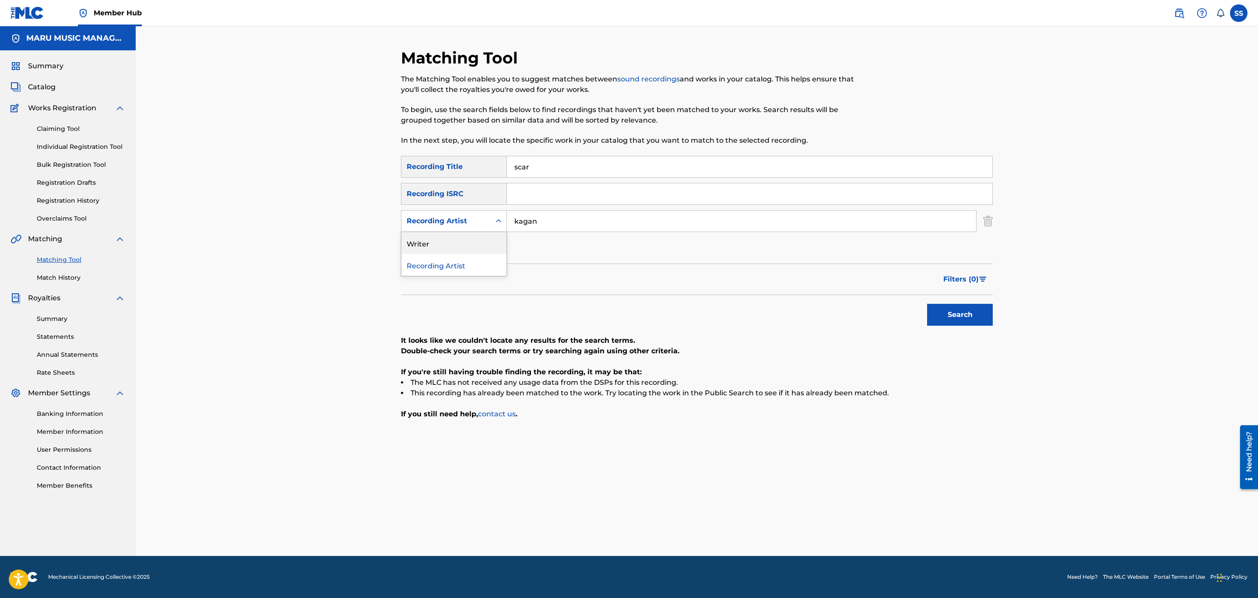
click at [452, 243] on div "Writer" at bounding box center [454, 243] width 105 height 22
click at [593, 221] on input "Search Form" at bounding box center [741, 221] width 469 height 21
type input "kagan"
click at [927, 304] on button "Search" at bounding box center [960, 315] width 66 height 22
click at [545, 171] on input "scar" at bounding box center [750, 166] width 486 height 21
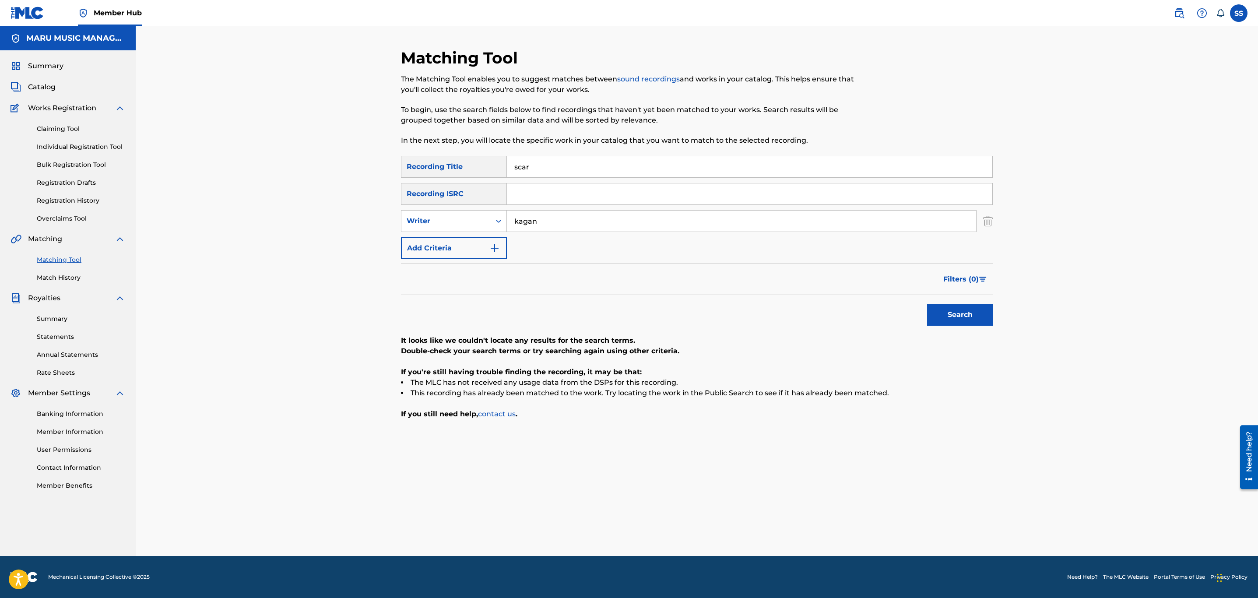
click at [545, 171] on input "scar" at bounding box center [750, 166] width 486 height 21
click at [539, 226] on input "kagan" at bounding box center [741, 221] width 469 height 21
drag, startPoint x: 515, startPoint y: 155, endPoint x: 518, endPoint y: 164, distance: 9.3
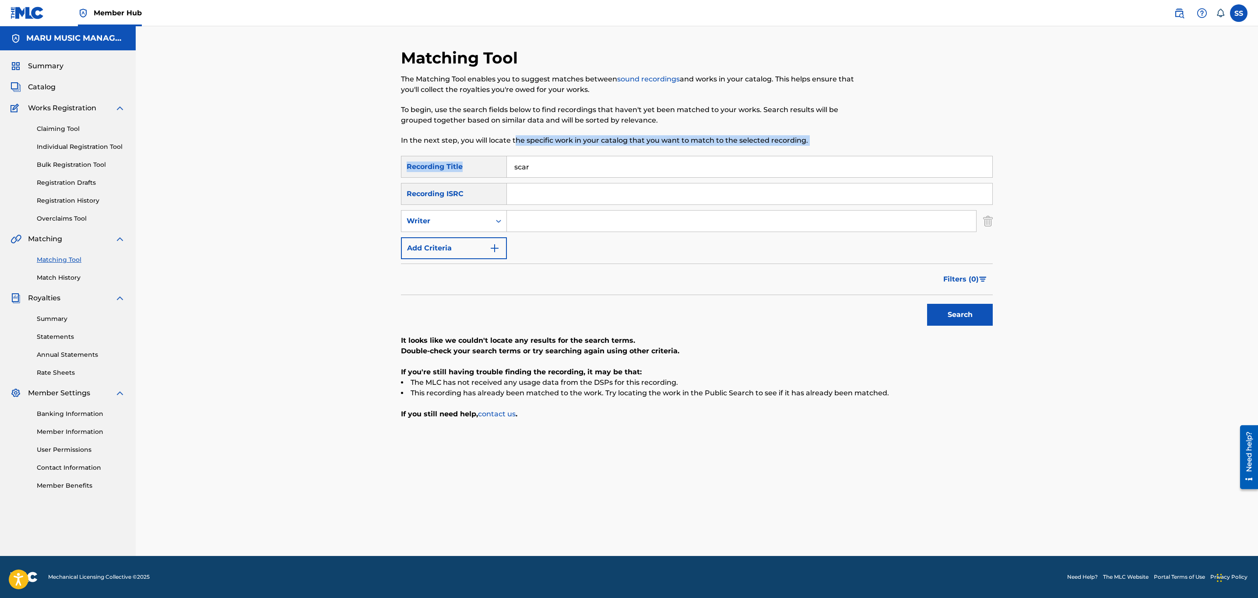
click at [515, 158] on div "Matching Tool The Matching Tool enables you to suggest matches between sound re…" at bounding box center [697, 302] width 592 height 508
click at [522, 173] on input "scar" at bounding box center [750, 166] width 486 height 21
type input "shahre khodaa"
click at [927, 304] on button "Search" at bounding box center [960, 315] width 66 height 22
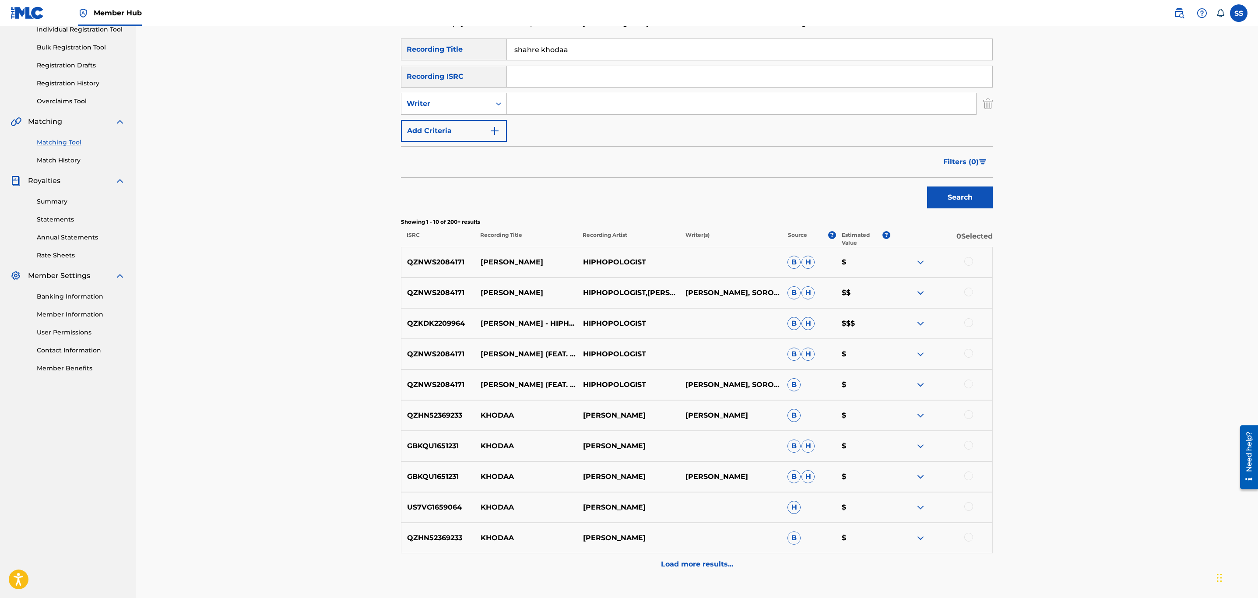
scroll to position [131, 0]
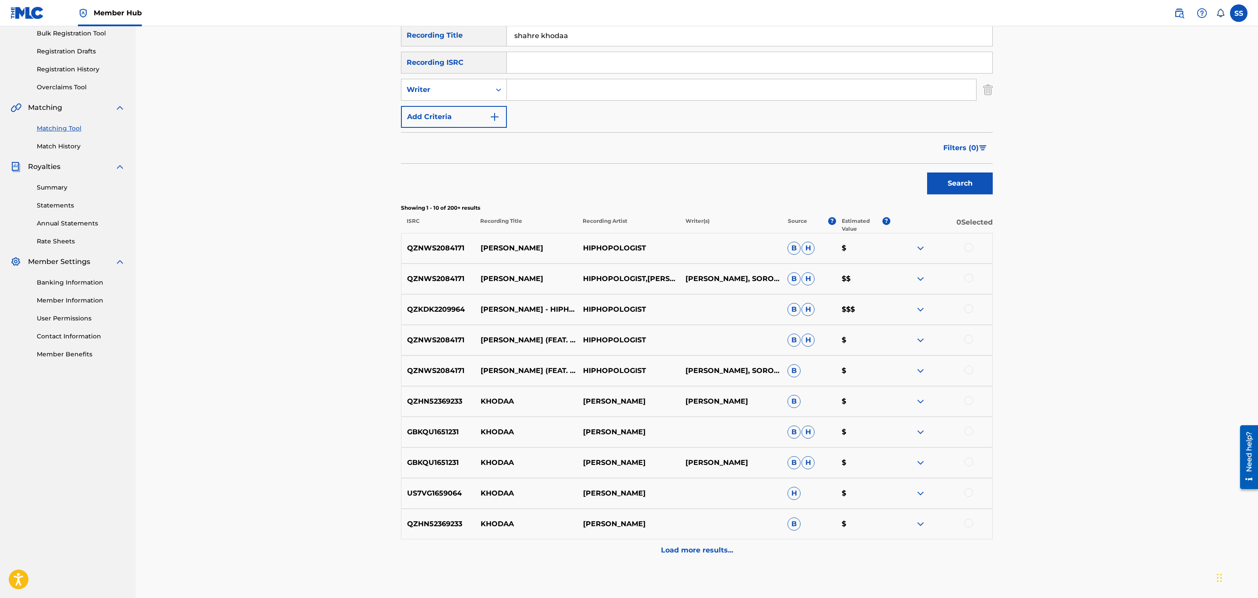
click at [960, 366] on div at bounding box center [941, 371] width 102 height 11
click at [969, 367] on div at bounding box center [969, 370] width 9 height 9
click at [968, 338] on div at bounding box center [969, 339] width 9 height 9
click at [970, 307] on div at bounding box center [969, 308] width 9 height 9
click at [969, 282] on div at bounding box center [969, 278] width 9 height 9
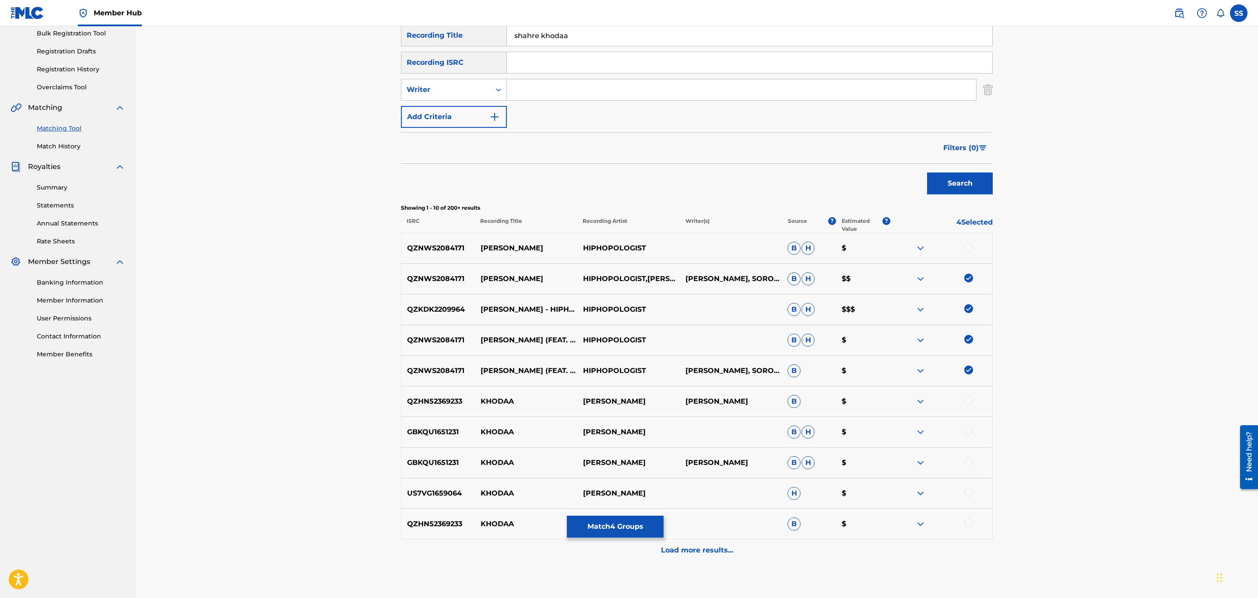
click at [969, 247] on div at bounding box center [969, 247] width 9 height 9
click at [640, 531] on button "Match 5 Groups" at bounding box center [615, 527] width 97 height 22
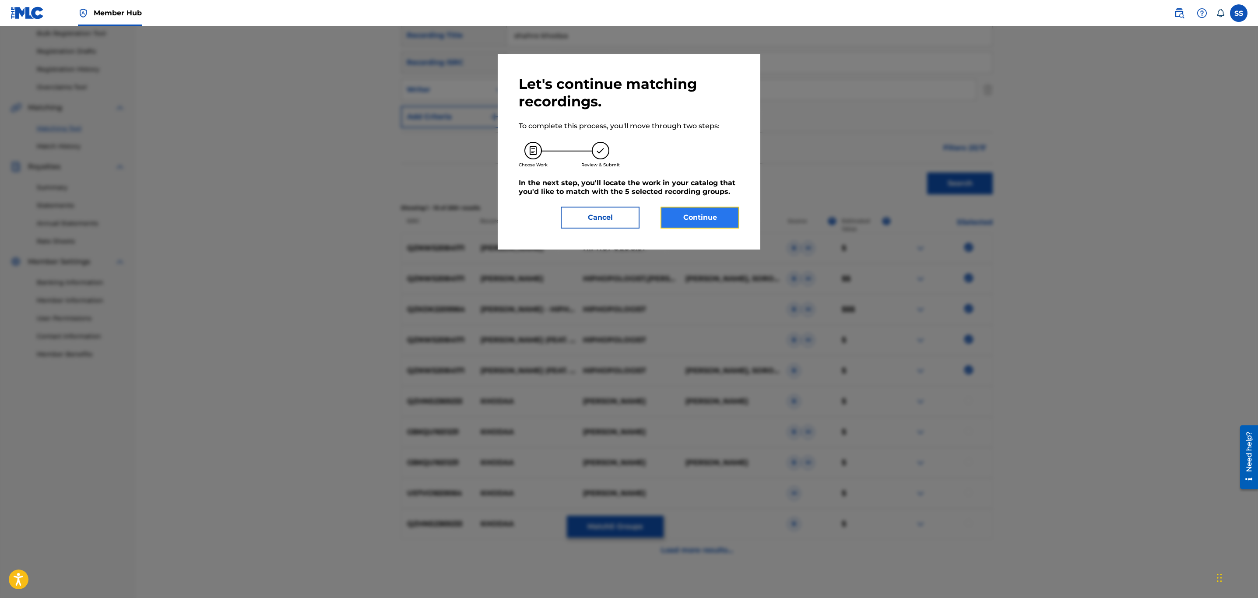
click at [720, 216] on button "Continue" at bounding box center [700, 218] width 79 height 22
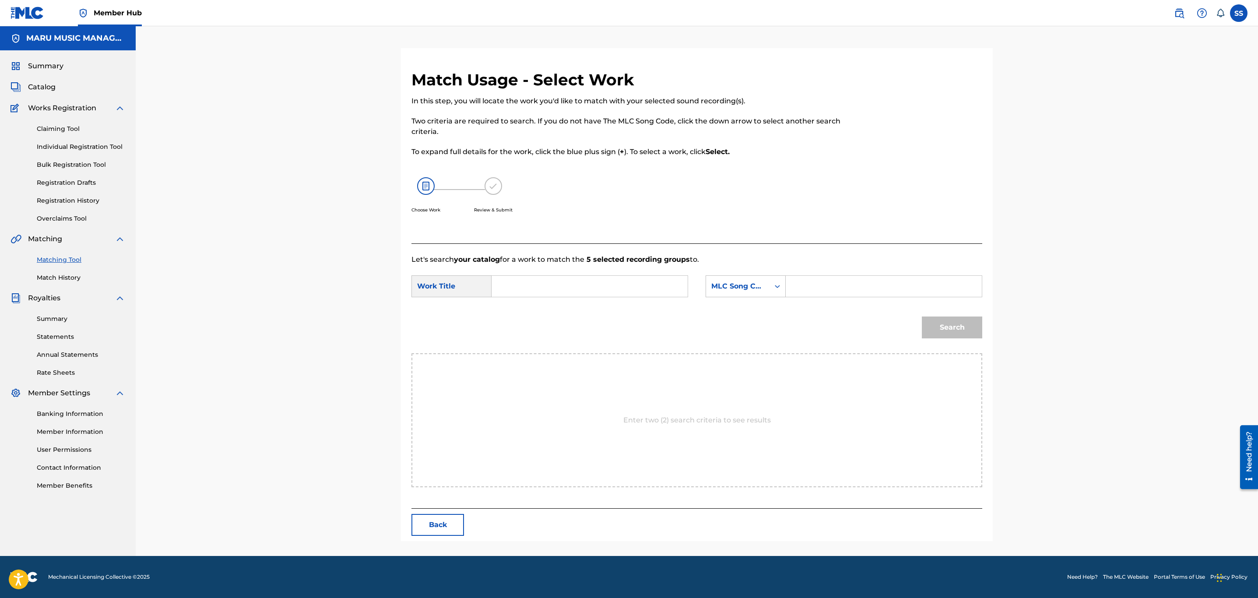
click at [546, 279] on input "Search Form" at bounding box center [589, 286] width 181 height 21
click at [538, 303] on div "shahre khodaa" at bounding box center [523, 306] width 49 height 16
type input "shahre khodaa"
click at [749, 290] on div "MLC Song Code" at bounding box center [738, 286] width 53 height 11
click at [766, 310] on div "Writer Name" at bounding box center [745, 308] width 79 height 22
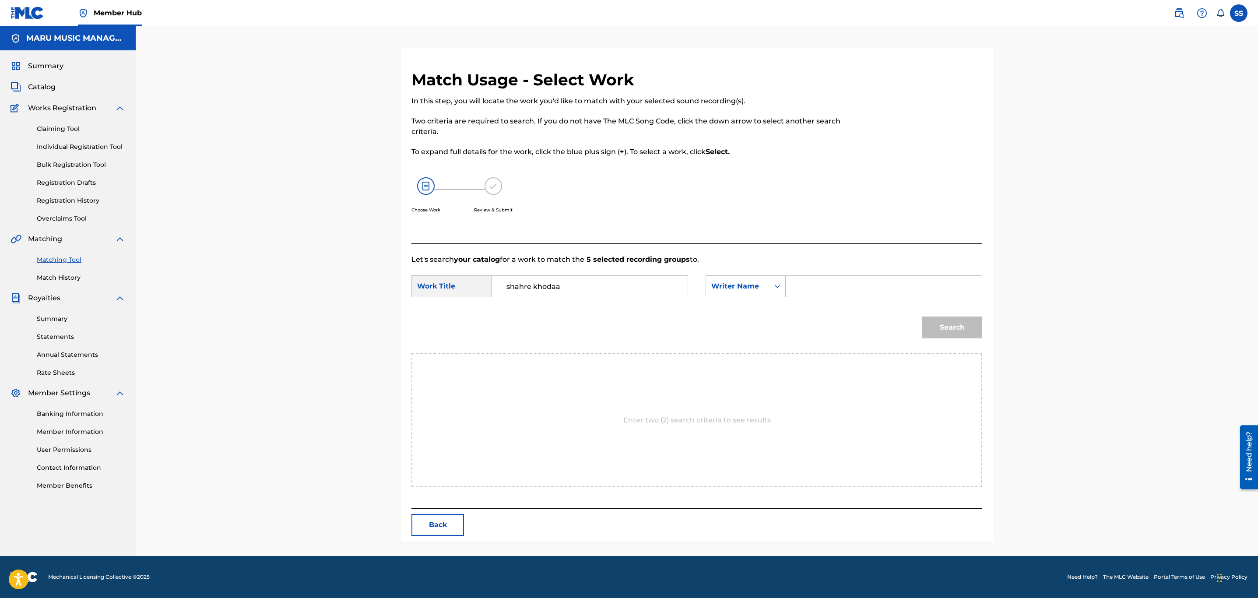
click at [816, 282] on input "Search Form" at bounding box center [883, 286] width 181 height 21
type input "soroush"
click at [922, 317] on button "Search" at bounding box center [952, 328] width 60 height 22
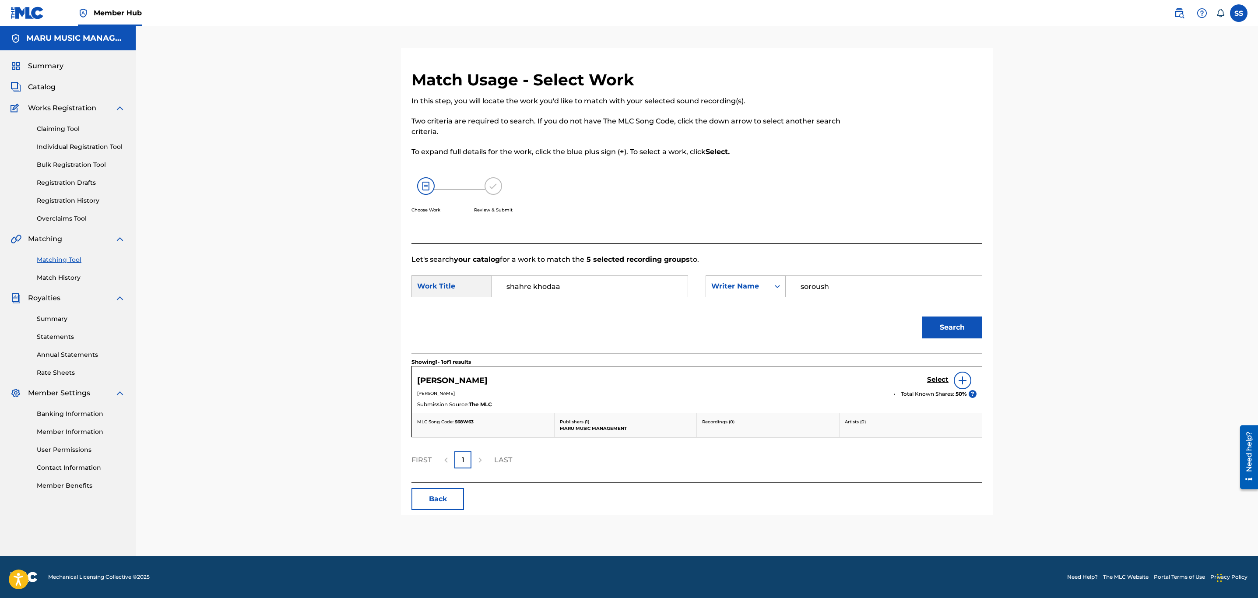
click at [952, 375] on div "Select" at bounding box center [951, 381] width 49 height 18
click at [940, 379] on div "Select" at bounding box center [951, 381] width 49 height 18
click at [940, 379] on h5 "Select" at bounding box center [937, 380] width 21 height 8
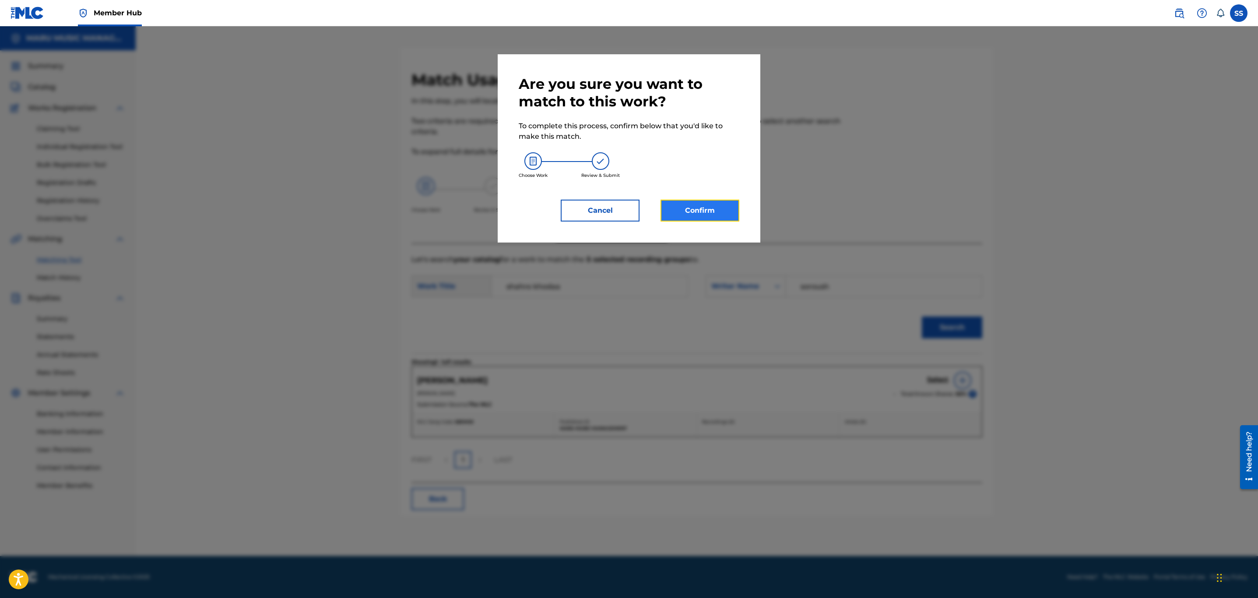
click at [699, 208] on button "Confirm" at bounding box center [700, 211] width 79 height 22
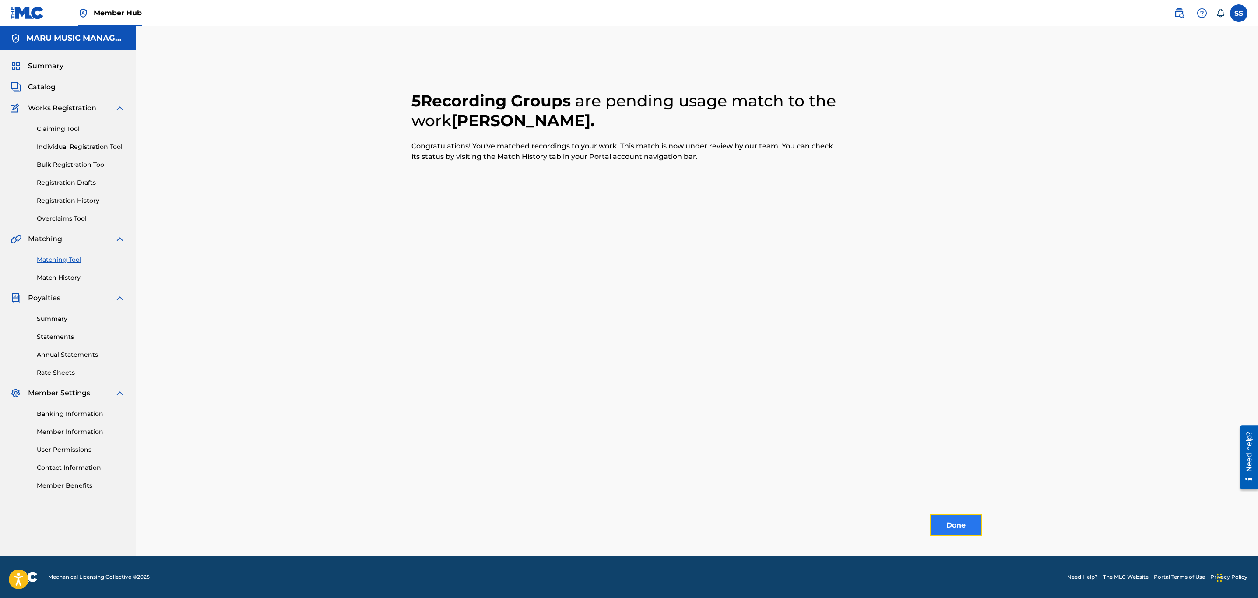
click at [967, 519] on button "Done" at bounding box center [956, 526] width 53 height 22
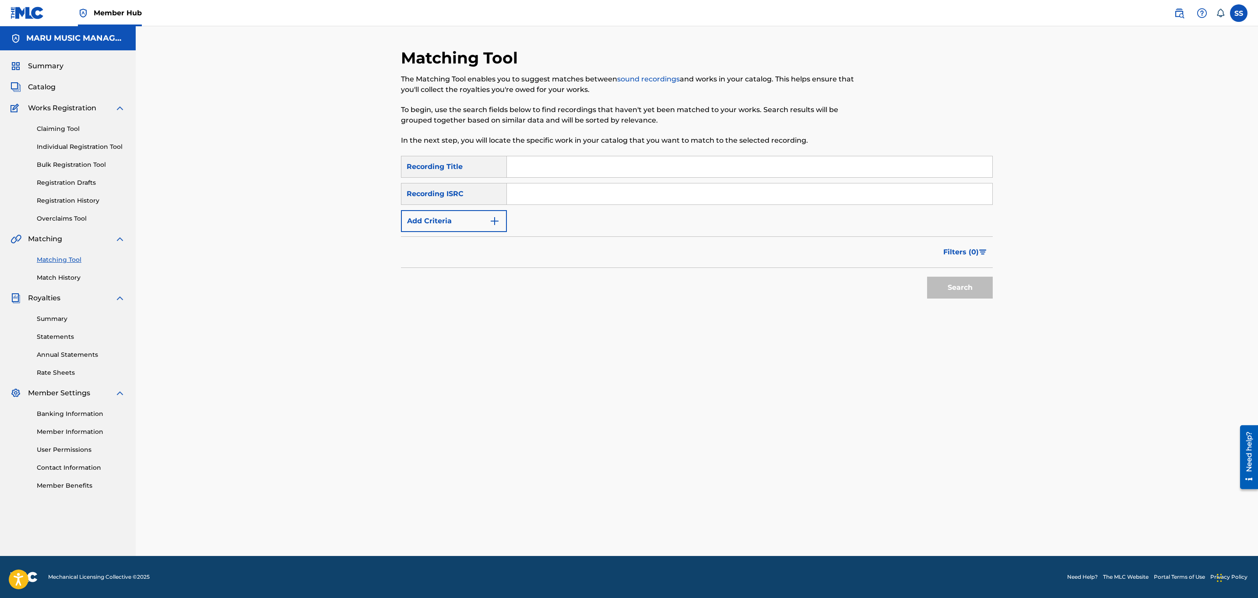
click at [674, 167] on input "Search Form" at bounding box center [750, 166] width 486 height 21
type input "shame"
click at [464, 227] on button "Add Criteria" at bounding box center [454, 221] width 106 height 22
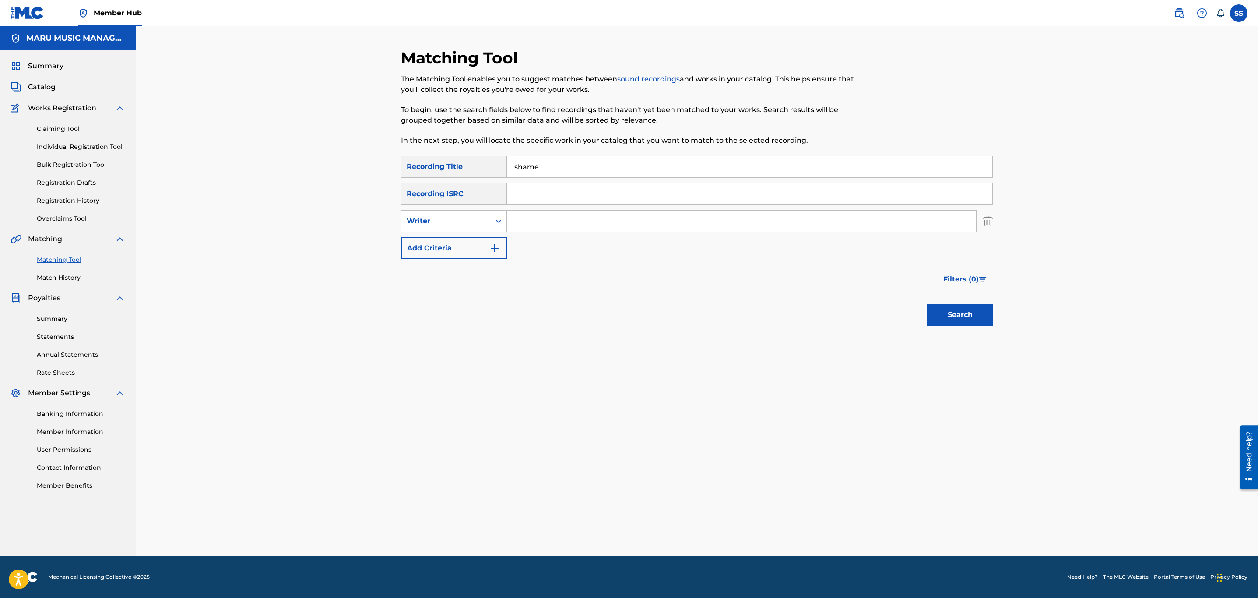
click at [545, 229] on input "Search Form" at bounding box center [741, 221] width 469 height 21
click at [927, 304] on button "Search" at bounding box center [960, 315] width 66 height 22
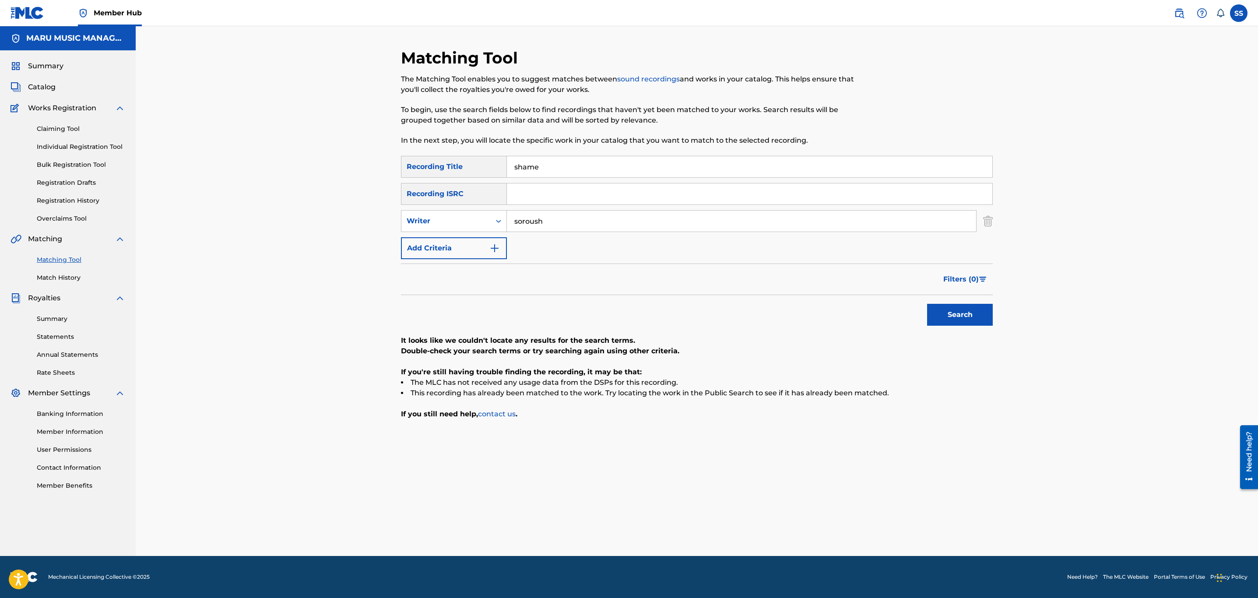
click at [523, 221] on input "soroush" at bounding box center [741, 221] width 469 height 21
type input "hiphopologist"
click at [927, 304] on button "Search" at bounding box center [960, 315] width 66 height 22
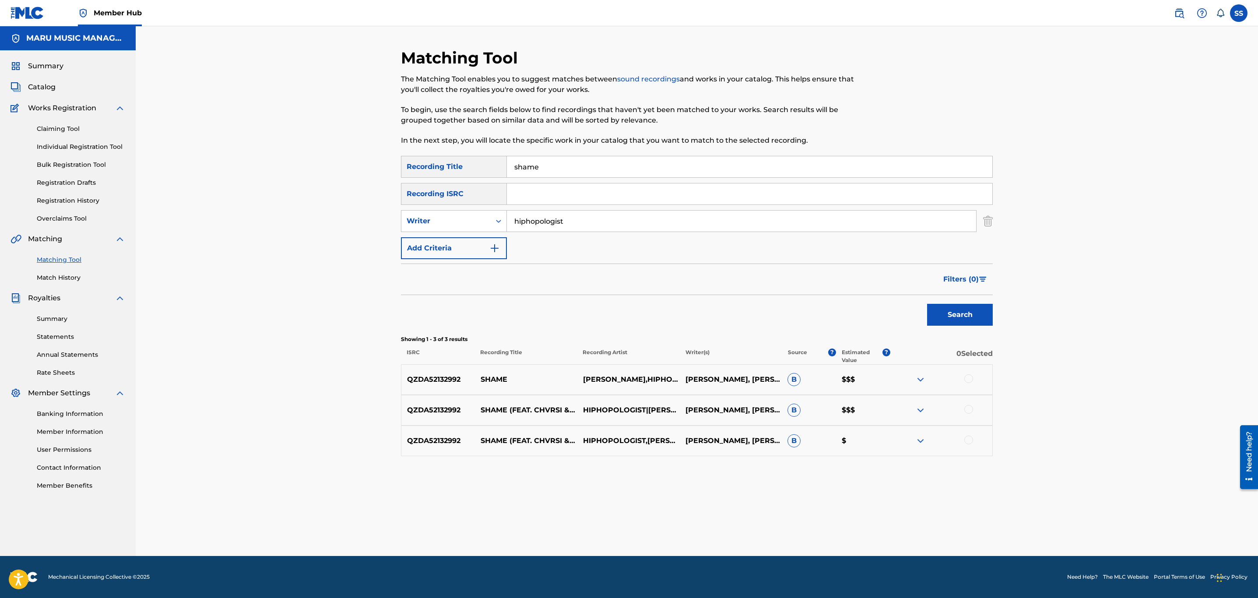
click at [971, 378] on div at bounding box center [969, 378] width 9 height 9
click at [969, 412] on div at bounding box center [969, 409] width 9 height 9
click at [968, 441] on div at bounding box center [969, 440] width 9 height 9
click at [970, 436] on img at bounding box center [969, 440] width 9 height 9
click at [970, 436] on div at bounding box center [969, 440] width 9 height 9
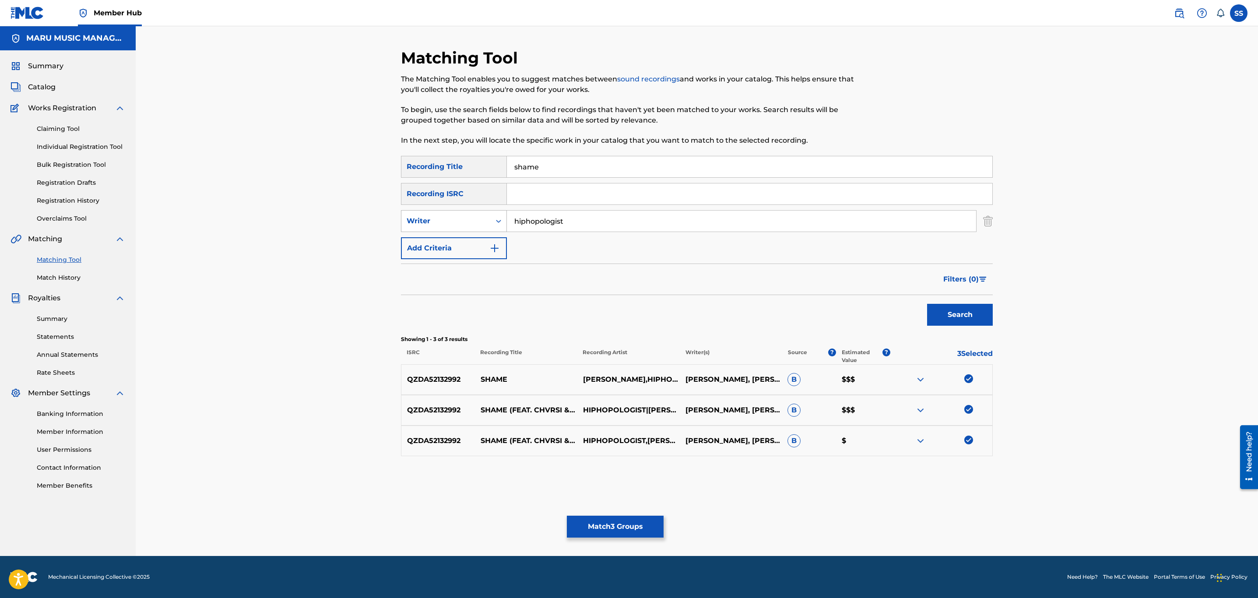
click at [448, 211] on div "Writer" at bounding box center [454, 221] width 106 height 22
drag, startPoint x: 455, startPoint y: 244, endPoint x: 481, endPoint y: 236, distance: 27.7
click at [456, 244] on div "Recording Artist" at bounding box center [454, 243] width 105 height 22
drag, startPoint x: 543, startPoint y: 222, endPoint x: 581, endPoint y: 221, distance: 37.7
click at [544, 222] on input "Search Form" at bounding box center [741, 221] width 469 height 21
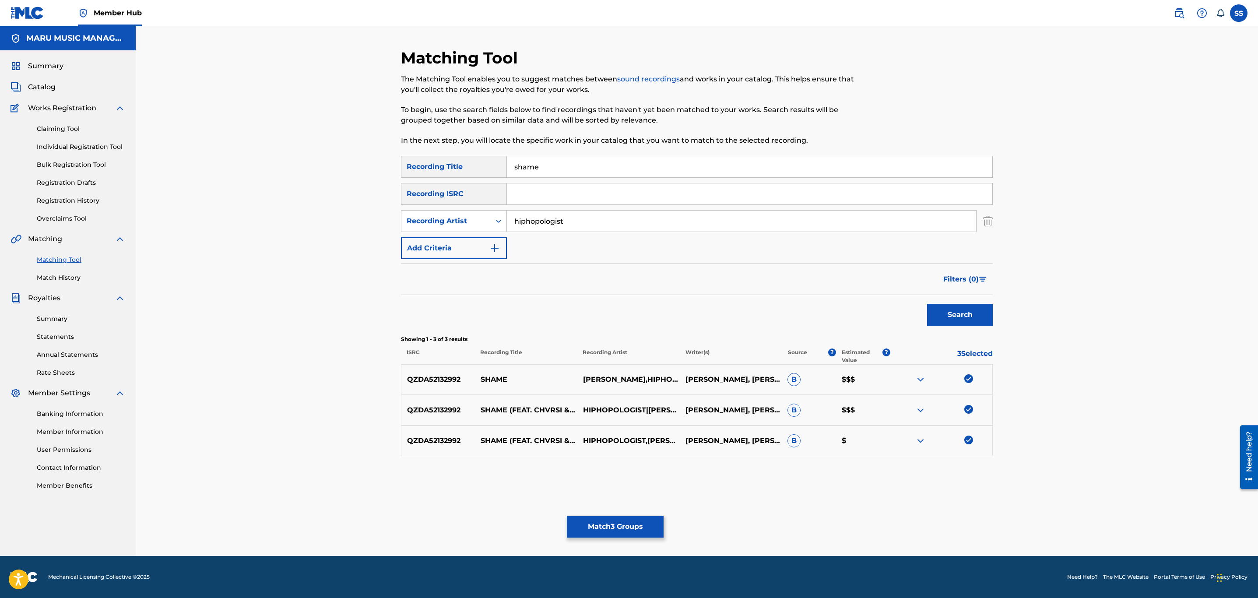
type input "hiphopologist"
click at [927, 304] on button "Search" at bounding box center [960, 315] width 66 height 22
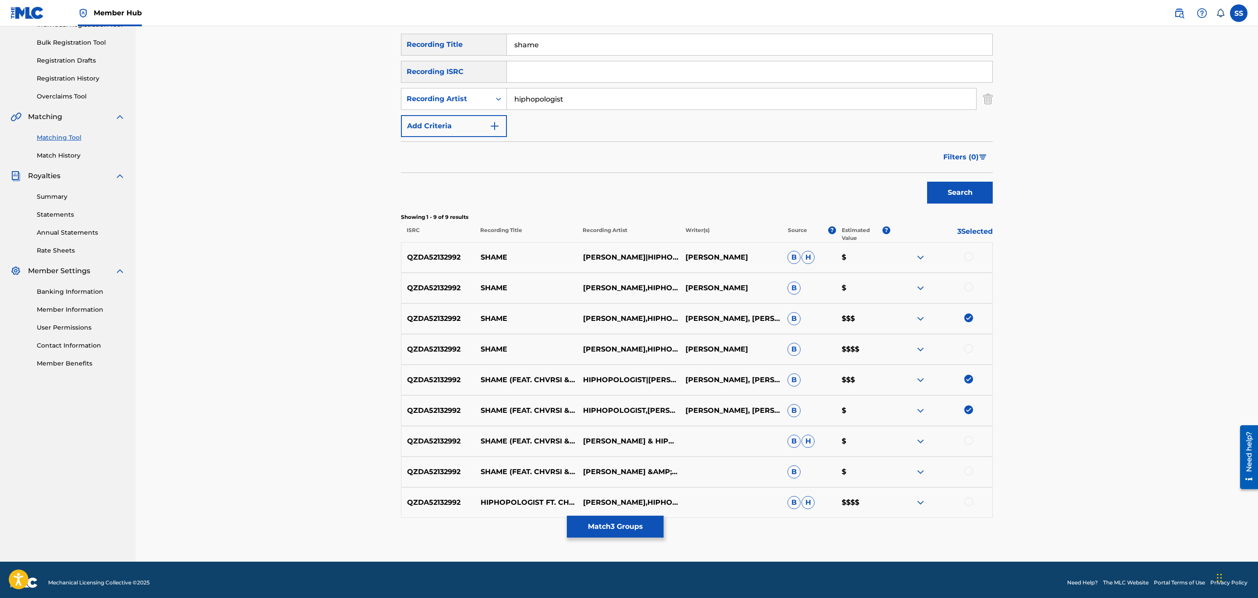
scroll to position [128, 0]
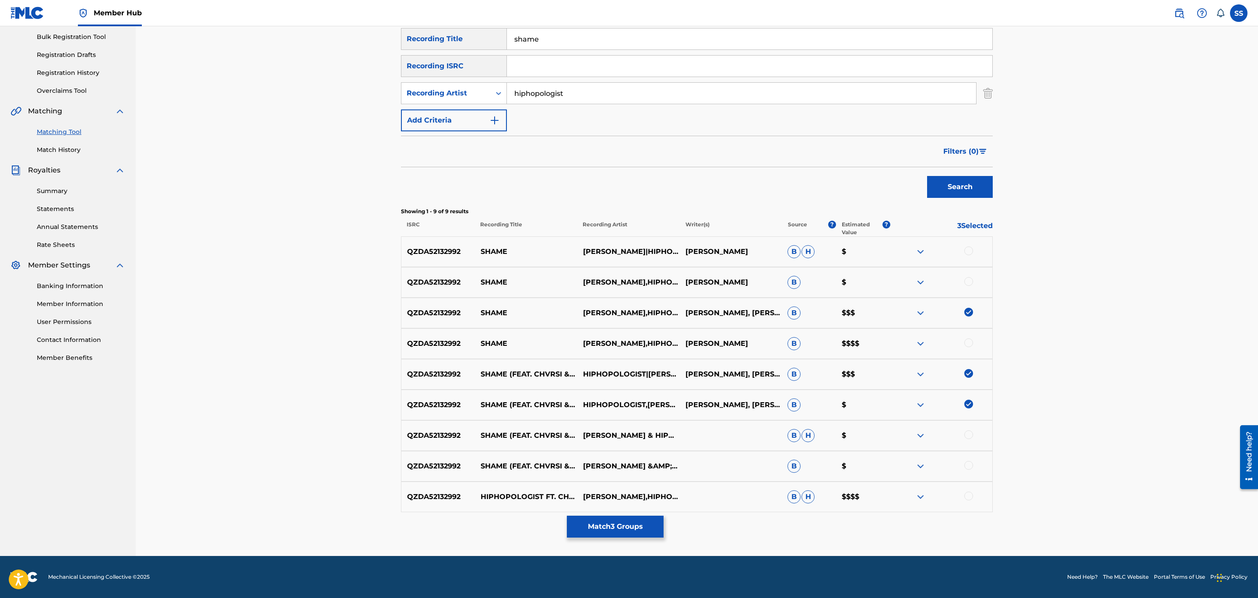
click at [972, 345] on div at bounding box center [969, 342] width 9 height 9
click at [968, 435] on div at bounding box center [969, 434] width 9 height 9
click at [969, 471] on div at bounding box center [941, 466] width 102 height 11
click at [967, 468] on div at bounding box center [969, 465] width 9 height 9
click at [967, 502] on div "QZDA52132992 HIPHOPOLOGIST FT. CHVRSI FT. ISAM - SHAME [ PROD. KAGAN ] ASHKAN K…" at bounding box center [697, 497] width 592 height 31
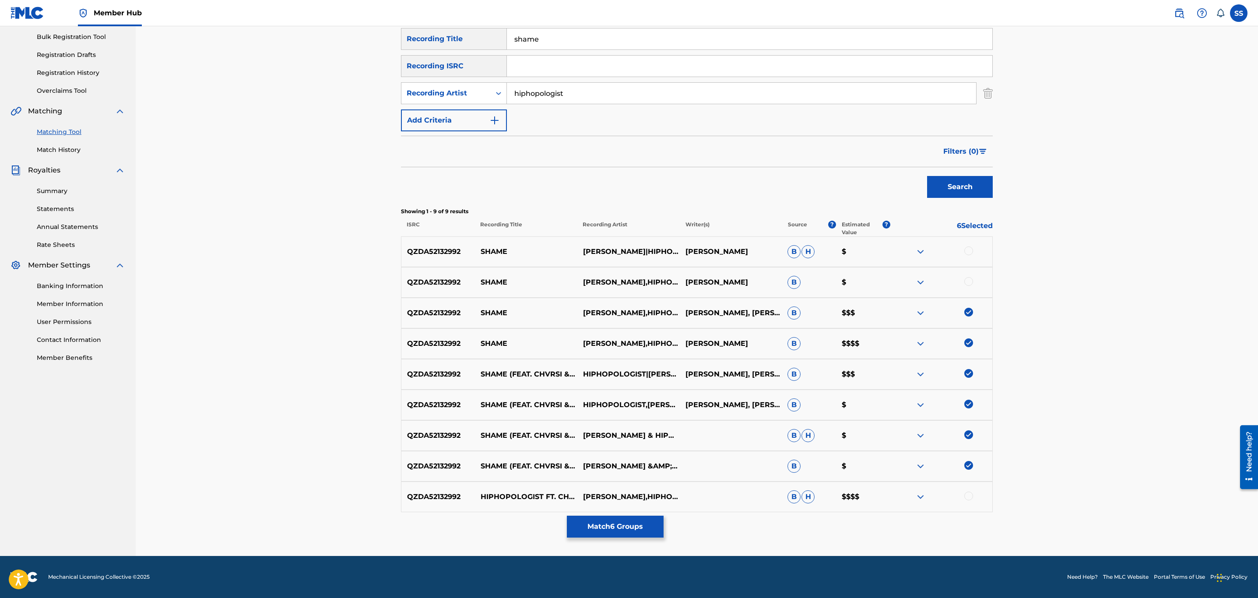
click at [968, 499] on div at bounding box center [969, 496] width 9 height 9
click at [966, 285] on div at bounding box center [969, 281] width 9 height 9
click at [969, 251] on div at bounding box center [969, 251] width 9 height 9
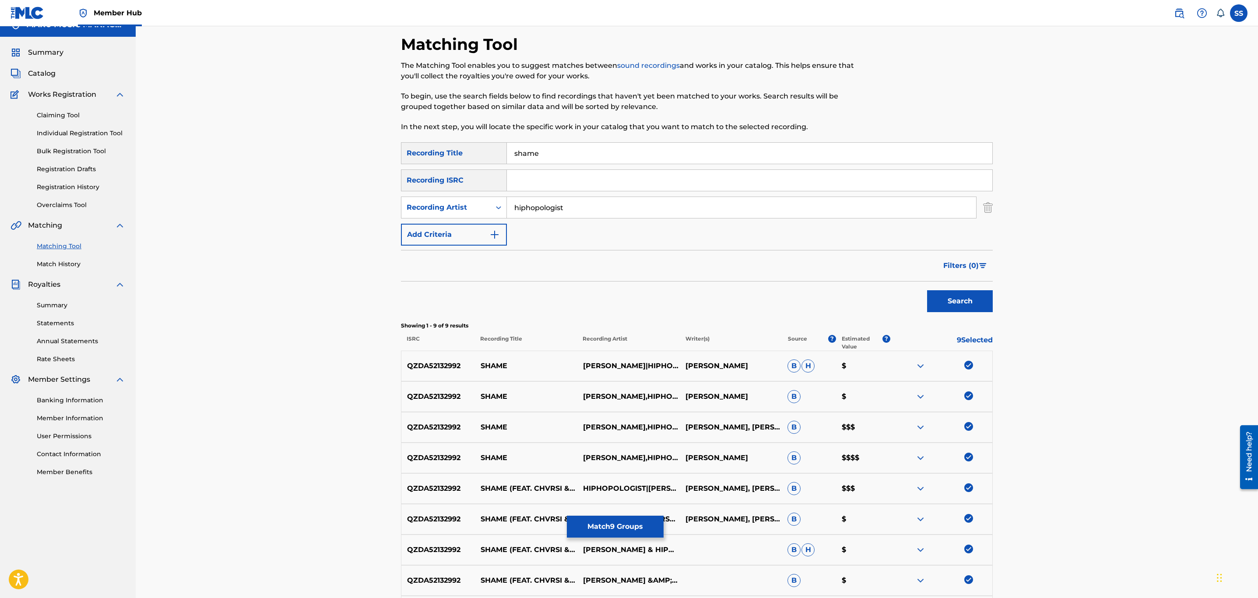
scroll to position [0, 0]
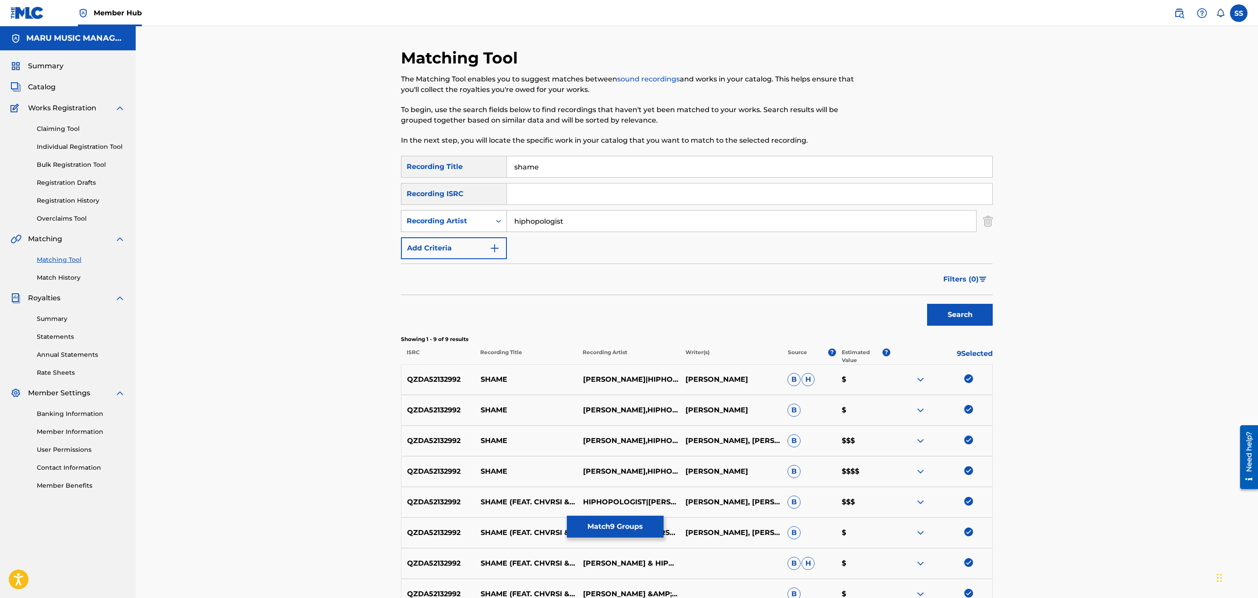
click at [407, 223] on div "Recording Artist" at bounding box center [446, 221] width 79 height 11
click at [427, 243] on div "Writer" at bounding box center [454, 243] width 105 height 22
drag, startPoint x: 526, startPoint y: 228, endPoint x: 540, endPoint y: 243, distance: 21.1
click at [525, 226] on input "Search Form" at bounding box center [741, 221] width 469 height 21
type input "kagan"
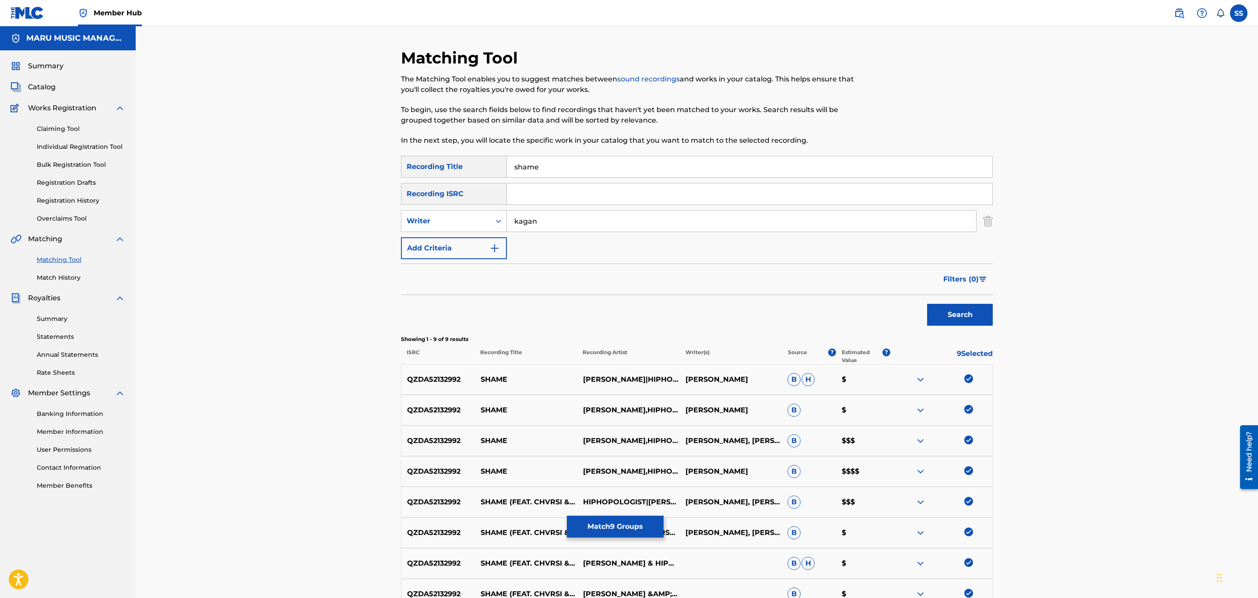
click at [927, 304] on button "Search" at bounding box center [960, 315] width 66 height 22
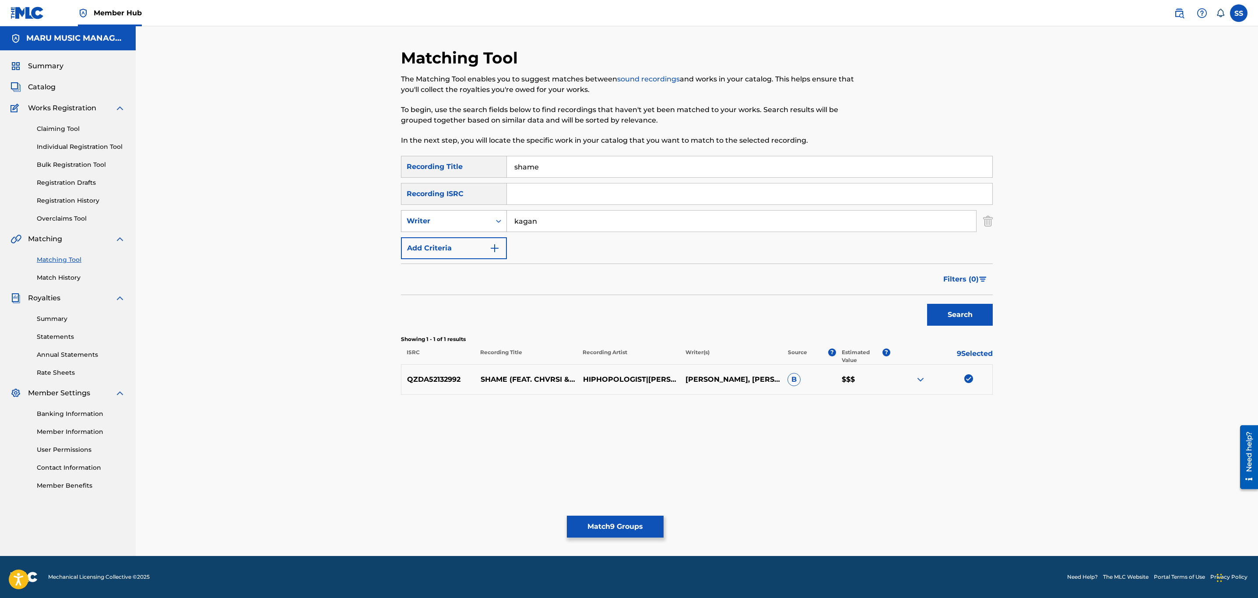
click at [486, 219] on div "Writer" at bounding box center [446, 221] width 89 height 17
click at [482, 238] on div "Recording Artist" at bounding box center [454, 243] width 105 height 22
click at [550, 226] on input "Search Form" at bounding box center [741, 221] width 469 height 21
click at [927, 304] on button "Search" at bounding box center [960, 315] width 66 height 22
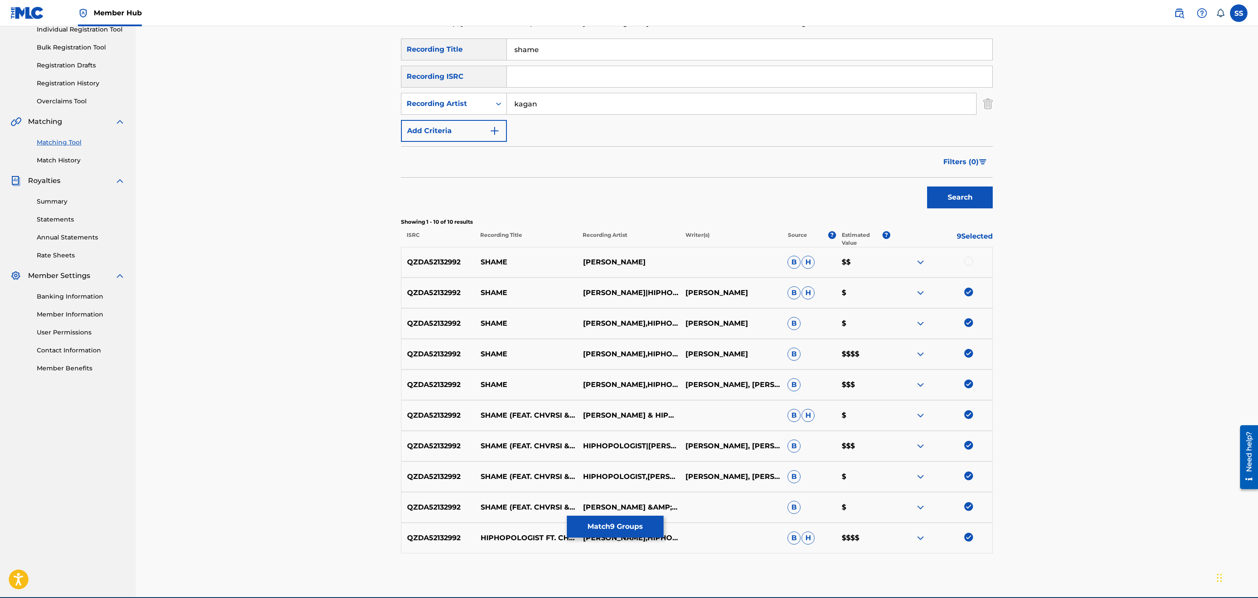
scroll to position [131, 0]
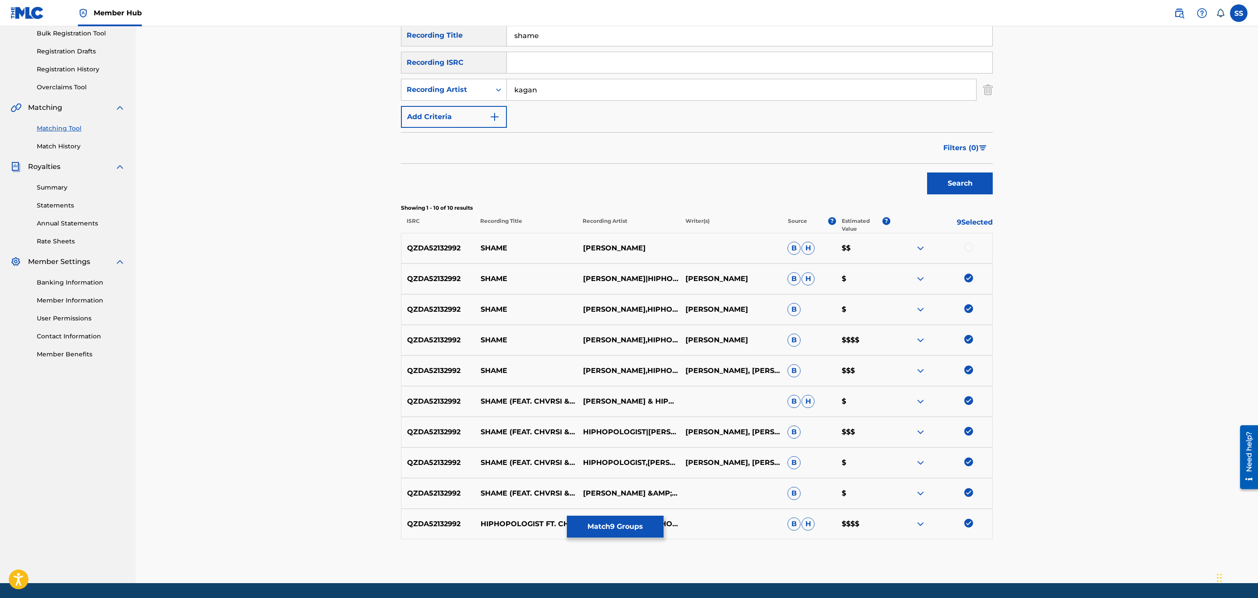
click at [969, 246] on div at bounding box center [969, 247] width 9 height 9
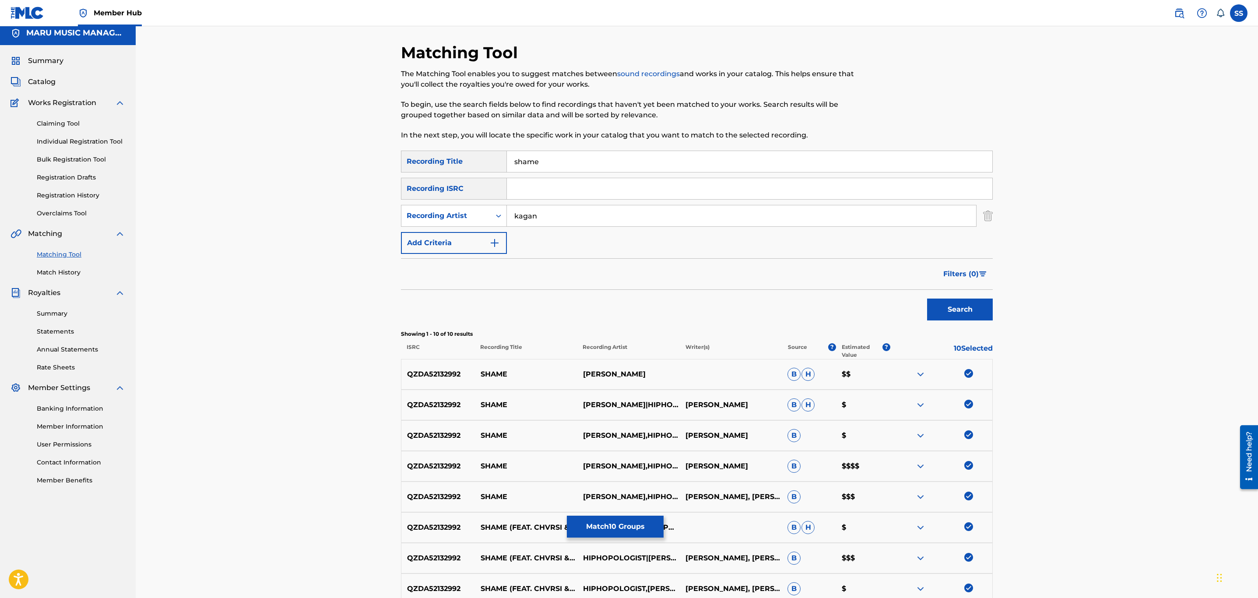
scroll to position [0, 0]
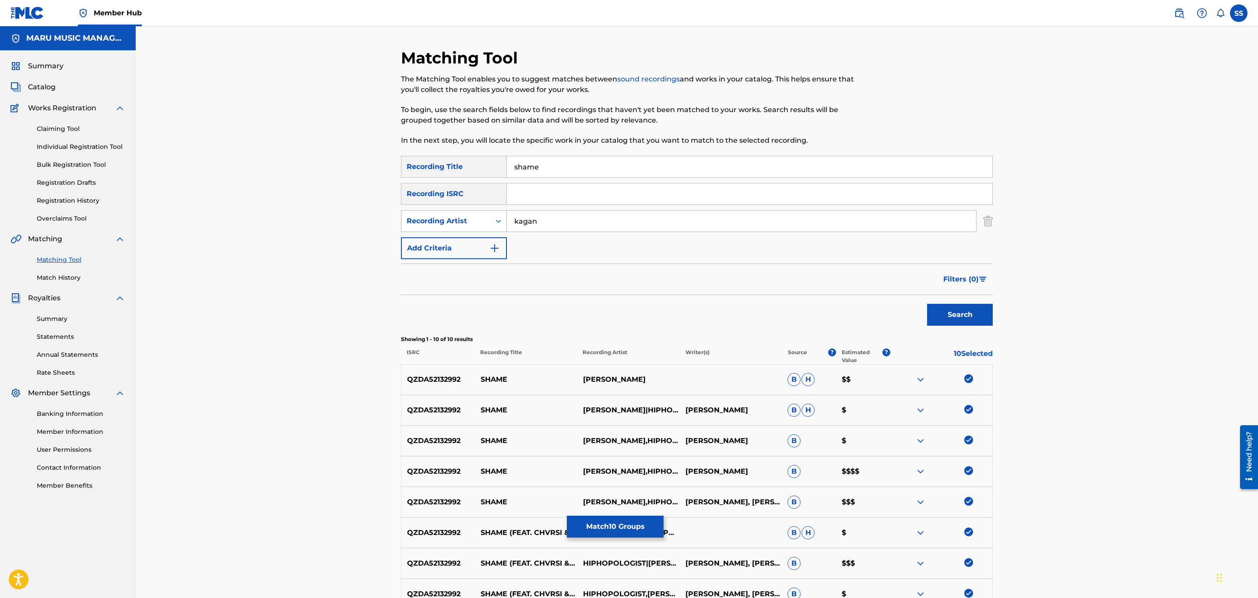
click at [460, 224] on div "Recording Artist" at bounding box center [446, 221] width 79 height 11
click at [558, 225] on input "kagan" at bounding box center [741, 221] width 469 height 21
type input "bashiri"
click at [927, 304] on button "Search" at bounding box center [960, 315] width 66 height 22
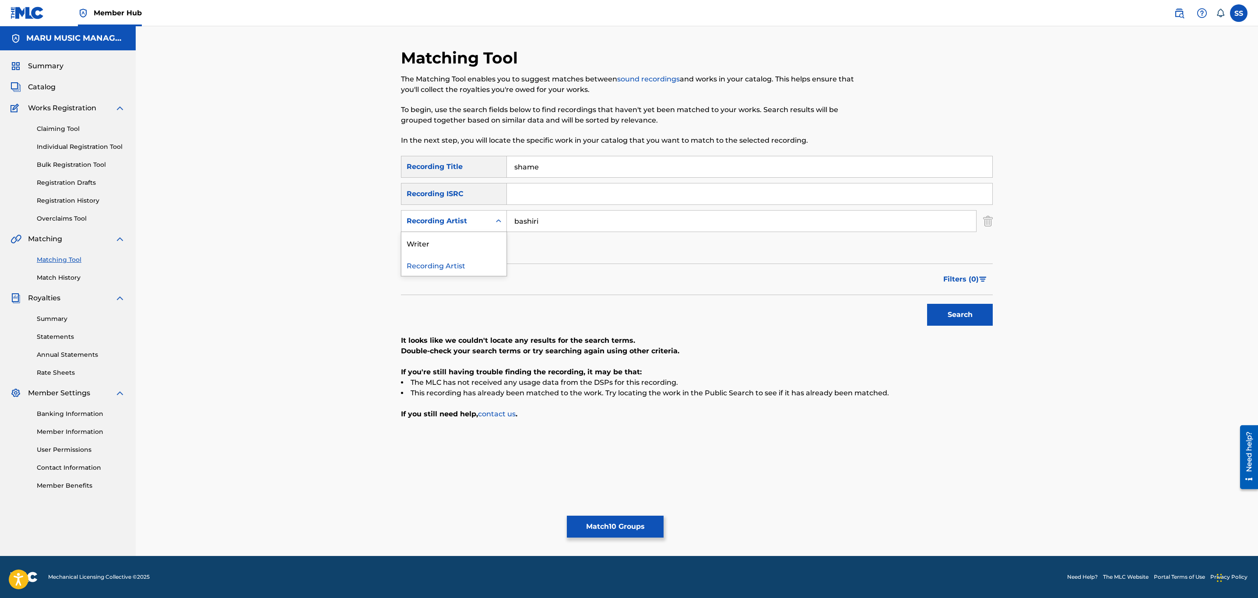
click at [476, 225] on div "Recording Artist" at bounding box center [446, 221] width 79 height 11
drag, startPoint x: 469, startPoint y: 239, endPoint x: 505, endPoint y: 239, distance: 35.5
click at [469, 240] on div "Writer" at bounding box center [454, 243] width 105 height 22
click at [561, 217] on input "Search Form" at bounding box center [741, 221] width 469 height 21
type input "bashiri"
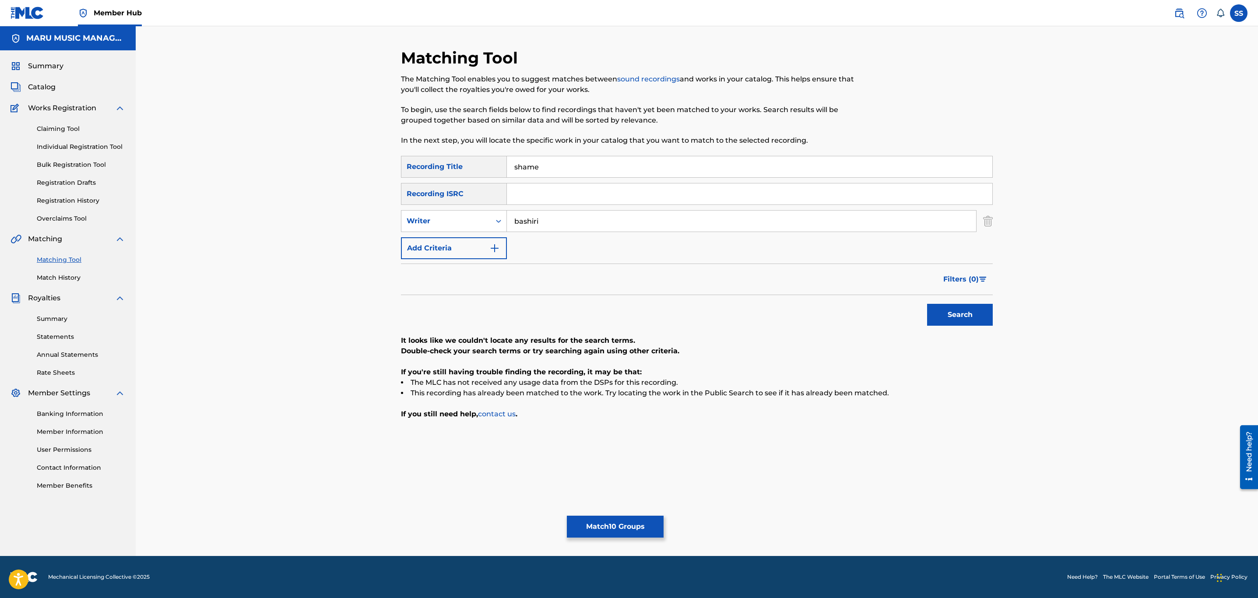
click at [927, 304] on button "Search" at bounding box center [960, 315] width 66 height 22
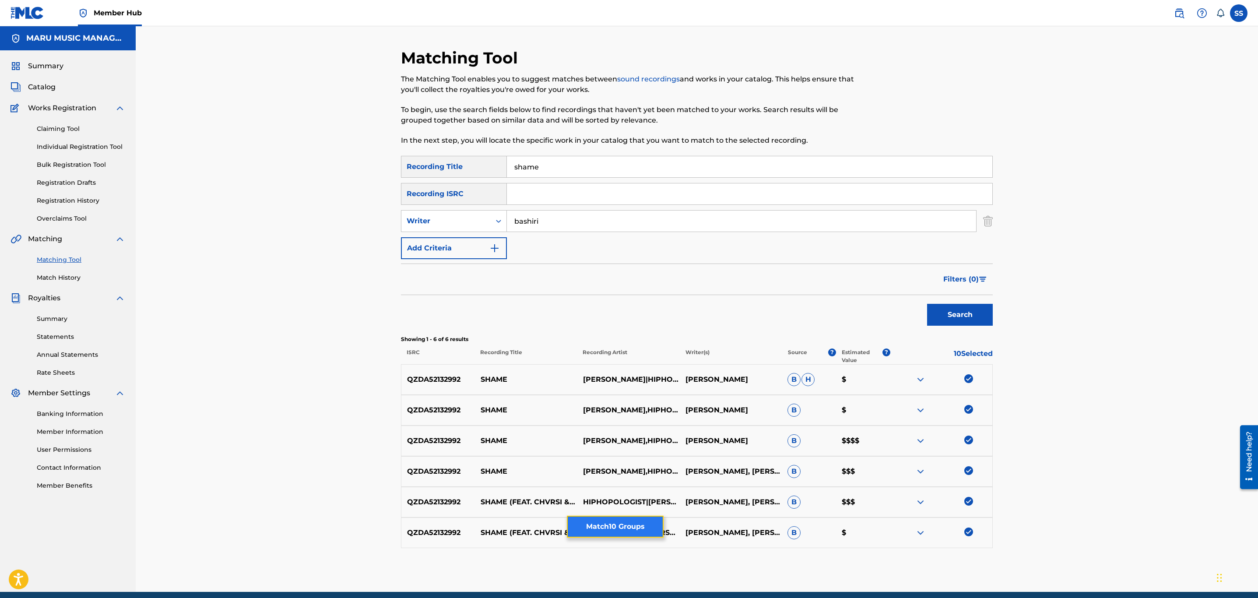
click at [624, 532] on button "Match 10 Groups" at bounding box center [615, 527] width 97 height 22
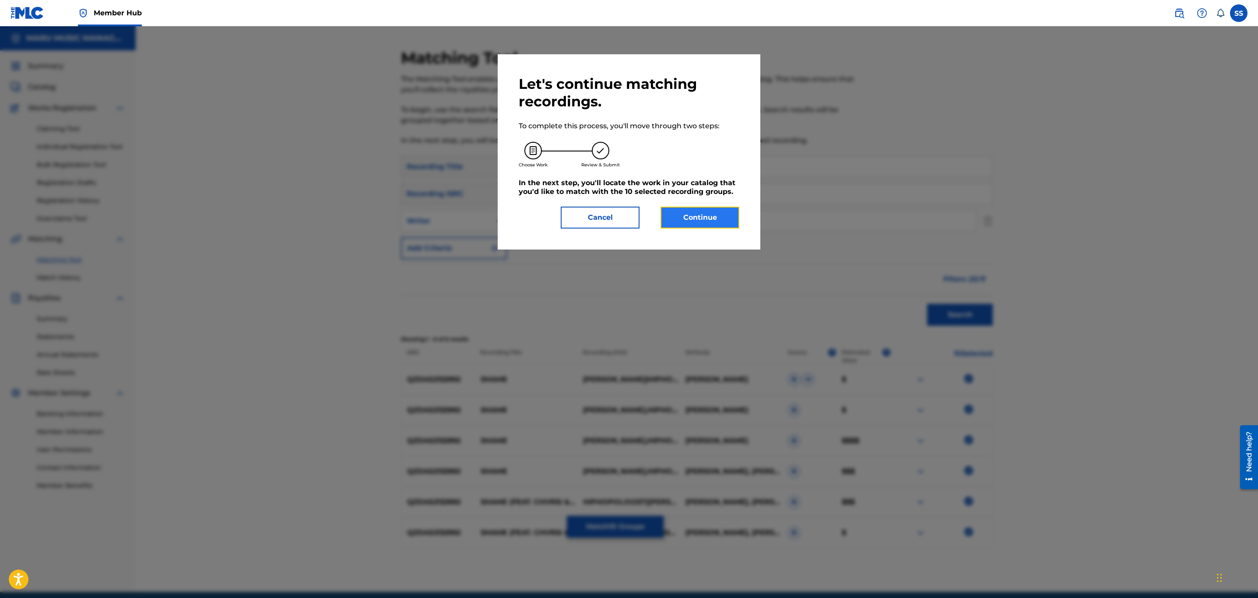
click at [726, 219] on button "Continue" at bounding box center [700, 218] width 79 height 22
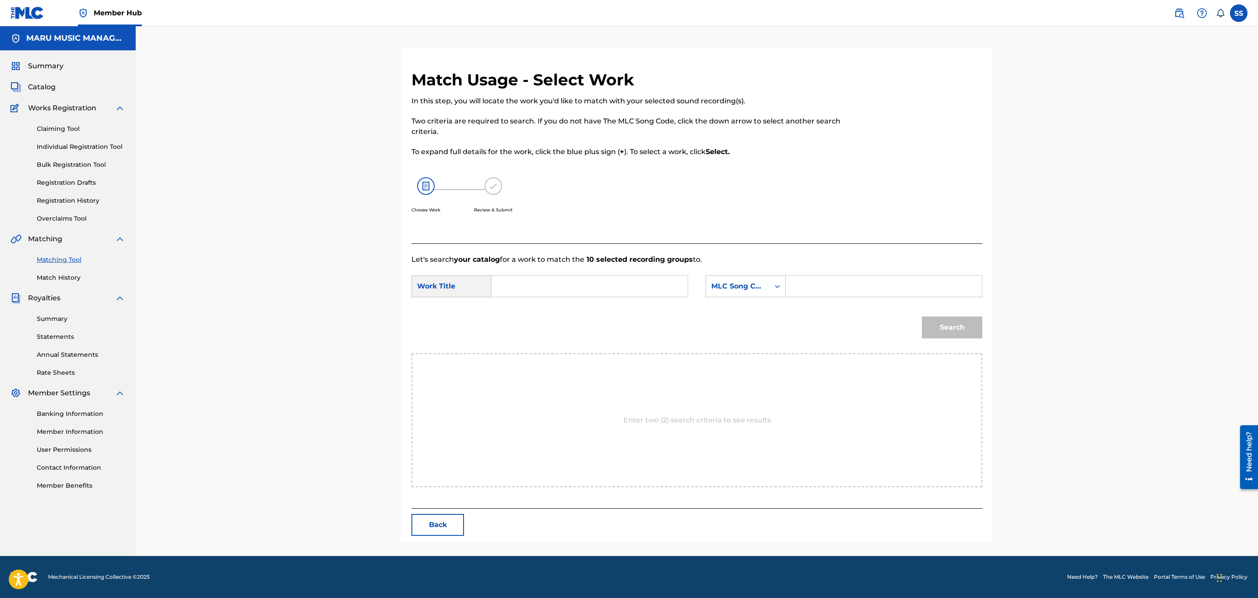
click at [576, 300] on div "SearchWithCriteriac1e8e767-7d61-46f8-8b01-3f4a8b57f7e0 Work Title SearchWithCri…" at bounding box center [697, 288] width 571 height 27
click at [578, 289] on input "Search Form" at bounding box center [589, 286] width 181 height 21
type input "shame"
click at [745, 287] on div "MLC Song Code" at bounding box center [738, 286] width 53 height 11
drag, startPoint x: 739, startPoint y: 305, endPoint x: 797, endPoint y: 300, distance: 59.0
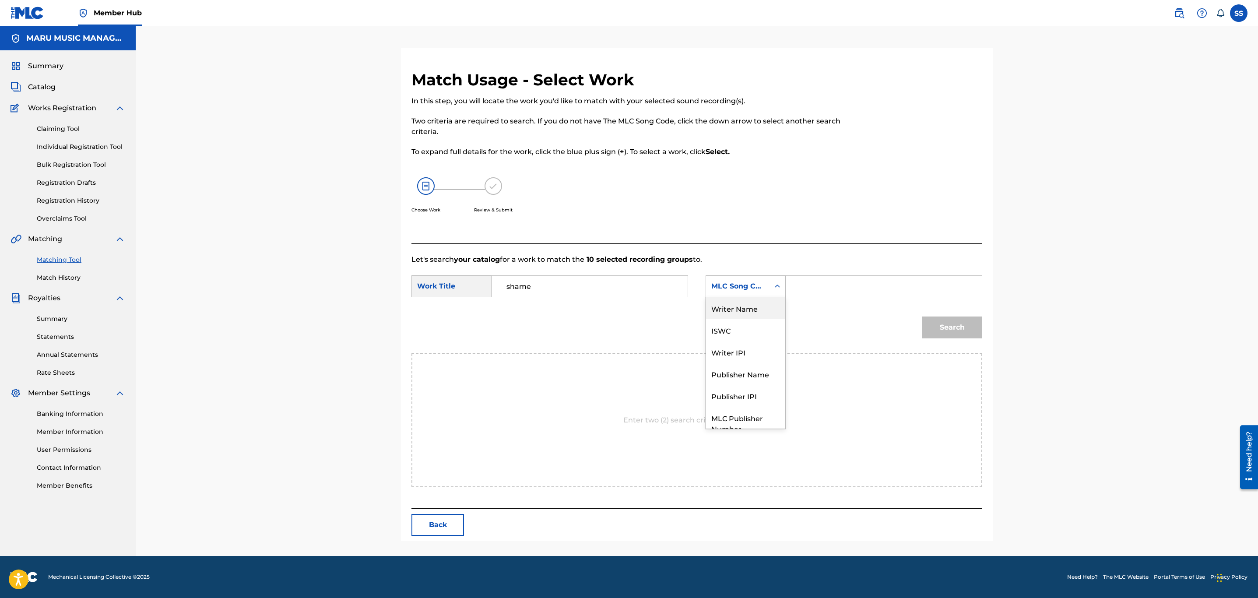
click at [740, 305] on div "Writer Name" at bounding box center [745, 308] width 79 height 22
click at [836, 284] on input "Search Form" at bounding box center [883, 286] width 181 height 21
type input "soroush"
click at [922, 317] on button "Search" at bounding box center [952, 328] width 60 height 22
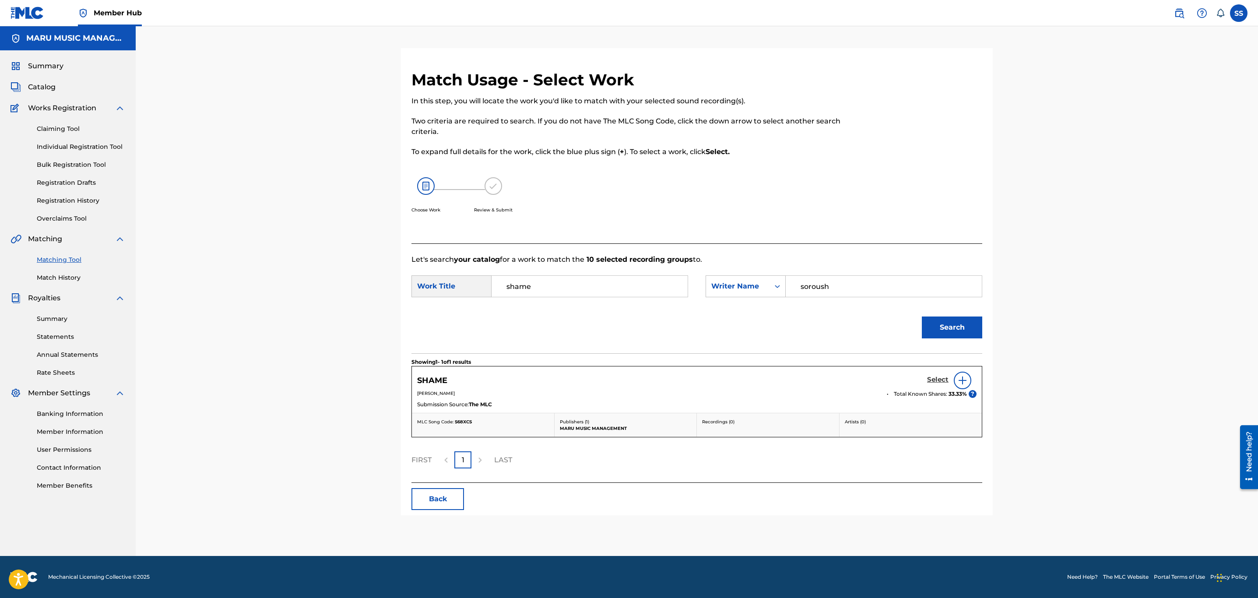
click at [938, 385] on link "Select" at bounding box center [937, 381] width 21 height 10
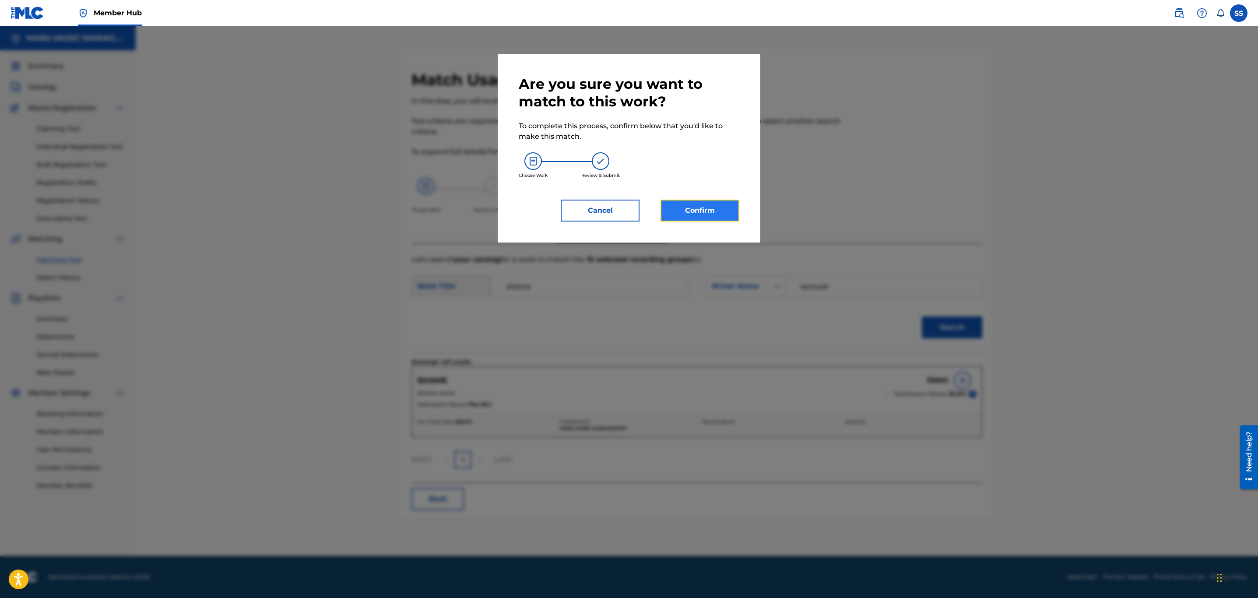
click at [713, 201] on button "Confirm" at bounding box center [700, 211] width 79 height 22
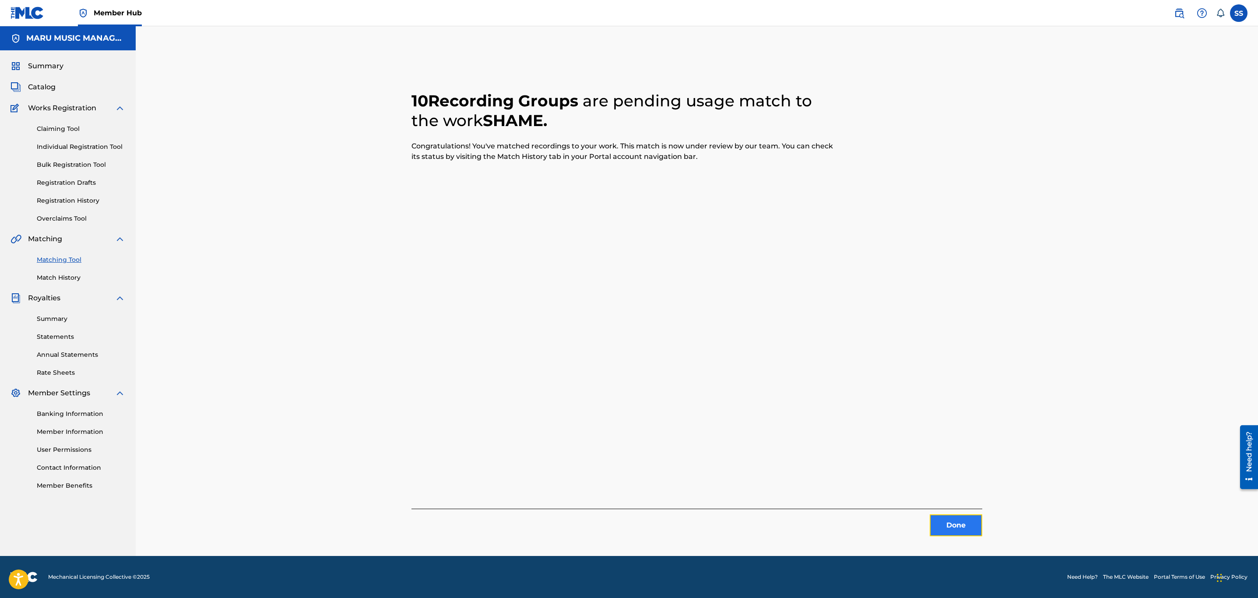
click at [934, 519] on button "Done" at bounding box center [956, 526] width 53 height 22
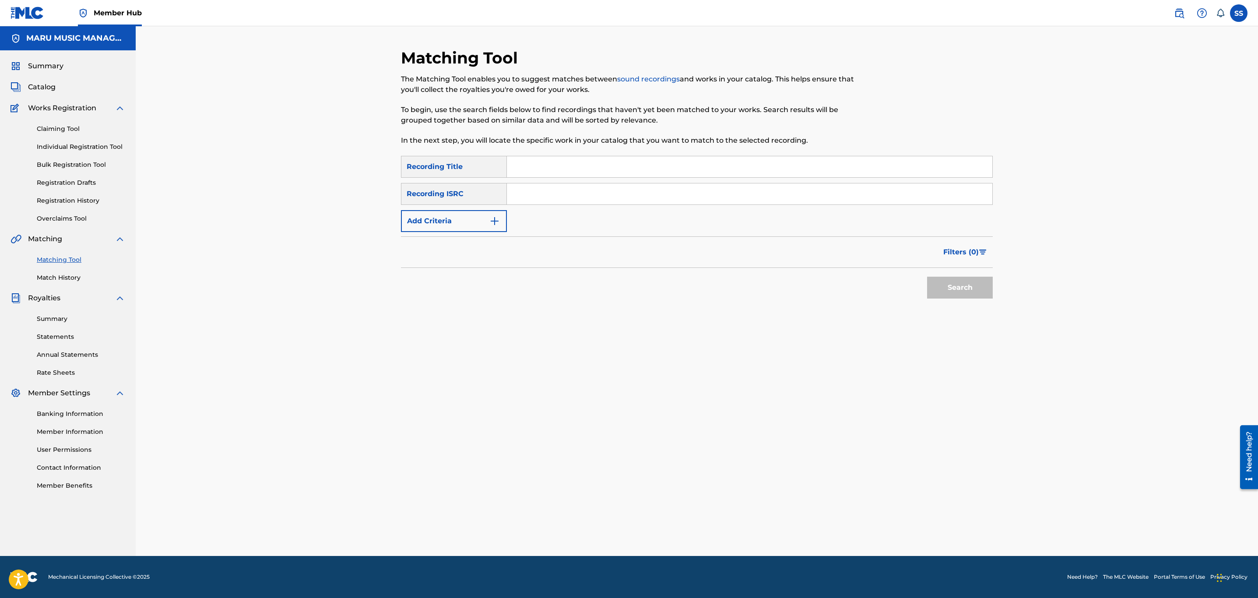
click at [652, 176] on input "Search Form" at bounding box center [750, 166] width 486 height 21
type input "sooz"
click at [454, 222] on button "Add Criteria" at bounding box center [454, 221] width 106 height 22
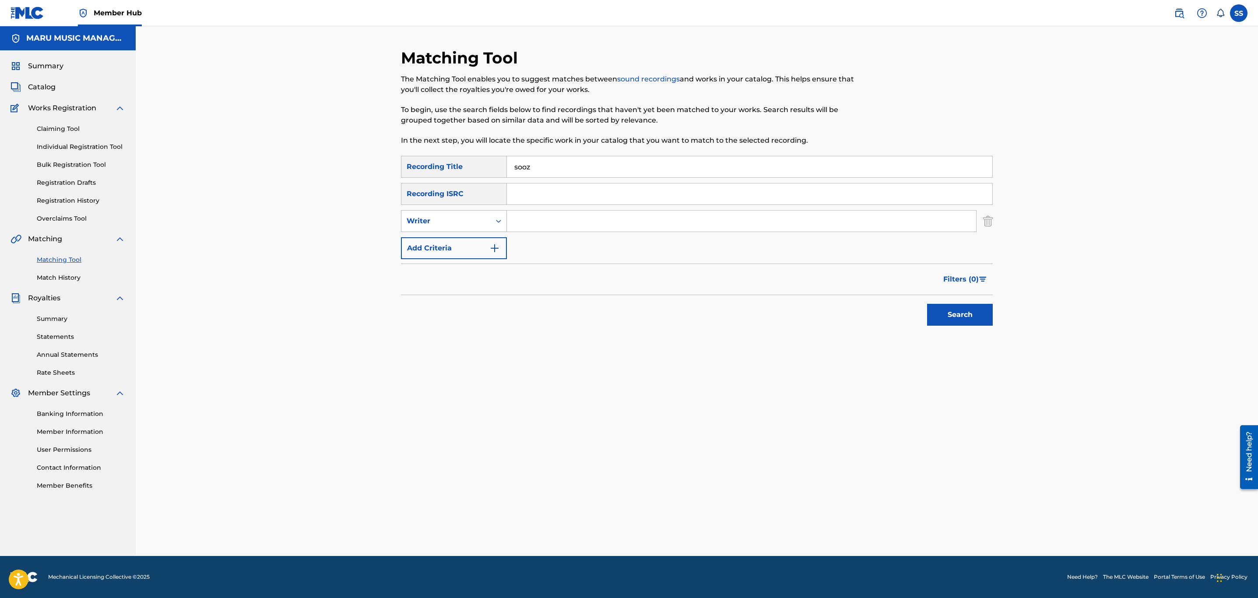
click at [459, 225] on div "Writer" at bounding box center [446, 221] width 79 height 11
drag, startPoint x: 463, startPoint y: 241, endPoint x: 492, endPoint y: 234, distance: 29.7
click at [464, 241] on div "Recording Artist" at bounding box center [454, 243] width 105 height 22
drag, startPoint x: 492, startPoint y: 234, endPoint x: 548, endPoint y: 222, distance: 57.6
click at [548, 222] on input "Search Form" at bounding box center [741, 221] width 469 height 21
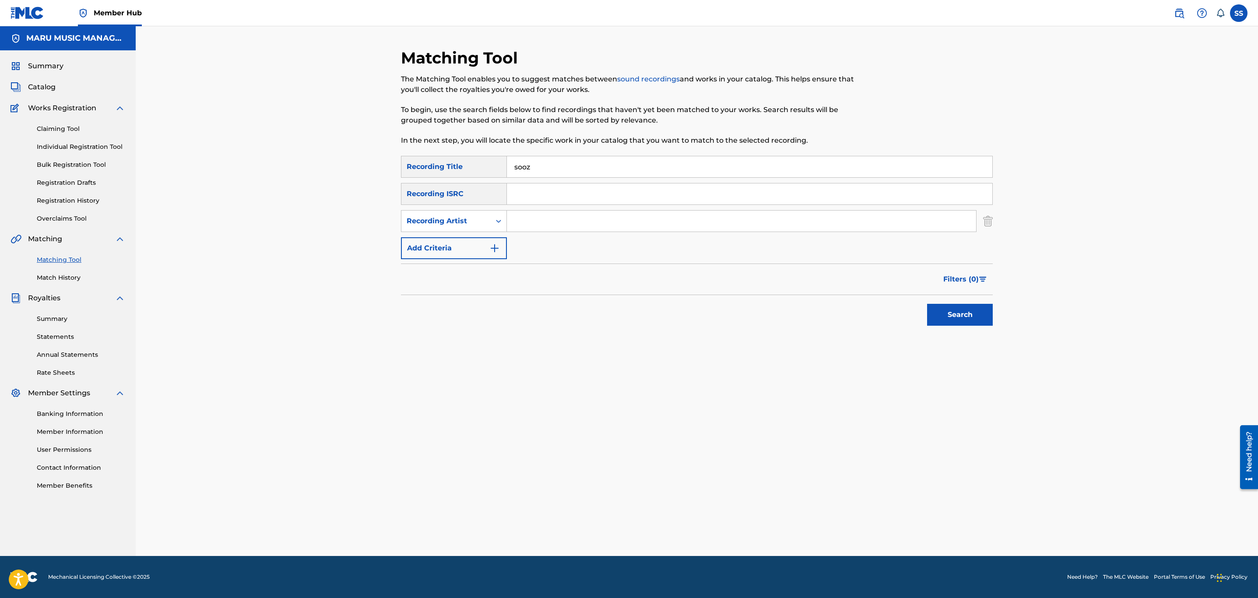
type input "hiphopologist"
click at [959, 323] on button "Search" at bounding box center [960, 315] width 66 height 22
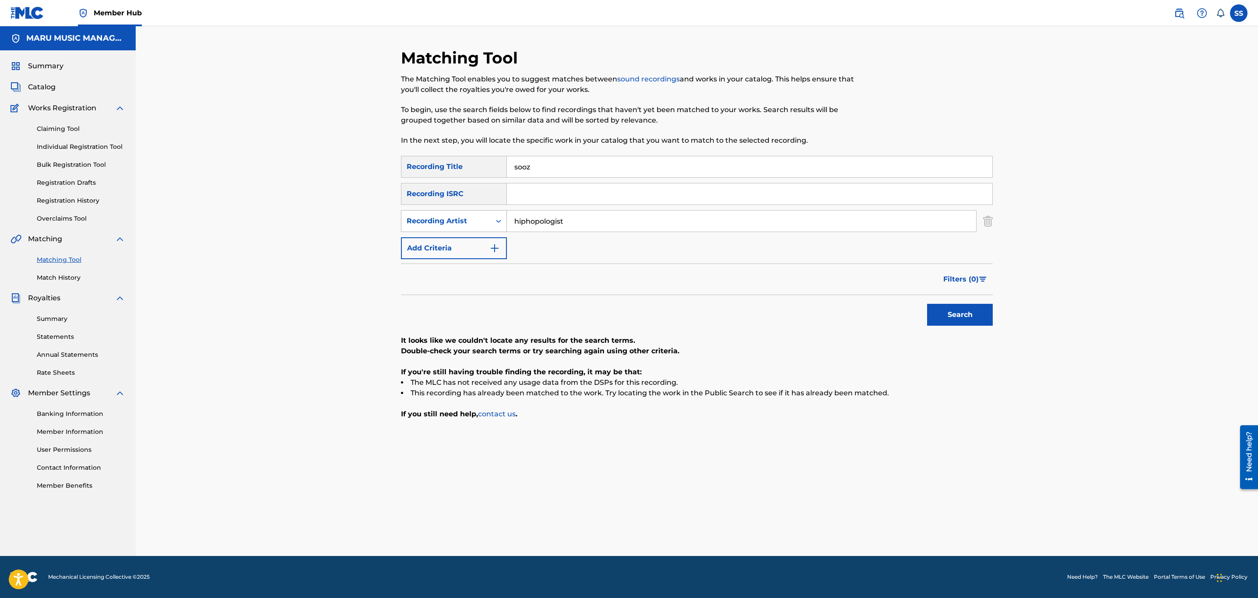
click at [475, 219] on div "Recording Artist" at bounding box center [446, 221] width 79 height 11
drag, startPoint x: 472, startPoint y: 243, endPoint x: 501, endPoint y: 236, distance: 30.3
click at [488, 238] on div "Writer" at bounding box center [454, 243] width 105 height 22
click at [543, 226] on input "Search Form" at bounding box center [741, 221] width 469 height 21
click at [946, 313] on button "Search" at bounding box center [960, 315] width 66 height 22
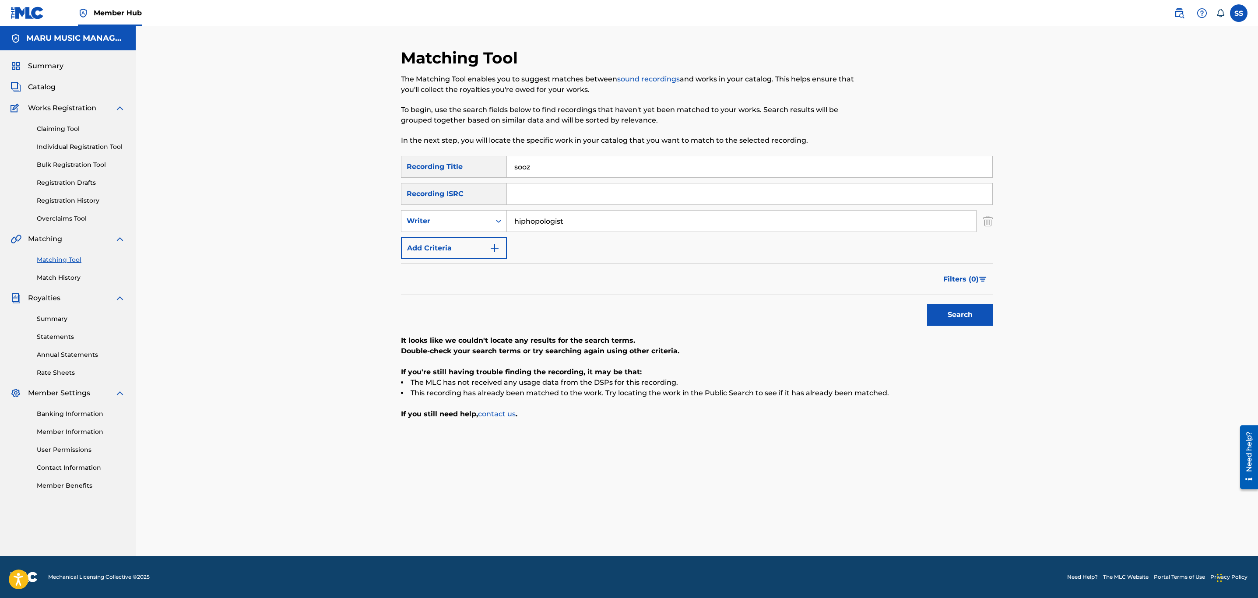
click at [552, 221] on input "hiphopologist" at bounding box center [741, 221] width 469 height 21
type input "soroush"
click at [927, 304] on button "Search" at bounding box center [960, 315] width 66 height 22
click at [501, 225] on icon "Search Form" at bounding box center [498, 221] width 9 height 9
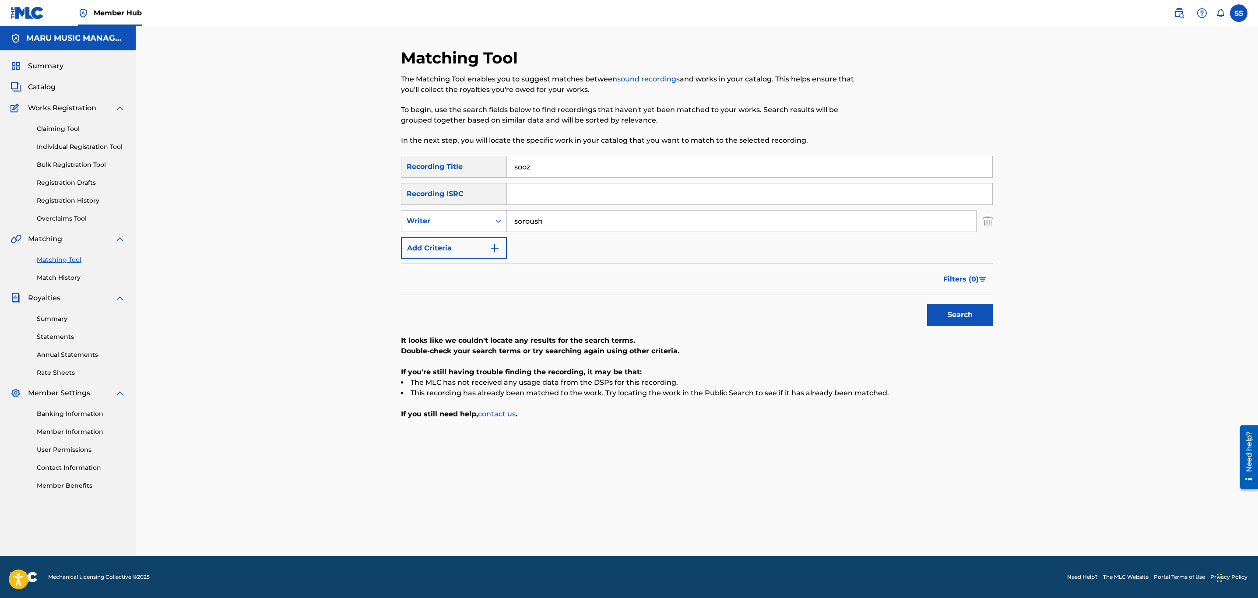
drag, startPoint x: 489, startPoint y: 234, endPoint x: 516, endPoint y: 234, distance: 27.6
click at [489, 236] on div "SearchWithCriteria2de853c1-4f35-4ef2-b106-7caa8acd474c Recording Title sooz Sea…" at bounding box center [697, 207] width 592 height 103
drag, startPoint x: 550, startPoint y: 222, endPoint x: 465, endPoint y: 229, distance: 85.2
click at [550, 222] on input "soroush" at bounding box center [741, 221] width 469 height 21
drag, startPoint x: 460, startPoint y: 222, endPoint x: 460, endPoint y: 235, distance: 12.7
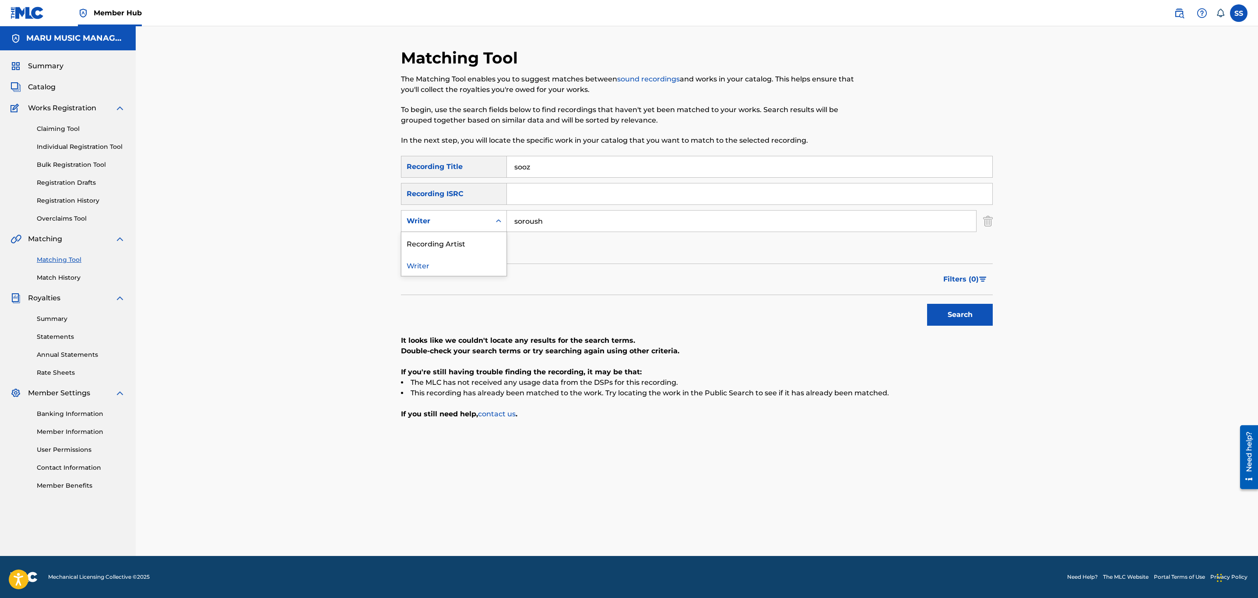
click at [460, 225] on div "Writer" at bounding box center [446, 221] width 79 height 11
drag, startPoint x: 460, startPoint y: 235, endPoint x: 514, endPoint y: 240, distance: 53.6
click at [468, 240] on div "Recording Artist" at bounding box center [454, 243] width 105 height 22
click at [570, 217] on input "Search Form" at bounding box center [741, 221] width 469 height 21
click at [927, 304] on button "Search" at bounding box center [960, 315] width 66 height 22
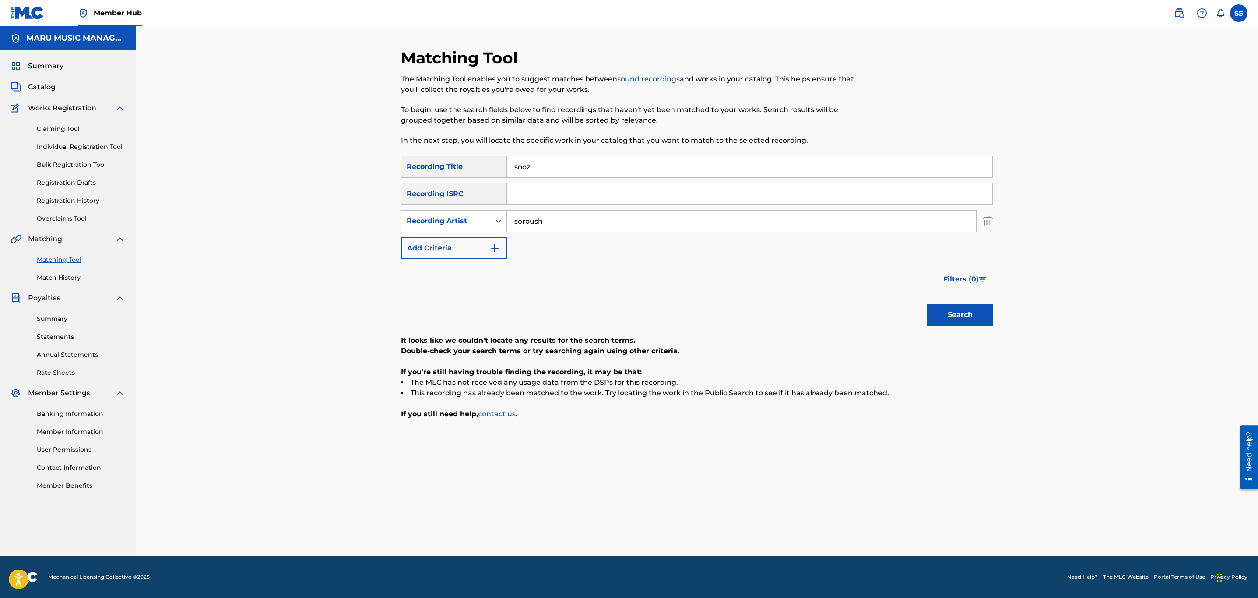
click at [564, 219] on input "soroush" at bounding box center [741, 221] width 469 height 21
type input "kagan"
click at [927, 304] on button "Search" at bounding box center [960, 315] width 66 height 22
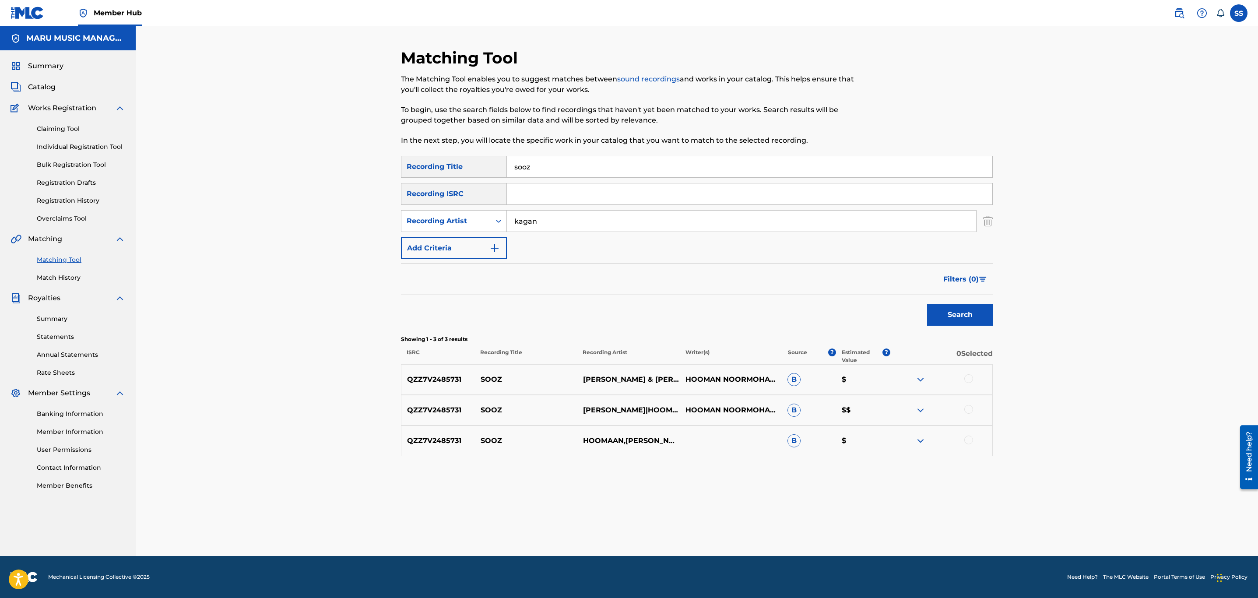
click at [967, 376] on div at bounding box center [969, 378] width 9 height 9
click at [968, 410] on div at bounding box center [969, 409] width 9 height 9
click at [967, 439] on div at bounding box center [969, 440] width 9 height 9
click at [483, 225] on div "Recording Artist" at bounding box center [446, 221] width 79 height 11
drag, startPoint x: 480, startPoint y: 247, endPoint x: 507, endPoint y: 236, distance: 29.4
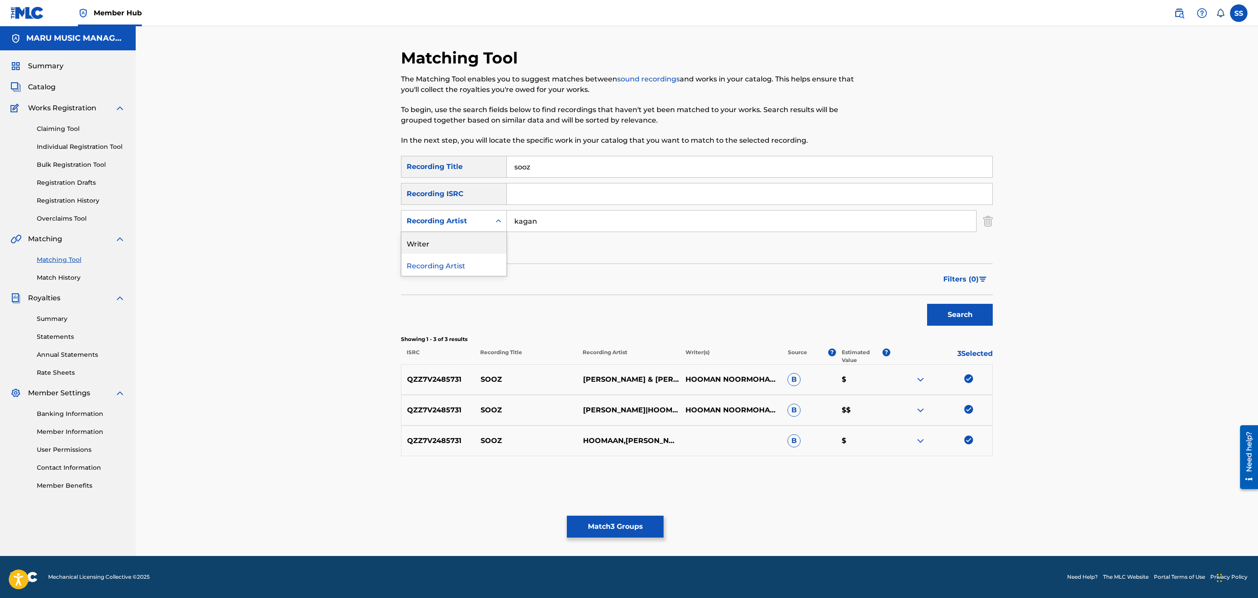
click at [484, 246] on div "Writer" at bounding box center [454, 243] width 105 height 22
drag, startPoint x: 507, startPoint y: 236, endPoint x: 540, endPoint y: 224, distance: 35.3
click at [540, 224] on input "Search Form" at bounding box center [741, 221] width 469 height 21
click at [927, 304] on button "Search" at bounding box center [960, 315] width 66 height 22
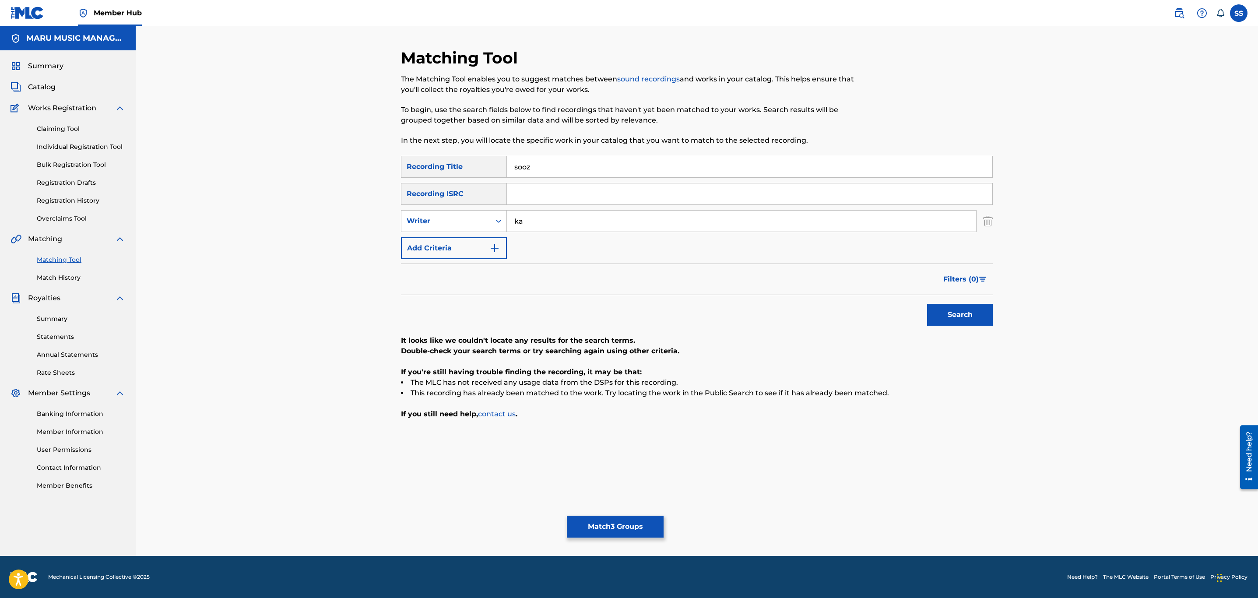
type input "k"
click at [927, 304] on button "Search" at bounding box center [960, 315] width 66 height 22
type input "bashiri"
click at [927, 304] on button "Search" at bounding box center [960, 315] width 66 height 22
click at [474, 218] on div "Writer" at bounding box center [446, 221] width 79 height 11
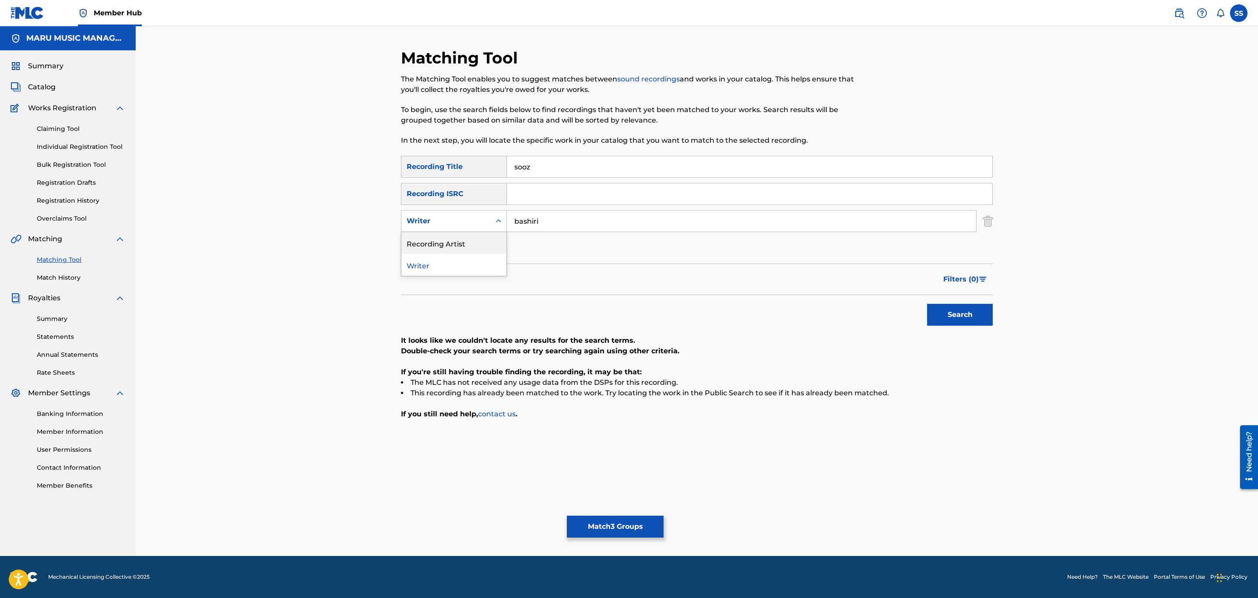
click at [459, 239] on div "Recording Artist" at bounding box center [454, 243] width 105 height 22
drag, startPoint x: 557, startPoint y: 216, endPoint x: 550, endPoint y: 212, distance: 8.8
click at [556, 215] on input "Search Form" at bounding box center [741, 221] width 469 height 21
type input "bashiri"
click at [927, 304] on button "Search" at bounding box center [960, 315] width 66 height 22
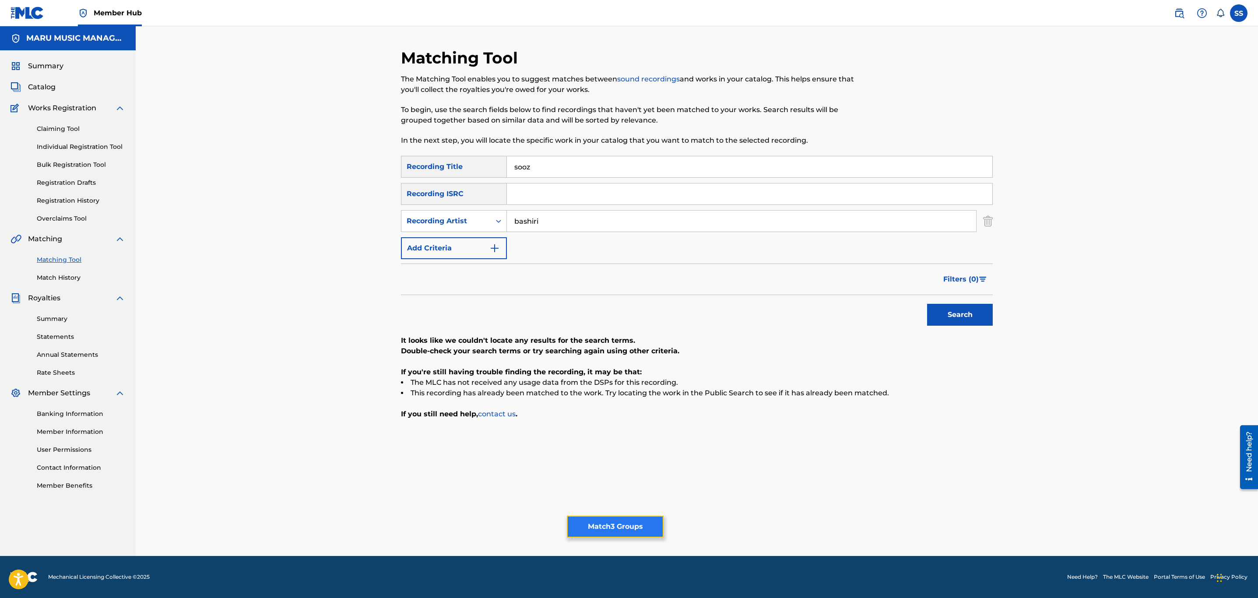
click at [640, 520] on button "Match 3 Groups" at bounding box center [615, 527] width 97 height 22
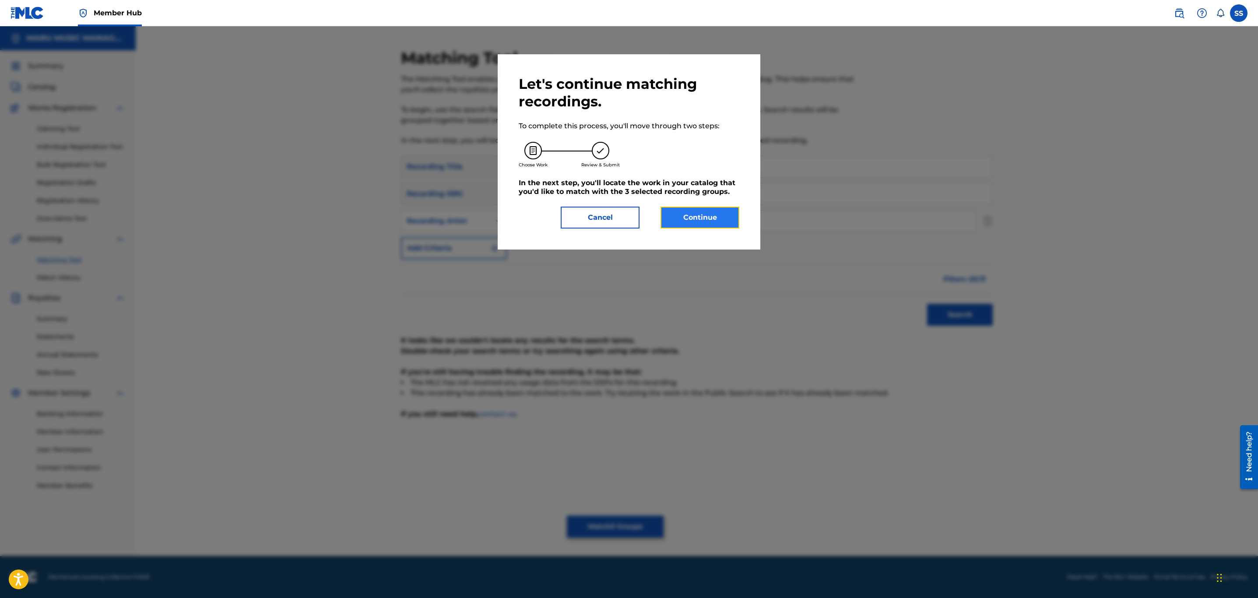
click at [695, 215] on button "Continue" at bounding box center [700, 218] width 79 height 22
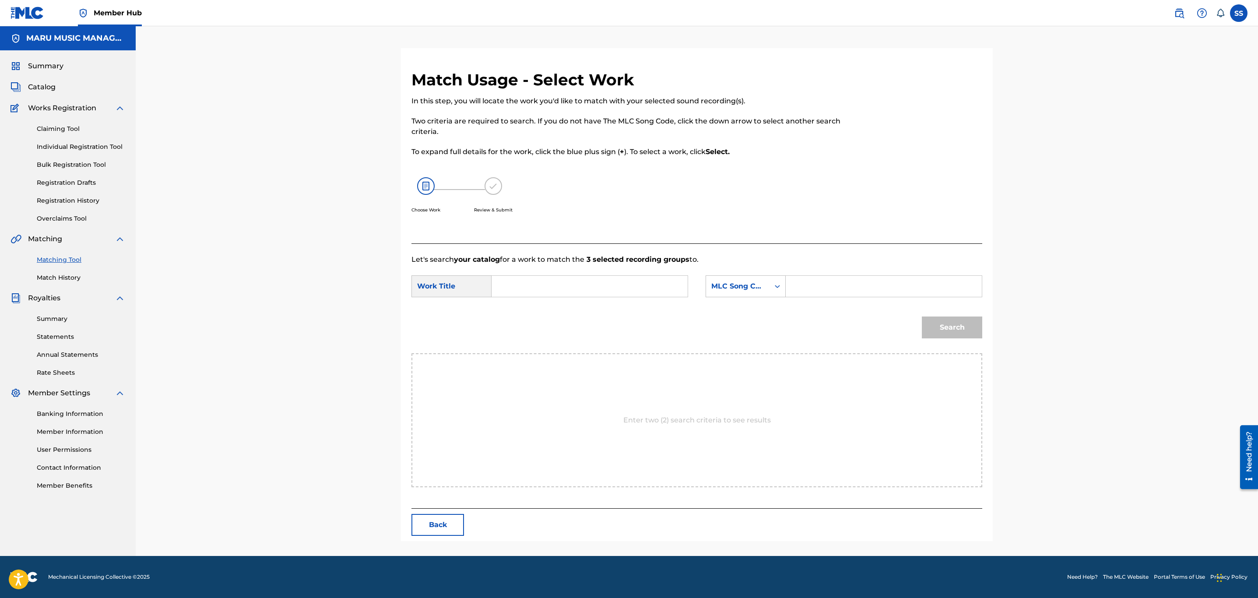
click at [649, 284] on input "Search Form" at bounding box center [589, 286] width 181 height 21
type input "sooz"
click at [730, 286] on div "MLC Song Code" at bounding box center [738, 286] width 53 height 11
drag, startPoint x: 757, startPoint y: 310, endPoint x: 784, endPoint y: 297, distance: 30.4
click at [759, 309] on div "Writer Name" at bounding box center [745, 308] width 79 height 22
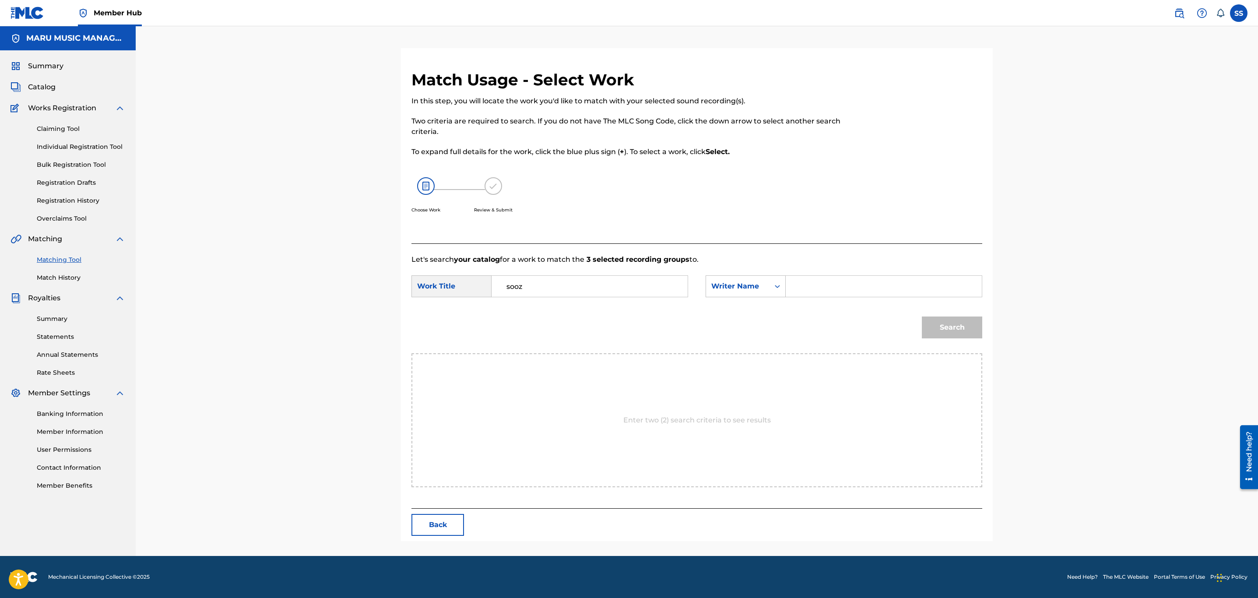
click at [829, 281] on input "Search Form" at bounding box center [883, 286] width 181 height 21
type input "soroush"
click at [922, 317] on button "Search" at bounding box center [952, 328] width 60 height 22
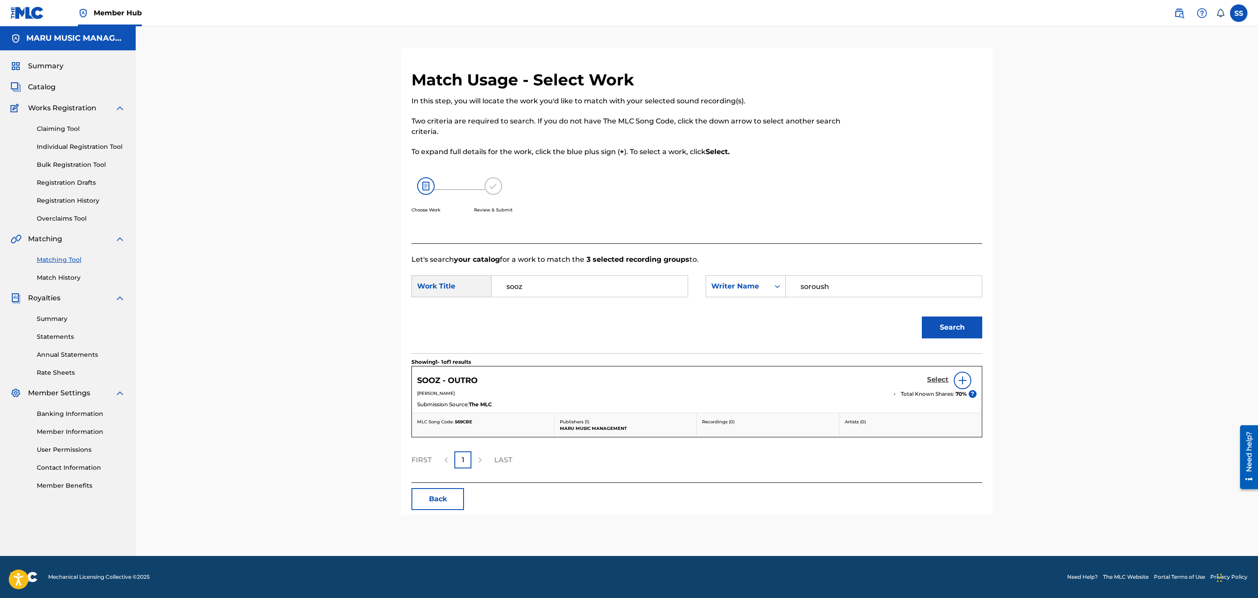
click at [937, 380] on h5 "Select" at bounding box center [937, 380] width 21 height 8
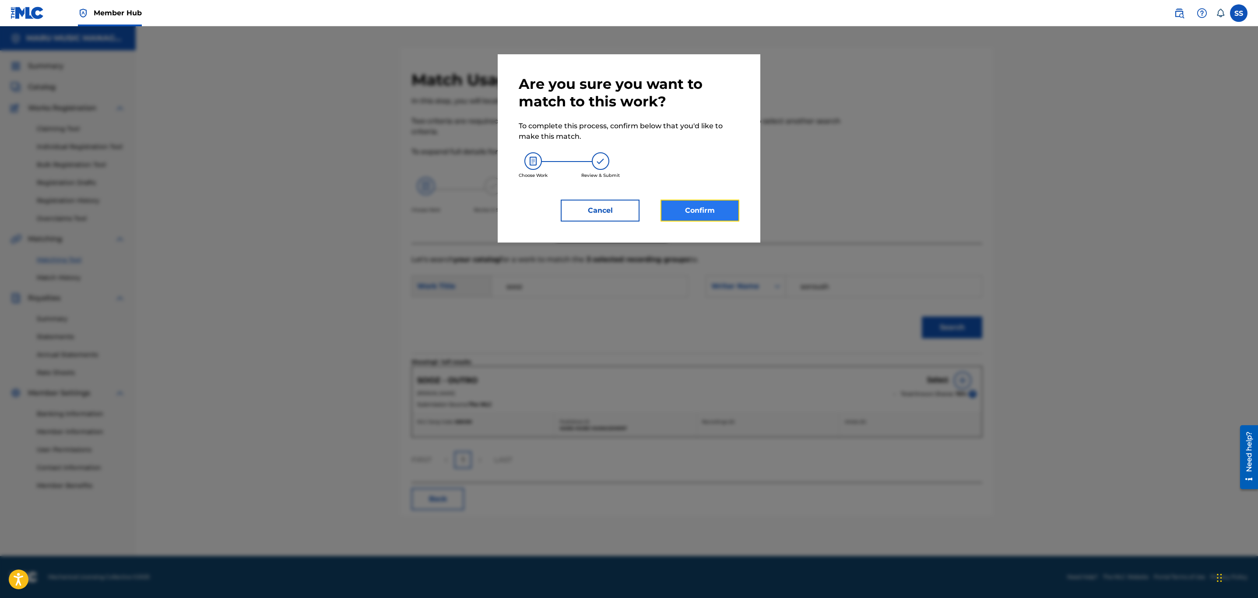
click at [688, 210] on button "Confirm" at bounding box center [700, 211] width 79 height 22
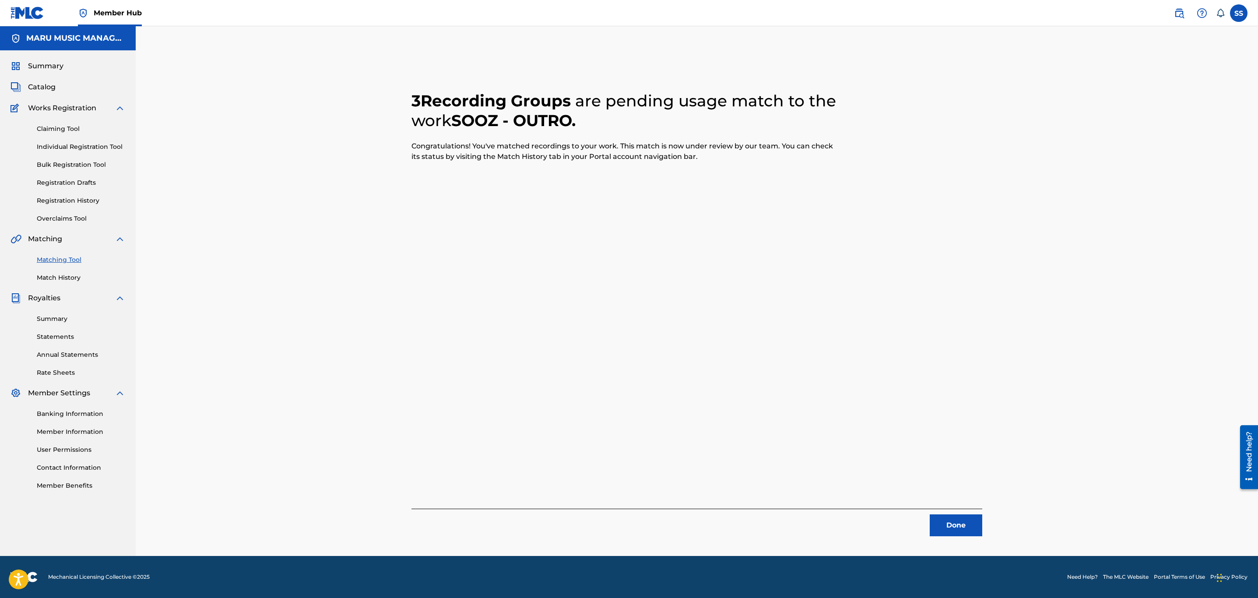
click at [908, 524] on div "Done" at bounding box center [697, 523] width 571 height 28
click at [958, 521] on button "Done" at bounding box center [956, 526] width 53 height 22
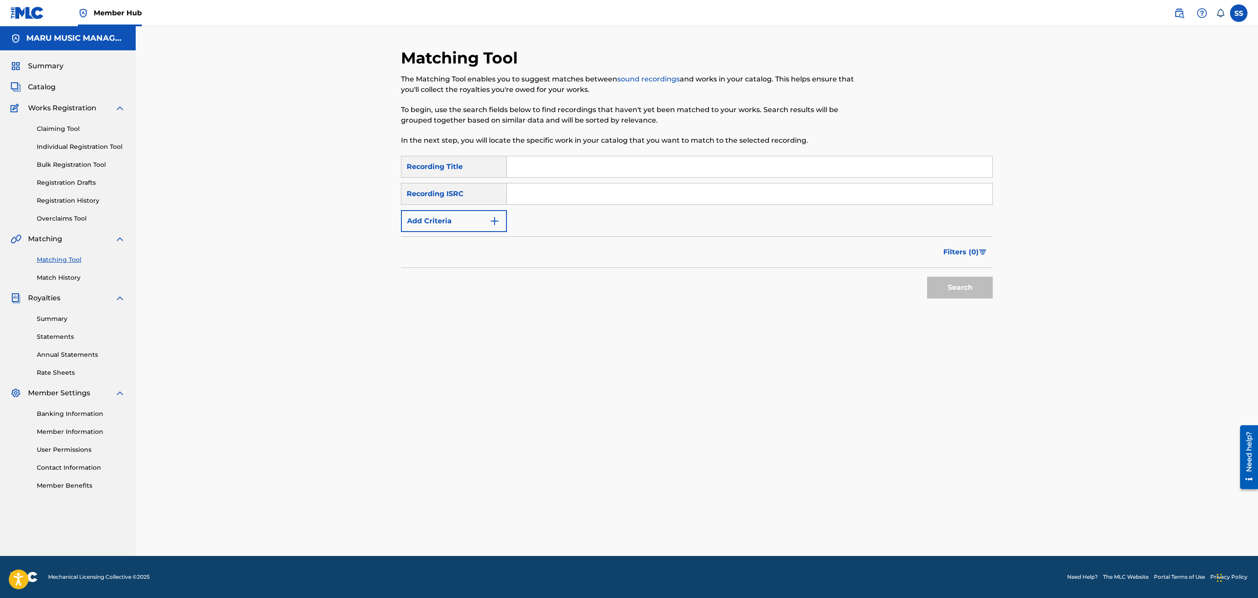
click at [545, 165] on input "Search Form" at bounding box center [750, 166] width 486 height 21
type input "theone"
click at [927, 277] on button "Search" at bounding box center [960, 288] width 66 height 22
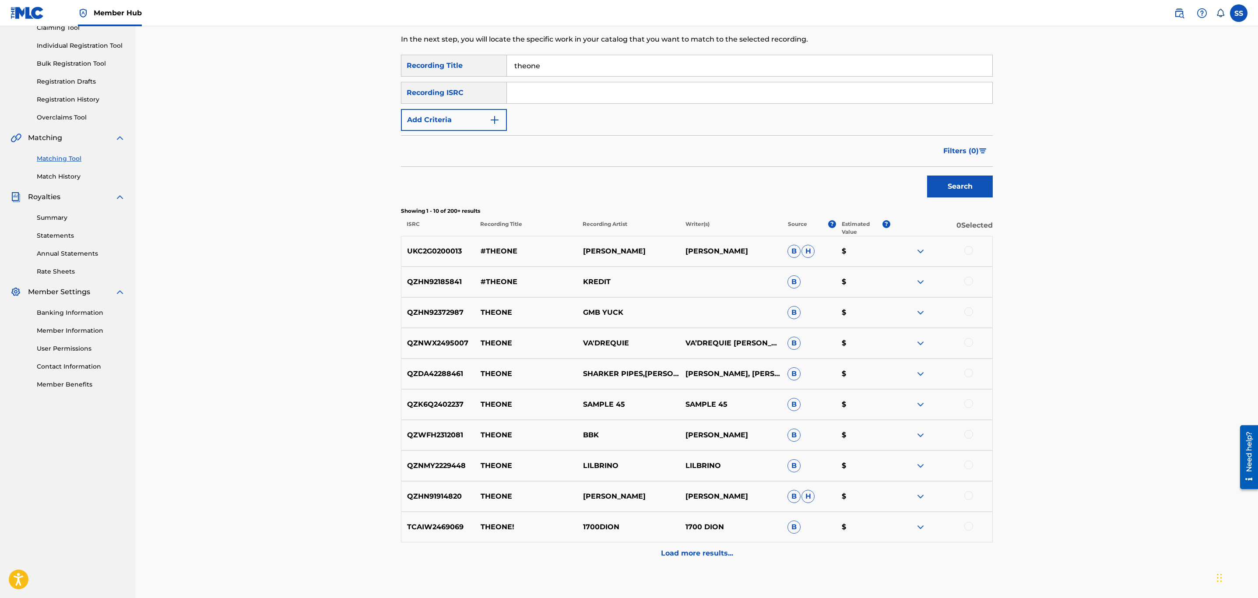
scroll to position [21, 0]
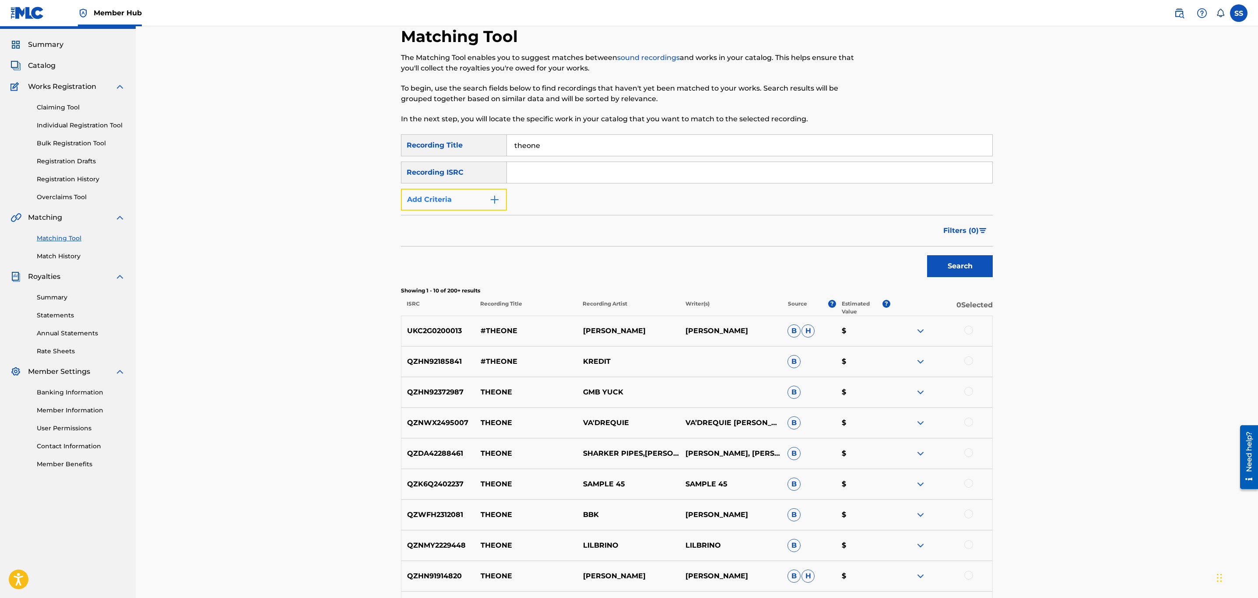
click at [456, 198] on button "Add Criteria" at bounding box center [454, 200] width 106 height 22
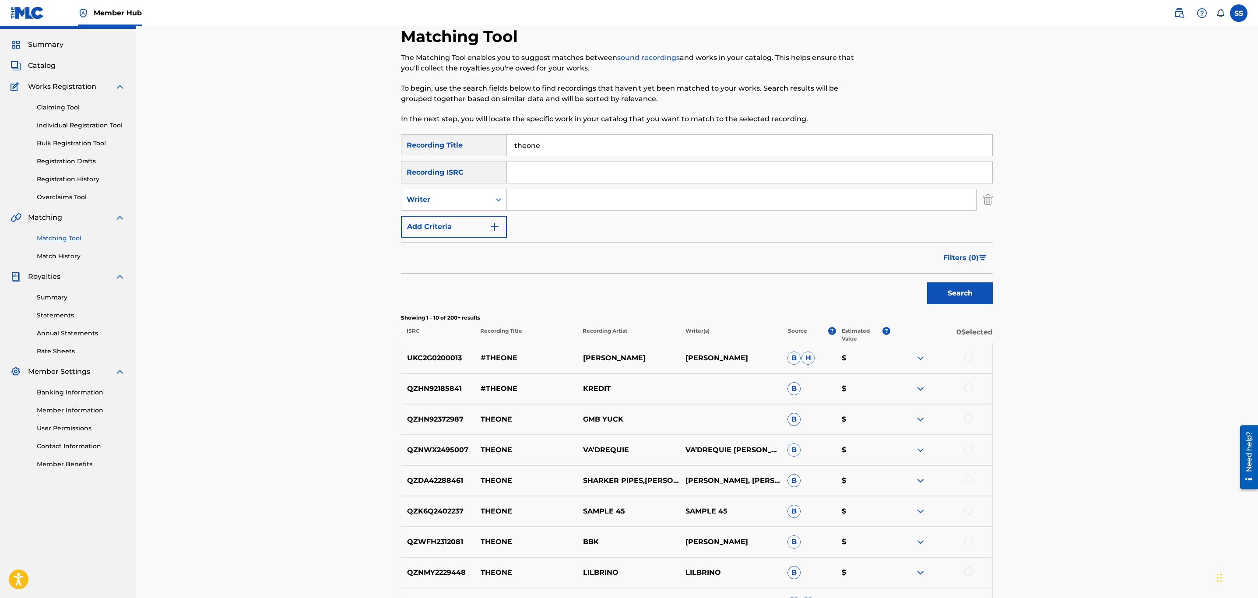
click at [546, 199] on input "Search Form" at bounding box center [741, 199] width 469 height 21
type input "soroush"
click at [927, 282] on button "Search" at bounding box center [960, 293] width 66 height 22
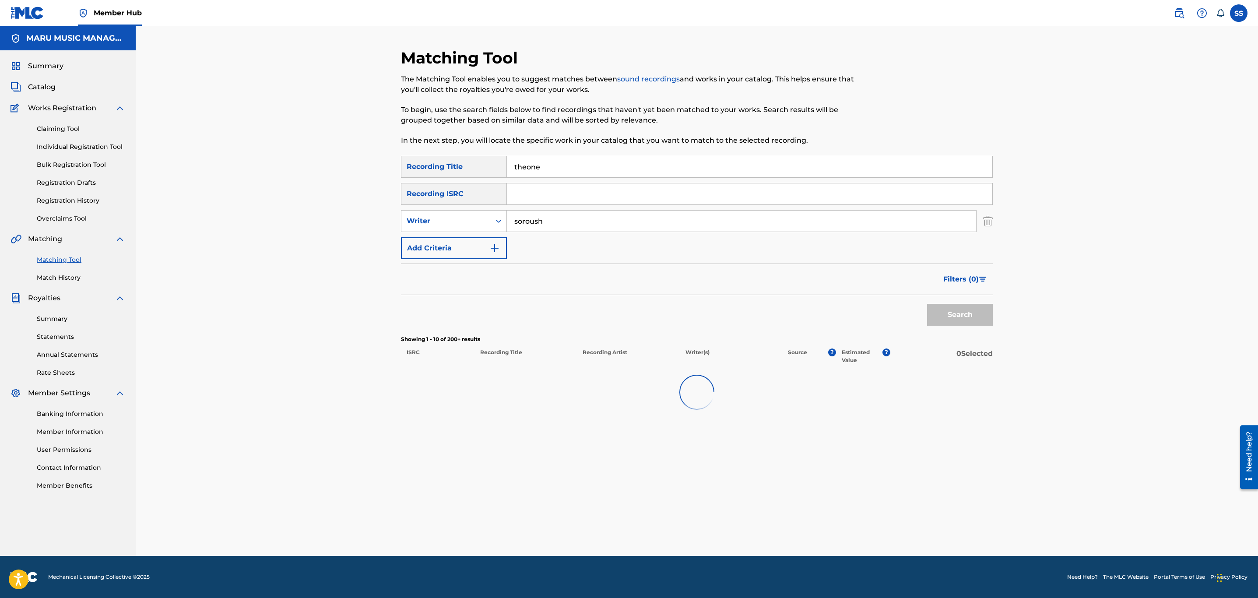
scroll to position [0, 0]
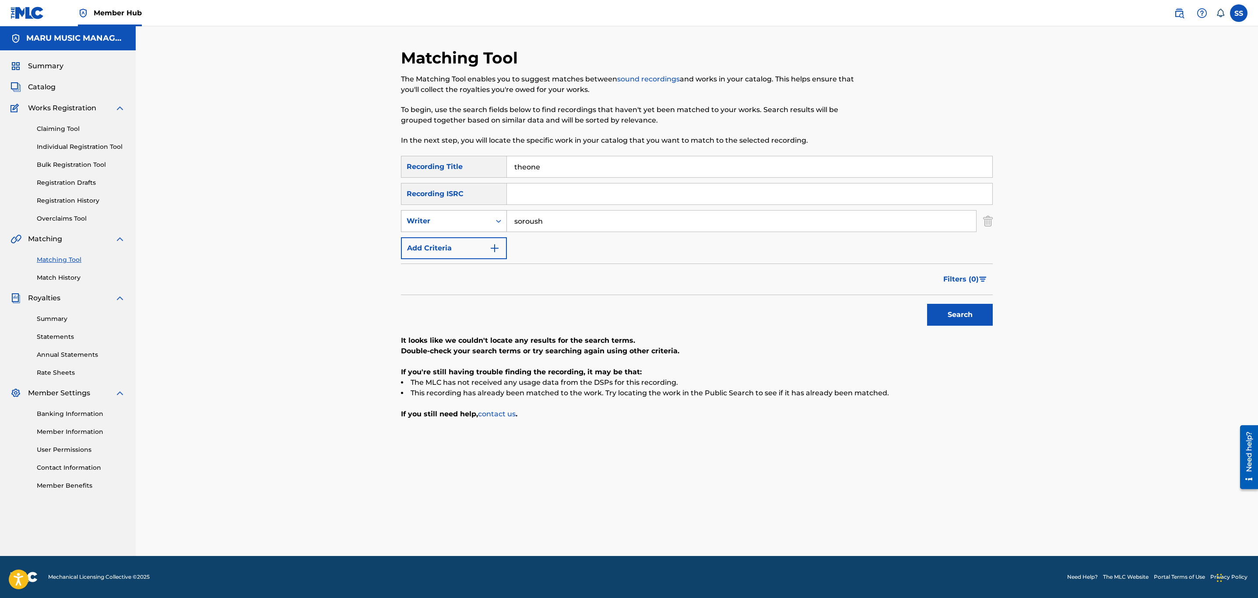
click at [467, 221] on div "Writer" at bounding box center [446, 221] width 79 height 11
drag, startPoint x: 464, startPoint y: 241, endPoint x: 483, endPoint y: 233, distance: 20.0
click at [467, 241] on div "Recording Artist" at bounding box center [454, 243] width 105 height 22
drag, startPoint x: 483, startPoint y: 233, endPoint x: 544, endPoint y: 219, distance: 63.2
click at [553, 215] on input "Search Form" at bounding box center [741, 221] width 469 height 21
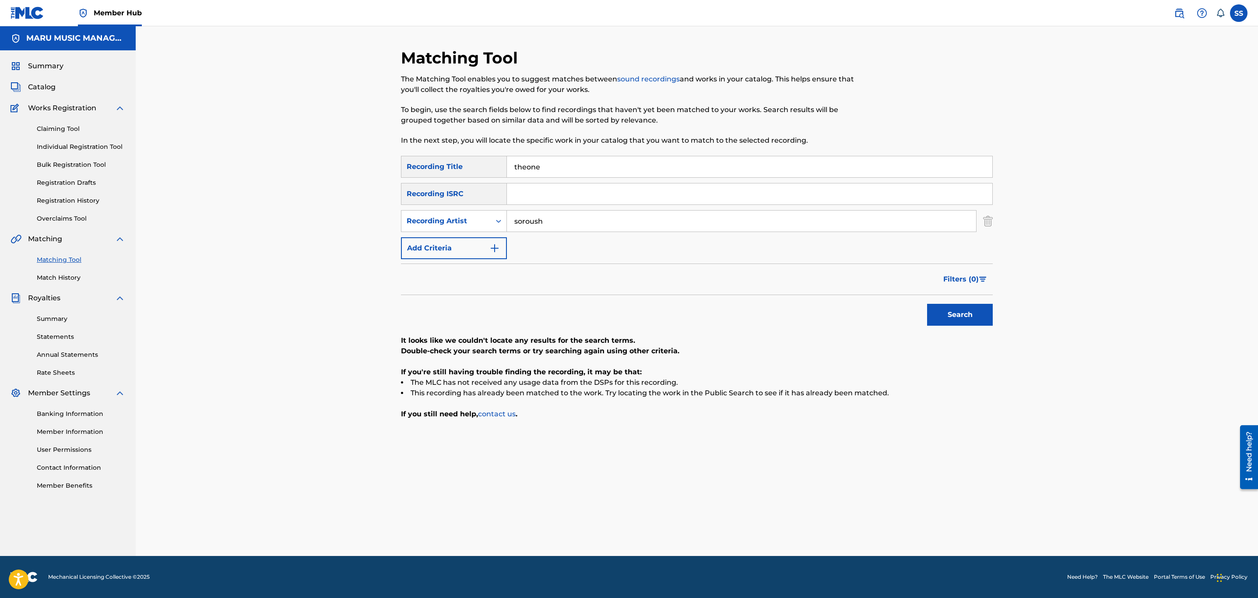
click at [927, 304] on button "Search" at bounding box center [960, 315] width 66 height 22
drag, startPoint x: 527, startPoint y: 211, endPoint x: 525, endPoint y: 215, distance: 4.5
click at [525, 215] on input "soroush" at bounding box center [741, 221] width 469 height 21
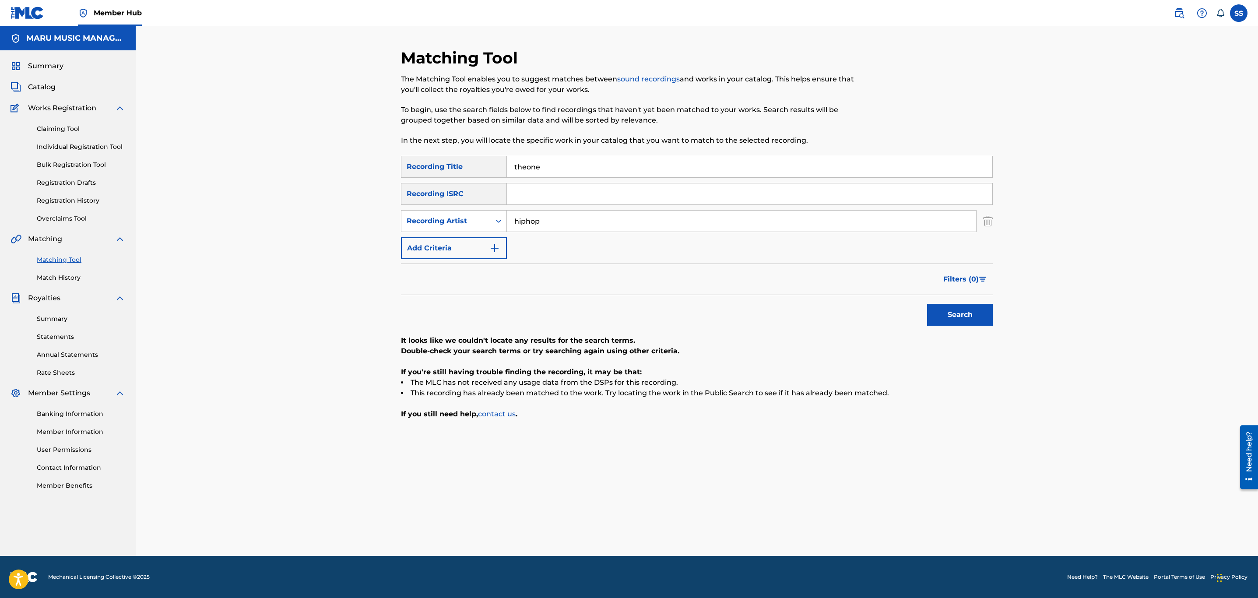
type input "hiphopologist"
click at [959, 311] on button "Search" at bounding box center [960, 315] width 66 height 22
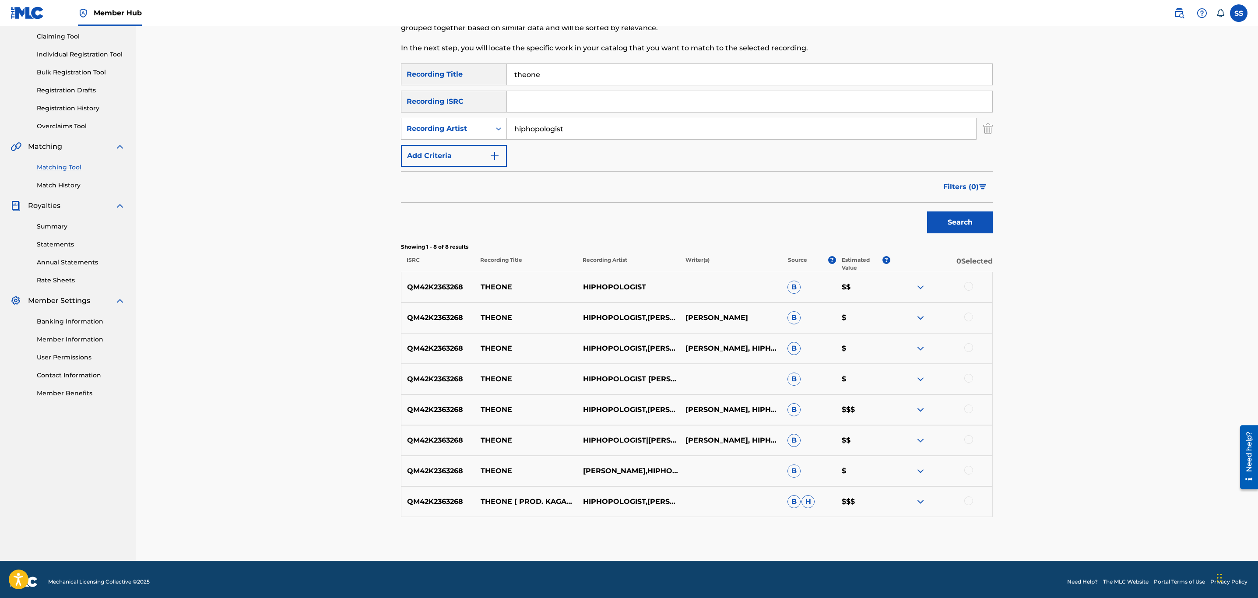
scroll to position [97, 0]
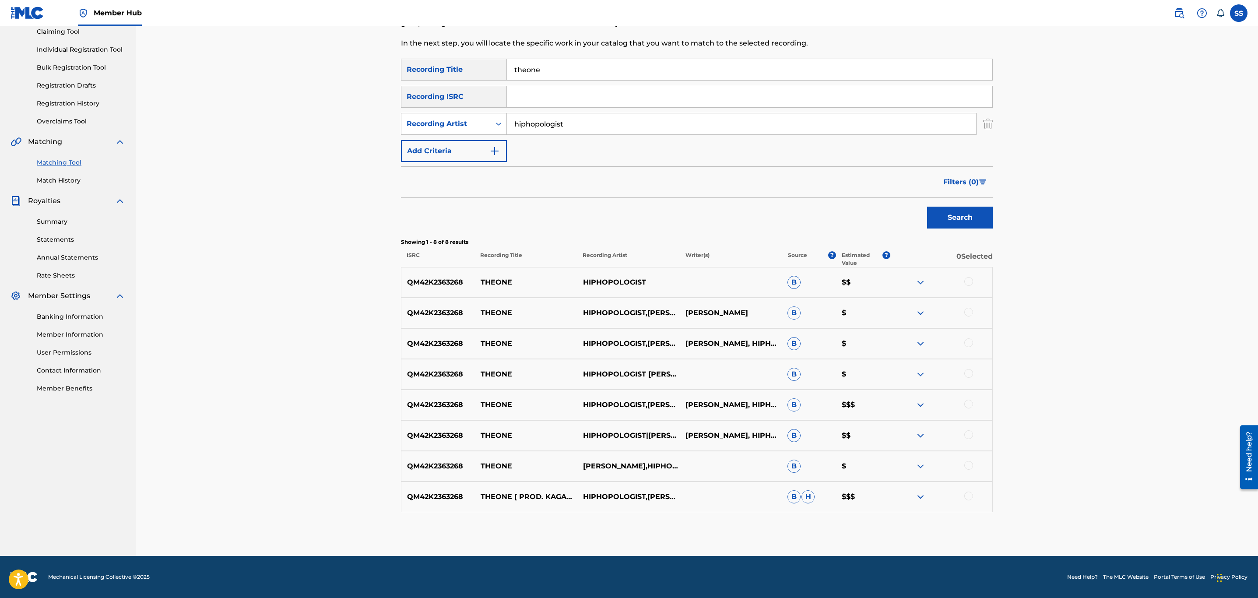
click at [969, 281] on div at bounding box center [969, 281] width 9 height 9
click at [968, 316] on div at bounding box center [969, 312] width 9 height 9
click at [972, 351] on div "QM42K2363268 THEONE HIPHOPOLOGIST,ASHKAN KAGAN ASHKAN KAGAN, HIPHOPOLOGIST B $" at bounding box center [697, 343] width 592 height 31
click at [971, 346] on div at bounding box center [969, 342] width 9 height 9
click at [968, 380] on div at bounding box center [941, 374] width 102 height 11
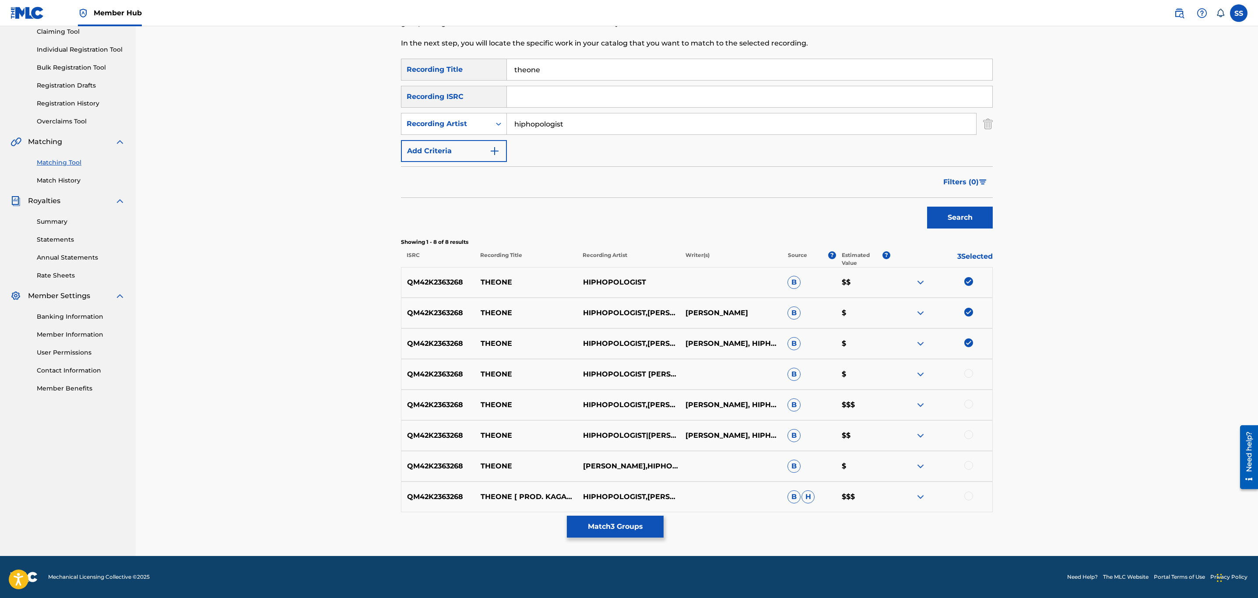
click at [966, 376] on div at bounding box center [969, 373] width 9 height 9
click at [967, 402] on div at bounding box center [969, 404] width 9 height 9
click at [968, 430] on div at bounding box center [969, 434] width 9 height 9
click at [964, 468] on div at bounding box center [941, 466] width 102 height 11
click at [966, 467] on div at bounding box center [969, 465] width 9 height 9
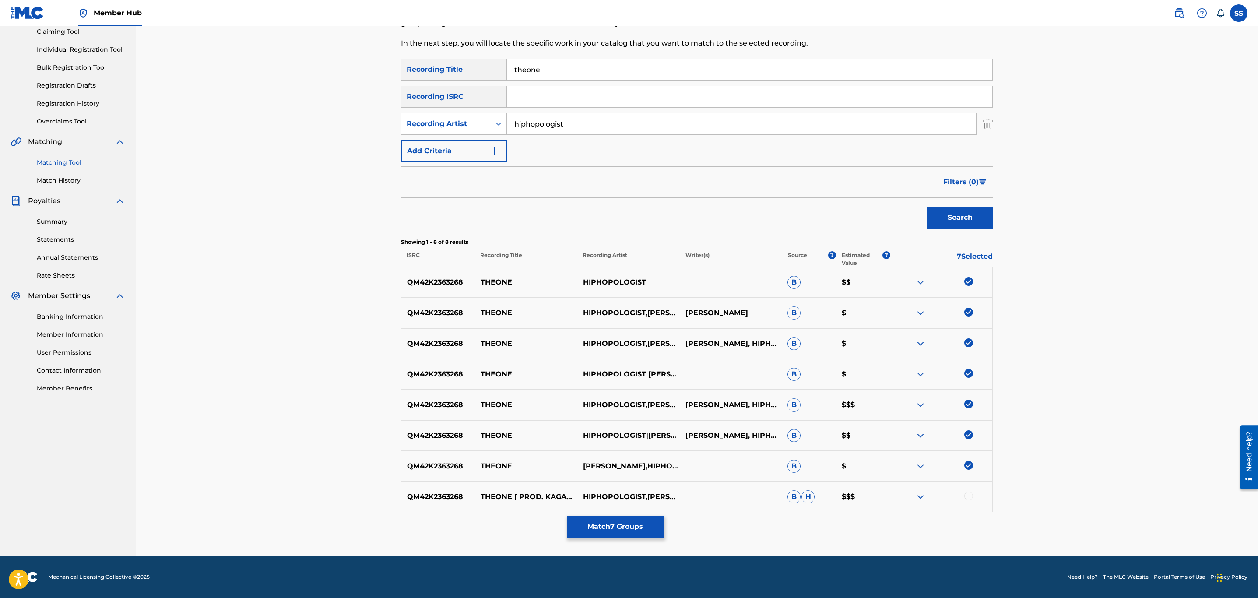
click at [967, 497] on div at bounding box center [969, 496] width 9 height 9
click at [453, 120] on div "Recording Artist" at bounding box center [446, 124] width 79 height 11
drag, startPoint x: 458, startPoint y: 144, endPoint x: 469, endPoint y: 141, distance: 10.8
click at [460, 144] on div "Writer" at bounding box center [454, 146] width 105 height 22
drag, startPoint x: 564, startPoint y: 116, endPoint x: 565, endPoint y: 121, distance: 5.8
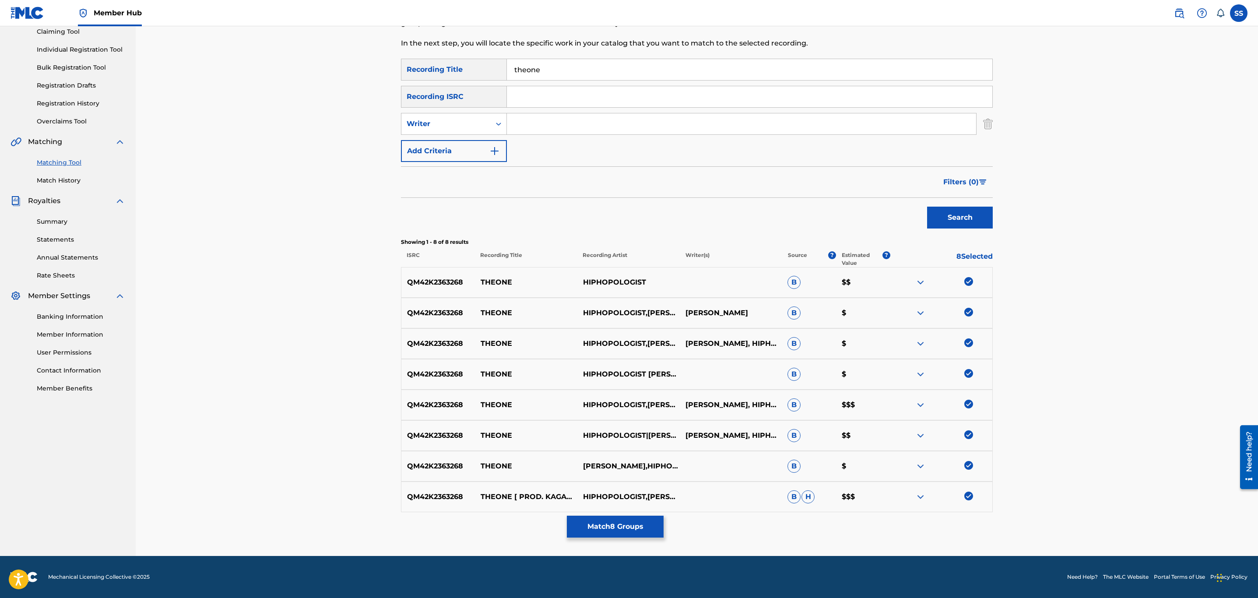
click at [564, 116] on input "Search Form" at bounding box center [741, 123] width 469 height 21
click at [946, 221] on button "Search" at bounding box center [960, 218] width 66 height 22
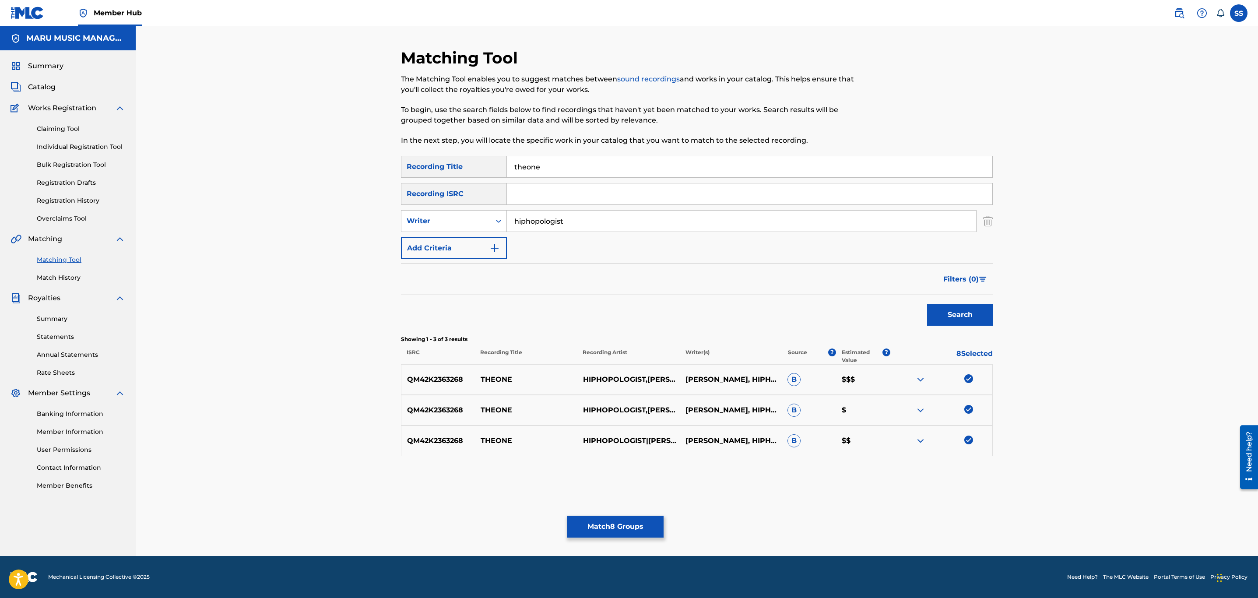
click at [532, 226] on input "hiphopologist" at bounding box center [741, 221] width 469 height 21
type input "bashiri"
click at [927, 304] on button "Search" at bounding box center [960, 315] width 66 height 22
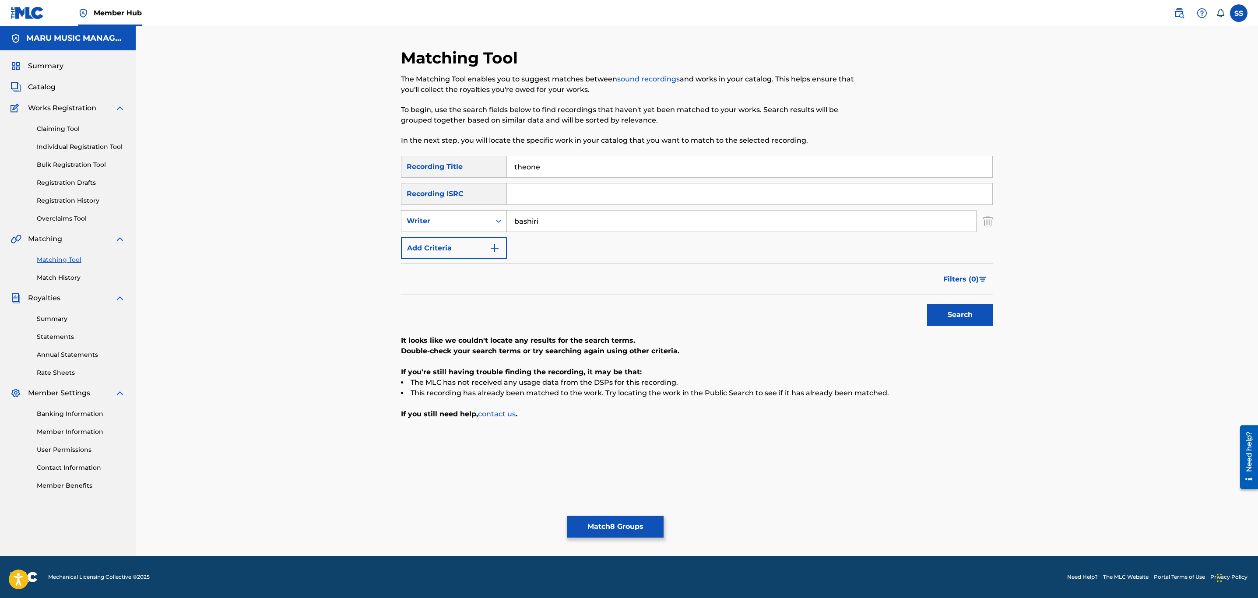
click at [466, 221] on div "Writer" at bounding box center [446, 221] width 79 height 11
click at [451, 238] on div "Recording Artist" at bounding box center [454, 243] width 105 height 22
click at [591, 230] on input "Search Form" at bounding box center [741, 221] width 469 height 21
click at [927, 304] on button "Search" at bounding box center [960, 315] width 66 height 22
click at [564, 219] on input "bashiri" at bounding box center [741, 221] width 469 height 21
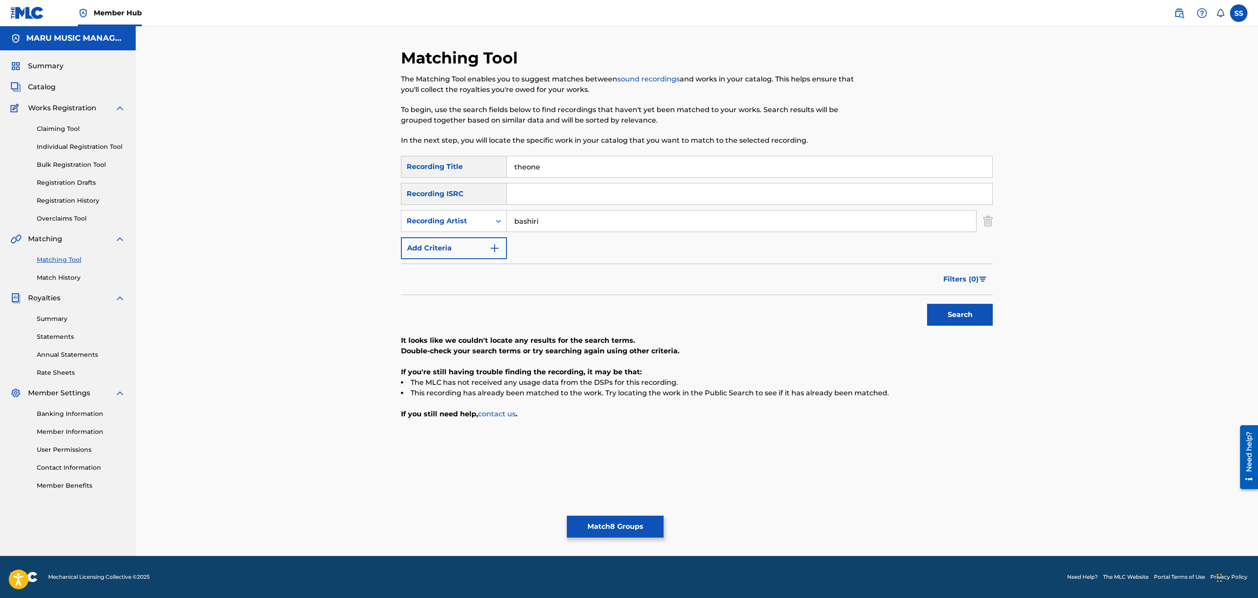
click at [564, 219] on input "bashiri" at bounding box center [741, 221] width 469 height 21
type input "kagan"
click at [927, 304] on button "Search" at bounding box center [960, 315] width 66 height 22
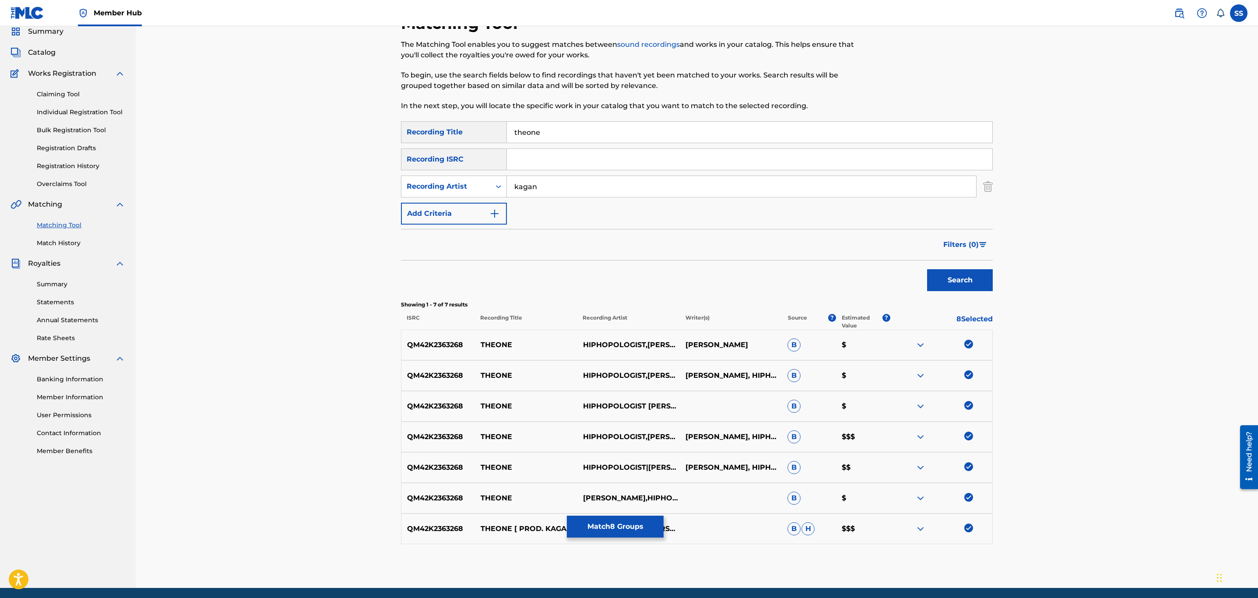
scroll to position [66, 0]
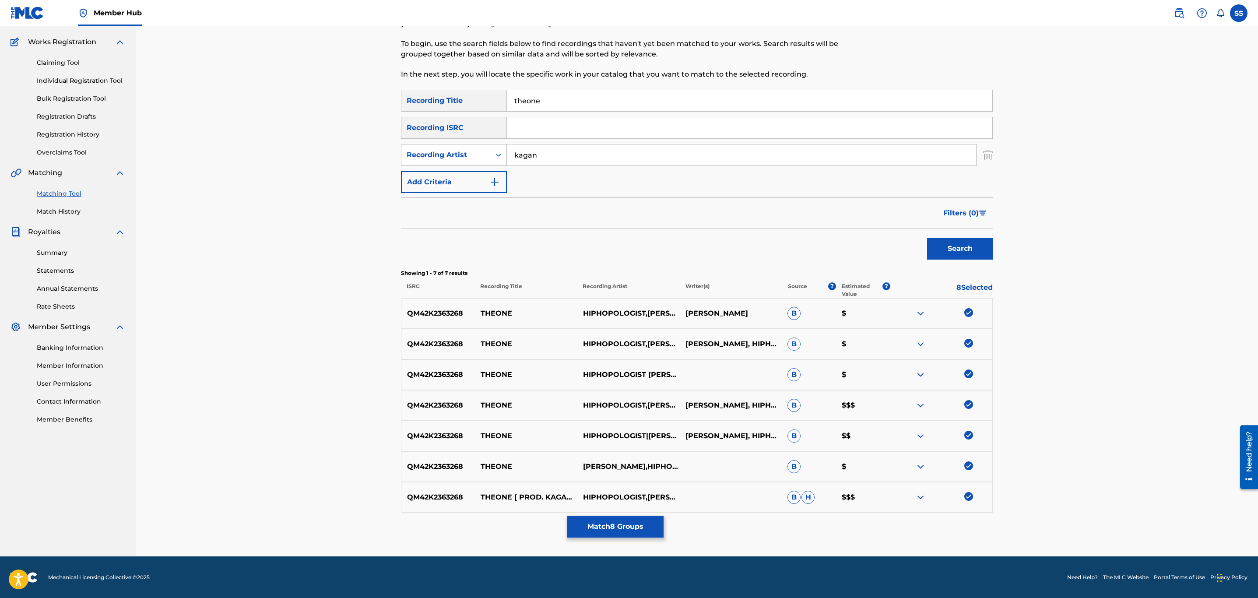
click at [462, 154] on div "Recording Artist" at bounding box center [446, 155] width 79 height 11
click at [463, 172] on div "Writer" at bounding box center [454, 177] width 105 height 22
drag, startPoint x: 544, startPoint y: 155, endPoint x: 546, endPoint y: 183, distance: 27.2
click at [544, 155] on input "Search Form" at bounding box center [741, 155] width 469 height 21
type input "kagan"
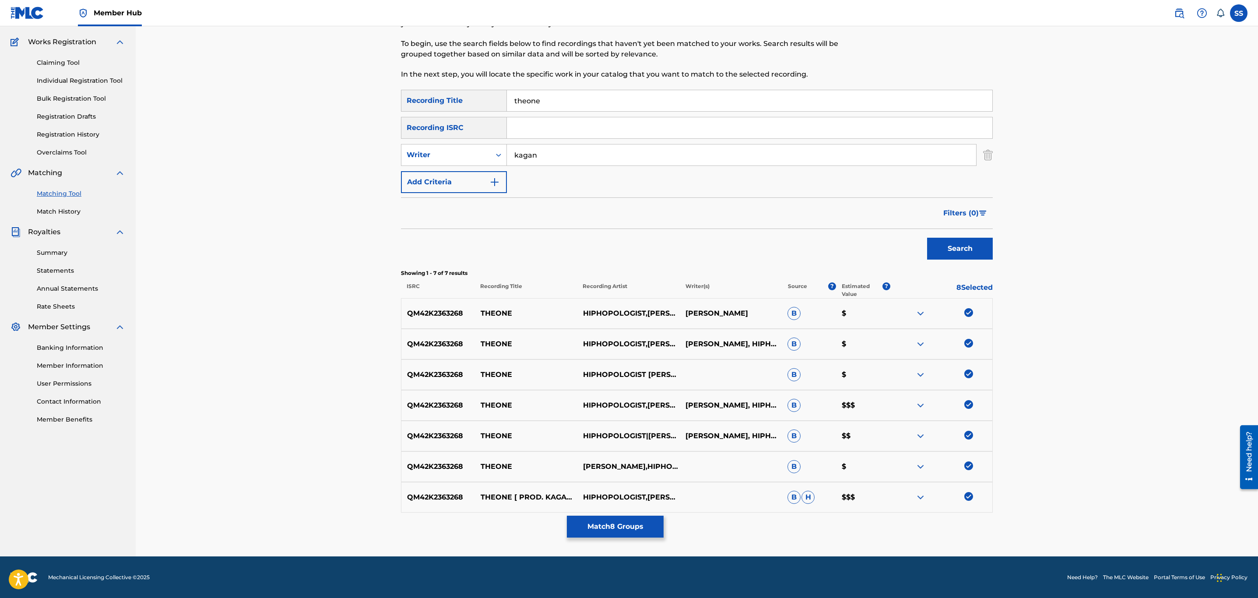
click at [927, 238] on button "Search" at bounding box center [960, 249] width 66 height 22
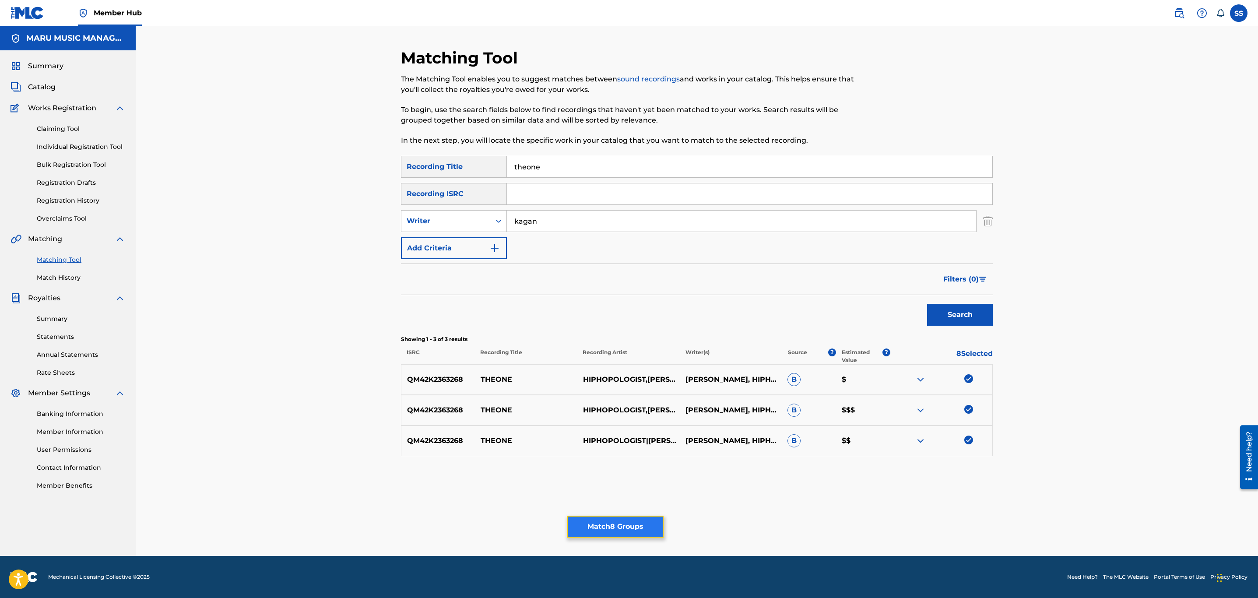
click at [597, 523] on button "Match 8 Groups" at bounding box center [615, 527] width 97 height 22
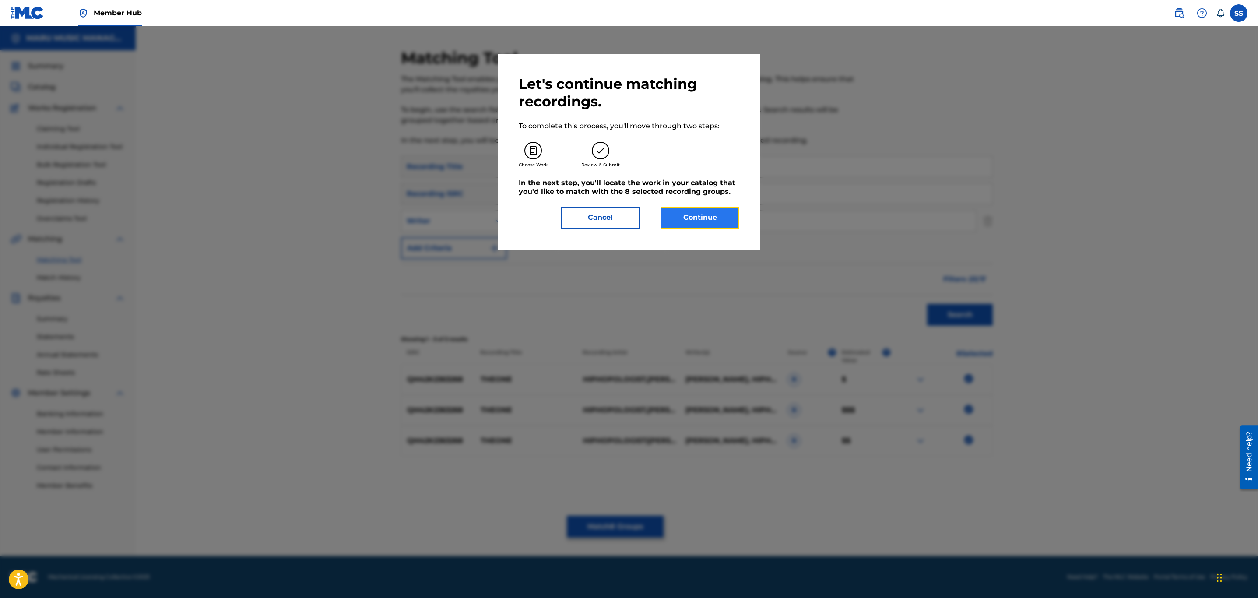
click at [729, 218] on button "Continue" at bounding box center [700, 218] width 79 height 22
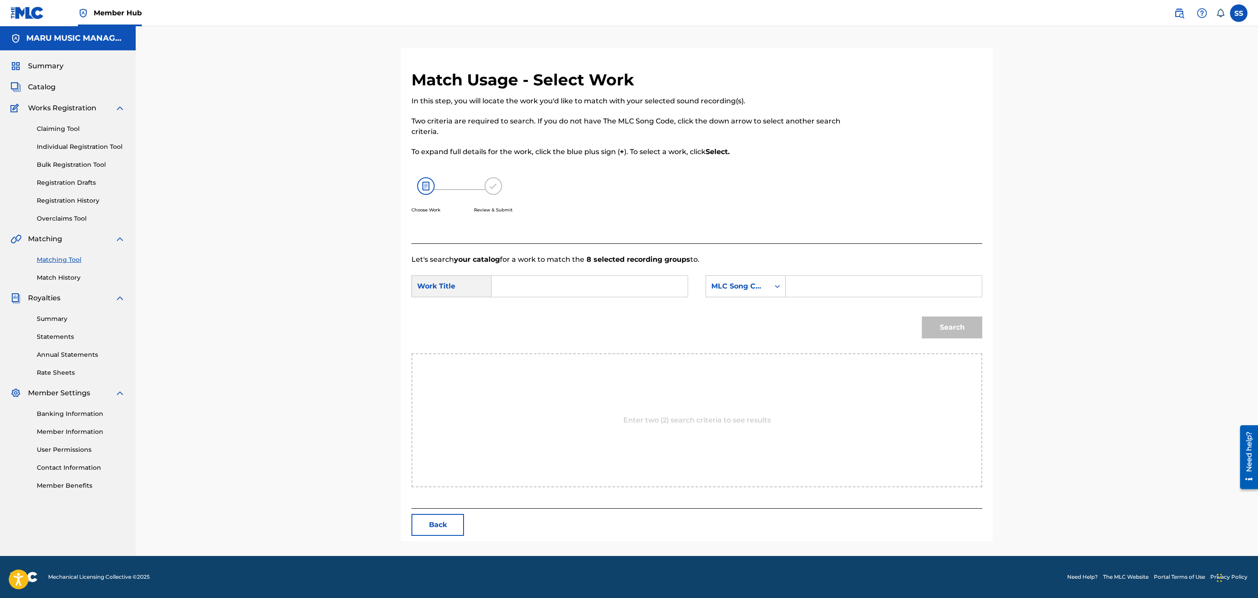
click at [520, 280] on input "Search Form" at bounding box center [589, 286] width 181 height 21
type input "theone"
click at [754, 289] on div "MLC Song Code" at bounding box center [738, 286] width 53 height 11
drag, startPoint x: 753, startPoint y: 310, endPoint x: 797, endPoint y: 297, distance: 45.7
click at [755, 310] on div "Writer Name" at bounding box center [745, 308] width 79 height 22
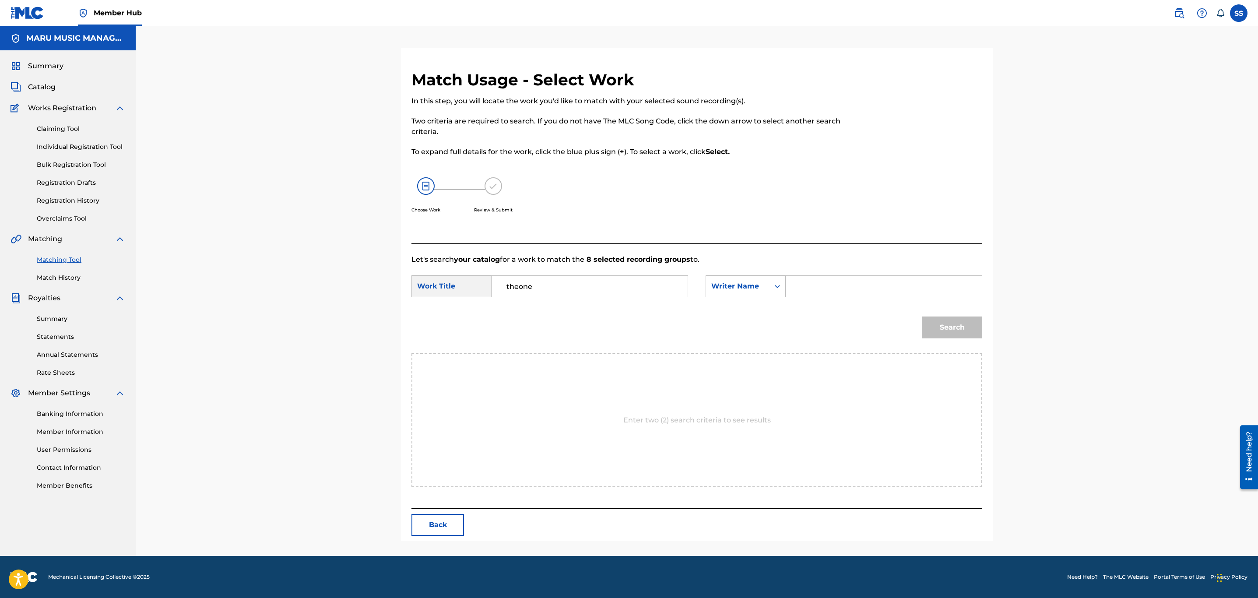
click at [812, 291] on input "Search Form" at bounding box center [883, 286] width 181 height 21
type input "soroush"
click at [922, 317] on button "Search" at bounding box center [952, 328] width 60 height 22
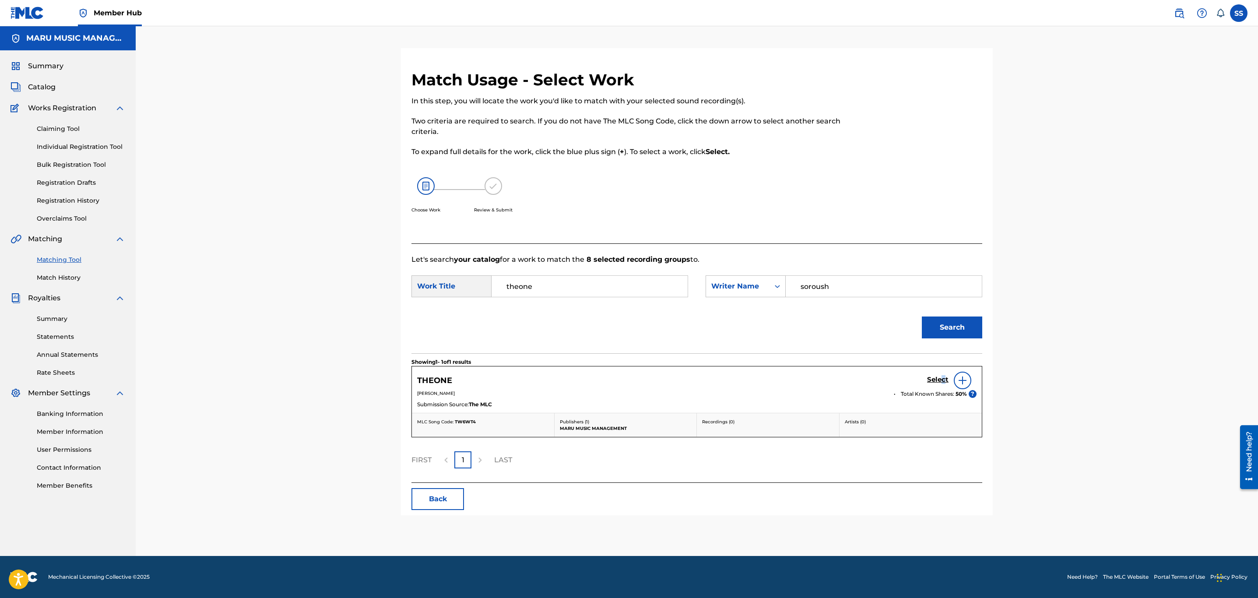
click at [942, 375] on div "Select" at bounding box center [951, 381] width 49 height 18
click at [939, 385] on link "Select" at bounding box center [937, 381] width 21 height 10
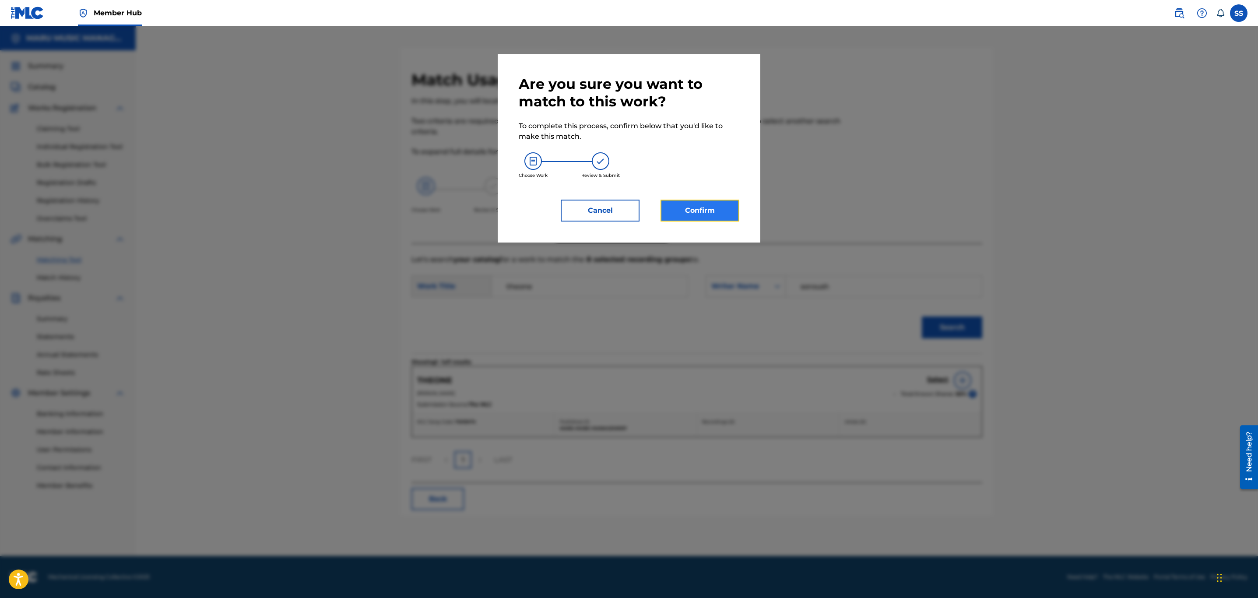
click at [734, 211] on button "Confirm" at bounding box center [700, 211] width 79 height 22
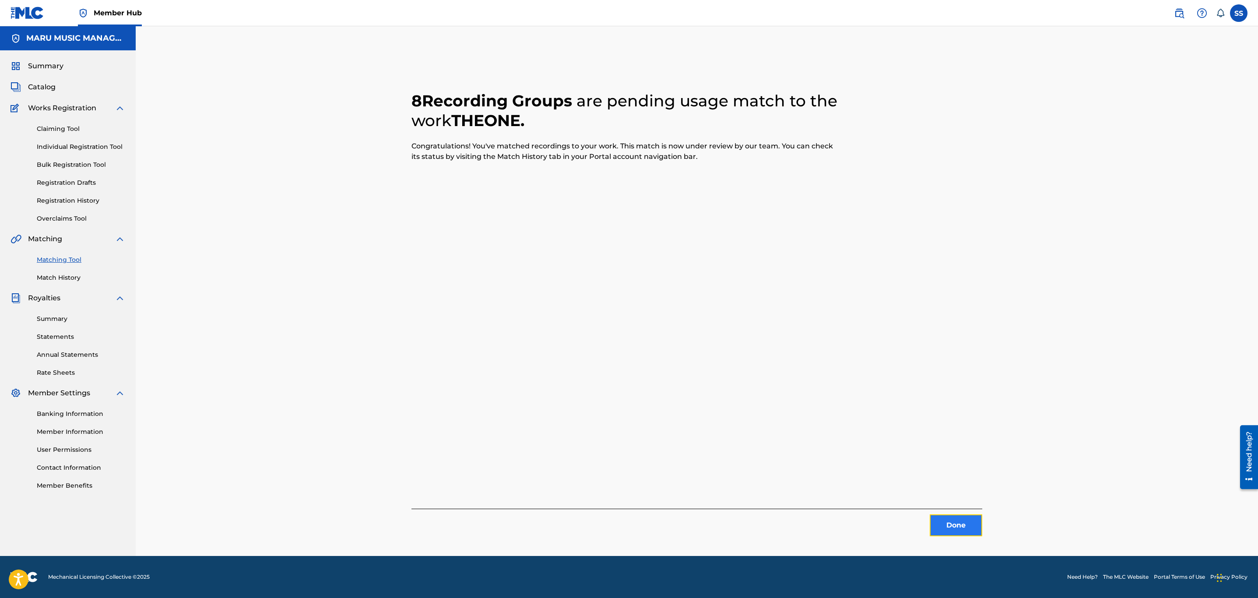
click at [979, 515] on button "Done" at bounding box center [956, 526] width 53 height 22
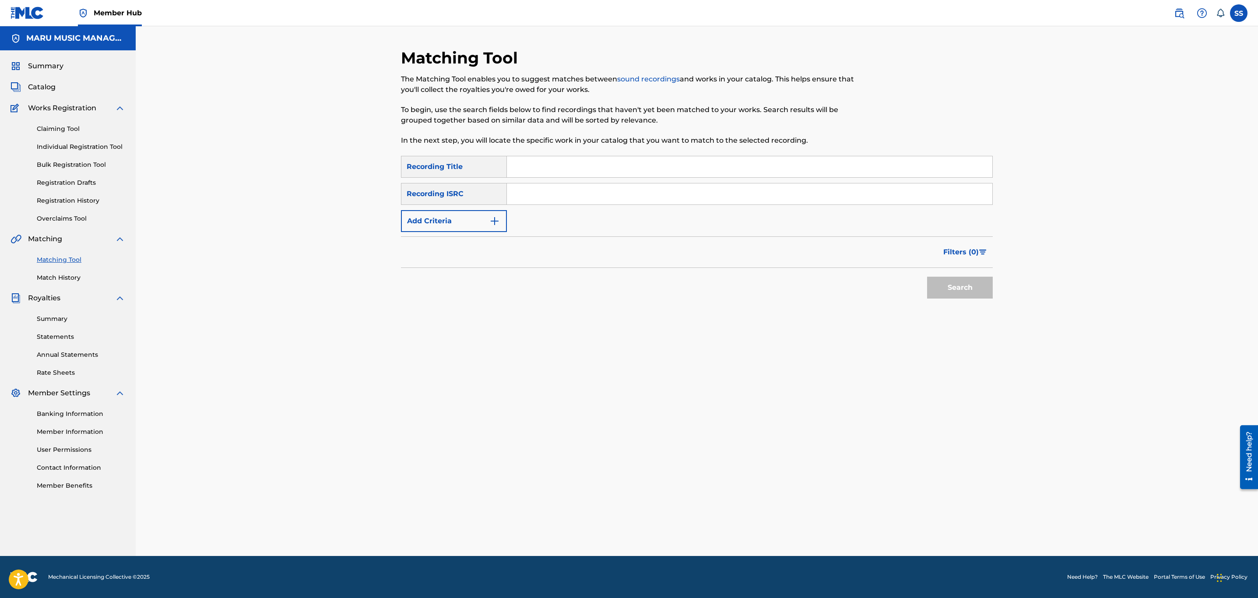
click at [594, 173] on input "Search Form" at bounding box center [750, 166] width 486 height 21
type input "whistler"
click at [481, 237] on div "Filters ( 0 )" at bounding box center [697, 252] width 592 height 32
click at [489, 214] on button "Add Criteria" at bounding box center [454, 221] width 106 height 22
click at [481, 224] on div "Writer" at bounding box center [446, 221] width 79 height 11
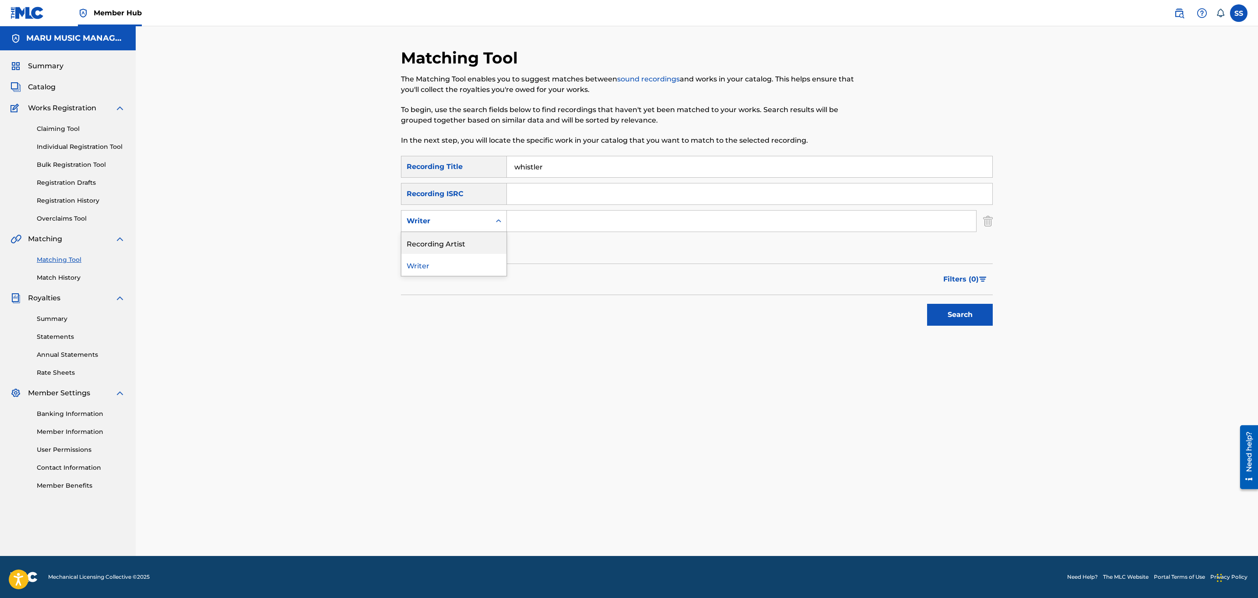
click at [479, 238] on div "Recording Artist" at bounding box center [454, 243] width 105 height 22
click at [550, 215] on input "Search Form" at bounding box center [741, 221] width 469 height 21
click at [980, 322] on button "Search" at bounding box center [960, 315] width 66 height 22
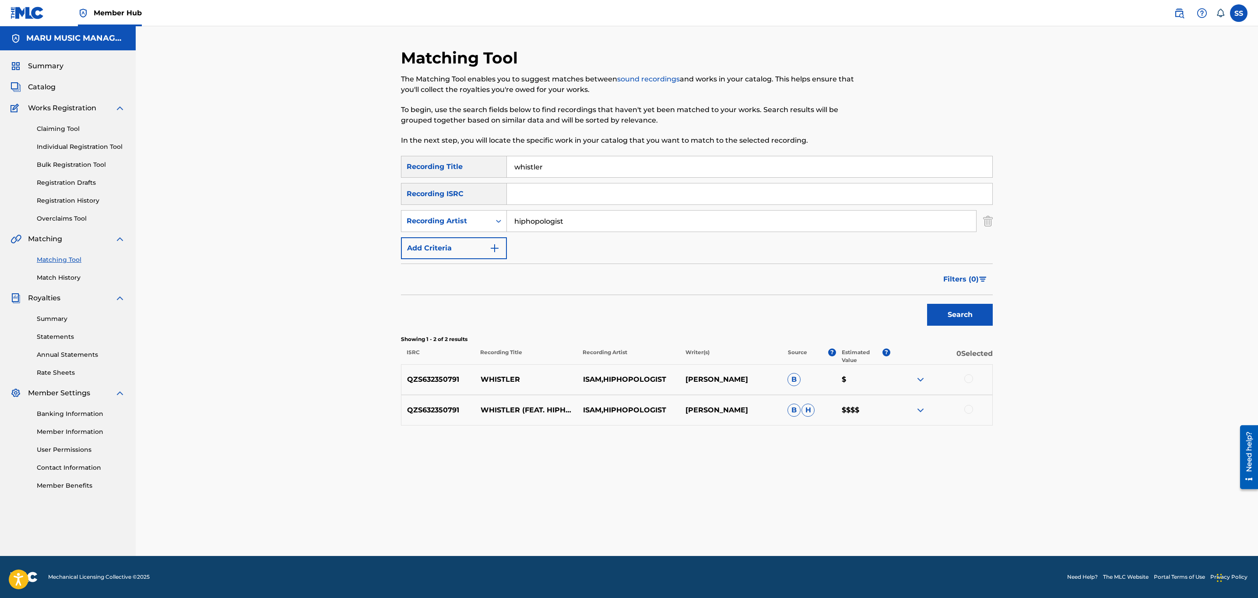
click at [969, 377] on div at bounding box center [969, 378] width 9 height 9
click at [969, 413] on div at bounding box center [969, 409] width 9 height 9
click at [522, 219] on input "hiphopologist" at bounding box center [741, 221] width 469 height 21
type input "isam"
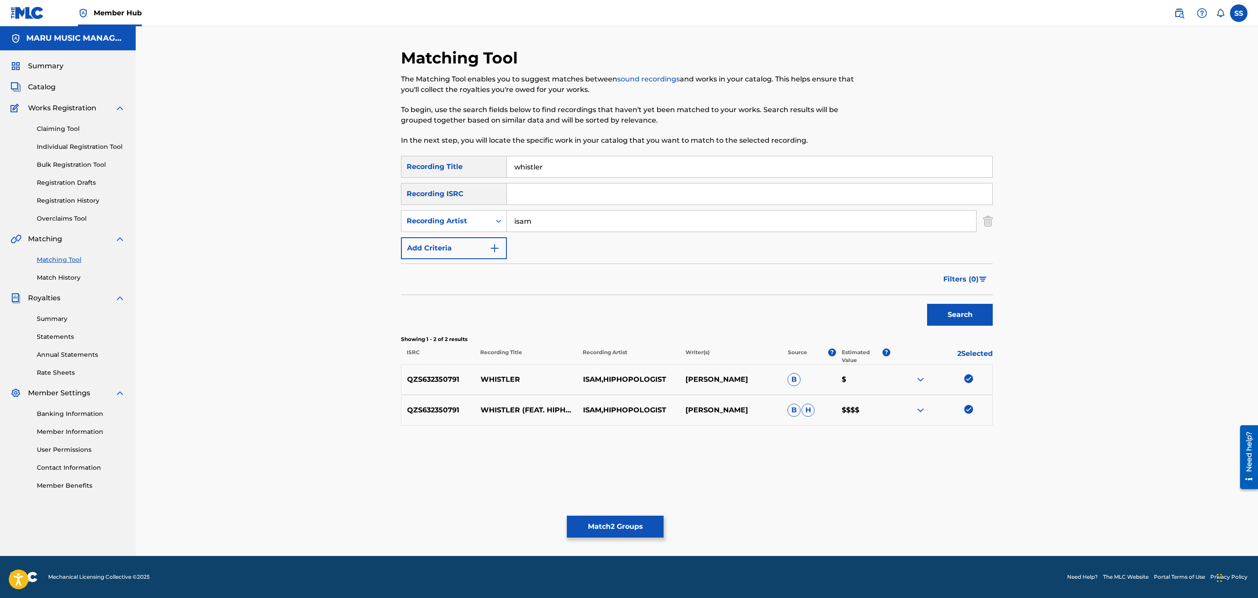
click at [927, 304] on button "Search" at bounding box center [960, 315] width 66 height 22
drag, startPoint x: 539, startPoint y: 217, endPoint x: 407, endPoint y: 190, distance: 134.2
click at [407, 190] on div "SearchWithCriteria2de853c1-4f35-4ef2-b106-7caa8acd474c Recording Title whistler…" at bounding box center [697, 207] width 592 height 103
click at [475, 221] on div "Recording Artist" at bounding box center [446, 221] width 79 height 11
click at [467, 238] on div "Writer" at bounding box center [454, 243] width 105 height 22
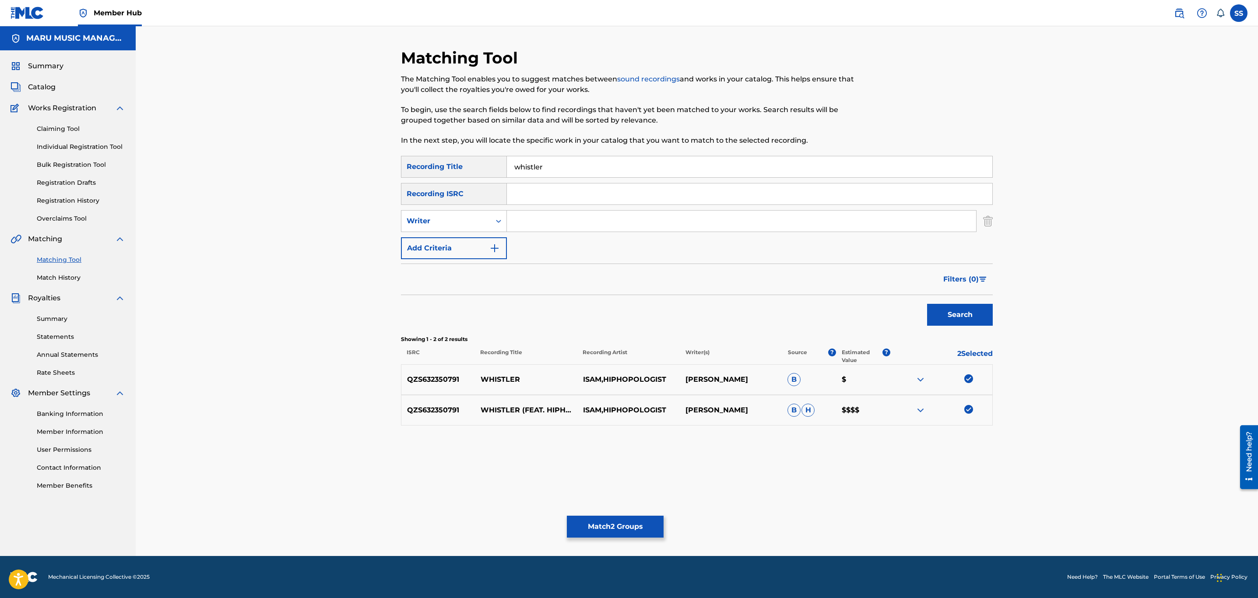
drag, startPoint x: 481, startPoint y: 233, endPoint x: 522, endPoint y: 211, distance: 46.2
click at [536, 219] on input "Search Form" at bounding box center [741, 221] width 469 height 21
click at [927, 304] on button "Search" at bounding box center [960, 315] width 66 height 22
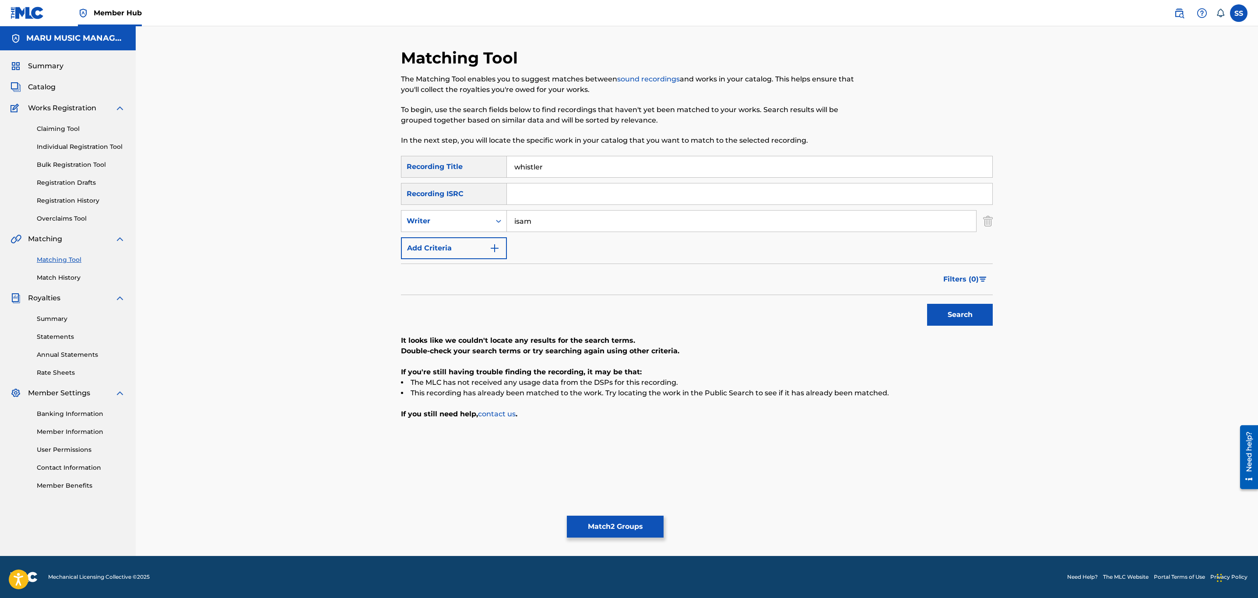
click at [522, 211] on input "isam" at bounding box center [741, 221] width 469 height 21
click at [522, 212] on input "isam" at bounding box center [741, 221] width 469 height 21
click at [927, 304] on button "Search" at bounding box center [960, 315] width 66 height 22
type input "soroush"
click at [927, 304] on button "Search" at bounding box center [960, 315] width 66 height 22
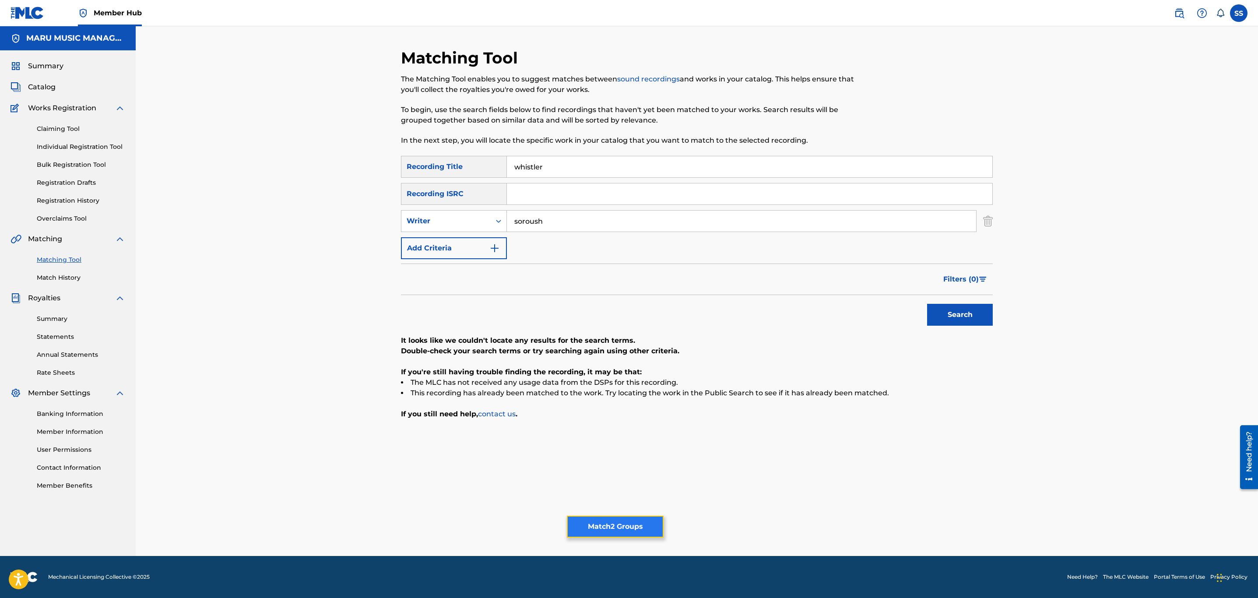
click at [626, 523] on button "Match 2 Groups" at bounding box center [615, 527] width 97 height 22
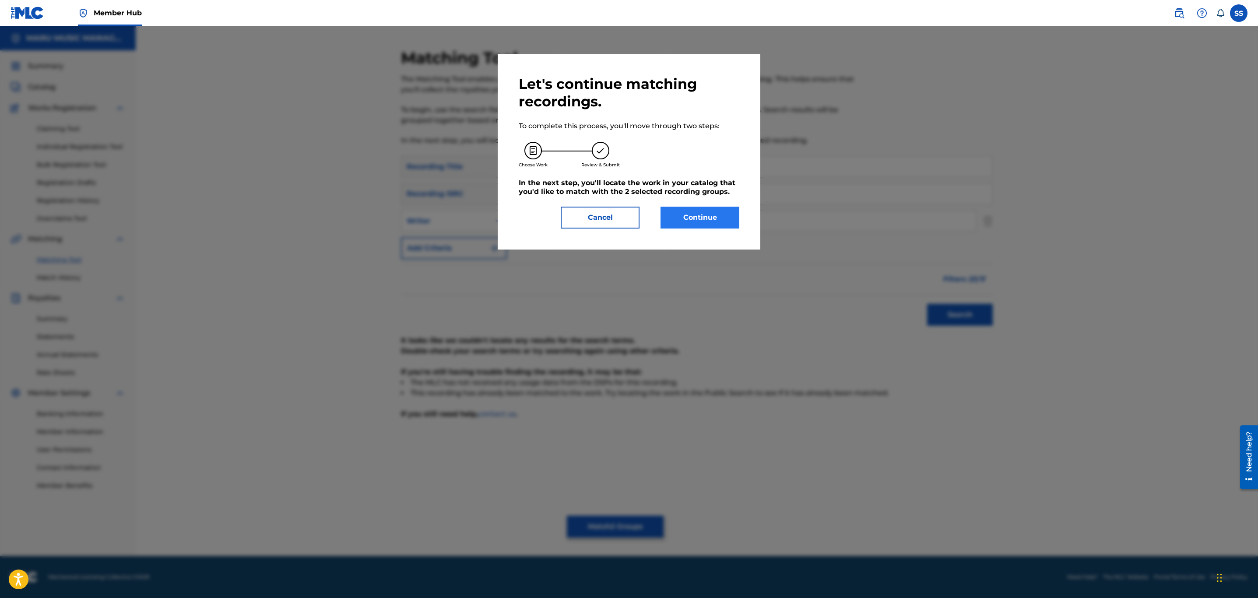
drag, startPoint x: 685, startPoint y: 204, endPoint x: 682, endPoint y: 222, distance: 18.6
click at [684, 210] on div "Let's continue matching recordings. To complete this process, you'll move throu…" at bounding box center [629, 151] width 221 height 153
click at [682, 226] on button "Continue" at bounding box center [700, 218] width 79 height 22
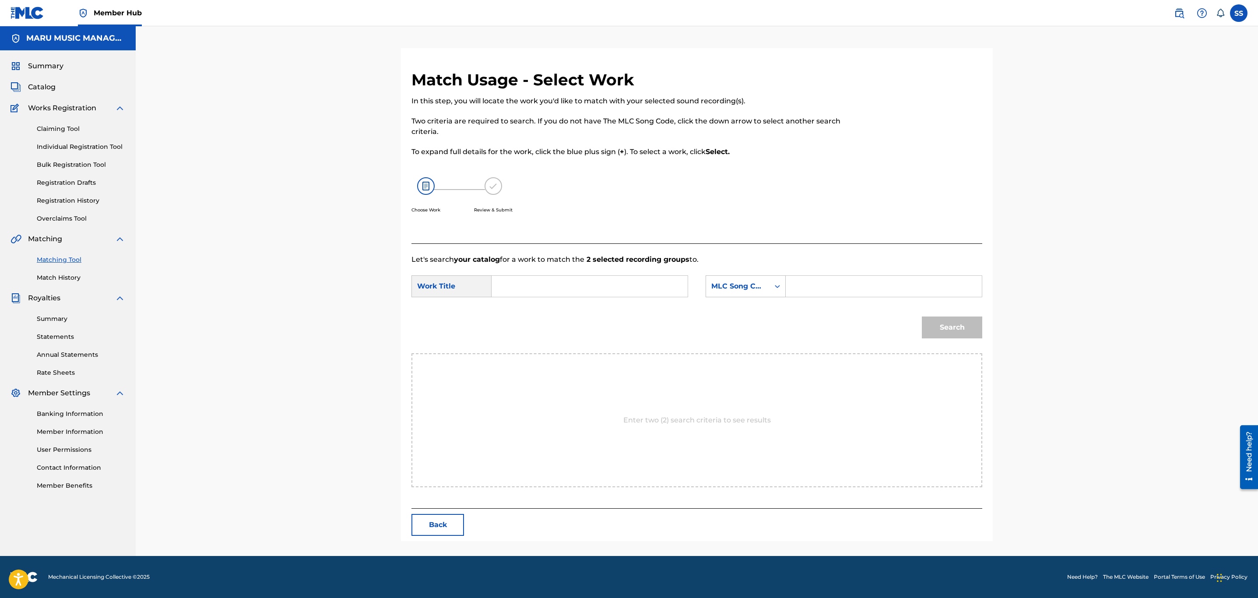
click at [622, 276] on input "Search Form" at bounding box center [589, 286] width 181 height 21
click at [623, 282] on input "Search Form" at bounding box center [589, 286] width 181 height 21
type input "whistler"
click at [754, 279] on div "MLC Song Code" at bounding box center [737, 286] width 63 height 17
drag, startPoint x: 760, startPoint y: 317, endPoint x: 778, endPoint y: 297, distance: 26.6
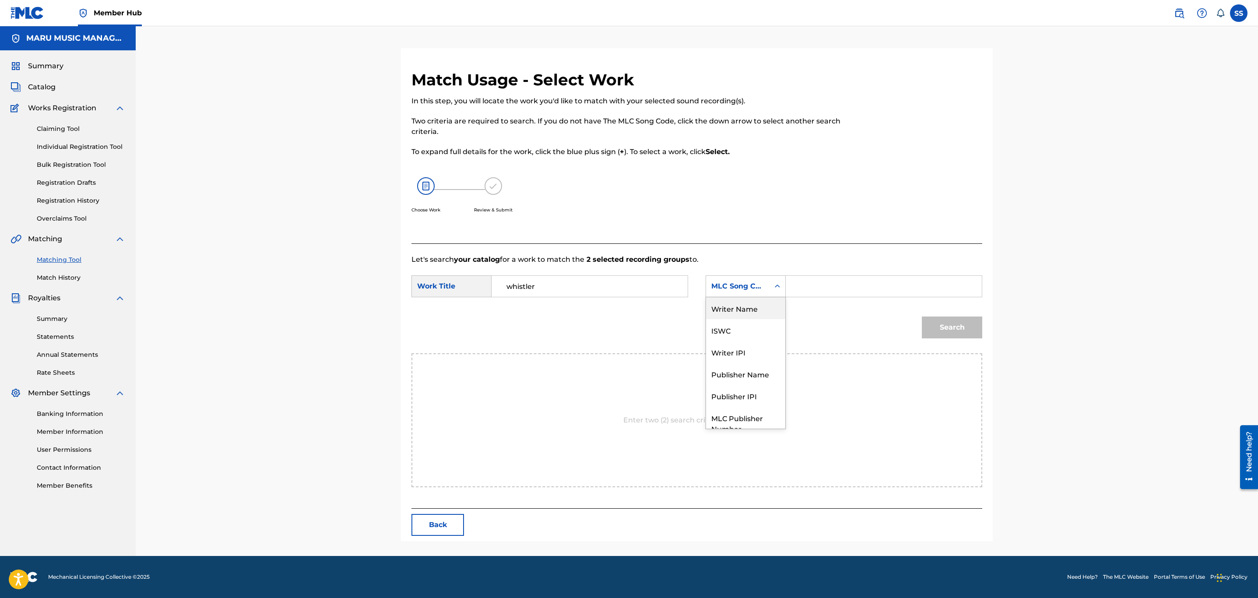
click at [760, 315] on div "Writer Name" at bounding box center [745, 308] width 79 height 22
drag, startPoint x: 786, startPoint y: 291, endPoint x: 786, endPoint y: 286, distance: 4.4
click at [786, 289] on div "Search Form" at bounding box center [884, 286] width 197 height 22
click at [784, 285] on div "Search Form" at bounding box center [778, 286] width 16 height 16
click at [819, 286] on input "Search Form" at bounding box center [883, 286] width 181 height 21
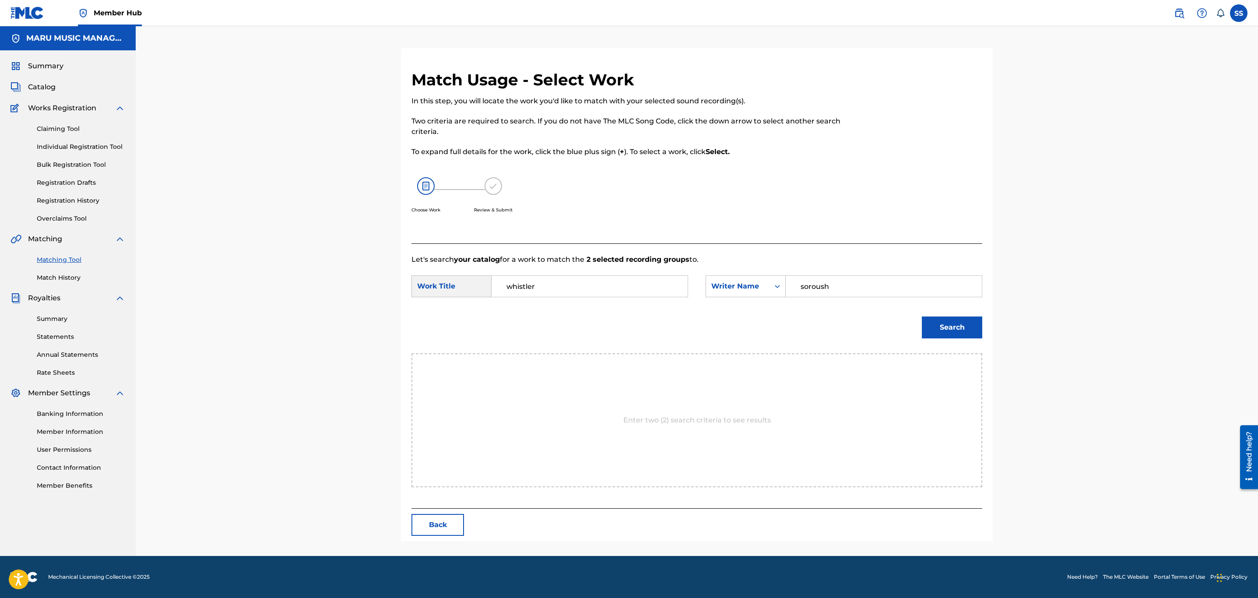
type input "soroush"
click at [922, 317] on button "Search" at bounding box center [952, 328] width 60 height 22
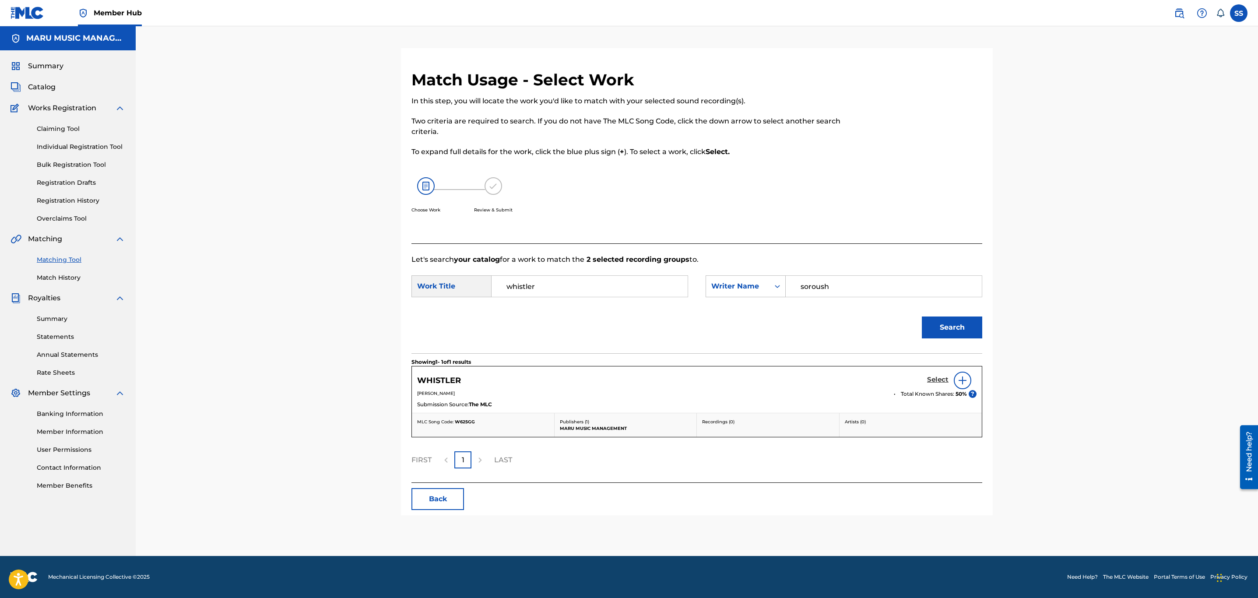
click at [933, 378] on h5 "Select" at bounding box center [937, 380] width 21 height 8
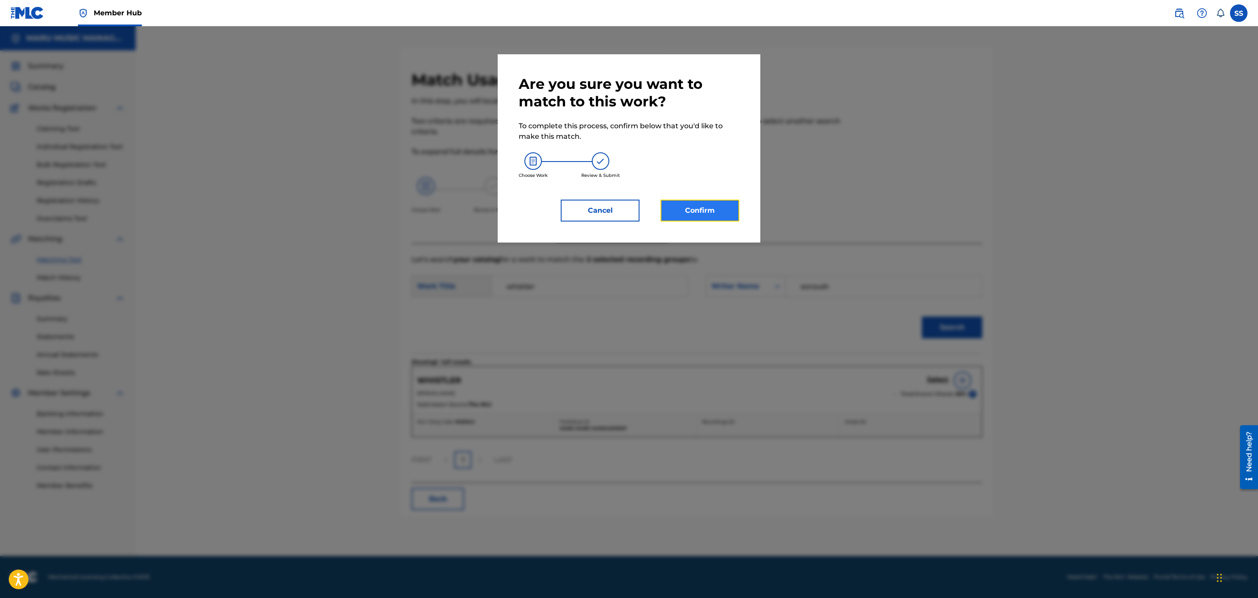
click at [714, 218] on button "Confirm" at bounding box center [700, 211] width 79 height 22
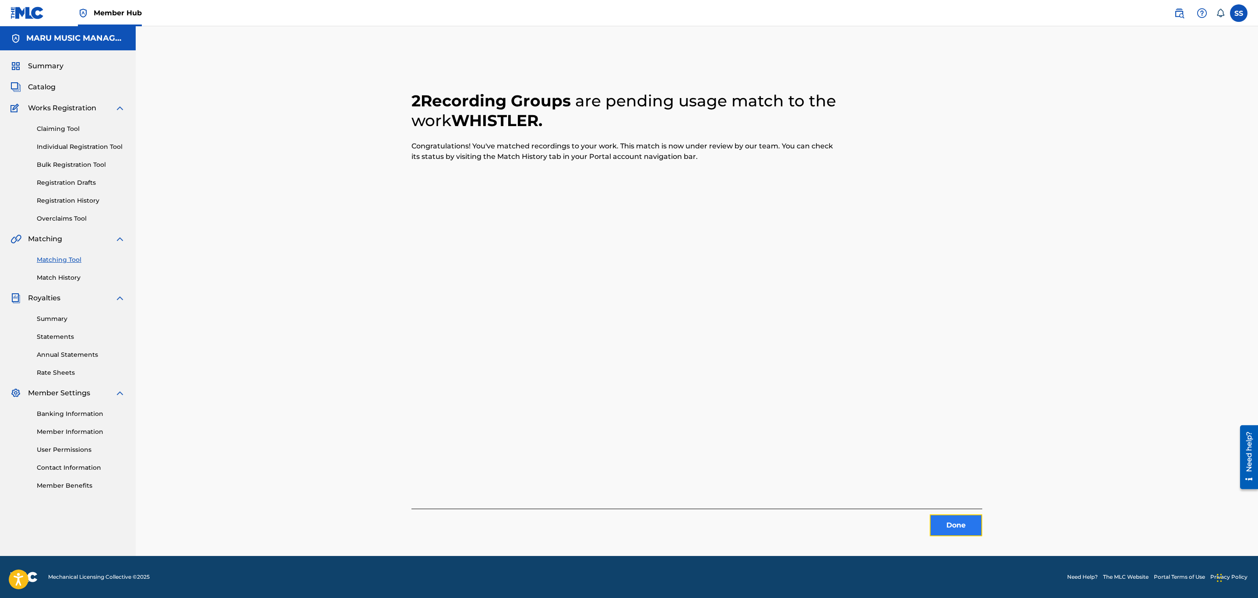
click at [962, 527] on button "Done" at bounding box center [956, 526] width 53 height 22
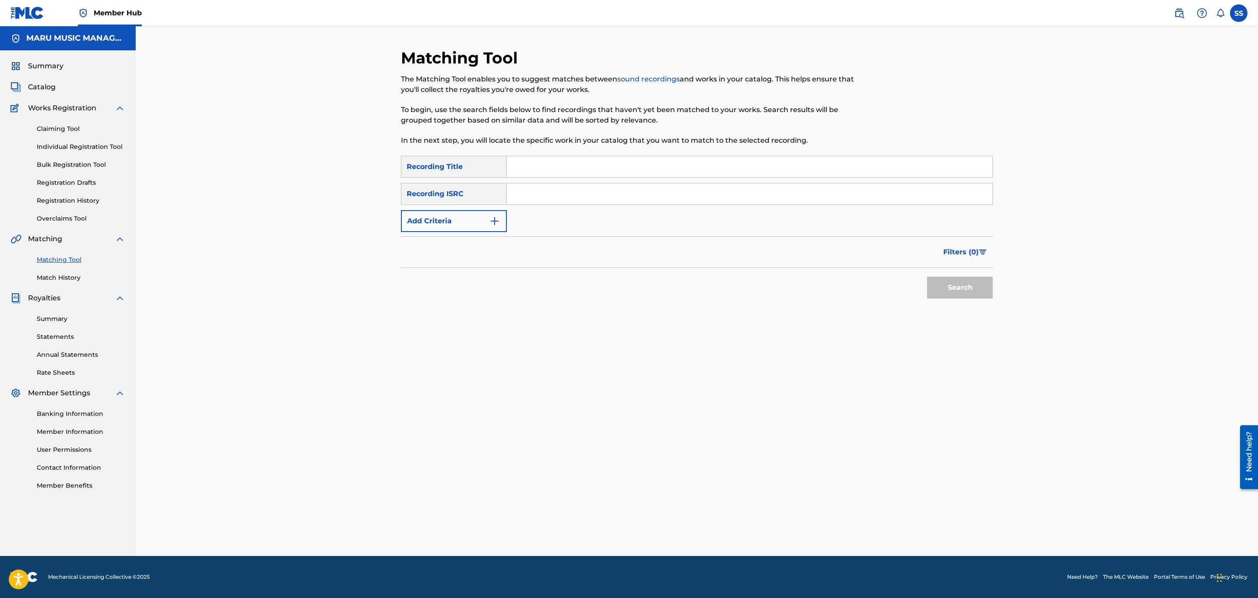
drag, startPoint x: 551, startPoint y: 167, endPoint x: 592, endPoint y: 132, distance: 53.7
click at [551, 167] on input "Search Form" at bounding box center [750, 166] width 486 height 21
click at [927, 277] on button "Search" at bounding box center [960, 288] width 66 height 22
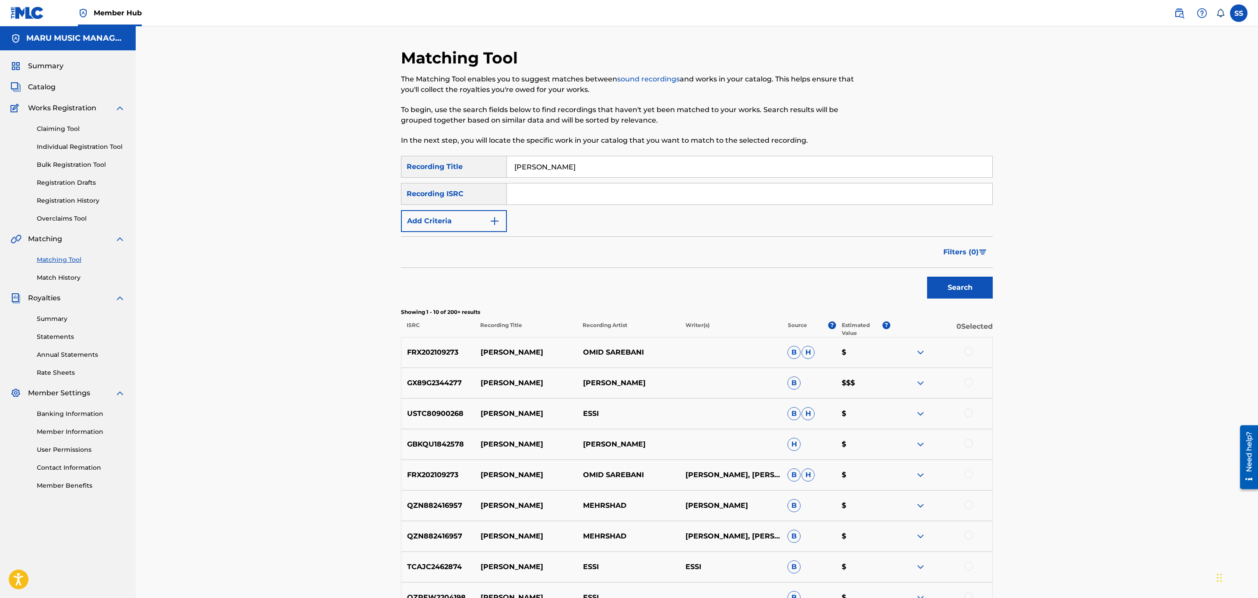
click at [927, 277] on button "Search" at bounding box center [960, 288] width 66 height 22
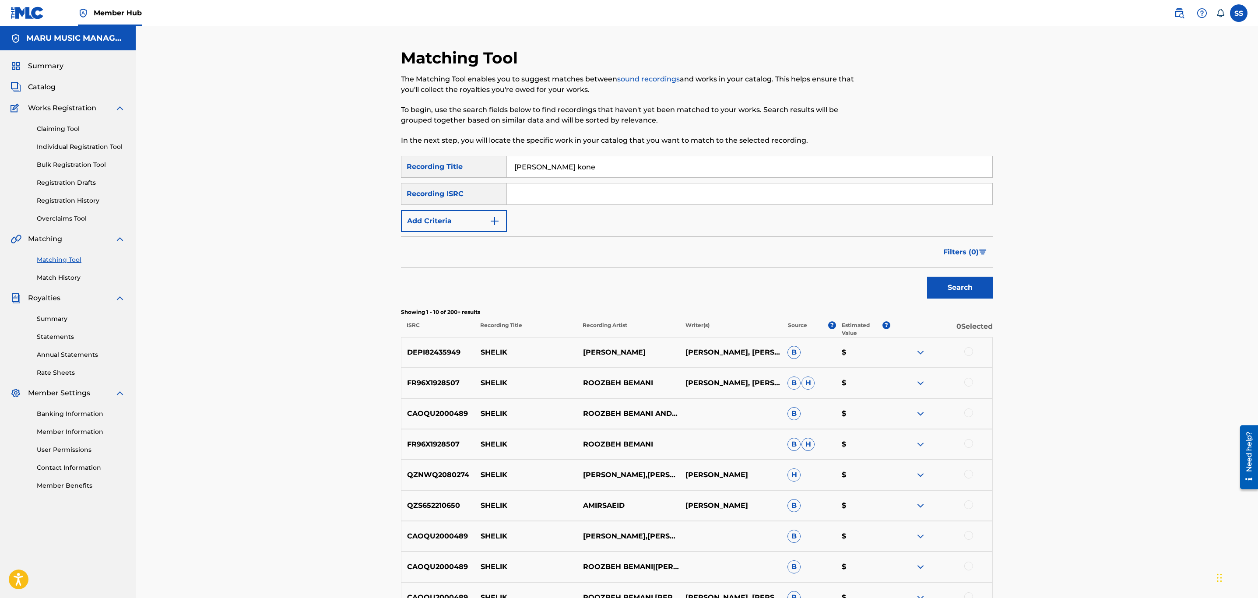
click at [927, 277] on button "Search" at bounding box center [960, 288] width 66 height 22
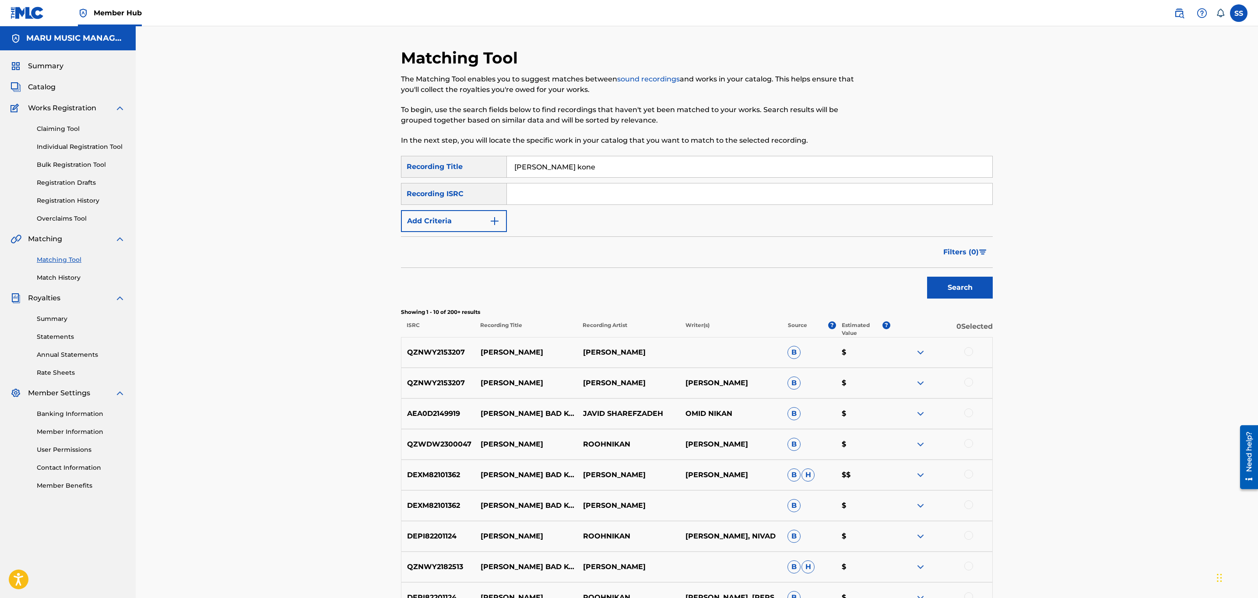
drag, startPoint x: 564, startPoint y: 169, endPoint x: 782, endPoint y: 170, distance: 218.1
click at [782, 170] on input "yeki mikhad shelik kone" at bounding box center [750, 166] width 486 height 21
type input "yeki mikhad"
click at [468, 225] on button "Add Criteria" at bounding box center [454, 221] width 106 height 22
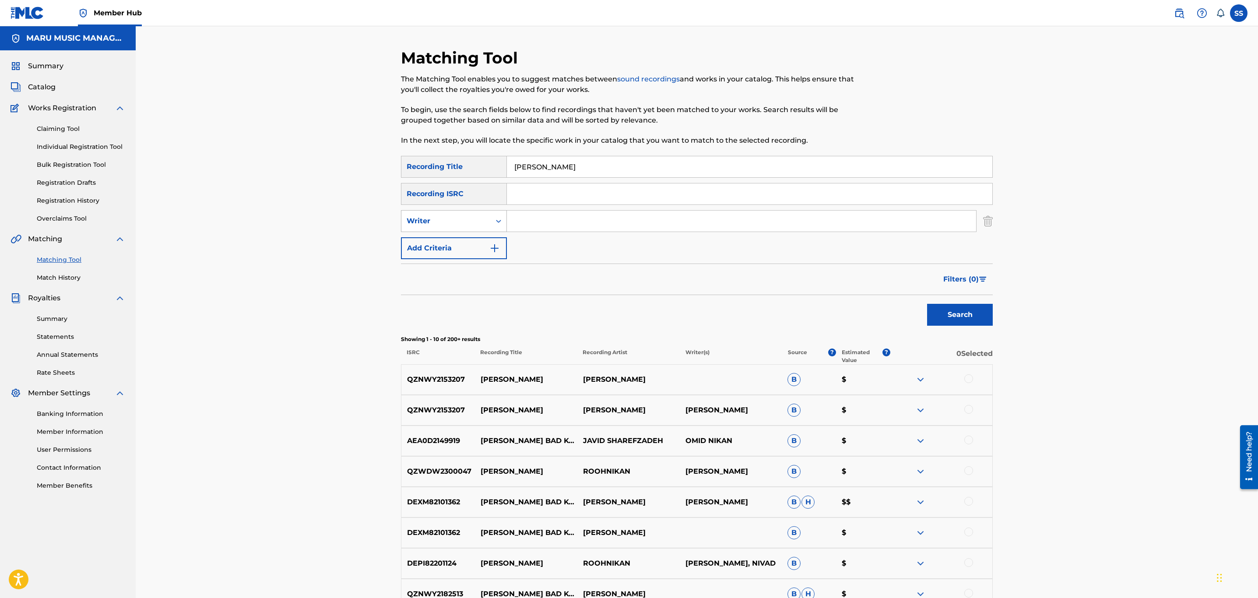
click at [481, 222] on div "Writer" at bounding box center [446, 221] width 79 height 11
drag, startPoint x: 471, startPoint y: 241, endPoint x: 500, endPoint y: 233, distance: 30.8
click at [479, 240] on div "Recording Artist" at bounding box center [454, 243] width 105 height 22
drag, startPoint x: 548, startPoint y: 219, endPoint x: 528, endPoint y: 211, distance: 20.9
click at [545, 217] on input "Search Form" at bounding box center [741, 221] width 469 height 21
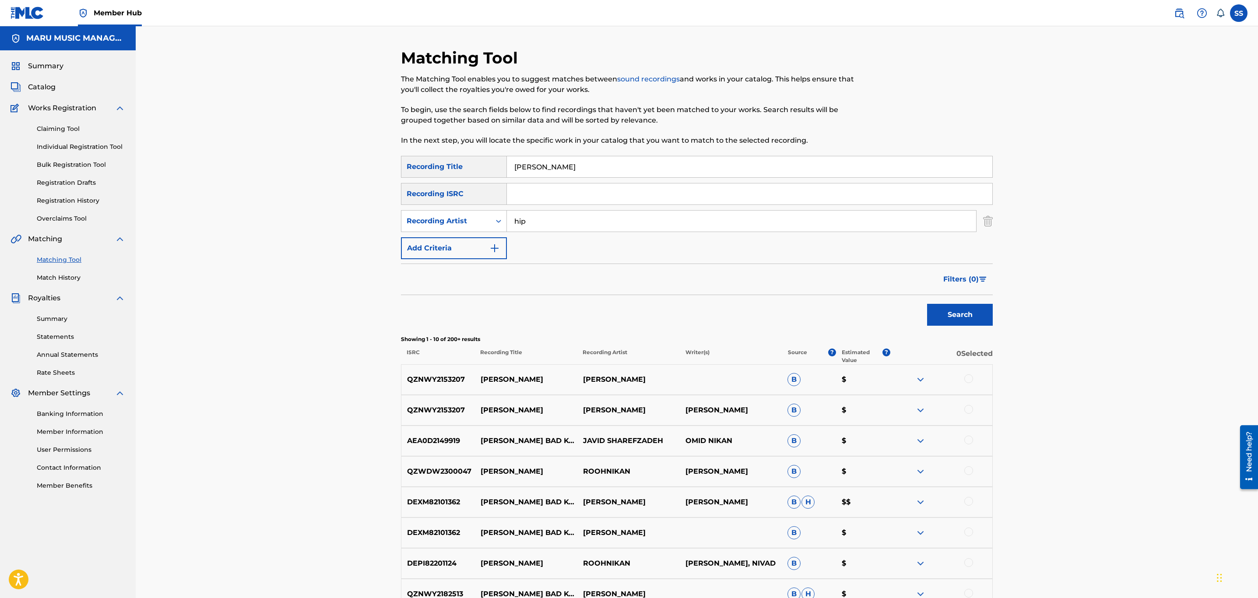
type input "hiphopologist"
click at [976, 317] on button "Search" at bounding box center [960, 315] width 66 height 22
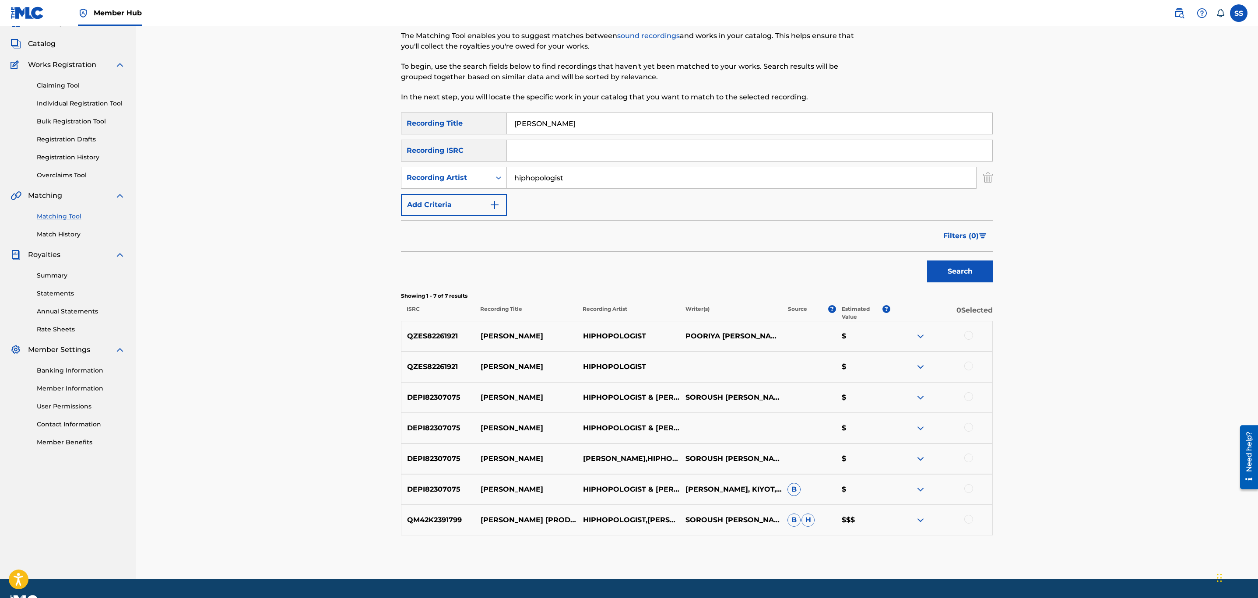
scroll to position [66, 0]
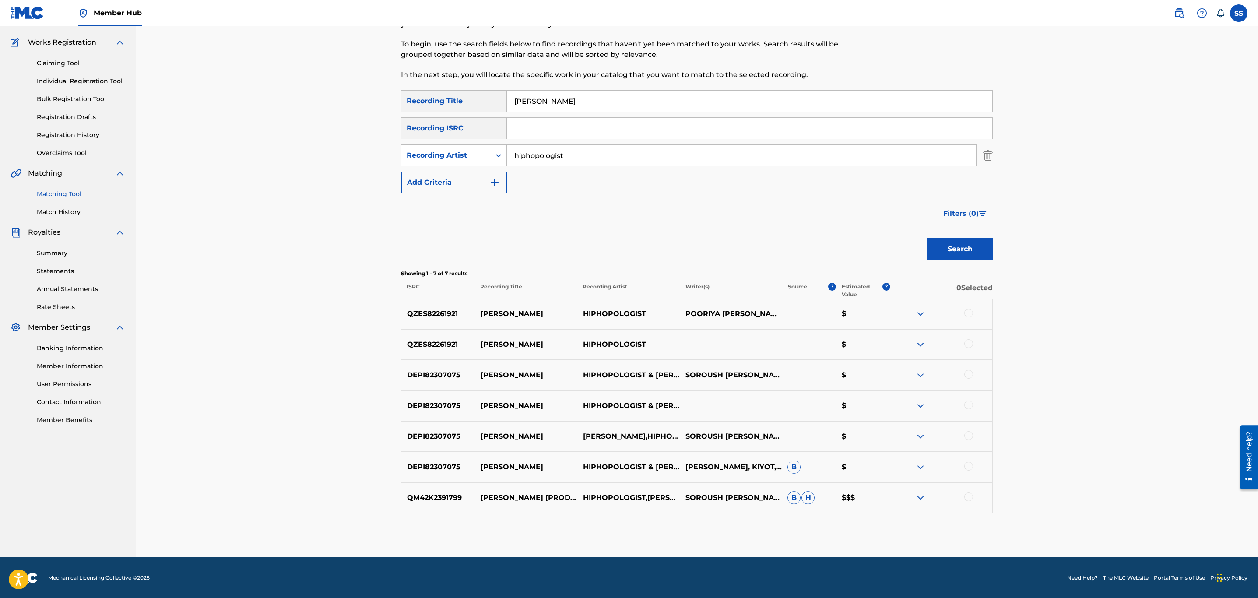
click at [916, 496] on img at bounding box center [921, 498] width 11 height 11
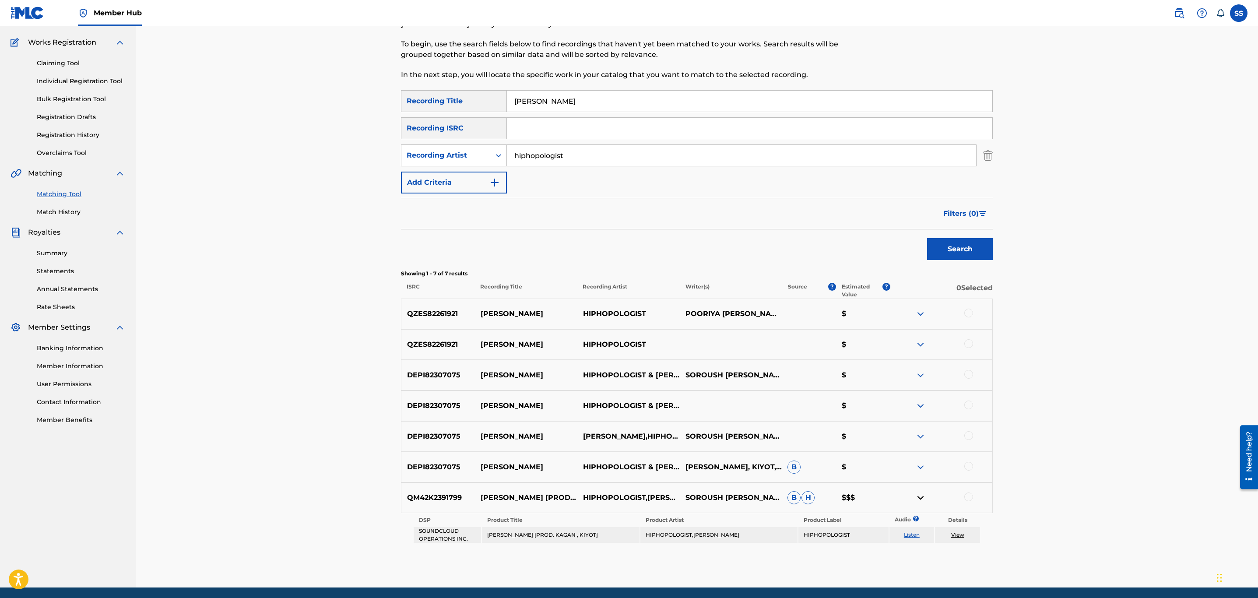
click at [910, 504] on div "QM42K2391799 YEKI DAR MIZANE [PROD. KAGAN , KIYOT] HIPHOPOLOGIST,ASHKAN KAGAN S…" at bounding box center [697, 498] width 592 height 31
click at [917, 497] on img at bounding box center [921, 498] width 11 height 11
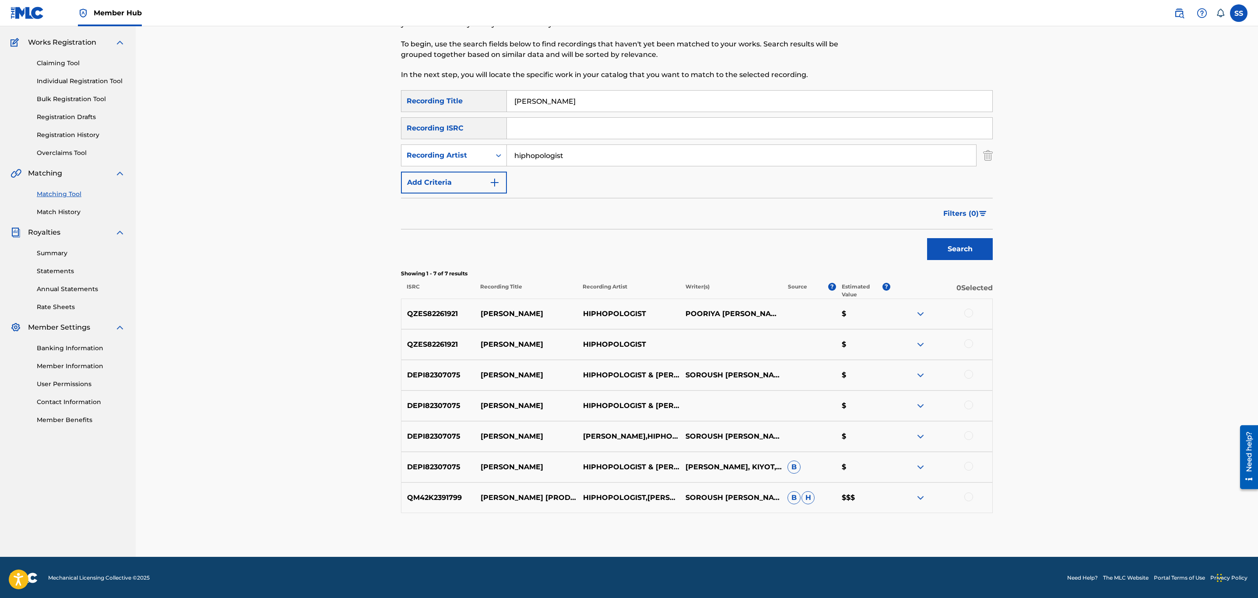
click at [971, 500] on div at bounding box center [969, 497] width 9 height 9
click at [967, 465] on div at bounding box center [969, 466] width 9 height 9
click at [963, 435] on div at bounding box center [941, 436] width 102 height 11
click at [966, 435] on div at bounding box center [969, 435] width 9 height 9
click at [968, 405] on div at bounding box center [969, 405] width 9 height 9
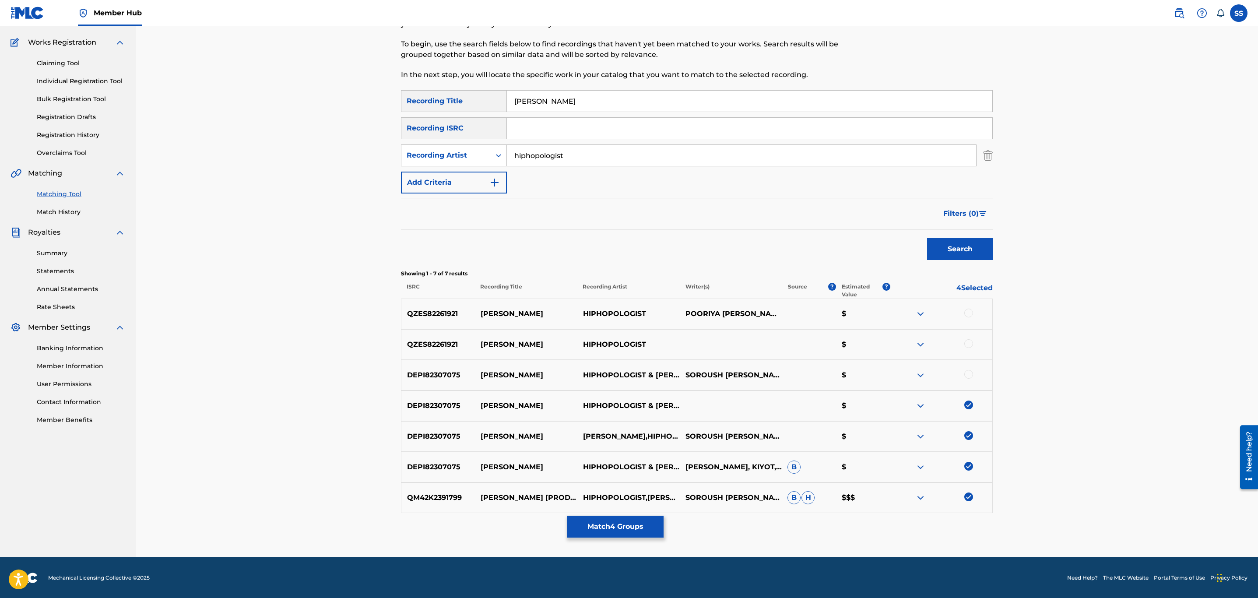
click at [973, 371] on div at bounding box center [941, 375] width 102 height 11
click at [968, 374] on div at bounding box center [969, 374] width 9 height 9
click at [969, 342] on div at bounding box center [969, 343] width 9 height 9
click at [975, 317] on div at bounding box center [941, 314] width 102 height 11
click at [971, 318] on div at bounding box center [941, 314] width 102 height 11
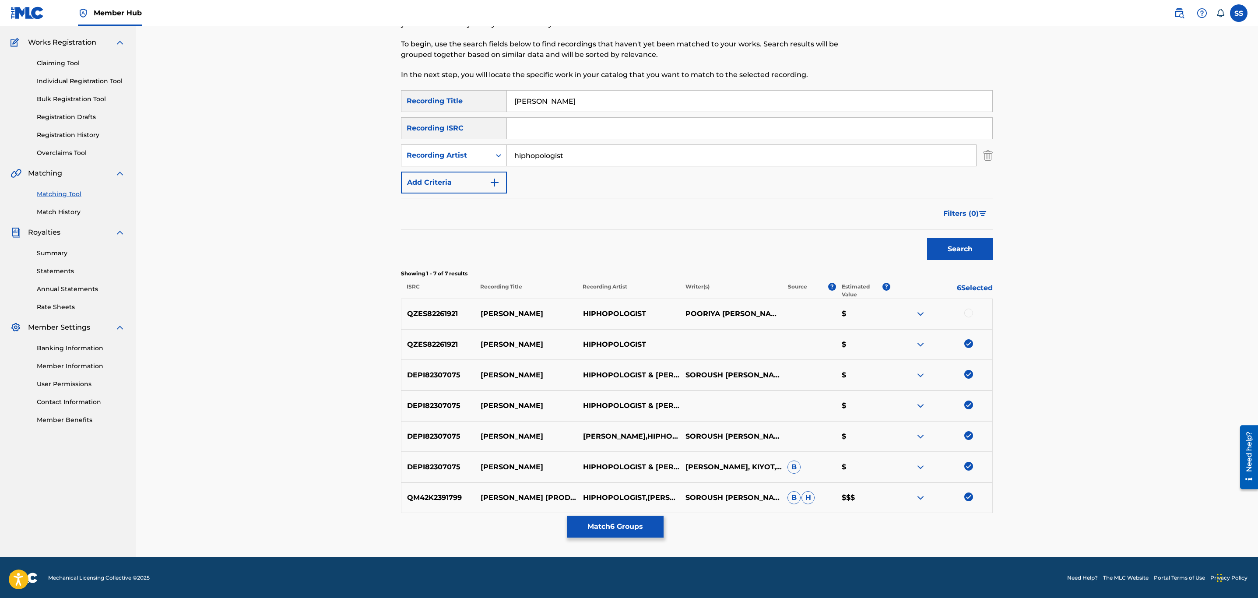
click at [971, 313] on div at bounding box center [969, 313] width 9 height 9
click at [543, 107] on input "yeki mikhad" at bounding box center [750, 101] width 486 height 21
click at [543, 106] on input "yeki mikhad" at bounding box center [750, 101] width 486 height 21
type input "yeki"
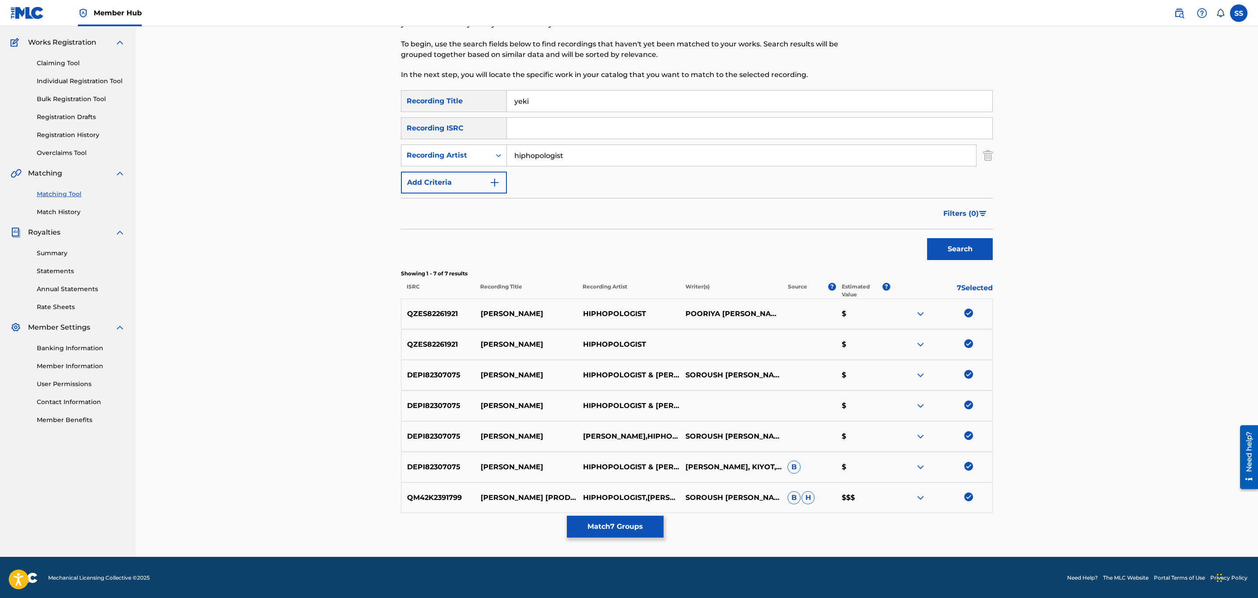
click at [927, 238] on button "Search" at bounding box center [960, 249] width 66 height 22
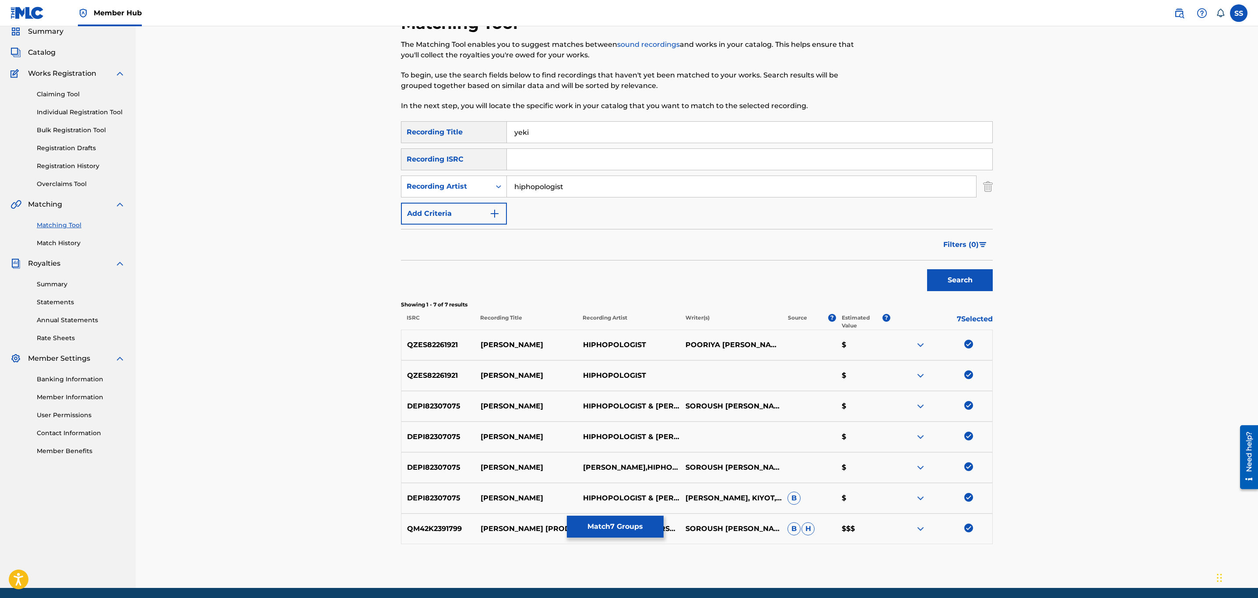
scroll to position [66, 0]
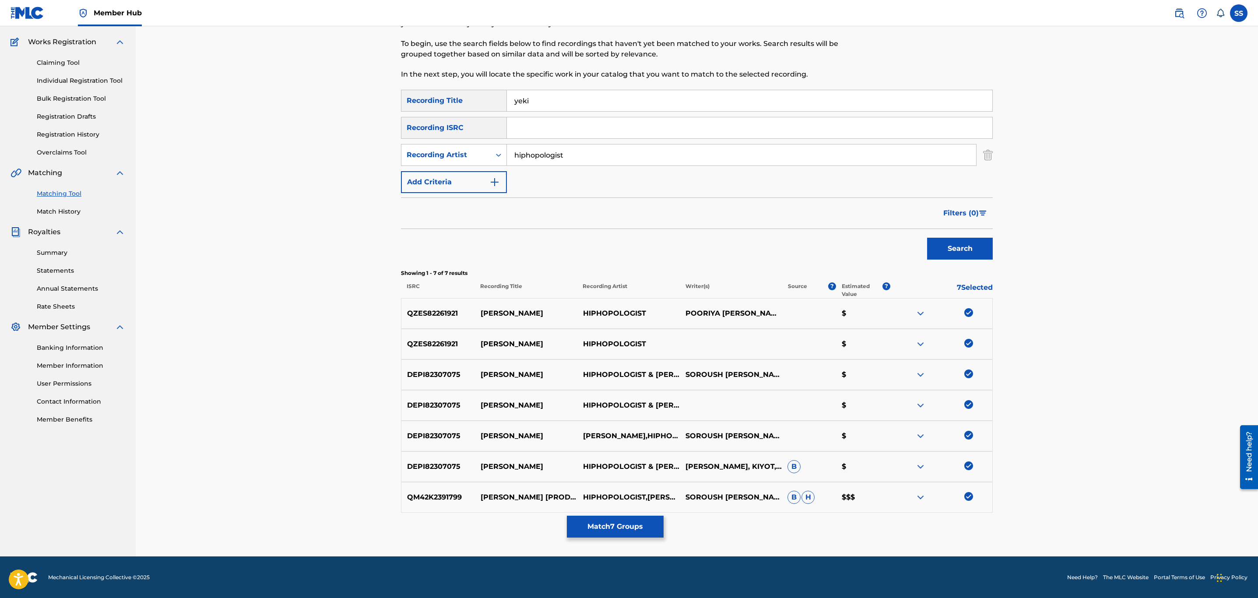
click at [524, 150] on input "hiphopologist" at bounding box center [741, 155] width 469 height 21
type input "kagan"
click at [927, 238] on button "Search" at bounding box center [960, 249] width 66 height 22
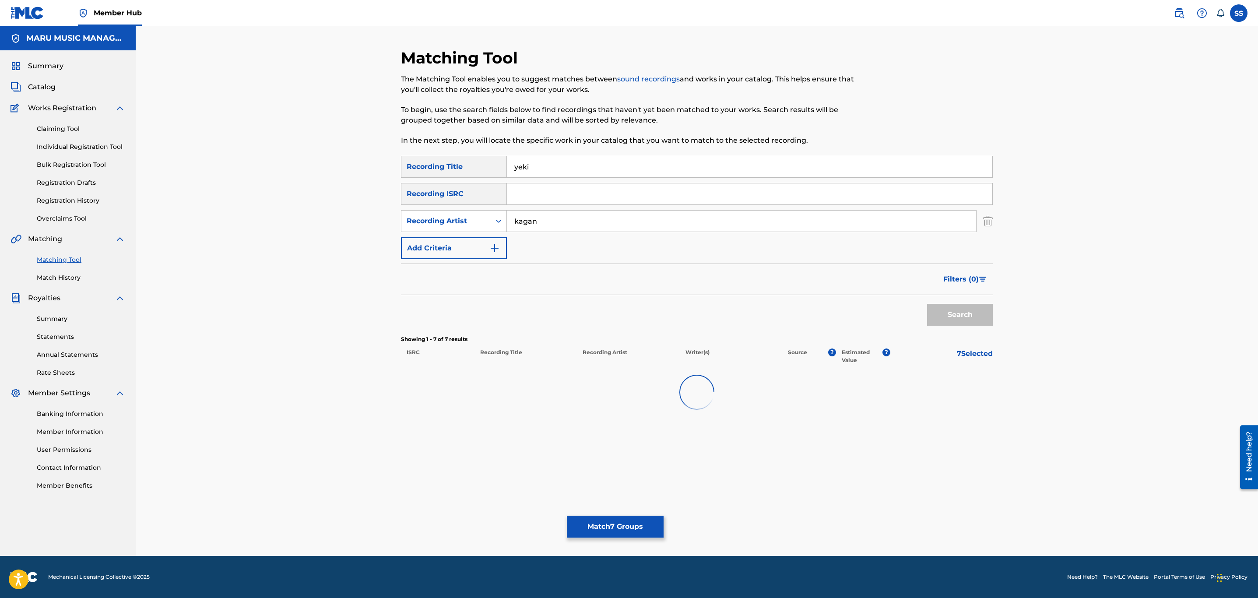
scroll to position [0, 0]
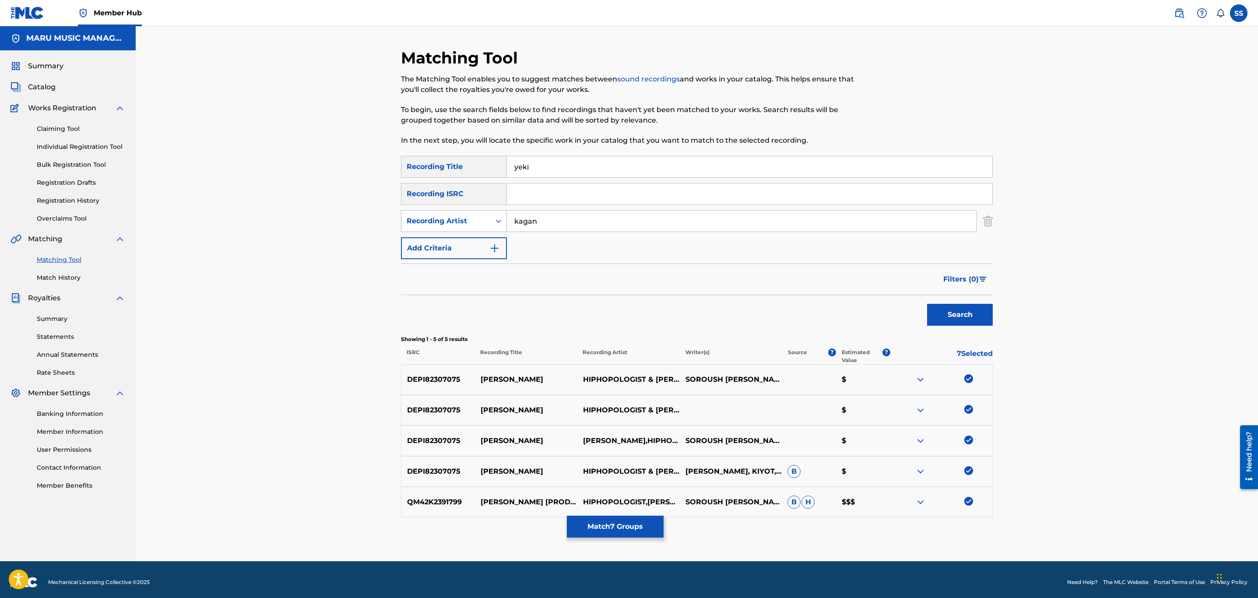
click at [460, 220] on div "Recording Artist" at bounding box center [446, 221] width 79 height 11
drag, startPoint x: 461, startPoint y: 242, endPoint x: 490, endPoint y: 233, distance: 30.3
click at [462, 242] on div "Writer" at bounding box center [454, 243] width 105 height 22
drag, startPoint x: 519, startPoint y: 217, endPoint x: 544, endPoint y: 220, distance: 25.1
click at [519, 217] on input "Search Form" at bounding box center [741, 221] width 469 height 21
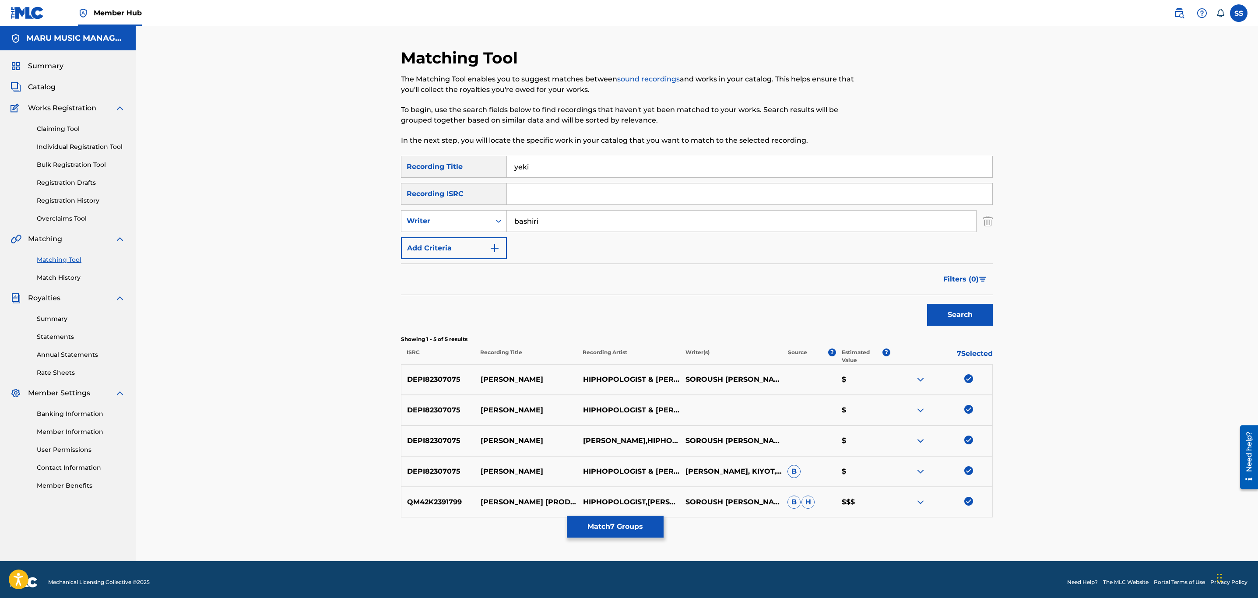
click at [927, 304] on button "Search" at bounding box center [960, 315] width 66 height 22
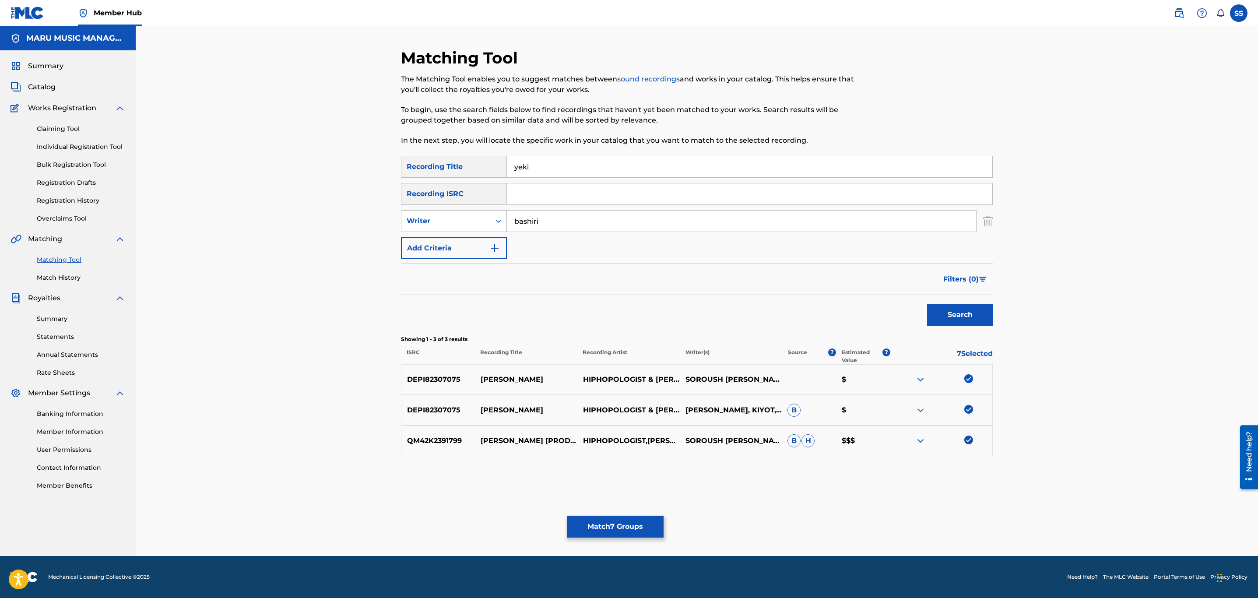
click at [456, 224] on div "Writer" at bounding box center [446, 221] width 79 height 11
click at [540, 224] on input "bashiri" at bounding box center [741, 221] width 469 height 21
type input "soroush"
click at [927, 304] on button "Search" at bounding box center [960, 315] width 66 height 22
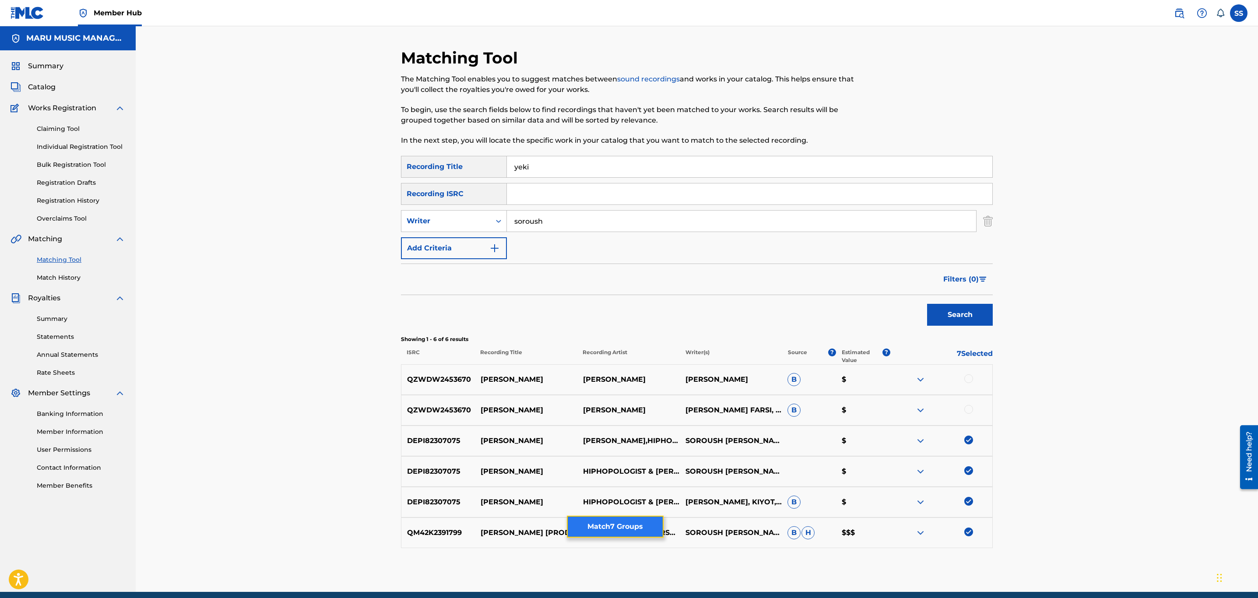
click at [614, 534] on button "Match 7 Groups" at bounding box center [615, 527] width 97 height 22
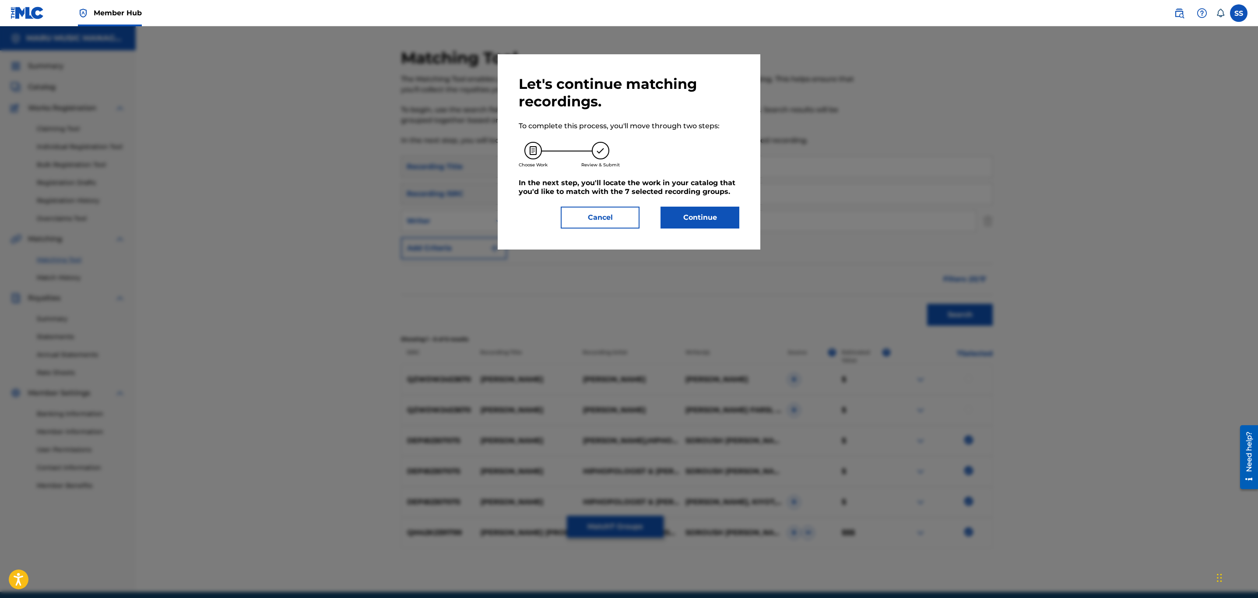
click at [709, 230] on div "Let's continue matching recordings. To complete this process, you'll move throu…" at bounding box center [629, 151] width 263 height 195
click at [709, 218] on button "Continue" at bounding box center [700, 218] width 79 height 22
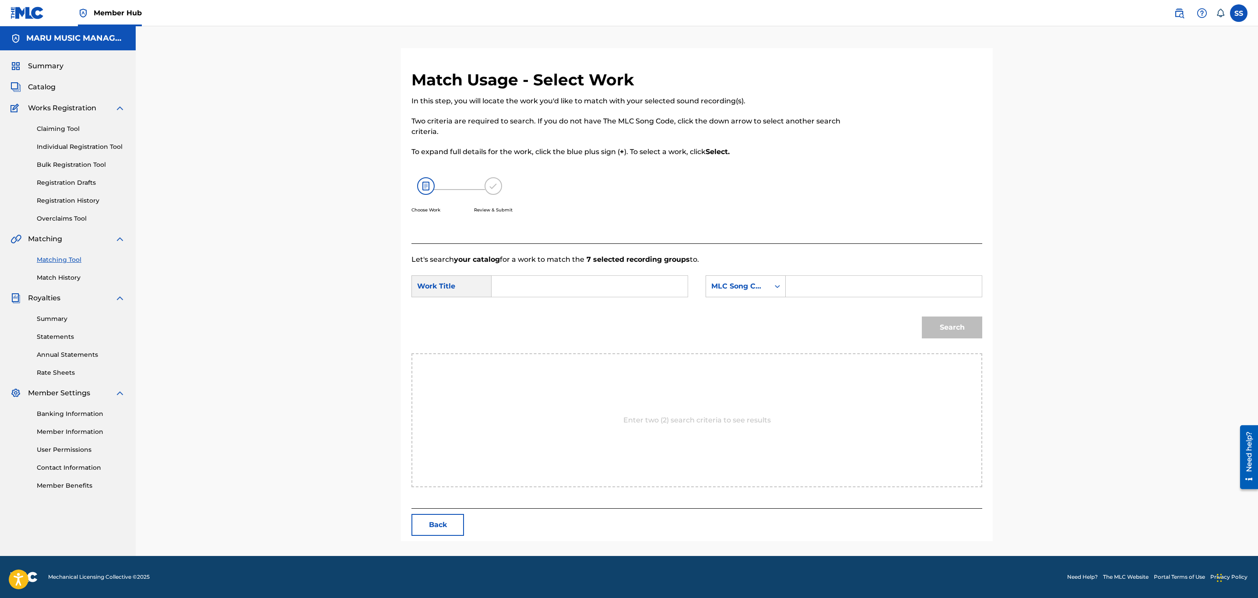
click at [610, 289] on input "Search Form" at bounding box center [589, 286] width 181 height 21
type input "yeki der"
click at [739, 278] on div "MLC Song Code" at bounding box center [737, 286] width 63 height 17
click at [758, 318] on div "Writer Name" at bounding box center [745, 308] width 79 height 22
click at [808, 285] on input "Search Form" at bounding box center [883, 286] width 181 height 21
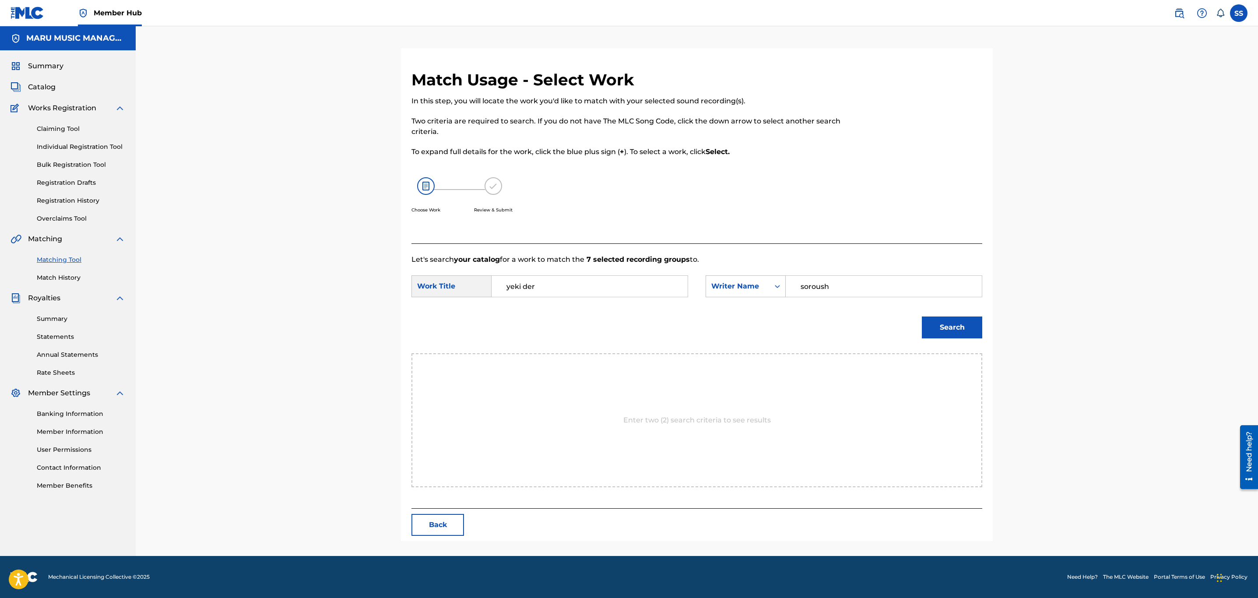
type input "soroush"
click at [922, 317] on button "Search" at bounding box center [952, 328] width 60 height 22
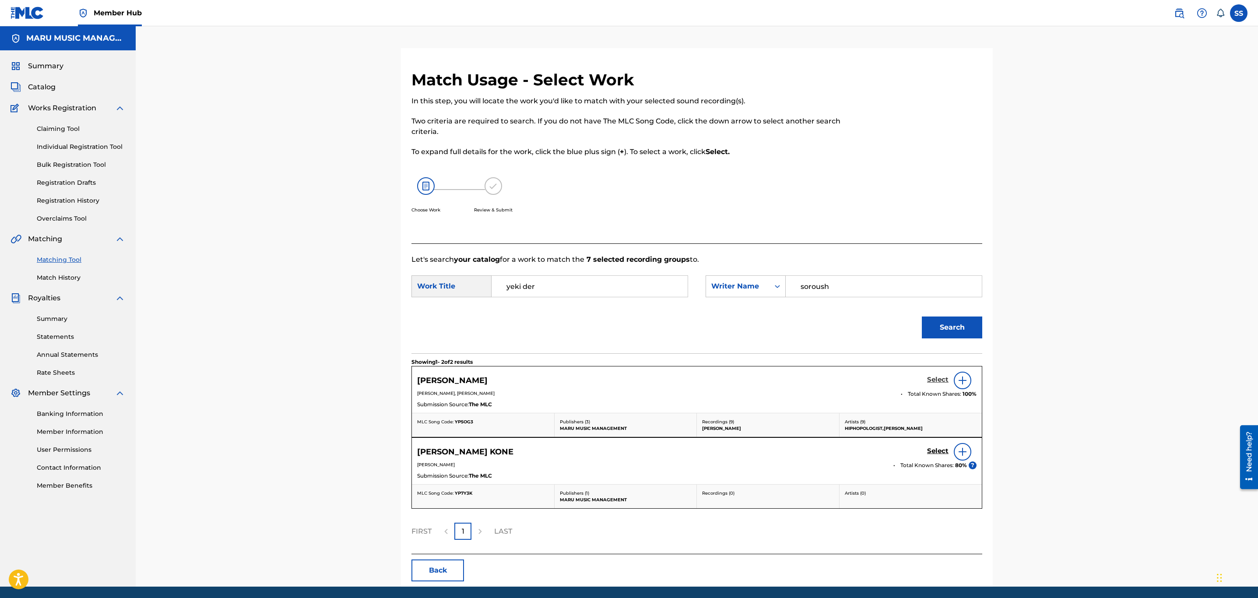
click at [937, 380] on h5 "Select" at bounding box center [937, 380] width 21 height 8
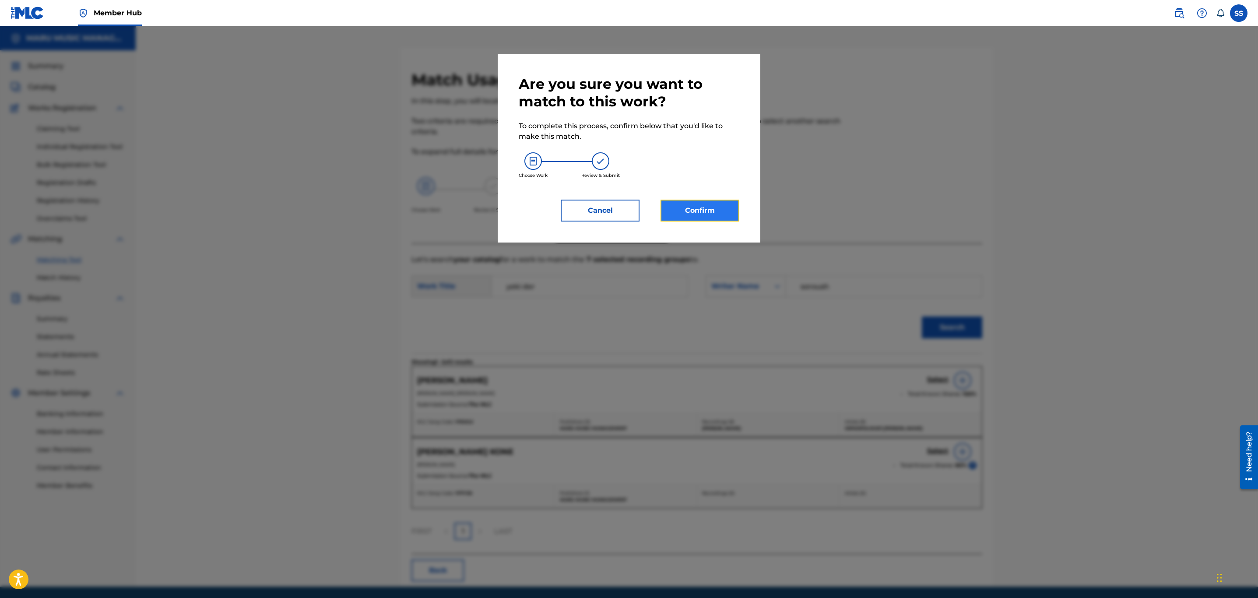
click at [677, 211] on button "Confirm" at bounding box center [700, 211] width 79 height 22
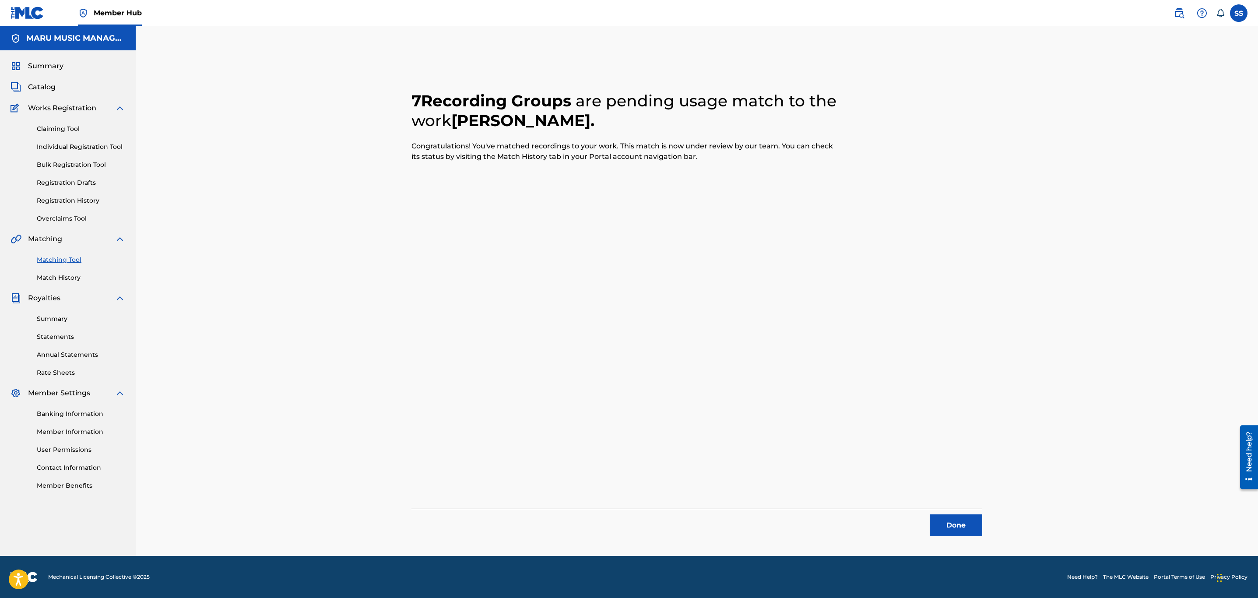
click at [978, 513] on div "Done" at bounding box center [697, 523] width 571 height 28
click at [966, 520] on button "Done" at bounding box center [956, 526] width 53 height 22
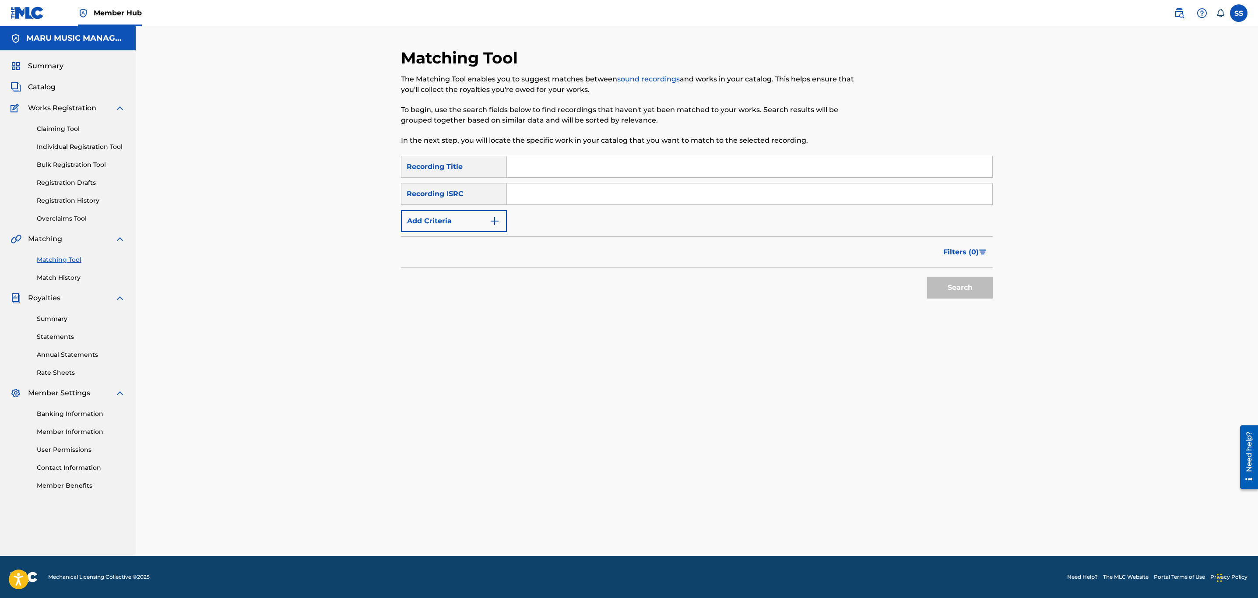
click at [631, 173] on input "Search Form" at bounding box center [750, 166] width 486 height 21
type input "zemestoon"
click at [927, 277] on button "Search" at bounding box center [960, 288] width 66 height 22
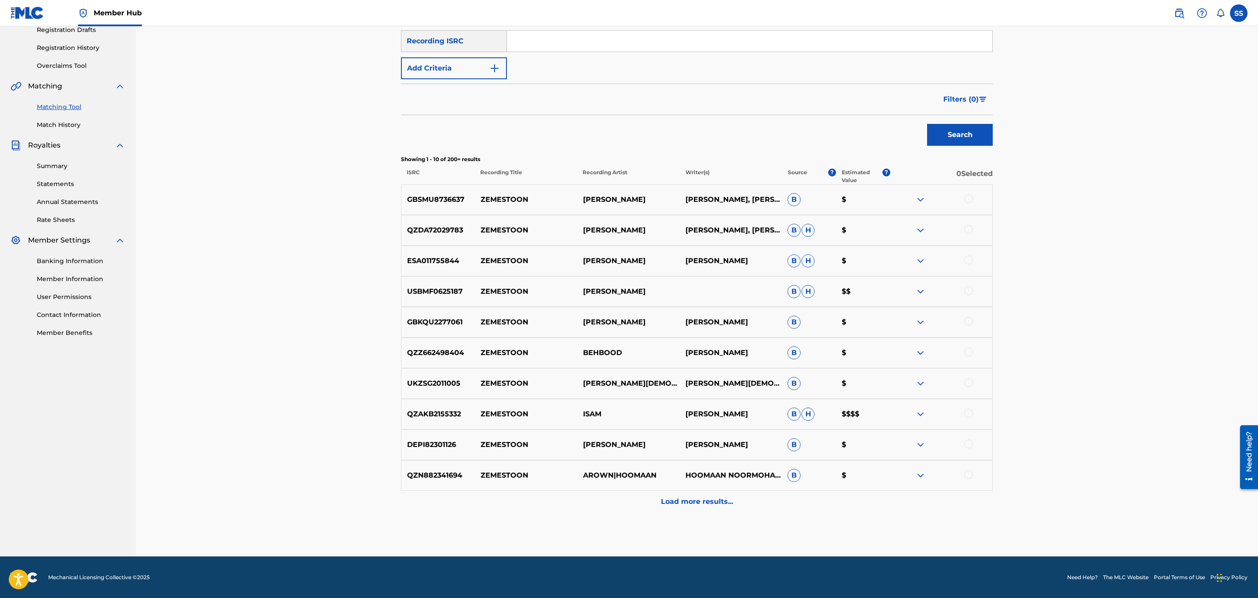
scroll to position [87, 0]
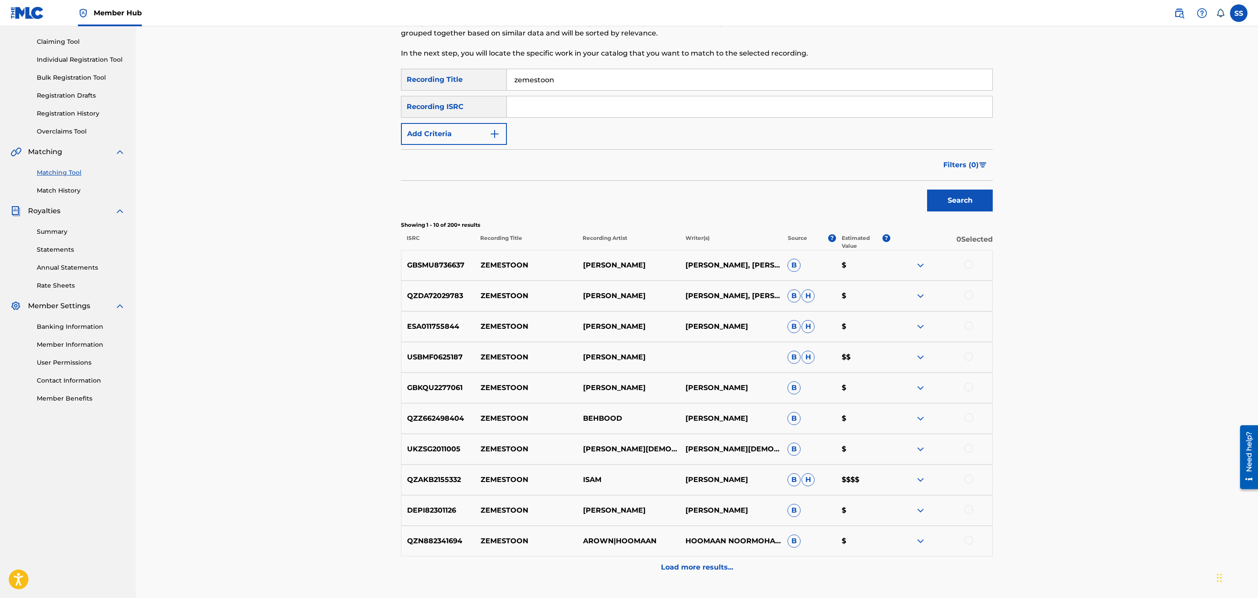
click at [586, 111] on input "Search Form" at bounding box center [750, 106] width 486 height 21
click at [468, 126] on div "SearchWithCriteria2de853c1-4f35-4ef2-b106-7caa8acd474c Recording Title zemestoo…" at bounding box center [697, 107] width 592 height 76
click at [476, 128] on button "Add Criteria" at bounding box center [454, 134] width 106 height 22
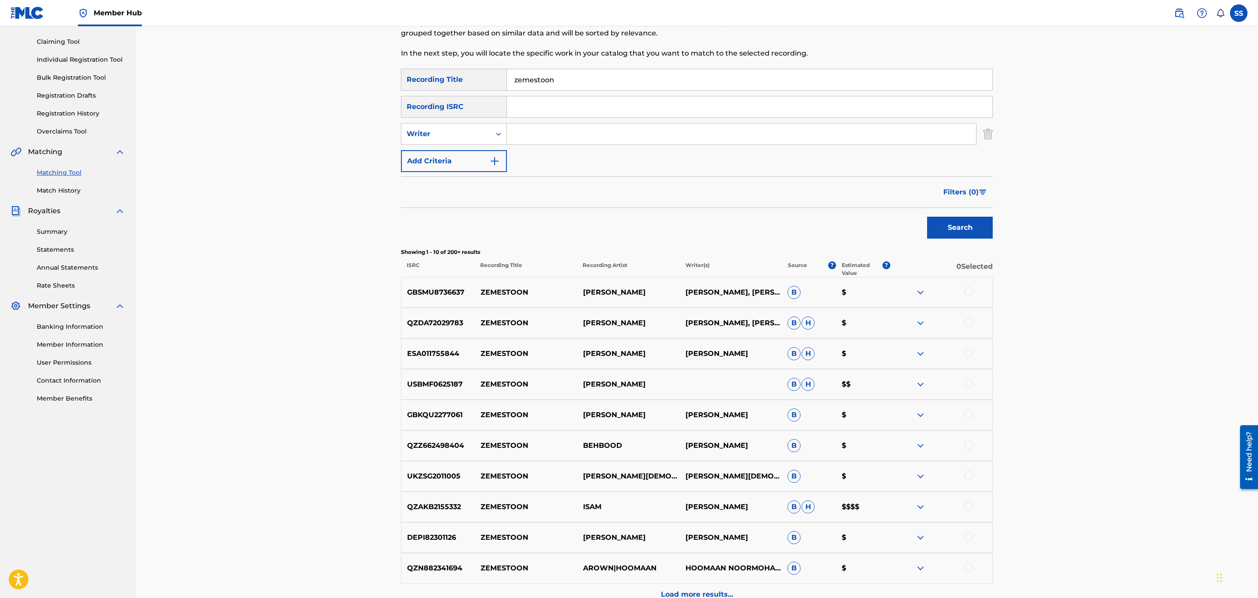
drag, startPoint x: 546, startPoint y: 125, endPoint x: 551, endPoint y: 131, distance: 7.5
click at [550, 128] on input "Search Form" at bounding box center [741, 133] width 469 height 21
type input "hiphopologist"
click at [984, 233] on button "Search" at bounding box center [960, 228] width 66 height 22
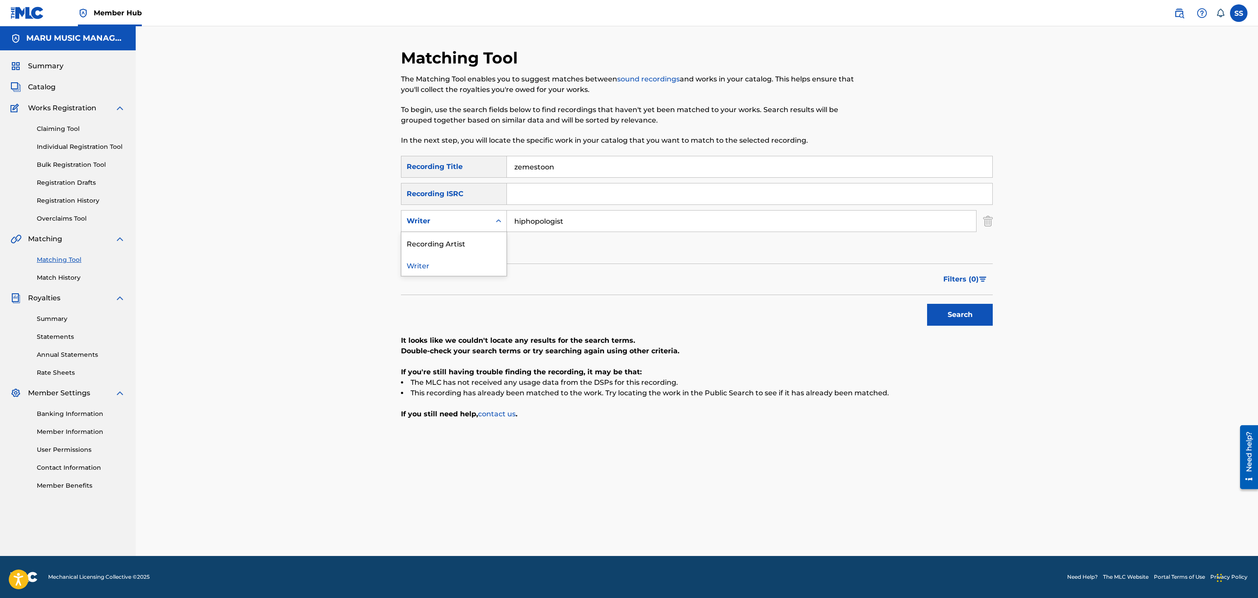
click at [489, 222] on div "Writer" at bounding box center [446, 221] width 89 height 17
drag, startPoint x: 485, startPoint y: 237, endPoint x: 505, endPoint y: 233, distance: 20.6
click at [488, 237] on div "Recording Artist" at bounding box center [454, 243] width 105 height 22
drag, startPoint x: 505, startPoint y: 233, endPoint x: 551, endPoint y: 210, distance: 51.1
click at [545, 222] on input "Search Form" at bounding box center [741, 221] width 469 height 21
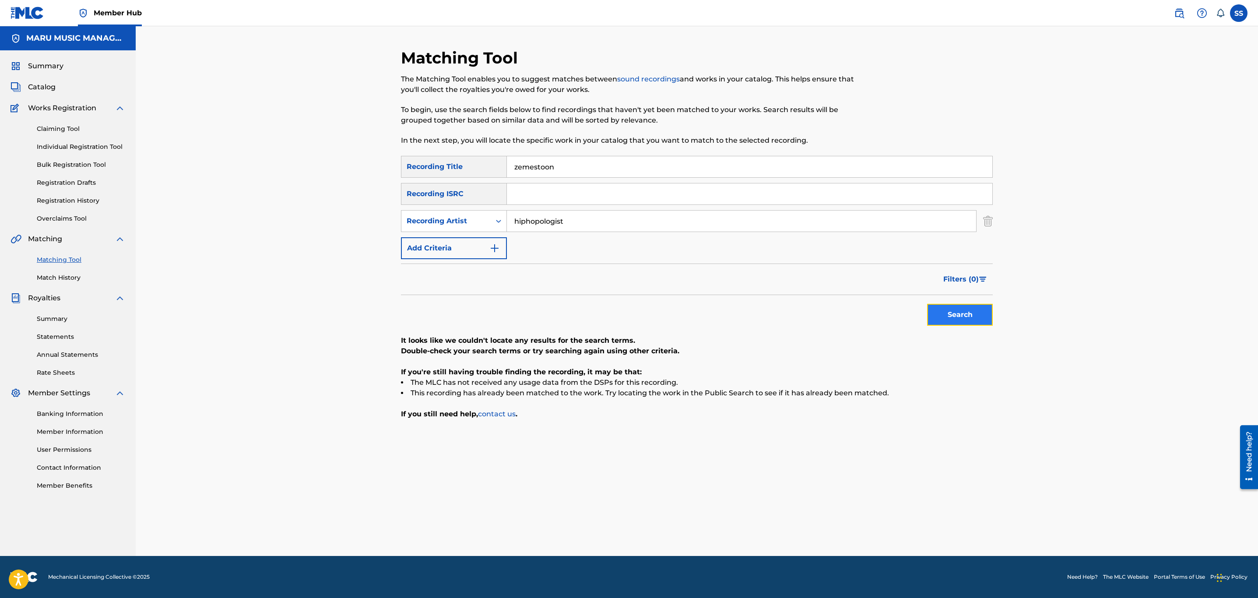
click at [935, 316] on button "Search" at bounding box center [960, 315] width 66 height 22
click at [520, 227] on input "hiphopologist" at bounding box center [741, 221] width 469 height 21
click at [522, 226] on input "hiphopologist" at bounding box center [741, 221] width 469 height 21
type input "kagan"
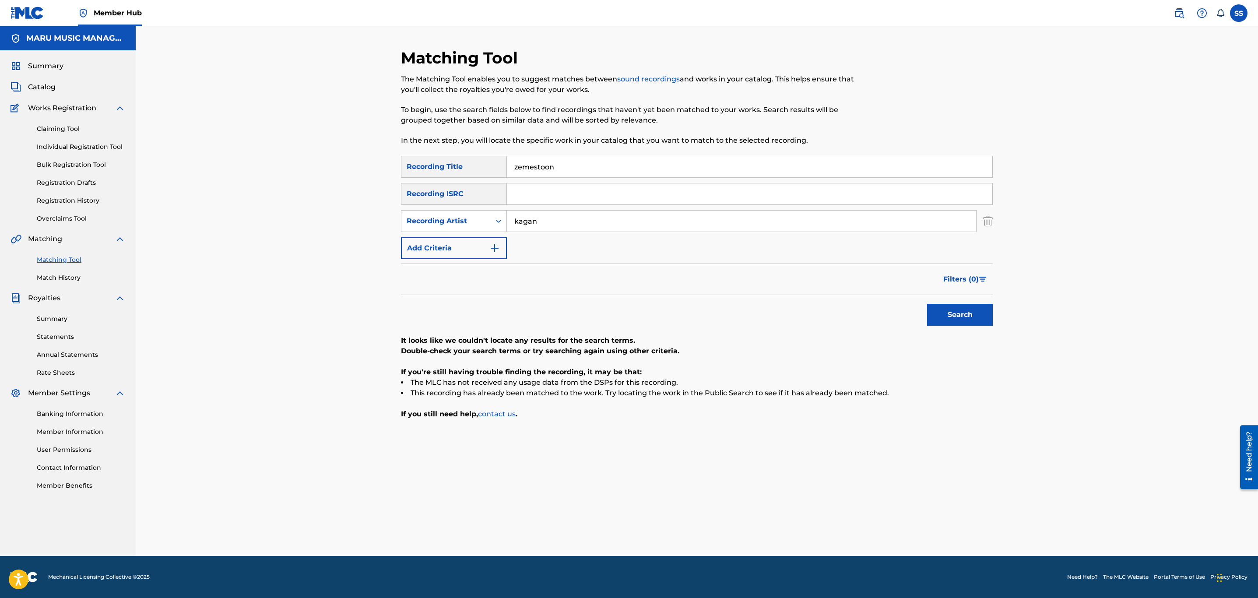
click at [927, 304] on button "Search" at bounding box center [960, 315] width 66 height 22
click at [485, 217] on div "Recording Artist" at bounding box center [446, 221] width 79 height 11
drag, startPoint x: 485, startPoint y: 239, endPoint x: 509, endPoint y: 234, distance: 24.6
click at [486, 240] on div "Writer" at bounding box center [454, 243] width 105 height 22
click at [542, 225] on input "Search Form" at bounding box center [741, 221] width 469 height 21
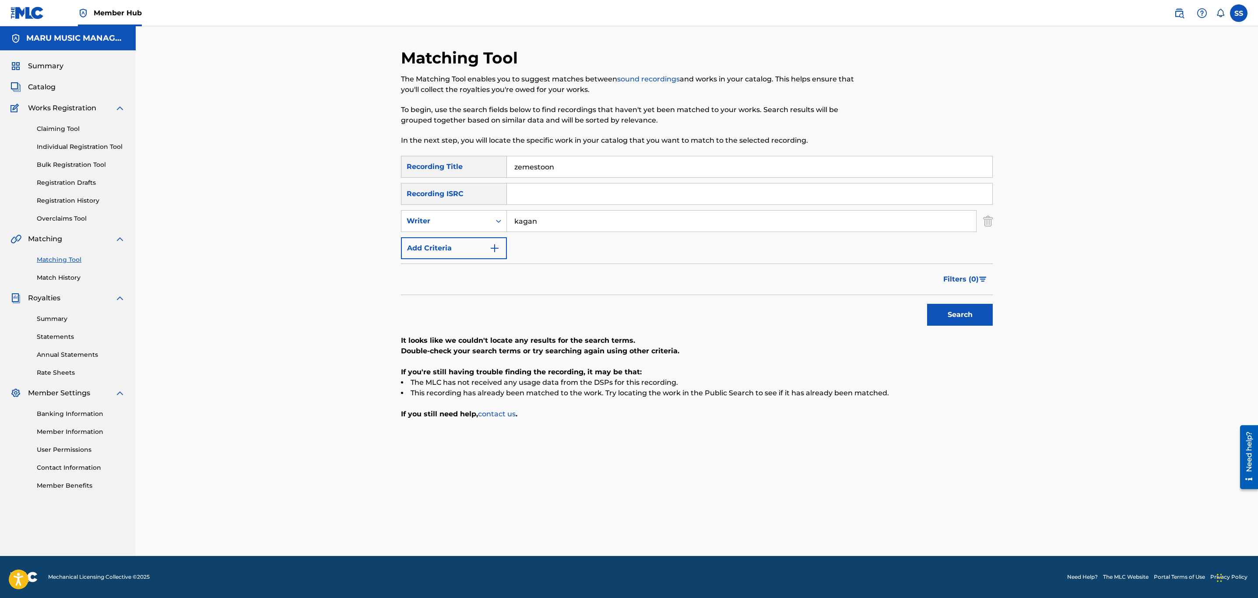
click at [927, 304] on button "Search" at bounding box center [960, 315] width 66 height 22
drag, startPoint x: 536, startPoint y: 205, endPoint x: 447, endPoint y: 214, distance: 89.4
click at [392, 198] on div "Matching Tool The Matching Tool enables you to suggest matches between sound re…" at bounding box center [697, 302] width 613 height 508
type input "bashiri"
click at [927, 304] on button "Search" at bounding box center [960, 315] width 66 height 22
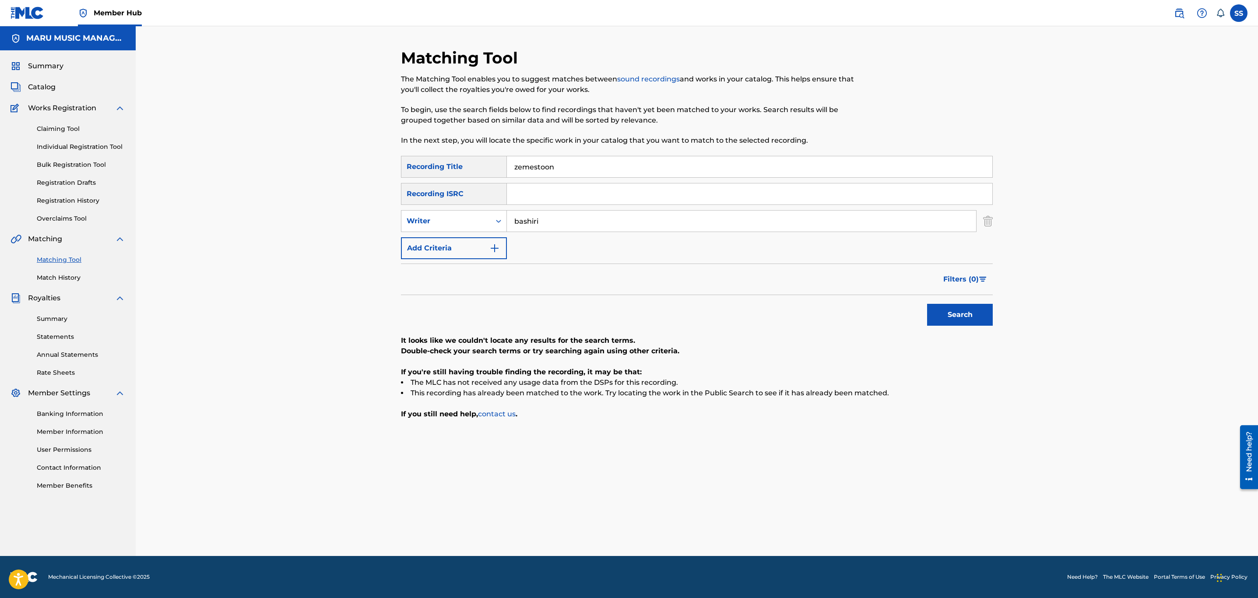
drag, startPoint x: 581, startPoint y: 167, endPoint x: 148, endPoint y: 26, distance: 454.9
click at [148, 26] on div "Matching Tool The Matching Tool enables you to suggest matches between sound re…" at bounding box center [697, 291] width 1123 height 530
type input "intro"
drag, startPoint x: 560, startPoint y: 292, endPoint x: 536, endPoint y: 227, distance: 68.7
click at [552, 265] on div "Filters ( 0 )" at bounding box center [697, 280] width 592 height 32
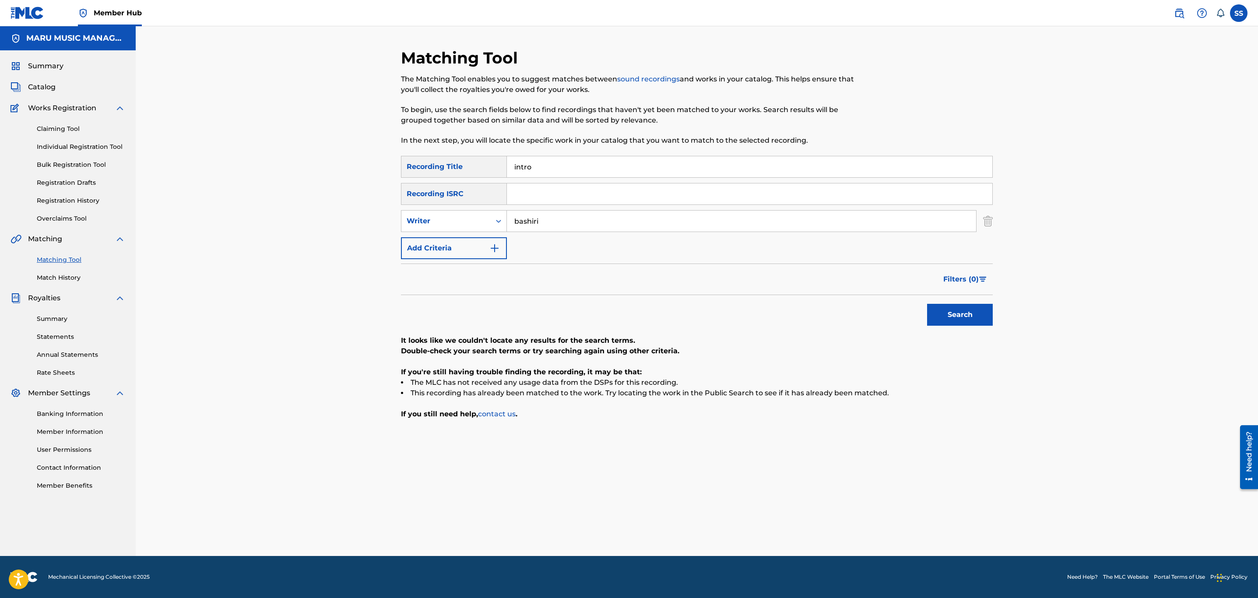
drag, startPoint x: 565, startPoint y: 217, endPoint x: 229, endPoint y: 148, distance: 342.7
click at [282, 172] on div "Matching Tool The Matching Tool enables you to suggest matches between sound re…" at bounding box center [697, 291] width 1123 height 530
type input "s"
type input "valizadeh"
click at [927, 304] on button "Search" at bounding box center [960, 315] width 66 height 22
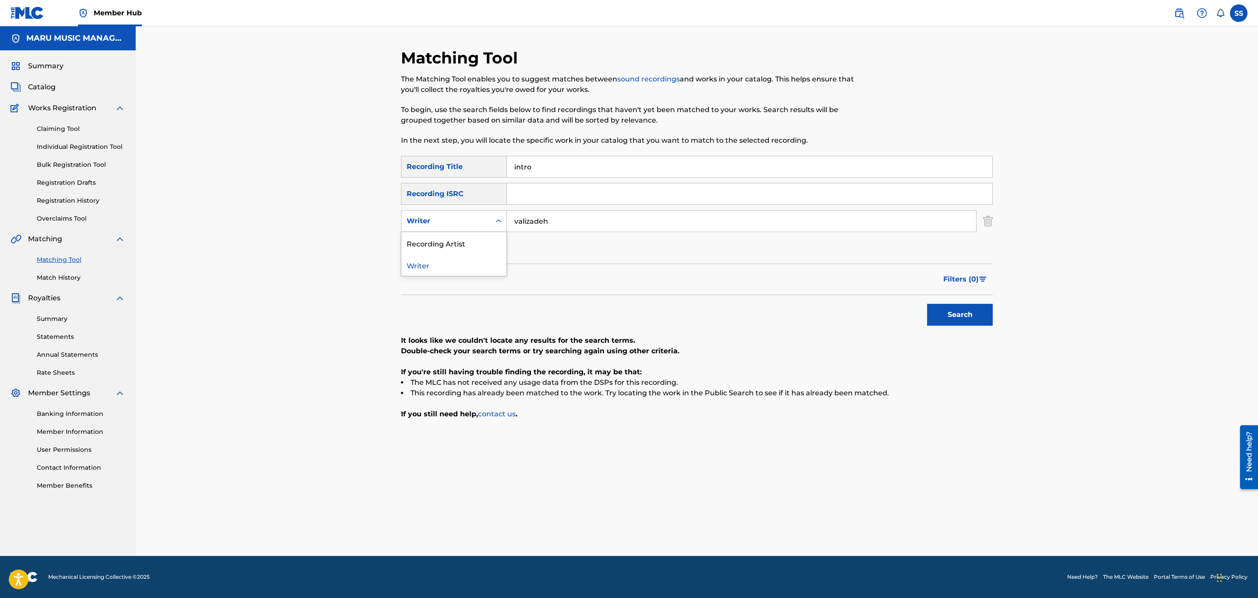
click at [454, 210] on div "Writer" at bounding box center [454, 221] width 106 height 22
drag, startPoint x: 444, startPoint y: 242, endPoint x: 467, endPoint y: 236, distance: 23.0
click at [451, 241] on div "Recording Artist" at bounding box center [454, 243] width 105 height 22
click at [547, 211] on input "Search Form" at bounding box center [741, 221] width 469 height 21
type input "hiphopologist"
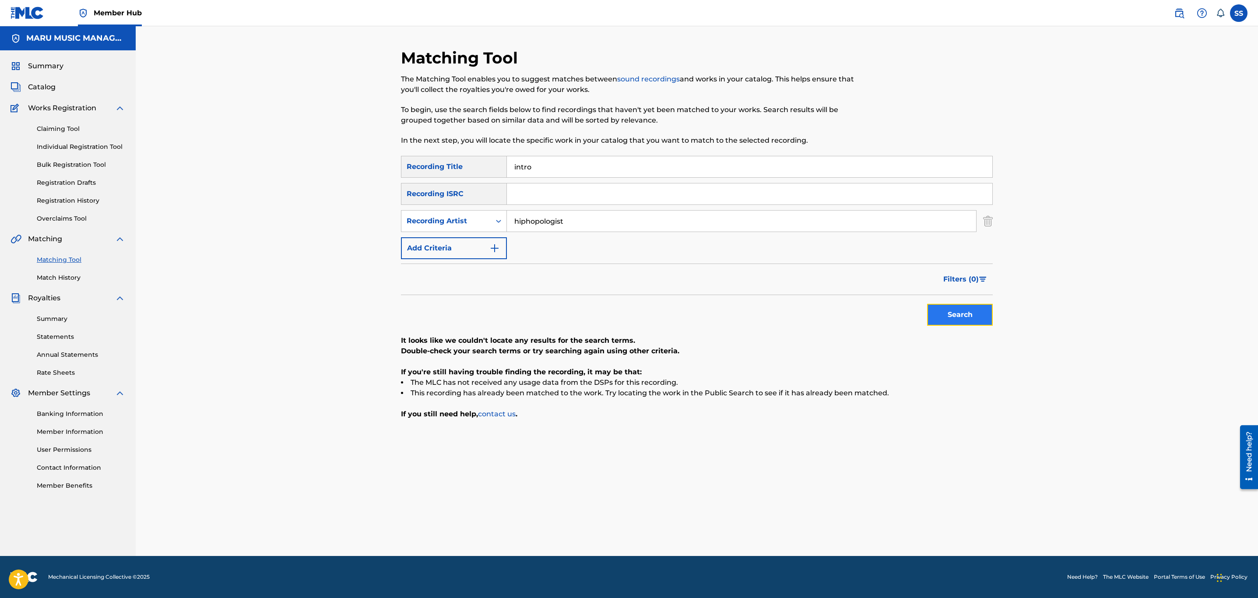
click at [966, 314] on button "Search" at bounding box center [960, 315] width 66 height 22
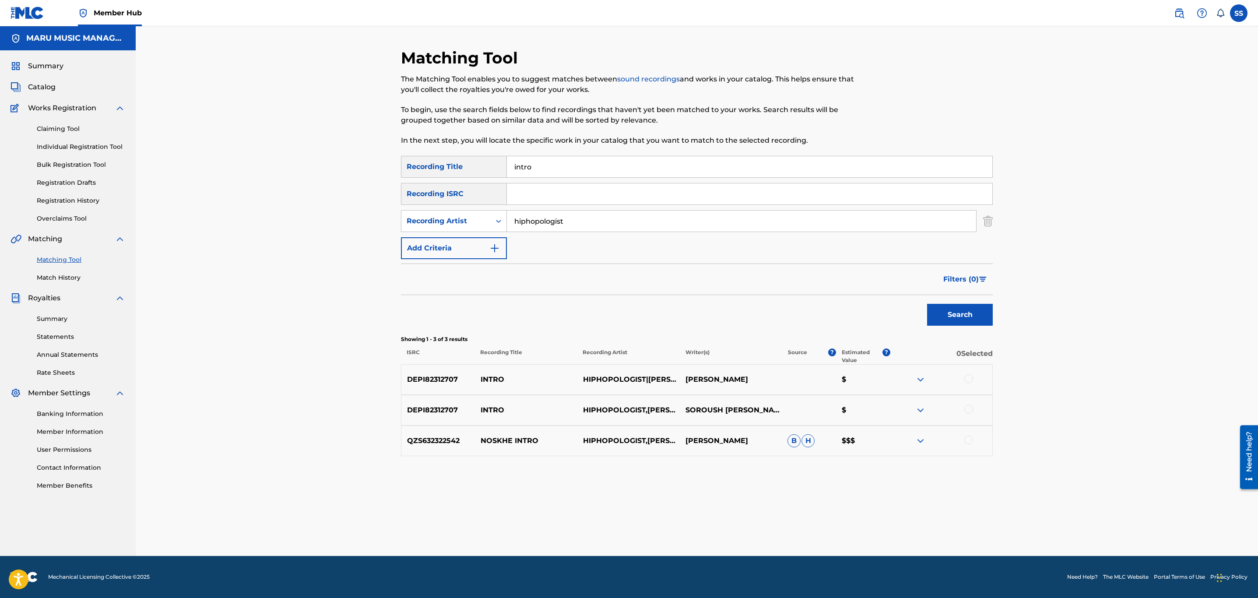
click at [923, 412] on img at bounding box center [921, 410] width 11 height 11
click at [921, 382] on img at bounding box center [921, 379] width 11 height 11
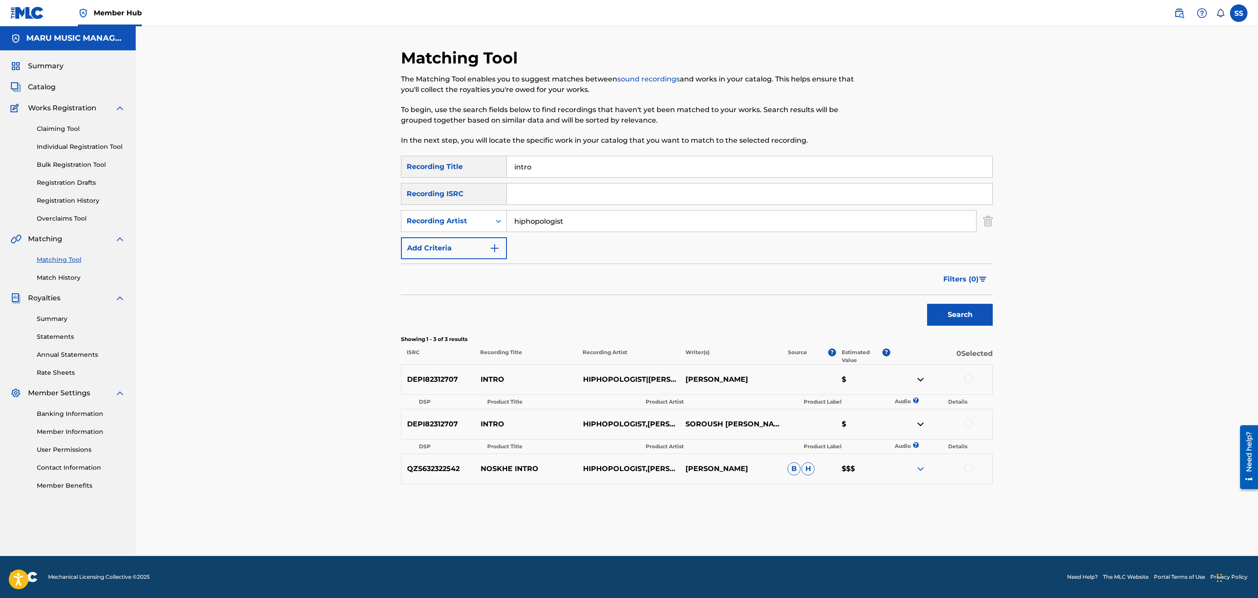
click at [922, 465] on img at bounding box center [921, 469] width 11 height 11
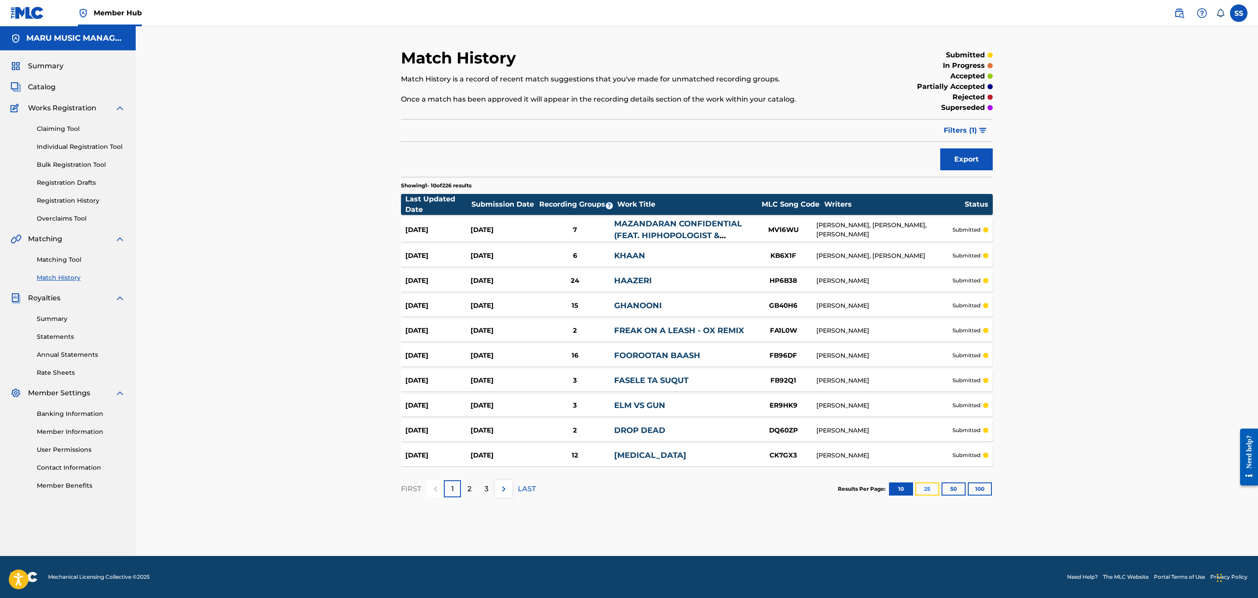
click at [936, 492] on button "25" at bounding box center [928, 489] width 24 height 13
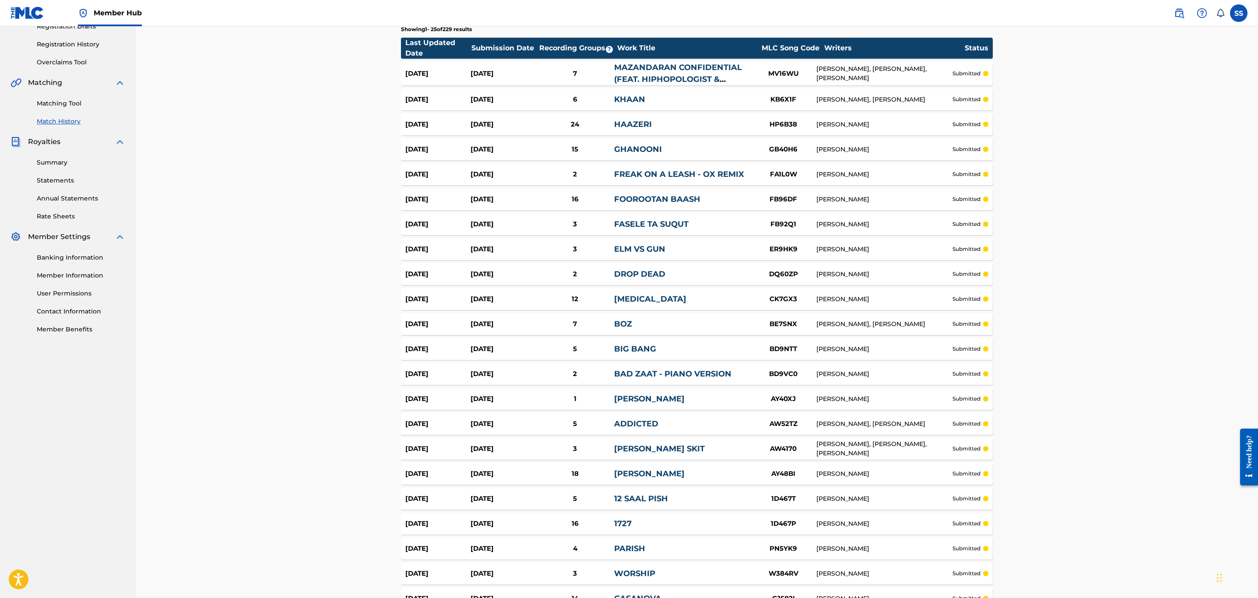
scroll to position [331, 0]
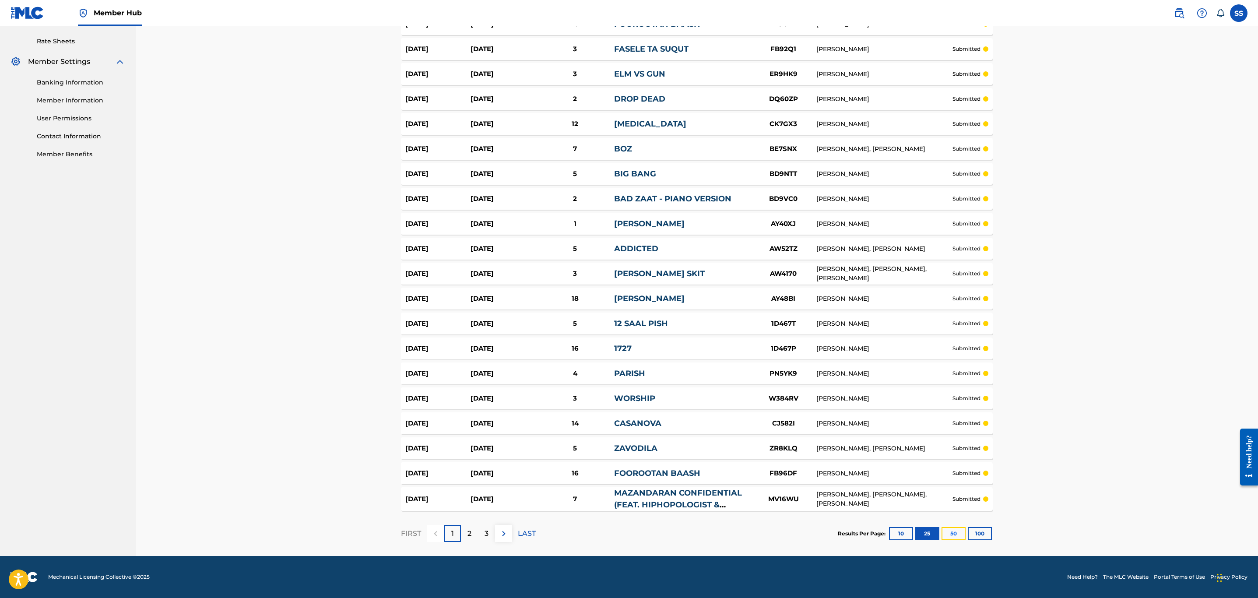
click at [958, 534] on button "50" at bounding box center [954, 533] width 24 height 13
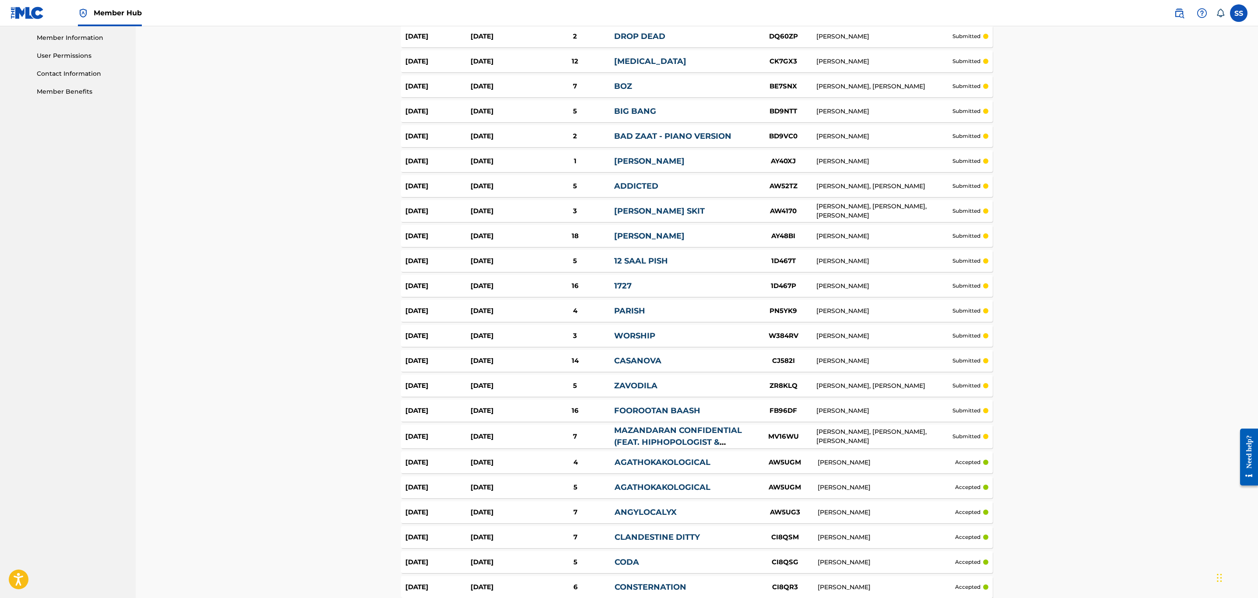
scroll to position [0, 0]
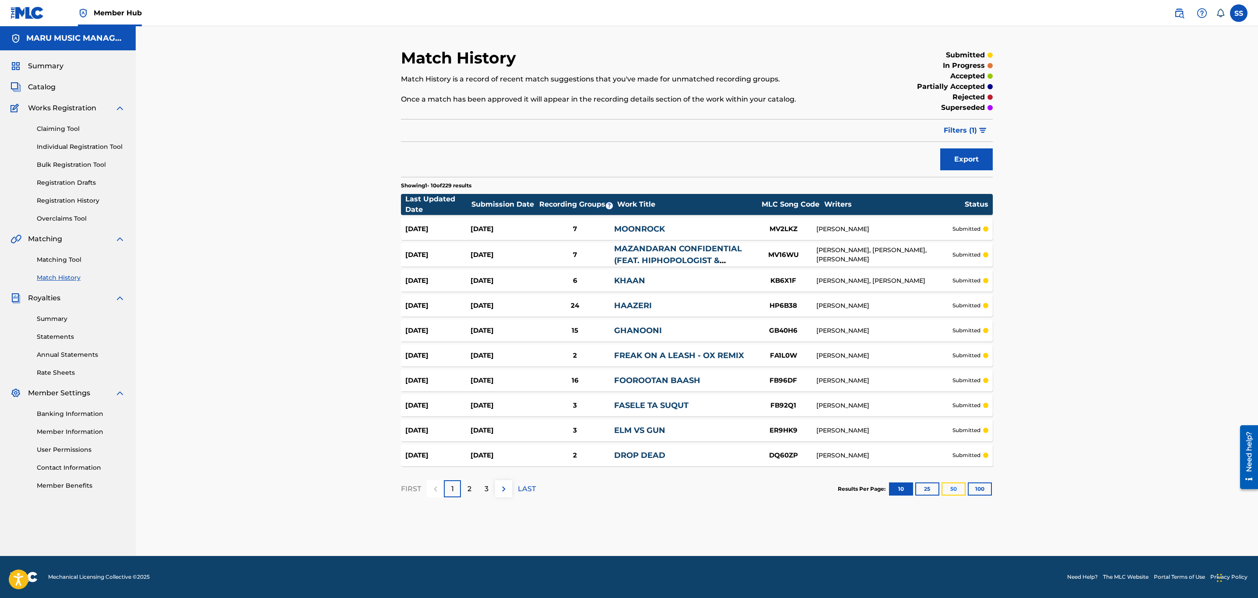
click at [955, 491] on button "50" at bounding box center [954, 489] width 24 height 13
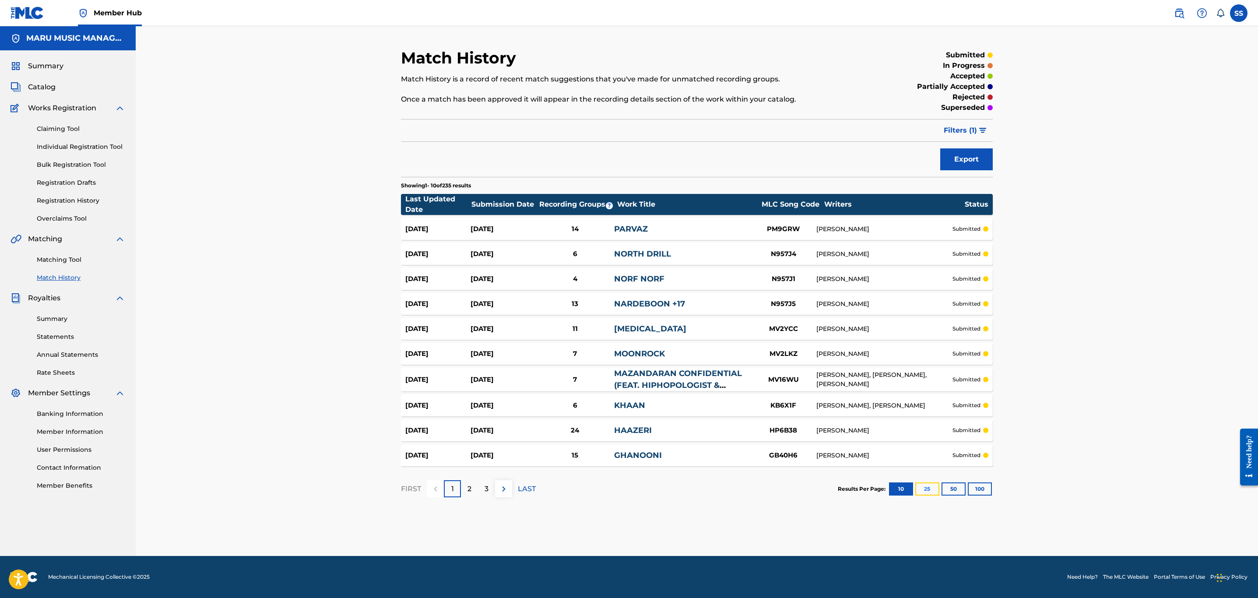
click at [935, 494] on button "25" at bounding box center [928, 489] width 24 height 13
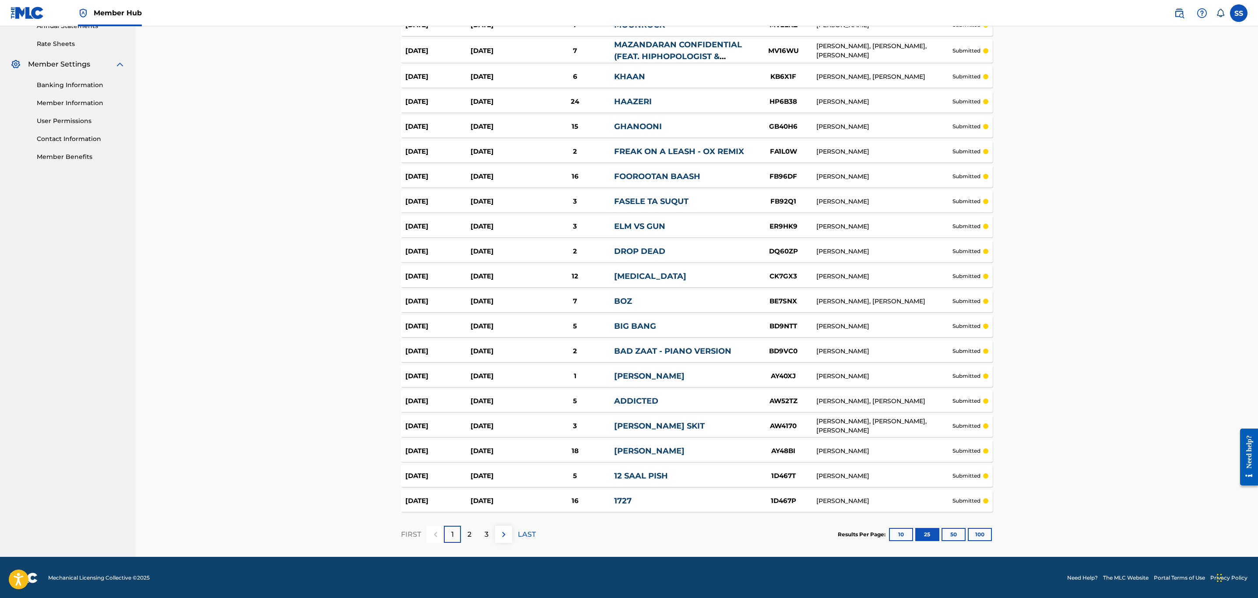
scroll to position [330, 0]
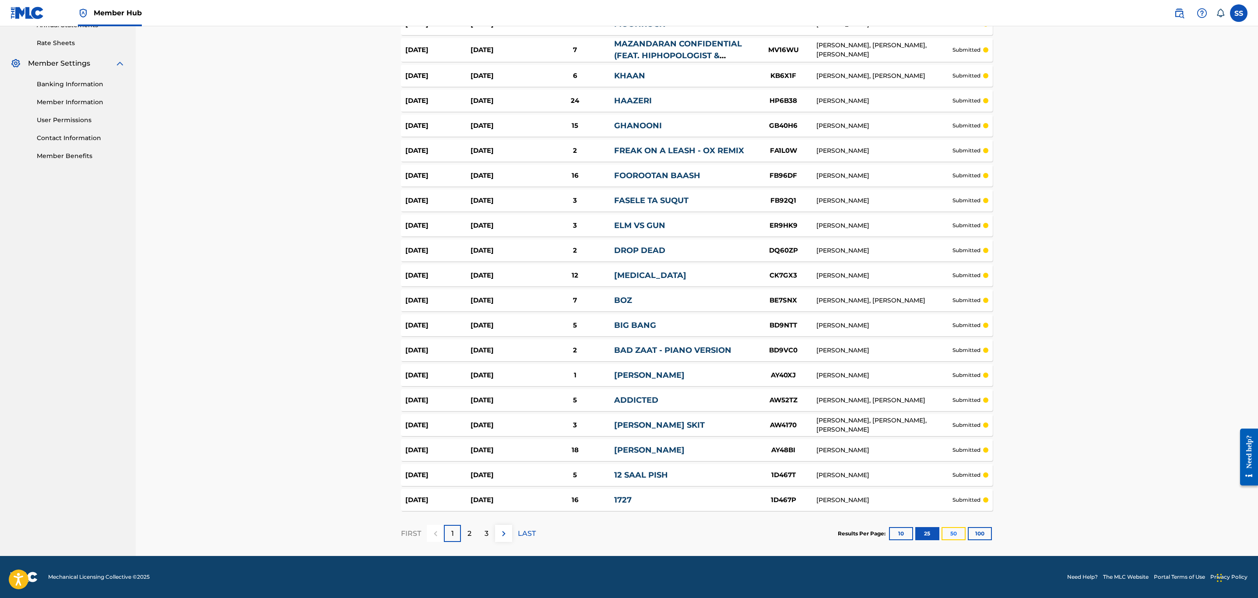
click at [956, 529] on button "50" at bounding box center [954, 533] width 24 height 13
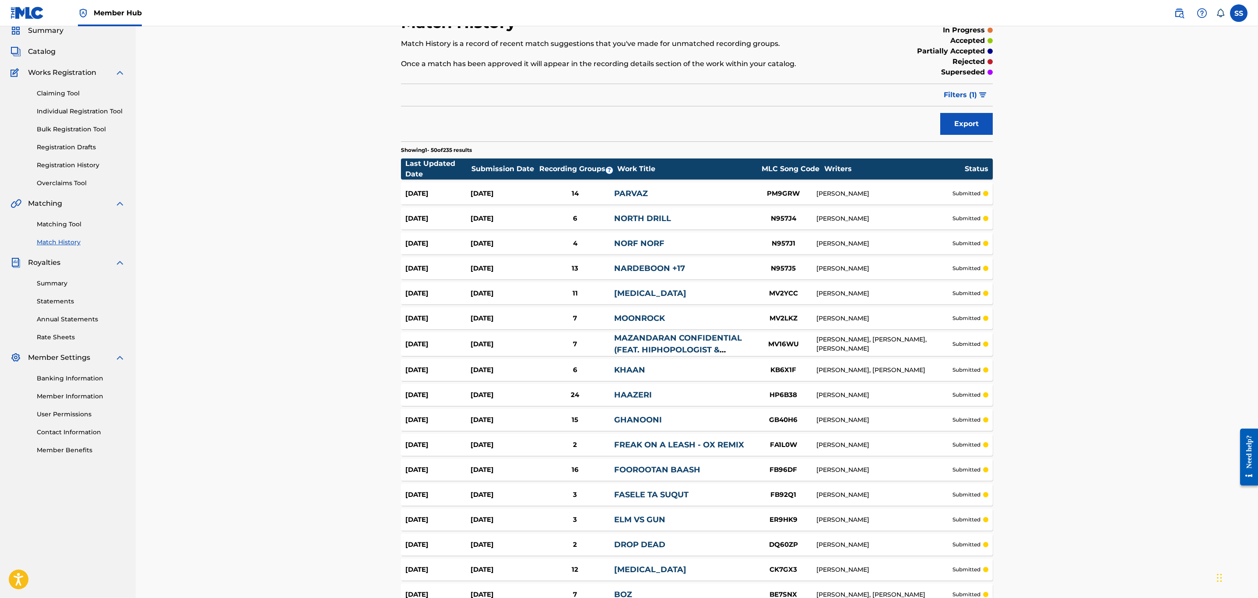
scroll to position [0, 0]
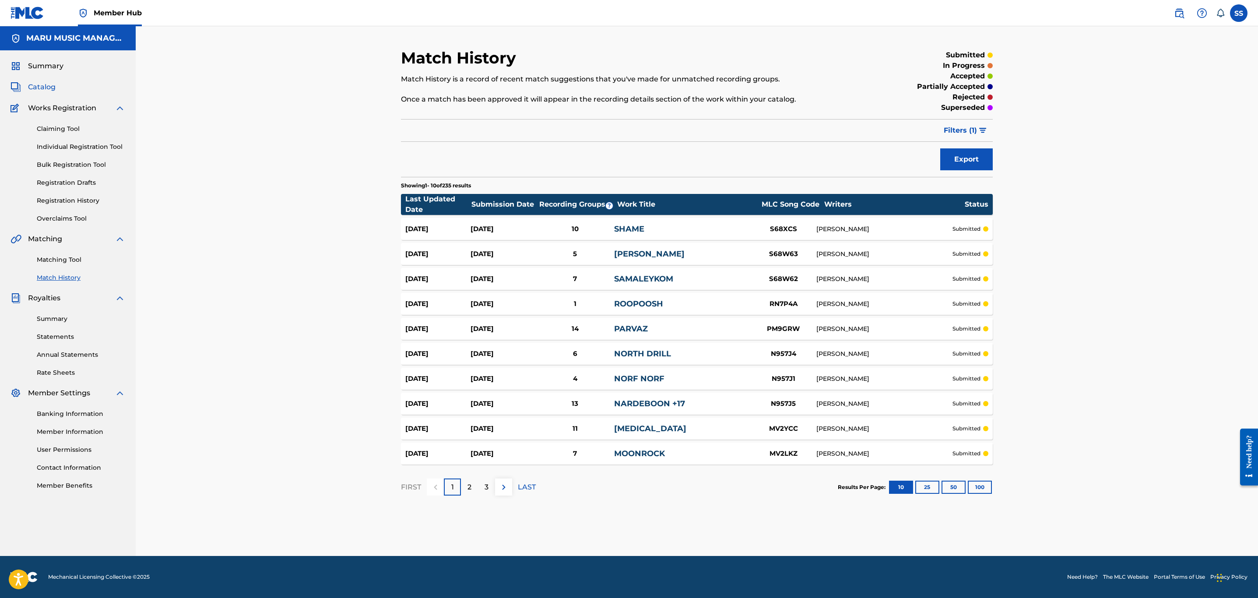
click at [51, 83] on span "Catalog" at bounding box center [42, 87] width 28 height 11
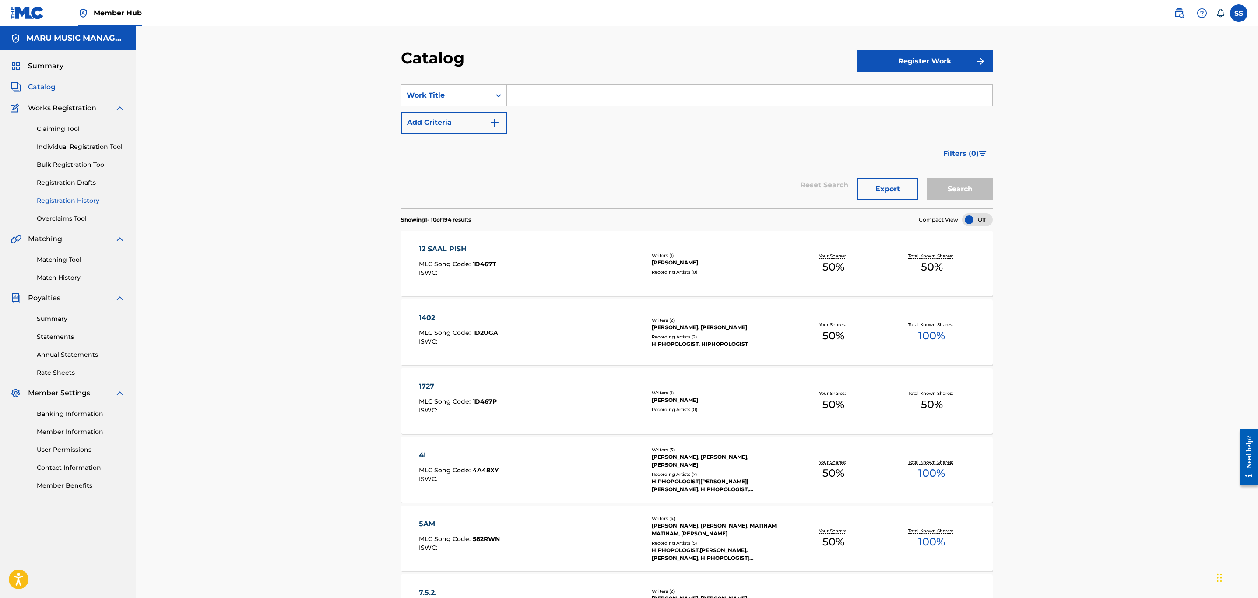
click at [89, 201] on link "Registration History" at bounding box center [81, 200] width 88 height 9
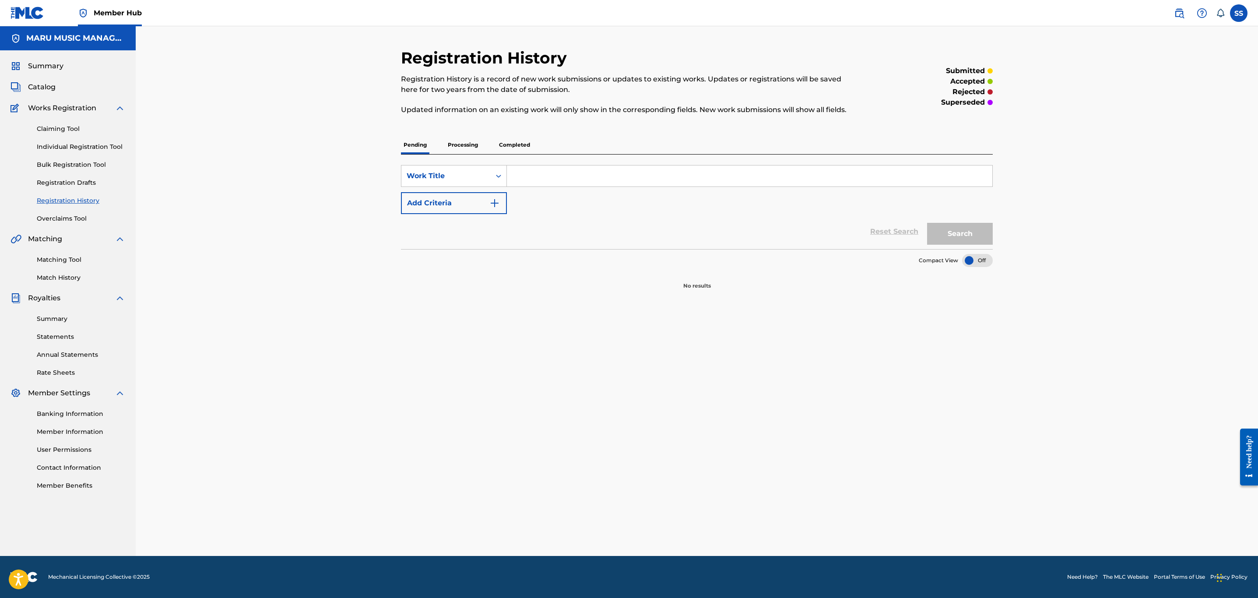
click at [443, 137] on div "Pending Processing Completed" at bounding box center [697, 145] width 592 height 18
click at [456, 151] on p "Processing" at bounding box center [462, 145] width 35 height 18
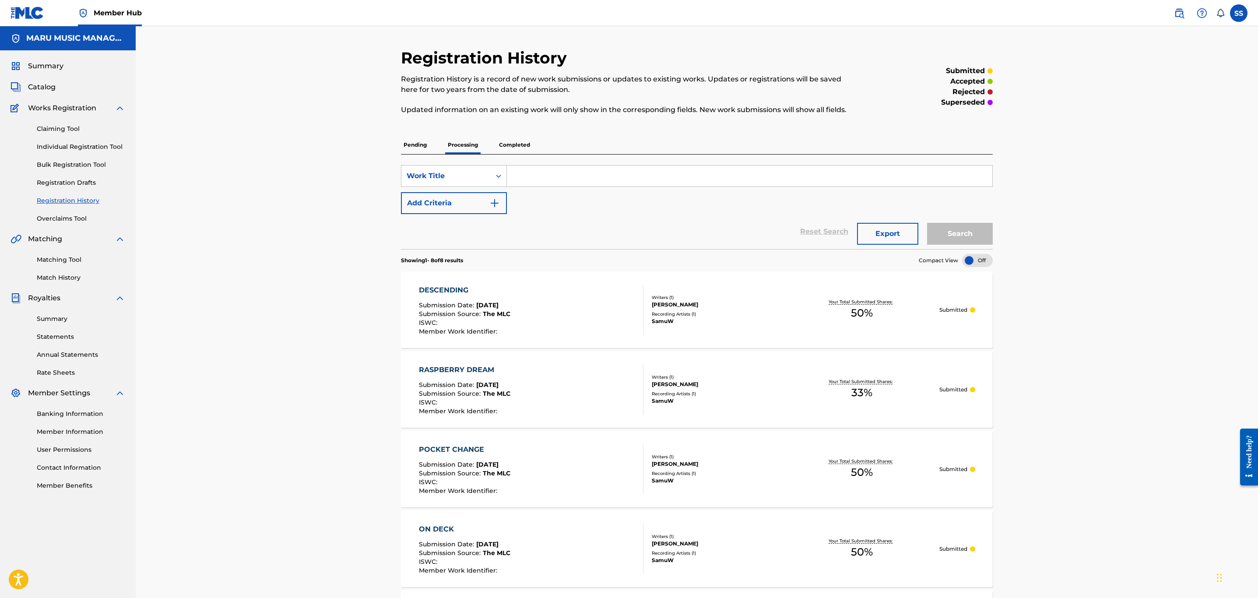
click at [519, 149] on p "Completed" at bounding box center [515, 145] width 36 height 18
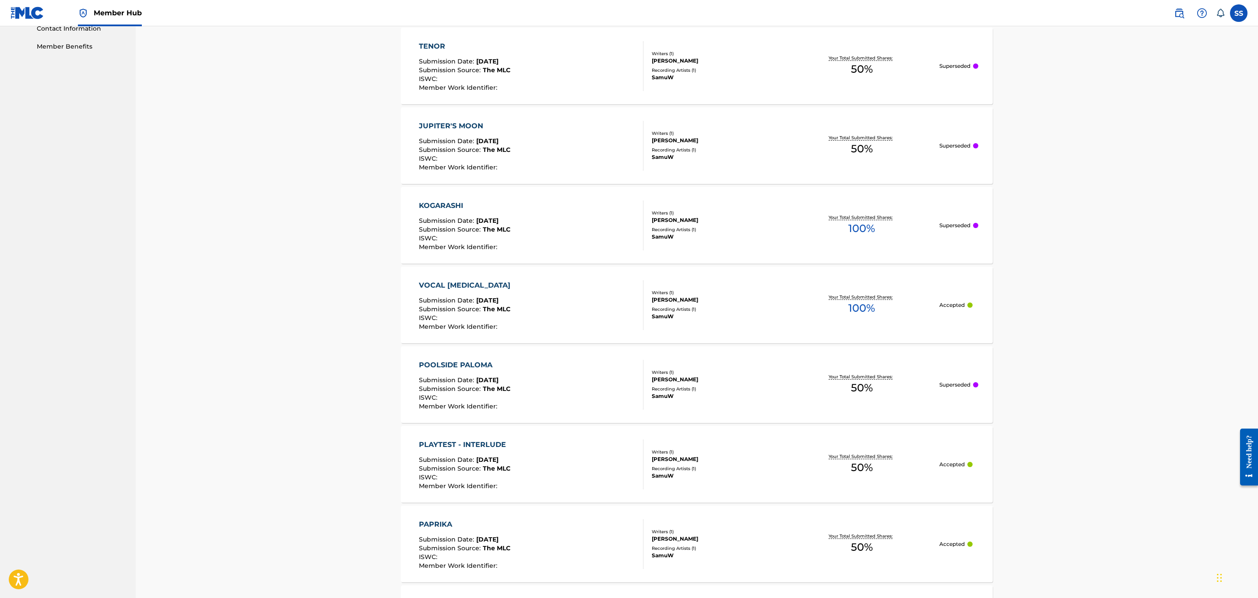
scroll to position [591, 0]
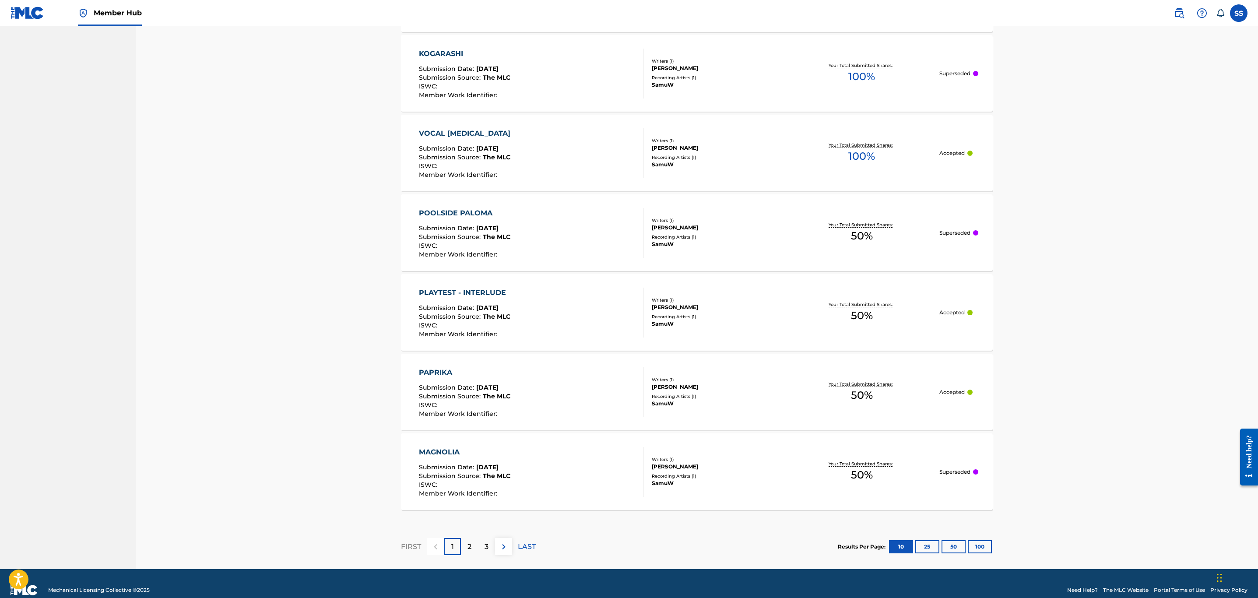
click at [862, 493] on div "MAGNOLIA Submission Date : [DATE] Submission Source : The MLC ISWC : Member Wor…" at bounding box center [697, 472] width 592 height 77
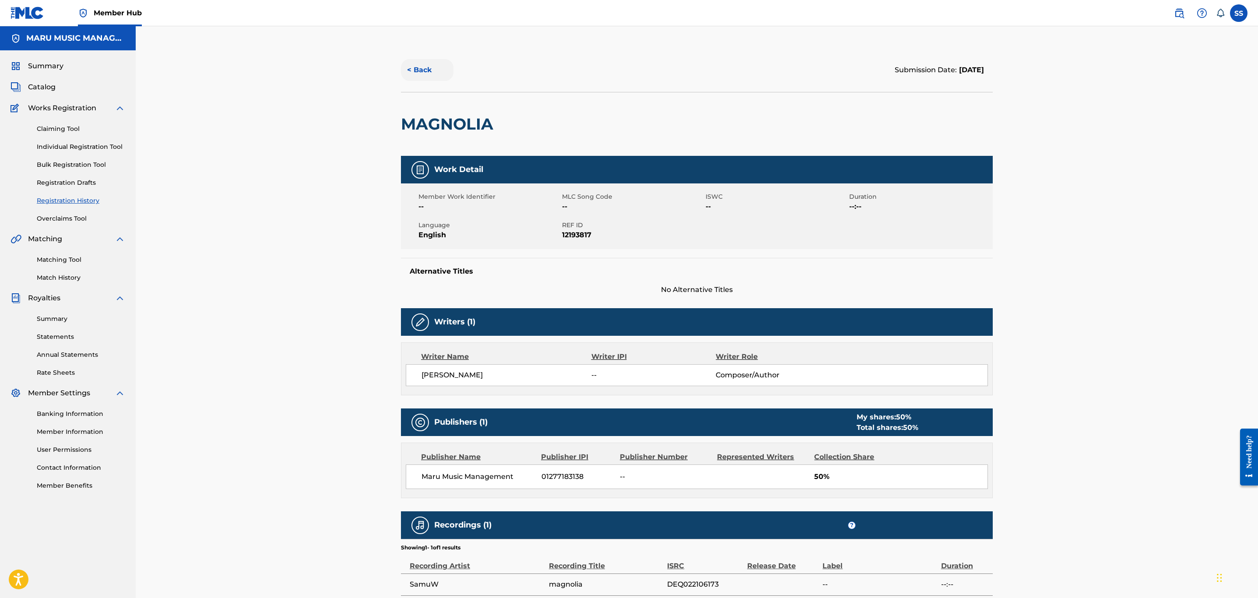
click at [418, 60] on button "< Back" at bounding box center [427, 70] width 53 height 22
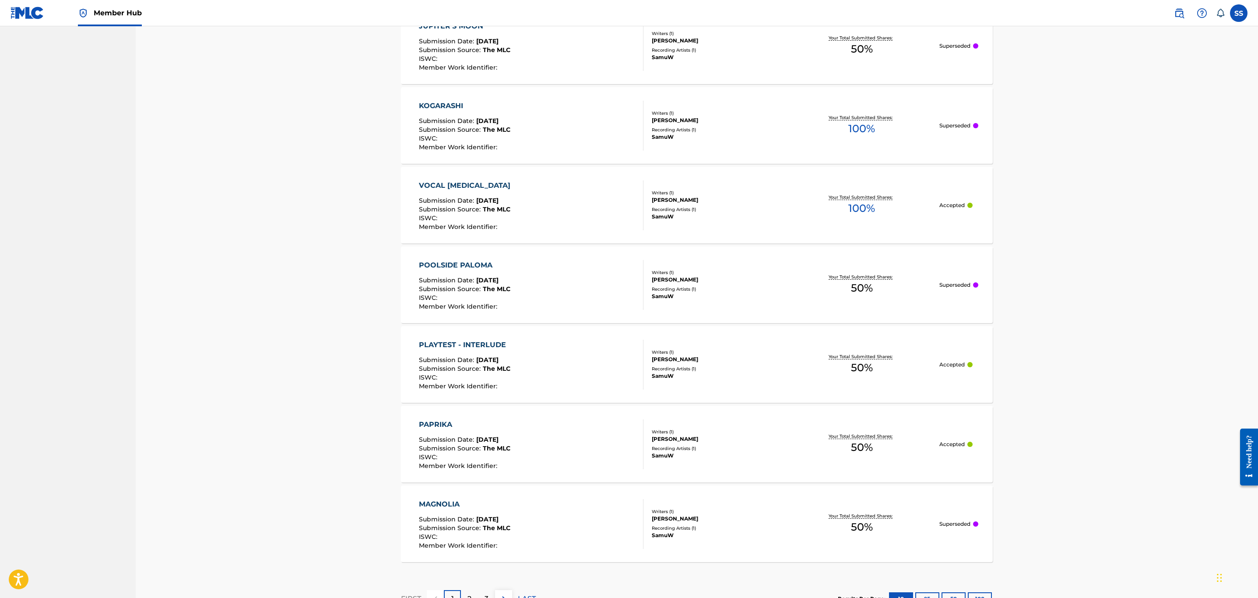
scroll to position [605, 0]
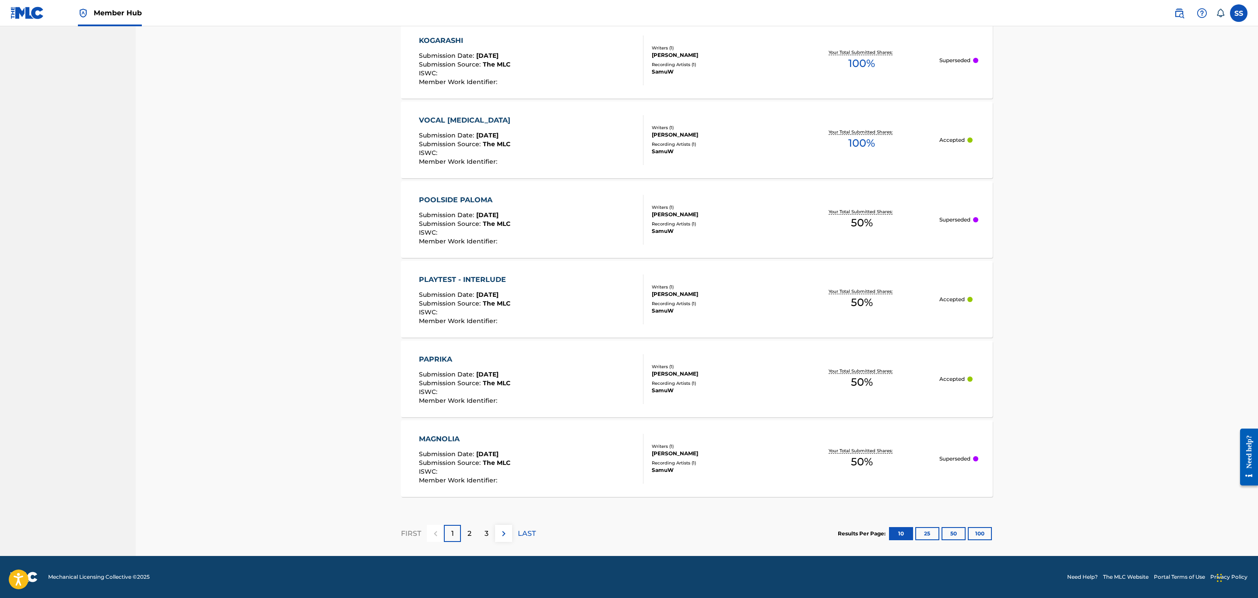
click at [482, 376] on span "[DATE]" at bounding box center [487, 374] width 22 height 8
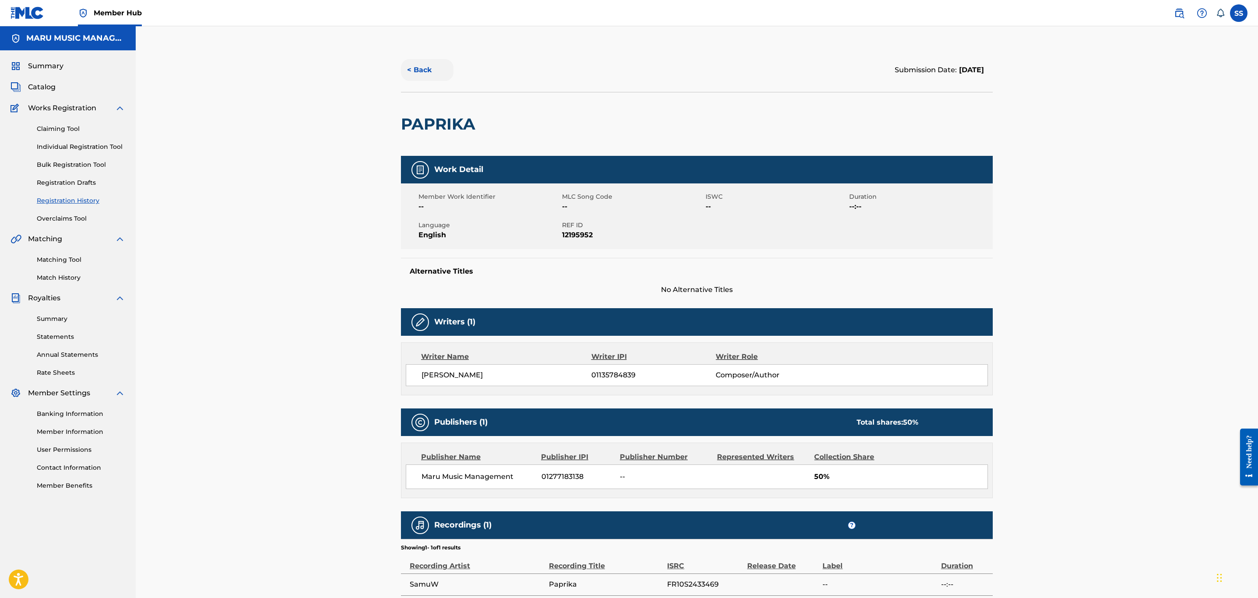
click at [444, 68] on button "< Back" at bounding box center [427, 70] width 53 height 22
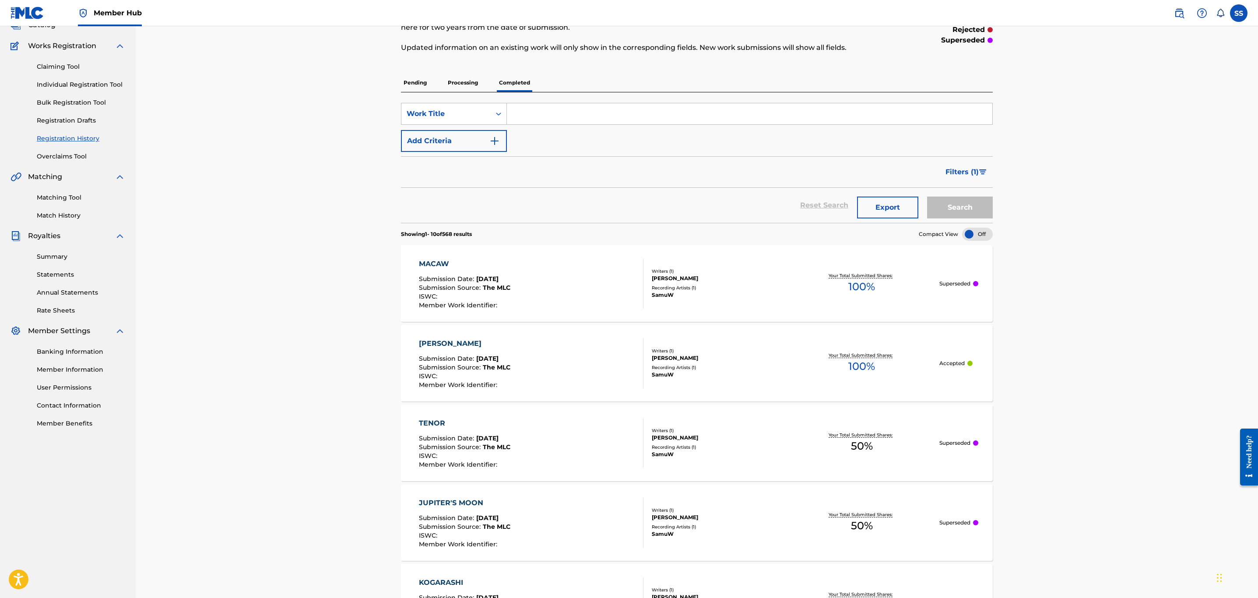
scroll to position [66, 0]
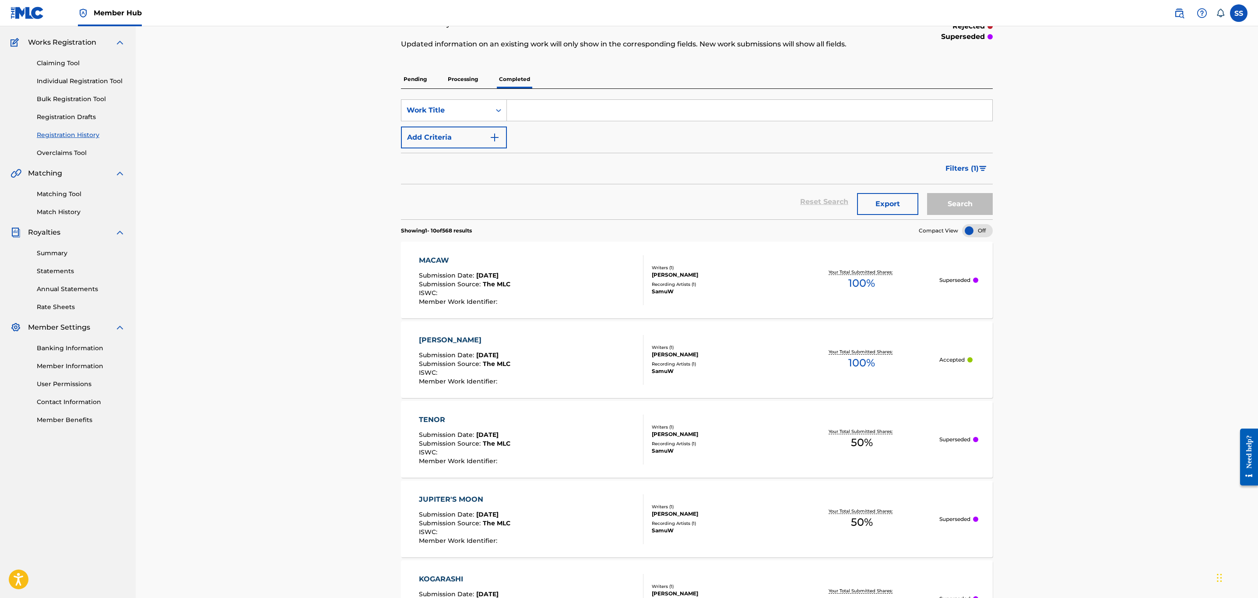
click at [529, 356] on div "[PERSON_NAME] Submission Date : [DATE] Submission Source : The MLC ISWC : Membe…" at bounding box center [531, 360] width 225 height 50
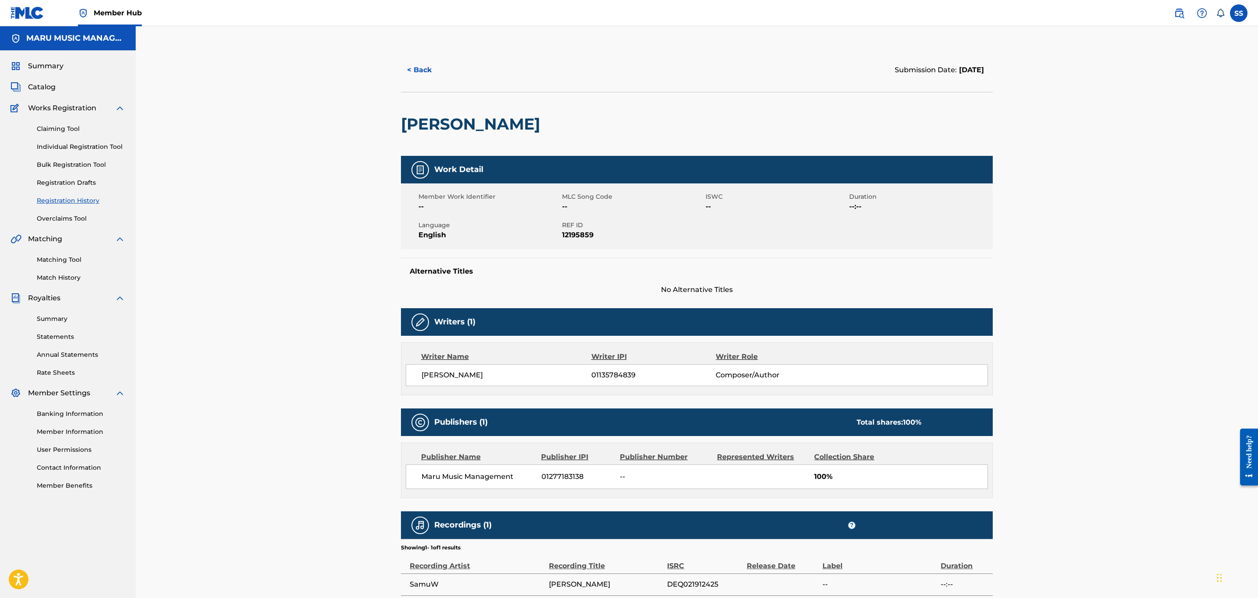
click at [940, 56] on div "< Back Submission Date: [DATE]" at bounding box center [697, 70] width 592 height 44
click at [957, 66] on span "[DATE]" at bounding box center [970, 70] width 27 height 8
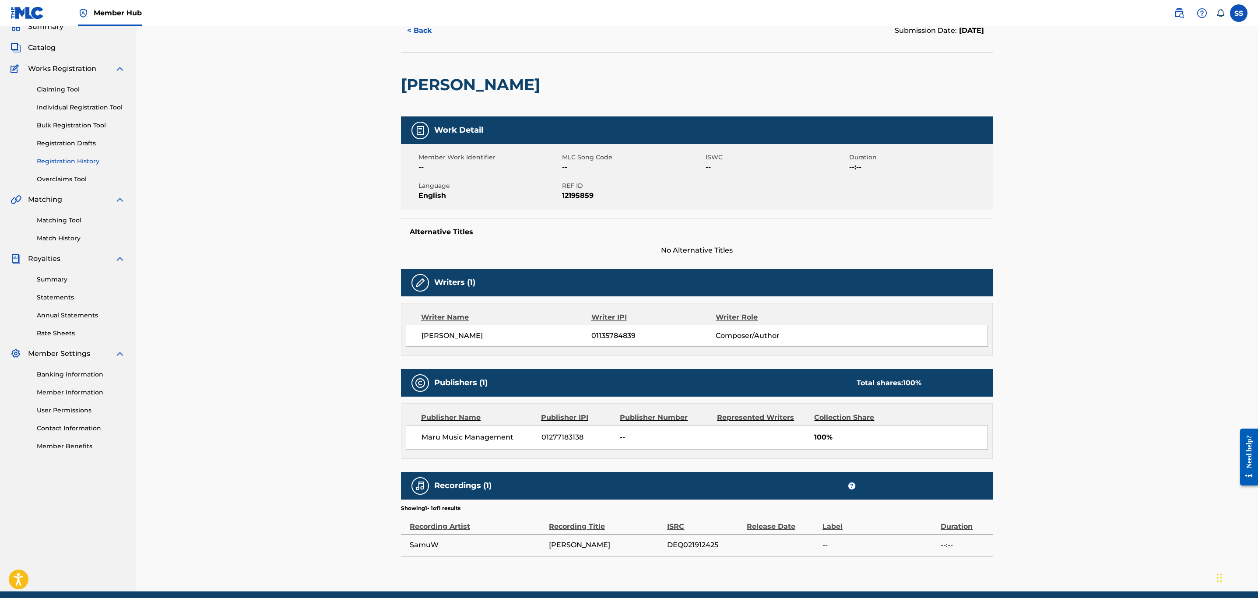
scroll to position [76, 0]
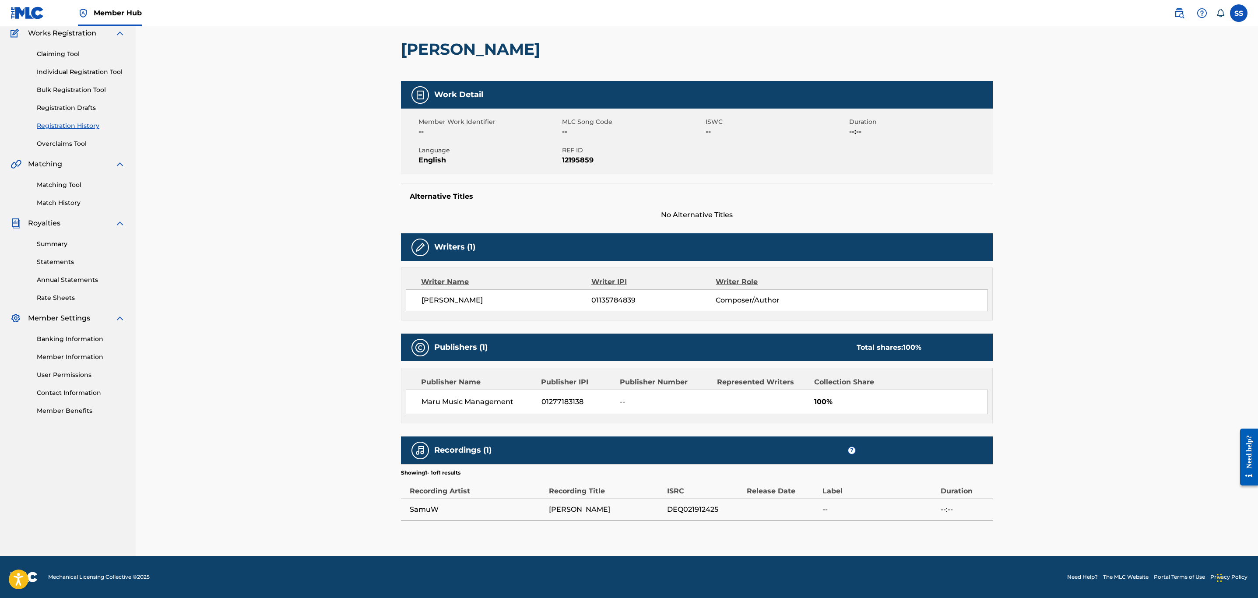
click at [1153, 351] on div "< Back Submission Date: [DATE] FUYU HIKARI Work Detail Member Work Identifier -…" at bounding box center [697, 253] width 1123 height 605
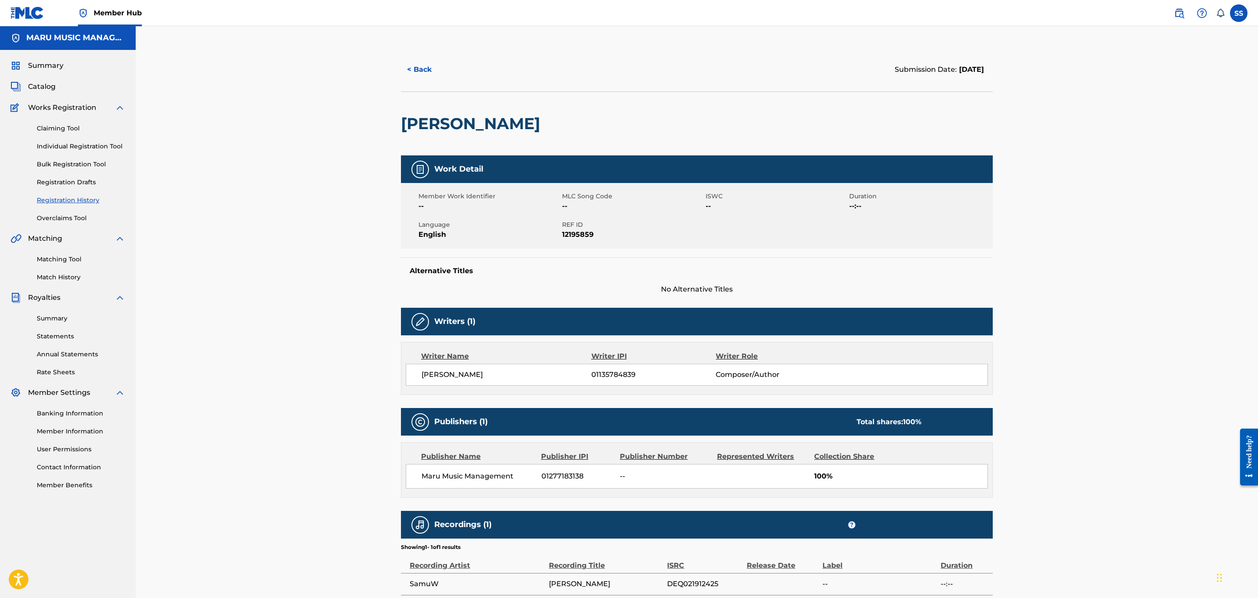
scroll to position [0, 0]
click at [414, 60] on button "< Back" at bounding box center [427, 70] width 53 height 22
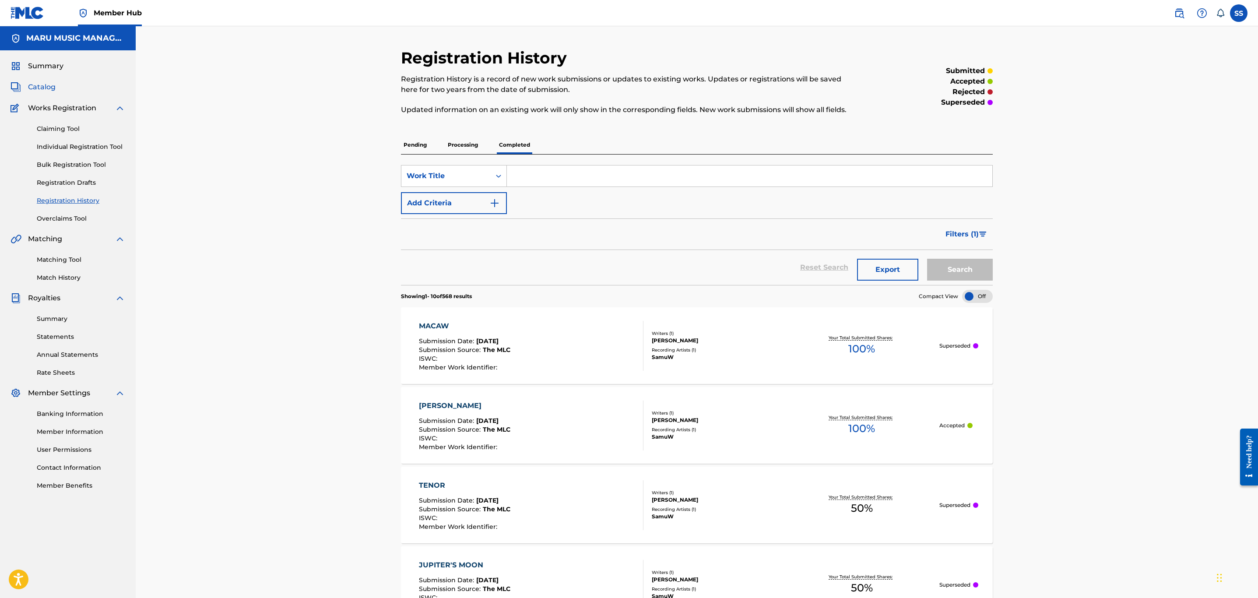
click at [33, 83] on span "Catalog" at bounding box center [42, 87] width 28 height 11
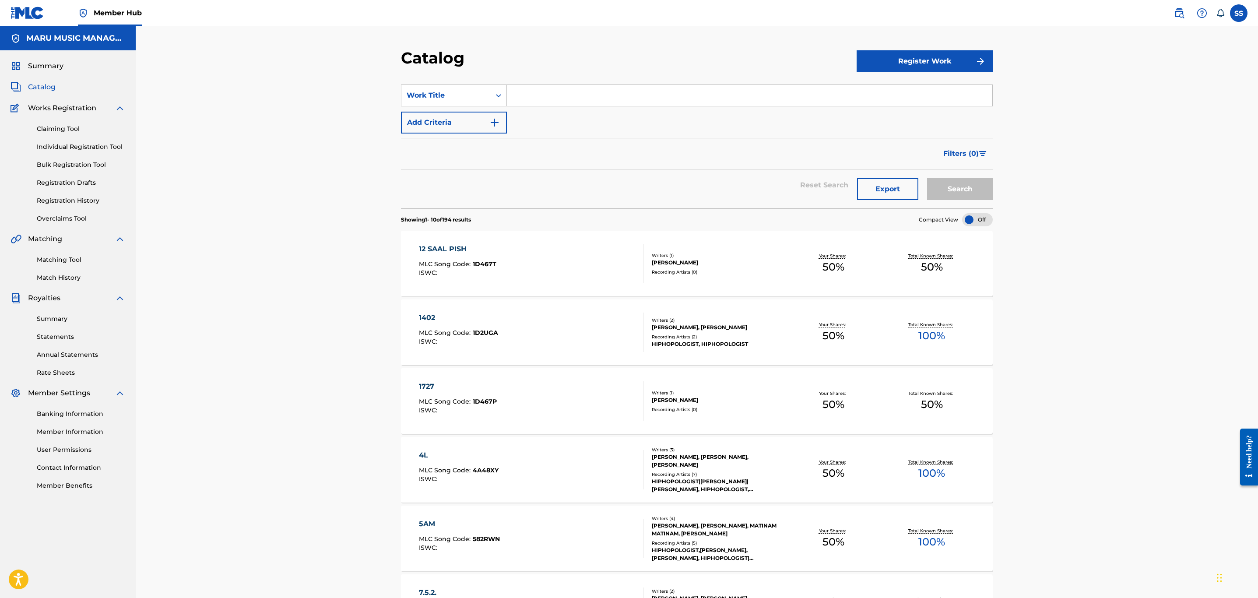
click at [18, 83] on img at bounding box center [16, 87] width 11 height 11
click at [39, 77] on div "Summary Catalog Works Registration Claiming Tool Individual Registration Tool B…" at bounding box center [68, 275] width 136 height 451
click at [49, 61] on span "Summary" at bounding box center [45, 66] width 35 height 11
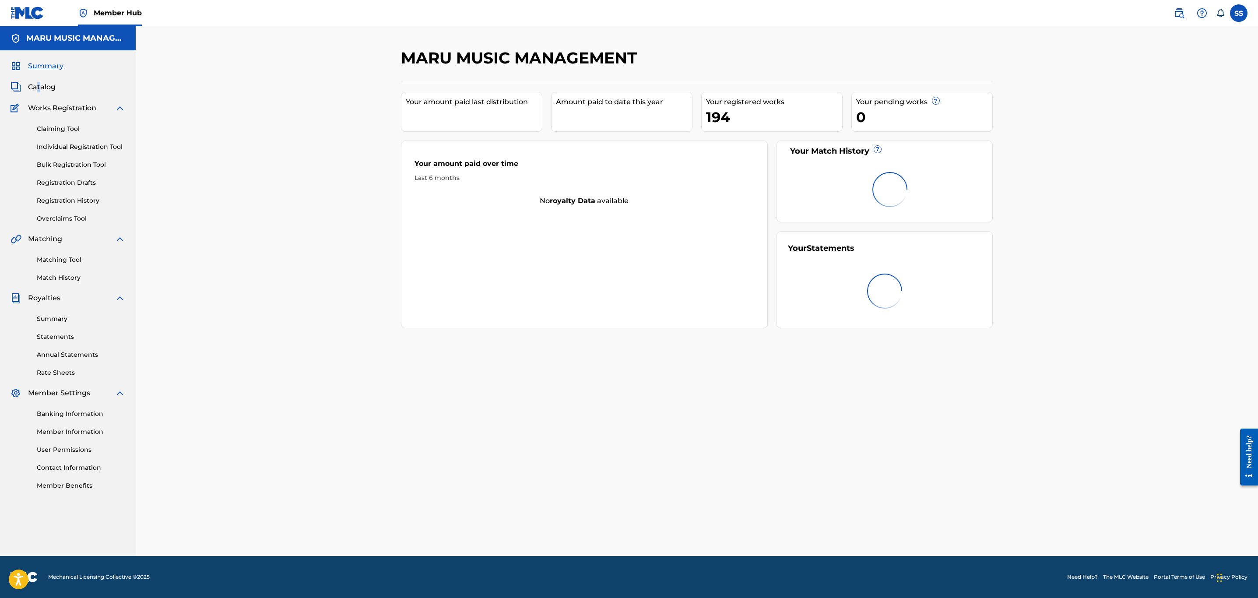
click at [49, 61] on span "Summary" at bounding box center [45, 66] width 35 height 11
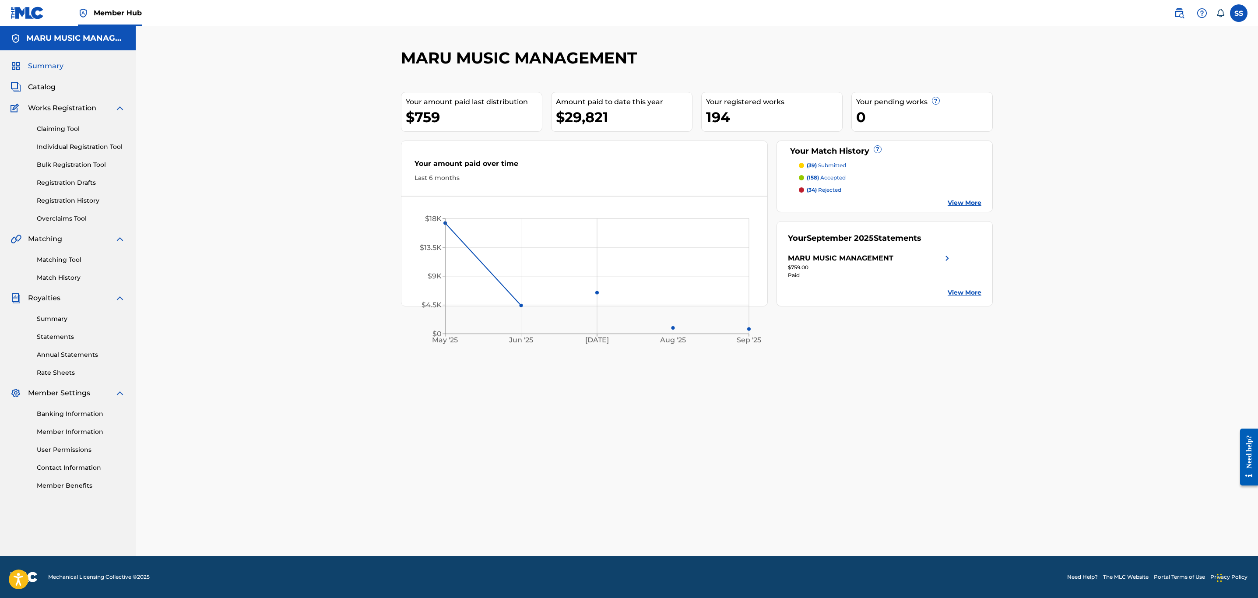
click at [49, 60] on div "Summary Catalog Works Registration Claiming Tool Individual Registration Tool B…" at bounding box center [68, 275] width 136 height 451
click at [55, 99] on div "Summary Catalog Works Registration Claiming Tool Individual Registration Tool B…" at bounding box center [68, 275] width 136 height 451
click at [42, 87] on span "Catalog" at bounding box center [42, 87] width 28 height 11
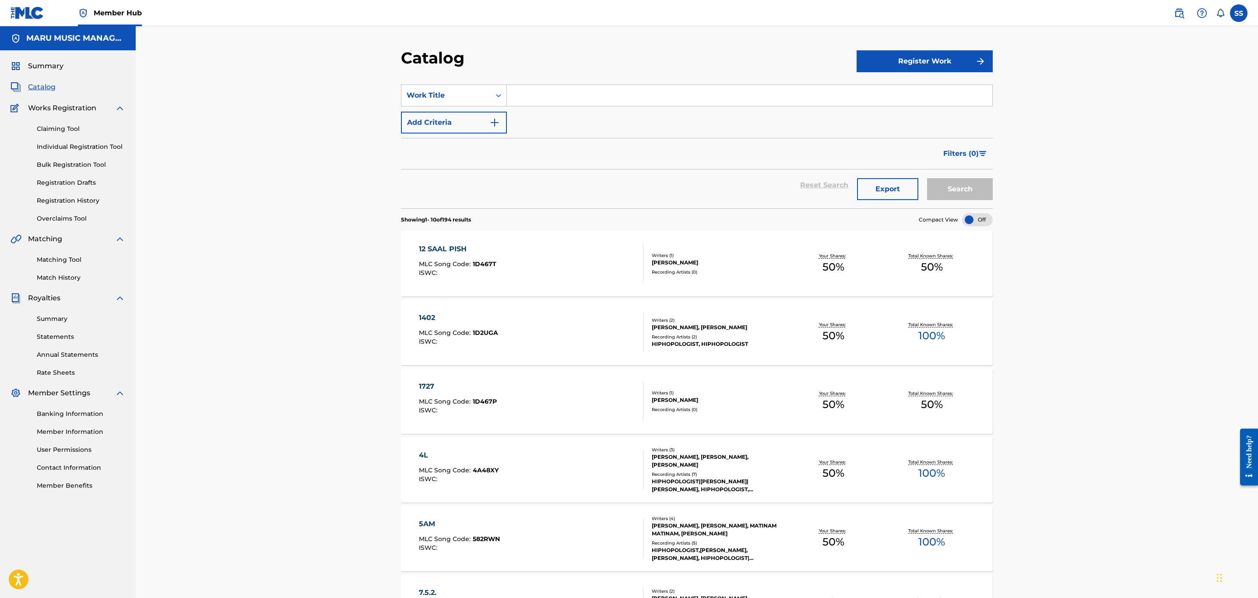
click at [137, 9] on span "Member Hub" at bounding box center [118, 13] width 48 height 10
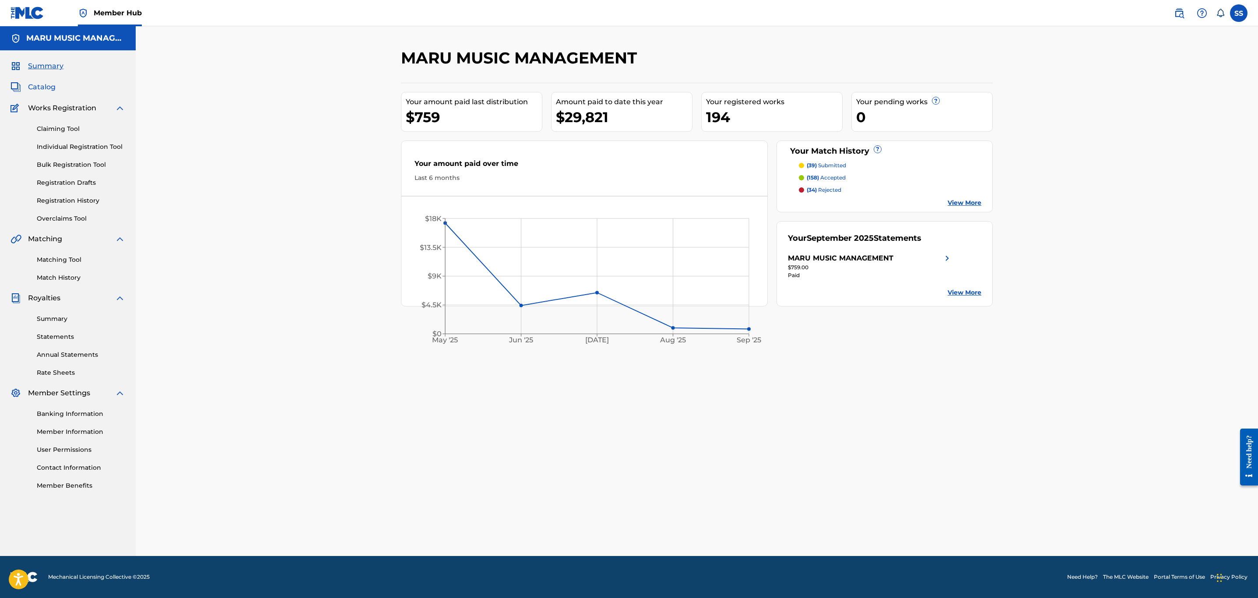
click at [49, 90] on span "Catalog" at bounding box center [42, 87] width 28 height 11
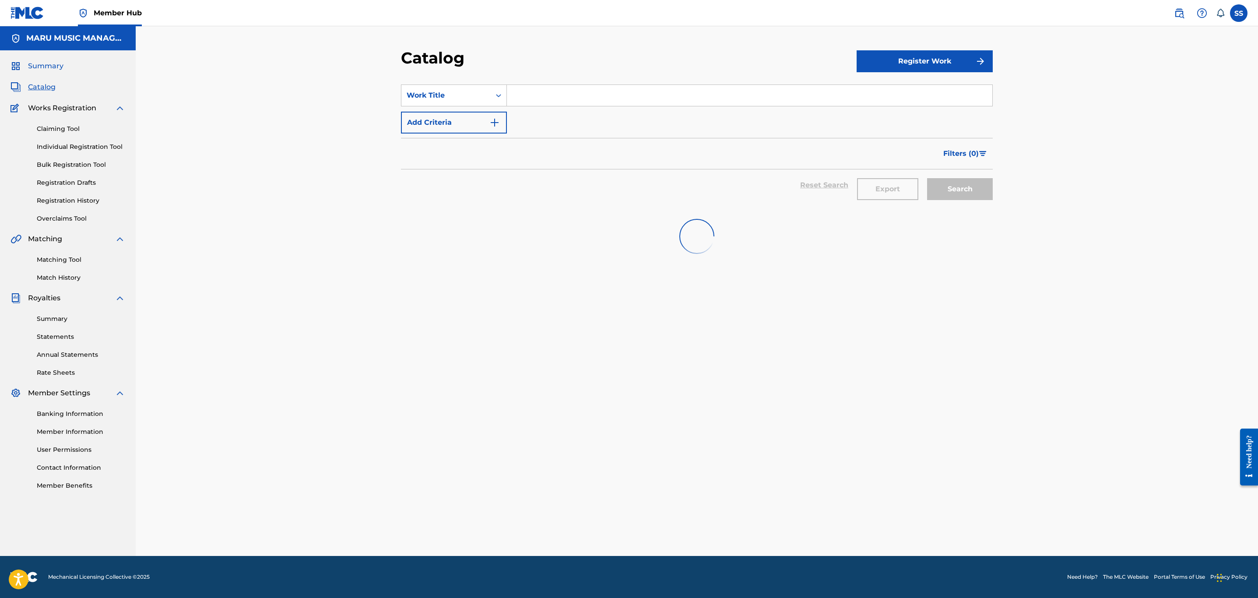
click at [28, 61] on span "Summary" at bounding box center [45, 66] width 35 height 11
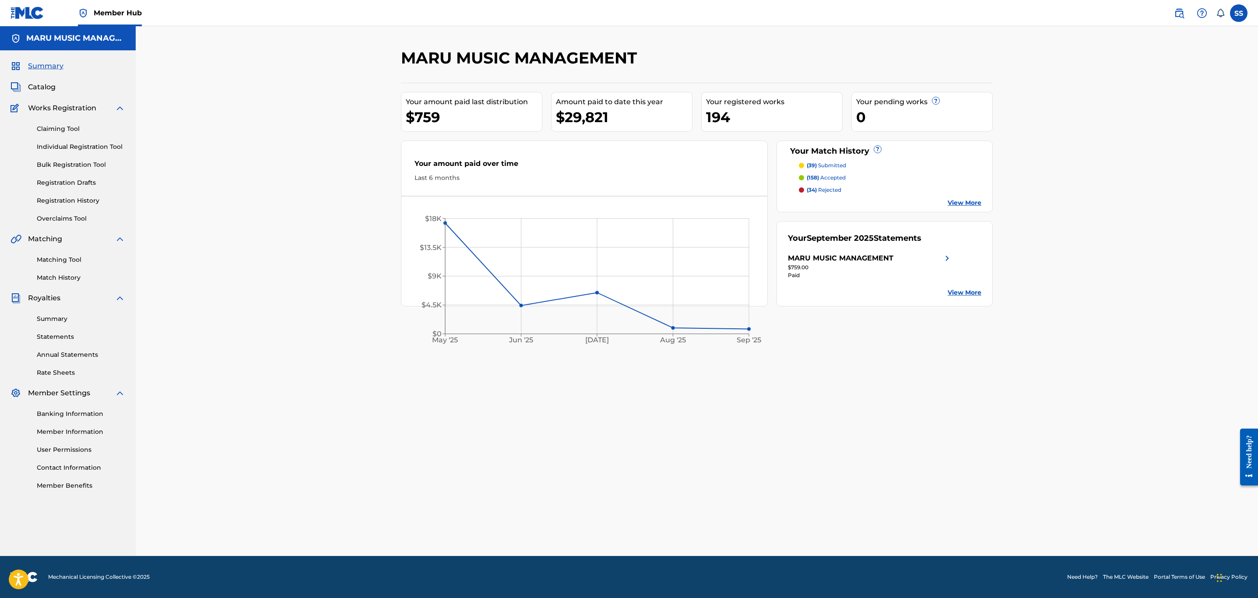
drag, startPoint x: 62, startPoint y: 257, endPoint x: 67, endPoint y: 254, distance: 6.3
click at [63, 257] on link "Matching Tool" at bounding box center [81, 259] width 88 height 9
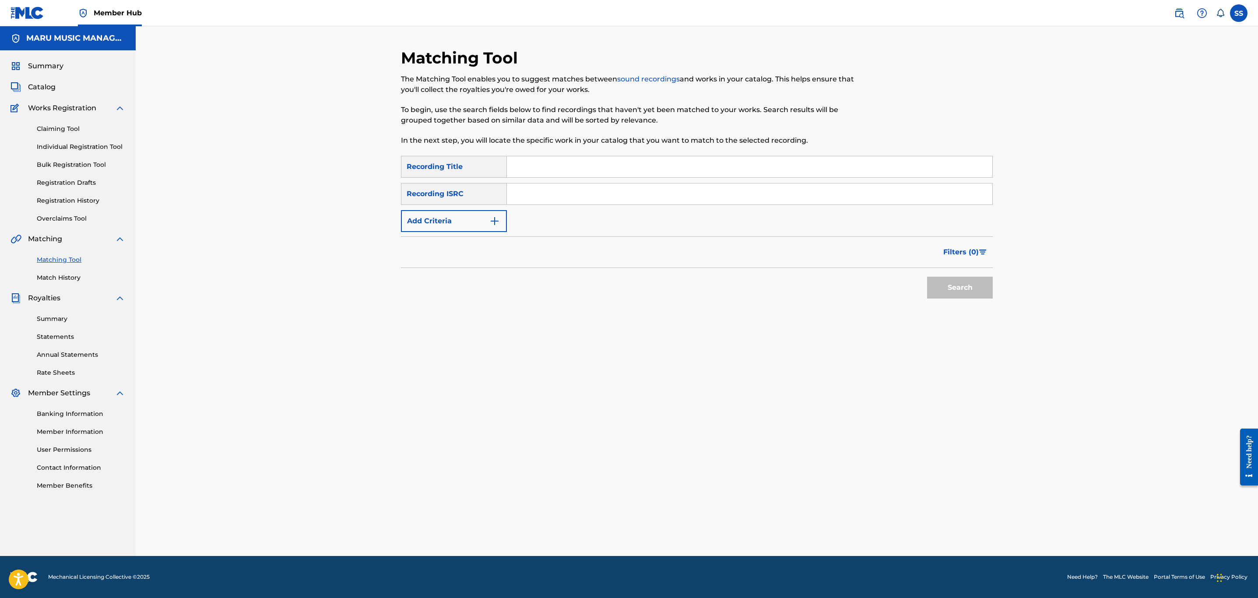
drag, startPoint x: 580, startPoint y: 174, endPoint x: 583, endPoint y: 155, distance: 18.7
click at [580, 174] on input "Search Form" at bounding box center [750, 166] width 486 height 21
type input "torches"
click at [452, 226] on button "Add Criteria" at bounding box center [454, 221] width 106 height 22
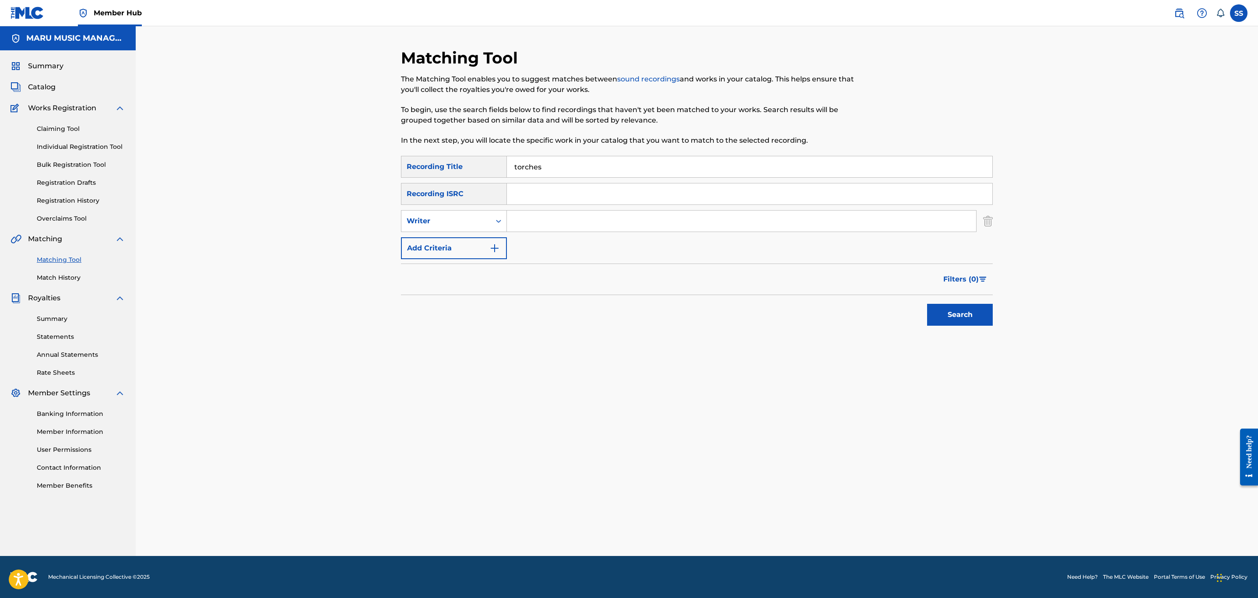
drag, startPoint x: 540, startPoint y: 220, endPoint x: 530, endPoint y: 222, distance: 10.8
click at [540, 220] on input "Search Form" at bounding box center [741, 221] width 469 height 21
type input "[PERSON_NAME]"
click at [927, 304] on button "Search" at bounding box center [960, 315] width 66 height 22
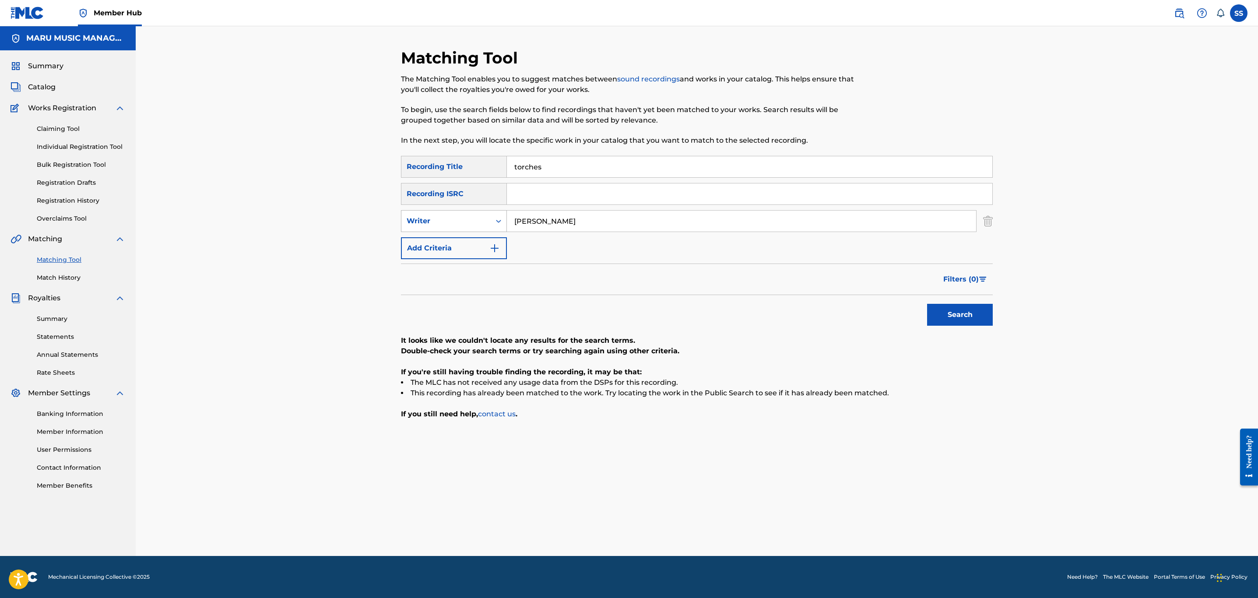
click at [503, 227] on div "Search Form" at bounding box center [499, 221] width 16 height 16
drag, startPoint x: 497, startPoint y: 243, endPoint x: 548, endPoint y: 233, distance: 52.0
click at [498, 243] on div "Recording Artist" at bounding box center [454, 243] width 105 height 22
drag, startPoint x: 548, startPoint y: 233, endPoint x: 578, endPoint y: 230, distance: 30.8
click at [577, 222] on input "Search Form" at bounding box center [741, 221] width 469 height 21
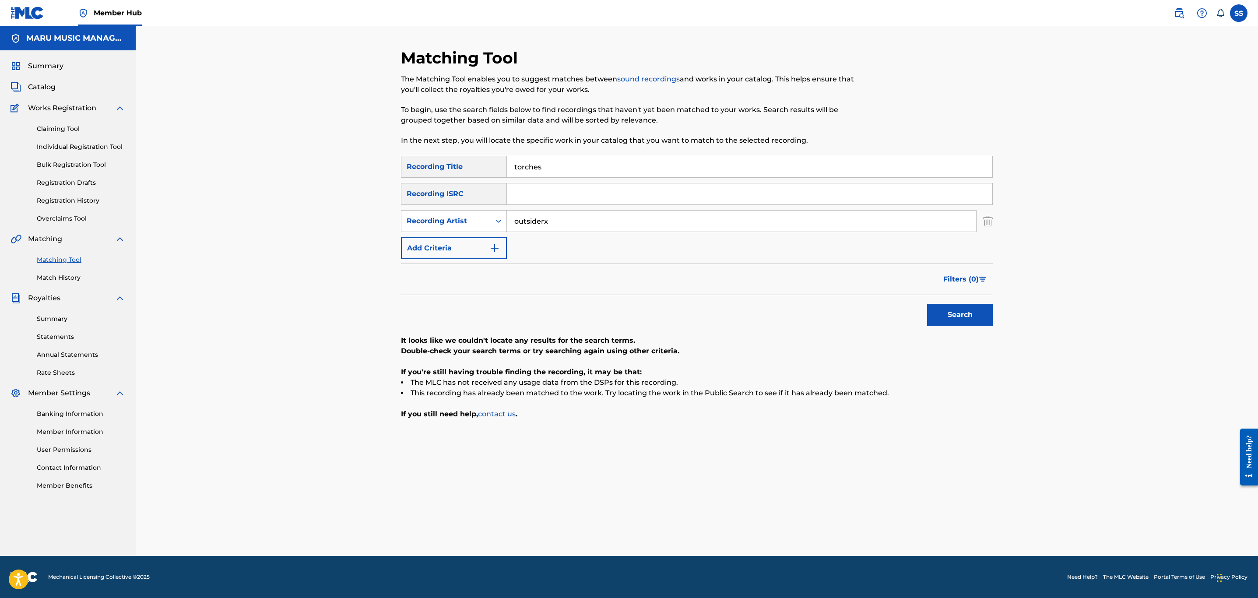
type input "outsiderx"
click at [927, 304] on button "Search" at bounding box center [960, 315] width 66 height 22
drag, startPoint x: 550, startPoint y: 168, endPoint x: 331, endPoint y: 140, distance: 220.8
click at [328, 142] on div "Matching Tool The Matching Tool enables you to suggest matches between sound re…" at bounding box center [697, 291] width 1123 height 530
type input "wake me up"
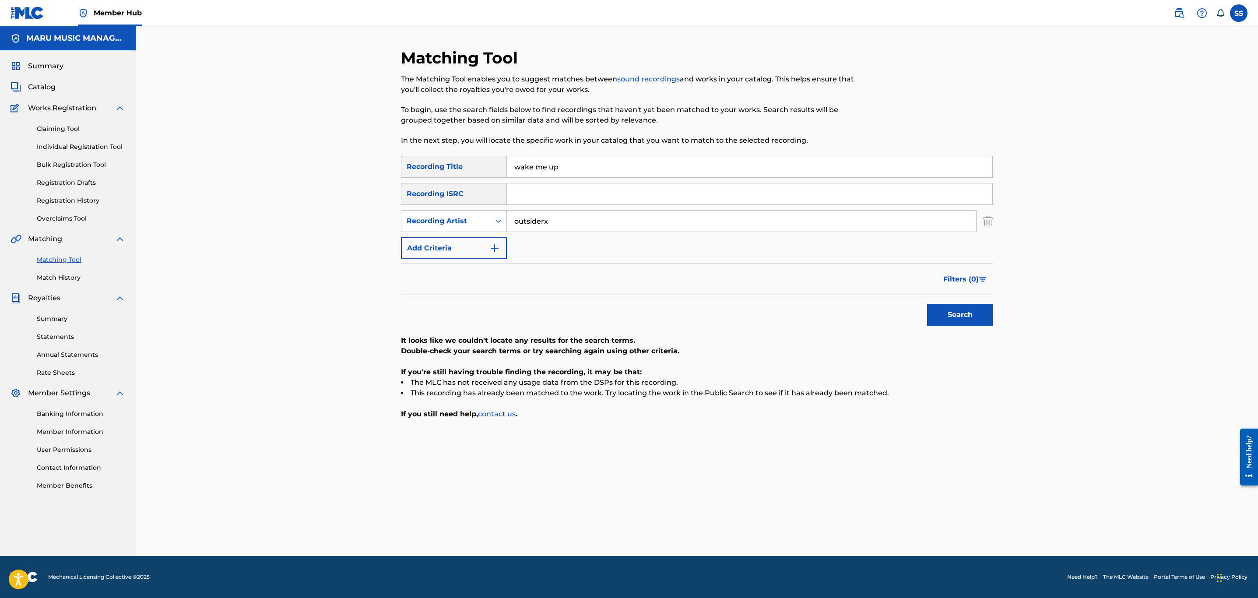
click at [927, 304] on button "Search" at bounding box center [960, 315] width 66 height 22
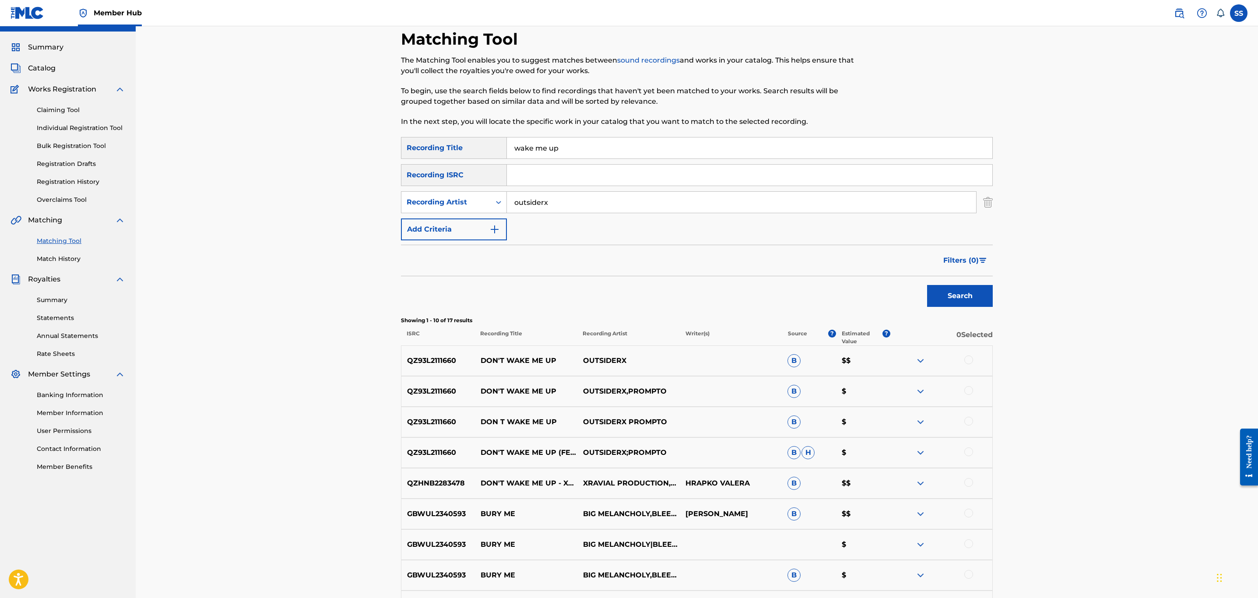
scroll to position [180, 0]
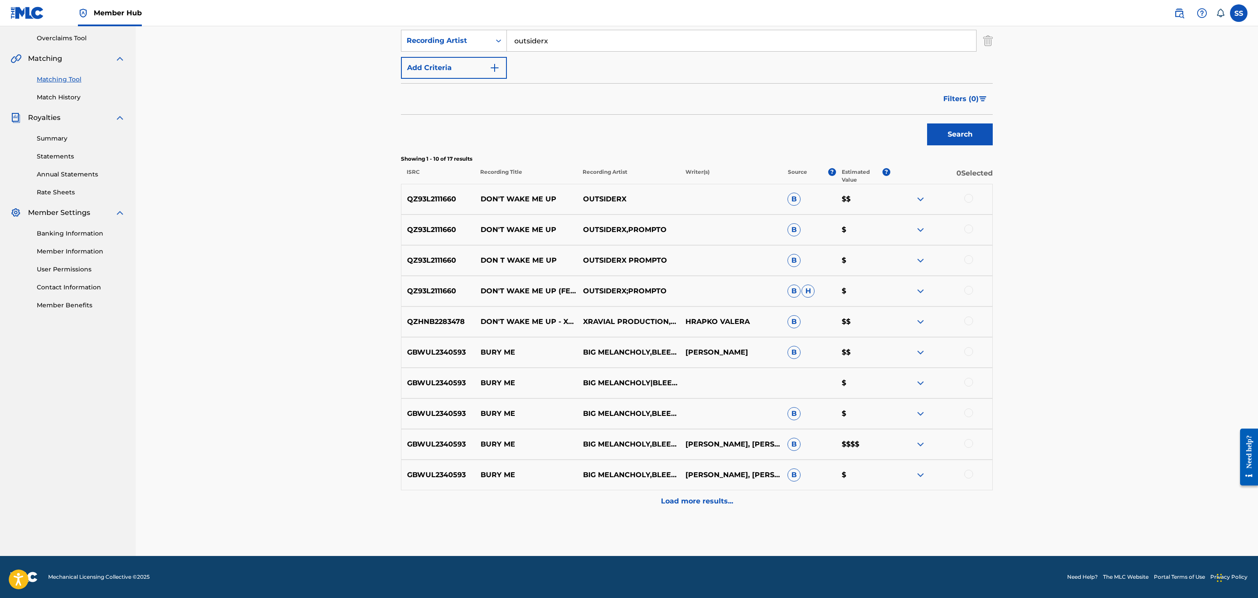
click at [970, 319] on div at bounding box center [969, 321] width 9 height 9
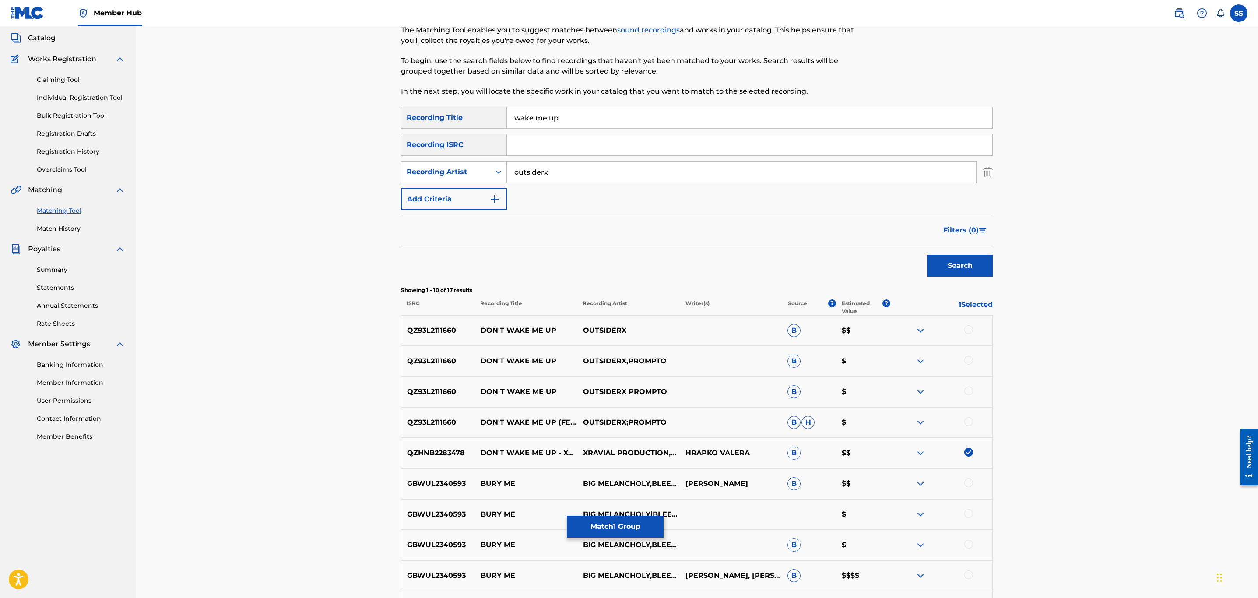
drag, startPoint x: 597, startPoint y: 175, endPoint x: 314, endPoint y: 155, distance: 283.6
click at [314, 155] on div "Matching Tool The Matching Tool enables you to suggest matches between sound re…" at bounding box center [697, 332] width 1123 height 710
type input "xravial"
click at [927, 255] on button "Search" at bounding box center [960, 266] width 66 height 22
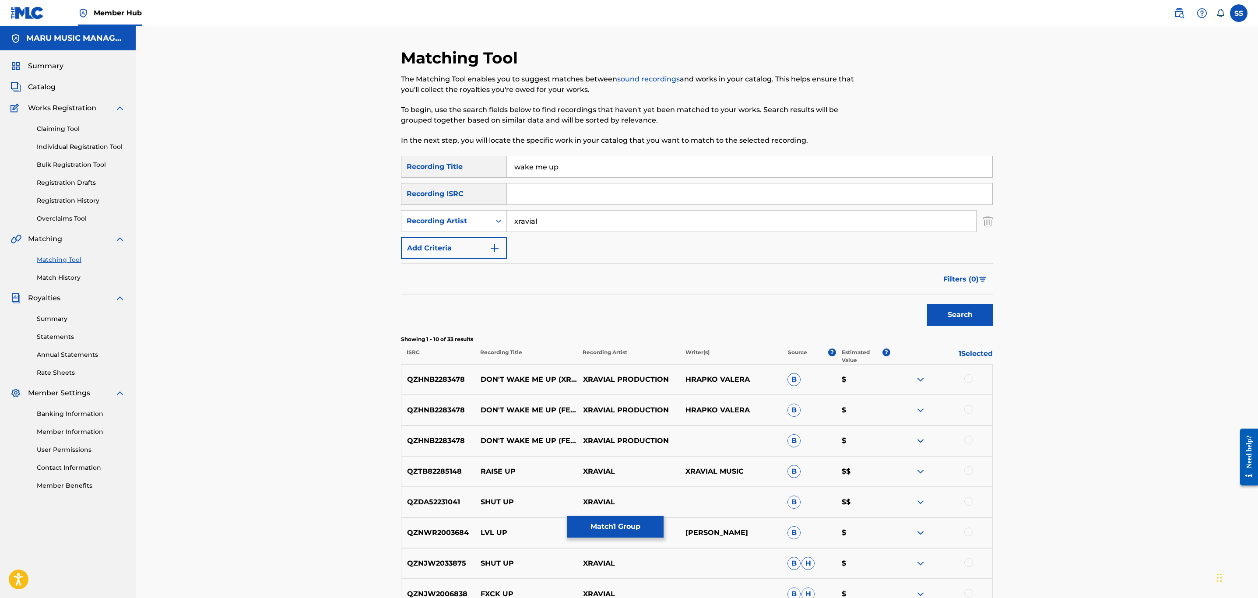
click at [971, 443] on div at bounding box center [969, 440] width 9 height 9
click at [967, 410] on div at bounding box center [969, 409] width 9 height 9
click at [966, 377] on div at bounding box center [969, 378] width 9 height 9
click at [620, 527] on button "Match 4 Groups" at bounding box center [615, 527] width 97 height 22
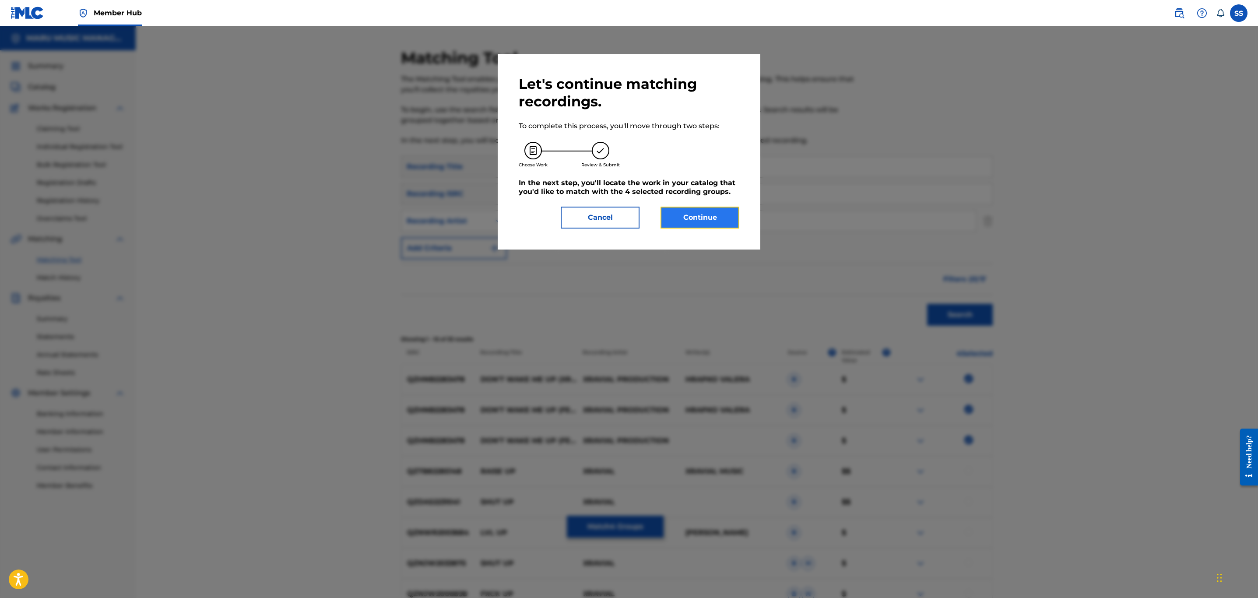
click at [698, 216] on button "Continue" at bounding box center [700, 218] width 79 height 22
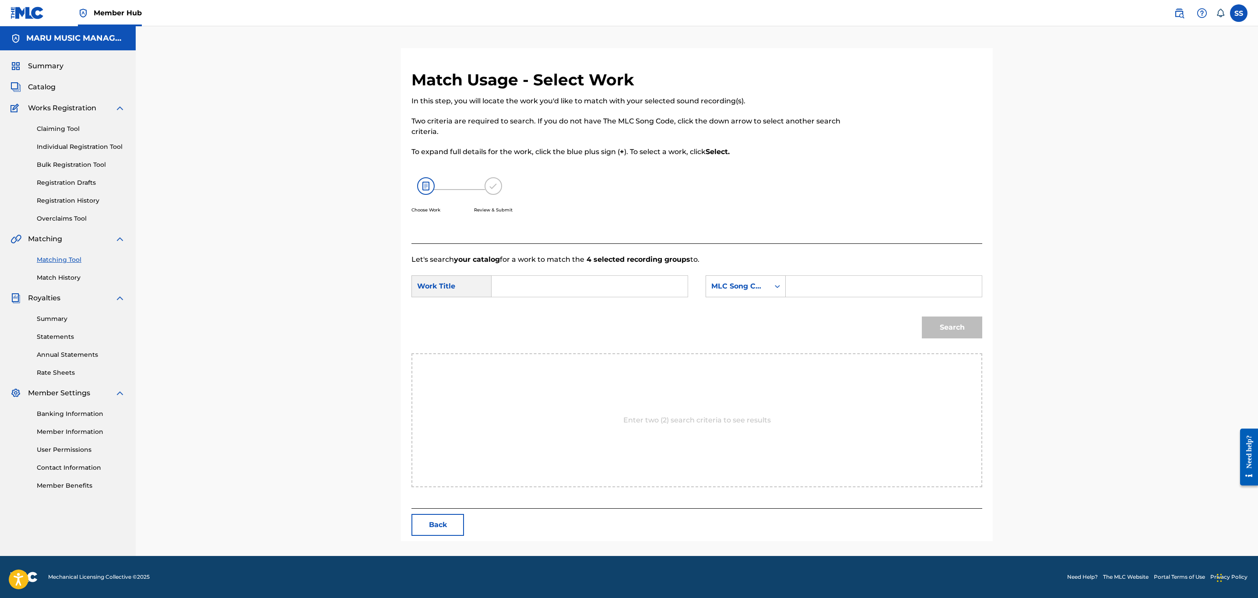
click at [549, 280] on input "Search Form" at bounding box center [589, 286] width 181 height 21
type input "wake me up"
click at [747, 288] on div "MLC Song Code" at bounding box center [738, 286] width 53 height 11
click at [754, 310] on div "Writer Name" at bounding box center [745, 308] width 79 height 22
drag, startPoint x: 812, startPoint y: 300, endPoint x: 849, endPoint y: 291, distance: 37.8
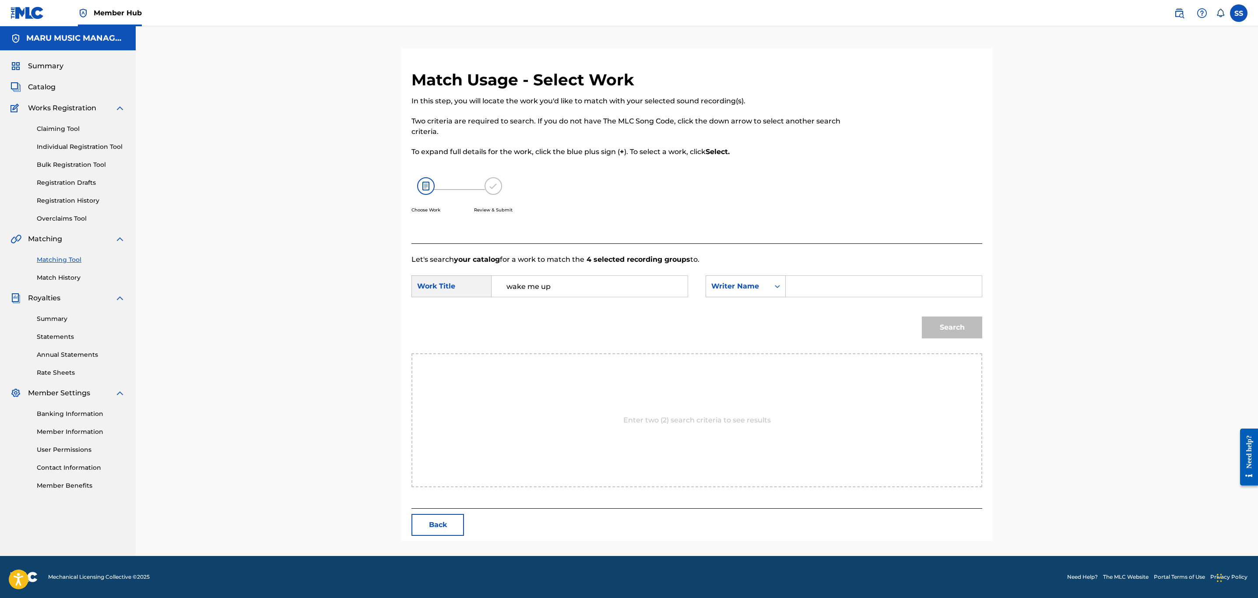
click at [844, 289] on input "Search Form" at bounding box center [883, 286] width 181 height 21
click at [922, 317] on button "Search" at bounding box center [952, 328] width 60 height 22
drag, startPoint x: 827, startPoint y: 291, endPoint x: 821, endPoint y: 286, distance: 6.8
click at [825, 290] on input "soroush" at bounding box center [883, 286] width 181 height 21
click at [821, 286] on input "soroush" at bounding box center [883, 286] width 181 height 21
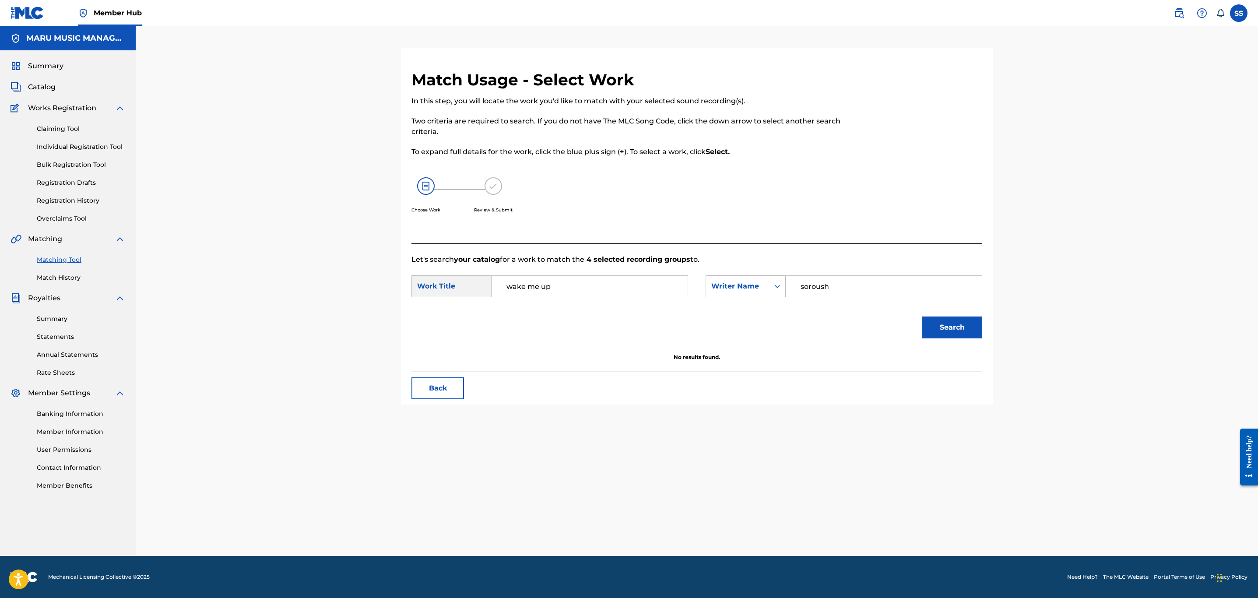
click at [821, 286] on input "soroush" at bounding box center [883, 286] width 181 height 21
type input ","
type input "[PERSON_NAME]"
click at [922, 317] on button "Search" at bounding box center [952, 328] width 60 height 22
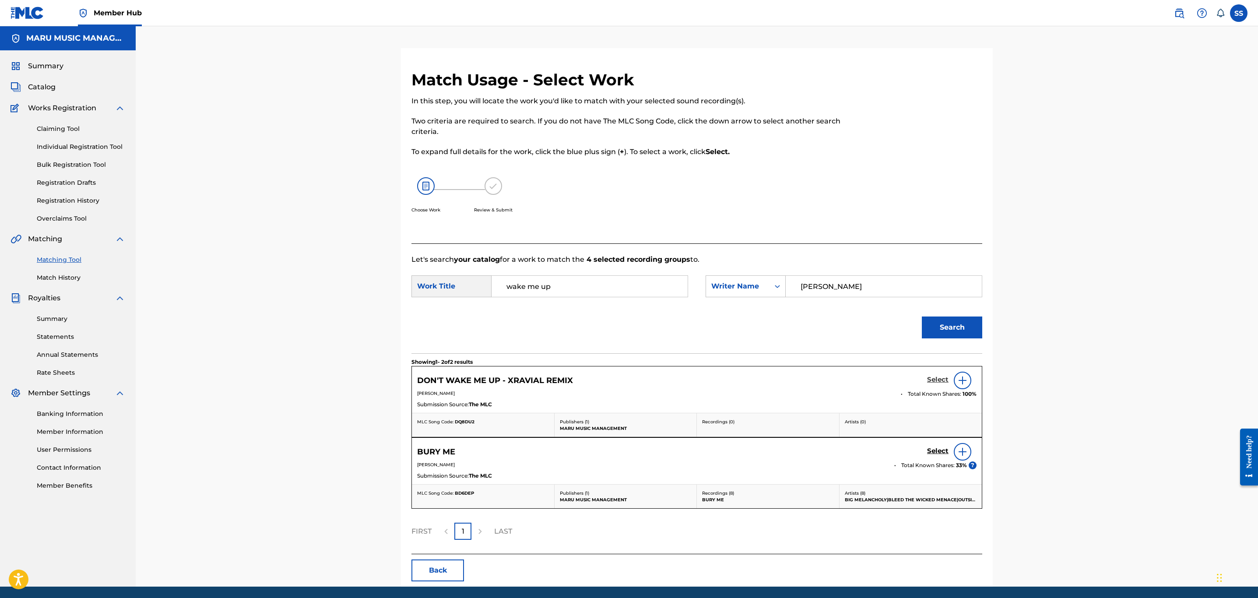
click at [940, 384] on h5 "Select" at bounding box center [937, 380] width 21 height 8
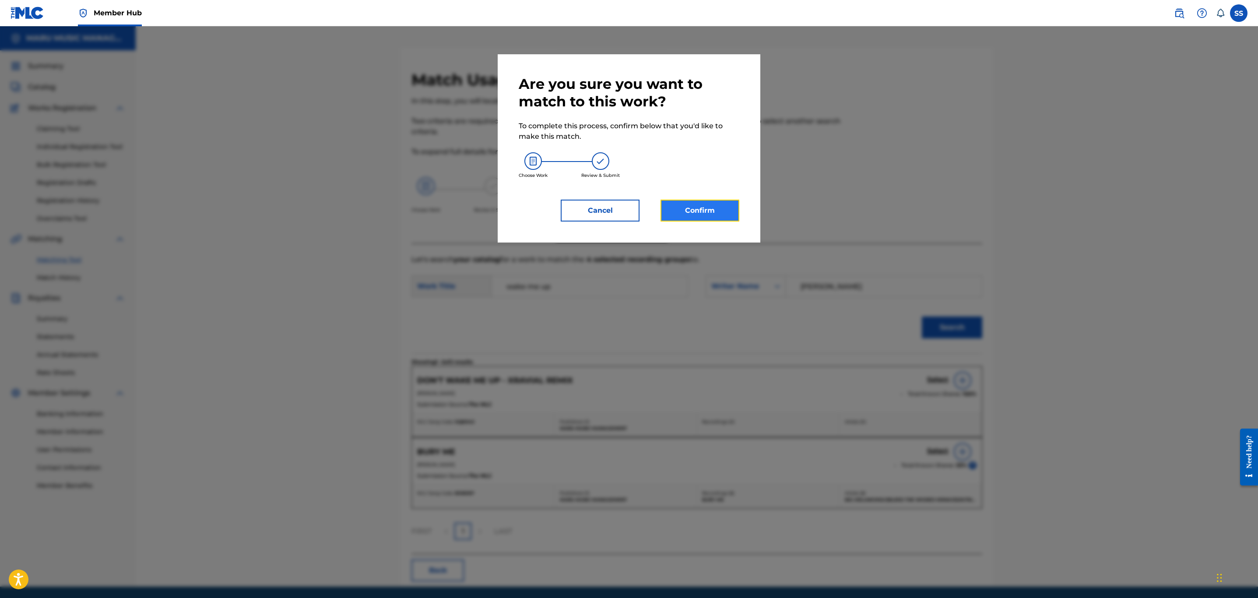
click at [709, 210] on button "Confirm" at bounding box center [700, 211] width 79 height 22
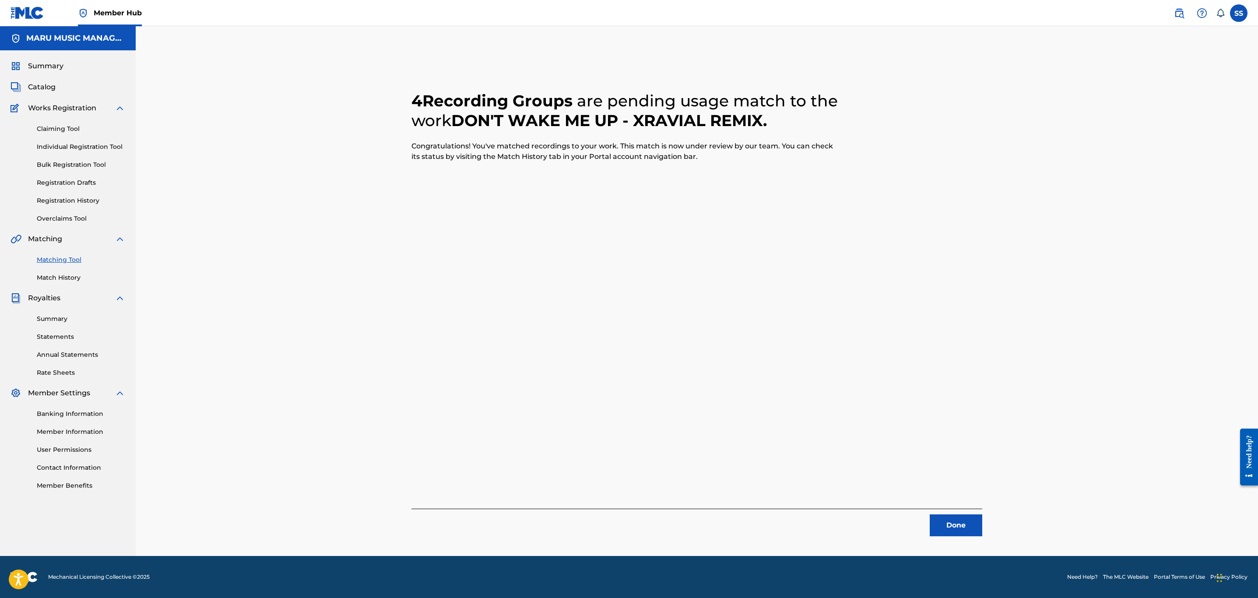
click at [1065, 140] on div "4 Recording Groups are pending usage match to the work DON'T WAKE ME UP - XRAVI…" at bounding box center [697, 291] width 1123 height 530
click at [941, 525] on button "Done" at bounding box center [956, 526] width 53 height 22
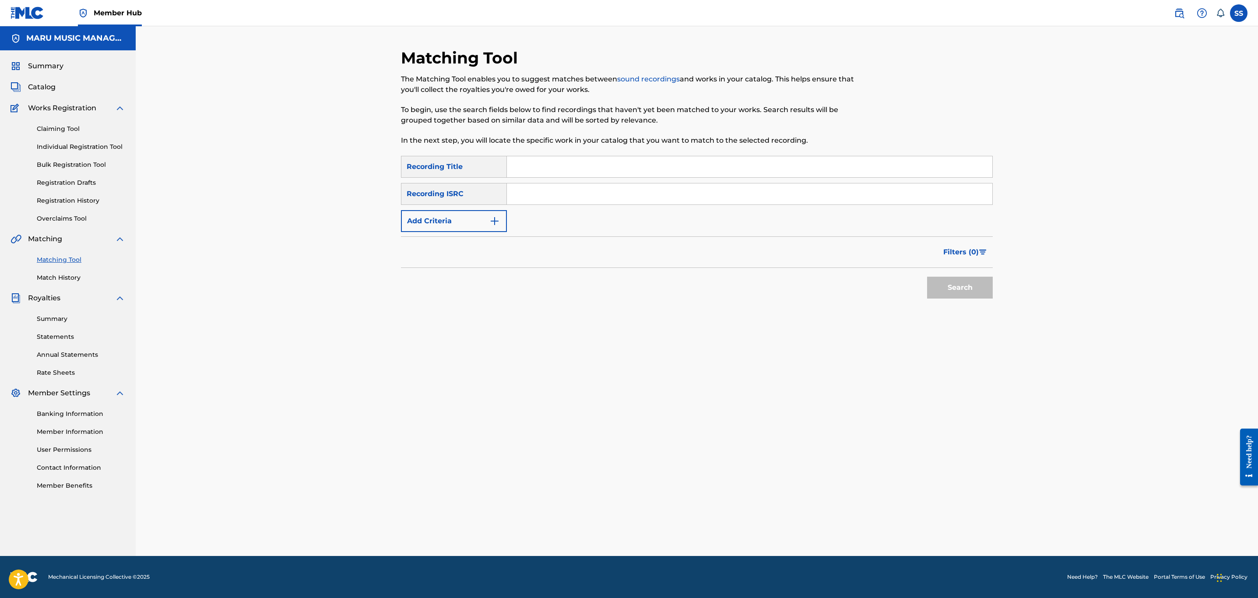
click at [976, 477] on div "Matching Tool The Matching Tool enables you to suggest matches between sound re…" at bounding box center [697, 302] width 592 height 508
click at [1037, 112] on div "Matching Tool The Matching Tool enables you to suggest matches between sound re…" at bounding box center [697, 291] width 1123 height 530
click at [63, 273] on link "Match History" at bounding box center [81, 277] width 88 height 9
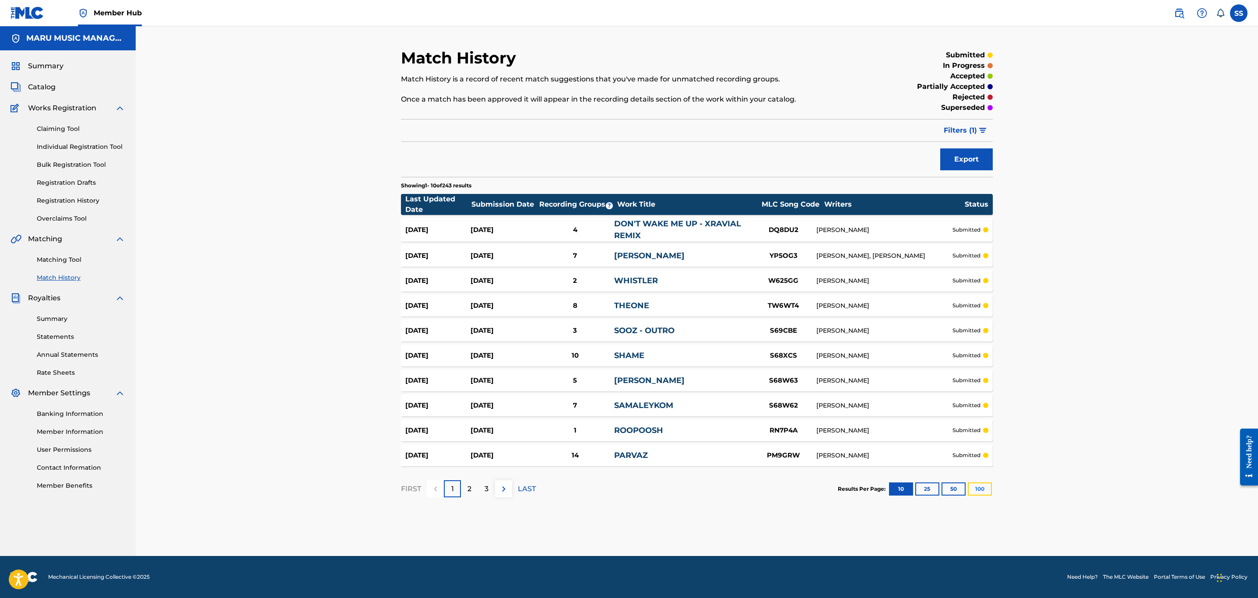
click at [981, 493] on button "100" at bounding box center [980, 489] width 24 height 13
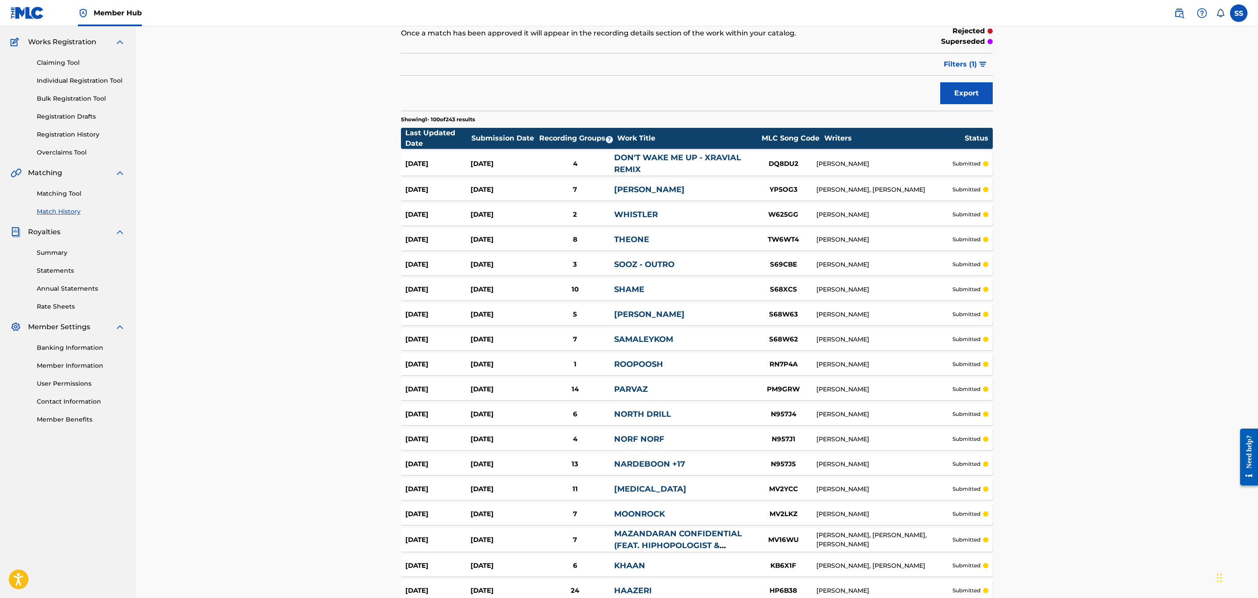
scroll to position [66, 0]
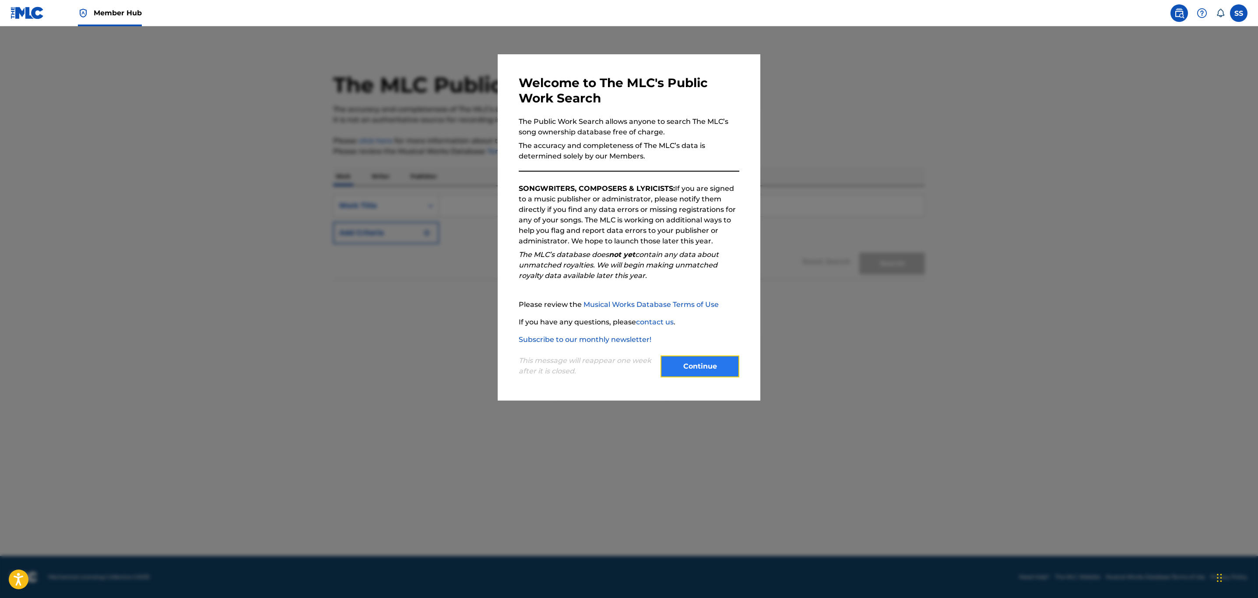
click at [698, 361] on button "Continue" at bounding box center [700, 367] width 79 height 22
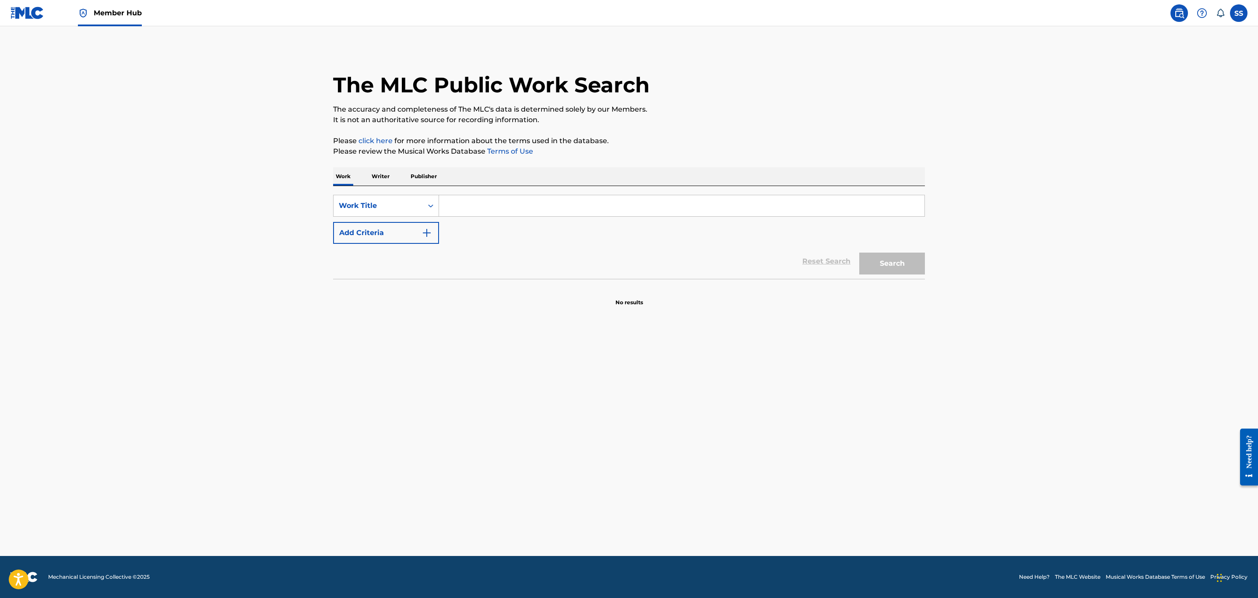
drag, startPoint x: 520, startPoint y: 209, endPoint x: 506, endPoint y: 208, distance: 14.6
click at [518, 209] on input "Search Form" at bounding box center [682, 205] width 486 height 21
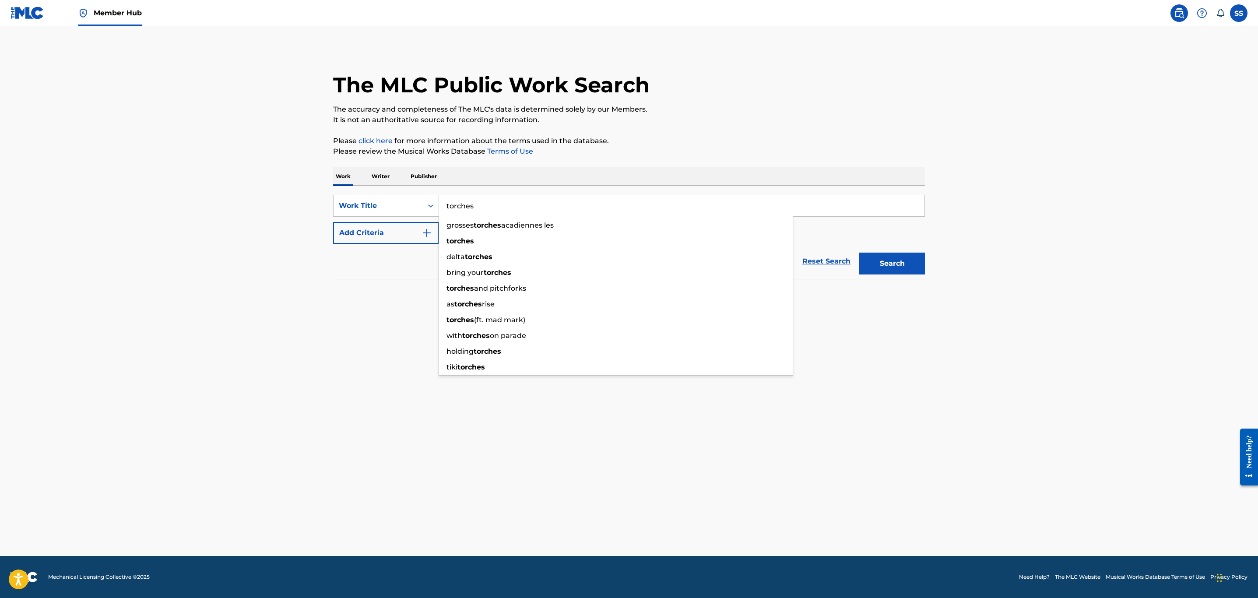
type input "torches"
click at [383, 338] on main "The MLC Public Work Search The accuracy and completeness of The MLC's data is d…" at bounding box center [629, 291] width 1258 height 530
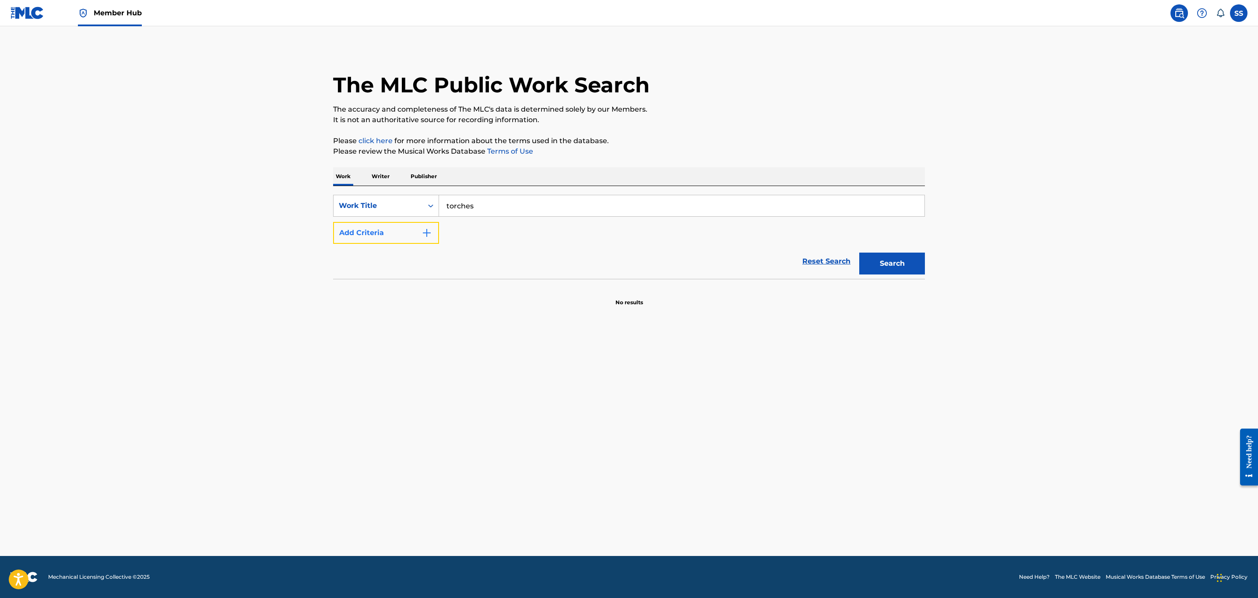
click at [380, 238] on button "Add Criteria" at bounding box center [386, 233] width 106 height 22
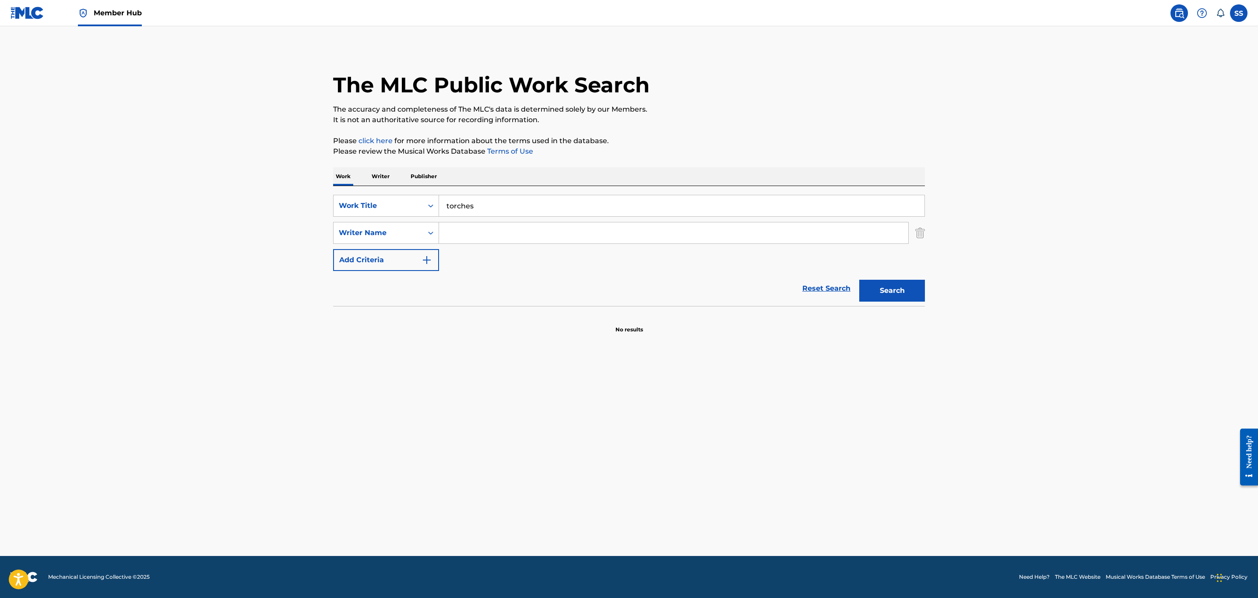
click at [460, 224] on input "Search Form" at bounding box center [673, 232] width 469 height 21
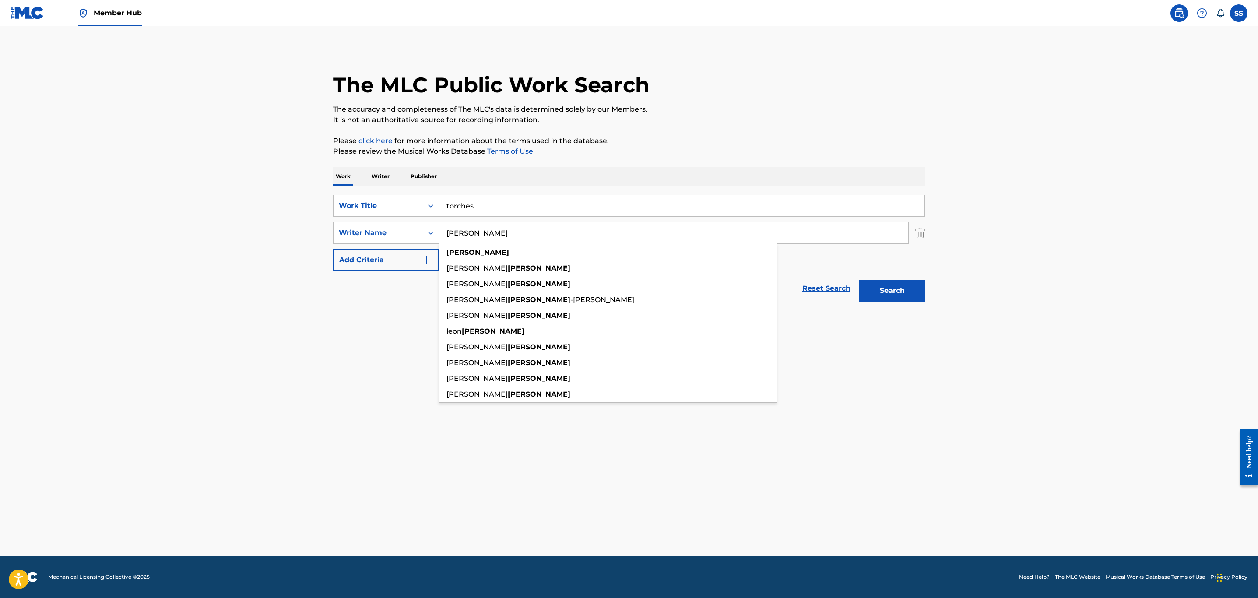
type input "[PERSON_NAME]"
click at [860, 280] on button "Search" at bounding box center [893, 291] width 66 height 22
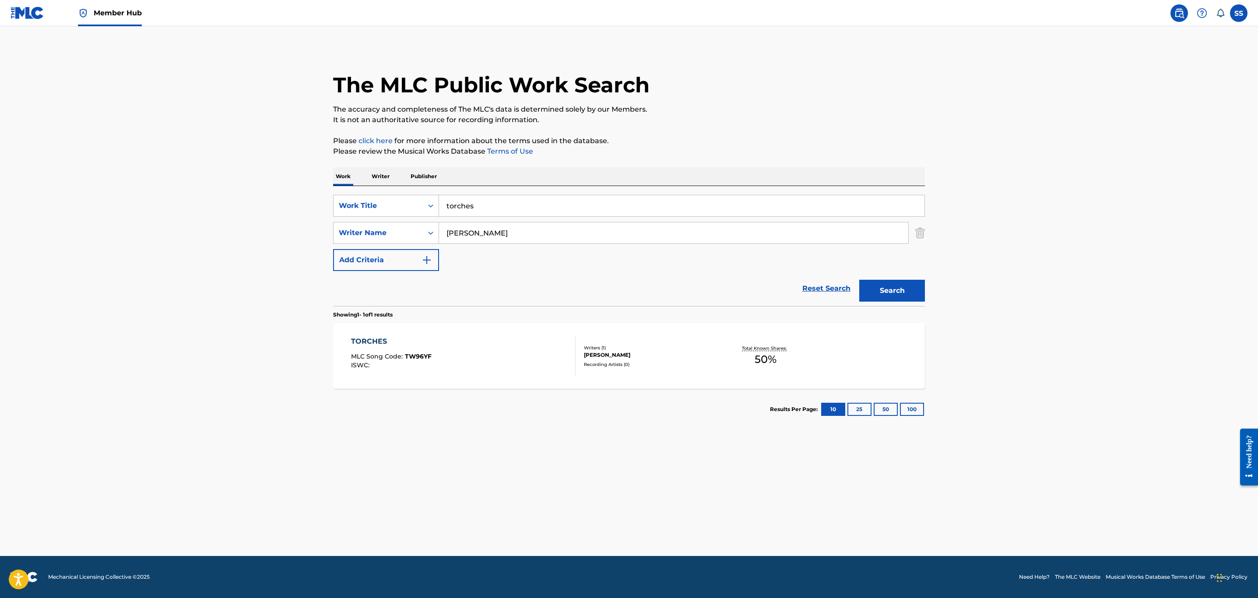
click at [485, 362] on div "TORCHES MLC Song Code : TW96YF ISWC :" at bounding box center [463, 355] width 225 height 39
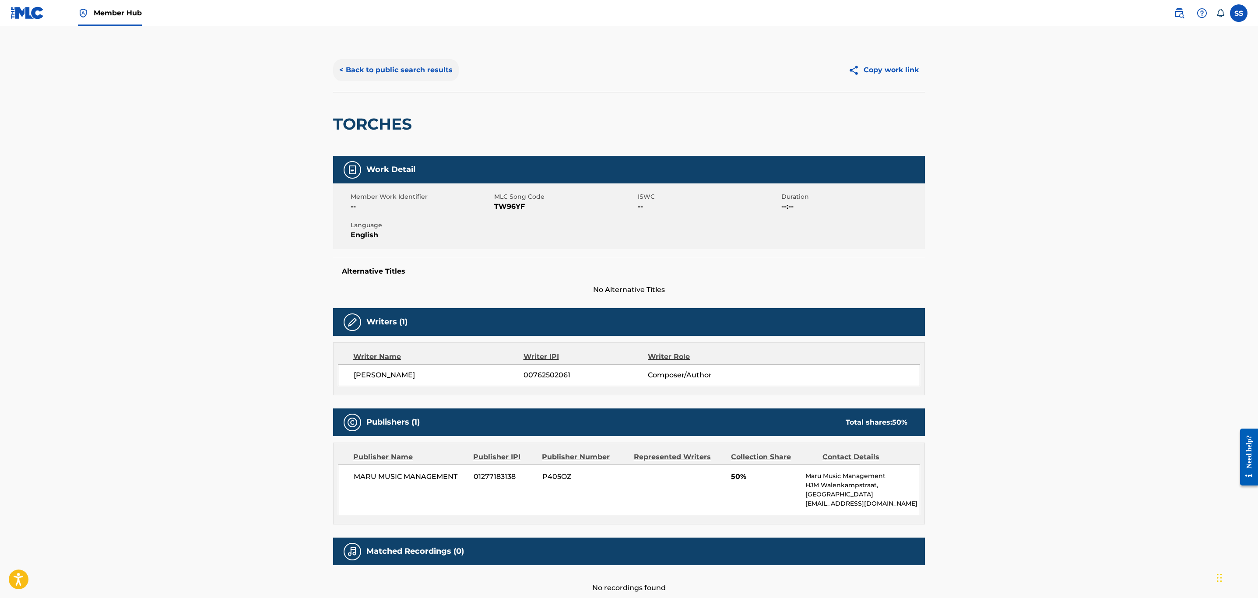
click at [426, 70] on button "< Back to public search results" at bounding box center [396, 70] width 126 height 22
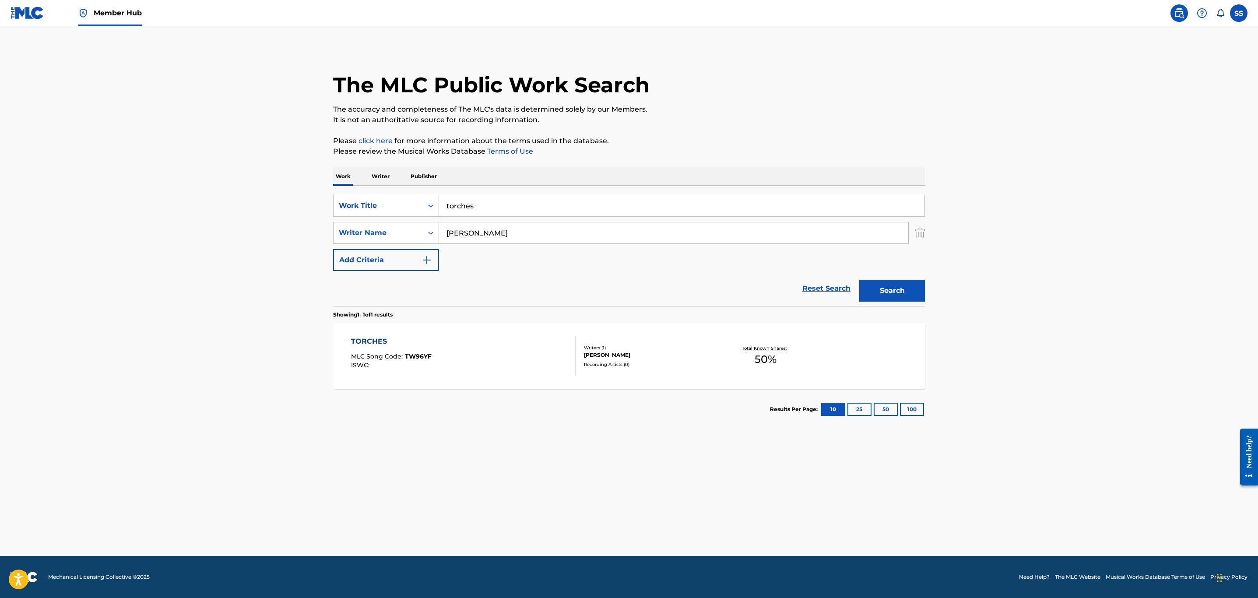
click at [133, 14] on span "Member Hub" at bounding box center [118, 13] width 48 height 10
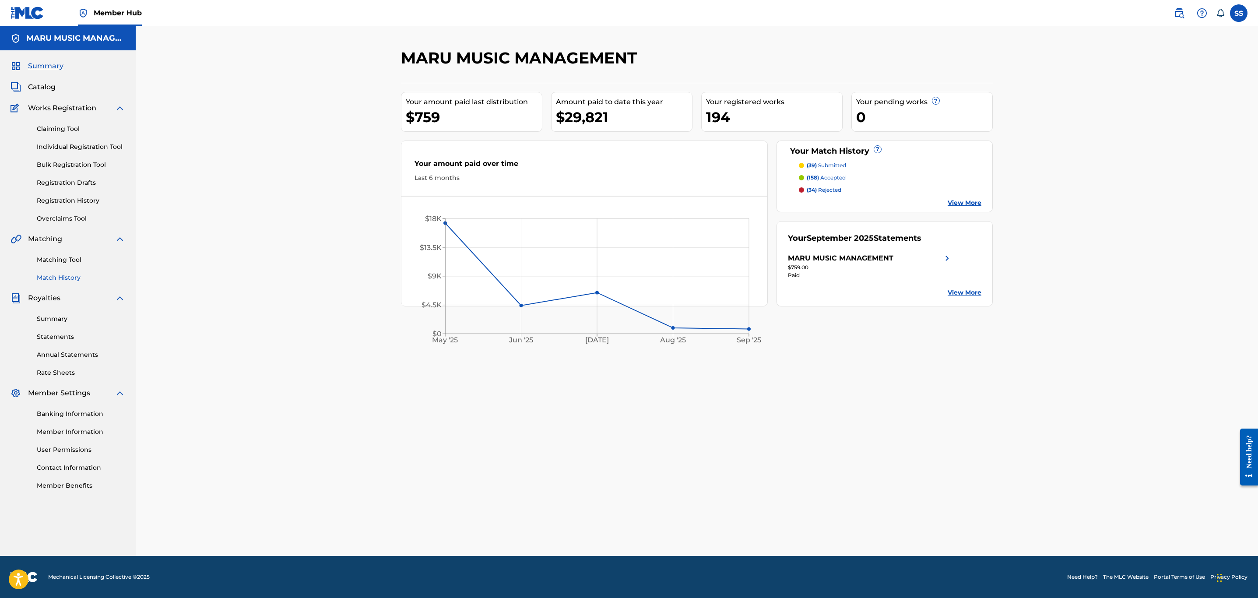
click at [76, 278] on link "Match History" at bounding box center [81, 277] width 88 height 9
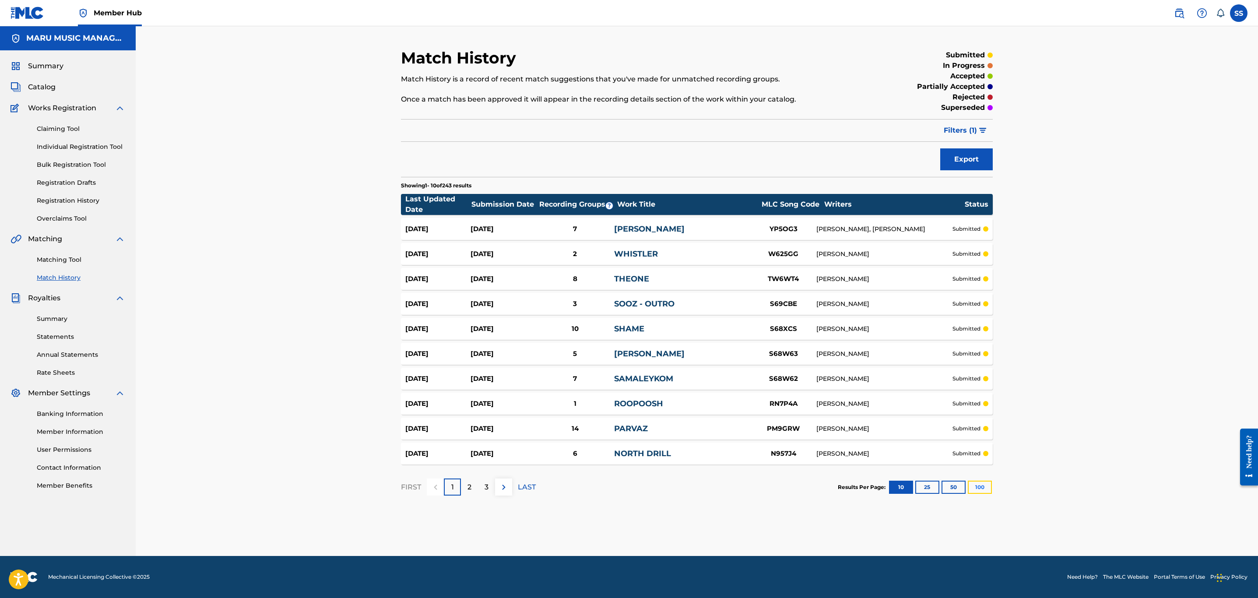
click at [968, 491] on button "100" at bounding box center [980, 487] width 24 height 13
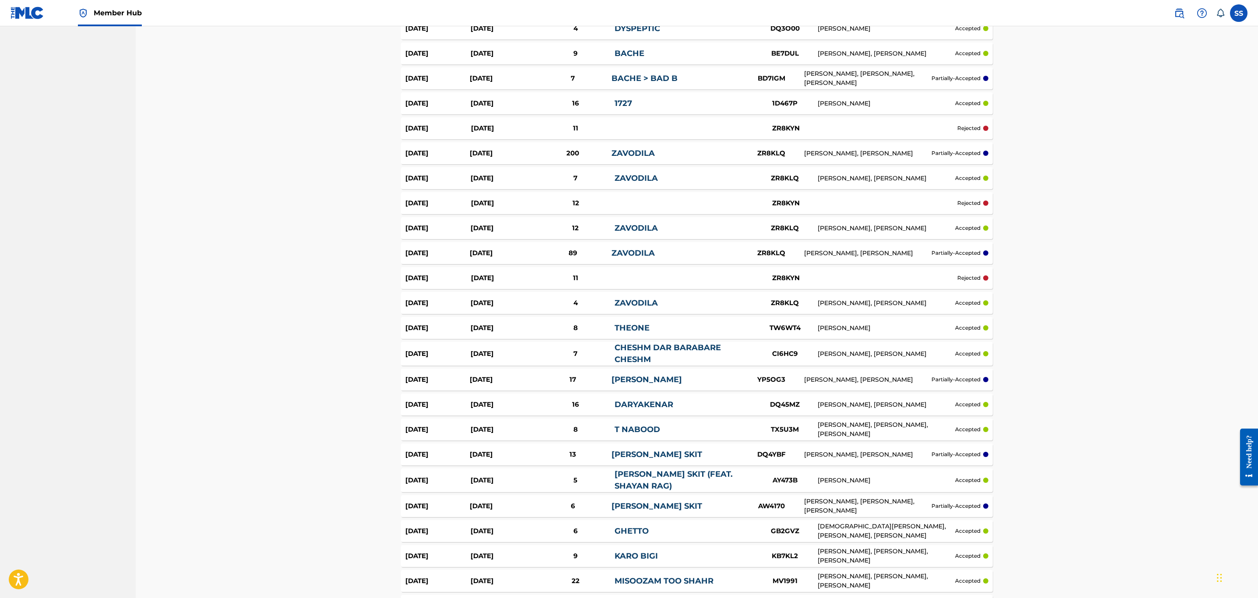
scroll to position [1379, 0]
click at [418, 456] on div "Sep 13, 2025" at bounding box center [437, 453] width 64 height 10
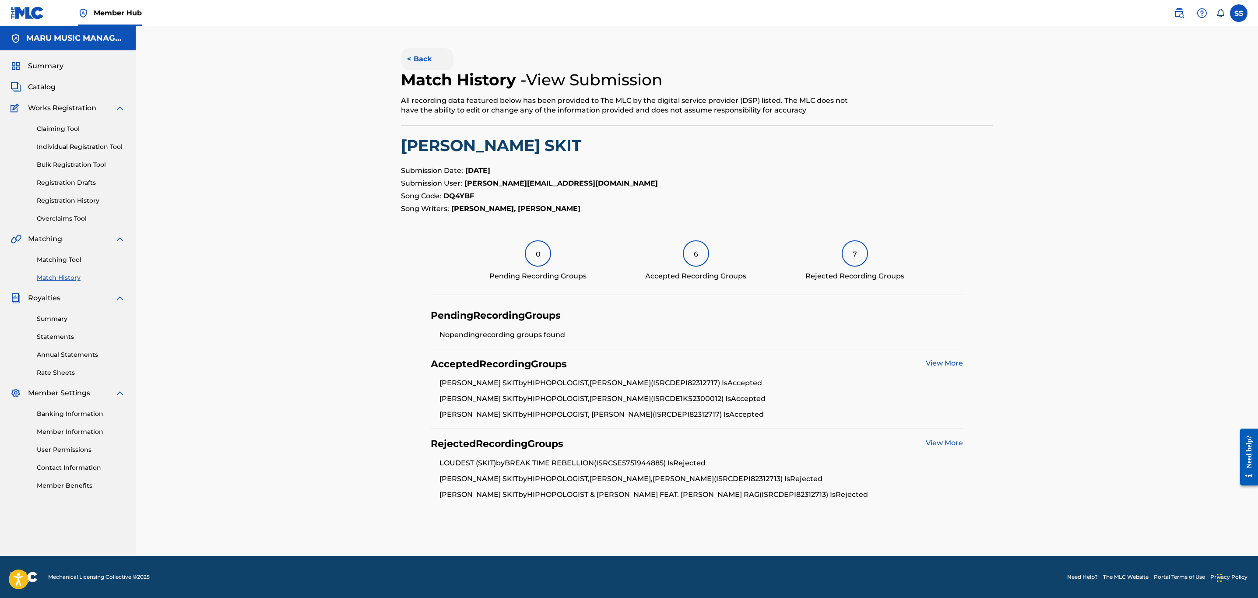
click at [434, 60] on button "< Back" at bounding box center [427, 59] width 53 height 22
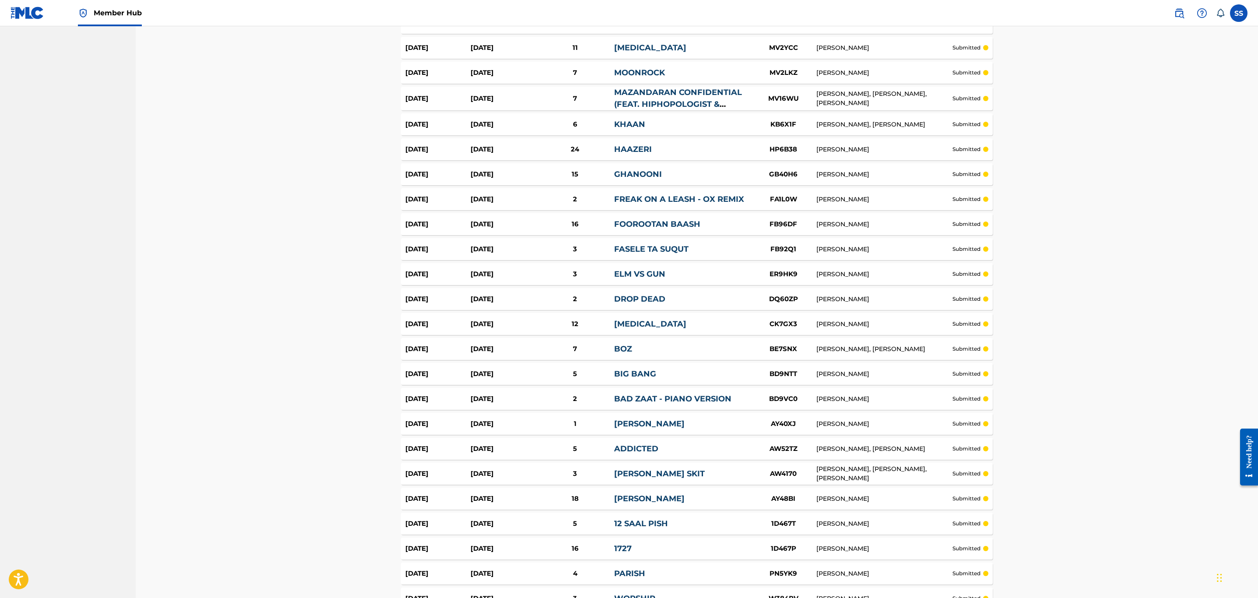
scroll to position [415, 0]
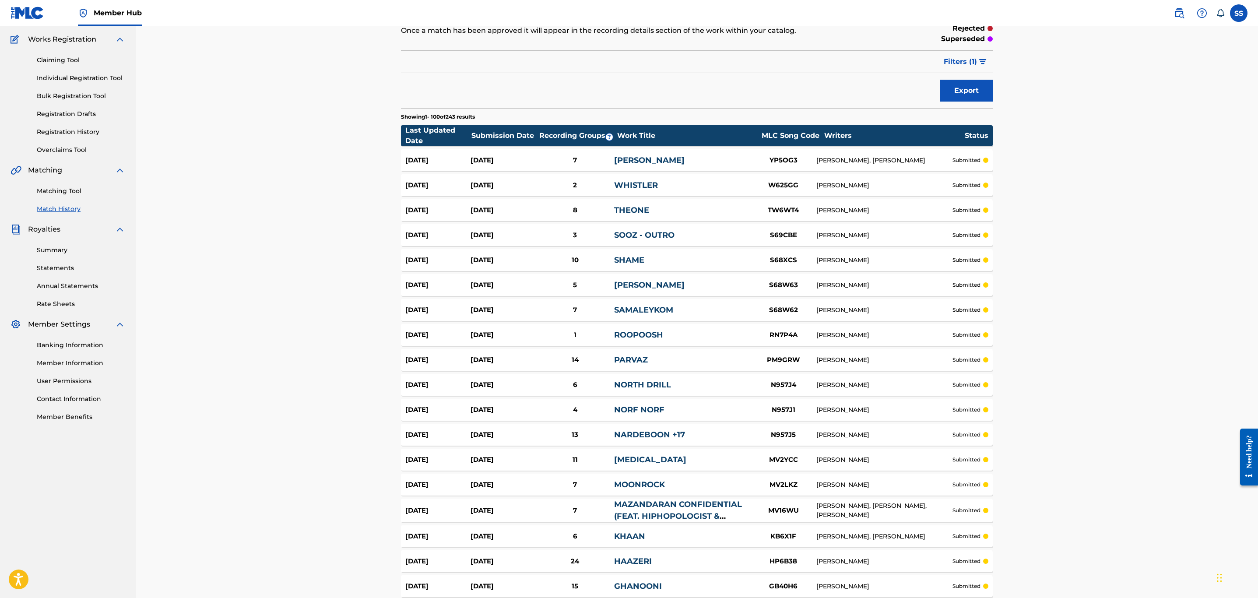
scroll to position [21, 0]
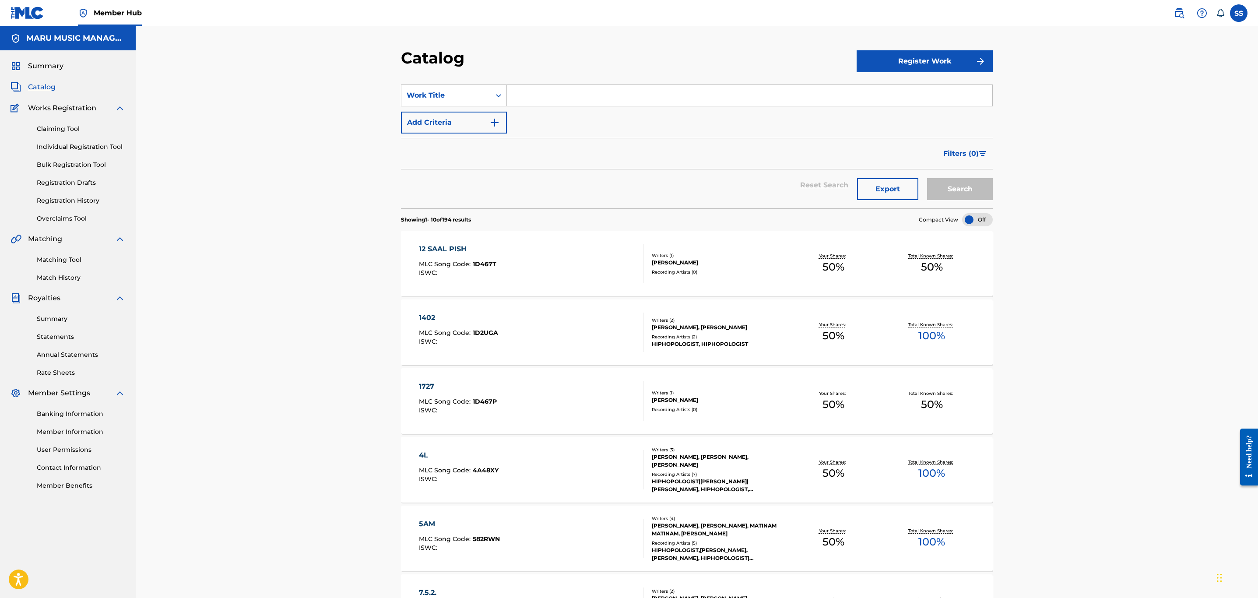
click at [567, 92] on input "Search Form" at bounding box center [750, 95] width 486 height 21
click at [462, 99] on div "Work Title" at bounding box center [446, 95] width 79 height 11
click at [465, 121] on div "Writer Name" at bounding box center [454, 117] width 105 height 22
click at [548, 98] on input "Search Form" at bounding box center [750, 95] width 486 height 21
type input "[PERSON_NAME]"
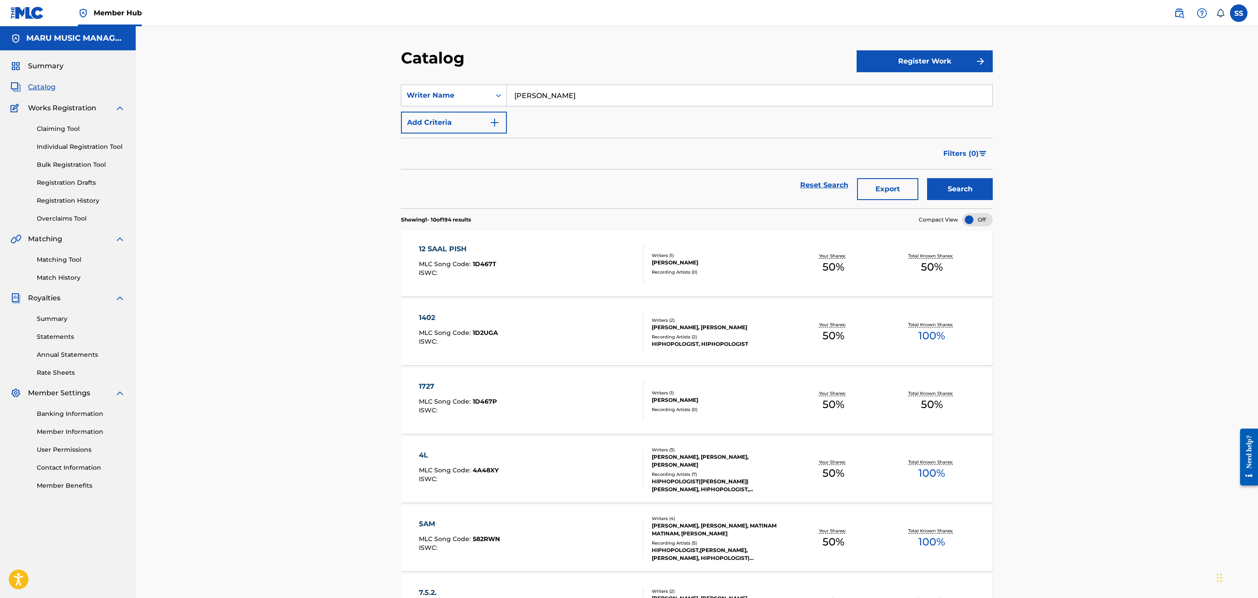
click at [927, 178] on button "Search" at bounding box center [960, 189] width 66 height 22
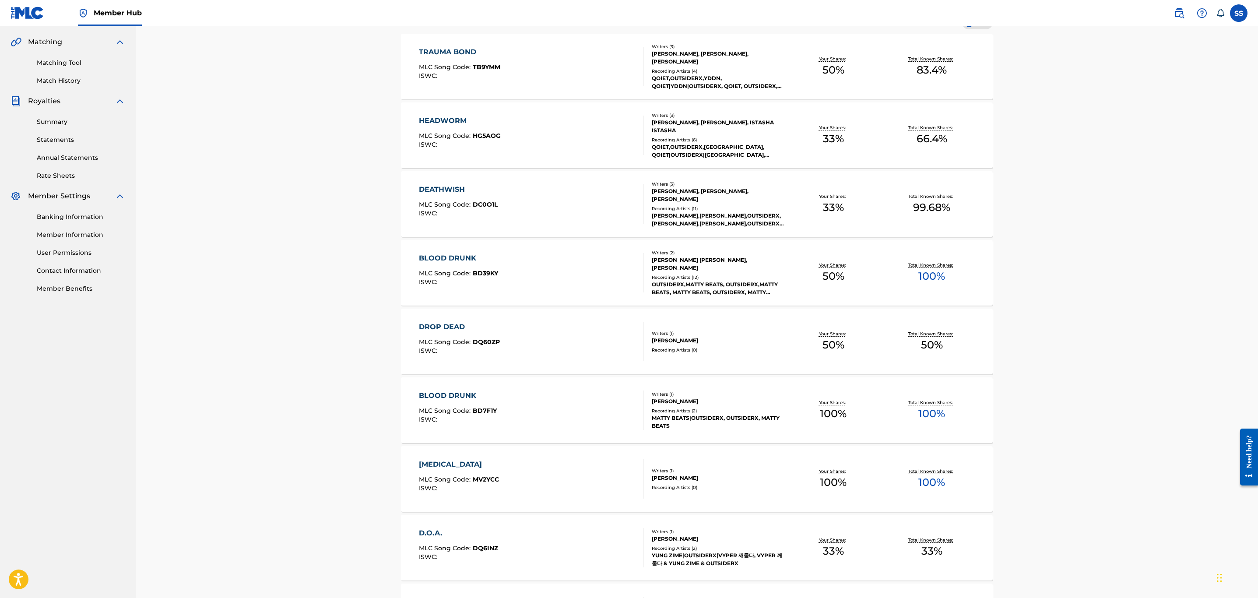
scroll to position [131, 0]
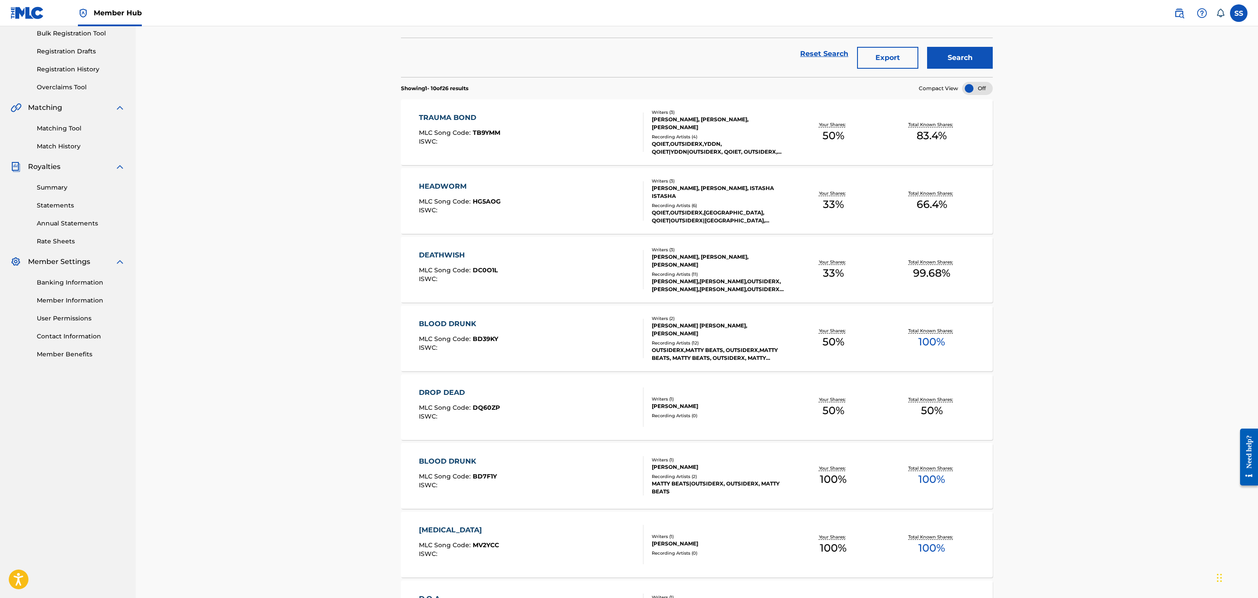
click at [859, 459] on div "BLOOD DRUNK MLC Song Code : BD7F1Y ISWC : Writers ( 1 ) [PERSON_NAME] Recording…" at bounding box center [697, 476] width 592 height 66
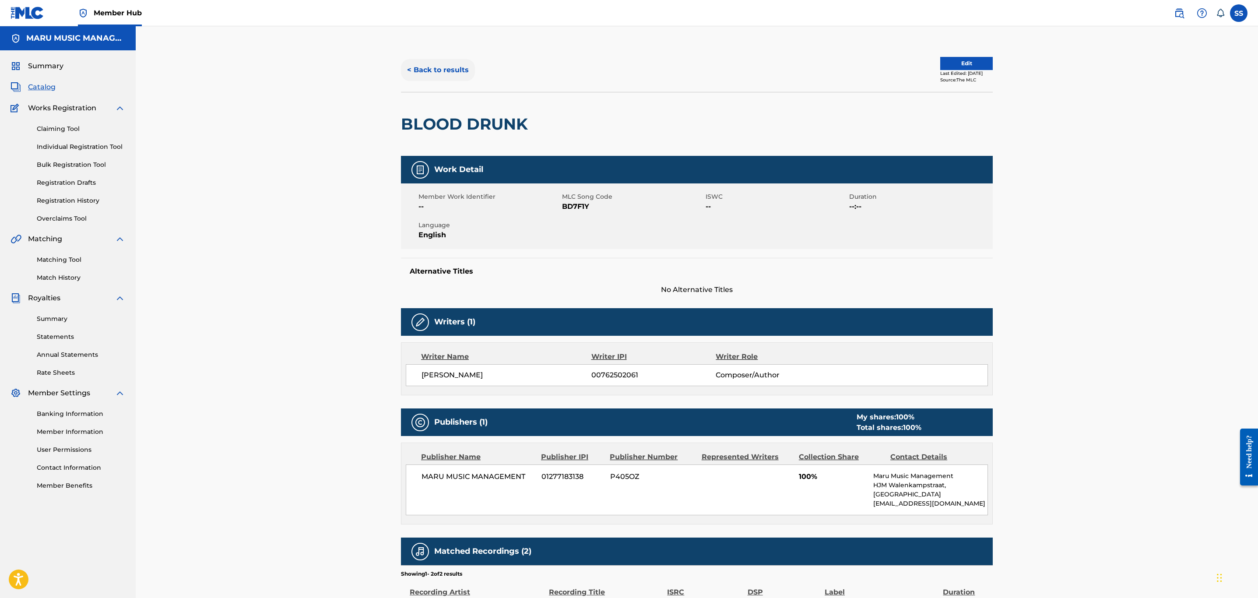
click at [422, 76] on button "< Back to results" at bounding box center [438, 70] width 74 height 22
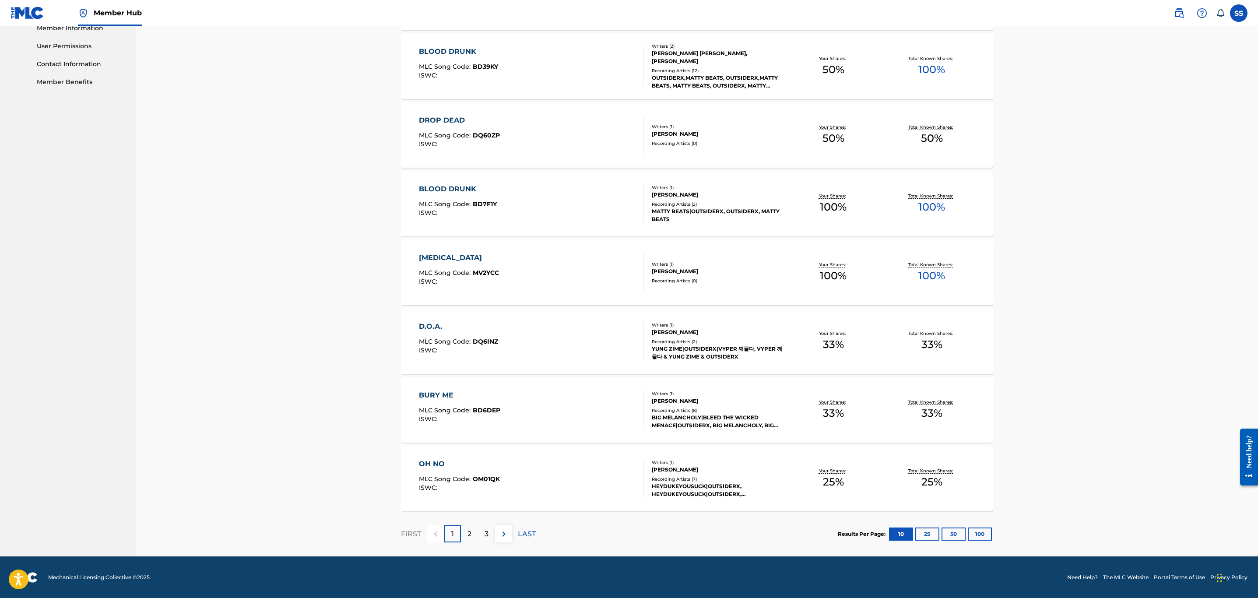
scroll to position [405, 0]
click at [500, 536] on img at bounding box center [504, 534] width 11 height 11
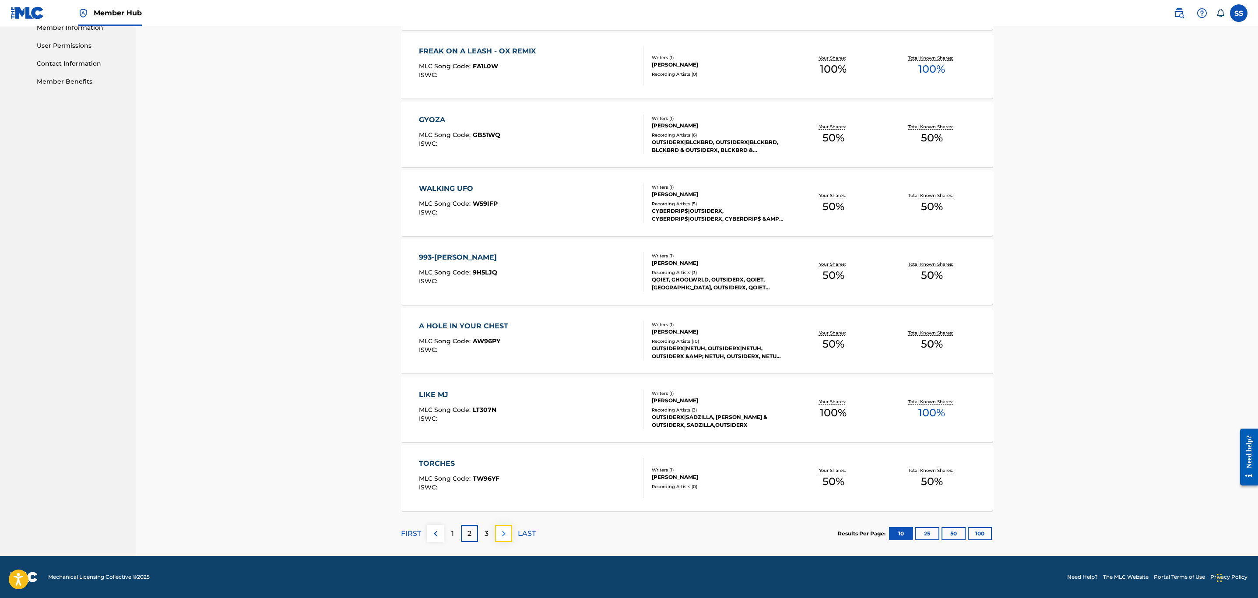
click at [506, 525] on button at bounding box center [503, 533] width 17 height 17
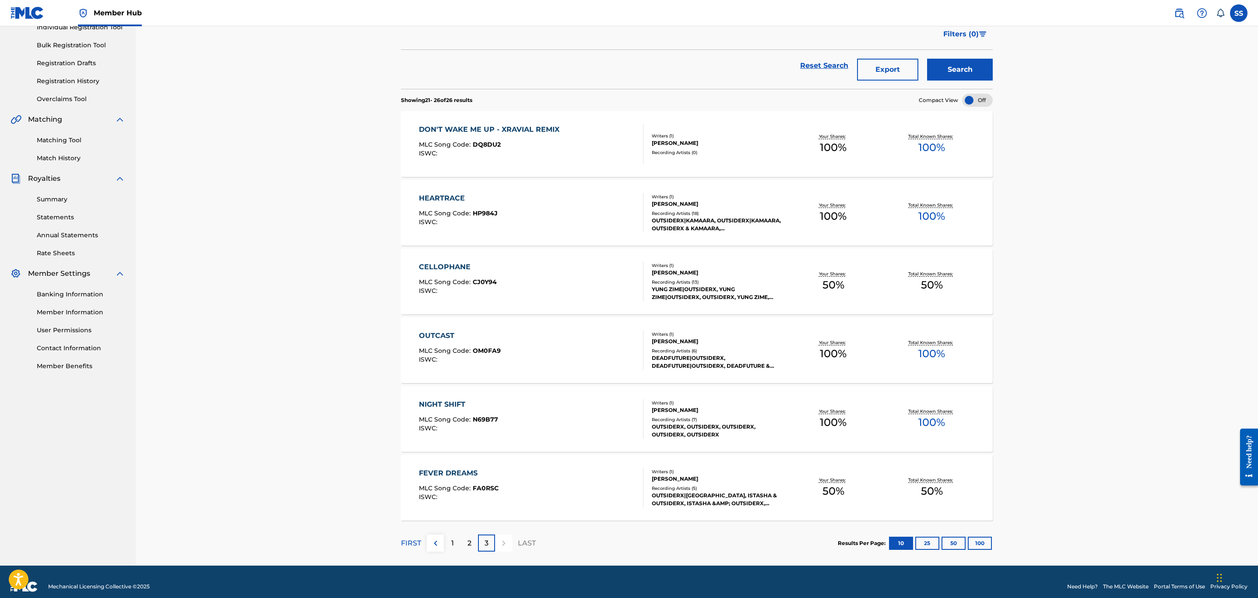
scroll to position [0, 0]
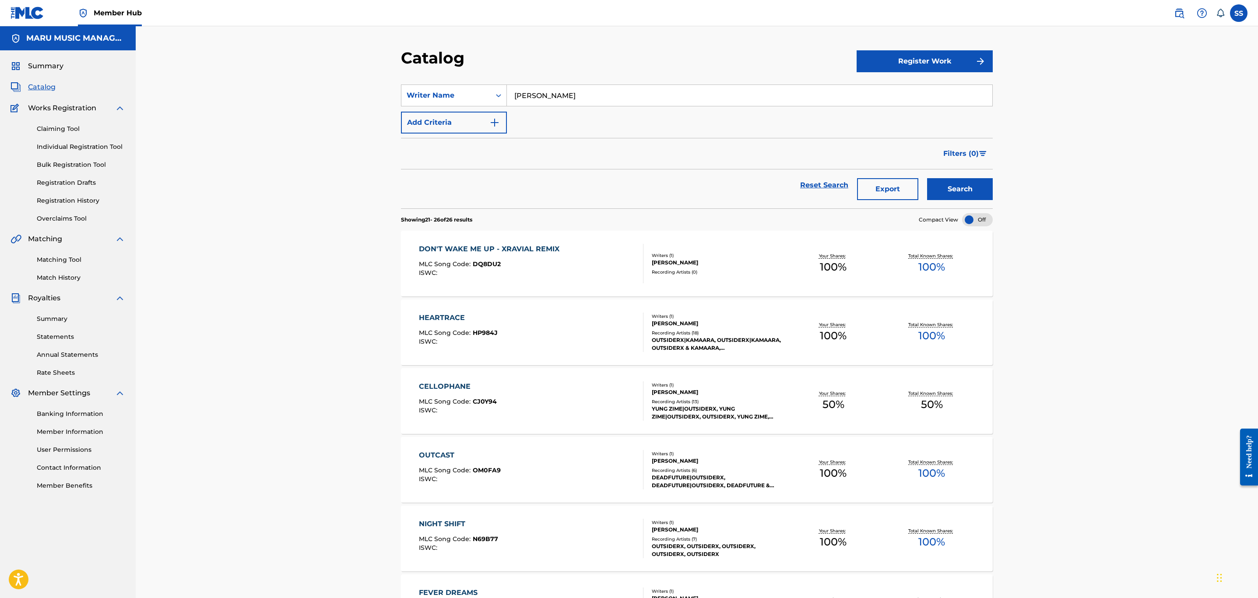
drag, startPoint x: 510, startPoint y: 93, endPoint x: 373, endPoint y: 78, distance: 137.9
click at [373, 78] on div "Catalog Register Work SearchWithCriteriacbe5c32a-fbc2-43a1-9276-59946695775c Wr…" at bounding box center [697, 355] width 1123 height 659
click at [419, 91] on div "Writer Name" at bounding box center [446, 95] width 79 height 11
click at [316, 145] on div "Catalog Register Work SearchWithCriteriacbe5c32a-fbc2-43a1-9276-59946695775c Wr…" at bounding box center [697, 355] width 1123 height 659
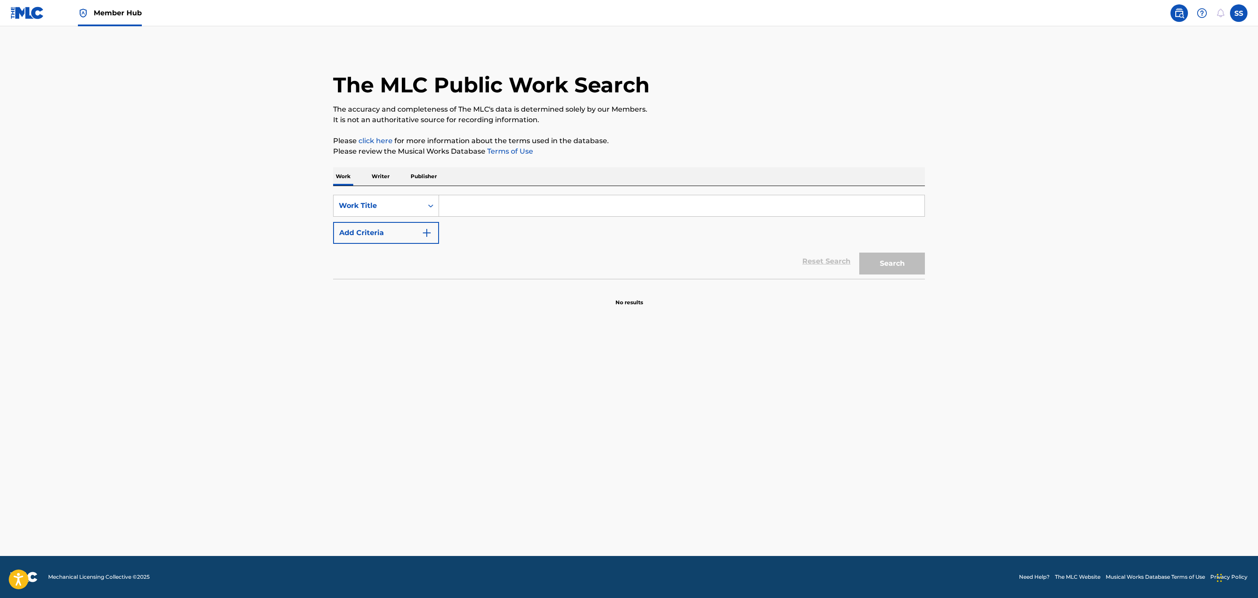
click at [596, 186] on div "SearchWithCriteria0b8f4b85-93cd-42b1-a3ac-9178bd0627eb Work Title Add Criteria …" at bounding box center [629, 232] width 592 height 93
click at [602, 205] on input "Search Form" at bounding box center [682, 205] width 486 height 21
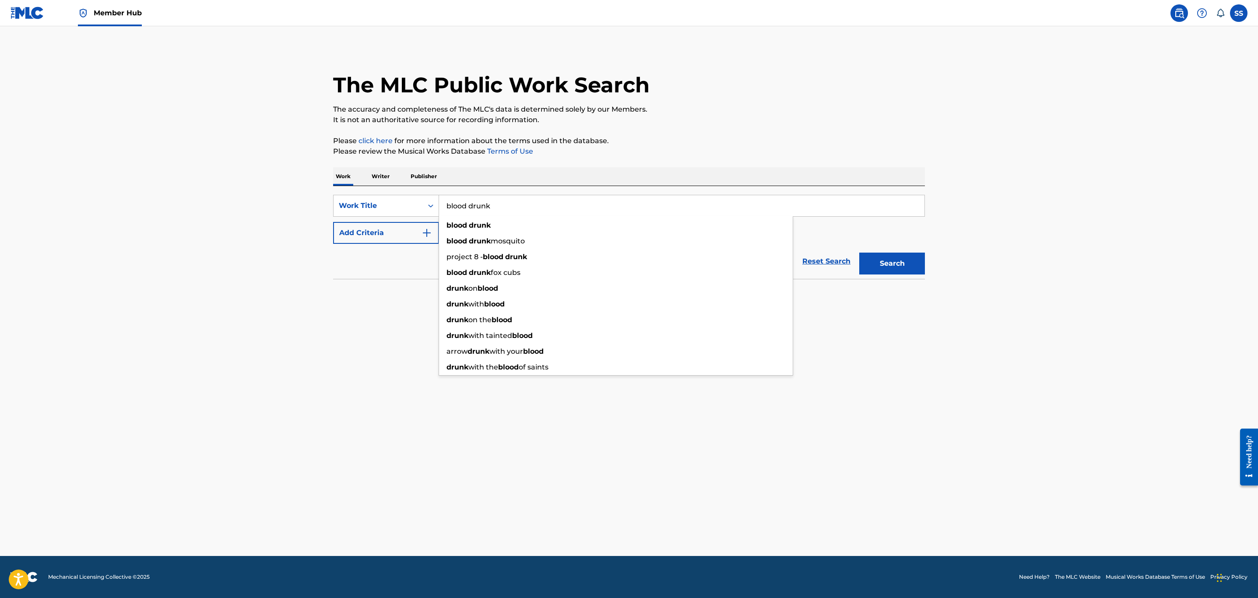
type input "blood drunk"
click at [302, 225] on main "The MLC Public Work Search The accuracy and completeness of The MLC's data is d…" at bounding box center [629, 291] width 1258 height 530
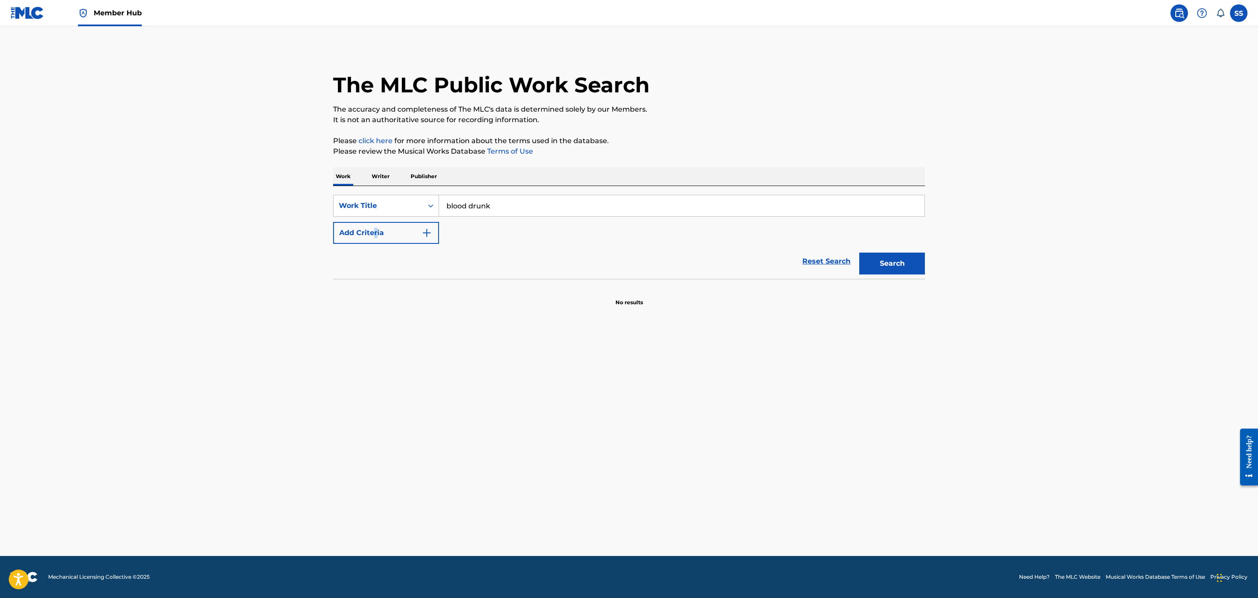
click at [376, 219] on div "SearchWithCriteria0b8f4b85-93cd-42b1-a3ac-9178bd0627eb Work Title blood drunk A…" at bounding box center [629, 219] width 592 height 49
click at [385, 226] on button "Add Criteria" at bounding box center [386, 233] width 106 height 22
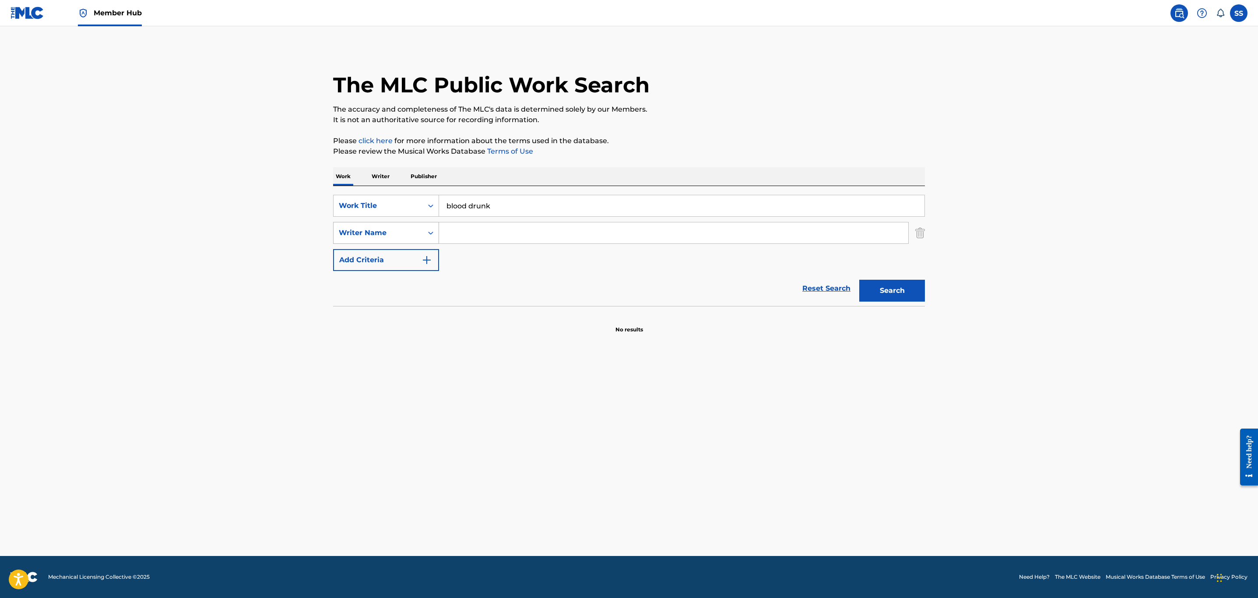
click at [405, 233] on div "Writer Name" at bounding box center [378, 233] width 79 height 11
click at [552, 276] on div "Reset Search Search" at bounding box center [629, 288] width 592 height 35
click at [586, 231] on input "Search Form" at bounding box center [673, 232] width 469 height 21
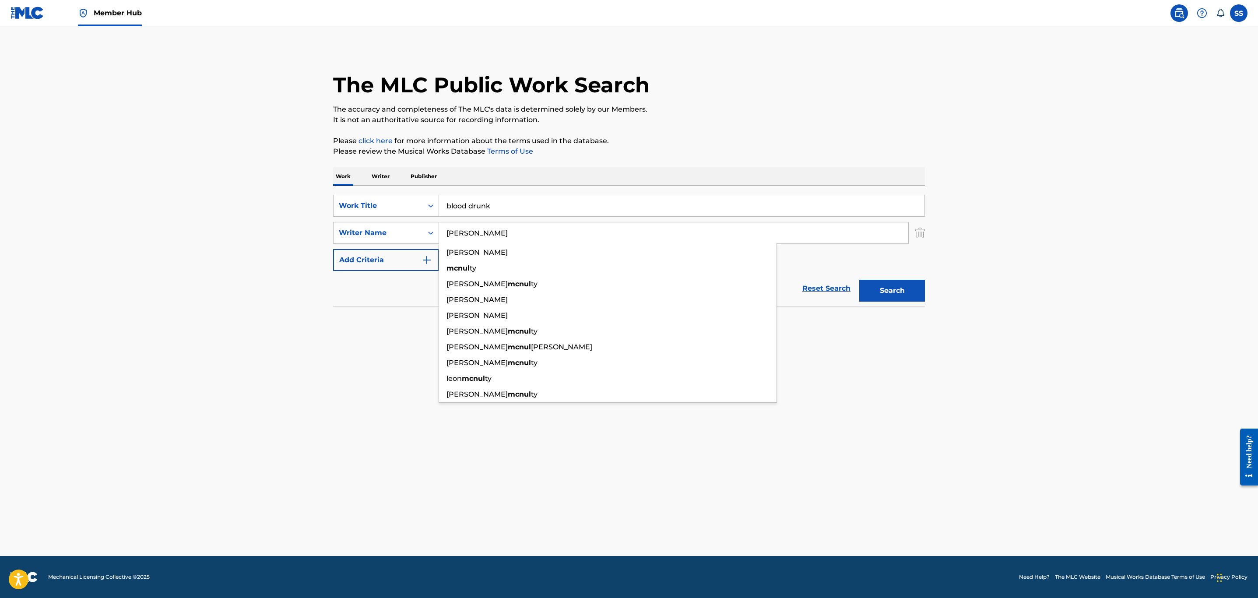
type input "[PERSON_NAME]"
click at [860, 280] on button "Search" at bounding box center [893, 291] width 66 height 22
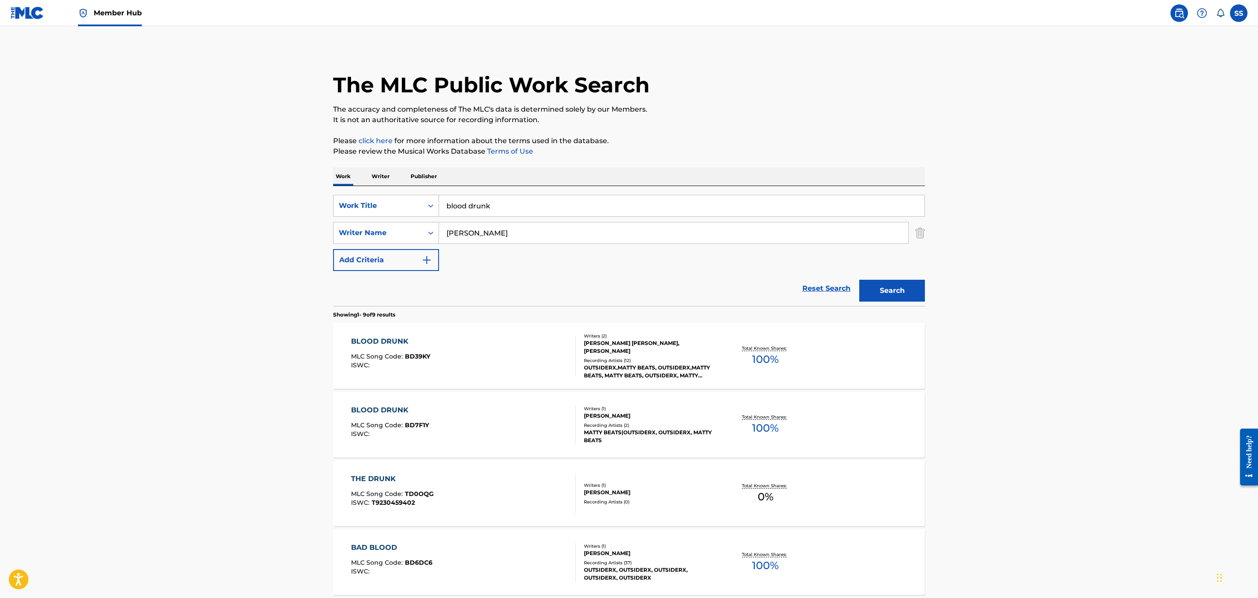
click at [684, 359] on div "Recording Artists ( 12 )" at bounding box center [650, 360] width 132 height 7
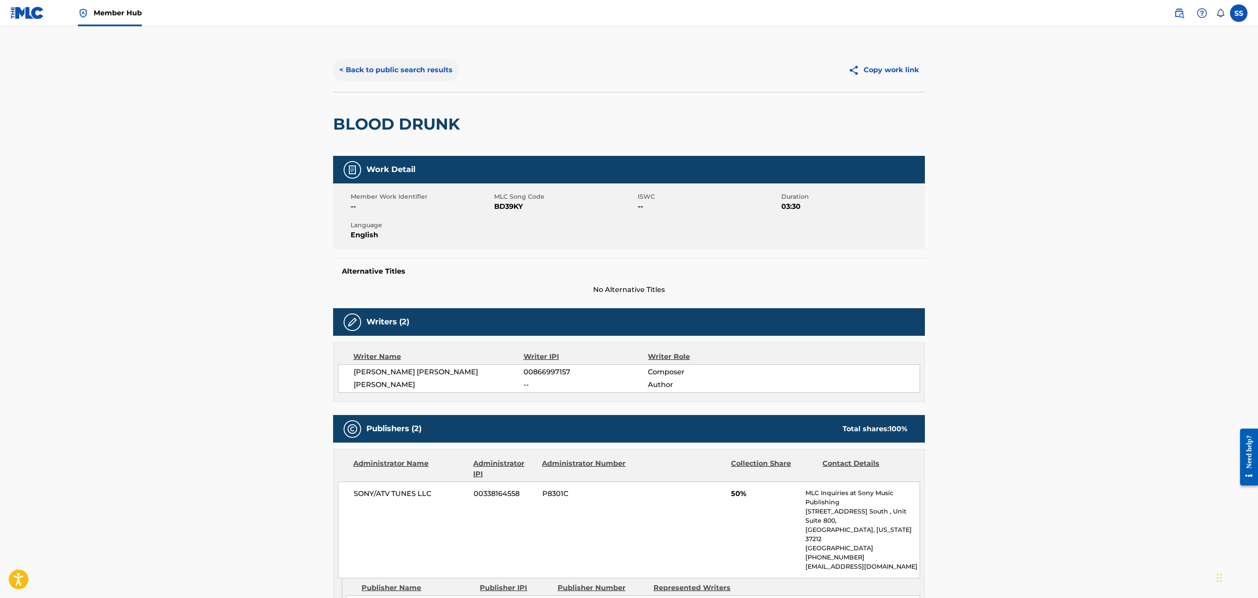
click at [430, 73] on button "< Back to public search results" at bounding box center [396, 70] width 126 height 22
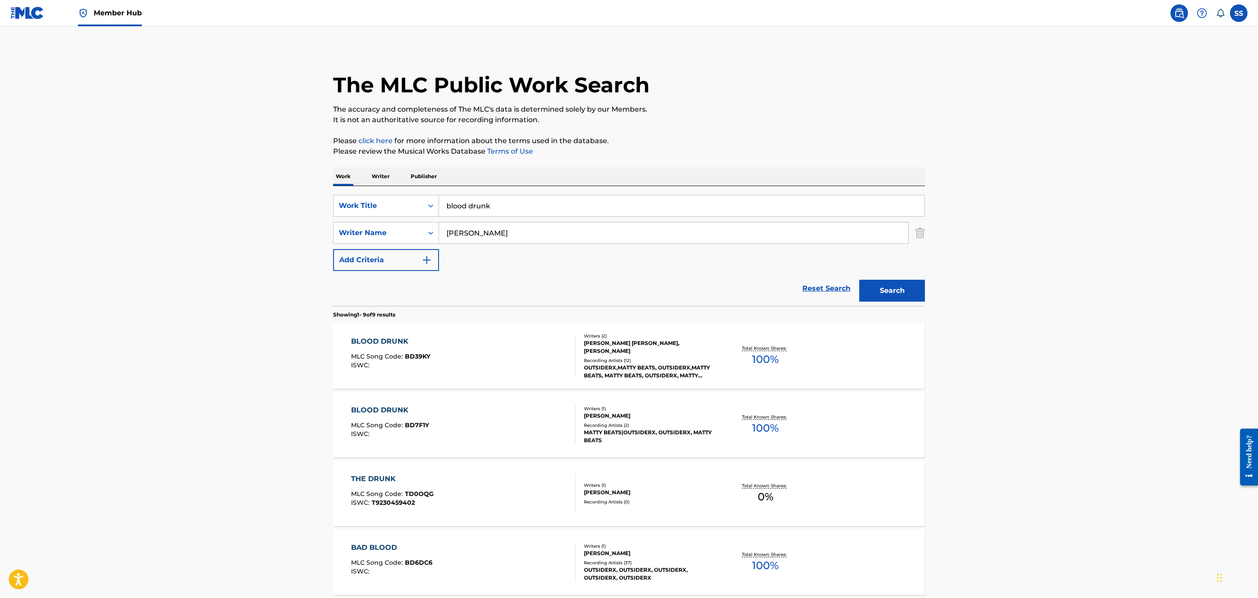
drag, startPoint x: 523, startPoint y: 201, endPoint x: 146, endPoint y: 158, distance: 379.1
click at [156, 164] on main "The MLC Public Work Search The accuracy and completeness of The MLC's data is d…" at bounding box center [629, 505] width 1258 height 958
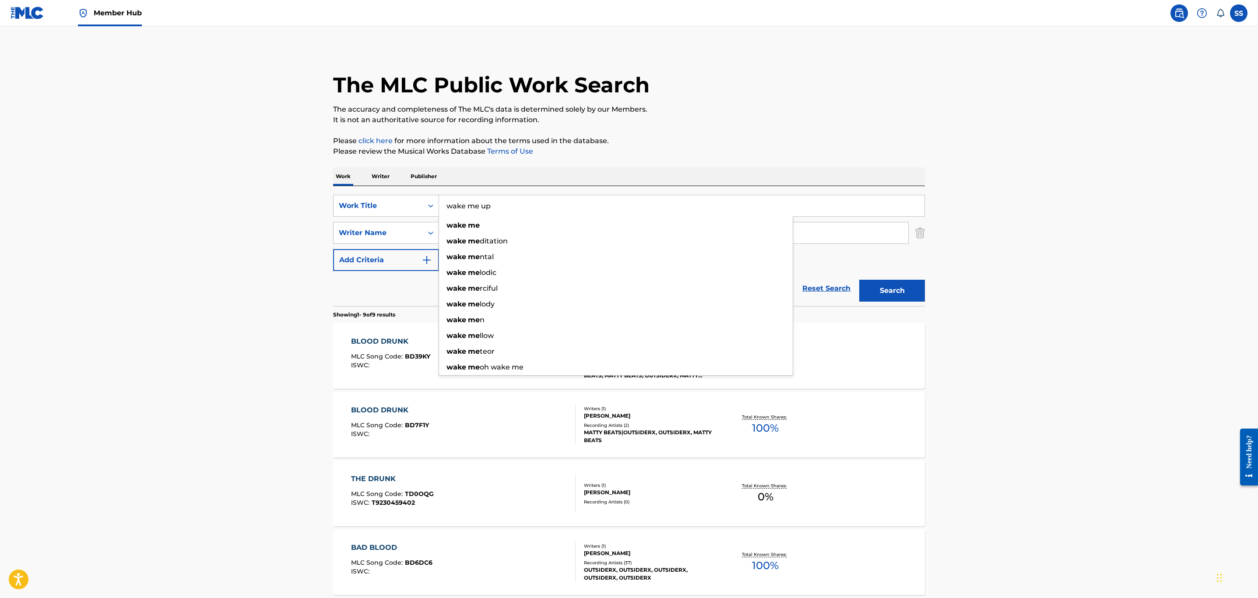
type input "wake me up"
click at [860, 280] on button "Search" at bounding box center [893, 291] width 66 height 22
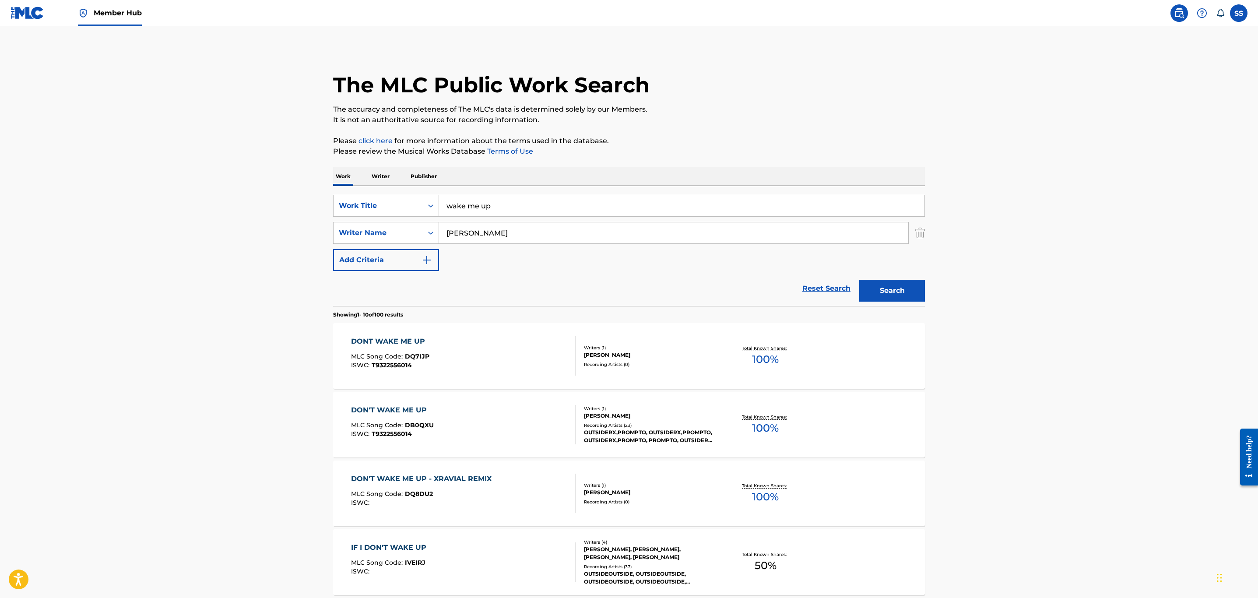
drag, startPoint x: 108, startPoint y: 175, endPoint x: 287, endPoint y: 480, distance: 353.3
click at [152, 189] on main "The MLC Public Work Search The accuracy and completeness of The MLC's data is d…" at bounding box center [629, 541] width 1258 height 1031
click at [1135, 282] on main "The MLC Public Work Search The accuracy and completeness of The MLC's data is d…" at bounding box center [629, 541] width 1258 height 1031
